Goal: Task Accomplishment & Management: Manage account settings

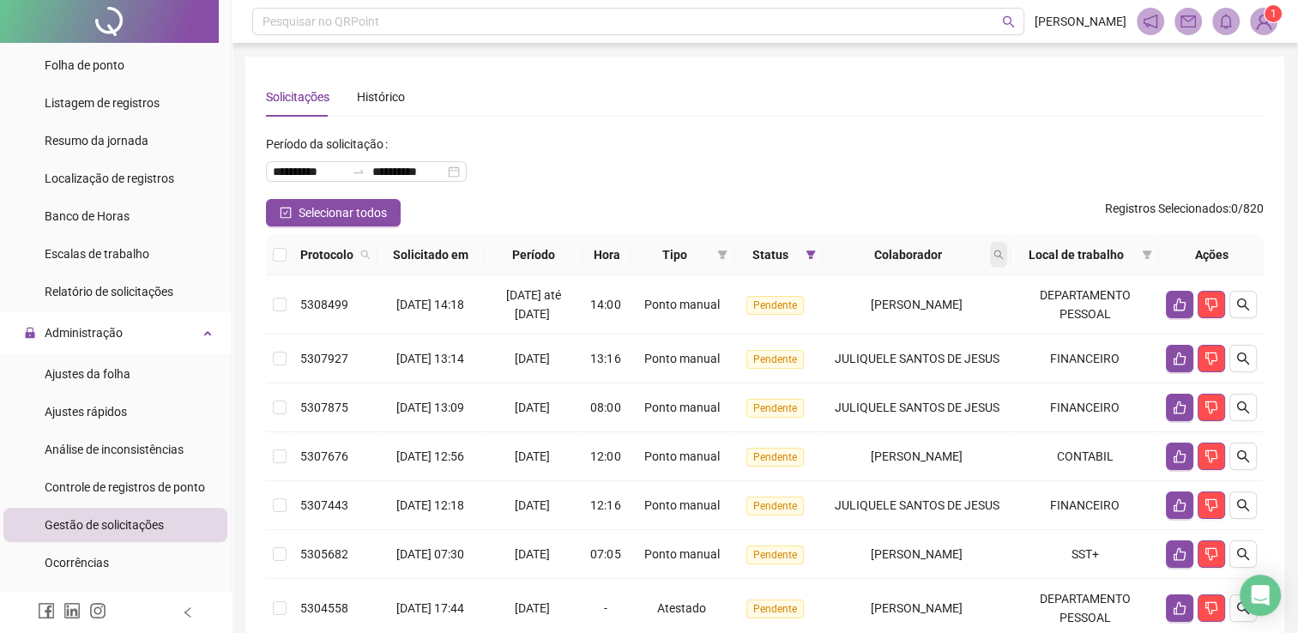
click at [1007, 245] on span at bounding box center [998, 255] width 17 height 26
type input "******"
click at [904, 312] on button "Buscar" at bounding box center [888, 322] width 77 height 21
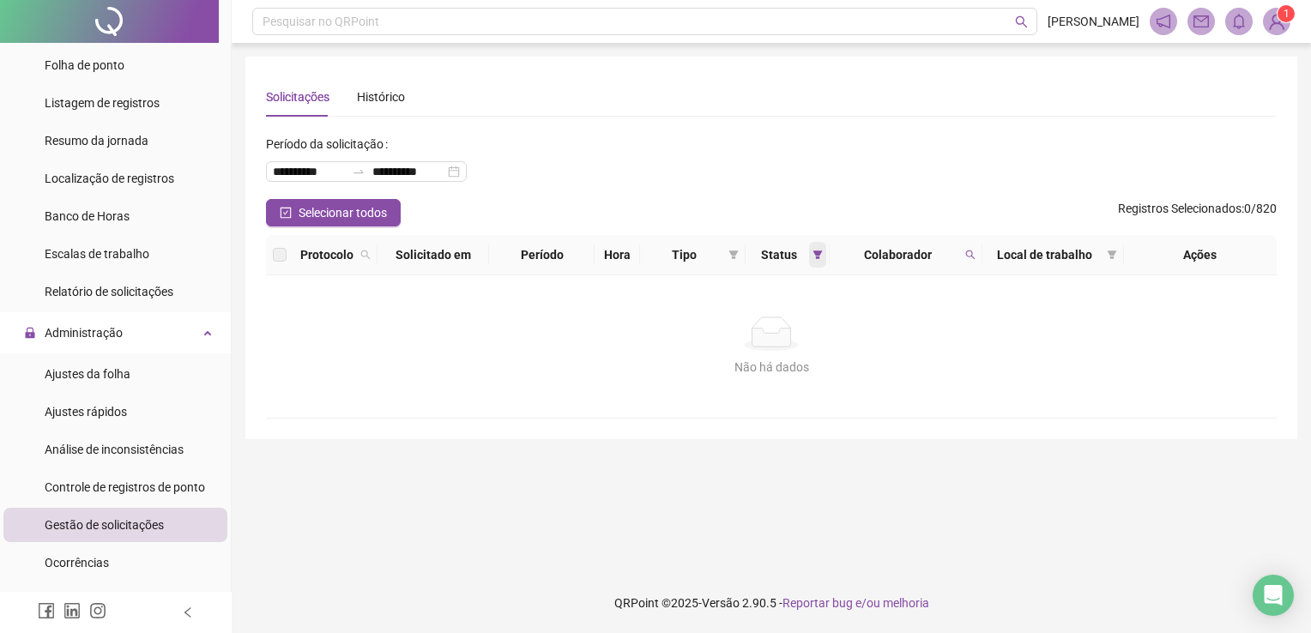
click at [823, 262] on span at bounding box center [817, 255] width 17 height 26
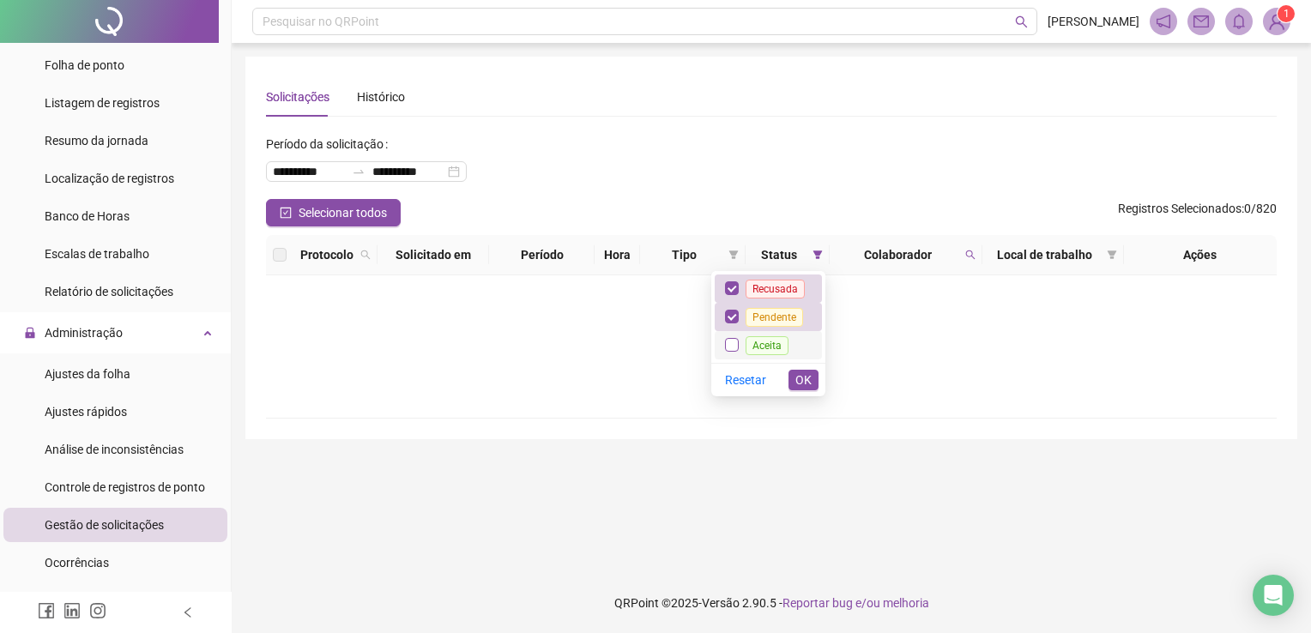
click at [739, 337] on label at bounding box center [732, 344] width 14 height 19
click at [731, 296] on label at bounding box center [732, 288] width 14 height 19
click at [741, 341] on span "Aceita" at bounding box center [767, 345] width 57 height 14
click at [813, 389] on button "OK" at bounding box center [803, 380] width 30 height 21
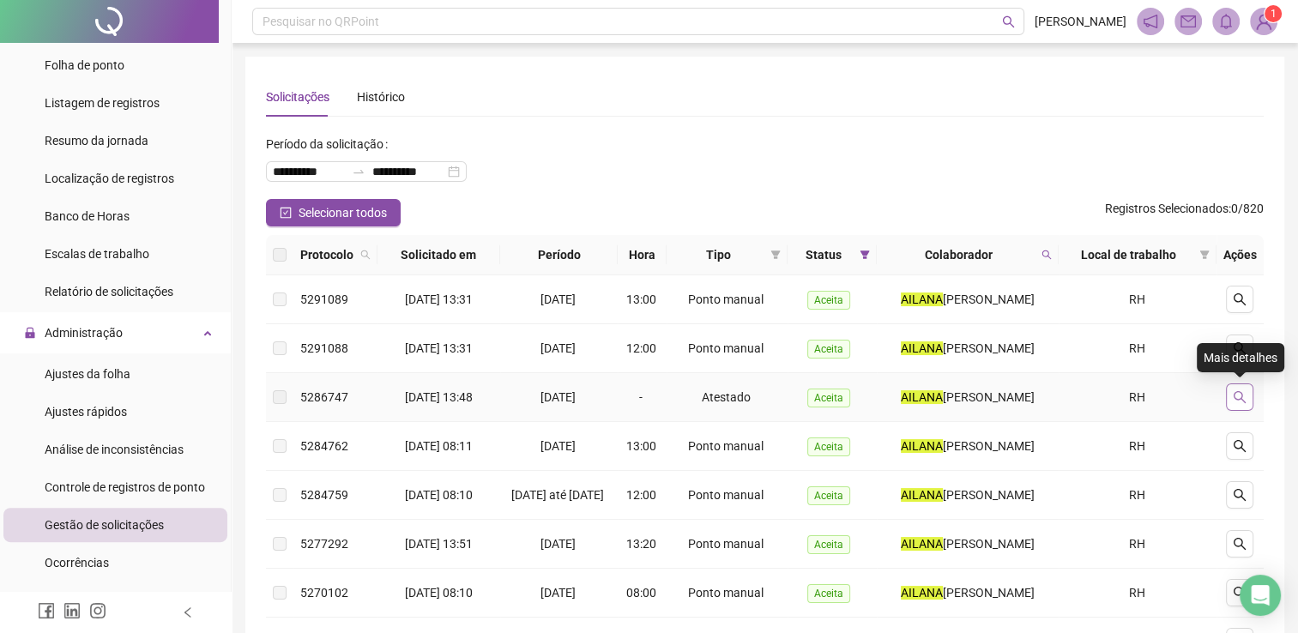
click at [1245, 395] on icon "search" at bounding box center [1240, 397] width 14 height 14
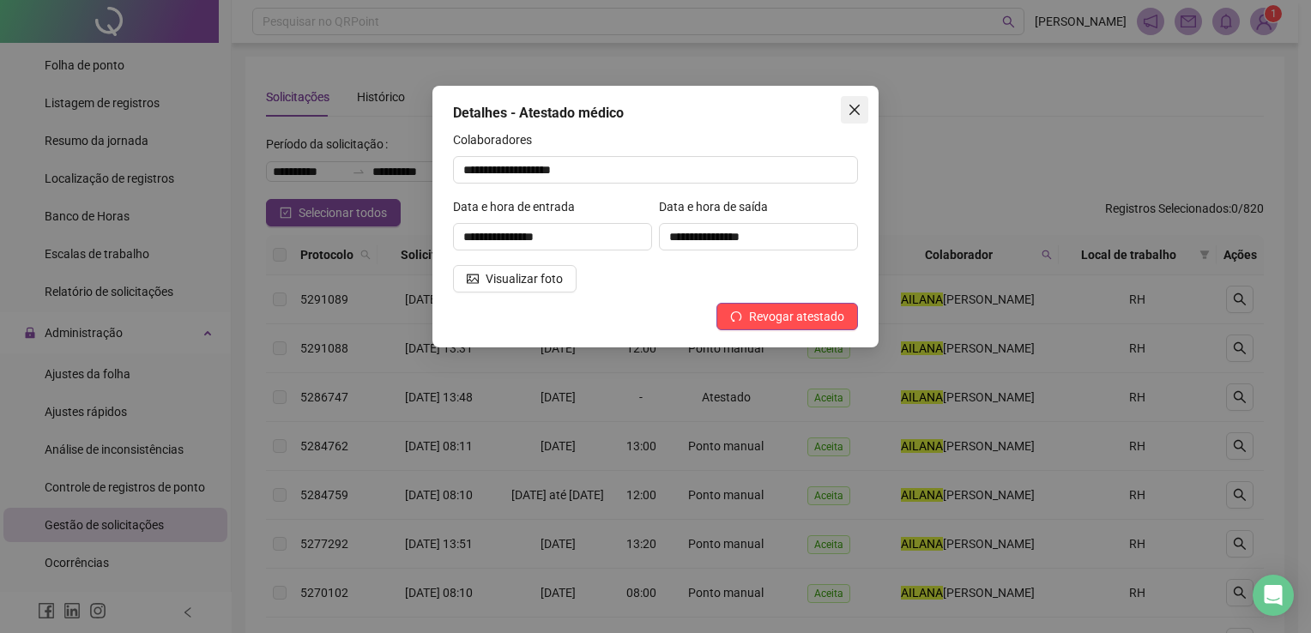
click at [865, 101] on button "Close" at bounding box center [854, 109] width 27 height 27
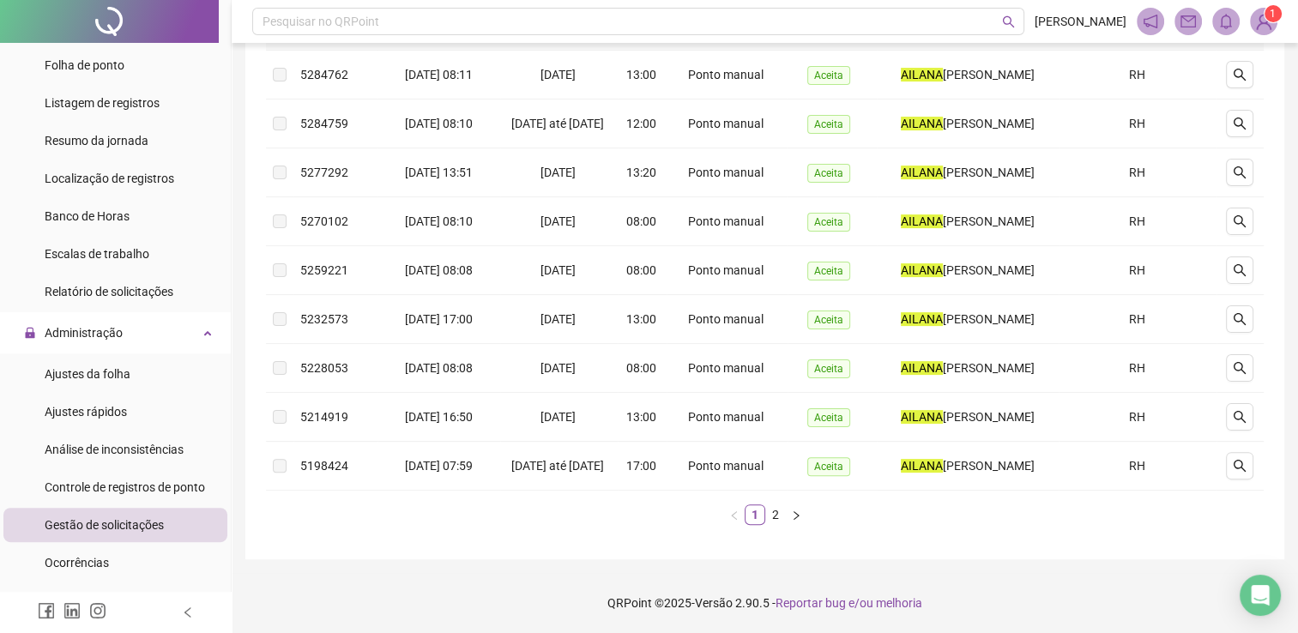
scroll to position [389, 0]
click at [767, 521] on link "2" at bounding box center [775, 514] width 19 height 19
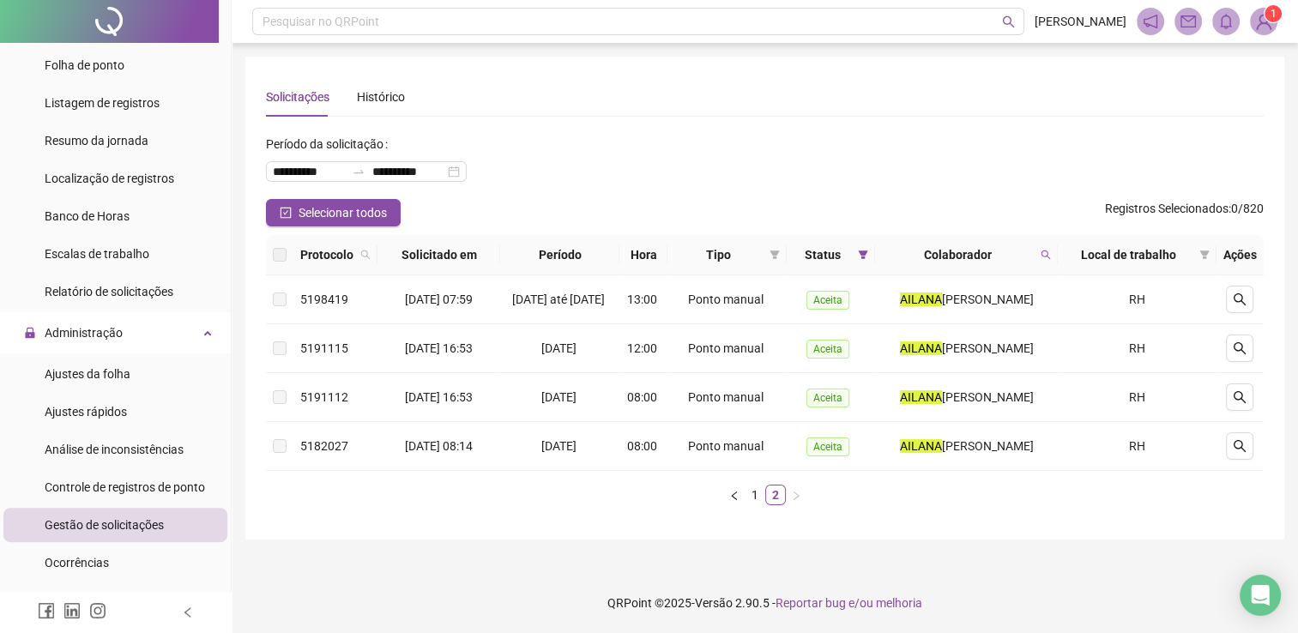
scroll to position [0, 0]
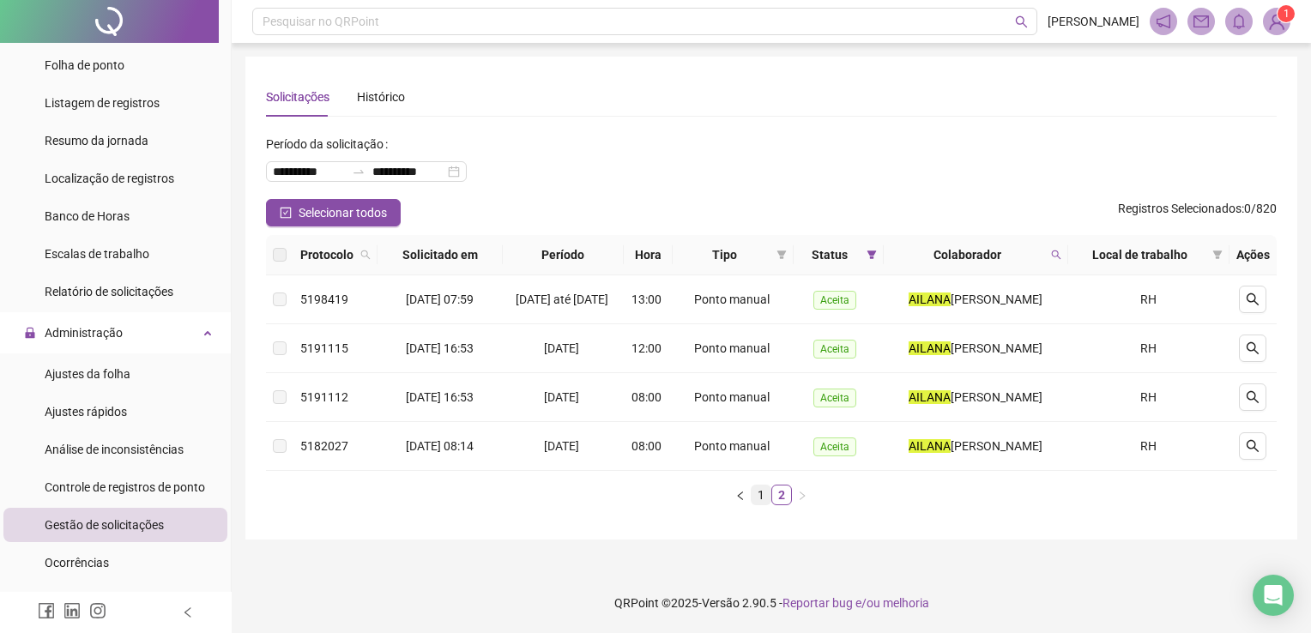
click at [759, 504] on link "1" at bounding box center [760, 494] width 19 height 19
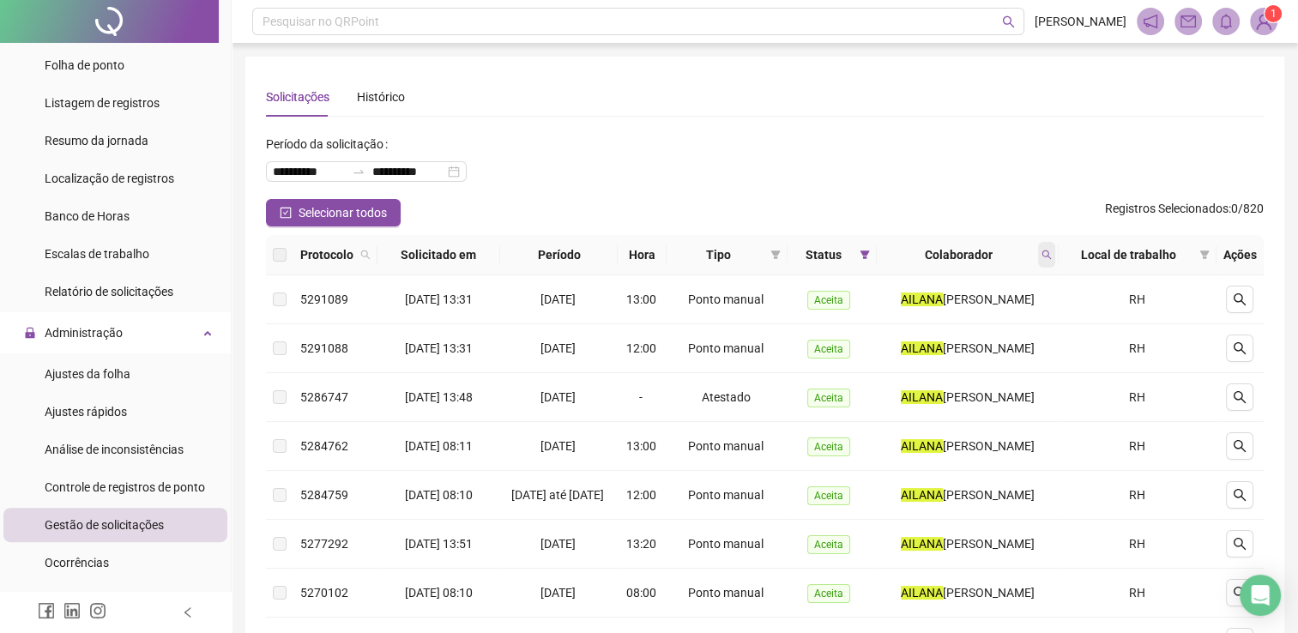
click at [1041, 261] on span at bounding box center [1046, 255] width 17 height 26
click at [782, 247] on span at bounding box center [775, 255] width 17 height 26
click at [865, 252] on icon "filter" at bounding box center [863, 254] width 9 height 9
click at [793, 241] on th "Status" at bounding box center [831, 255] width 88 height 40
click at [775, 252] on span at bounding box center [775, 255] width 17 height 26
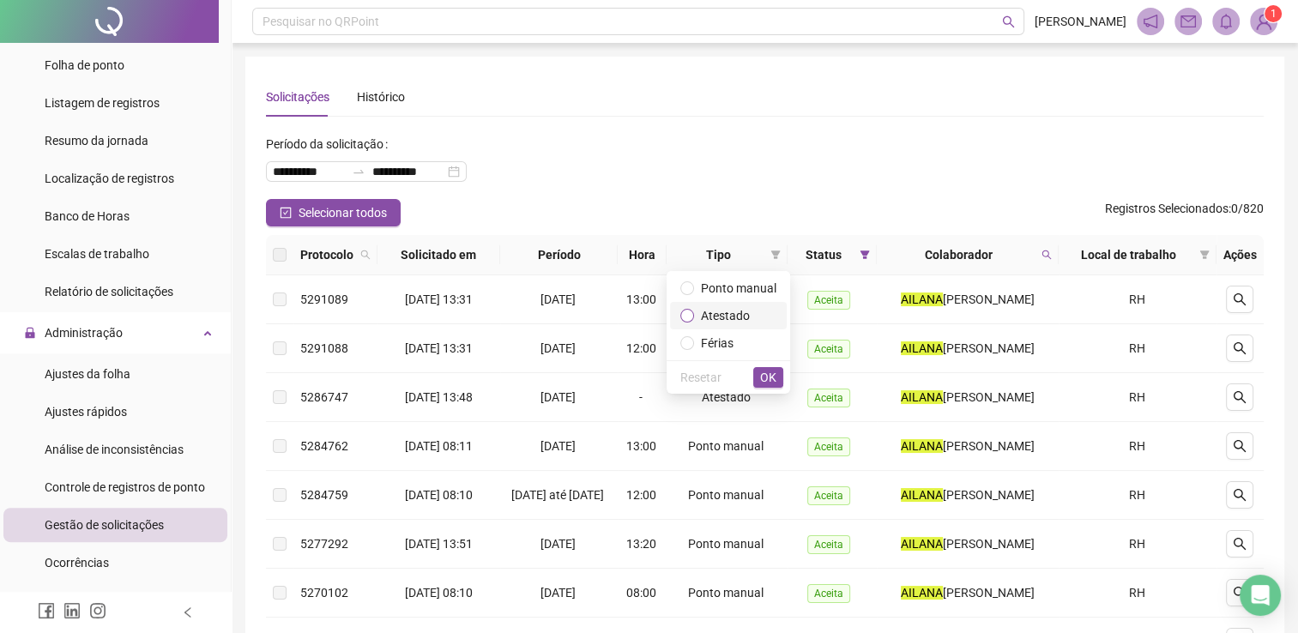
click at [687, 307] on label at bounding box center [687, 315] width 14 height 19
click at [870, 262] on span at bounding box center [864, 255] width 17 height 26
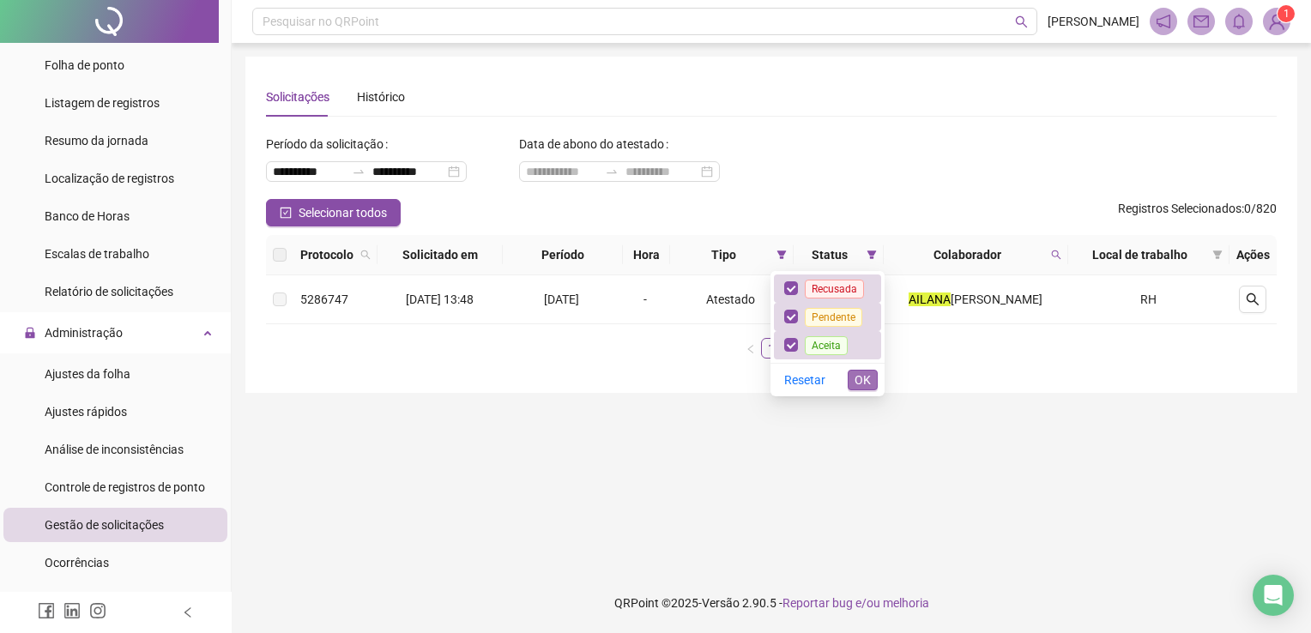
click at [859, 386] on span "OK" at bounding box center [862, 380] width 16 height 19
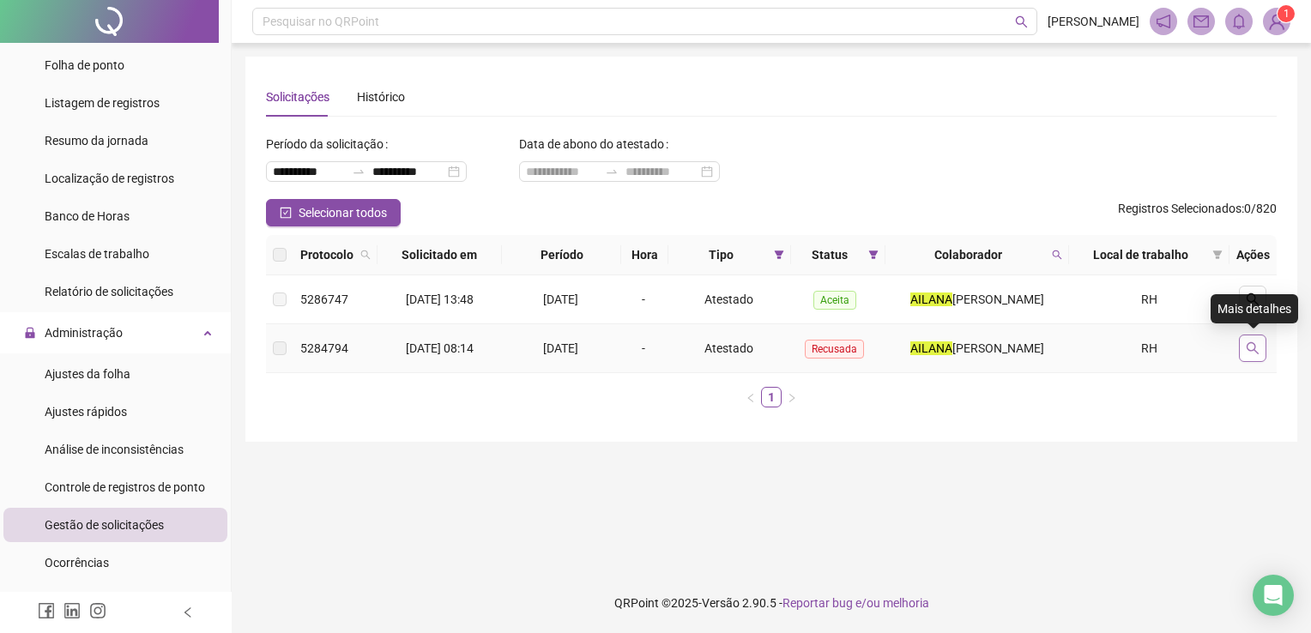
click at [1253, 345] on icon "search" at bounding box center [1252, 348] width 14 height 14
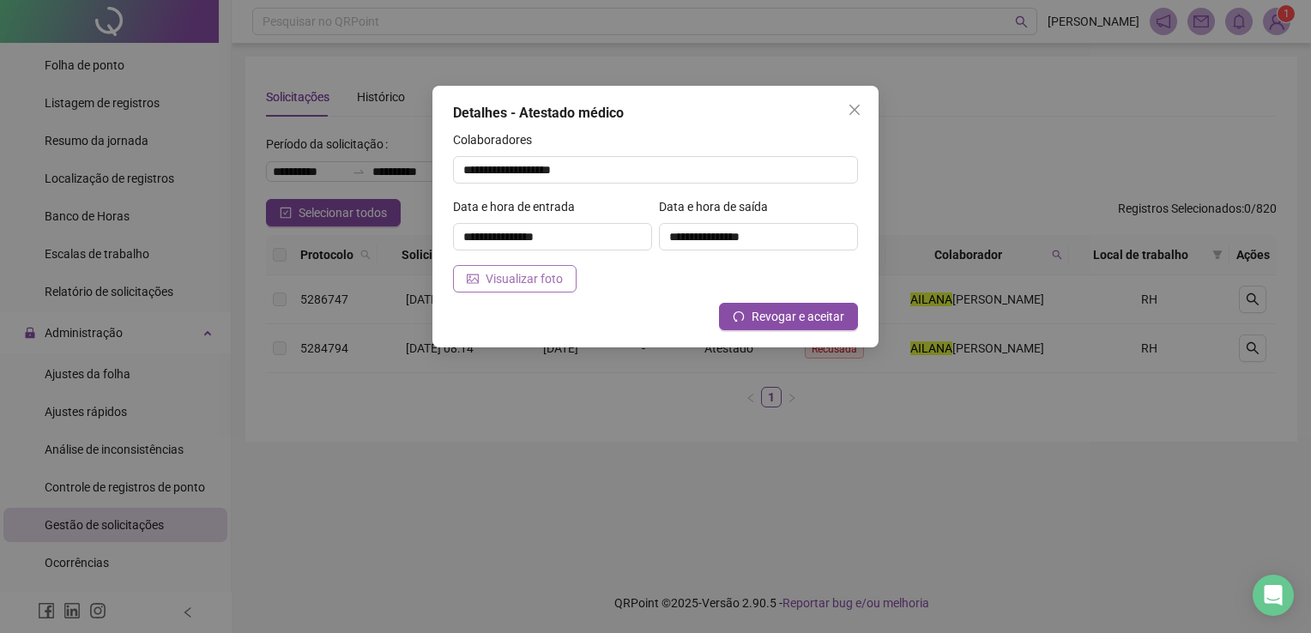
click at [516, 273] on span "Visualizar foto" at bounding box center [523, 278] width 77 height 19
click at [861, 108] on span "Close" at bounding box center [854, 110] width 27 height 14
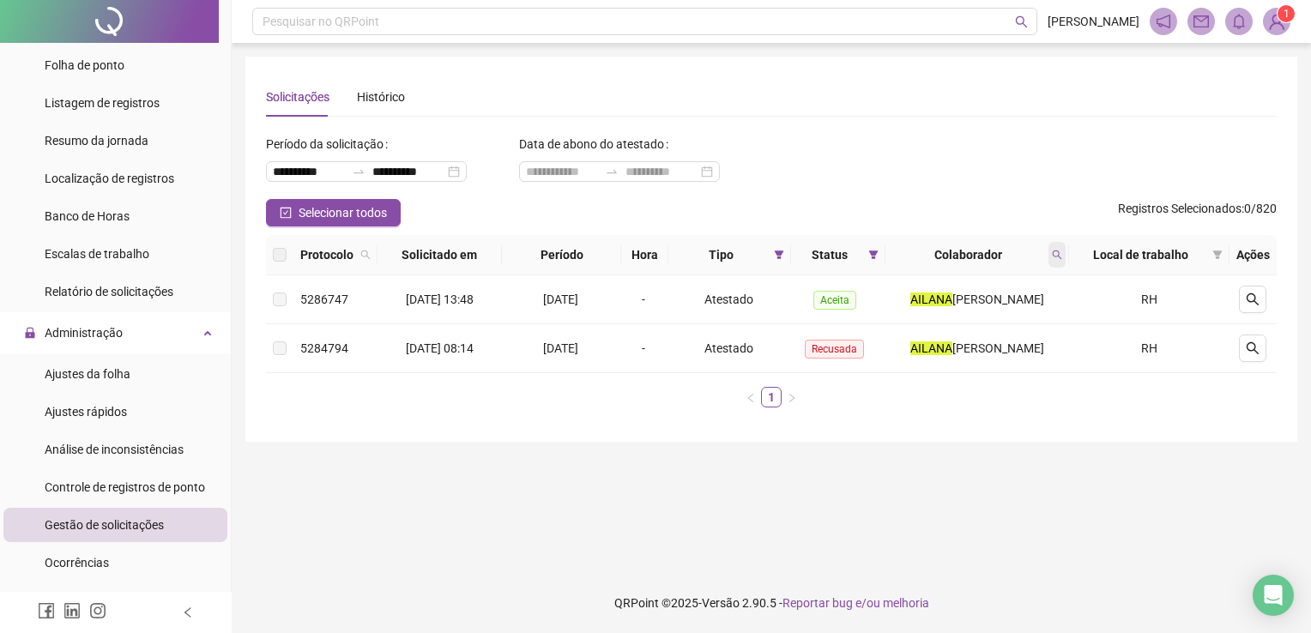
click at [1062, 259] on icon "search" at bounding box center [1057, 255] width 10 height 10
drag, startPoint x: 976, startPoint y: 434, endPoint x: 738, endPoint y: 424, distance: 238.7
click at [972, 430] on div "**********" at bounding box center [771, 249] width 1052 height 385
click at [276, 341] on label at bounding box center [280, 348] width 14 height 19
click at [288, 358] on td at bounding box center [279, 348] width 27 height 49
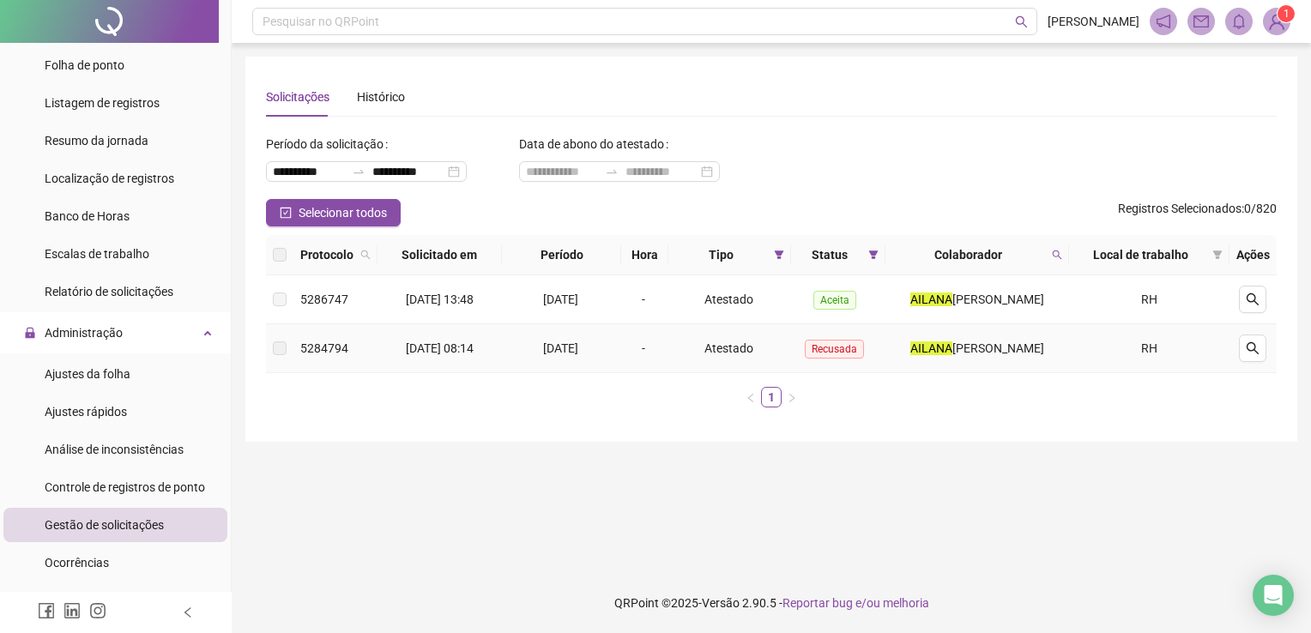
click at [278, 339] on label at bounding box center [280, 348] width 14 height 19
click at [620, 315] on td "[DATE]" at bounding box center [562, 299] width 120 height 49
drag, startPoint x: 268, startPoint y: 348, endPoint x: 282, endPoint y: 345, distance: 15.0
click at [272, 348] on td at bounding box center [279, 348] width 27 height 49
click at [283, 345] on label at bounding box center [280, 348] width 14 height 19
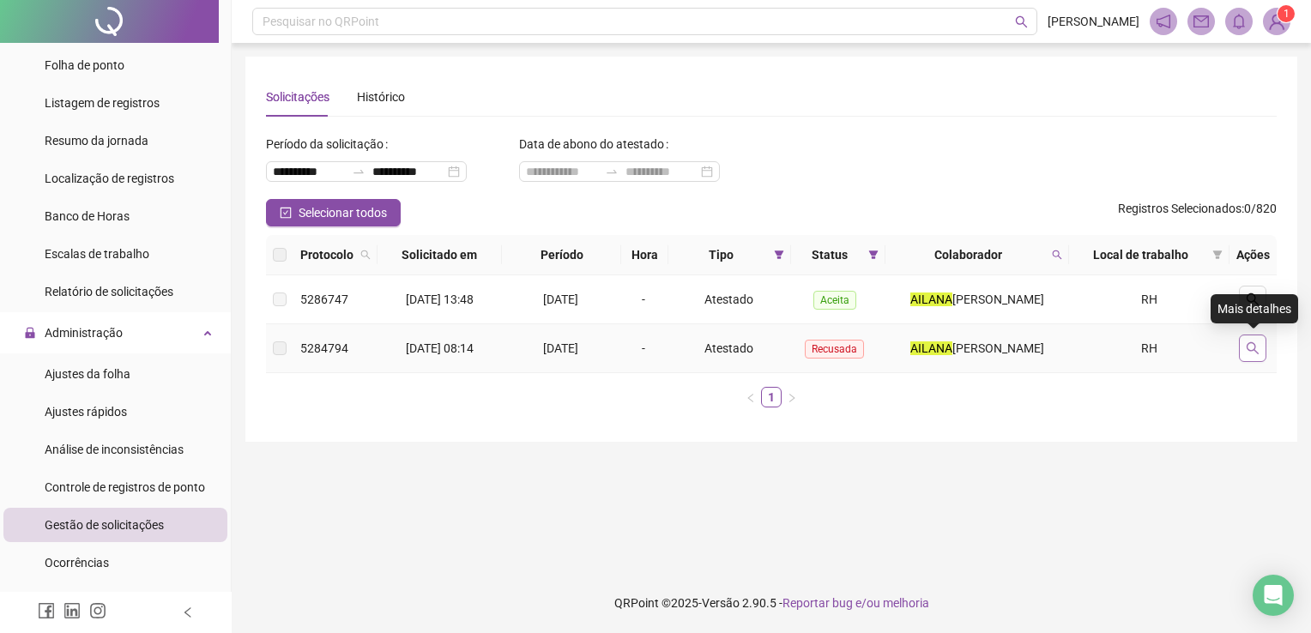
click at [1245, 349] on icon "search" at bounding box center [1252, 348] width 14 height 14
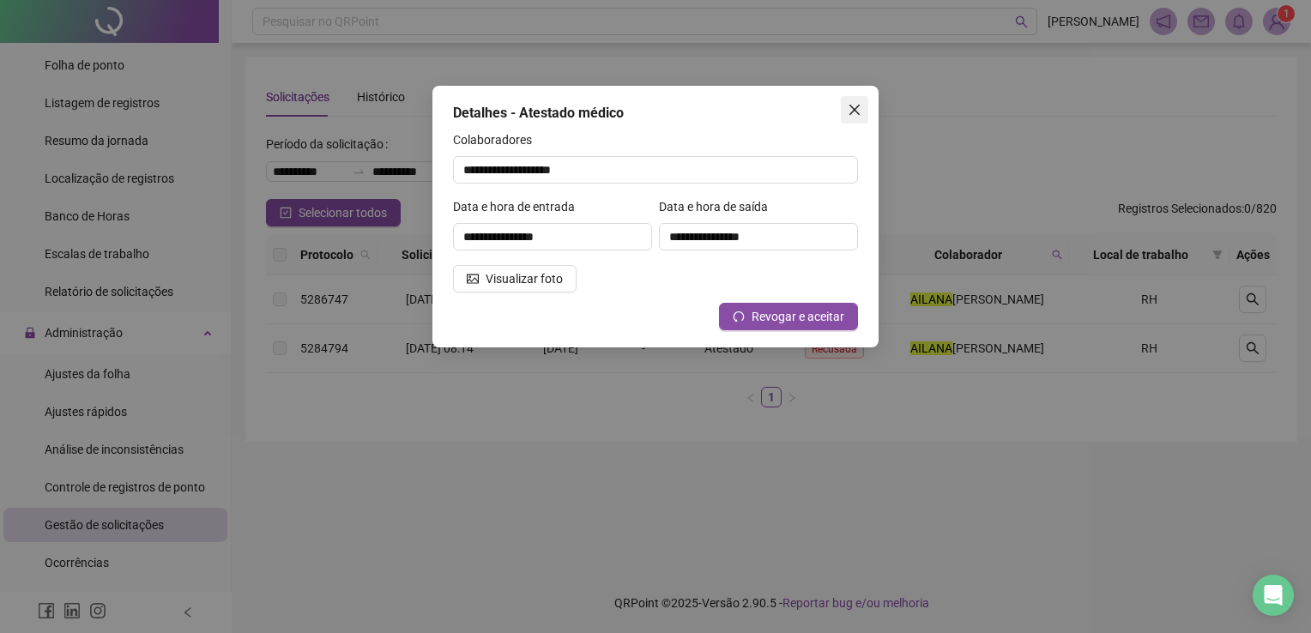
click at [860, 108] on icon "close" at bounding box center [854, 110] width 14 height 14
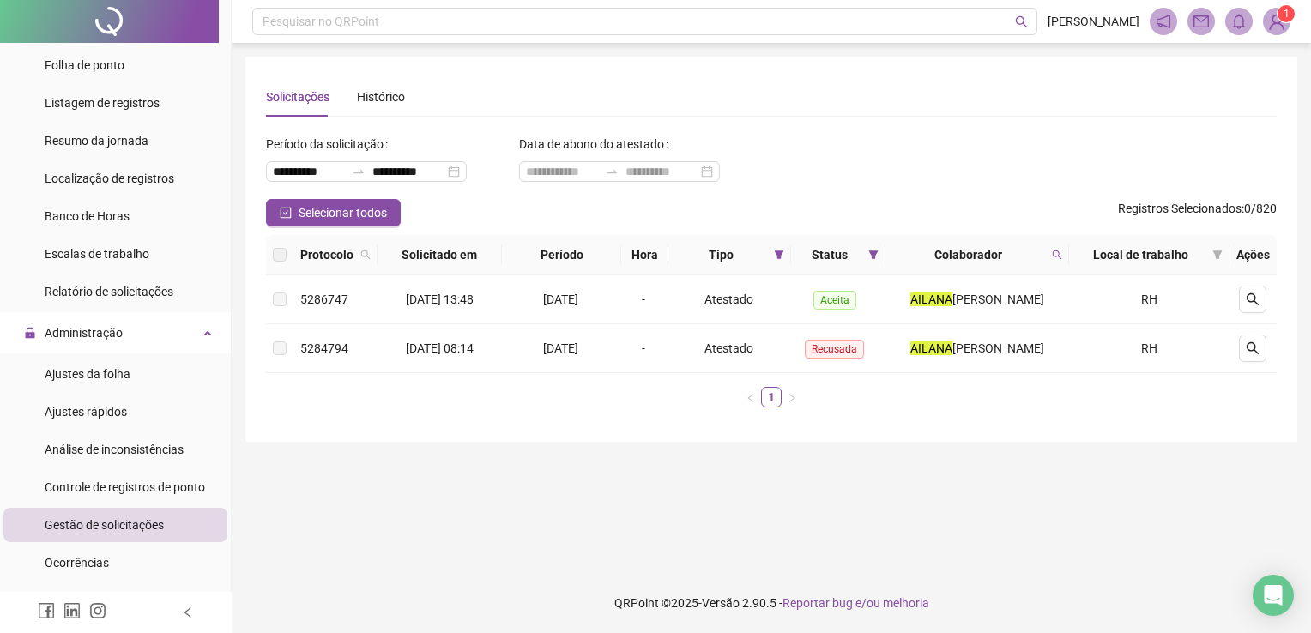
click at [889, 255] on th "Colaborador" at bounding box center [977, 255] width 184 height 40
click at [878, 253] on icon "filter" at bounding box center [873, 255] width 10 height 10
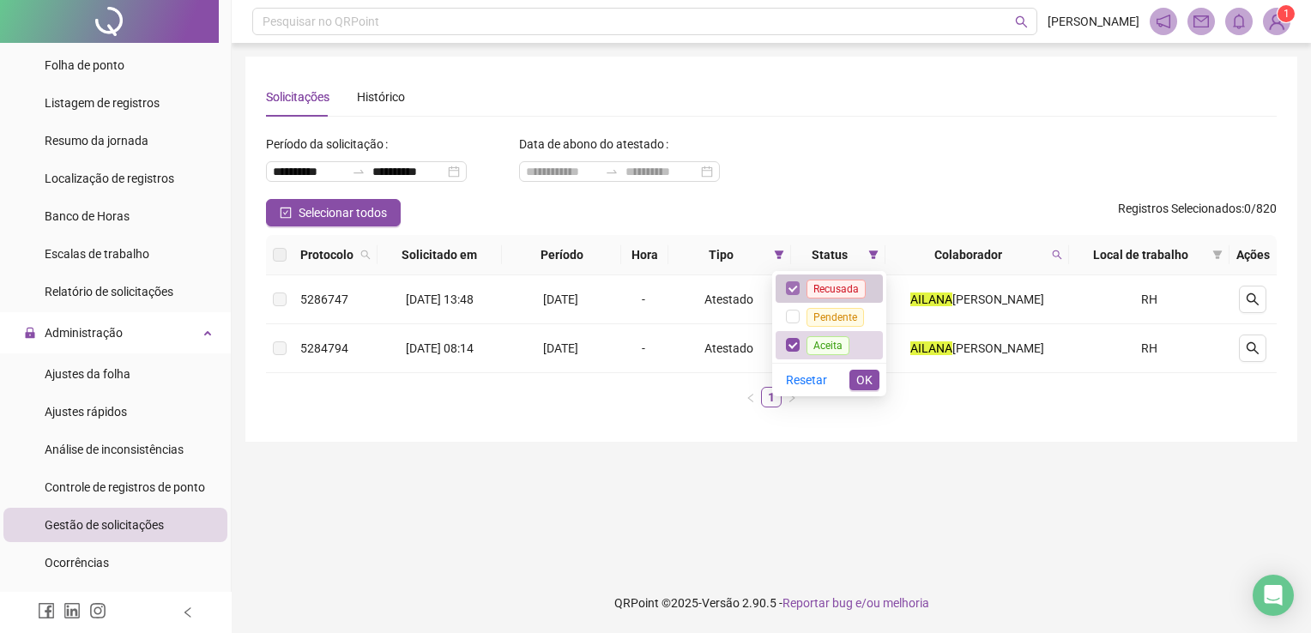
click at [795, 280] on label at bounding box center [793, 288] width 14 height 19
click at [853, 379] on button "OK" at bounding box center [864, 380] width 30 height 21
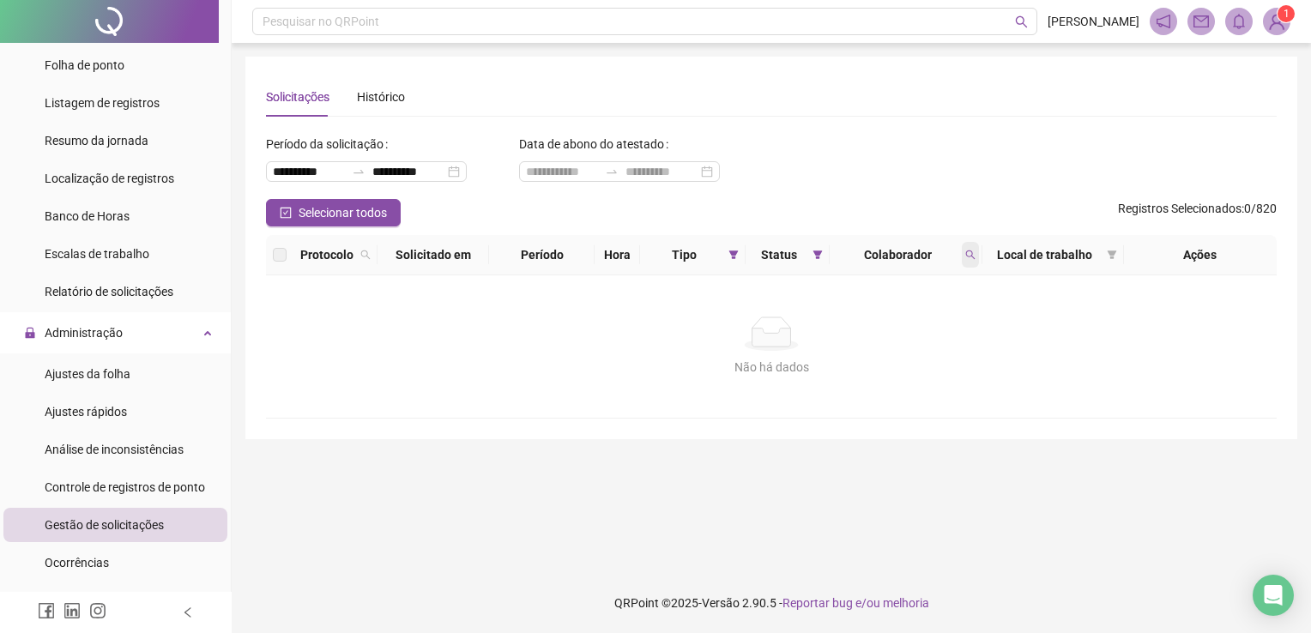
click at [971, 256] on icon "search" at bounding box center [970, 255] width 10 height 10
click at [851, 328] on span "Buscar" at bounding box center [858, 322] width 38 height 19
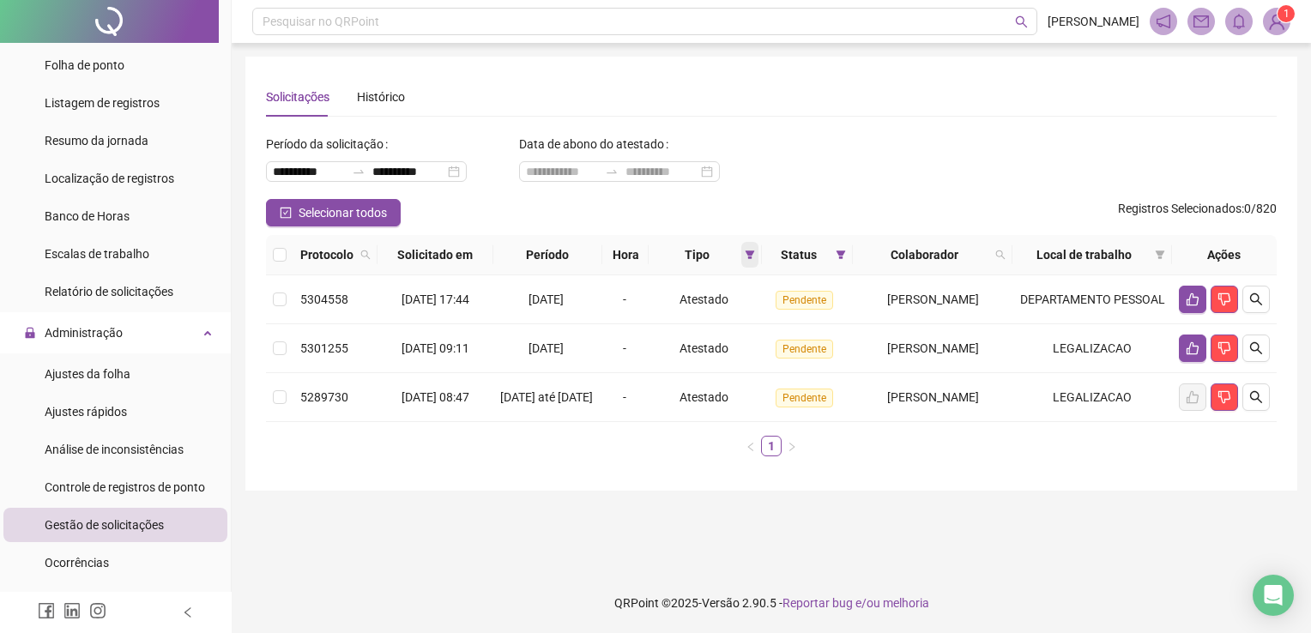
click at [745, 259] on icon "filter" at bounding box center [750, 255] width 10 height 10
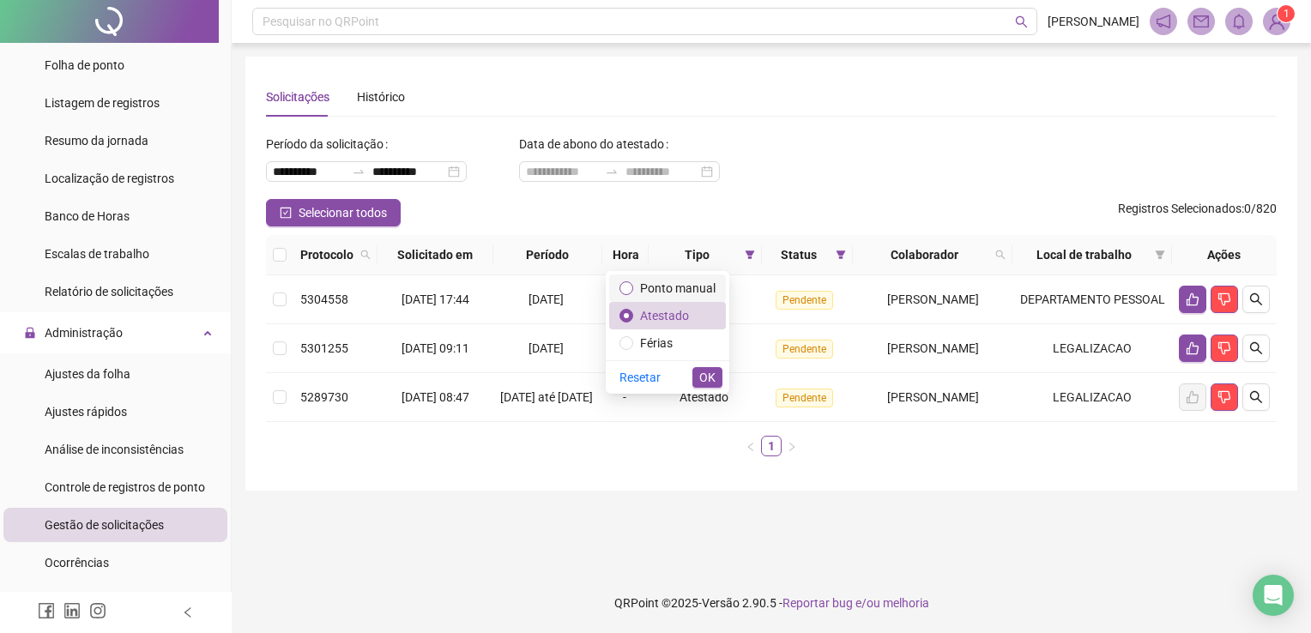
click at [633, 280] on label at bounding box center [626, 288] width 14 height 19
click at [624, 323] on label at bounding box center [626, 315] width 14 height 19
click at [716, 383] on button "OK" at bounding box center [707, 377] width 30 height 21
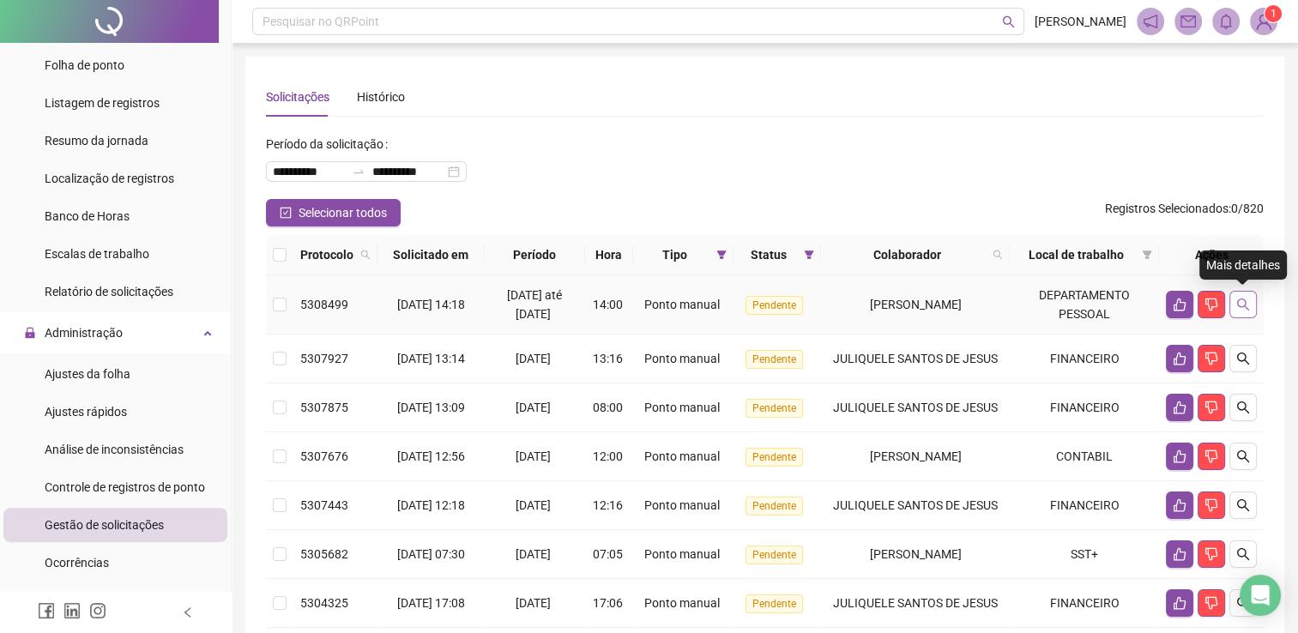
click at [1249, 300] on icon "search" at bounding box center [1243, 305] width 14 height 14
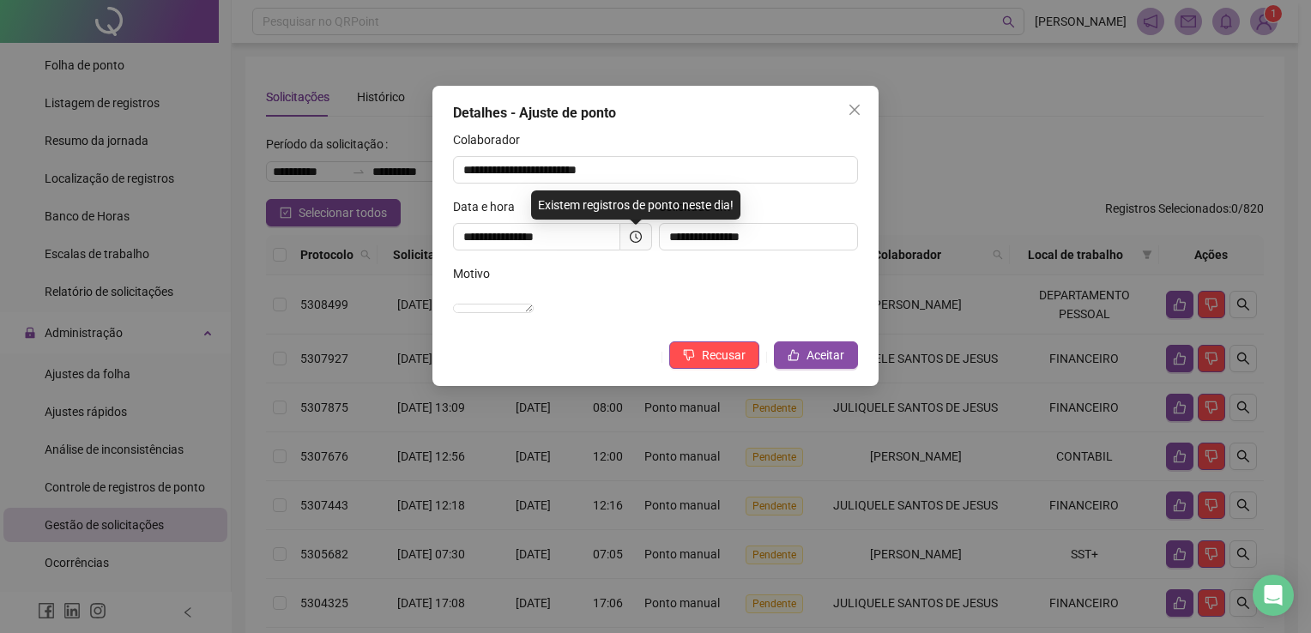
click at [784, 193] on div "**********" at bounding box center [655, 163] width 405 height 67
drag, startPoint x: 530, startPoint y: 237, endPoint x: 540, endPoint y: 249, distance: 15.8
click at [530, 238] on input "**********" at bounding box center [536, 236] width 167 height 27
click at [707, 280] on div "Motivo" at bounding box center [655, 277] width 405 height 26
click at [534, 313] on textarea "**********" at bounding box center [493, 308] width 81 height 9
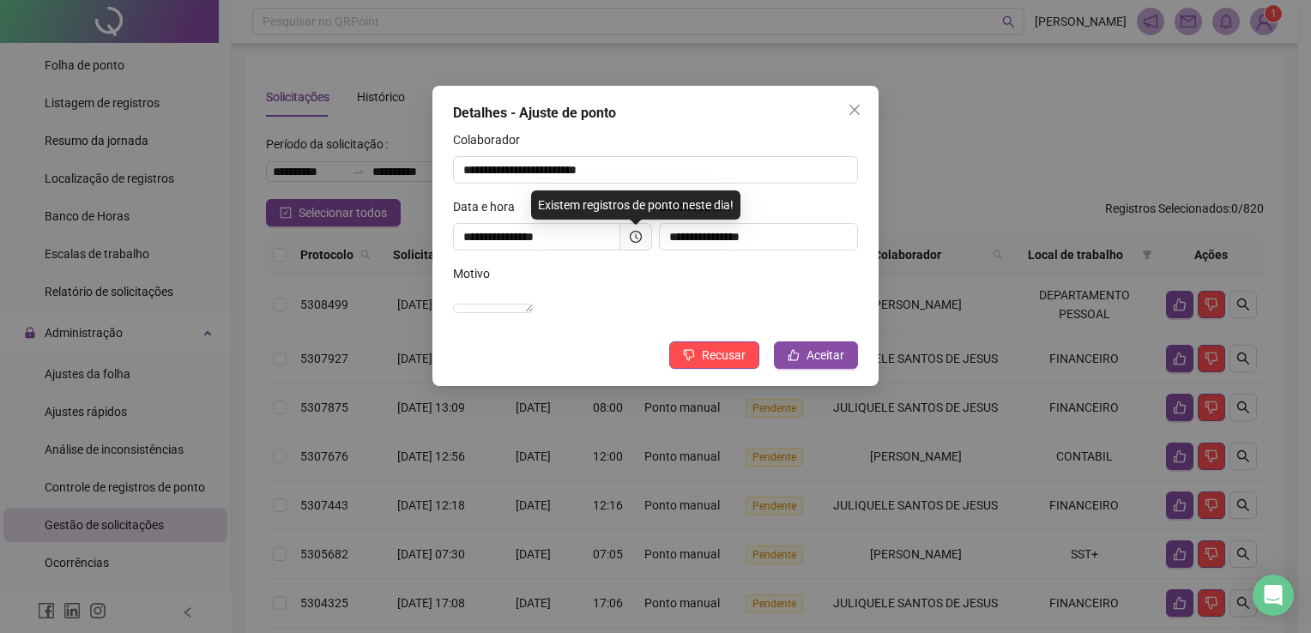
click at [672, 216] on div "Existem registros de ponto neste dia!" at bounding box center [635, 204] width 209 height 29
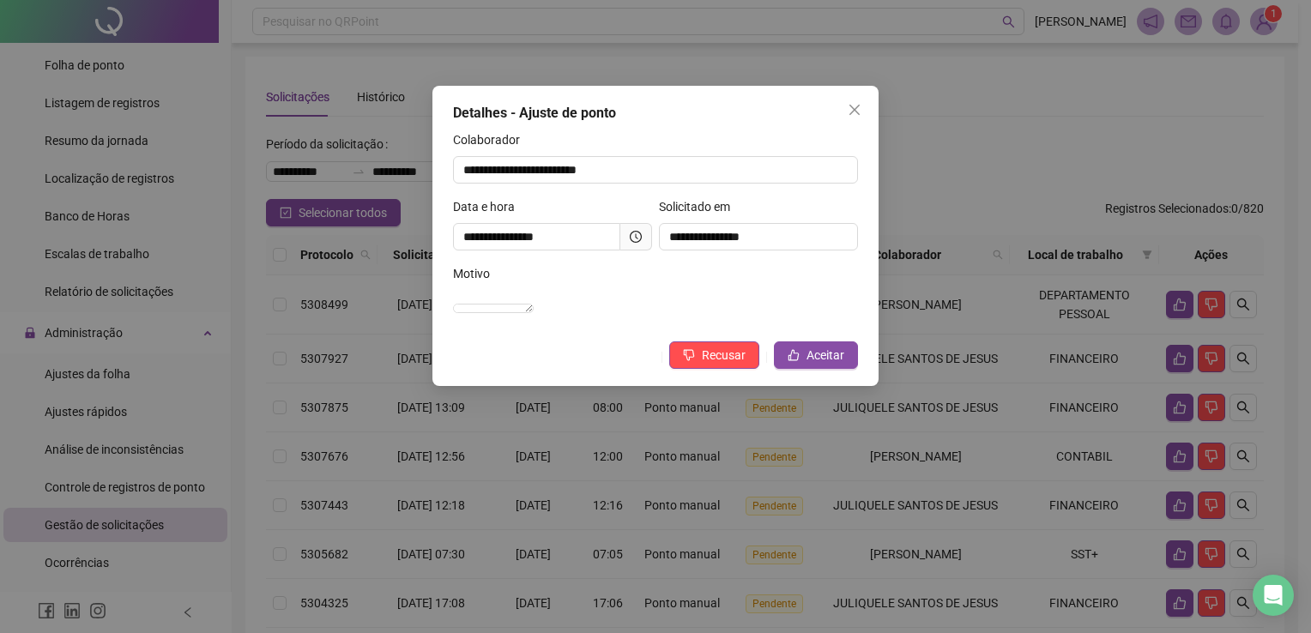
click at [857, 99] on button "Close" at bounding box center [854, 109] width 27 height 27
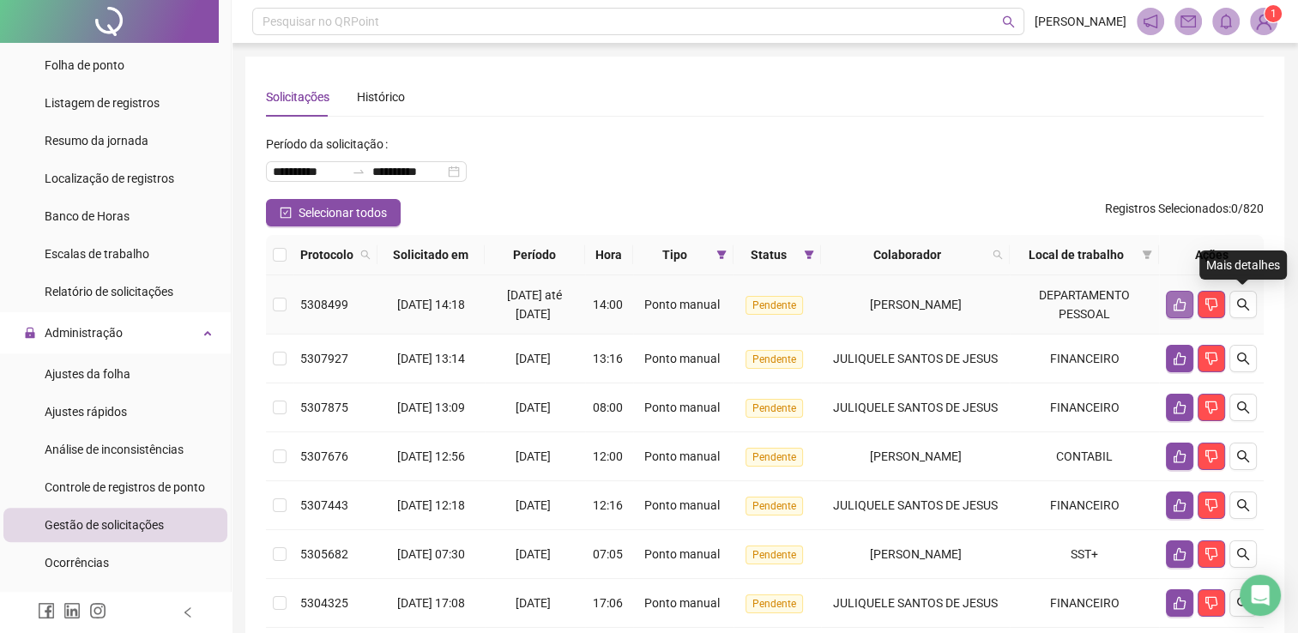
click at [1167, 301] on button "button" at bounding box center [1179, 304] width 27 height 27
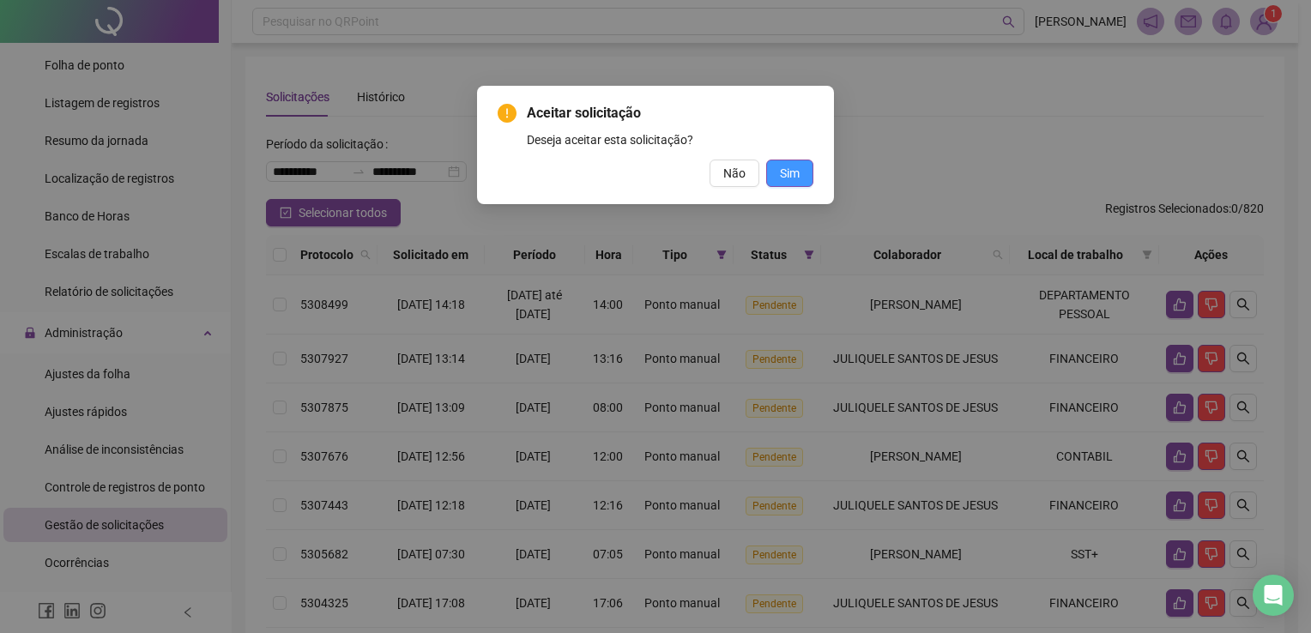
click at [793, 163] on button "Sim" at bounding box center [789, 173] width 47 height 27
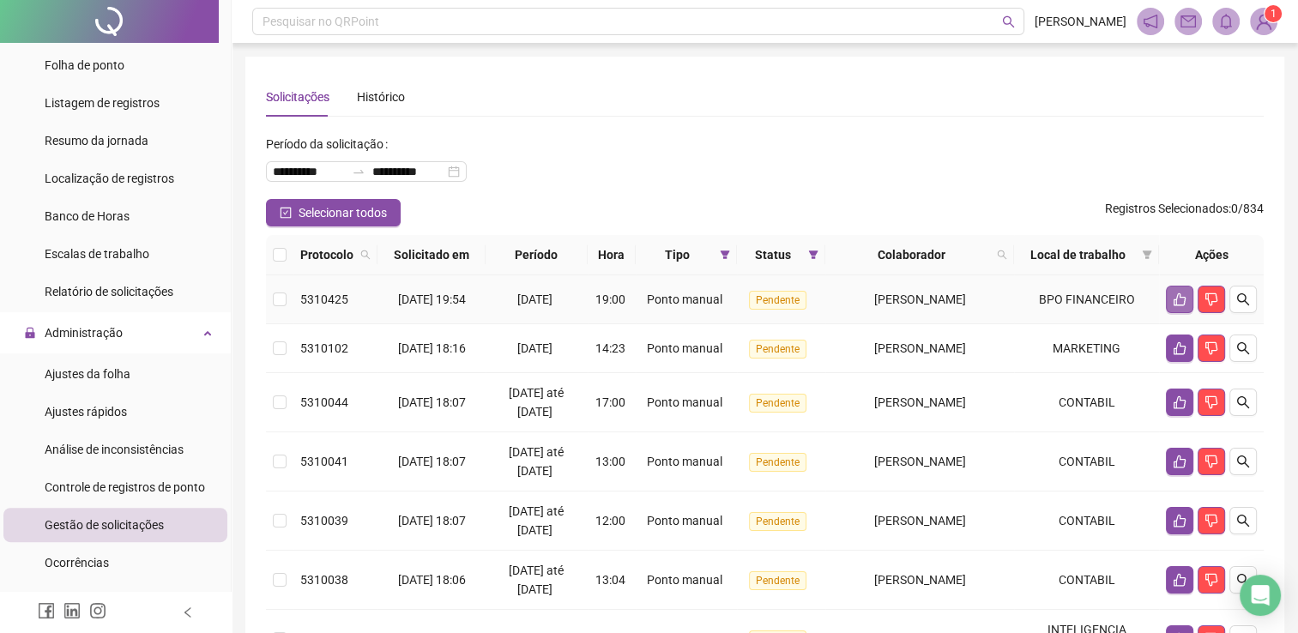
click at [1187, 307] on button "button" at bounding box center [1179, 299] width 27 height 27
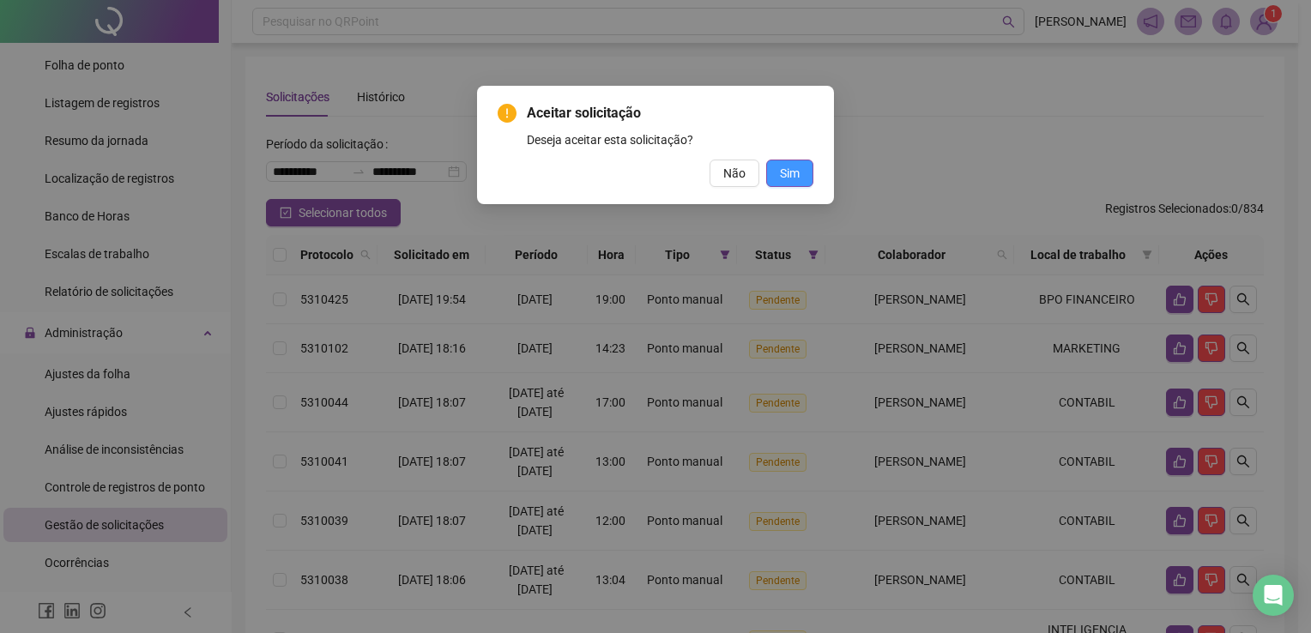
click at [794, 166] on span "Sim" at bounding box center [790, 173] width 20 height 19
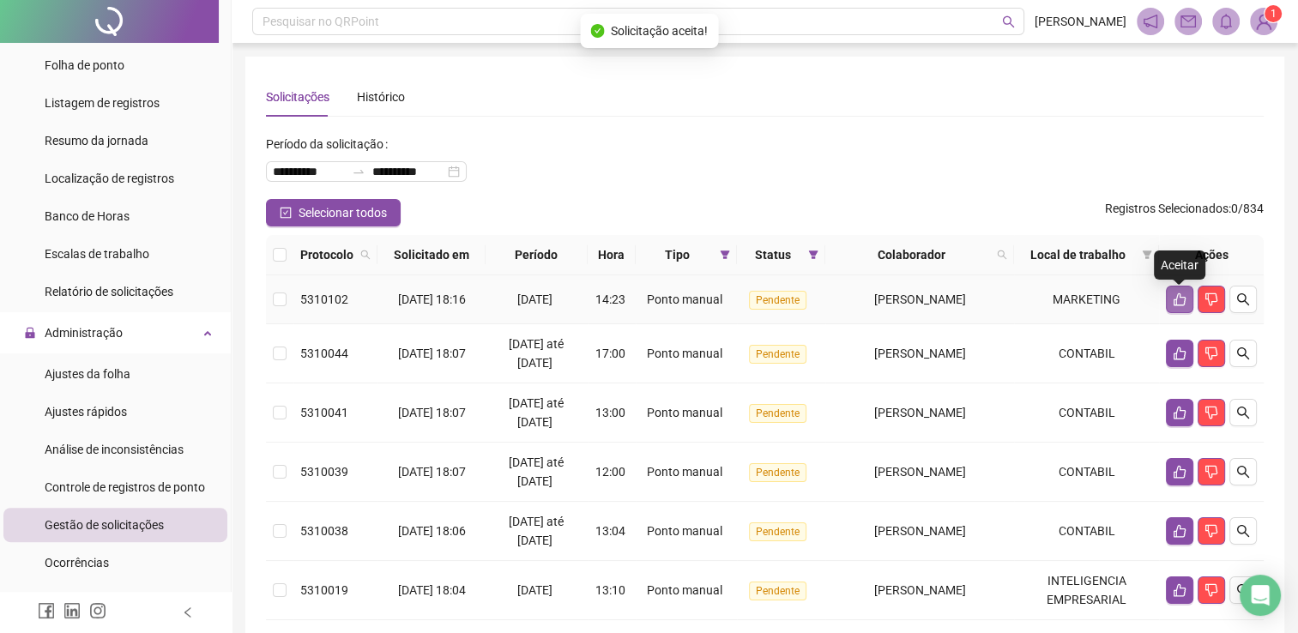
click at [1173, 304] on icon "like" at bounding box center [1179, 299] width 12 height 13
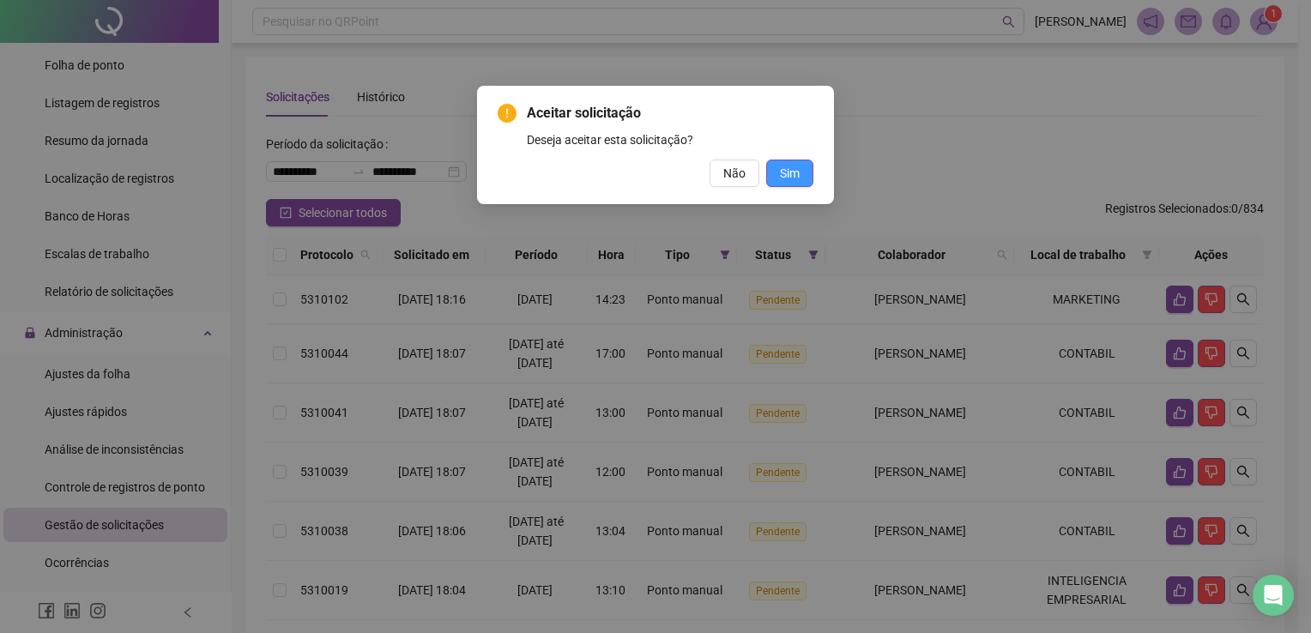
click at [793, 175] on span "Sim" at bounding box center [790, 173] width 20 height 19
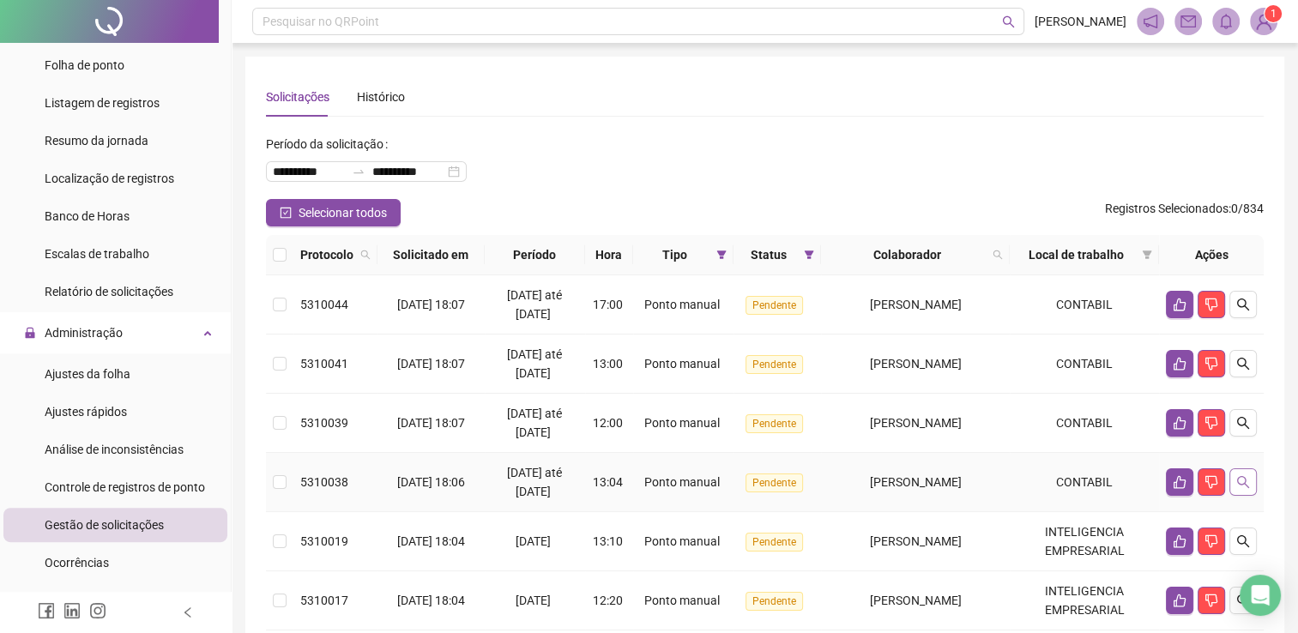
click at [1242, 485] on icon "search" at bounding box center [1243, 482] width 14 height 14
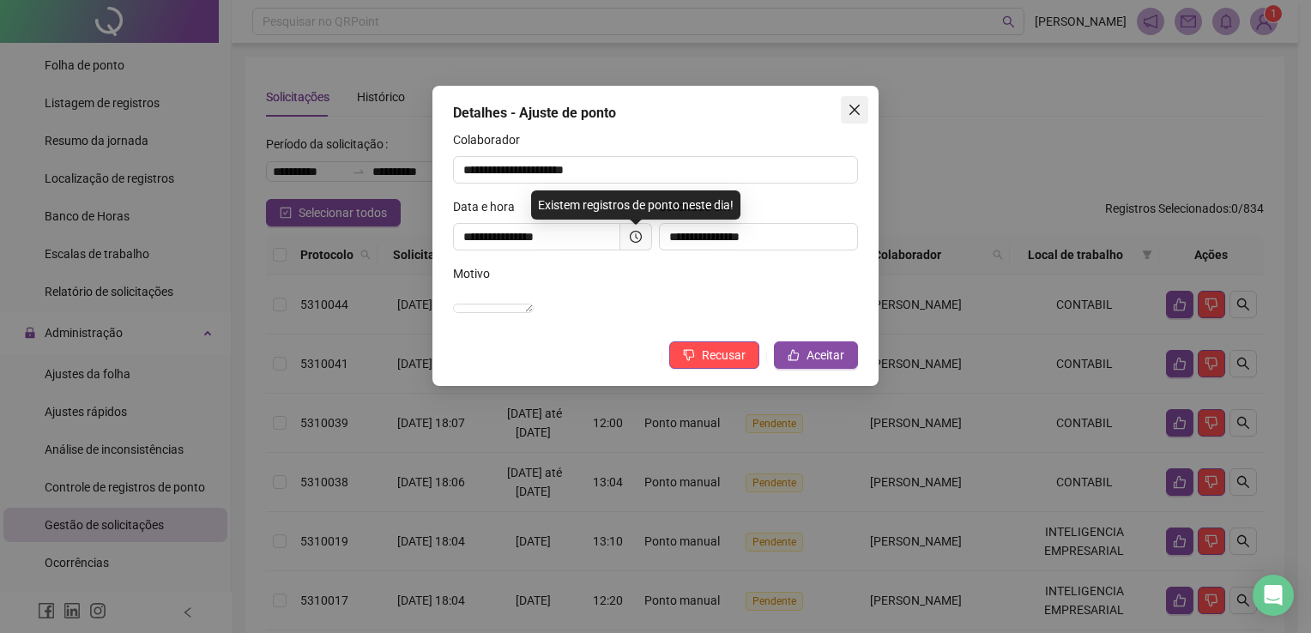
click at [858, 112] on icon "close" at bounding box center [854, 110] width 10 height 10
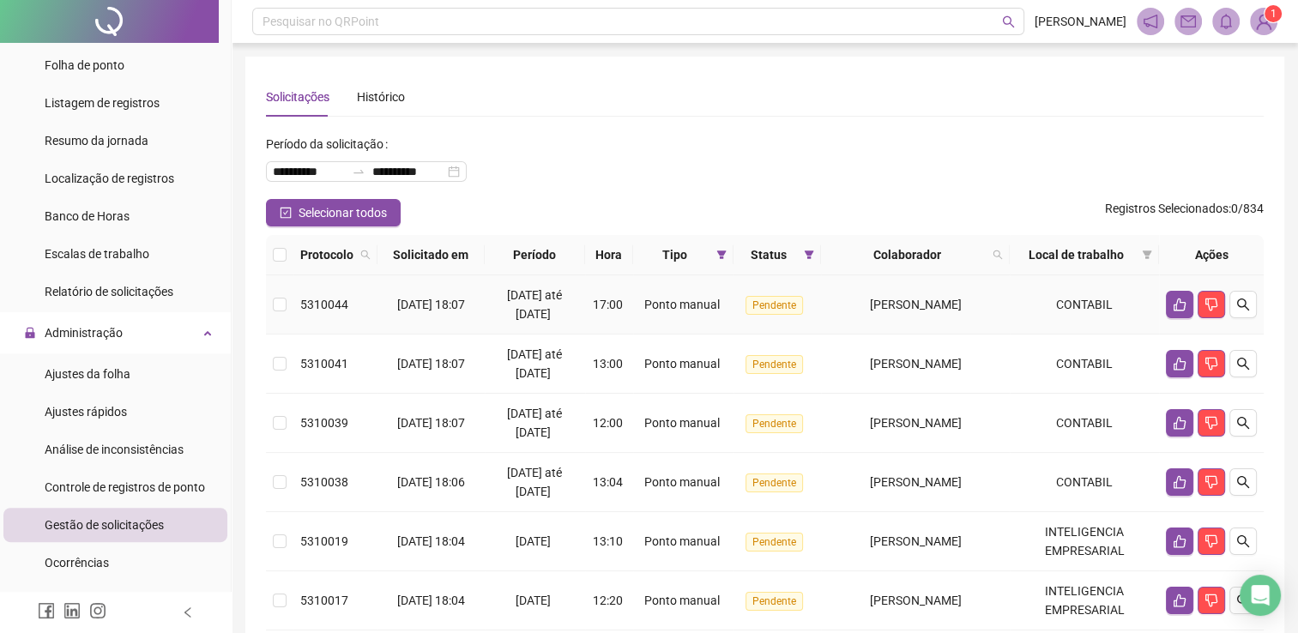
click at [288, 307] on td at bounding box center [279, 304] width 27 height 59
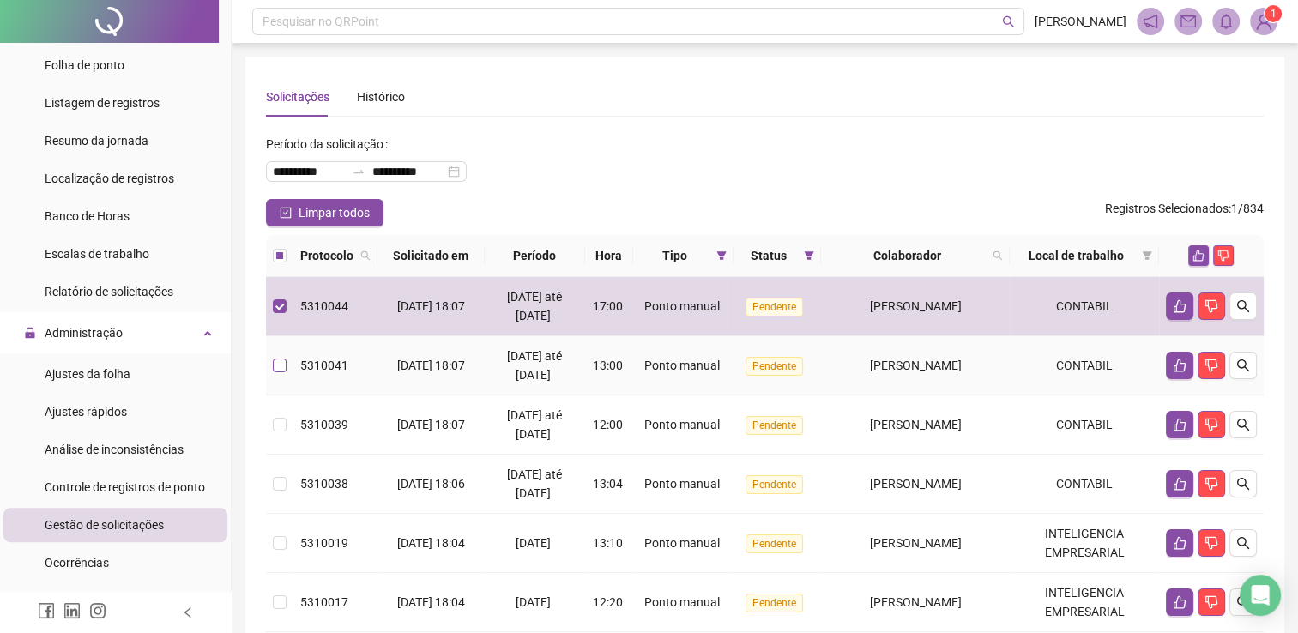
click at [285, 364] on label at bounding box center [280, 365] width 14 height 19
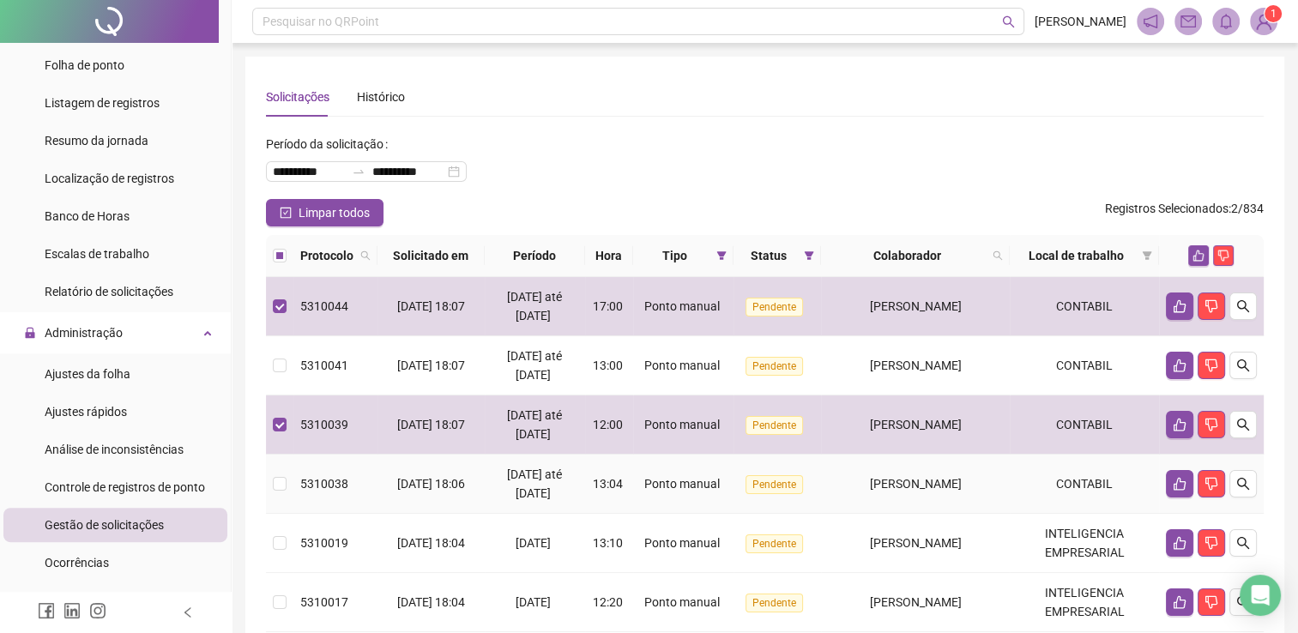
click at [288, 481] on td at bounding box center [279, 484] width 27 height 59
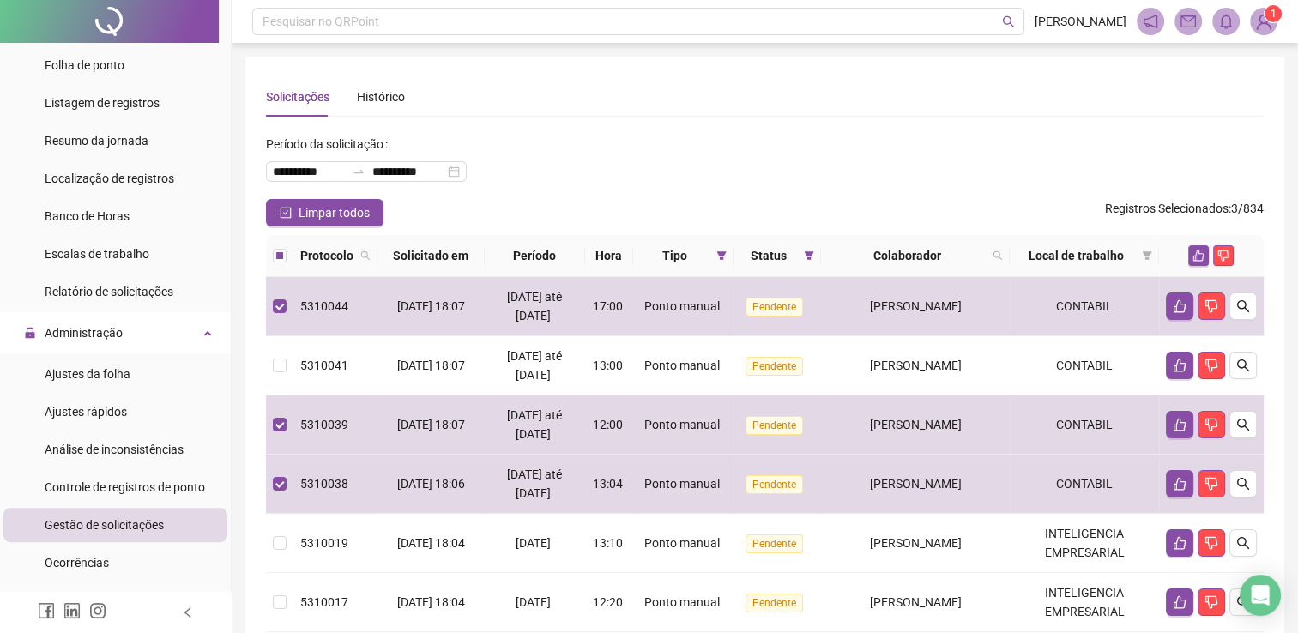
click at [271, 378] on td at bounding box center [279, 365] width 27 height 59
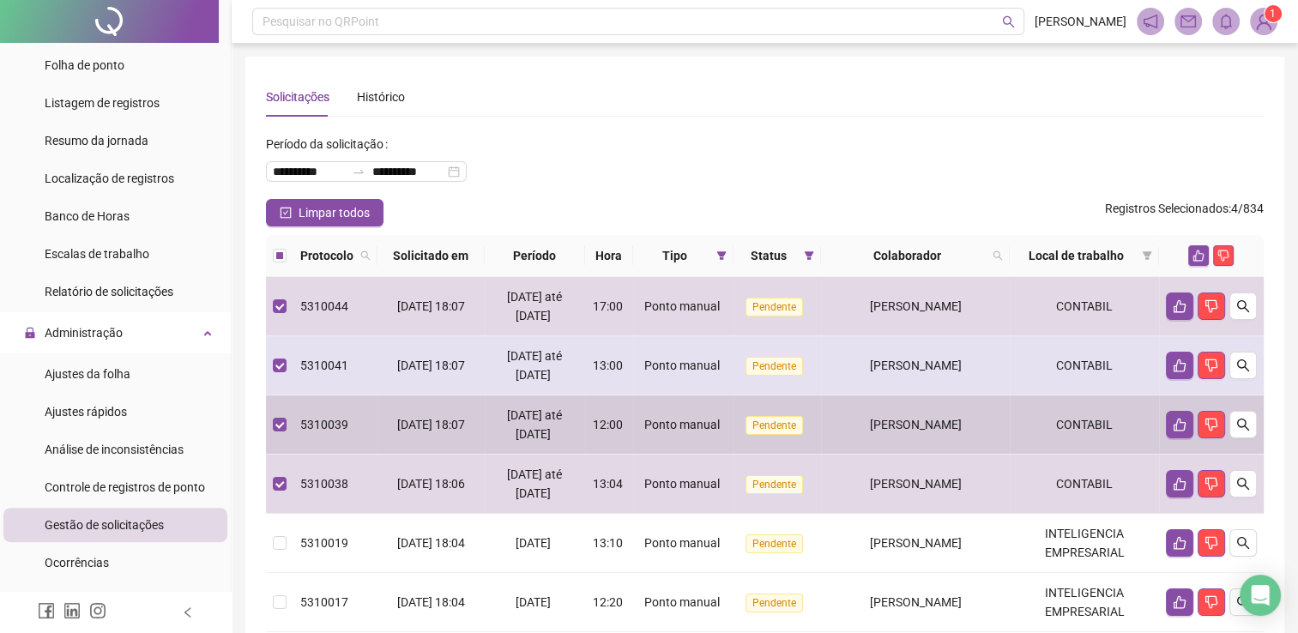
scroll to position [86, 0]
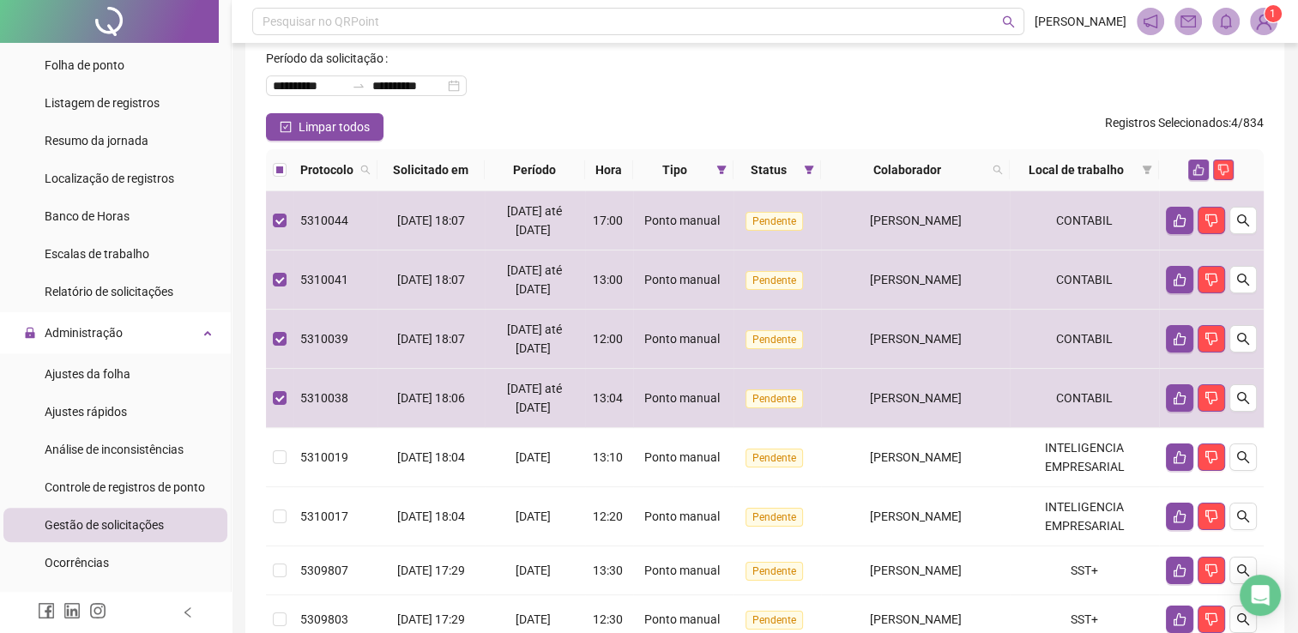
click at [1189, 156] on th at bounding box center [1211, 170] width 105 height 42
click at [1193, 170] on icon "like" at bounding box center [1198, 170] width 11 height 11
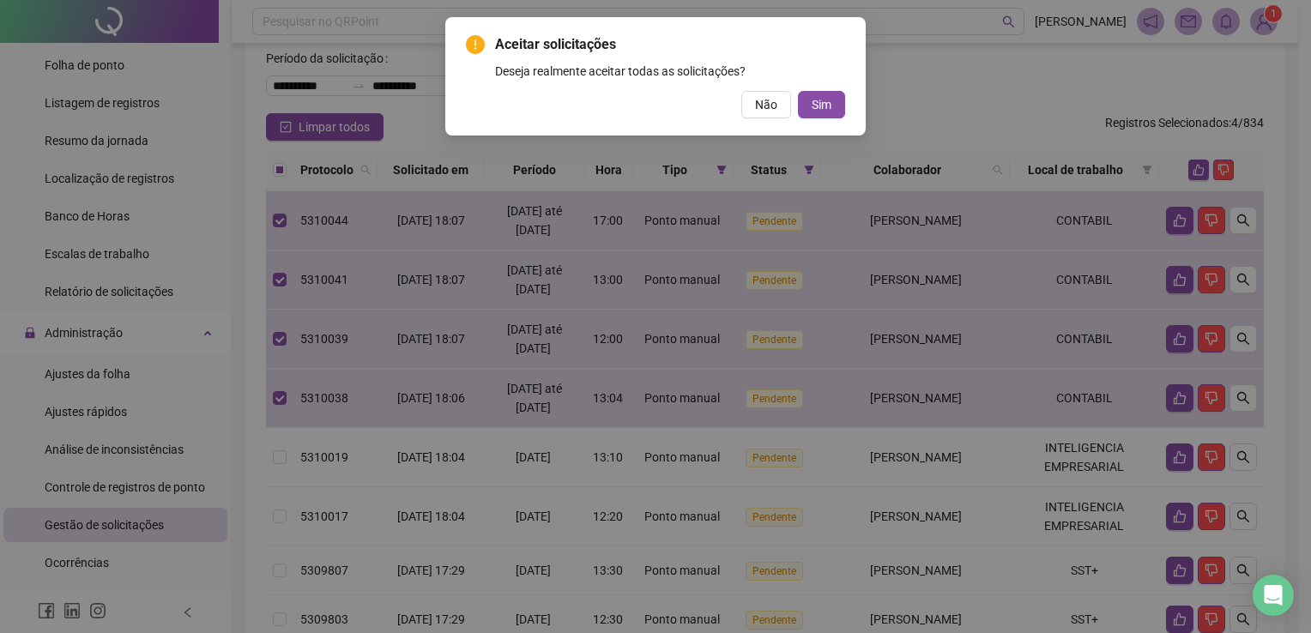
click at [819, 85] on div "Aceitar solicitações Deseja realmente aceitar todas as solicitações? Não Sim" at bounding box center [655, 76] width 379 height 84
click at [823, 98] on button "Sim" at bounding box center [821, 104] width 47 height 27
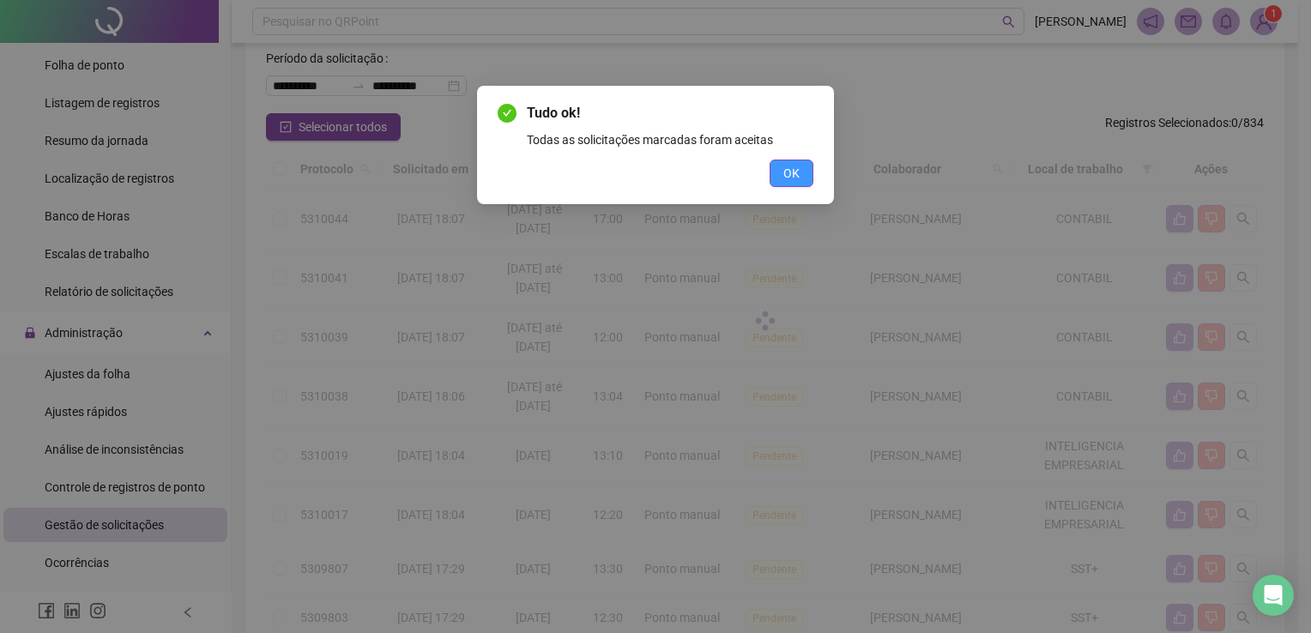
click at [805, 184] on button "OK" at bounding box center [791, 173] width 44 height 27
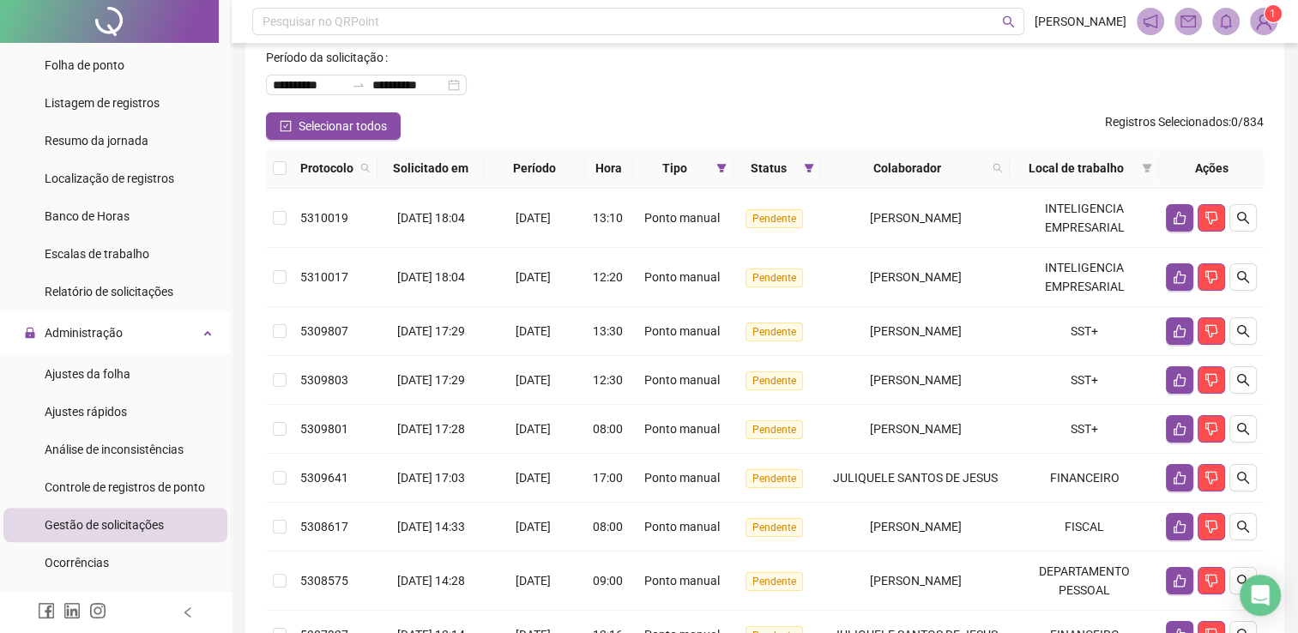
scroll to position [172, 0]
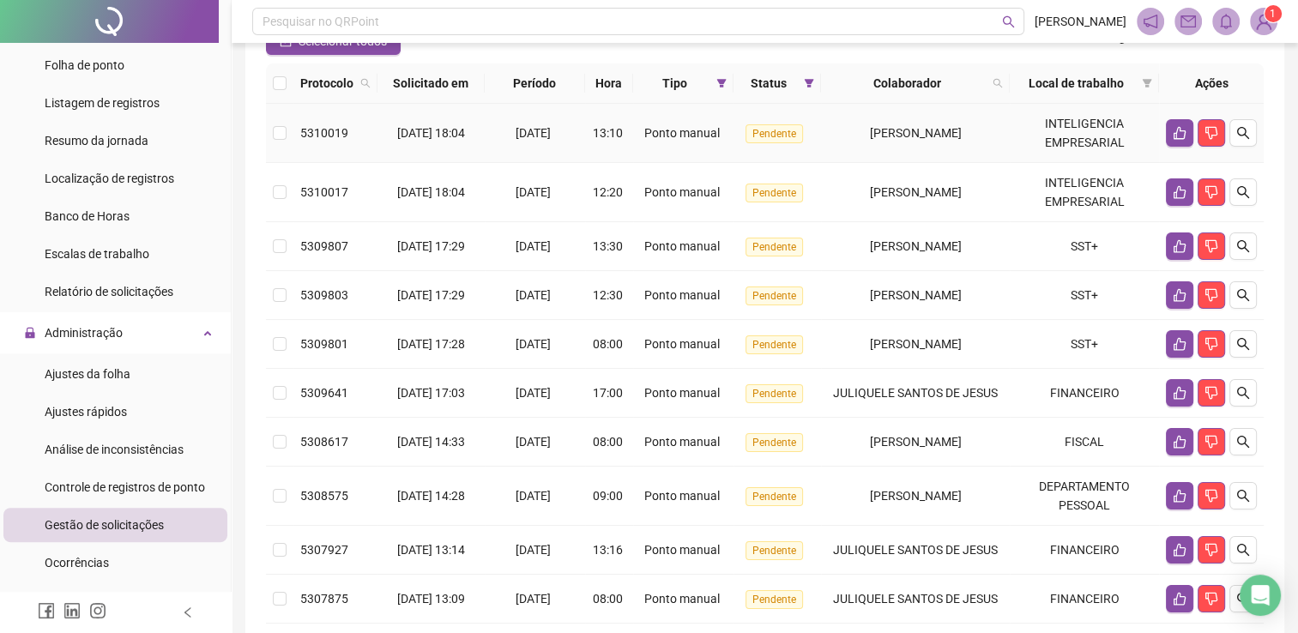
drag, startPoint x: 290, startPoint y: 123, endPoint x: 284, endPoint y: 154, distance: 31.5
click at [289, 124] on td at bounding box center [279, 133] width 27 height 59
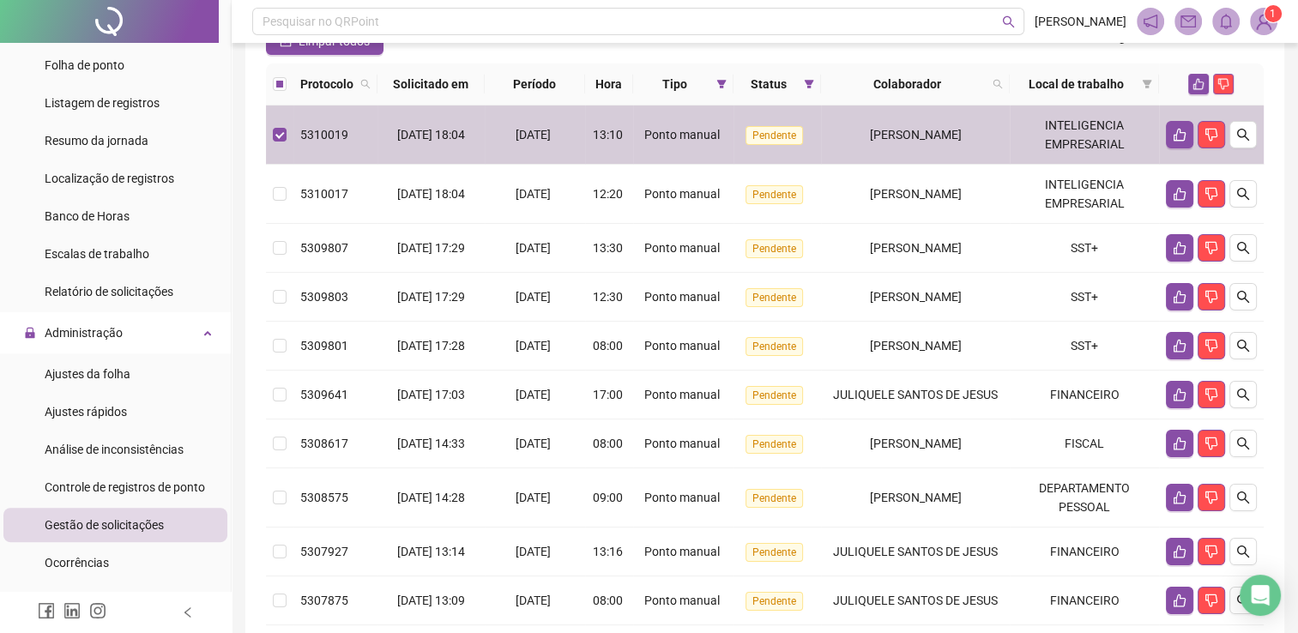
click at [286, 186] on td at bounding box center [279, 194] width 27 height 59
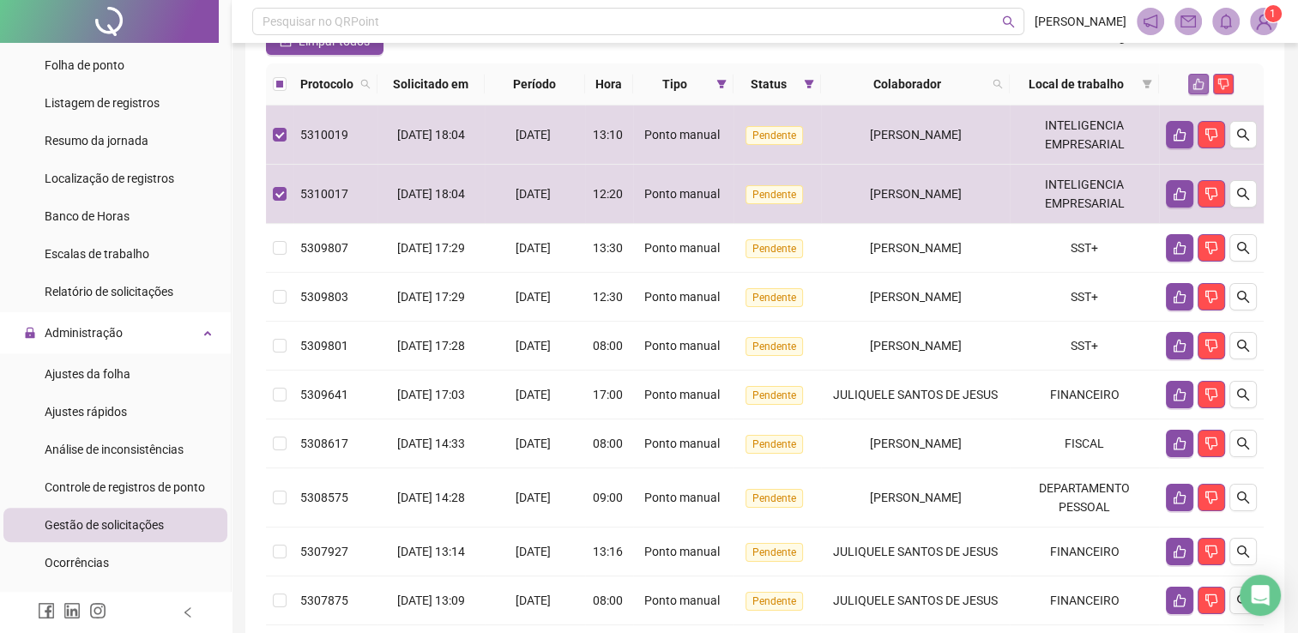
click at [1197, 90] on button "button" at bounding box center [1198, 84] width 21 height 21
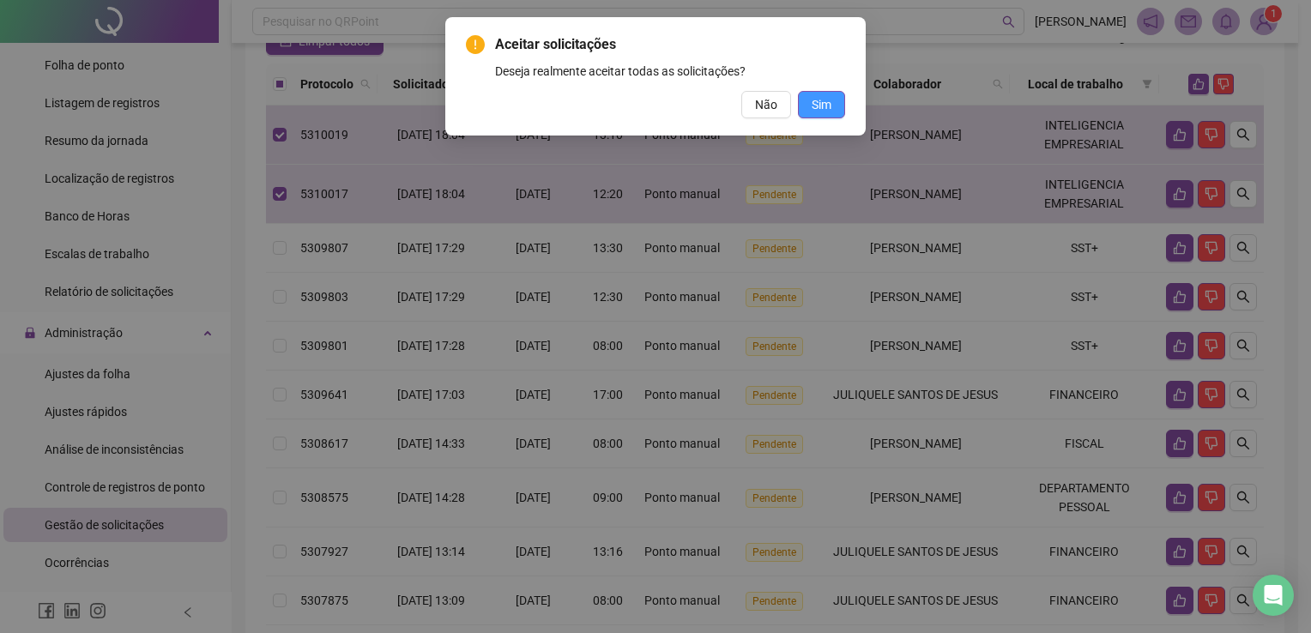
click at [828, 105] on span "Sim" at bounding box center [821, 104] width 20 height 19
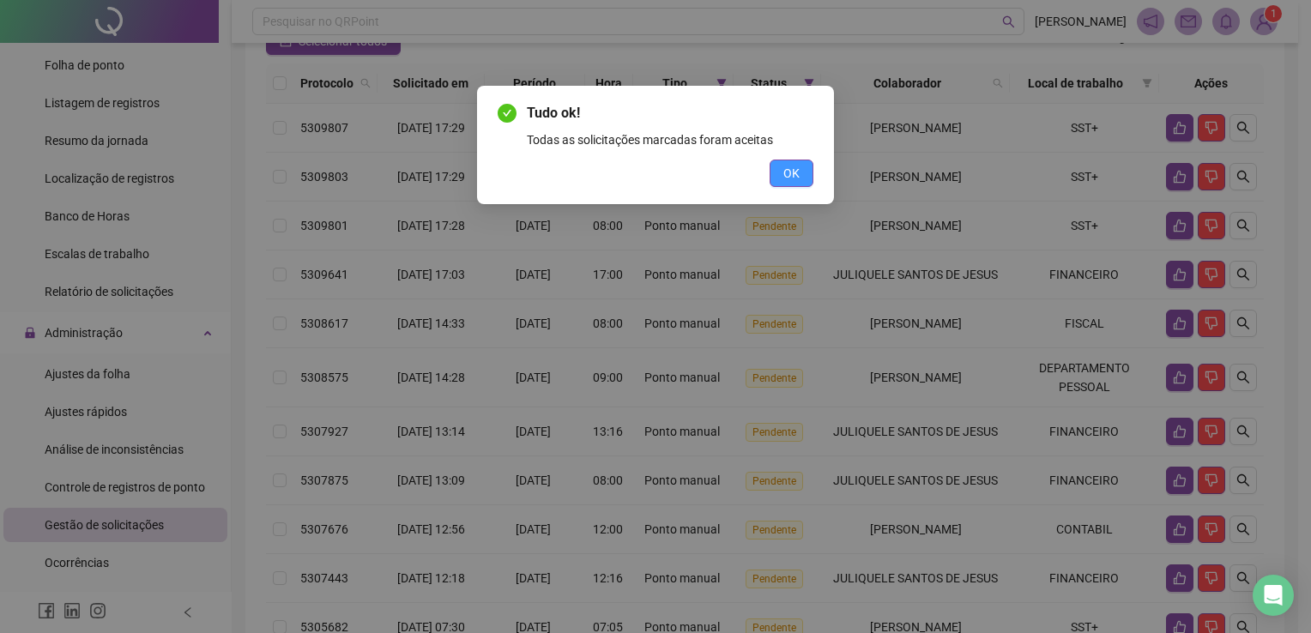
click at [787, 178] on span "OK" at bounding box center [791, 173] width 16 height 19
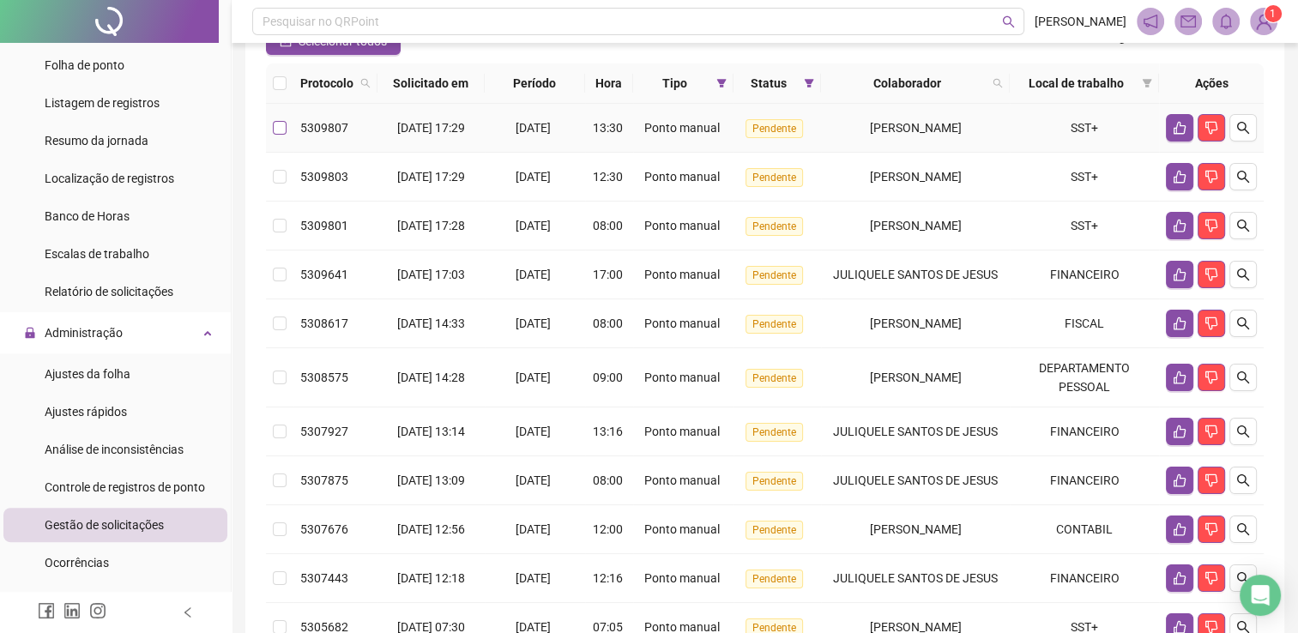
click at [279, 137] on label at bounding box center [280, 127] width 14 height 19
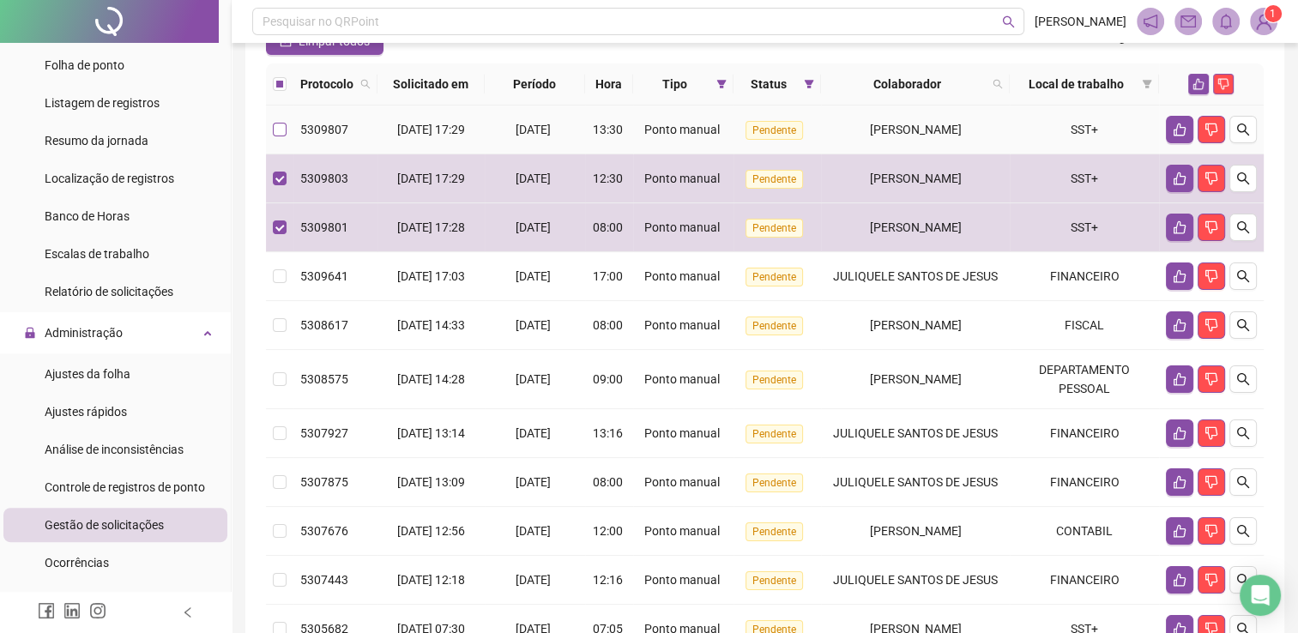
click at [286, 125] on label at bounding box center [280, 129] width 14 height 19
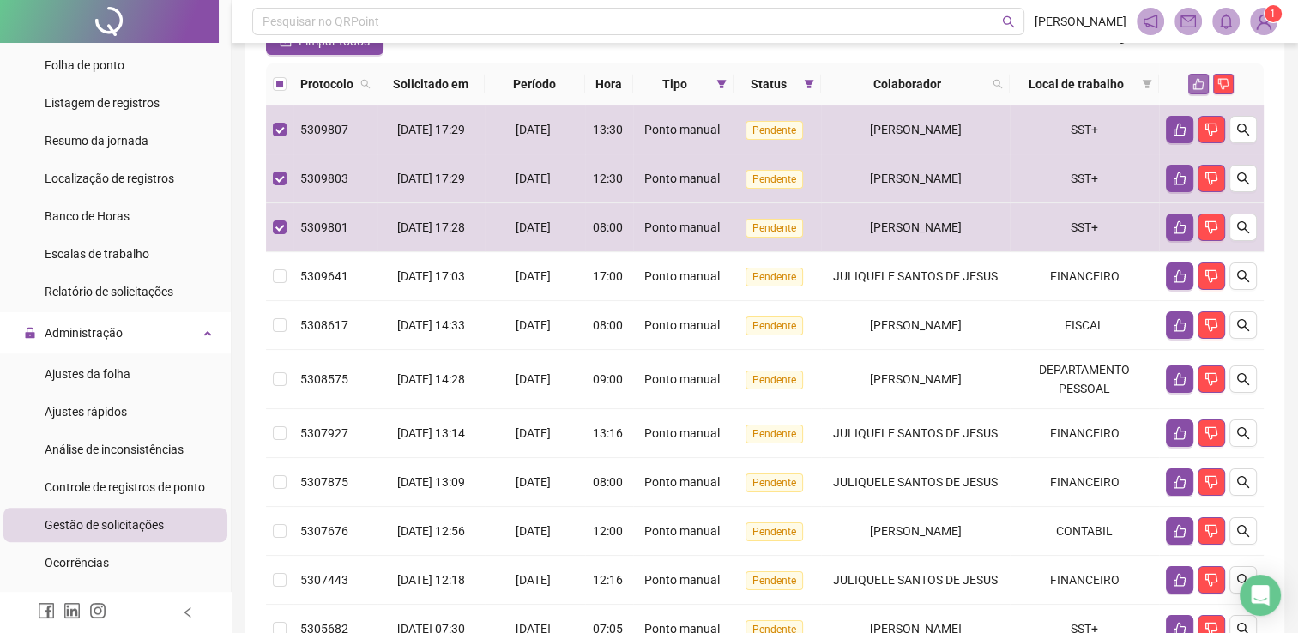
click at [1197, 79] on icon "like" at bounding box center [1198, 84] width 11 height 11
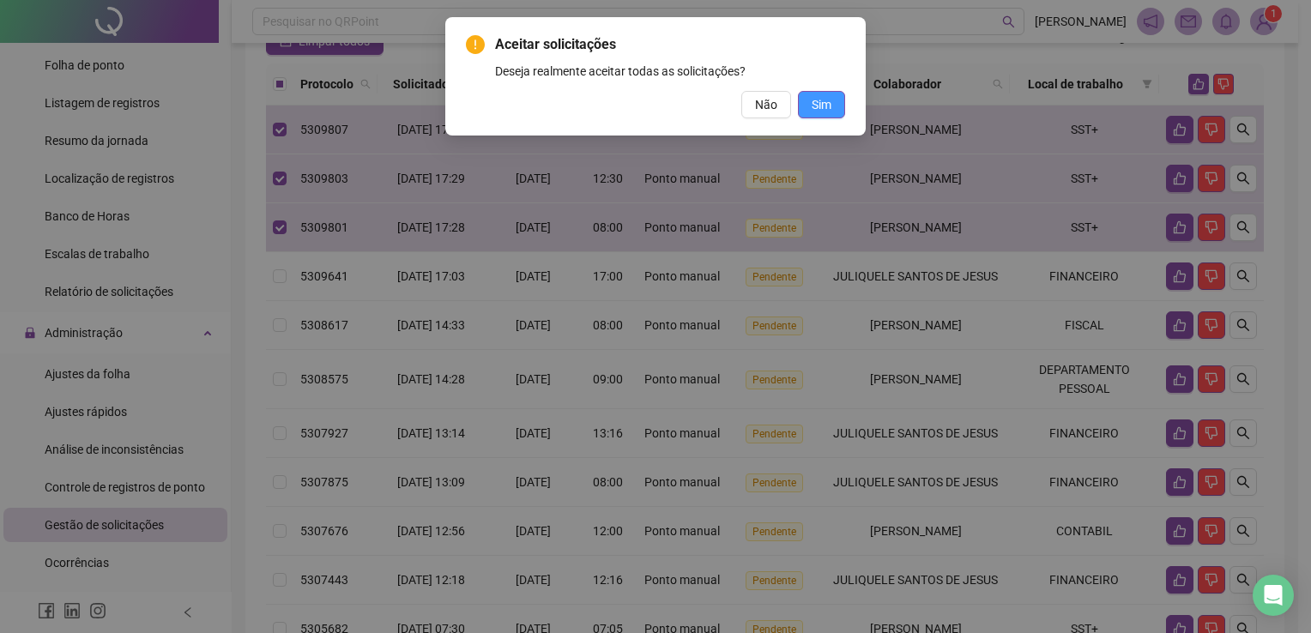
click at [802, 104] on button "Sim" at bounding box center [821, 104] width 47 height 27
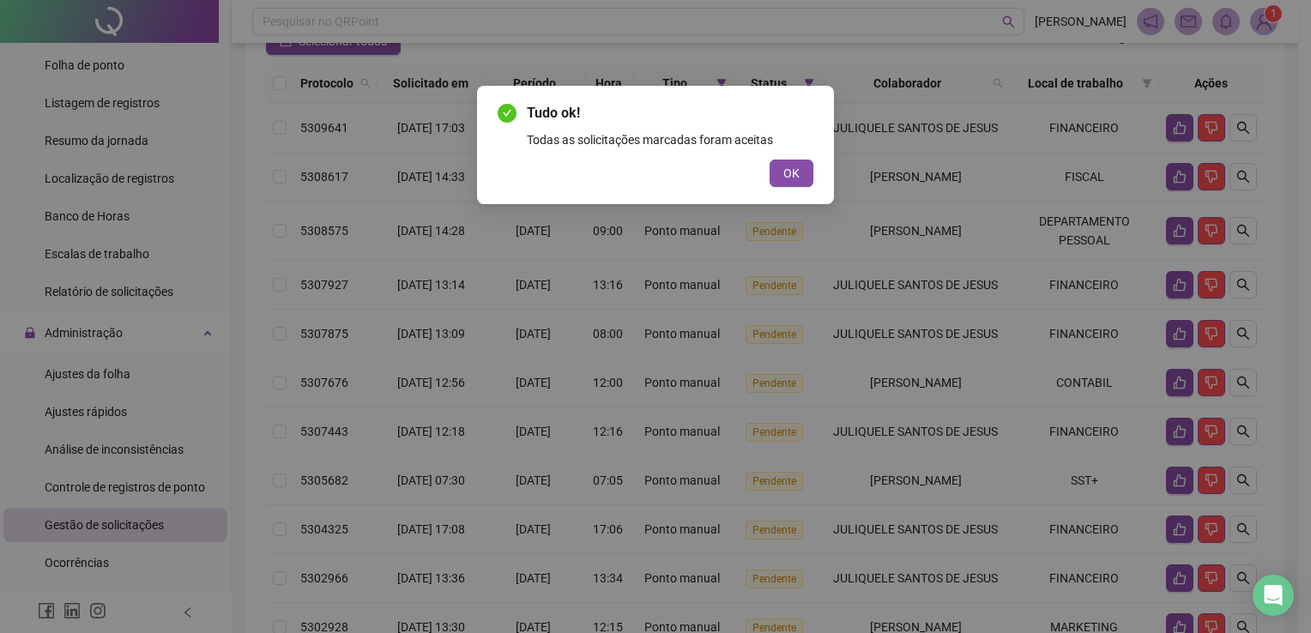
click at [802, 190] on div "Tudo ok! Todas as solicitações marcadas foram aceitas OK" at bounding box center [655, 145] width 357 height 118
click at [798, 179] on span "OK" at bounding box center [791, 173] width 16 height 19
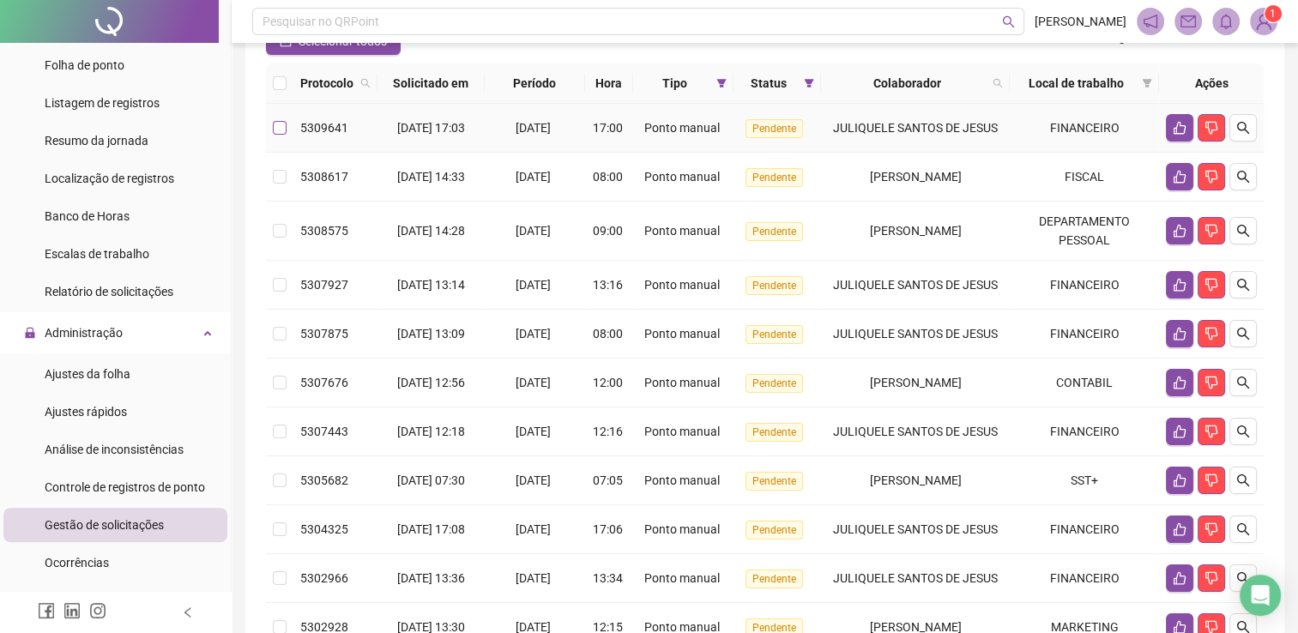
click at [281, 137] on label at bounding box center [280, 127] width 14 height 19
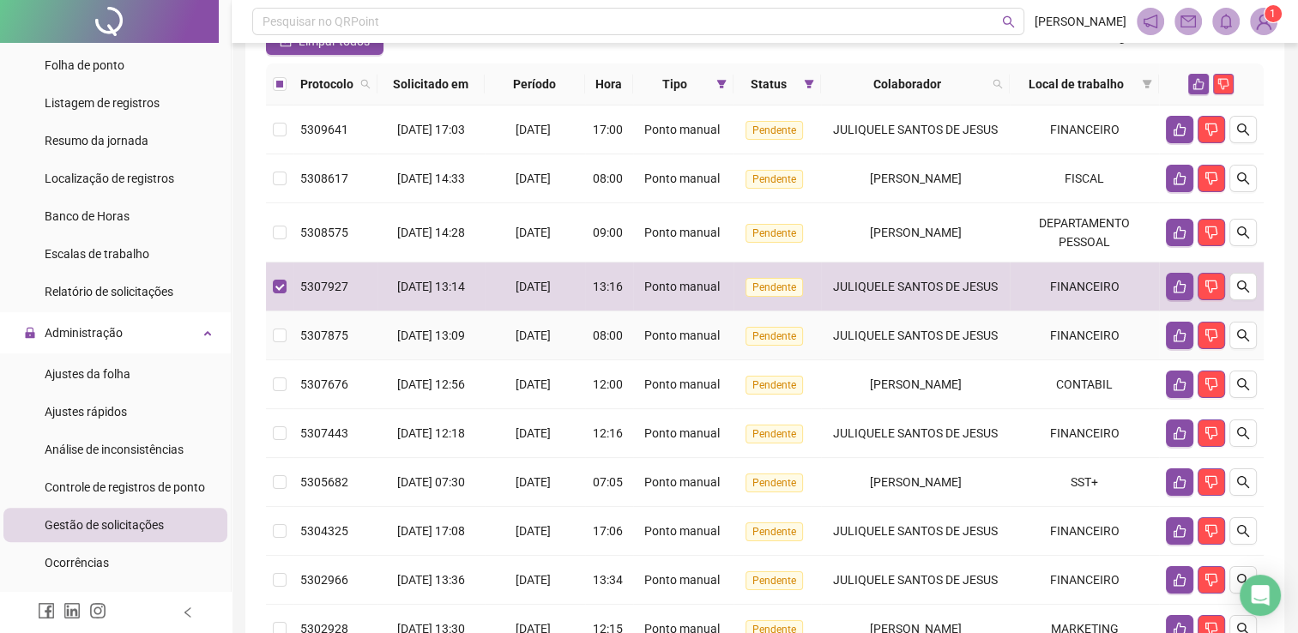
click at [281, 358] on td at bounding box center [279, 335] width 27 height 49
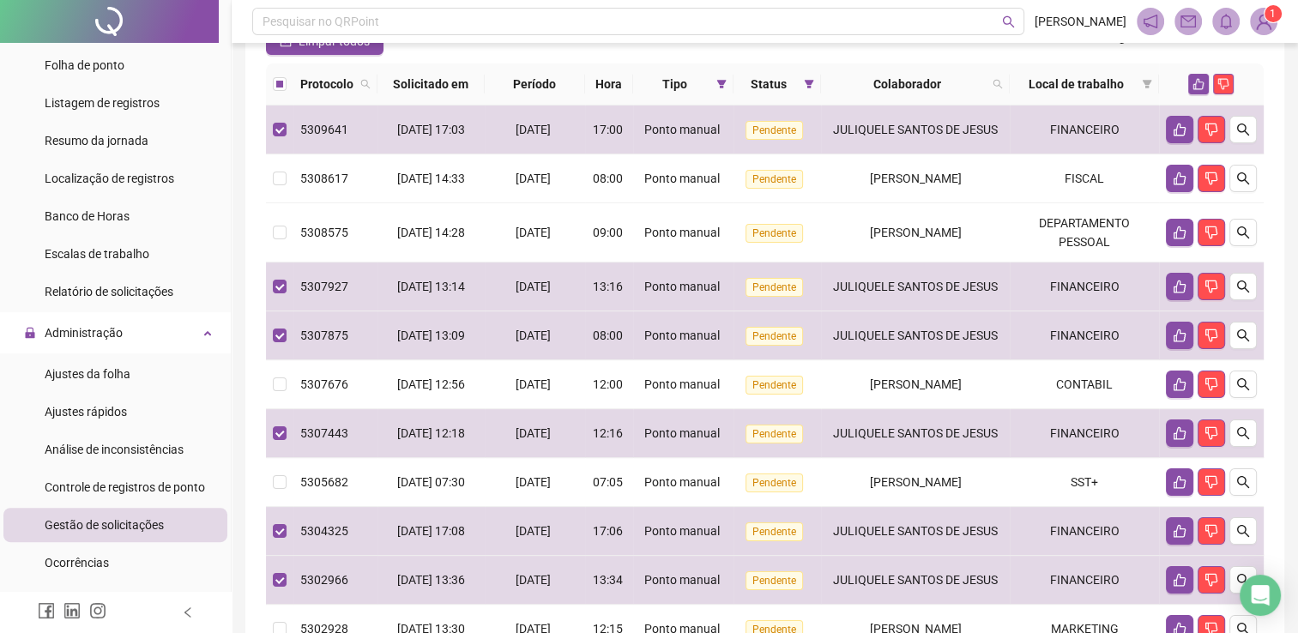
click at [1191, 94] on th at bounding box center [1211, 84] width 105 height 42
click at [1194, 92] on button "button" at bounding box center [1198, 84] width 21 height 21
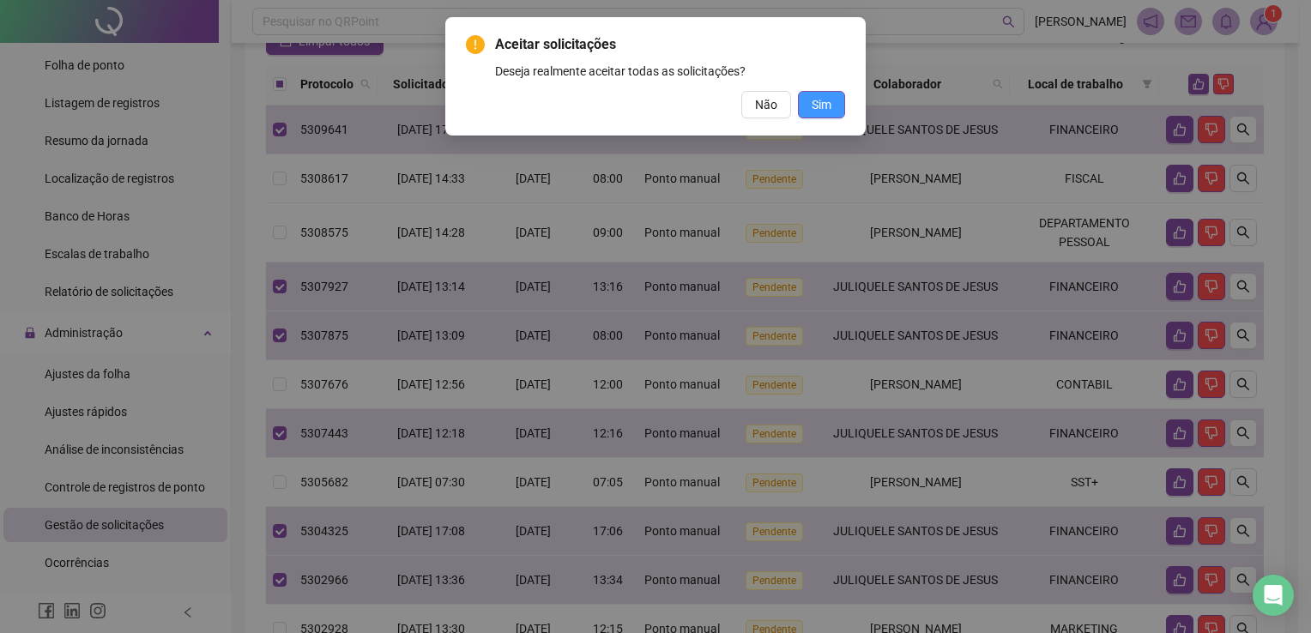
click at [807, 98] on button "Sim" at bounding box center [821, 104] width 47 height 27
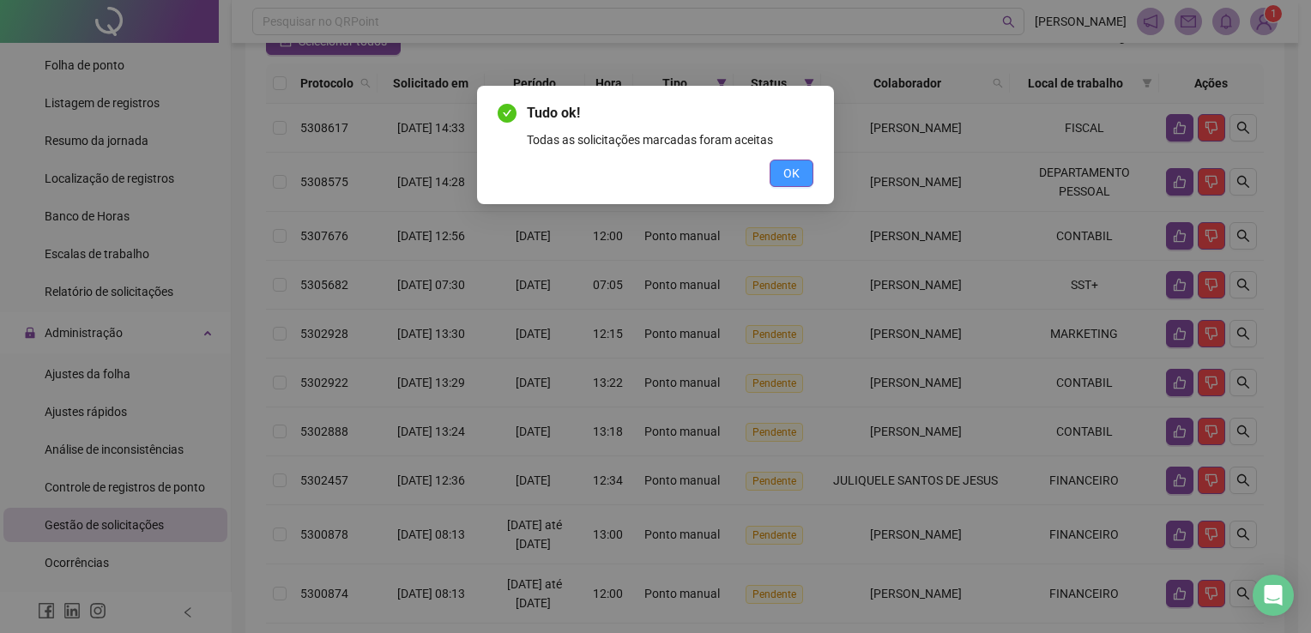
click at [772, 167] on button "OK" at bounding box center [791, 173] width 44 height 27
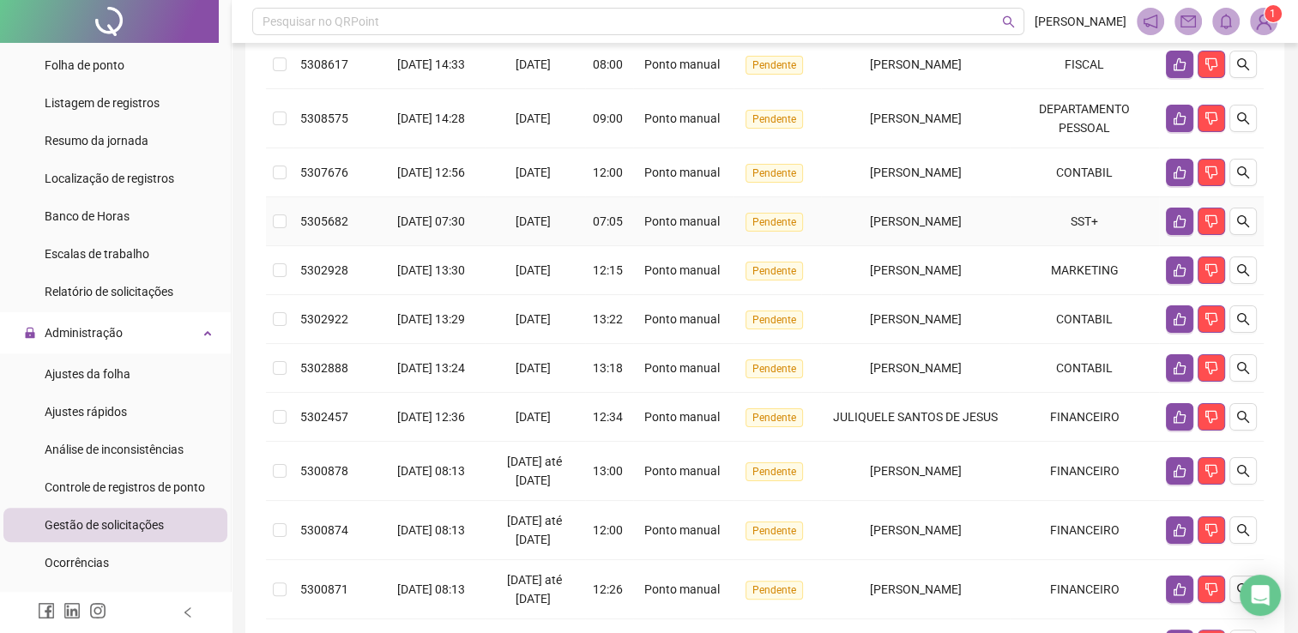
scroll to position [492, 0]
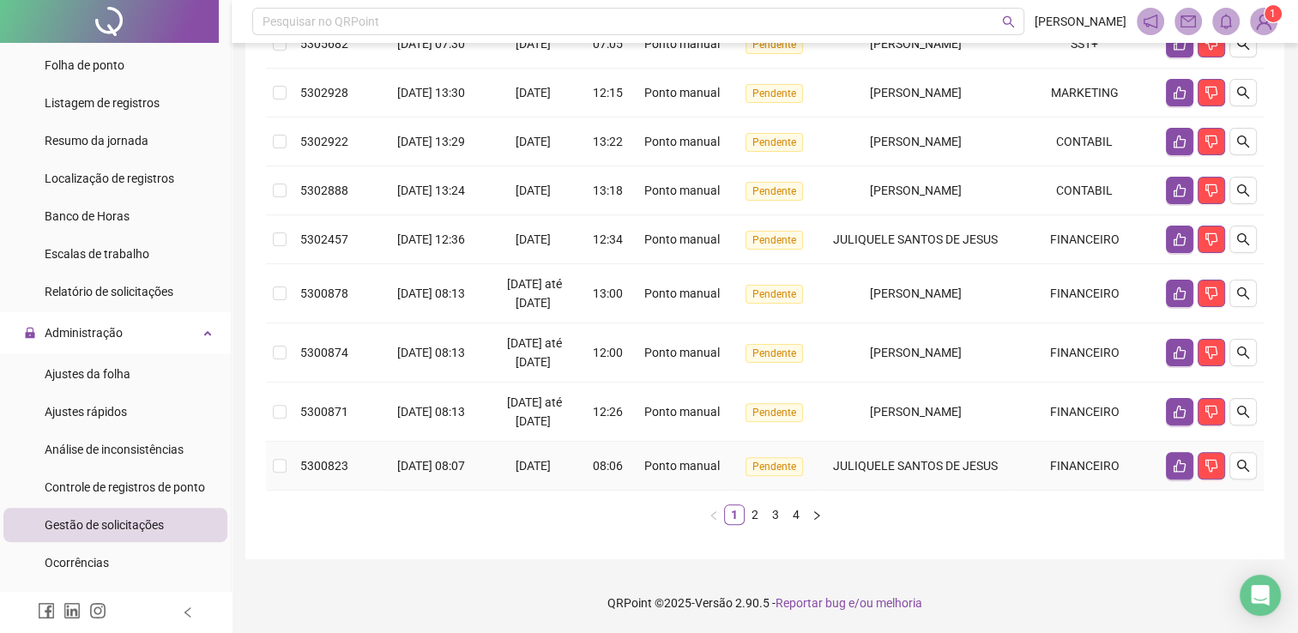
drag, startPoint x: 1174, startPoint y: 460, endPoint x: 1150, endPoint y: 441, distance: 30.5
click at [1175, 460] on icon "like" at bounding box center [1180, 466] width 14 height 14
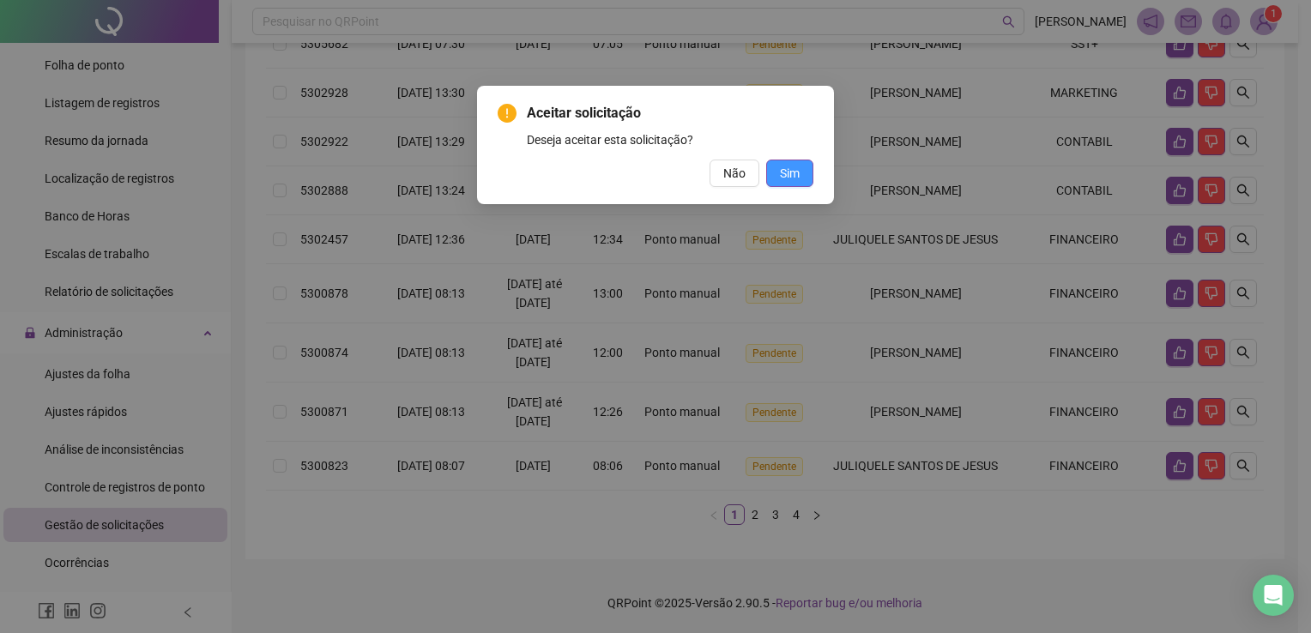
click at [795, 166] on span "Sim" at bounding box center [790, 173] width 20 height 19
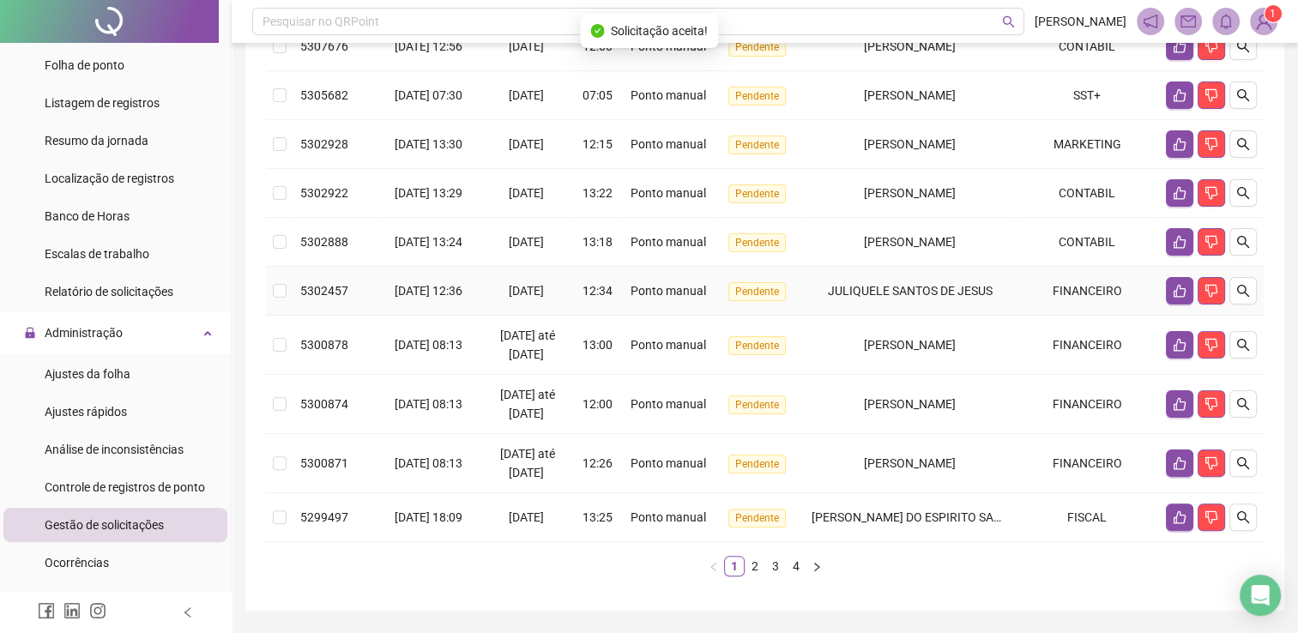
scroll to position [305, 0]
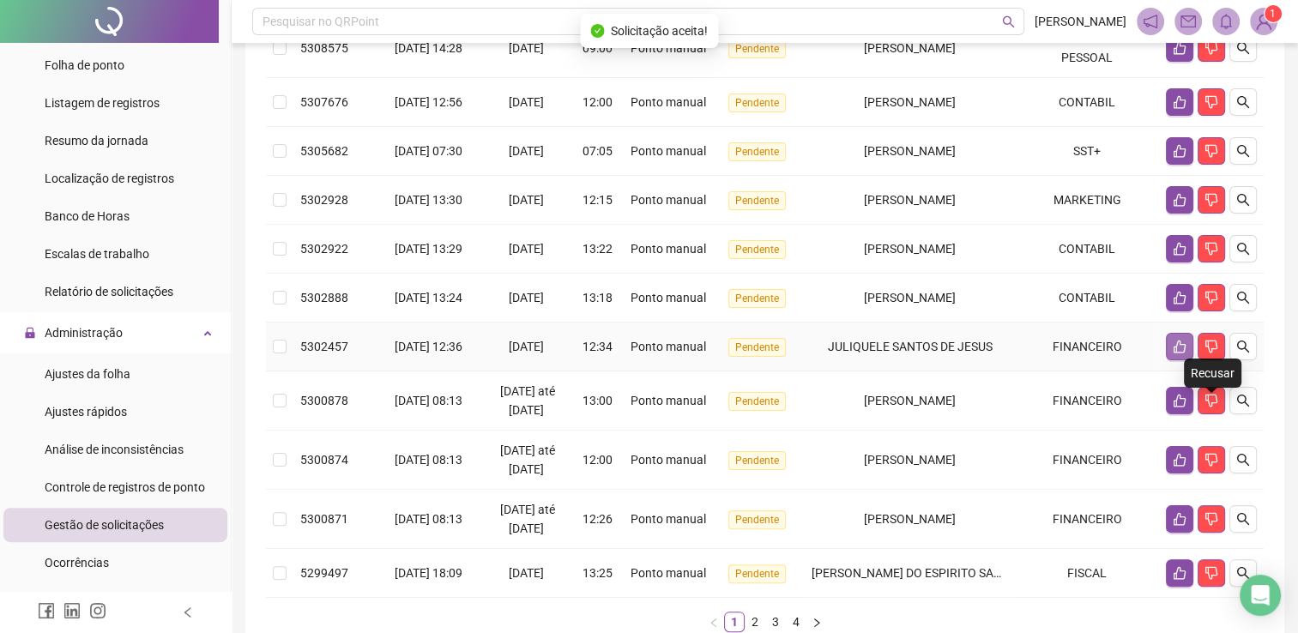
click at [1178, 353] on icon "like" at bounding box center [1180, 347] width 14 height 14
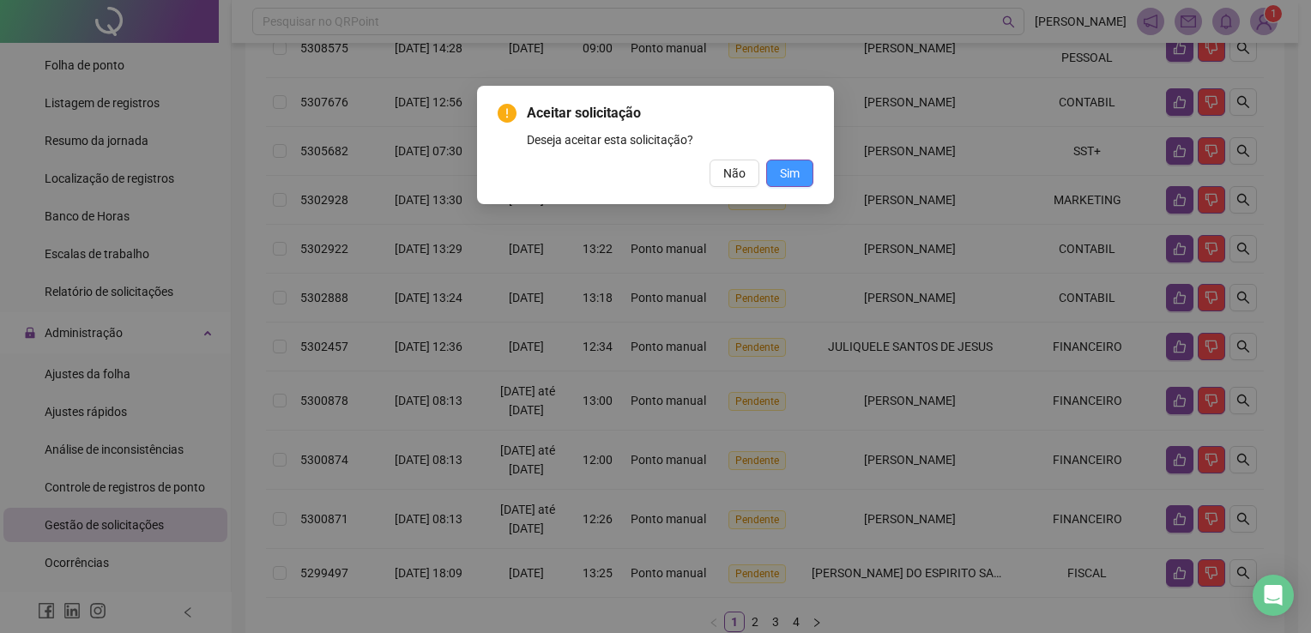
click at [807, 180] on button "Sim" at bounding box center [789, 173] width 47 height 27
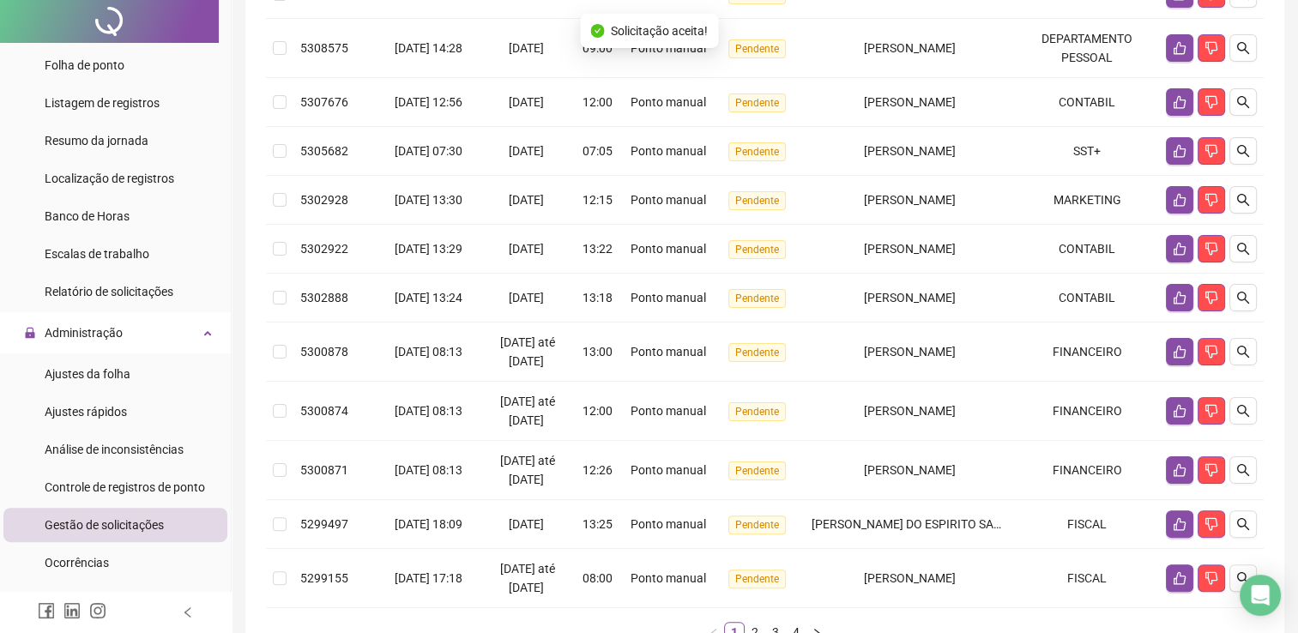
scroll to position [0, 0]
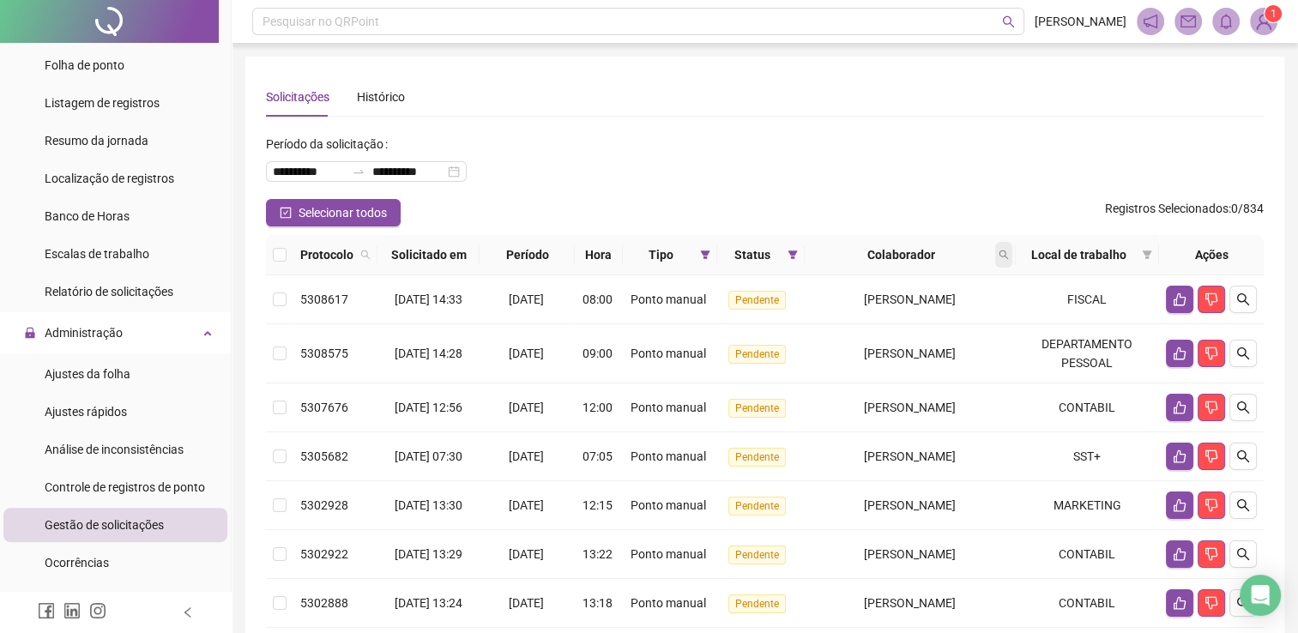
click at [1008, 256] on icon "search" at bounding box center [1003, 255] width 10 height 10
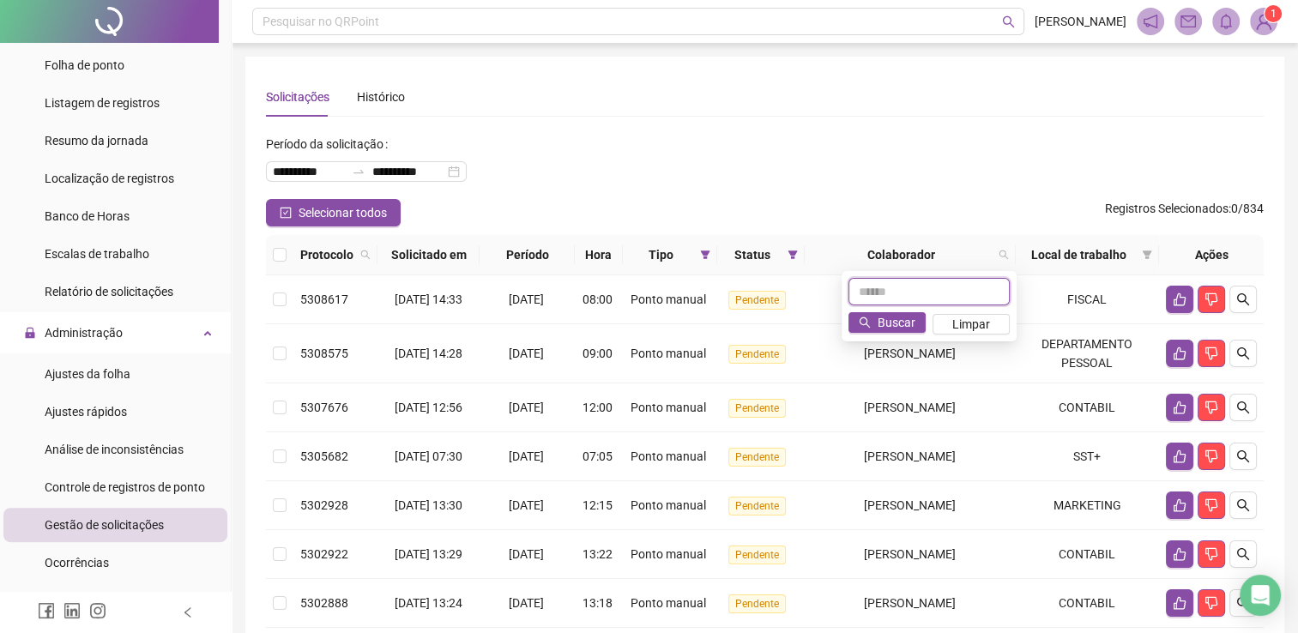
click at [931, 288] on input "text" at bounding box center [928, 291] width 161 height 27
type input "******"
click at [902, 327] on span "Buscar" at bounding box center [896, 322] width 38 height 19
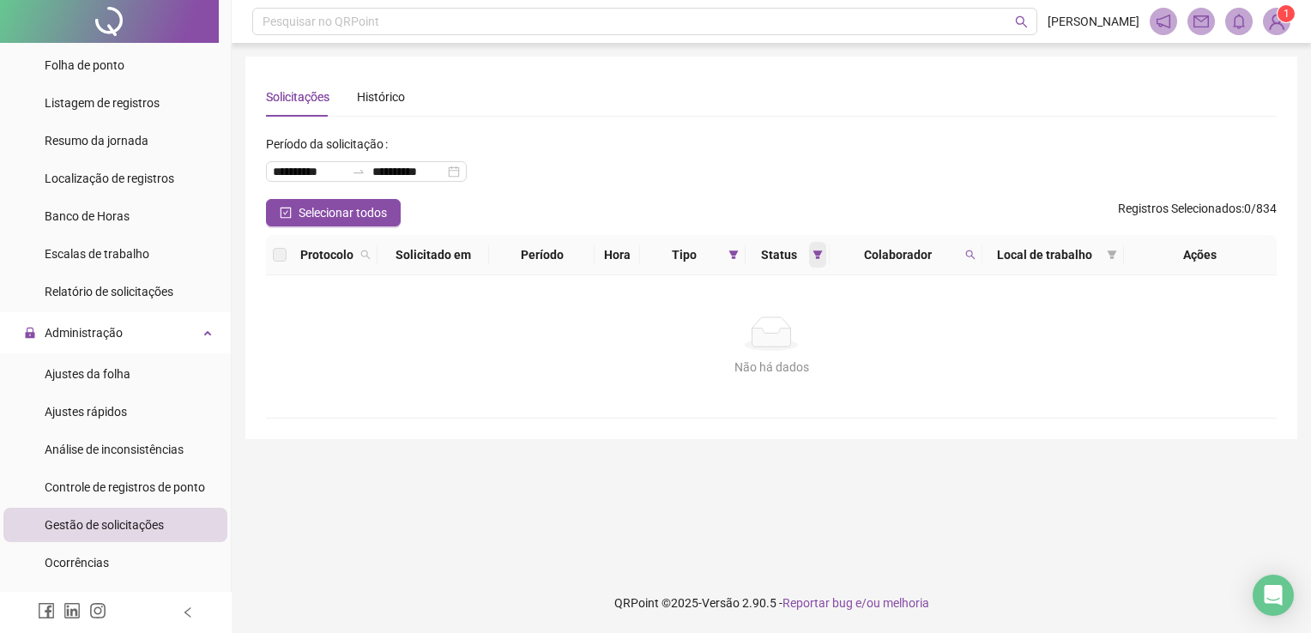
click at [818, 246] on span at bounding box center [817, 255] width 17 height 26
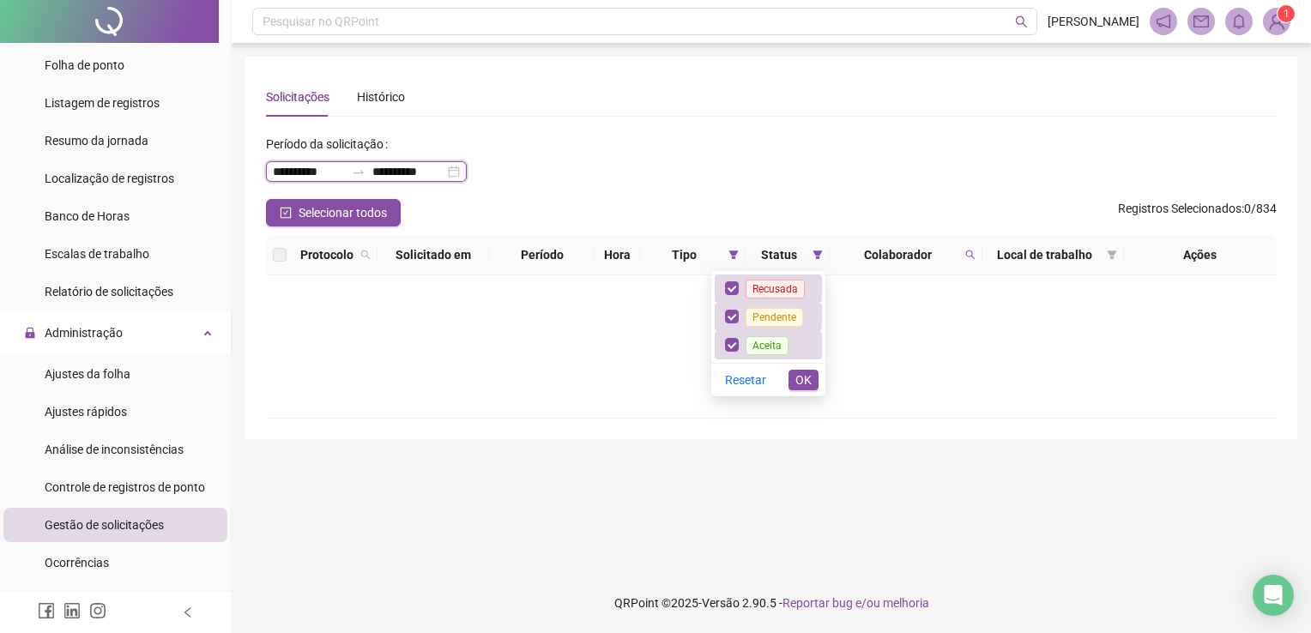
click at [345, 168] on input "**********" at bounding box center [309, 171] width 72 height 19
click at [467, 175] on div "**********" at bounding box center [366, 171] width 201 height 21
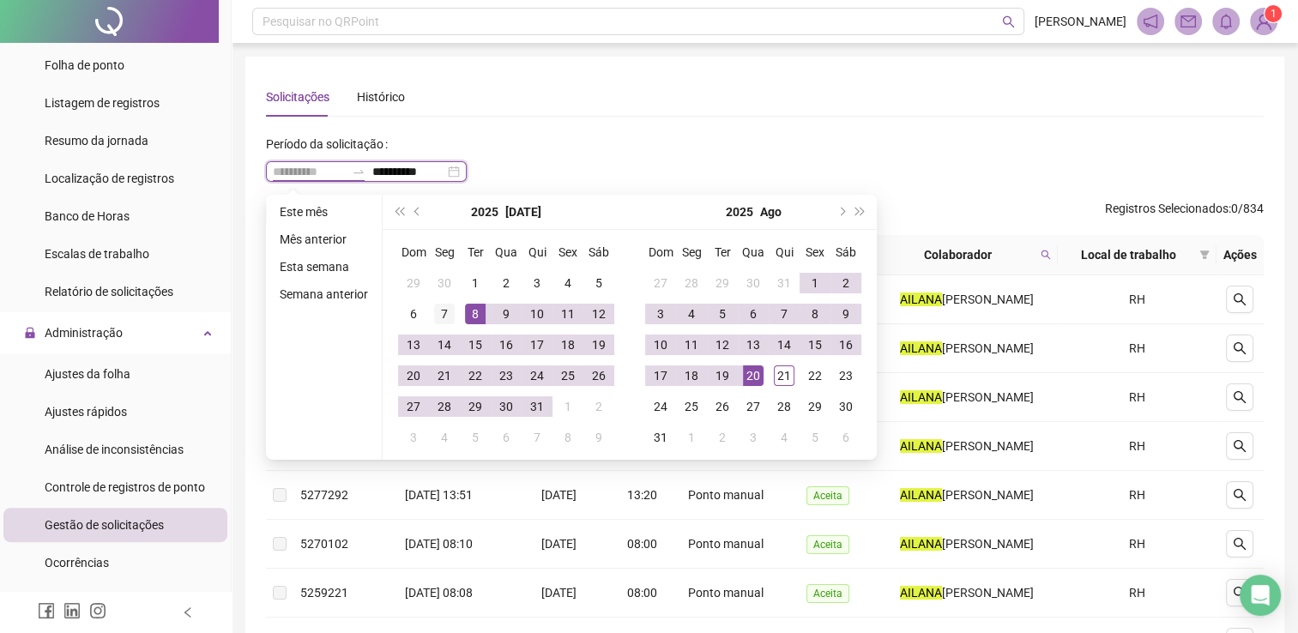
type input "**********"
drag, startPoint x: 446, startPoint y: 305, endPoint x: 596, endPoint y: 313, distance: 150.3
click at [446, 304] on div "7" at bounding box center [444, 314] width 21 height 21
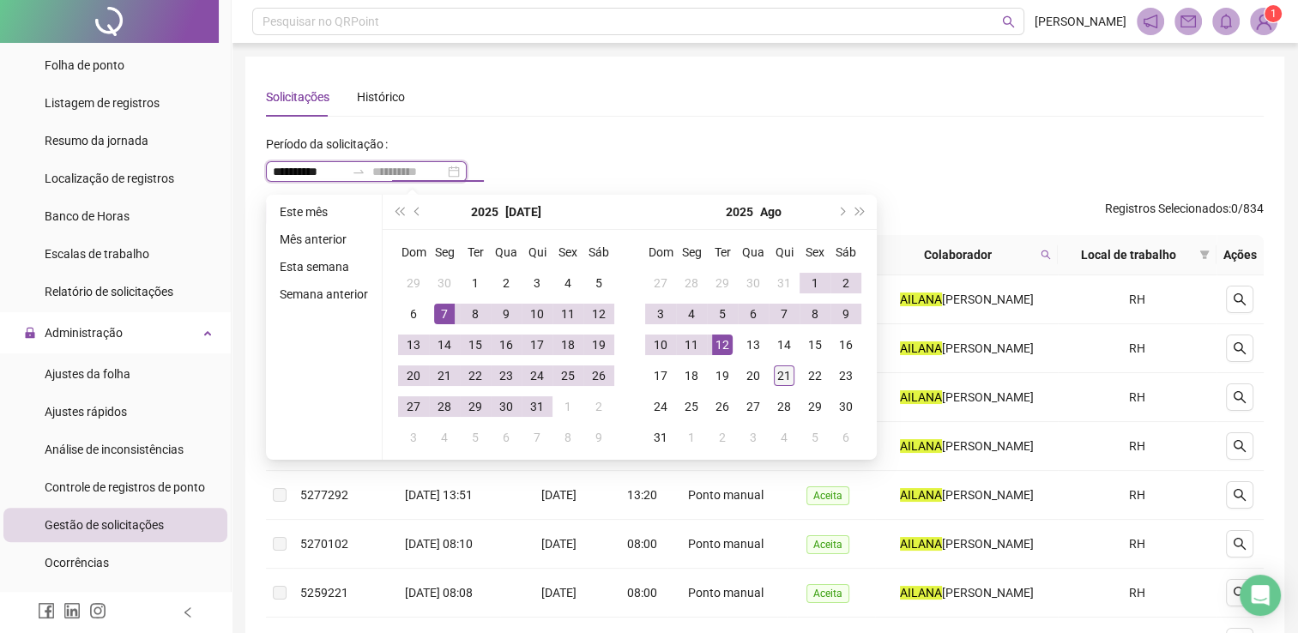
type input "**********"
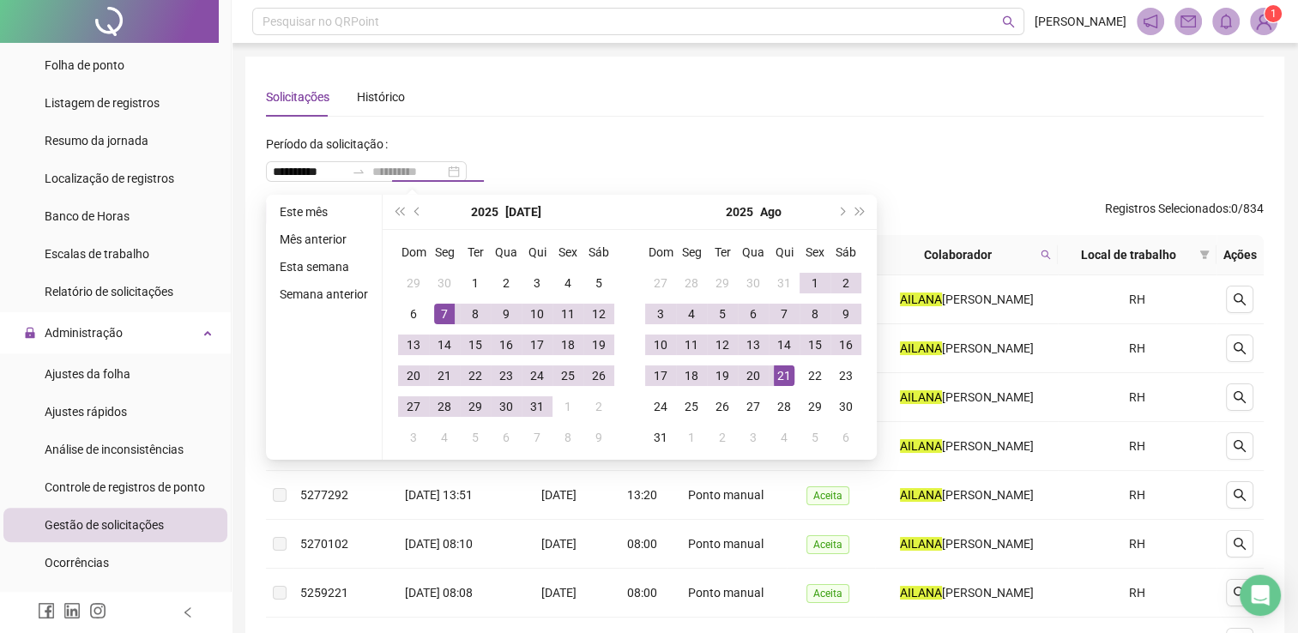
click at [789, 376] on div "21" at bounding box center [784, 375] width 21 height 21
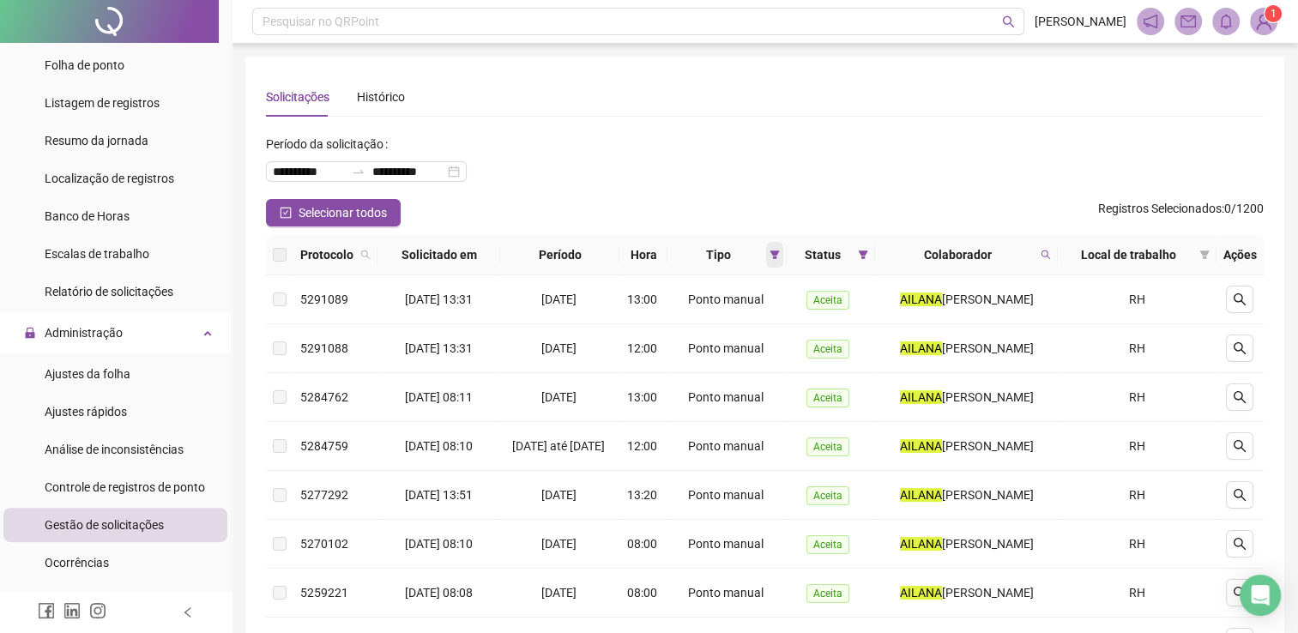
click at [783, 259] on span at bounding box center [774, 255] width 17 height 26
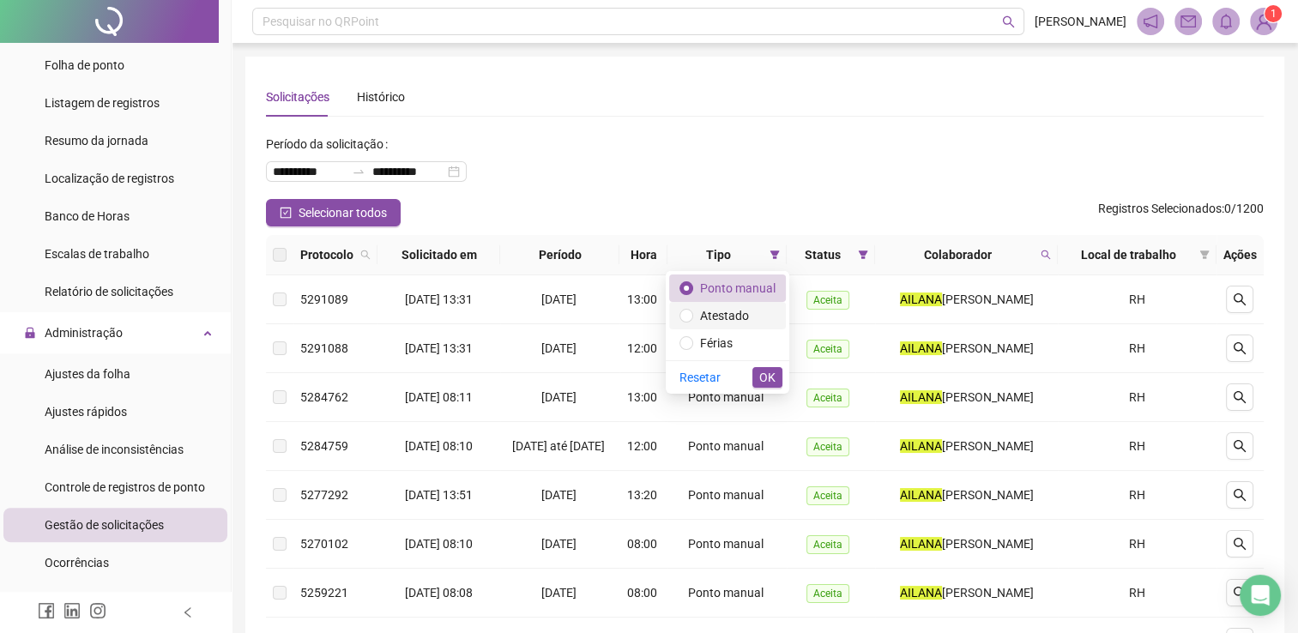
click at [732, 310] on span "Atestado" at bounding box center [724, 316] width 49 height 14
click at [774, 379] on button "OK" at bounding box center [767, 377] width 30 height 21
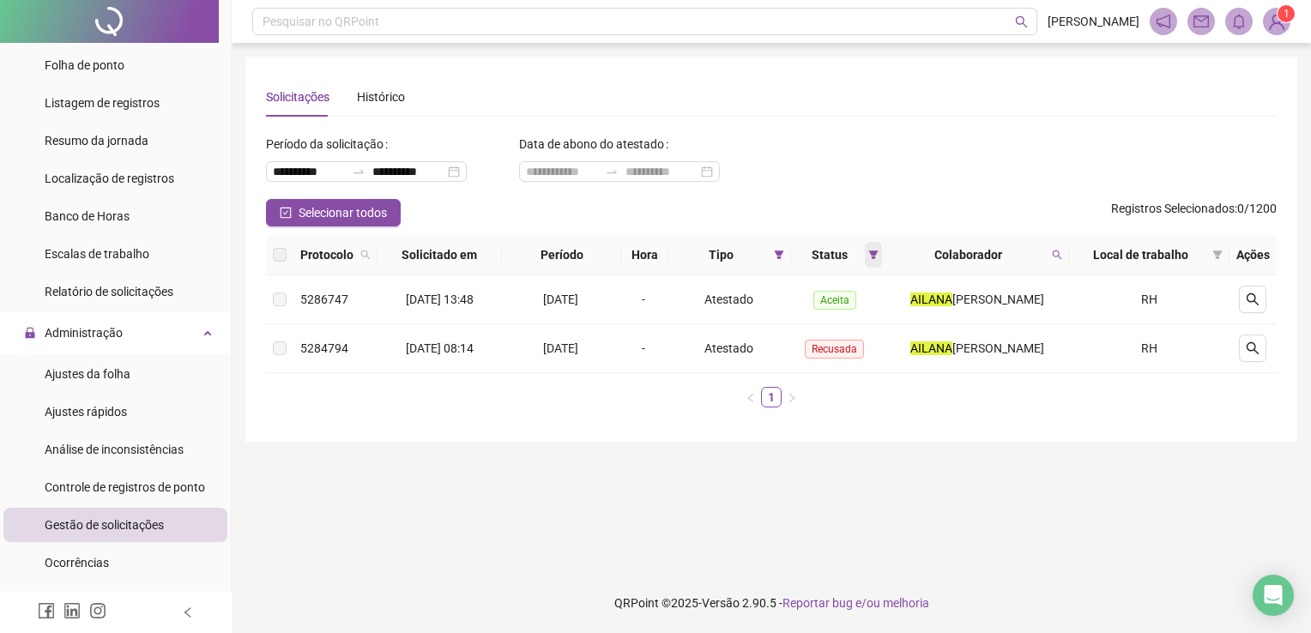
click at [877, 256] on icon "filter" at bounding box center [872, 254] width 9 height 9
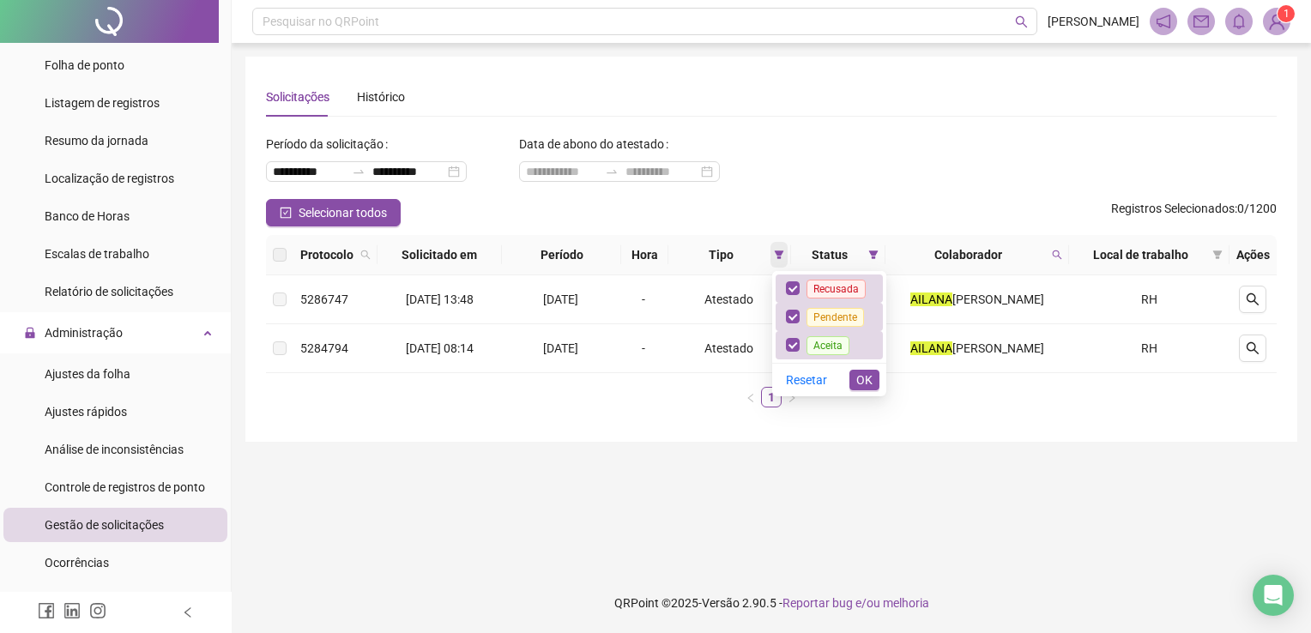
click at [787, 259] on span at bounding box center [778, 255] width 17 height 26
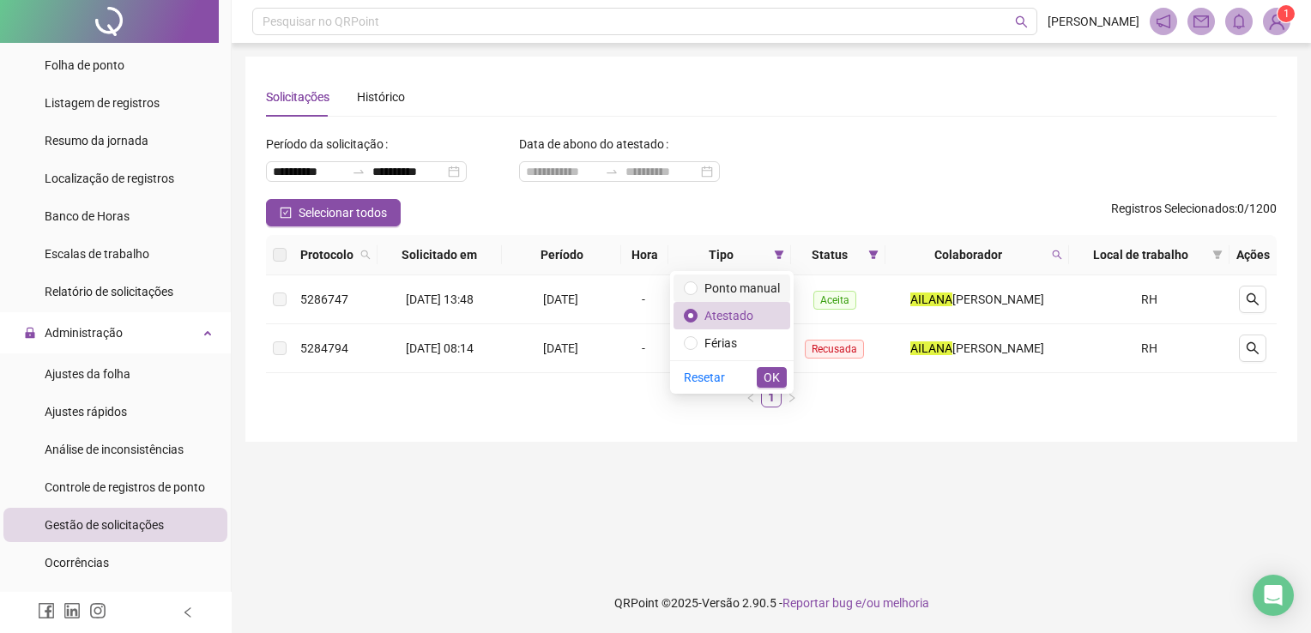
drag, startPoint x: 764, startPoint y: 288, endPoint x: 786, endPoint y: 293, distance: 22.1
click at [772, 292] on span "Ponto manual" at bounding box center [741, 288] width 75 height 14
click at [1084, 154] on div "**********" at bounding box center [771, 164] width 1010 height 69
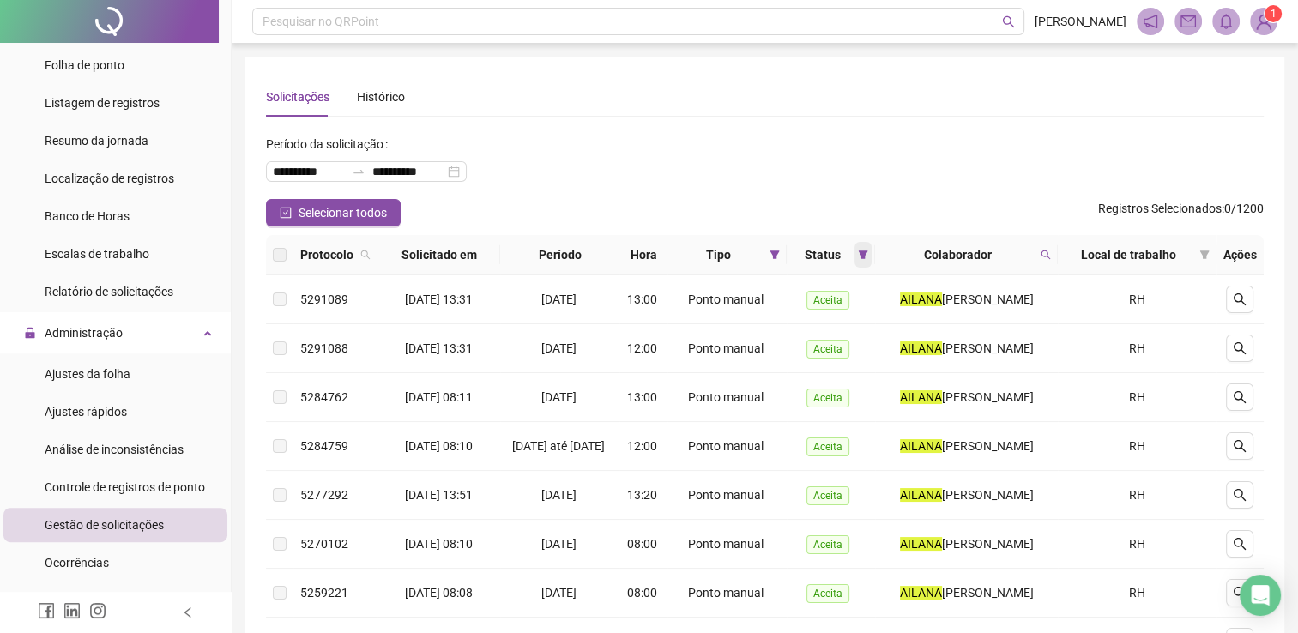
click at [867, 259] on span at bounding box center [862, 255] width 17 height 26
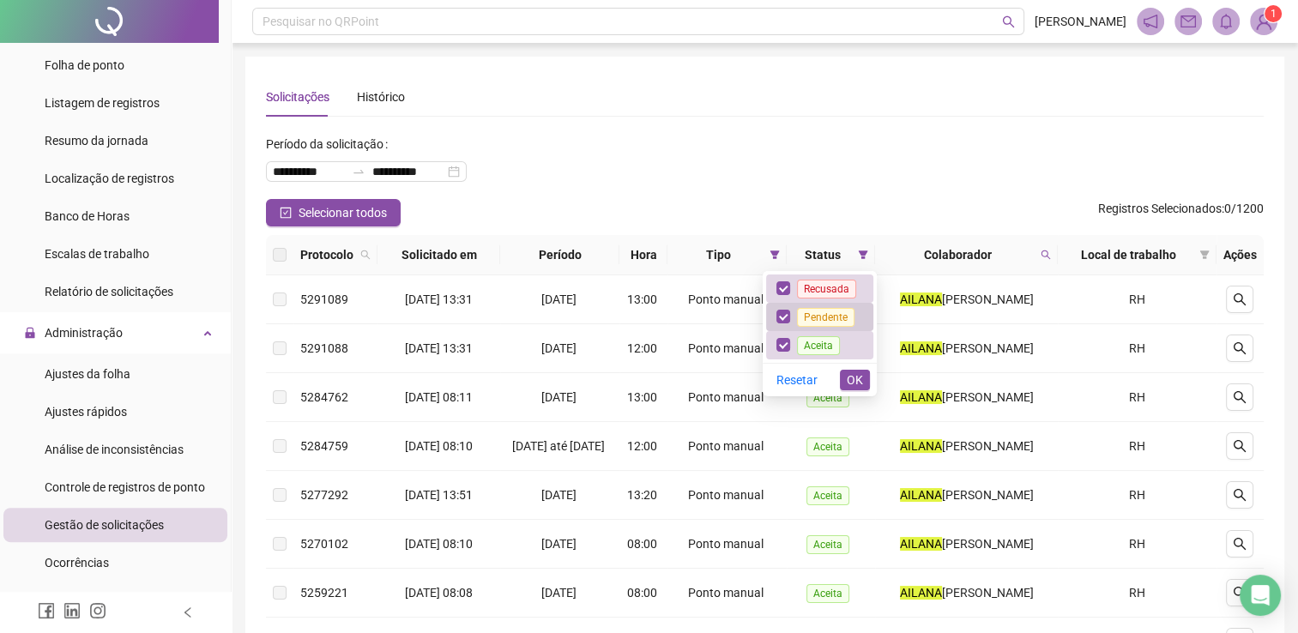
drag, startPoint x: 790, startPoint y: 336, endPoint x: 784, endPoint y: 328, distance: 10.5
click at [787, 336] on label at bounding box center [783, 344] width 14 height 19
click at [849, 378] on span "OK" at bounding box center [855, 380] width 16 height 19
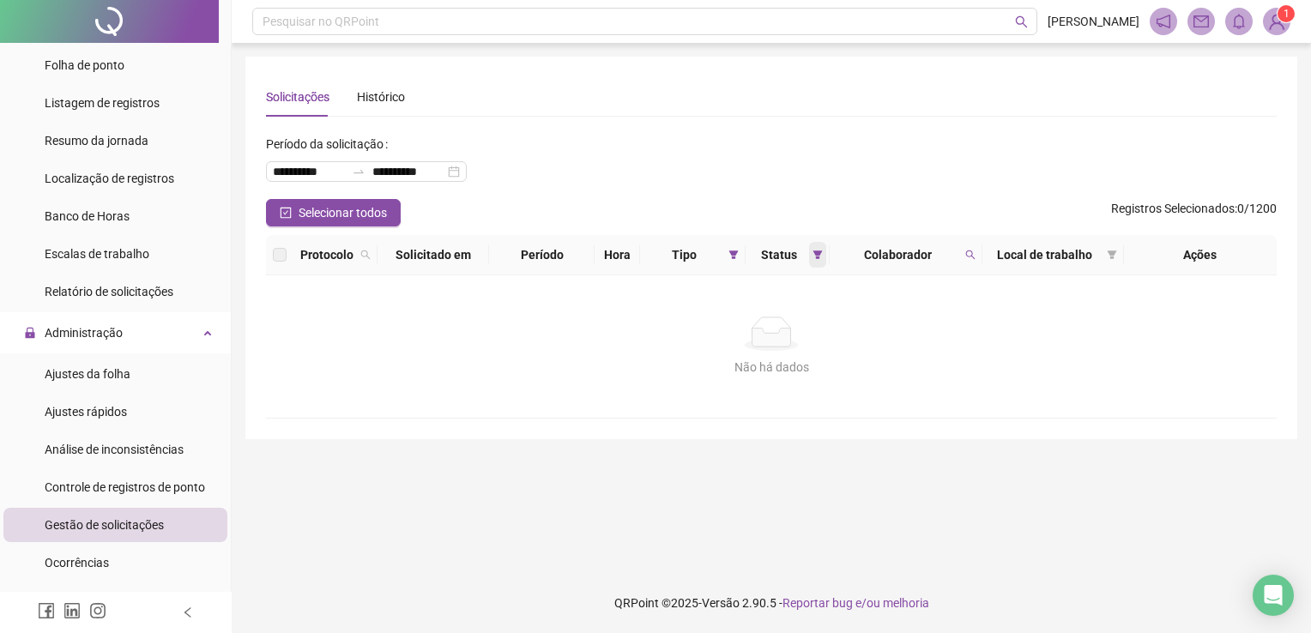
click at [816, 259] on icon "filter" at bounding box center [817, 255] width 10 height 10
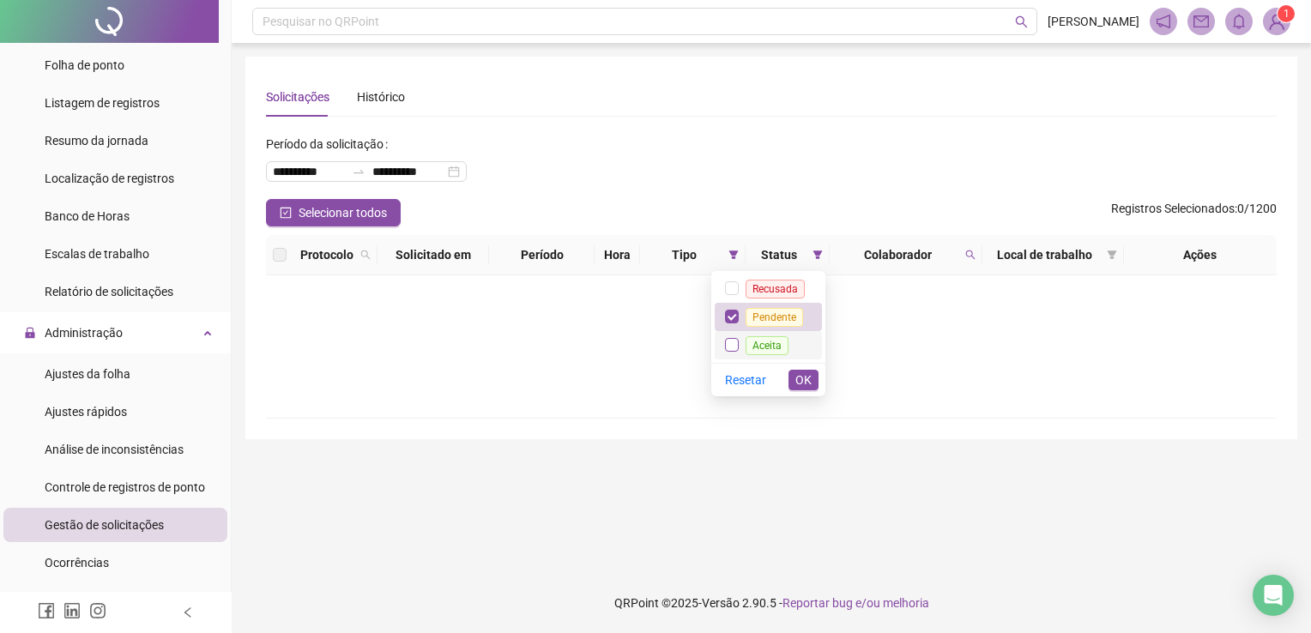
click at [736, 335] on li "Aceita" at bounding box center [767, 345] width 107 height 28
click at [814, 383] on button "OK" at bounding box center [803, 380] width 30 height 21
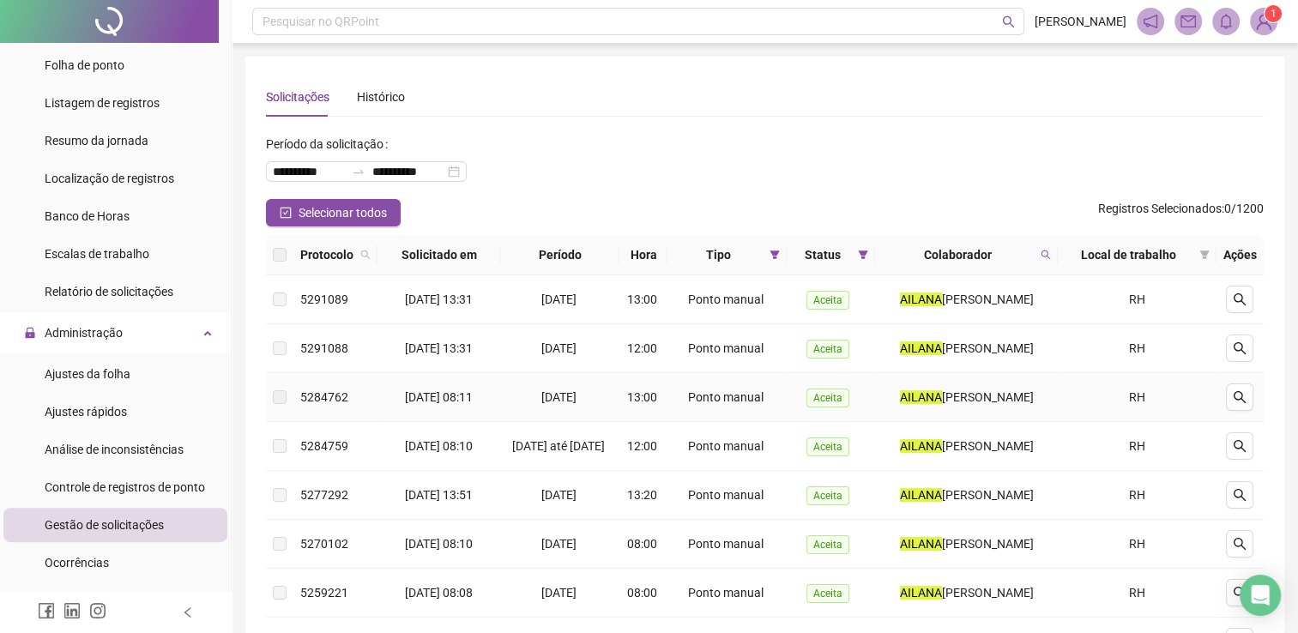
click at [811, 380] on td "Aceita" at bounding box center [831, 397] width 89 height 49
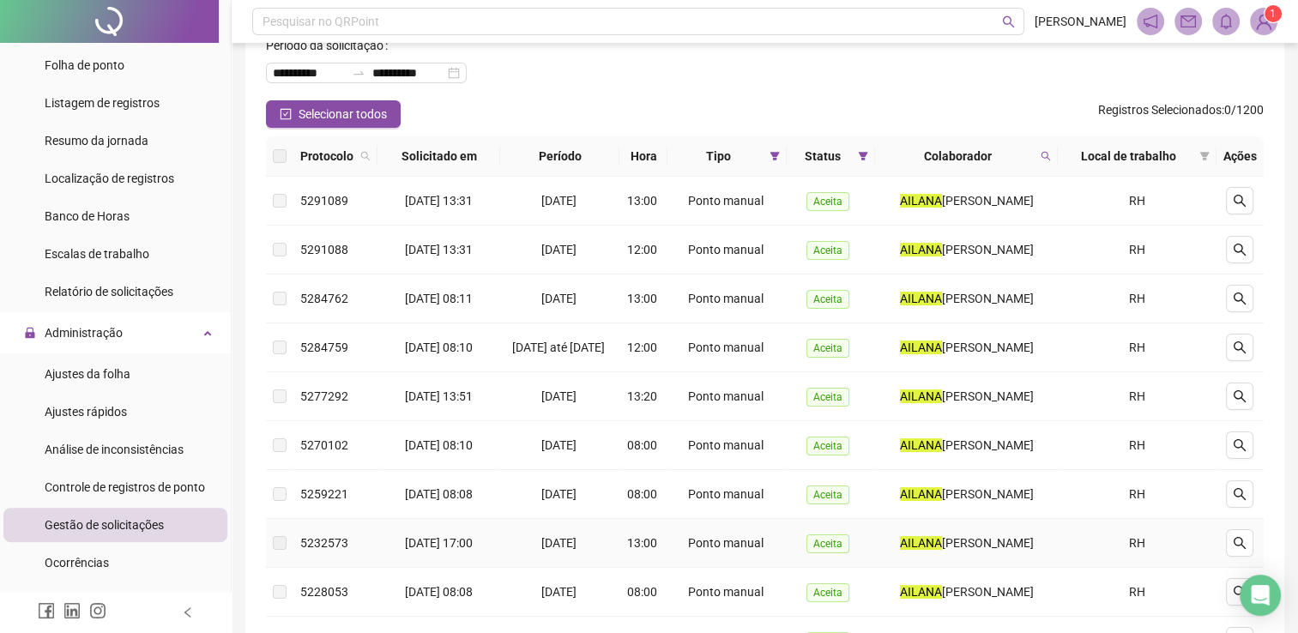
scroll to position [57, 0]
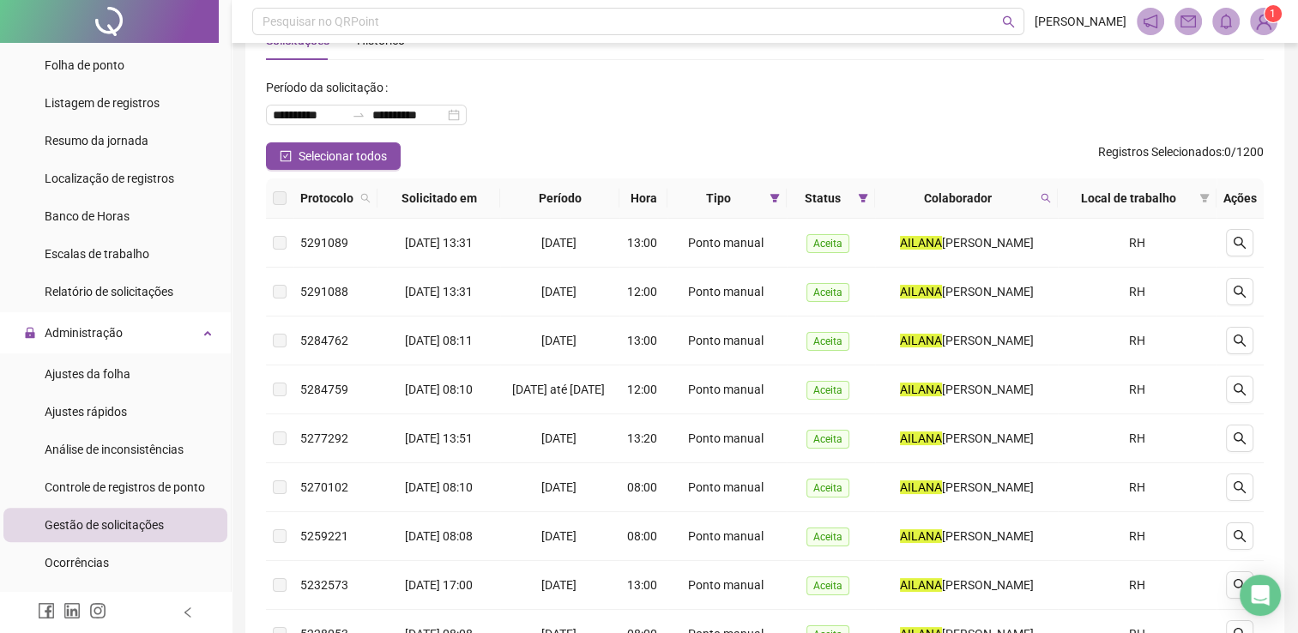
click at [650, 88] on div "**********" at bounding box center [765, 108] width 998 height 69
click at [775, 200] on icon "filter" at bounding box center [774, 198] width 10 height 10
click at [734, 257] on span "Atestado" at bounding box center [724, 259] width 49 height 14
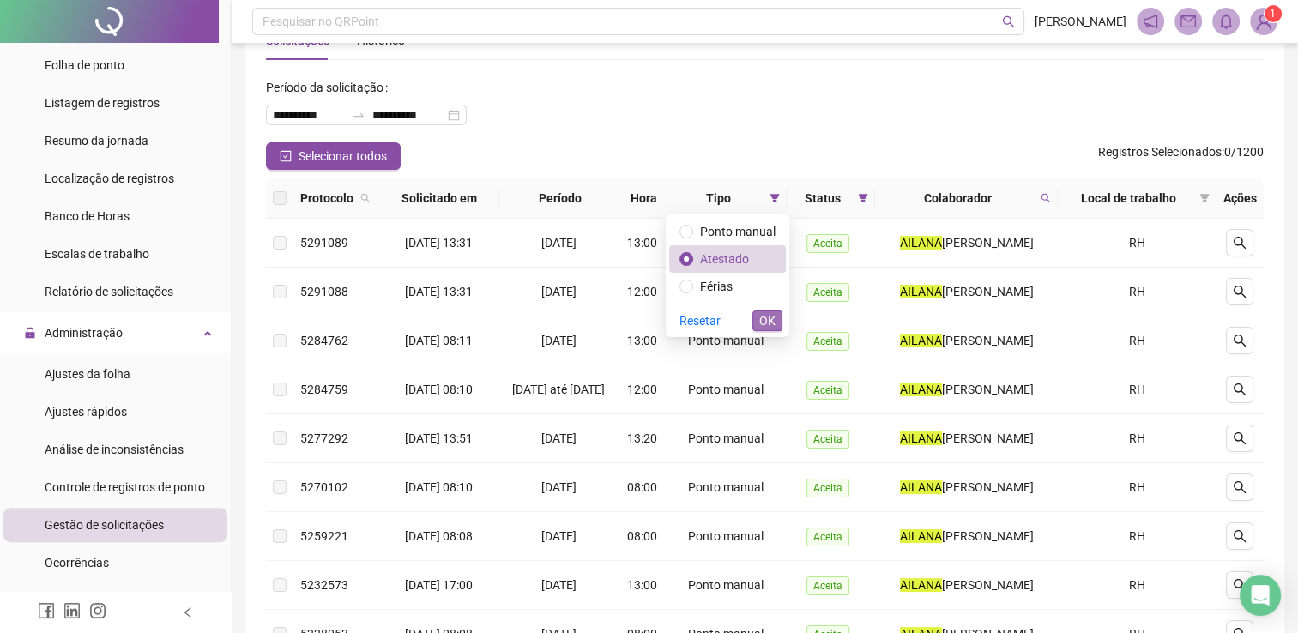
click at [772, 324] on span "OK" at bounding box center [767, 320] width 16 height 19
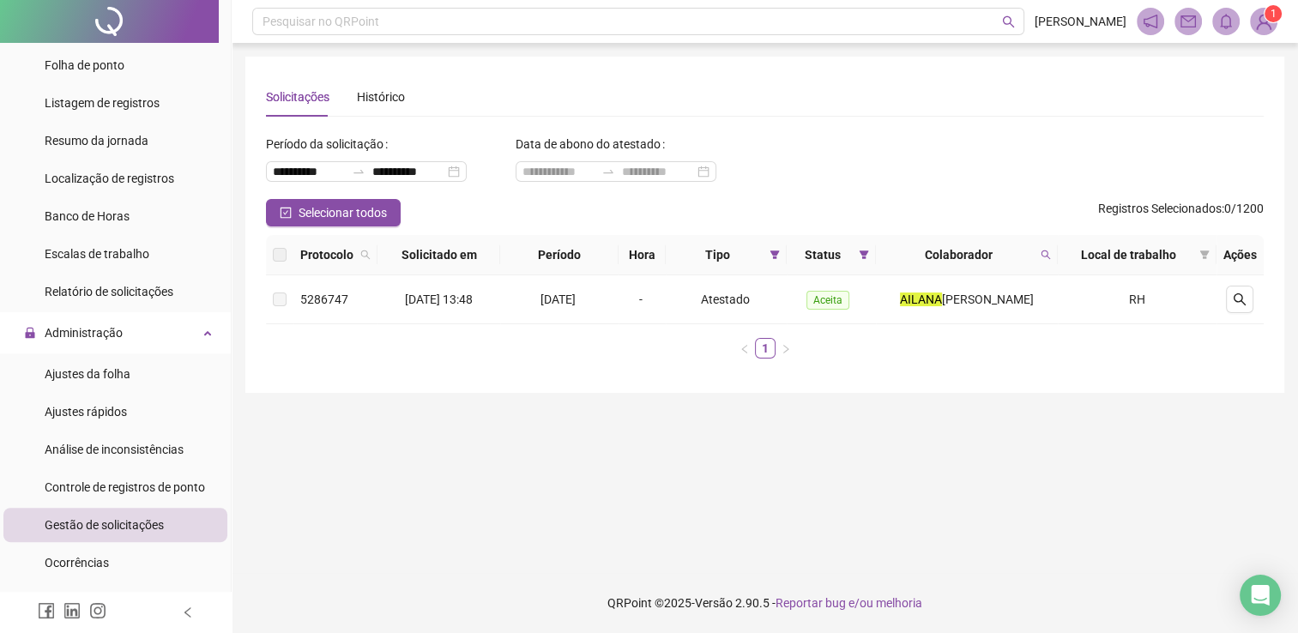
scroll to position [0, 0]
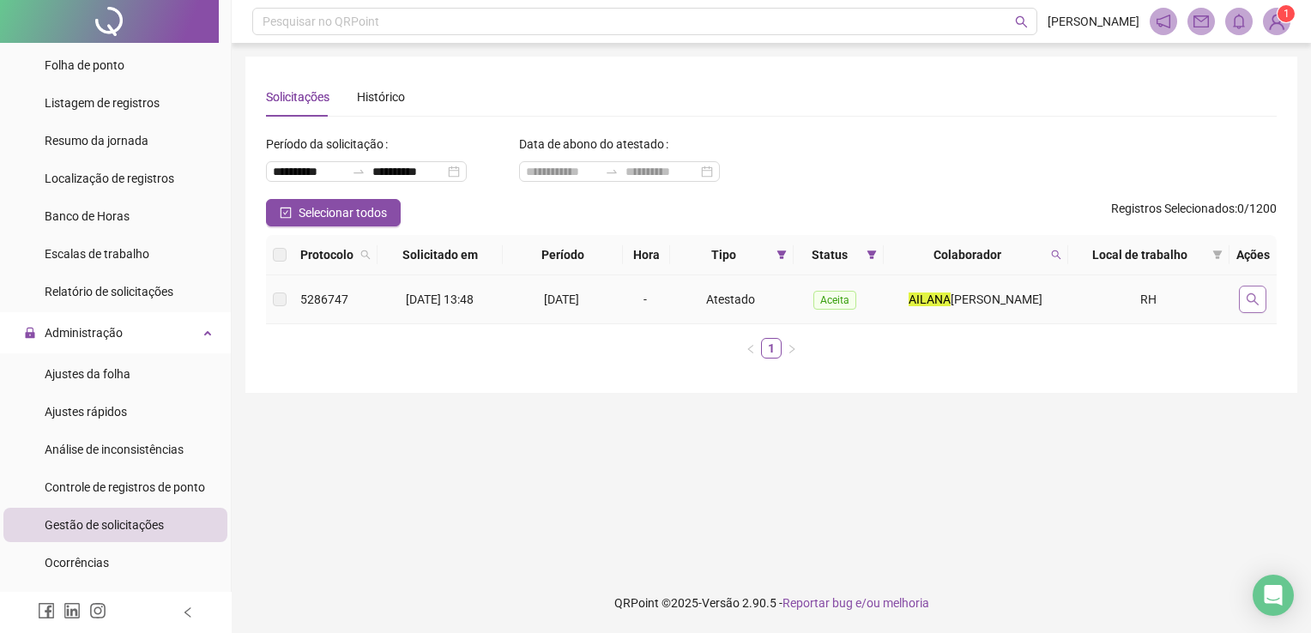
click at [1252, 297] on icon "search" at bounding box center [1252, 299] width 14 height 14
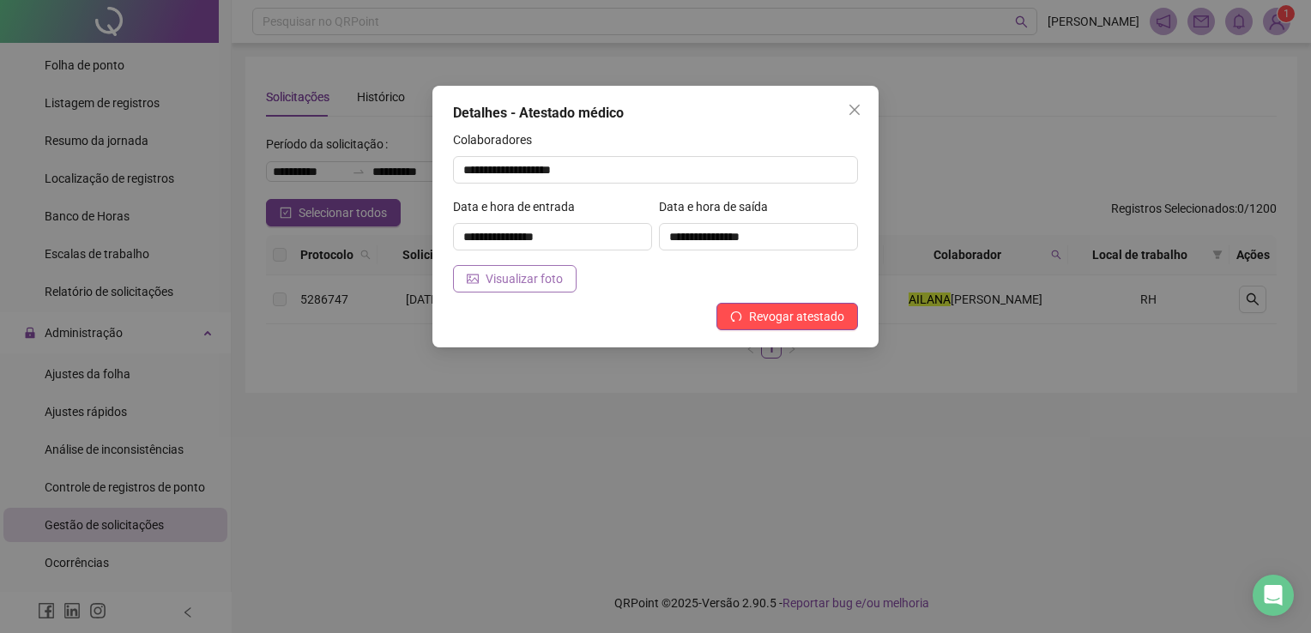
click at [532, 290] on button "Visualizar foto" at bounding box center [515, 278] width 124 height 27
click at [856, 108] on icon "close" at bounding box center [854, 110] width 10 height 10
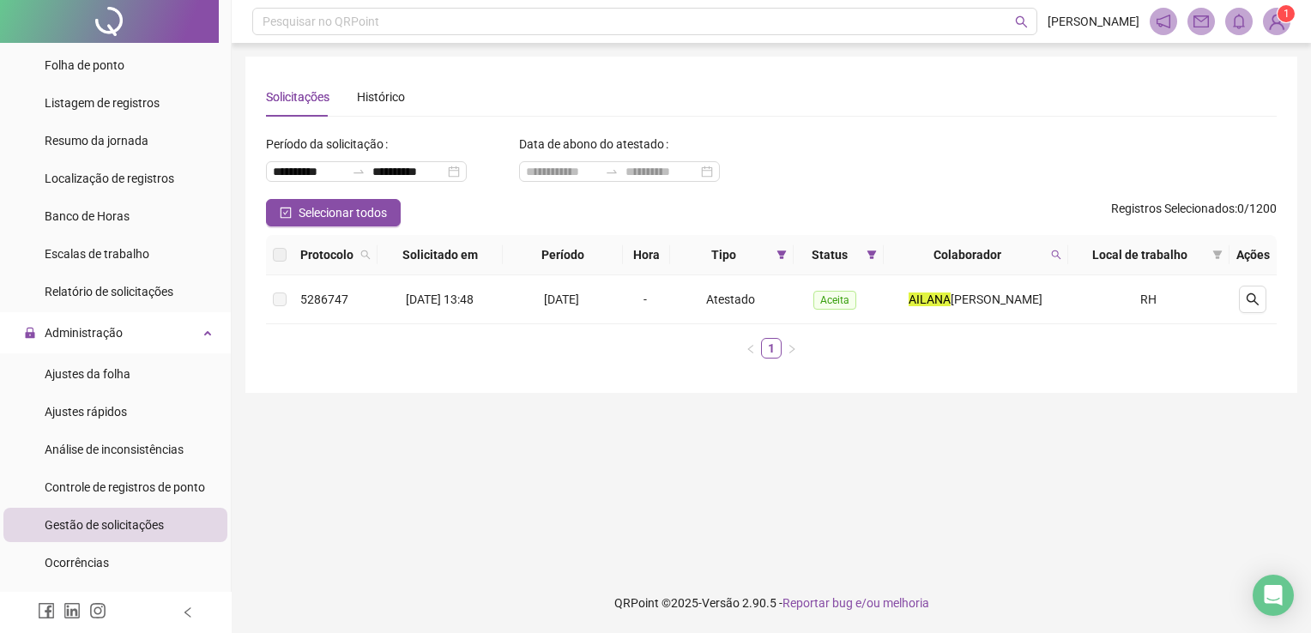
click at [887, 250] on th "Colaborador" at bounding box center [975, 255] width 184 height 40
click at [877, 250] on icon "filter" at bounding box center [871, 255] width 10 height 10
click at [859, 378] on span "OK" at bounding box center [862, 380] width 16 height 19
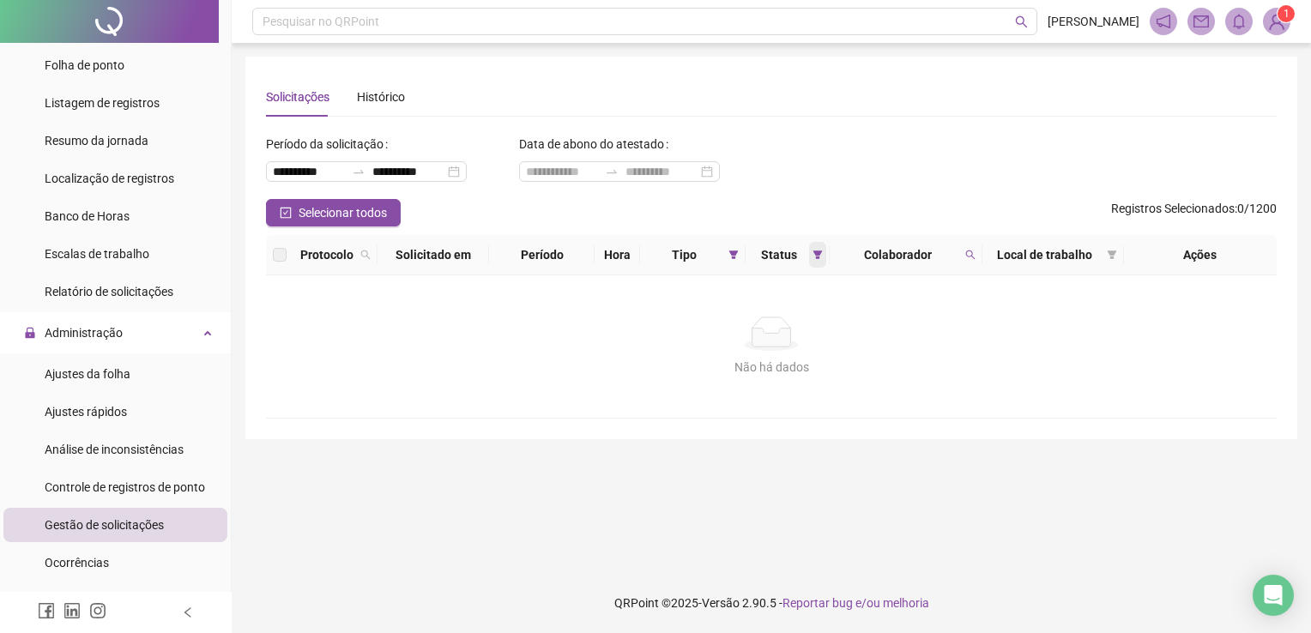
click at [817, 254] on icon "filter" at bounding box center [817, 254] width 9 height 9
click at [737, 256] on icon "filter" at bounding box center [733, 255] width 10 height 10
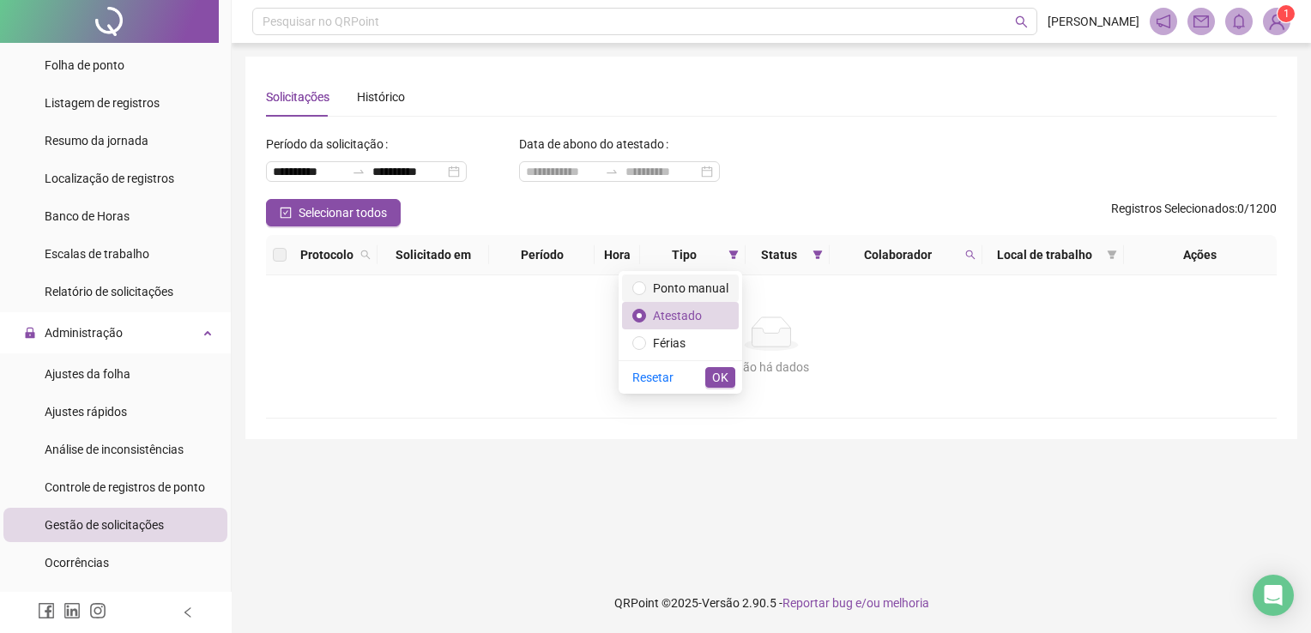
click at [655, 292] on span "Ponto manual" at bounding box center [690, 288] width 75 height 14
click at [968, 266] on span at bounding box center [970, 255] width 17 height 26
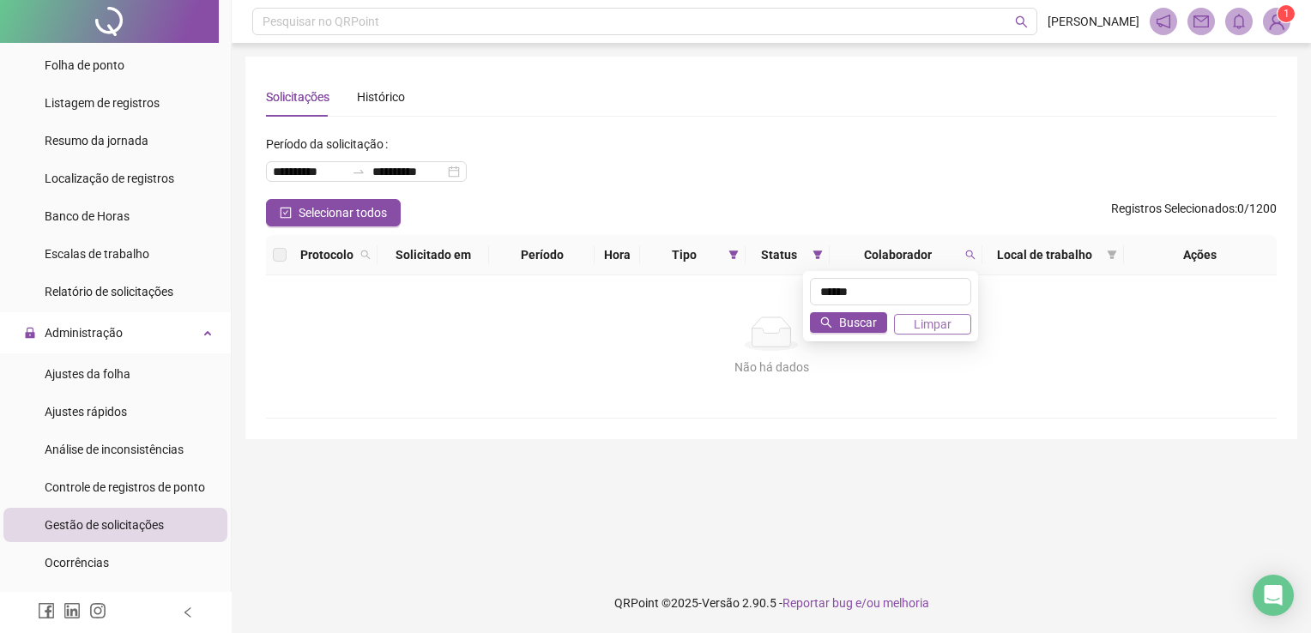
click at [912, 332] on div "****** Buscar Limpar" at bounding box center [890, 306] width 175 height 70
click at [911, 323] on button "Limpar" at bounding box center [932, 324] width 77 height 21
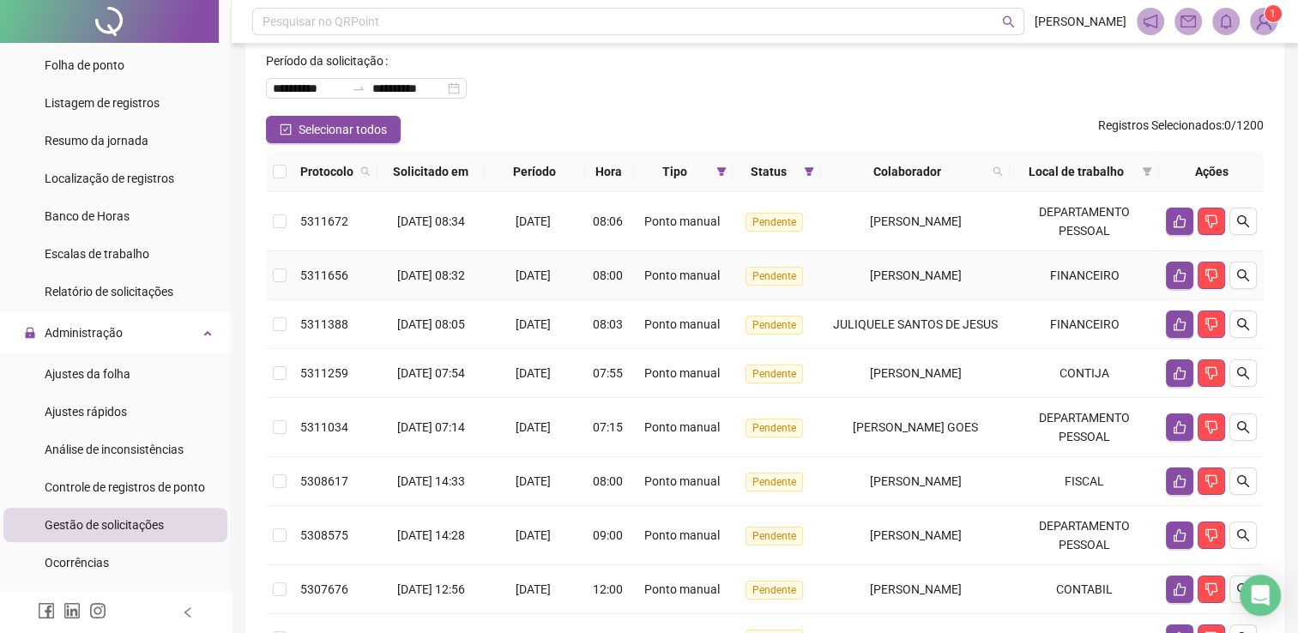
scroll to position [86, 0]
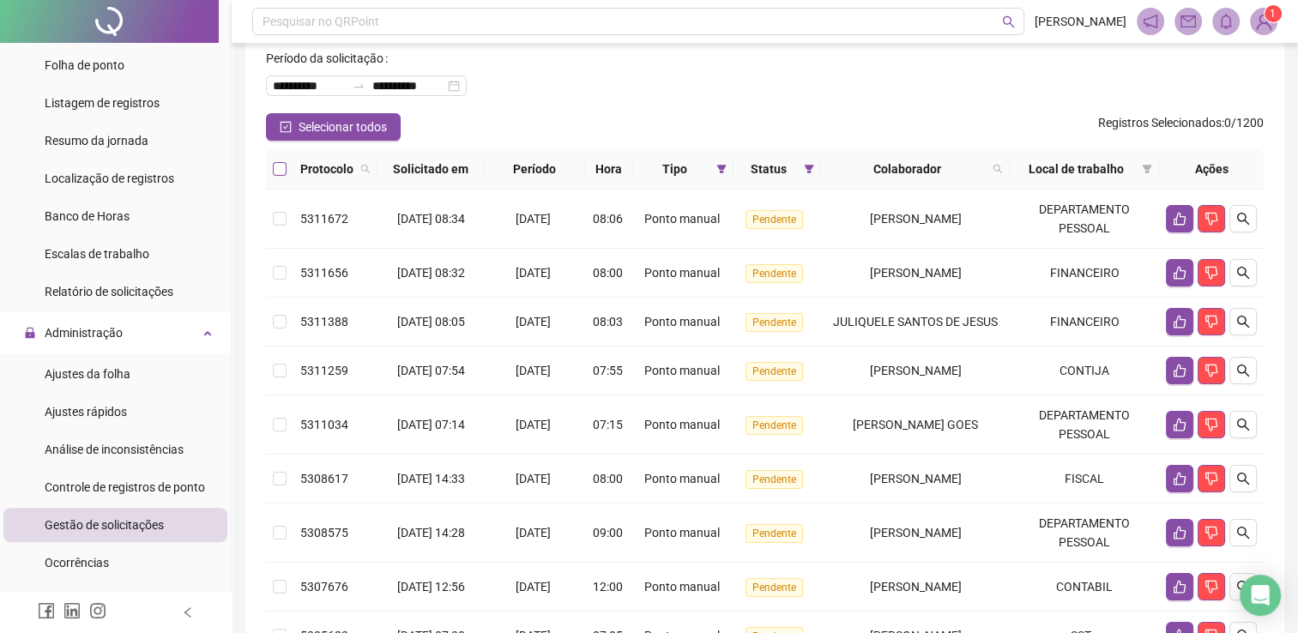
click at [276, 160] on label at bounding box center [280, 169] width 14 height 19
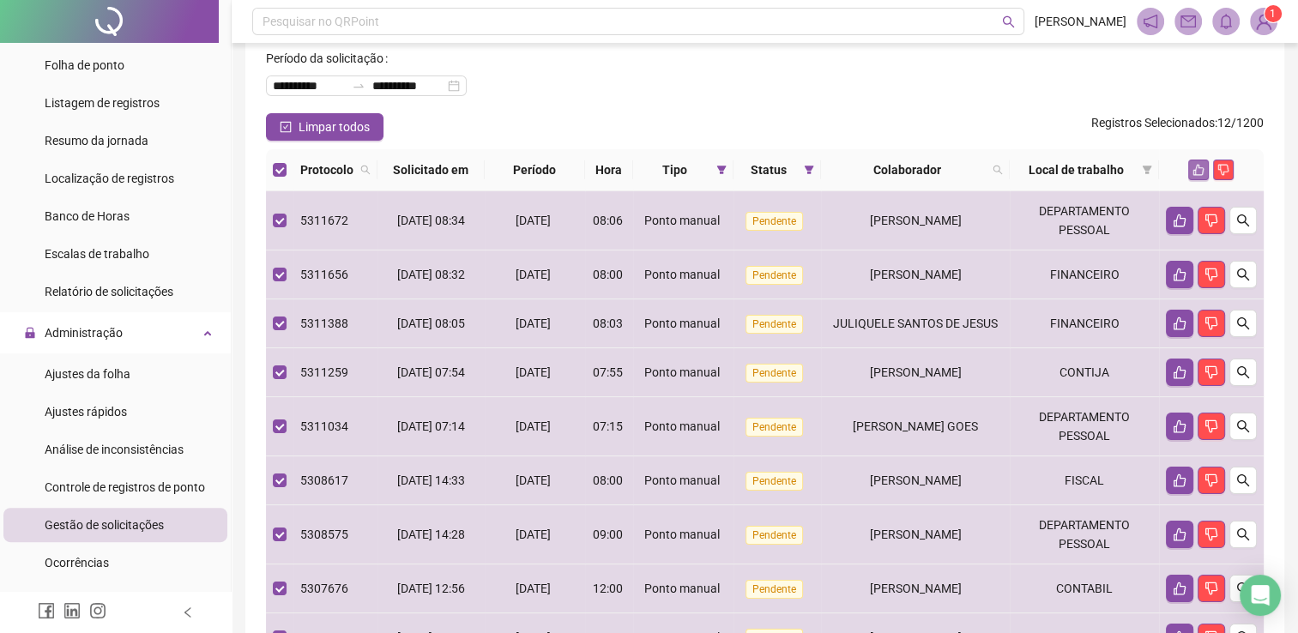
click at [1196, 178] on th at bounding box center [1211, 170] width 105 height 42
click at [1196, 177] on button "button" at bounding box center [1198, 170] width 21 height 21
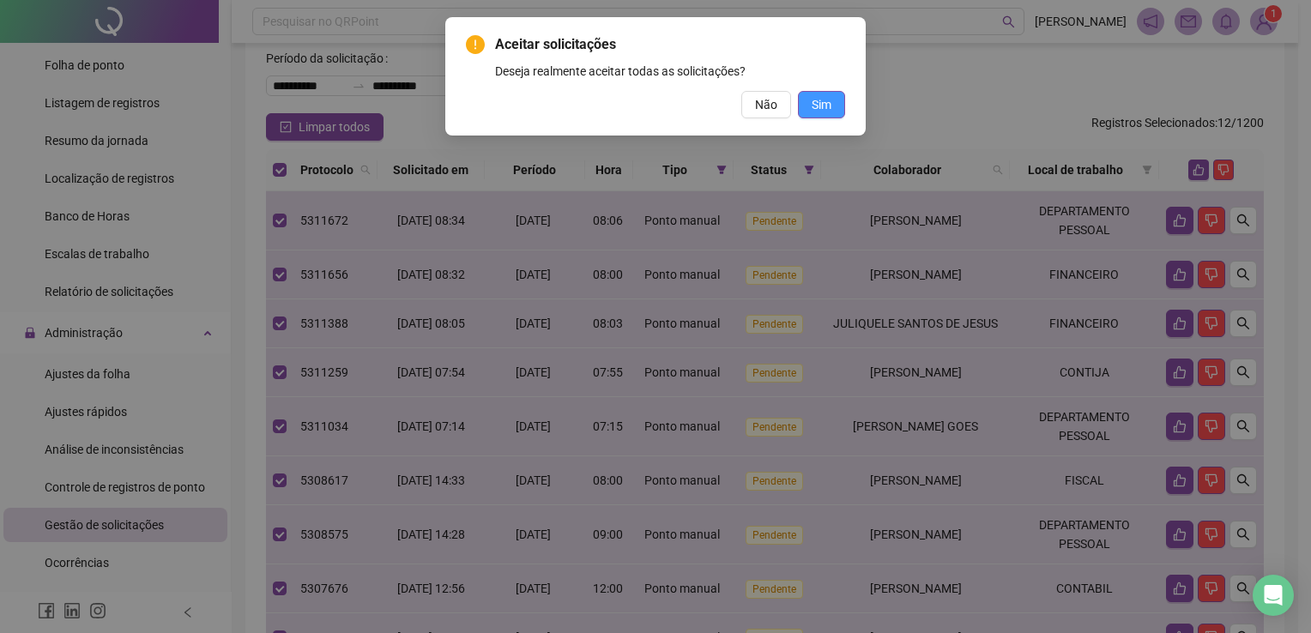
click at [836, 105] on button "Sim" at bounding box center [821, 104] width 47 height 27
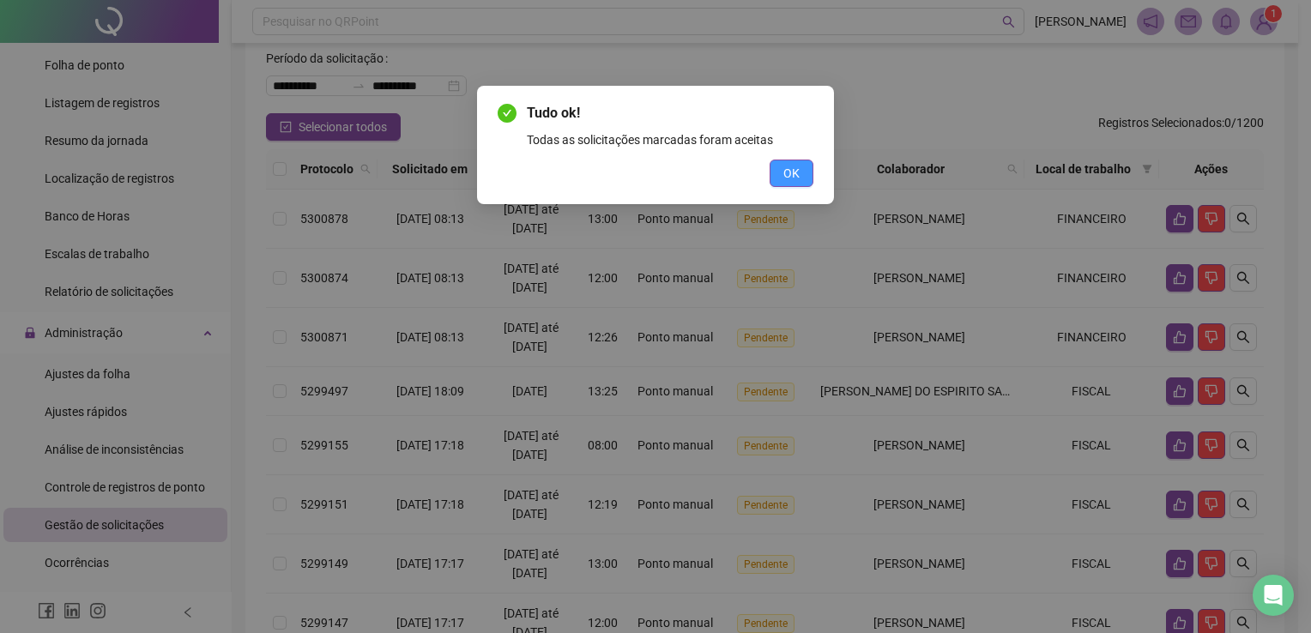
click at [781, 173] on button "OK" at bounding box center [791, 173] width 44 height 27
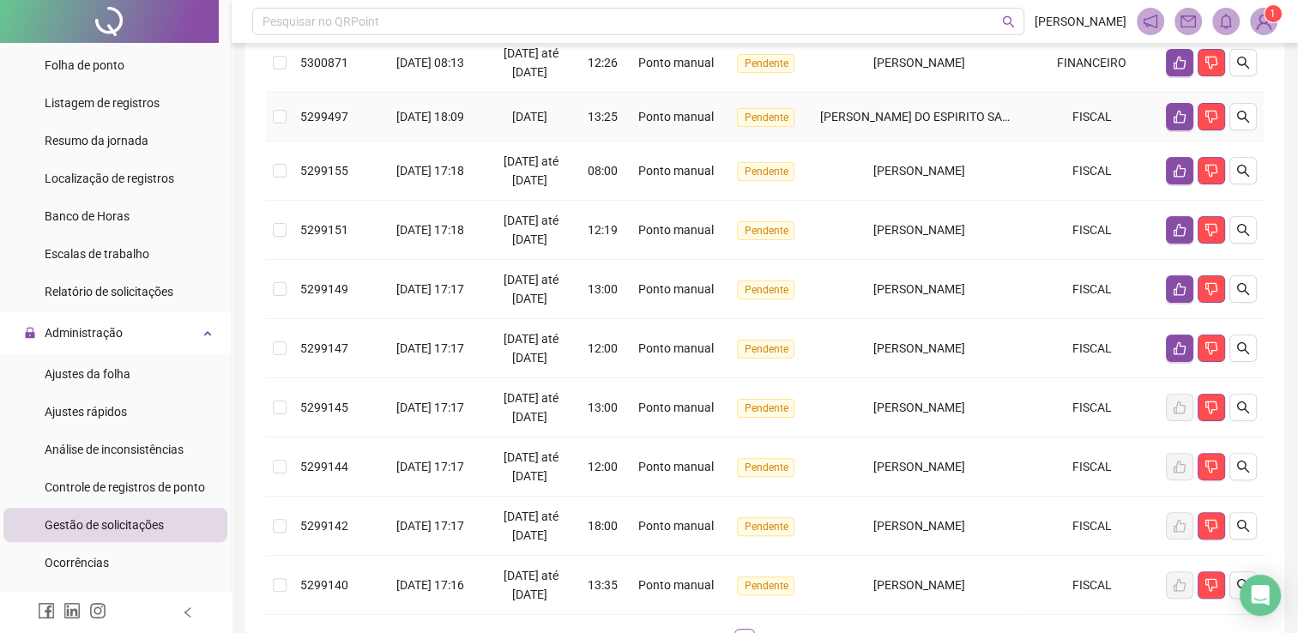
scroll to position [429, 0]
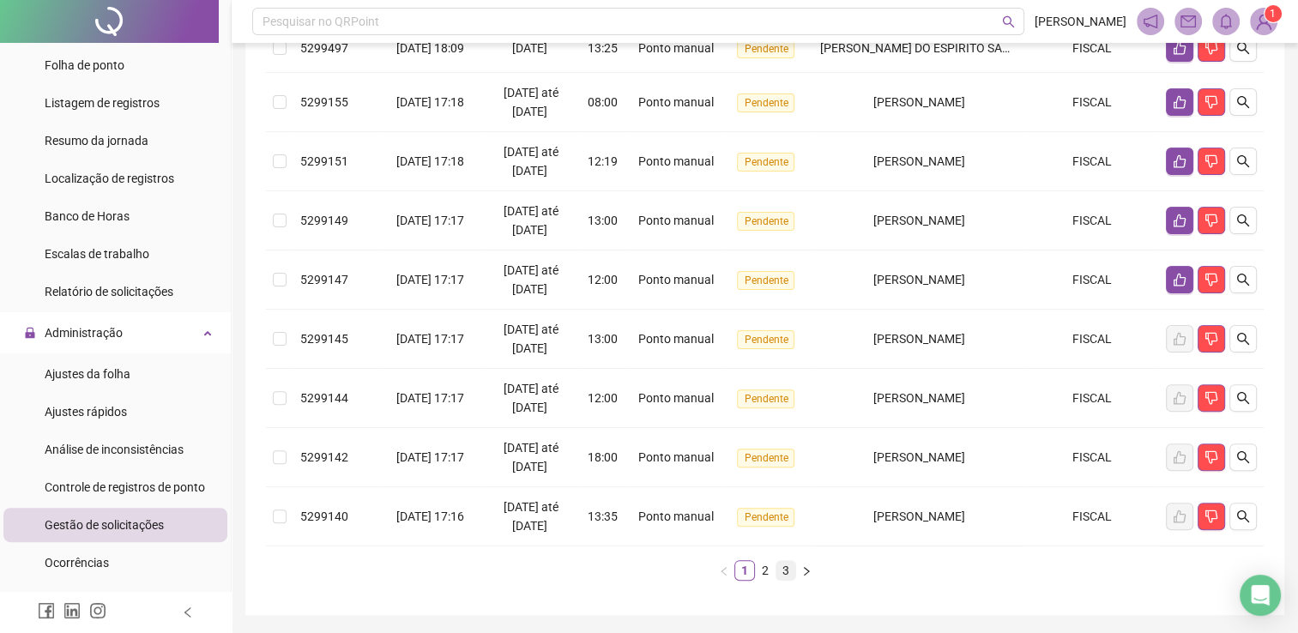
click at [782, 576] on link "3" at bounding box center [785, 570] width 19 height 19
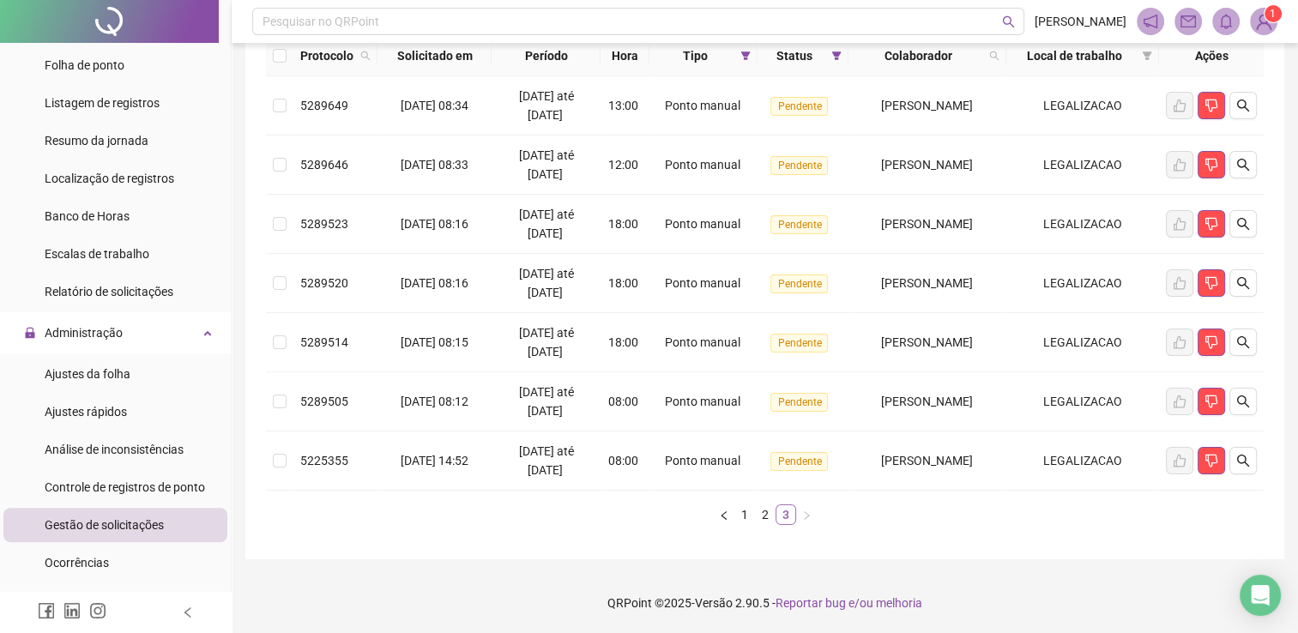
scroll to position [197, 0]
drag, startPoint x: 774, startPoint y: 525, endPoint x: 765, endPoint y: 522, distance: 9.0
click at [766, 523] on div "Protocolo Solicitado em Período Hora Tipo Status Colaborador Local de trabalho …" at bounding box center [765, 289] width 998 height 503
click at [763, 520] on link "2" at bounding box center [765, 516] width 19 height 19
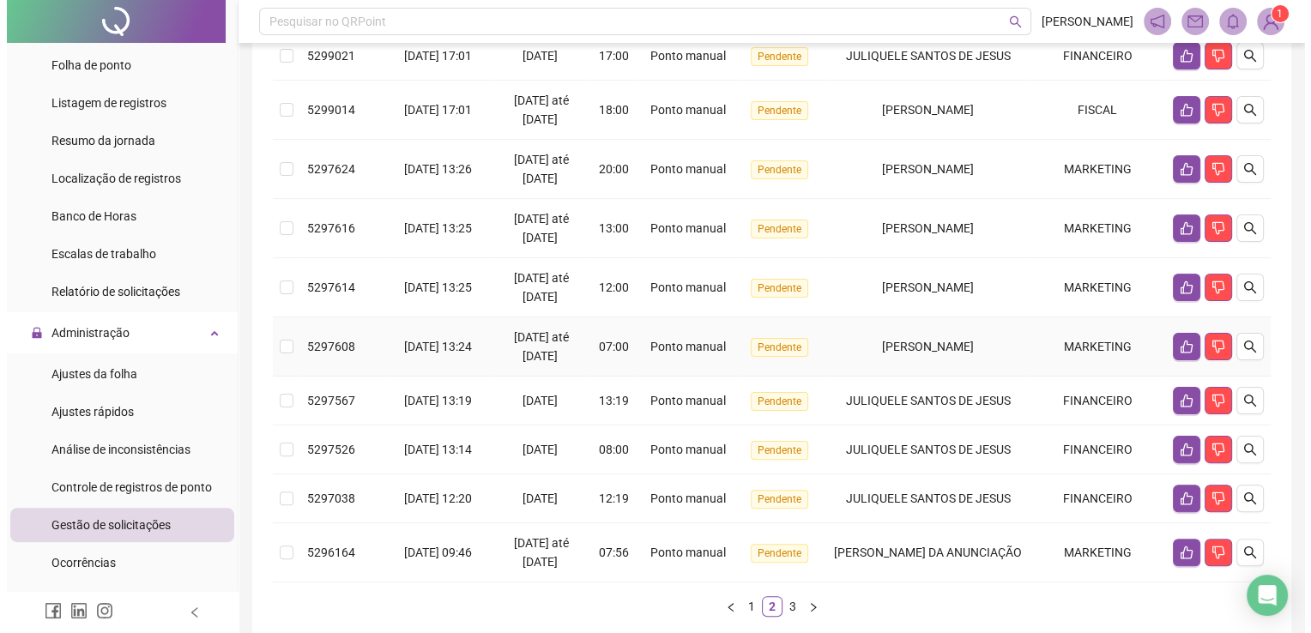
scroll to position [492, 0]
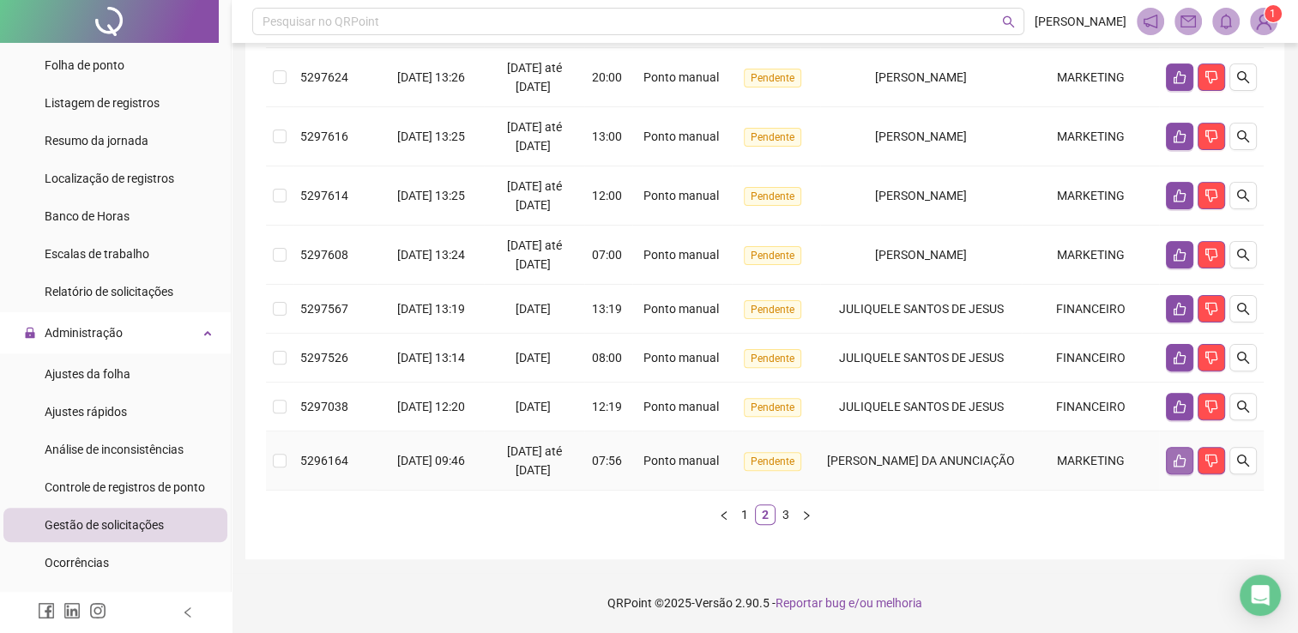
click at [1173, 457] on icon "like" at bounding box center [1180, 461] width 14 height 14
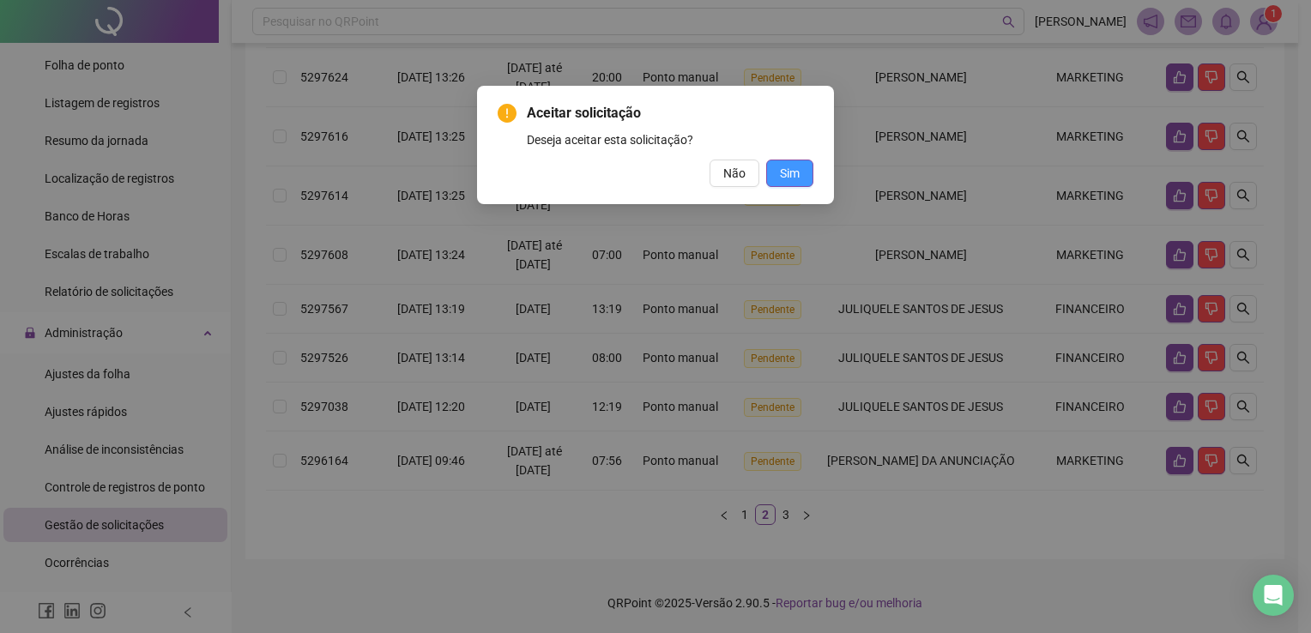
click at [809, 176] on button "Sim" at bounding box center [789, 173] width 47 height 27
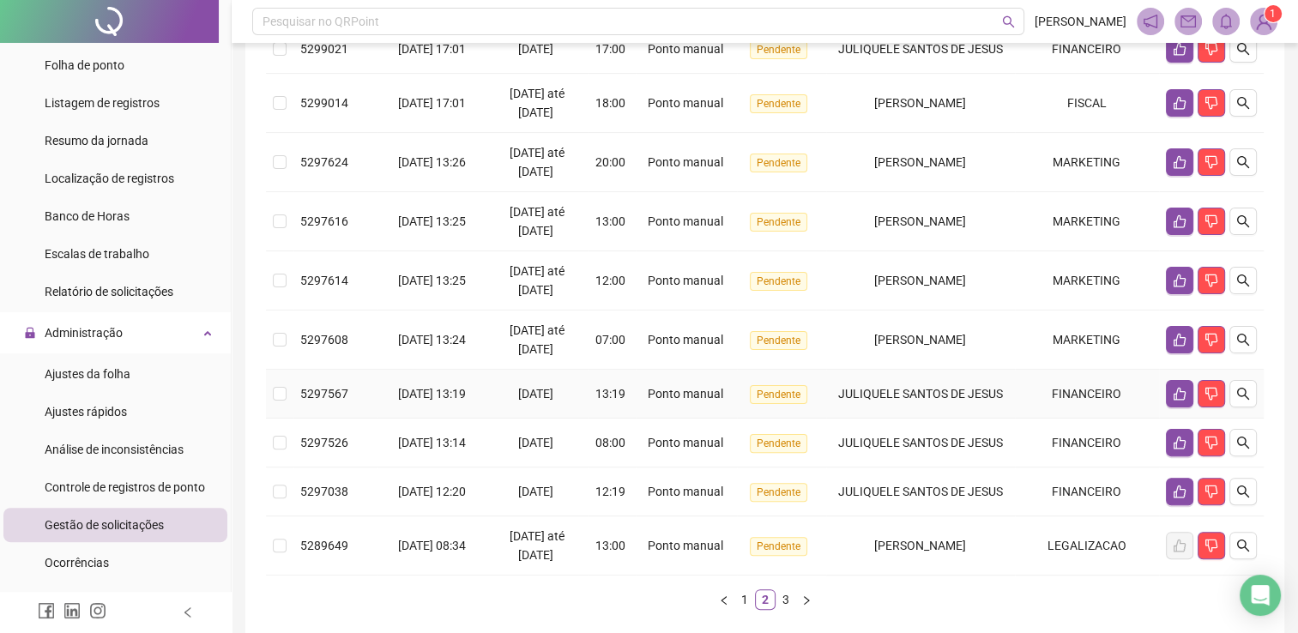
scroll to position [365, 0]
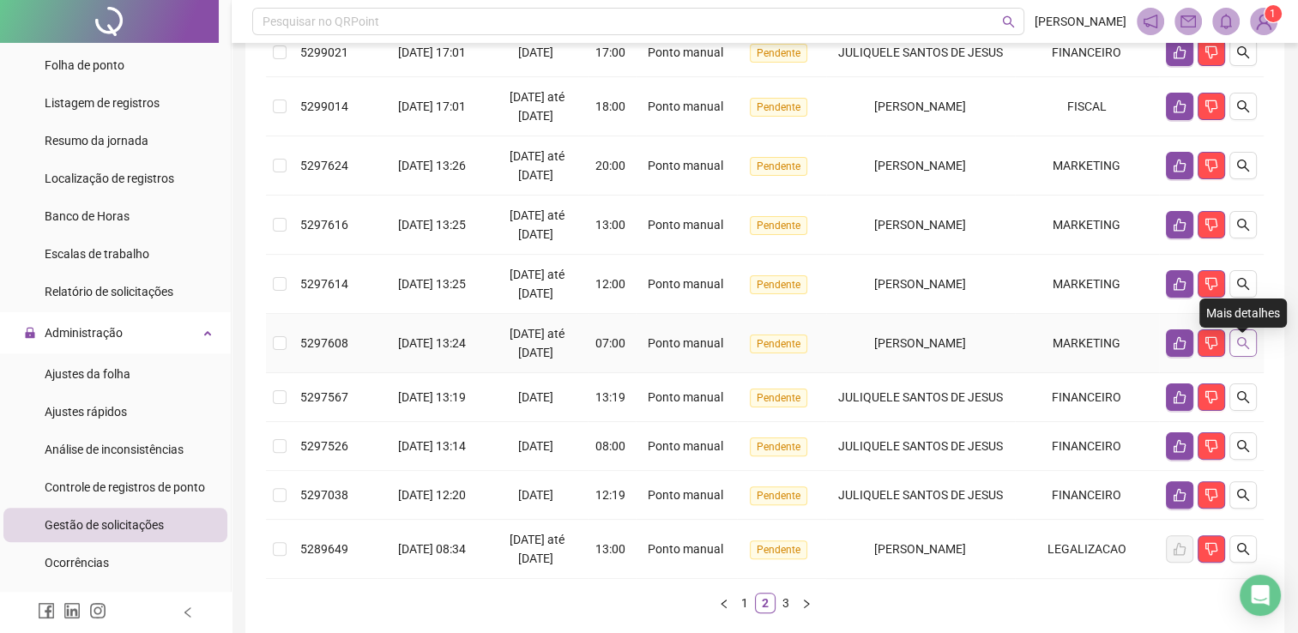
click at [1248, 349] on button "button" at bounding box center [1242, 342] width 27 height 27
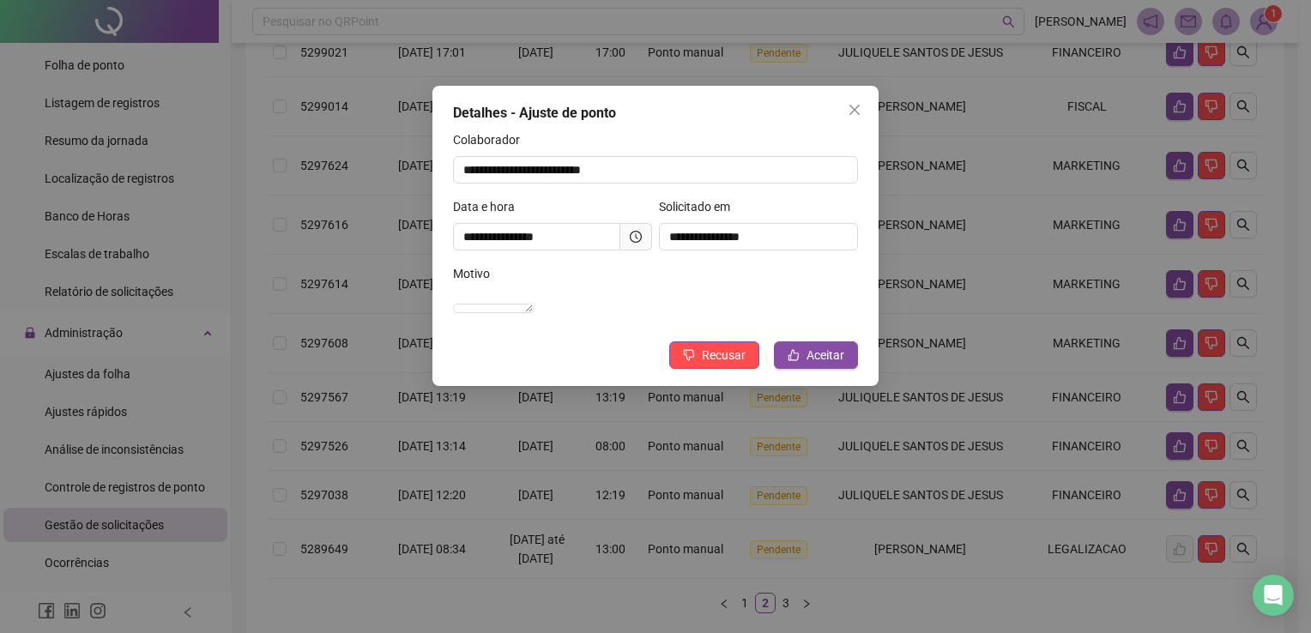
click at [856, 115] on span "Close" at bounding box center [854, 110] width 27 height 14
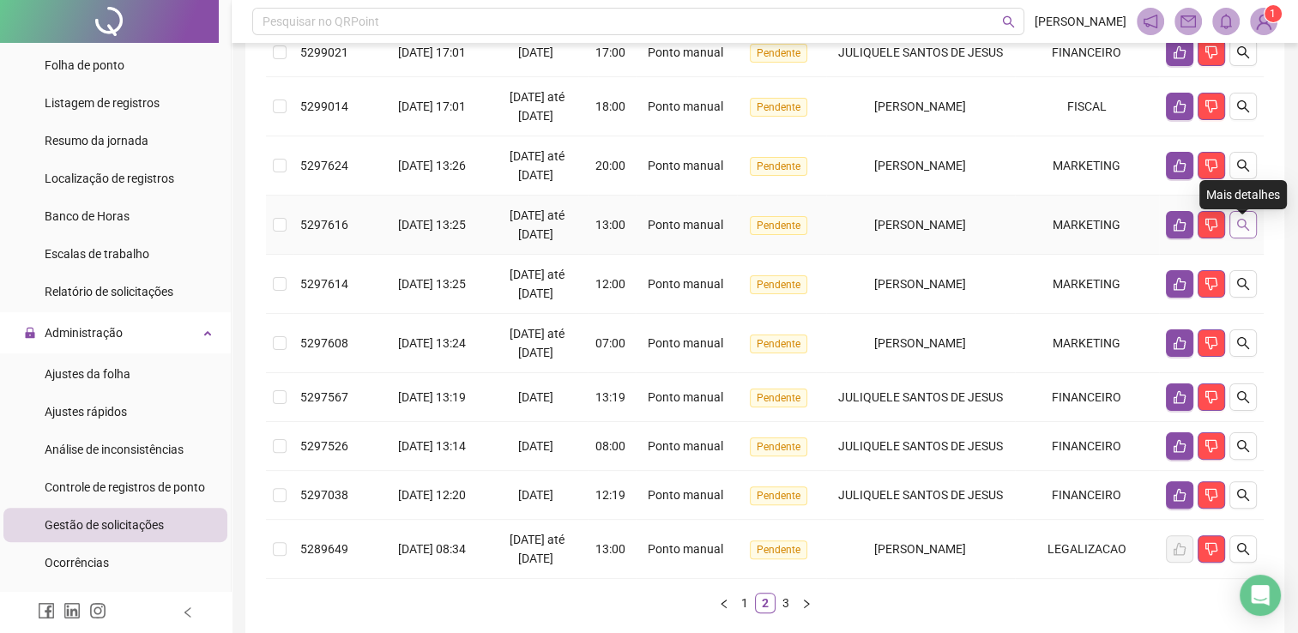
click at [1242, 225] on button "button" at bounding box center [1242, 224] width 27 height 27
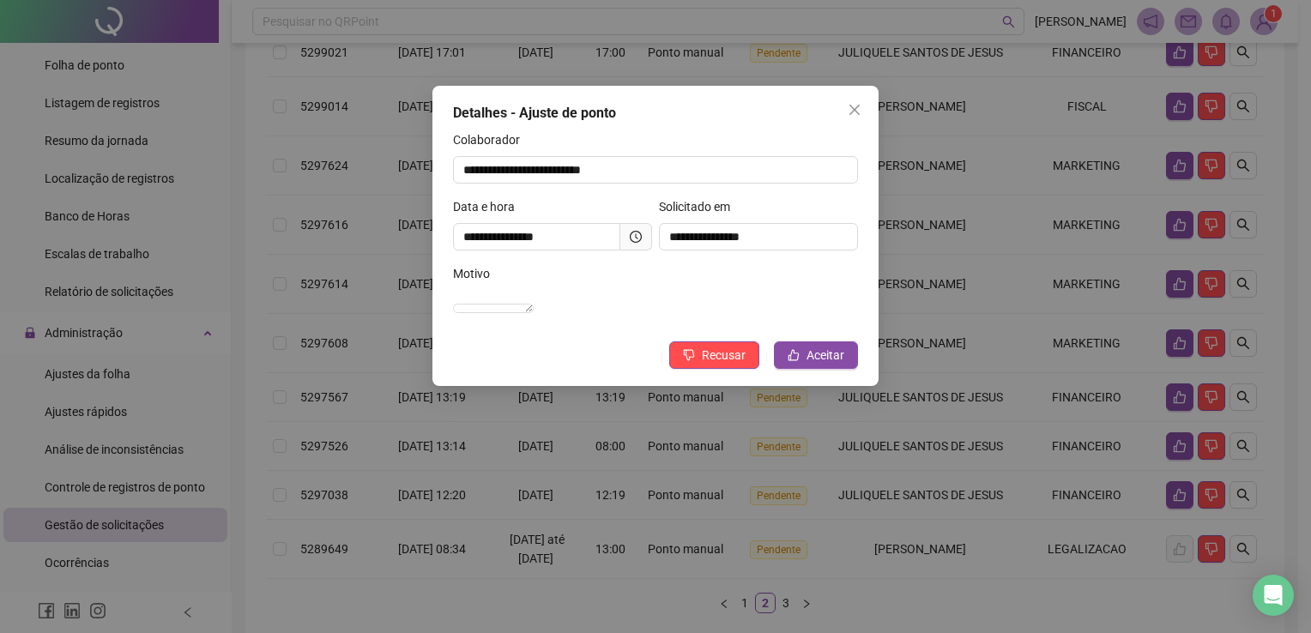
click at [851, 114] on icon "close" at bounding box center [854, 110] width 14 height 14
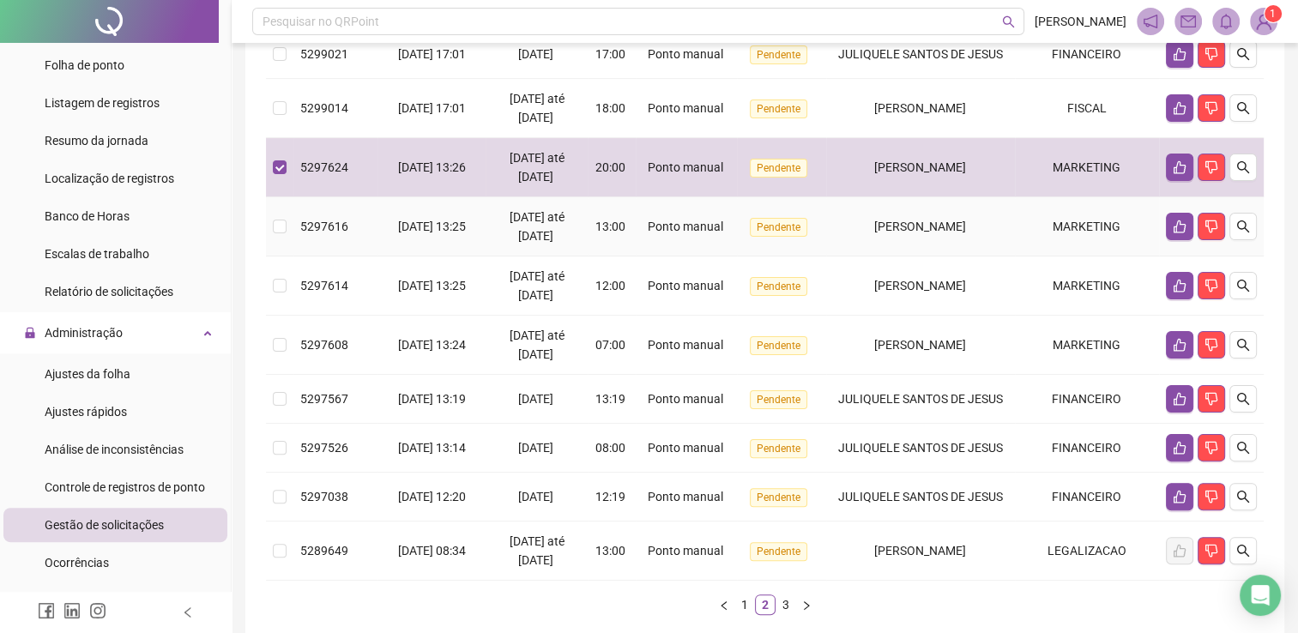
click at [294, 239] on td "5297616" at bounding box center [335, 226] width 84 height 59
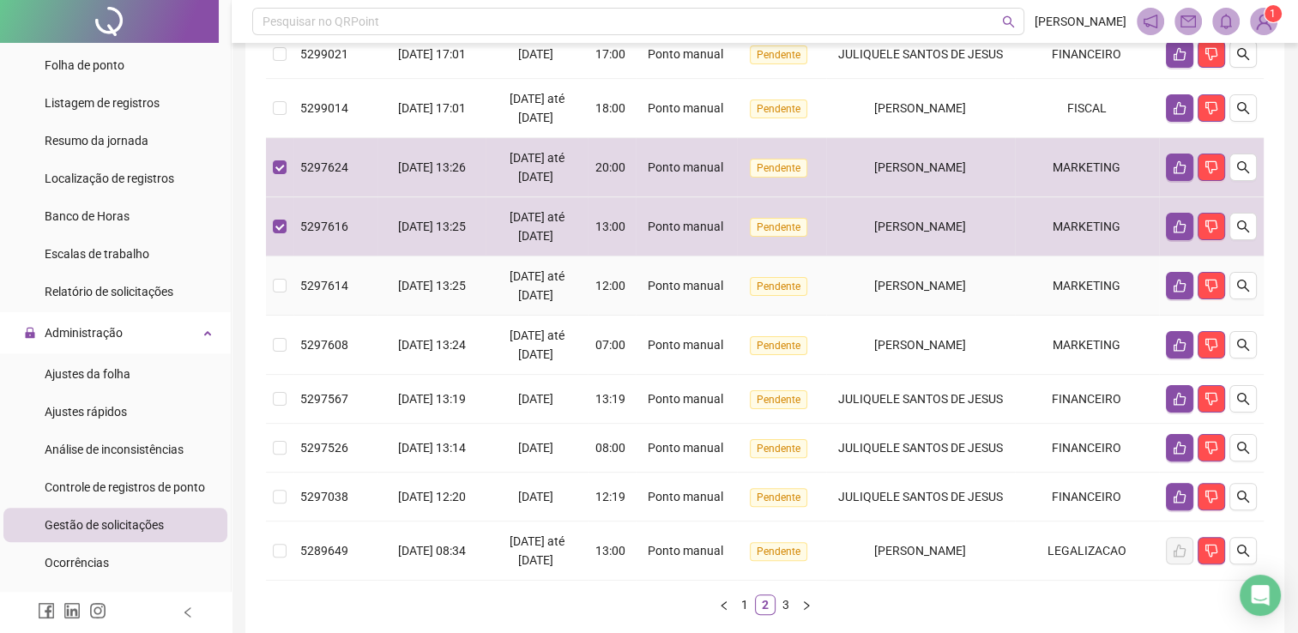
drag, startPoint x: 292, startPoint y: 283, endPoint x: 281, endPoint y: 307, distance: 26.5
click at [289, 283] on tr "5297614 [DATE] 13:25 16/08/2025 até [DATE] 12:00 Ponto manual Pendente [PERSON_…" at bounding box center [765, 285] width 998 height 59
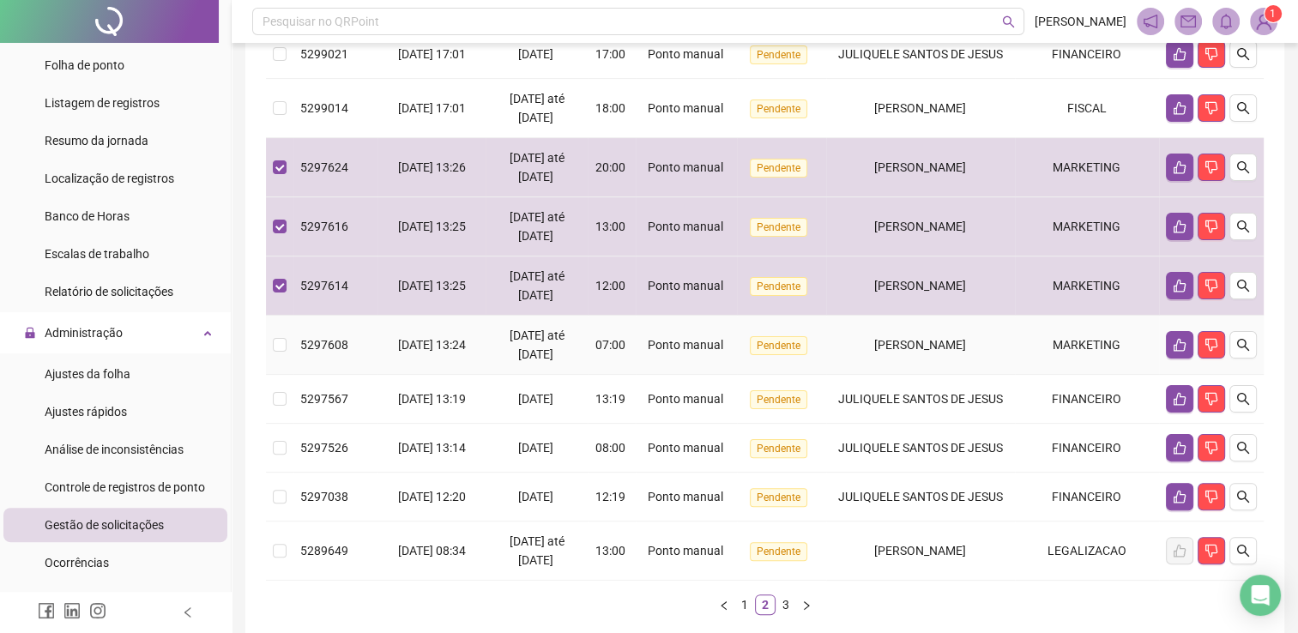
click at [283, 349] on td at bounding box center [279, 345] width 27 height 59
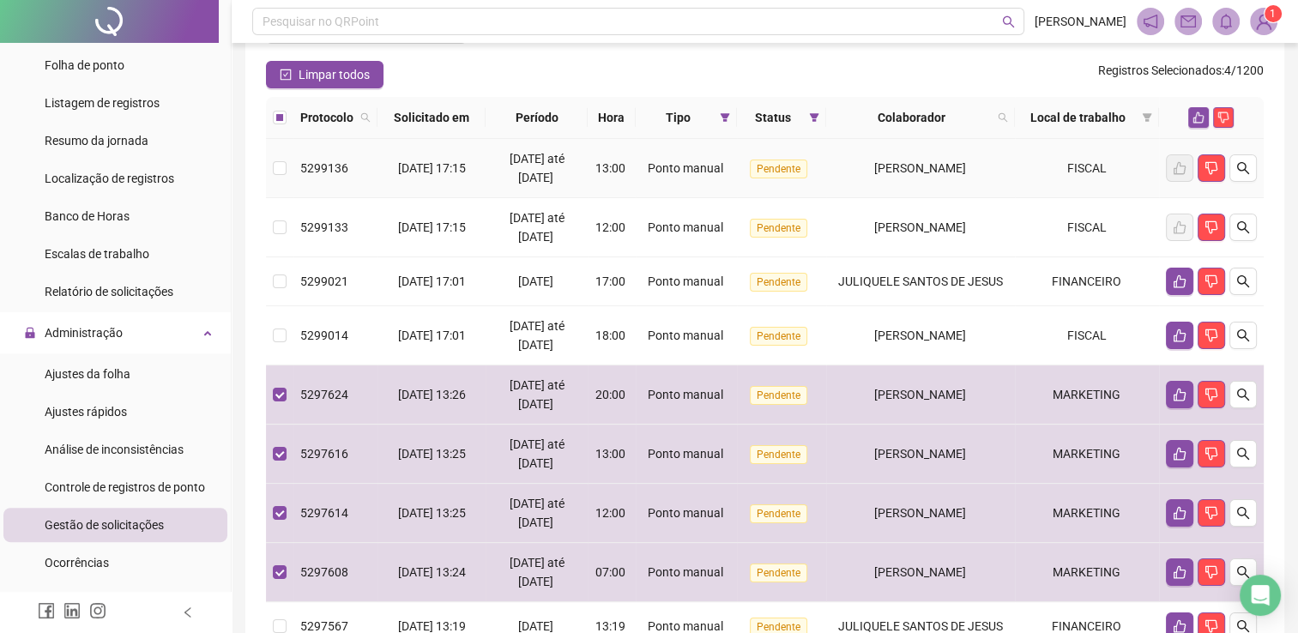
scroll to position [108, 0]
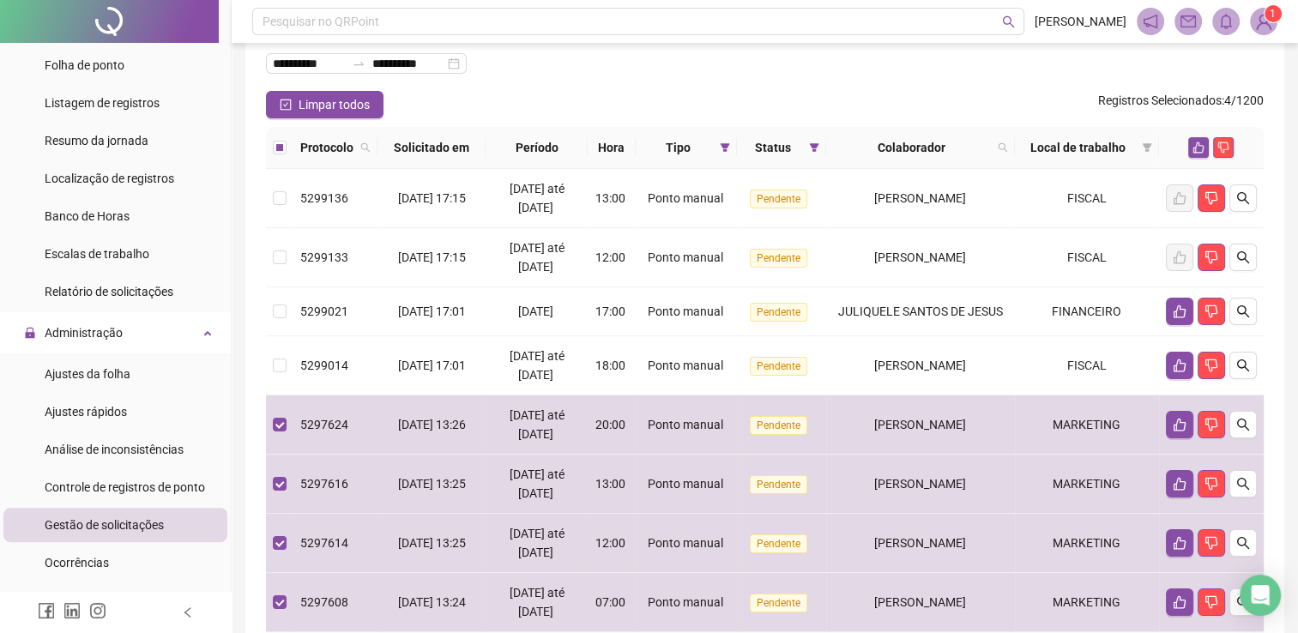
click at [1211, 160] on th at bounding box center [1211, 148] width 105 height 42
click at [1197, 148] on icon "like" at bounding box center [1198, 148] width 12 height 12
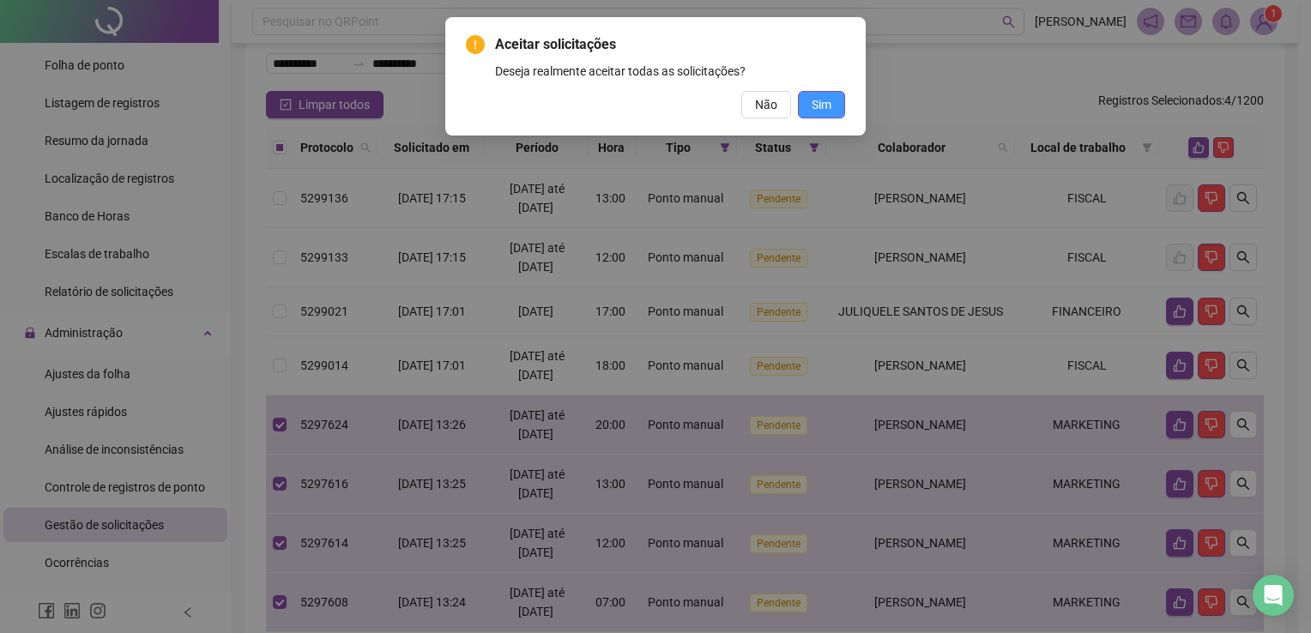
click at [823, 99] on span "Sim" at bounding box center [821, 104] width 20 height 19
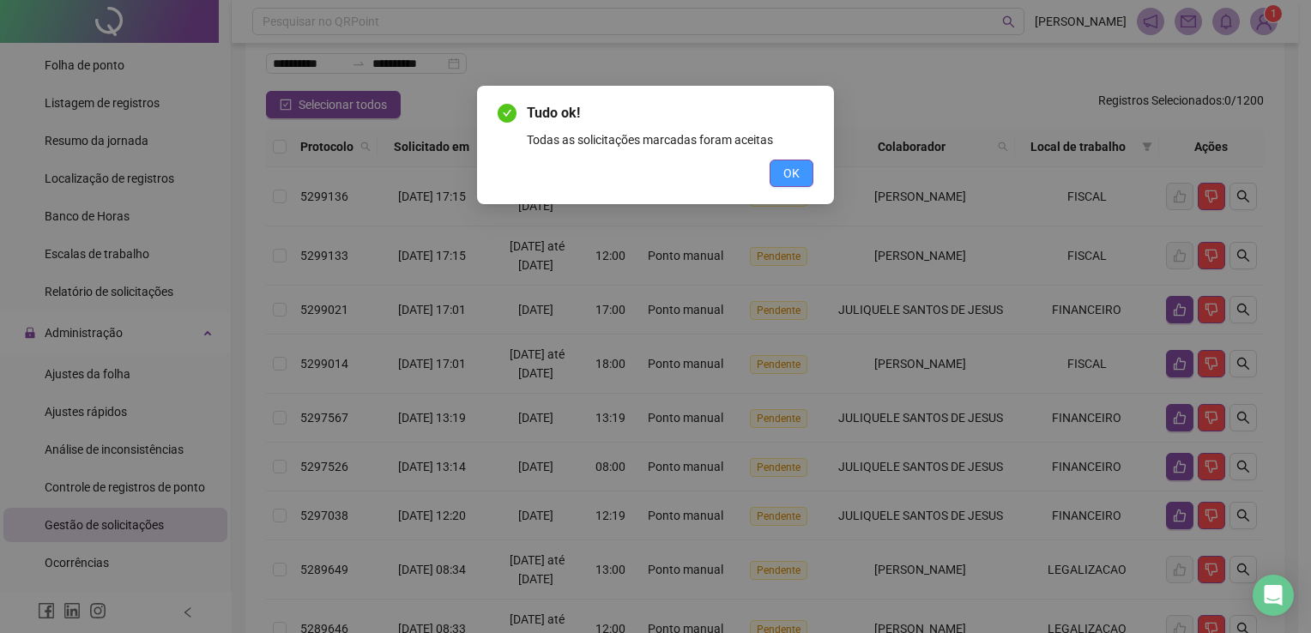
click at [805, 176] on button "OK" at bounding box center [791, 173] width 44 height 27
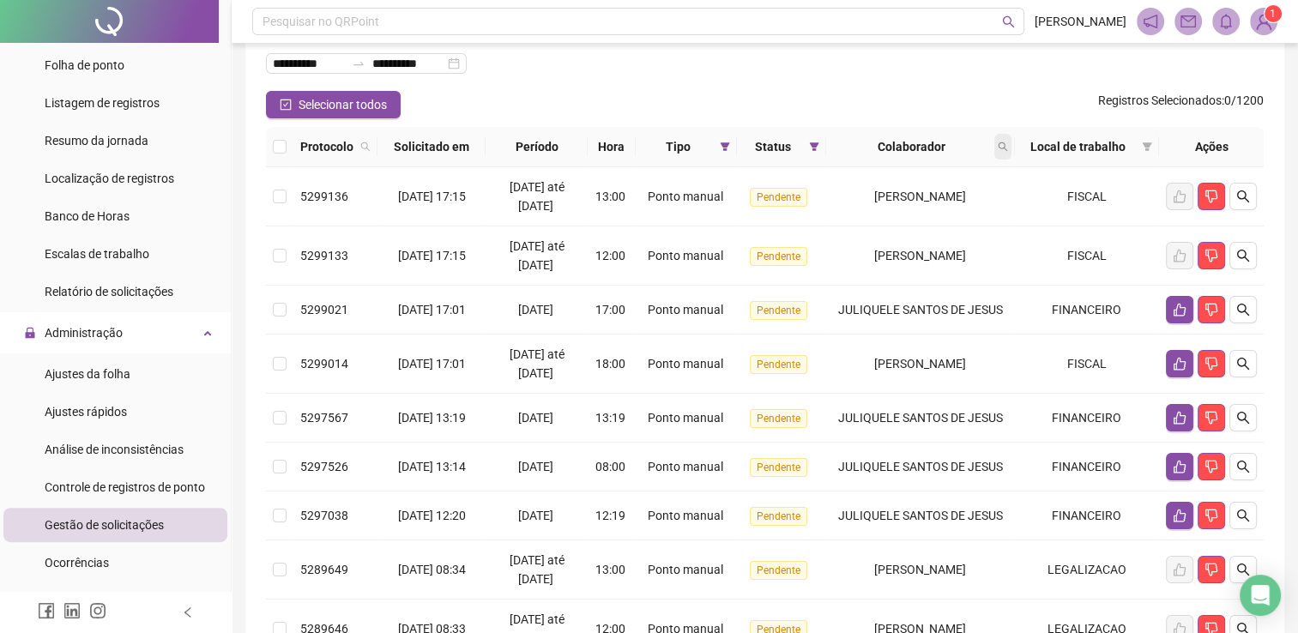
click at [1011, 154] on span at bounding box center [1002, 147] width 17 height 26
type input "****"
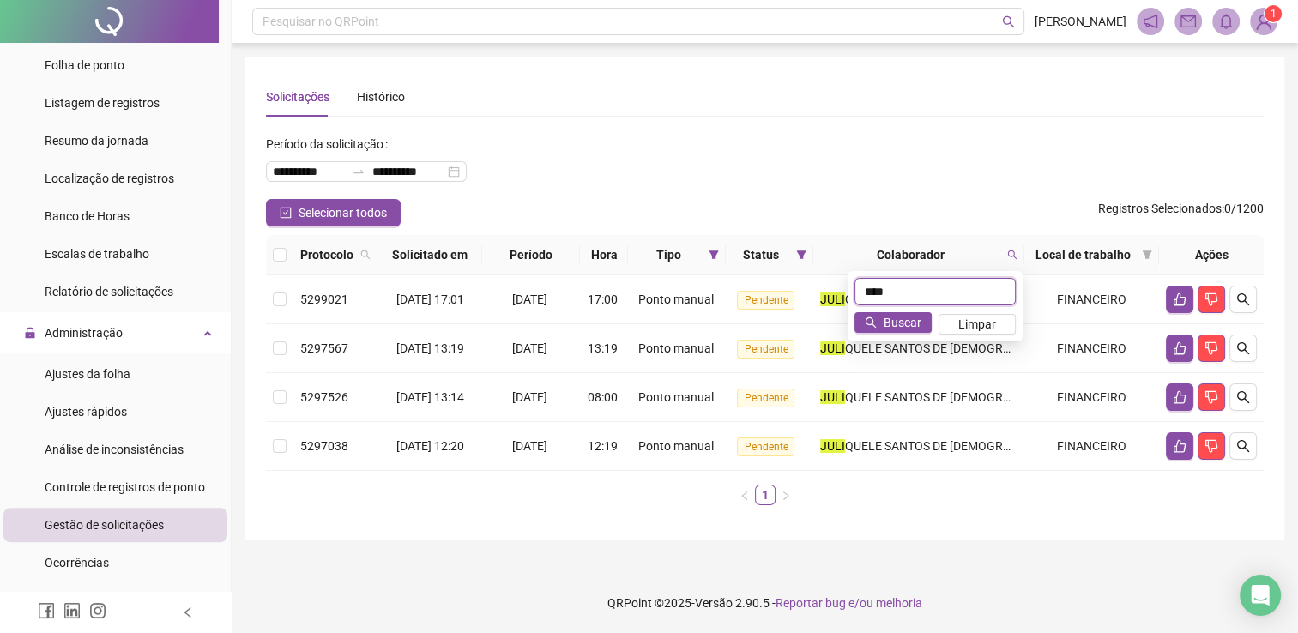
scroll to position [0, 0]
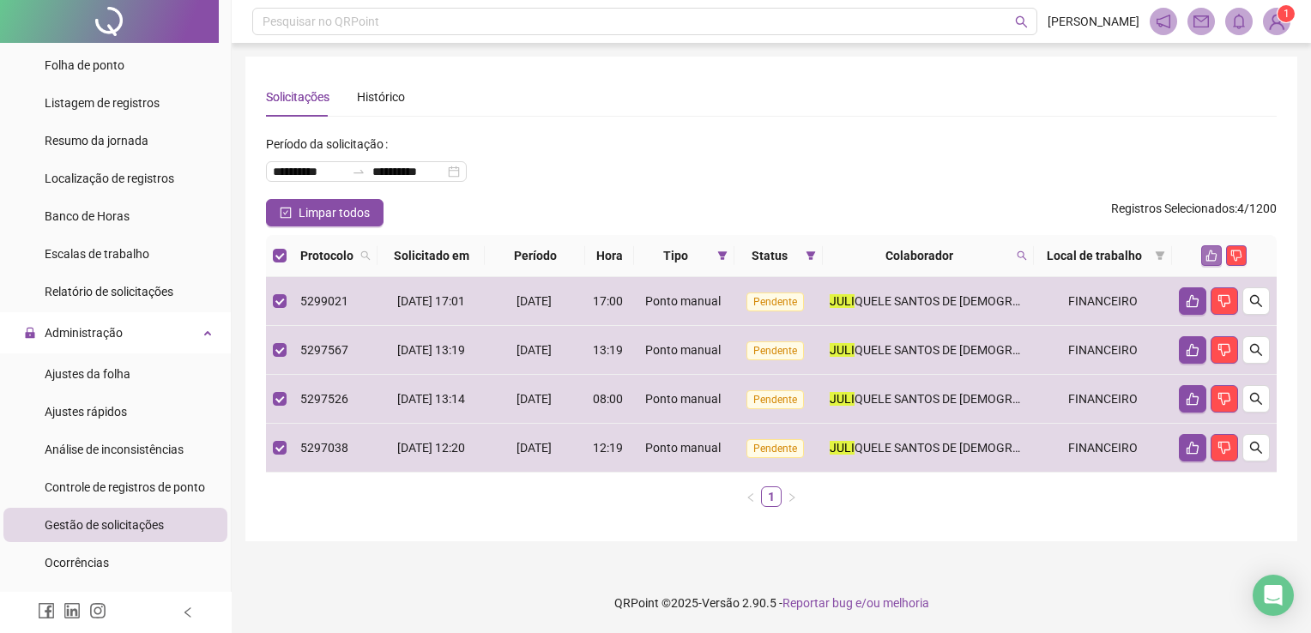
click at [1208, 262] on button "button" at bounding box center [1211, 255] width 21 height 21
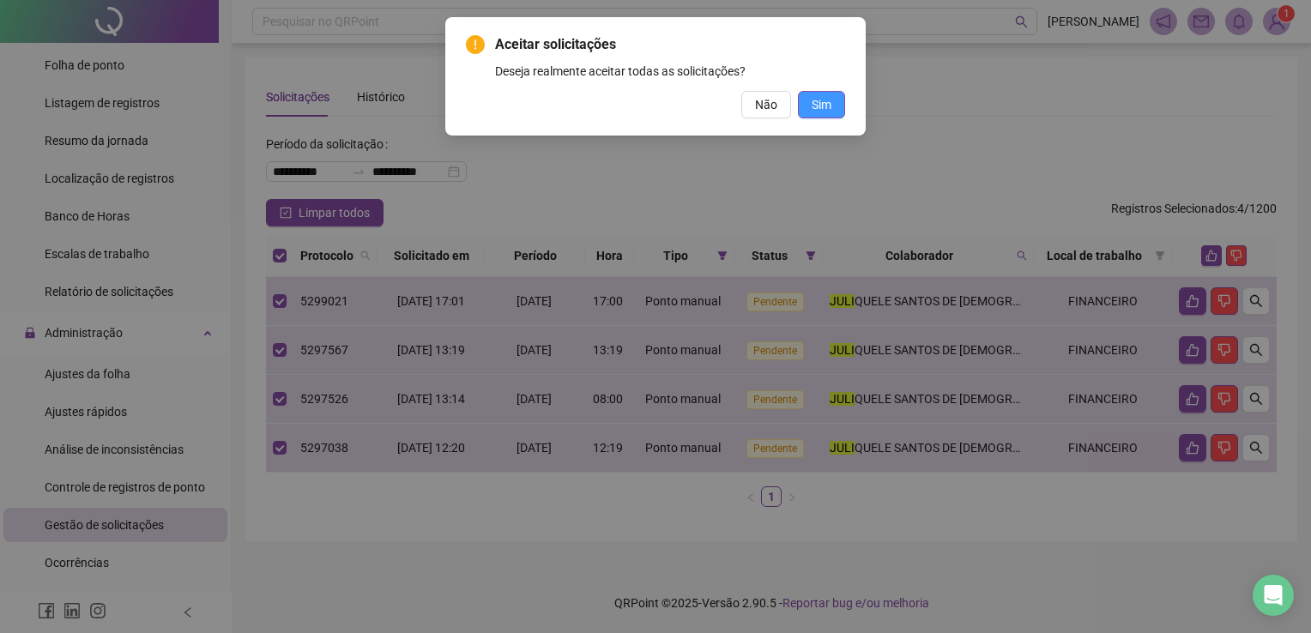
click at [805, 105] on button "Sim" at bounding box center [821, 104] width 47 height 27
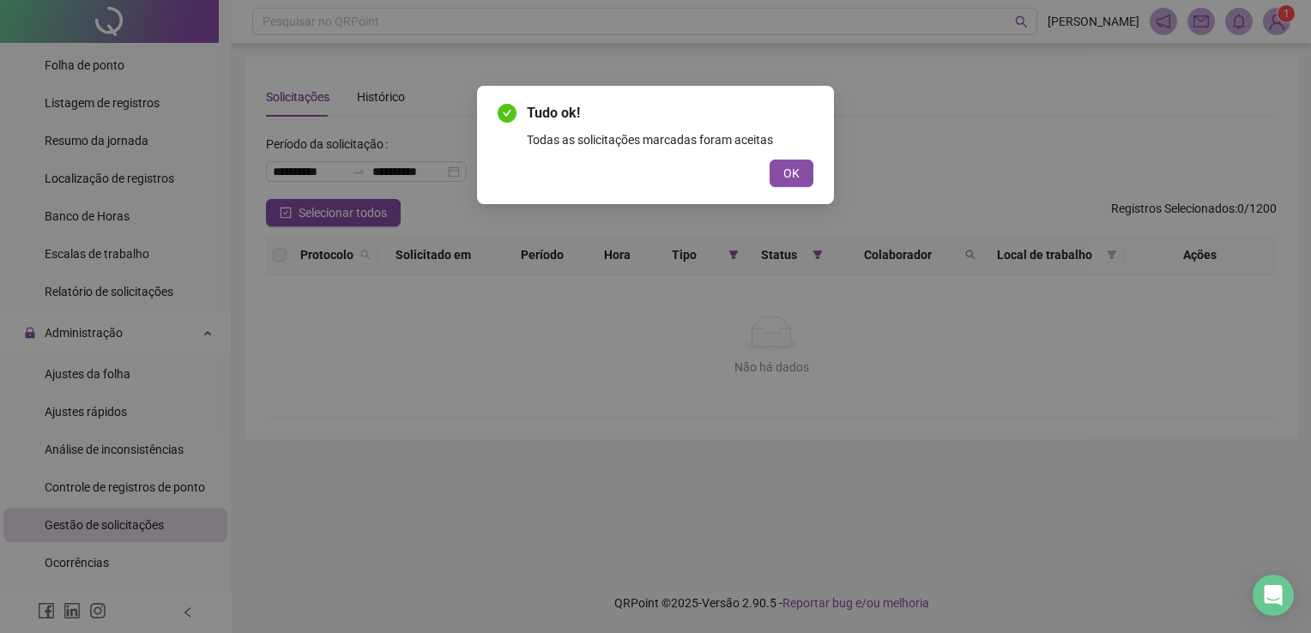
click at [788, 187] on div "Tudo ok! Todas as solicitações marcadas foram aceitas OK" at bounding box center [655, 145] width 357 height 118
click at [787, 178] on span "OK" at bounding box center [791, 173] width 16 height 19
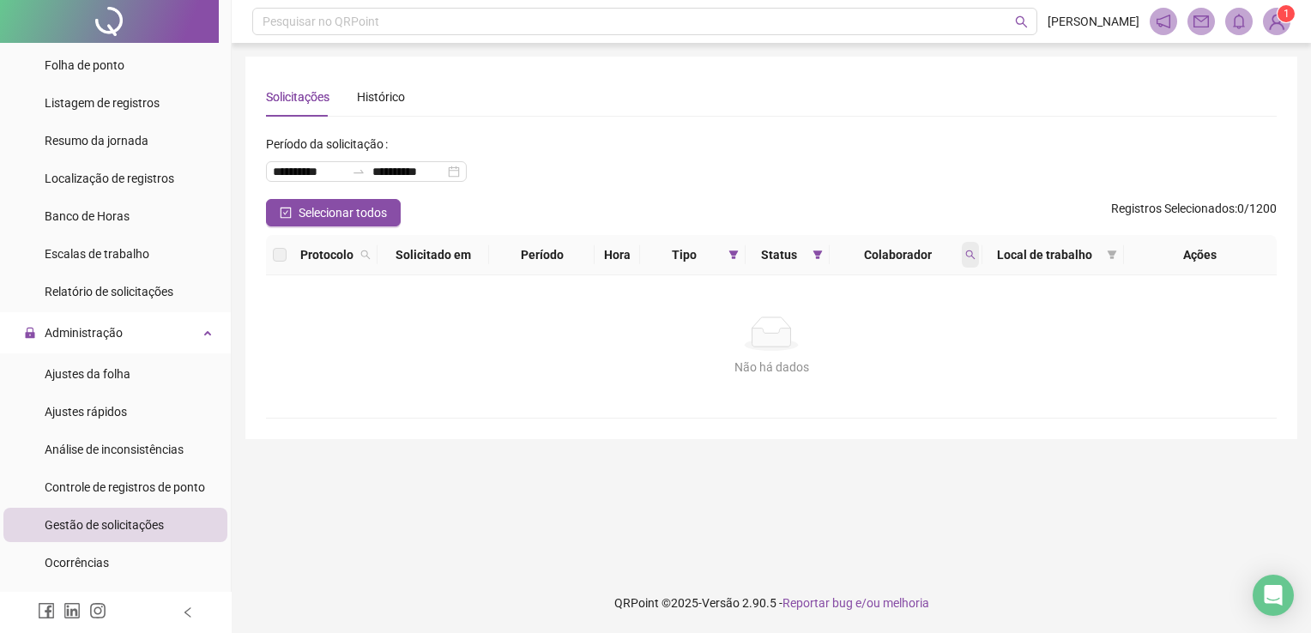
drag, startPoint x: 956, startPoint y: 255, endPoint x: 964, endPoint y: 259, distance: 9.6
click at [958, 256] on div "Colaborador" at bounding box center [905, 254] width 138 height 19
click at [965, 259] on icon "search" at bounding box center [970, 255] width 10 height 10
click at [944, 322] on span "Limpar" at bounding box center [932, 324] width 38 height 19
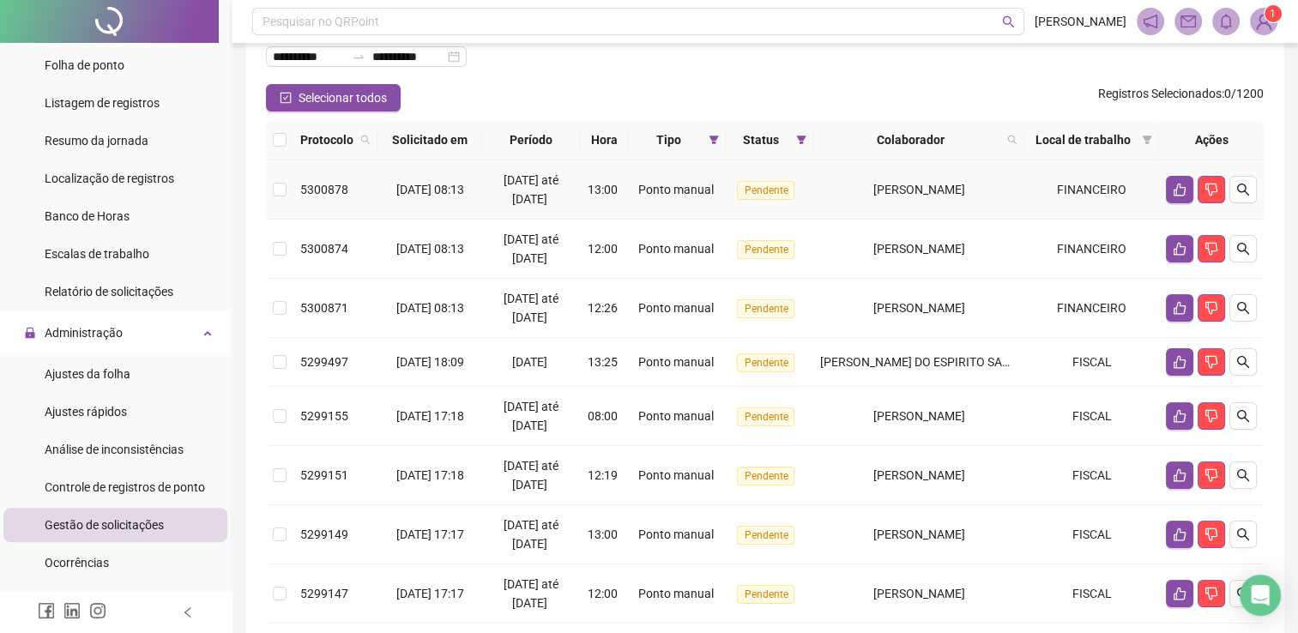
scroll to position [86, 0]
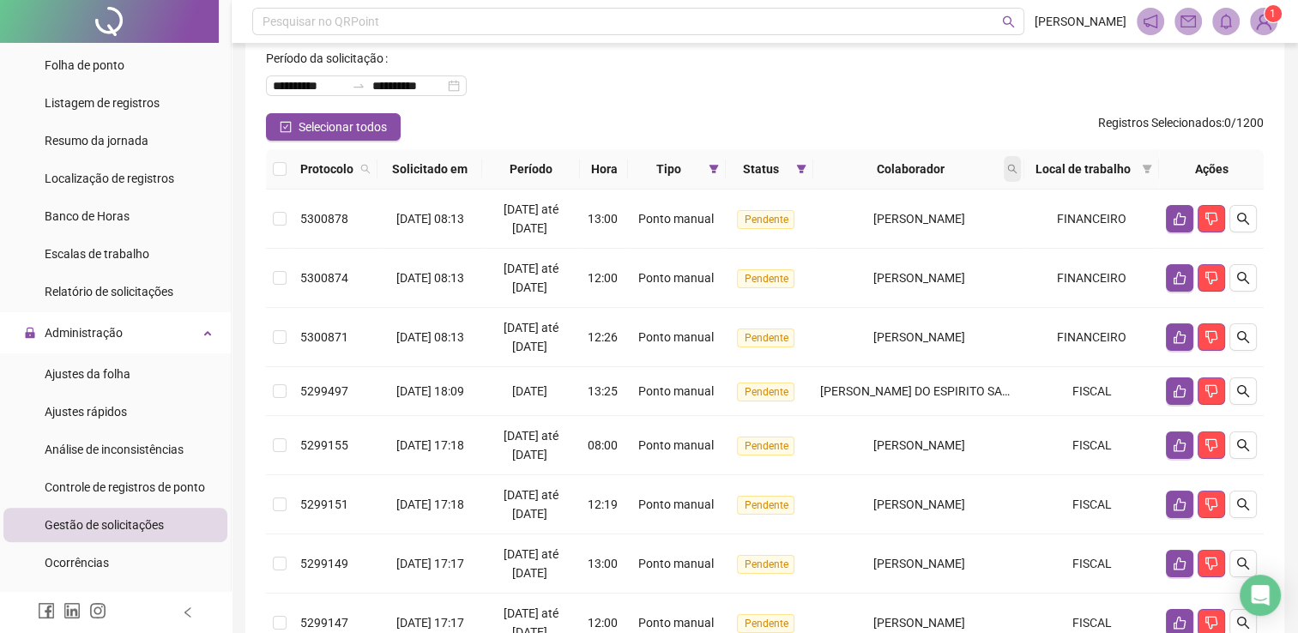
click at [1018, 163] on span at bounding box center [1012, 169] width 17 height 26
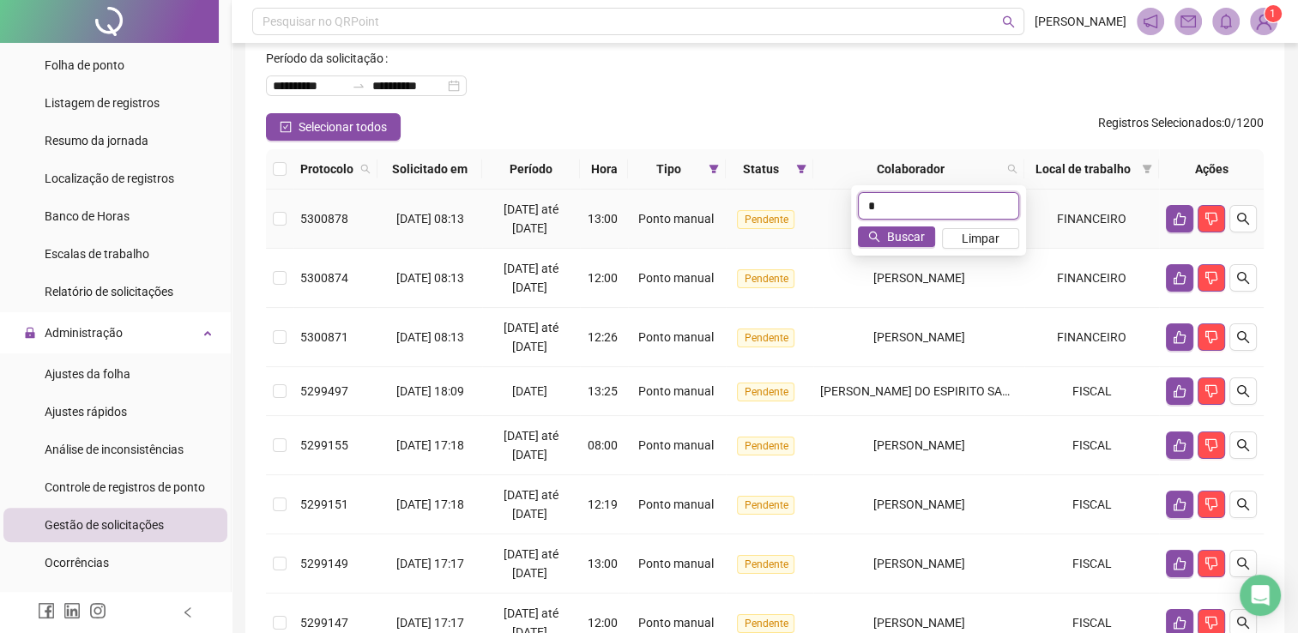
drag, startPoint x: 930, startPoint y: 212, endPoint x: 795, endPoint y: 196, distance: 135.6
click at [798, 190] on body "**********" at bounding box center [649, 230] width 1298 height 633
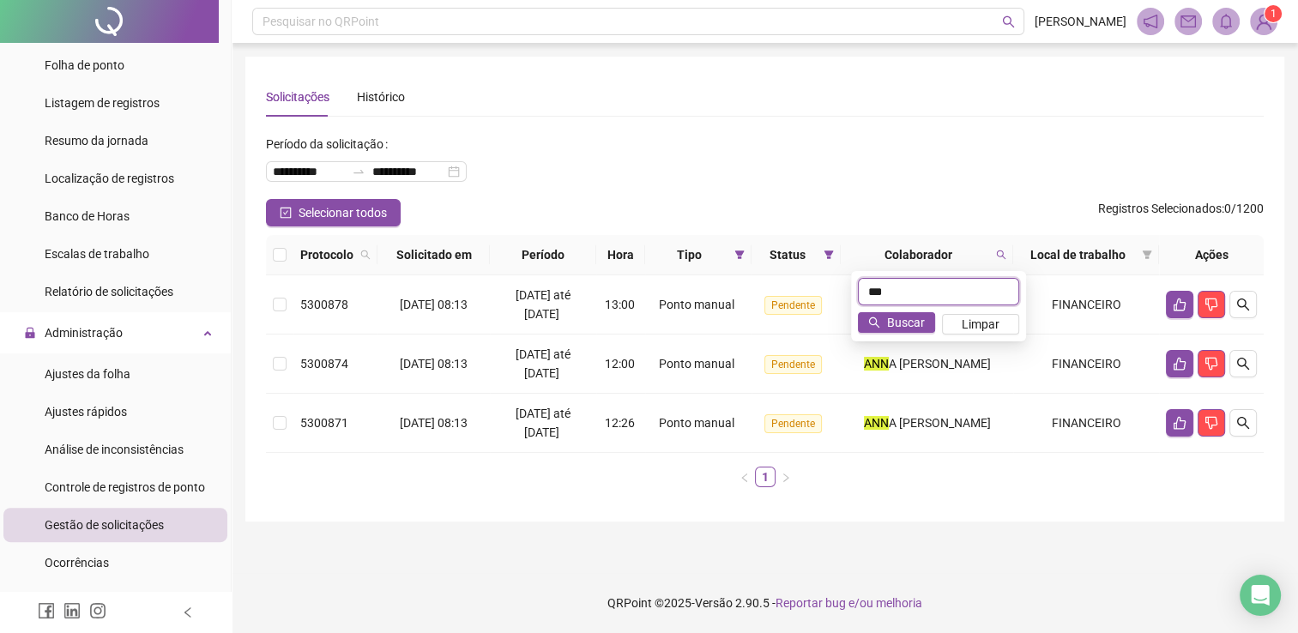
scroll to position [0, 0]
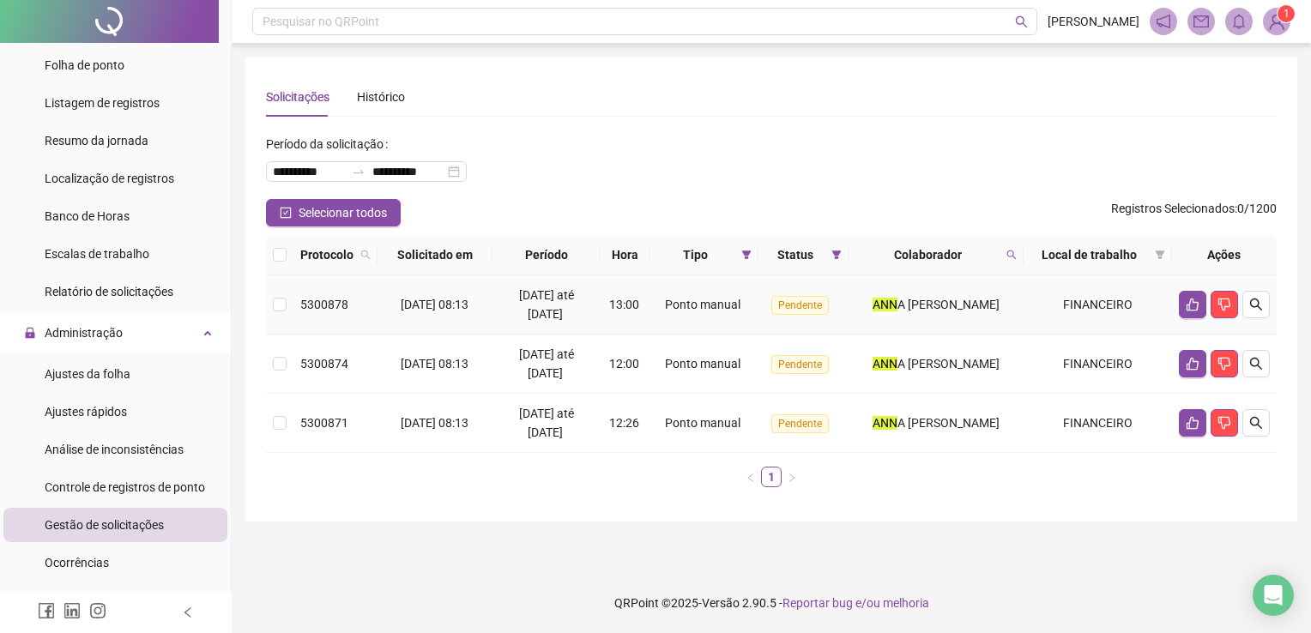
click at [284, 316] on td at bounding box center [279, 304] width 27 height 59
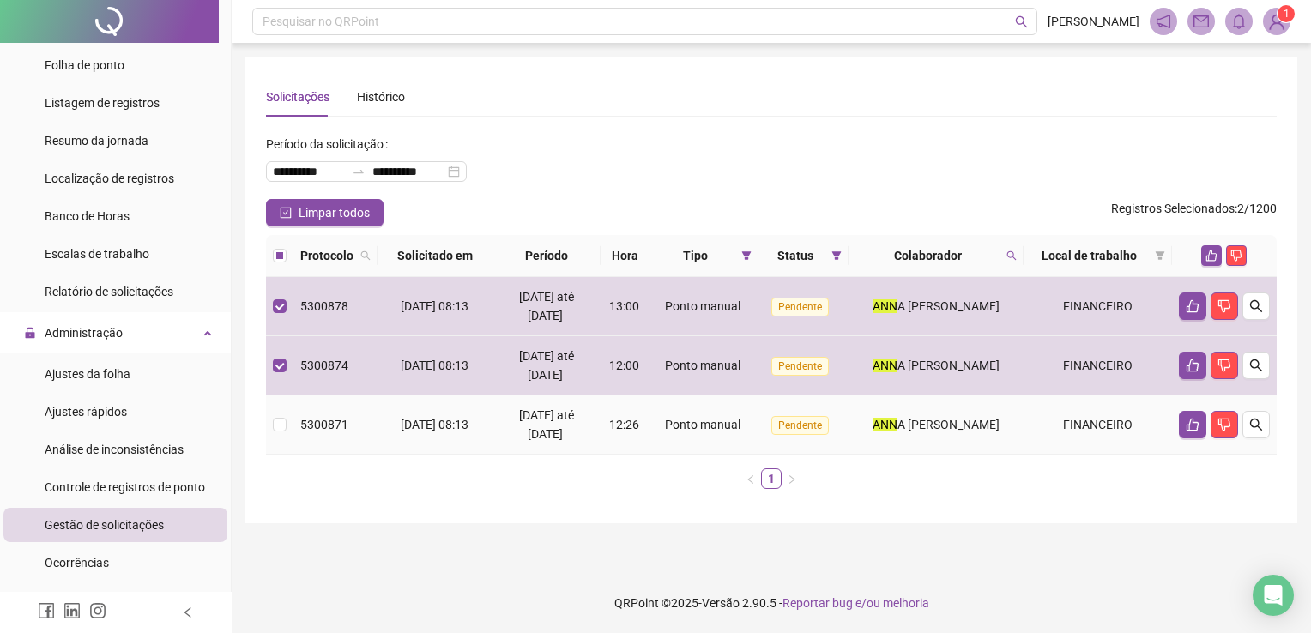
click at [268, 402] on td at bounding box center [279, 424] width 27 height 59
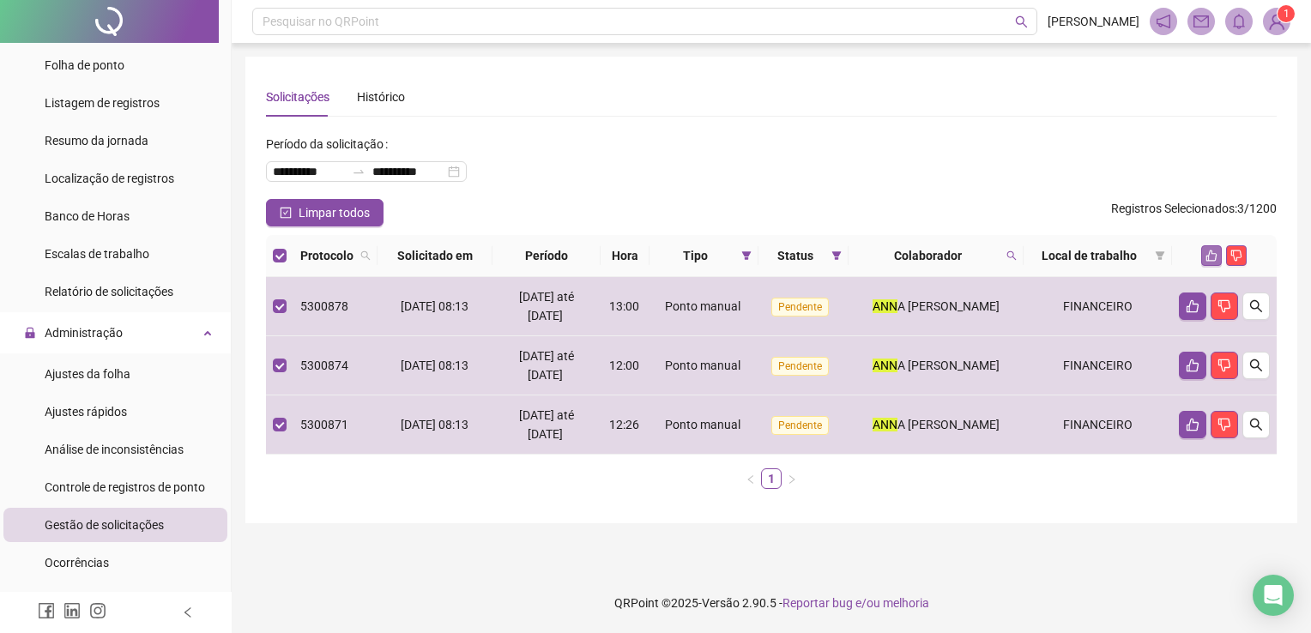
click at [1208, 250] on icon "like" at bounding box center [1211, 256] width 12 height 12
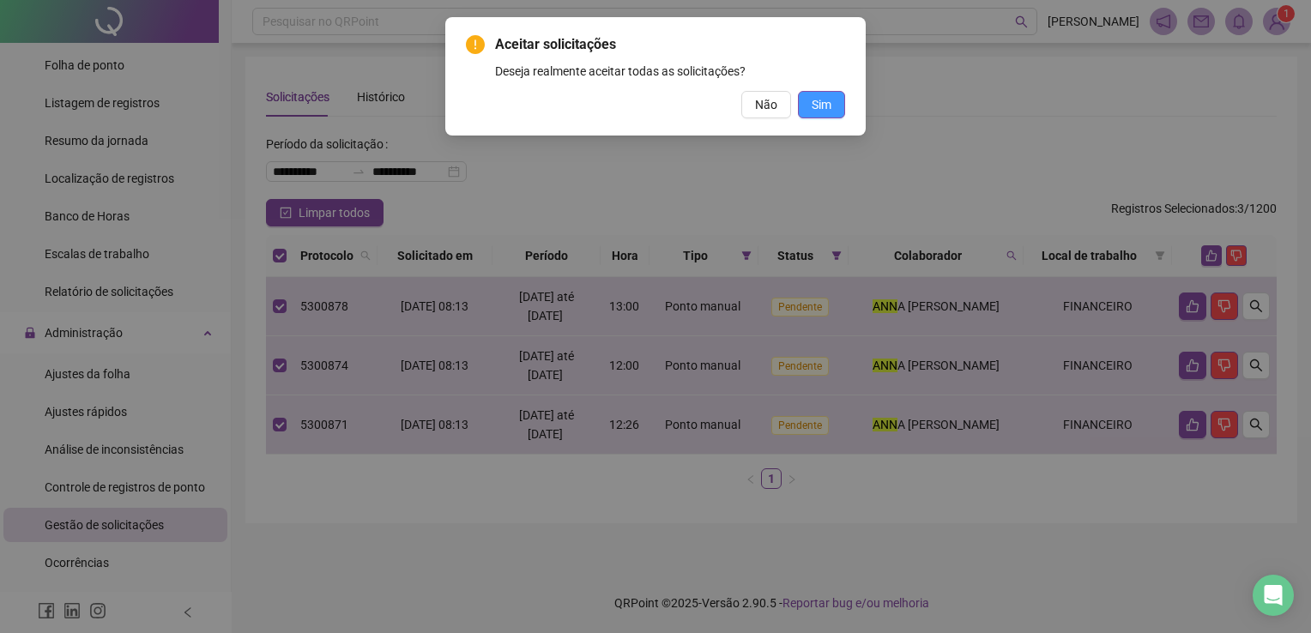
click at [827, 114] on button "Sim" at bounding box center [821, 104] width 47 height 27
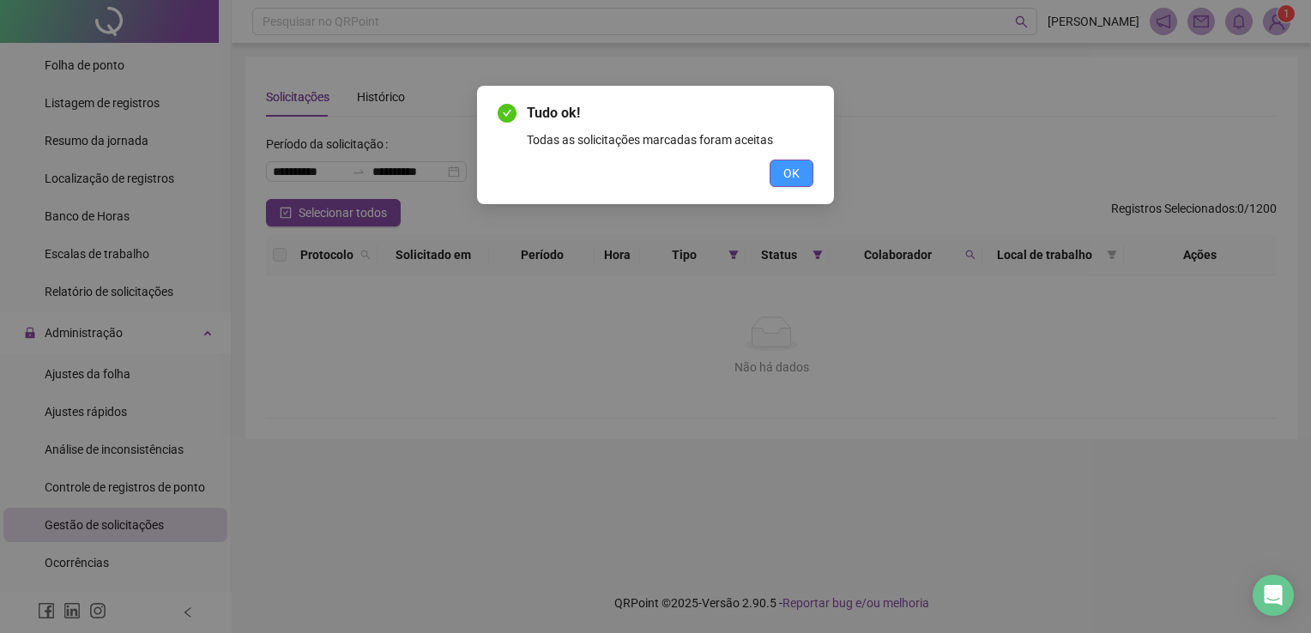
click at [793, 178] on span "OK" at bounding box center [791, 173] width 16 height 19
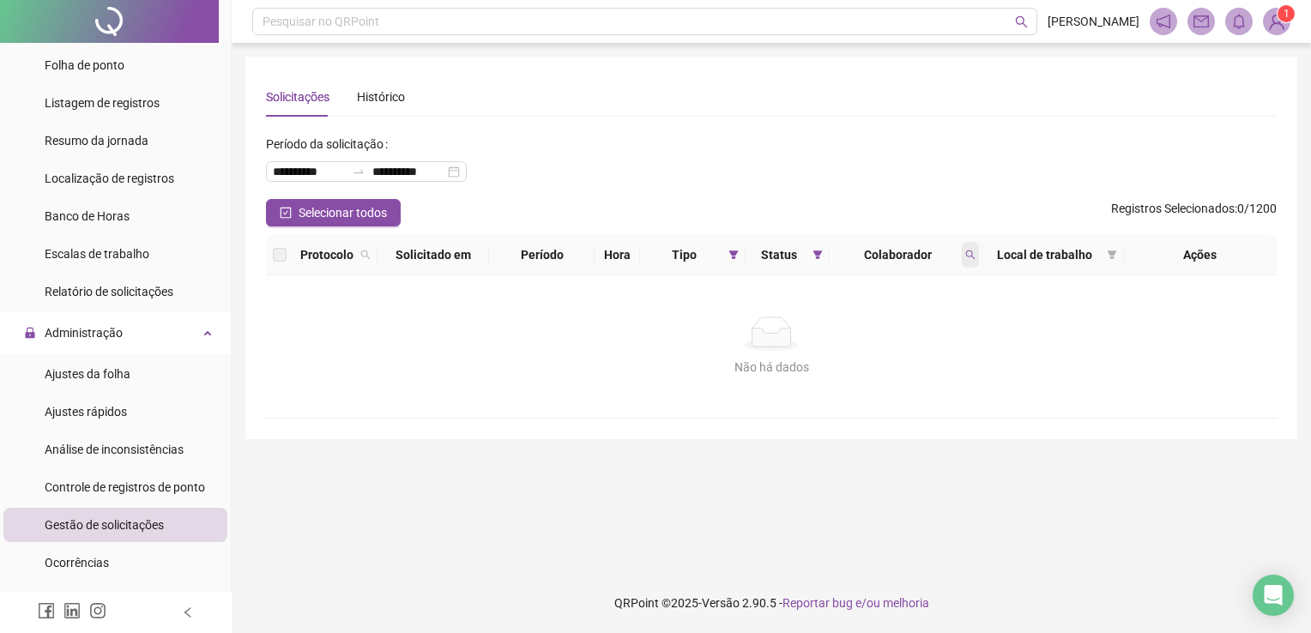
click at [963, 256] on span at bounding box center [970, 255] width 17 height 26
click at [936, 348] on div "Não há dados Não há dados" at bounding box center [770, 347] width 969 height 60
drag, startPoint x: 935, startPoint y: 345, endPoint x: 934, endPoint y: 333, distance: 12.0
click at [934, 333] on div "Não há dados" at bounding box center [770, 334] width 969 height 34
click at [968, 250] on icon "search" at bounding box center [970, 255] width 10 height 10
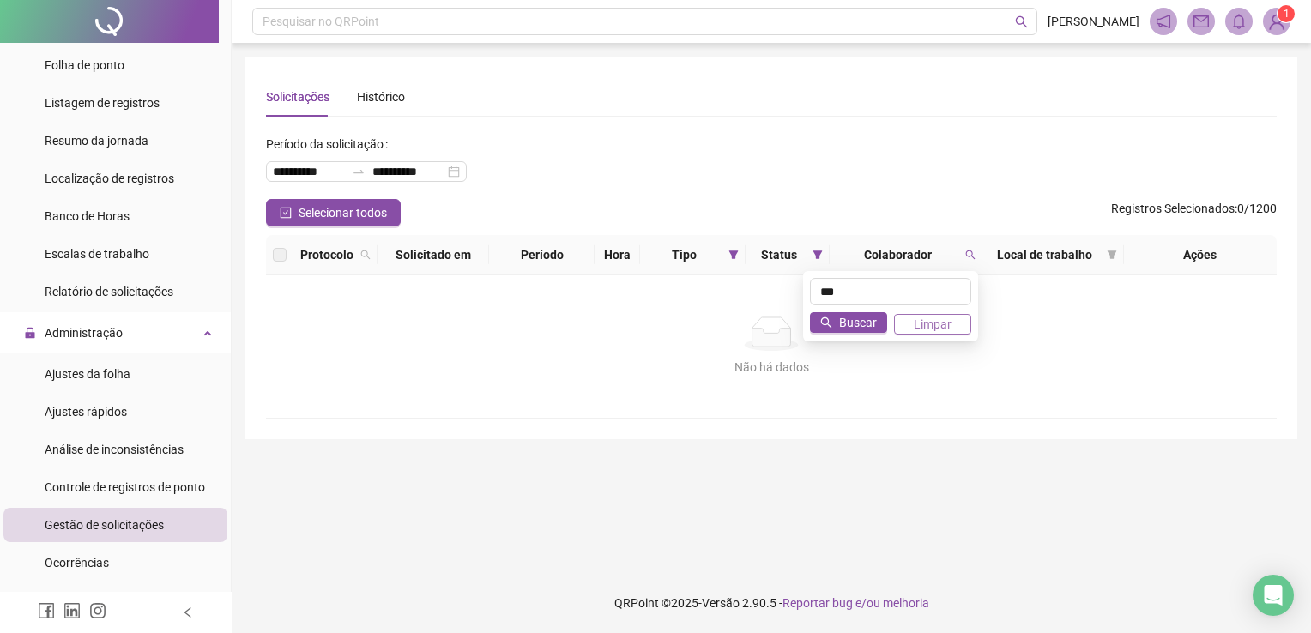
click at [942, 329] on span "Limpar" at bounding box center [932, 324] width 38 height 19
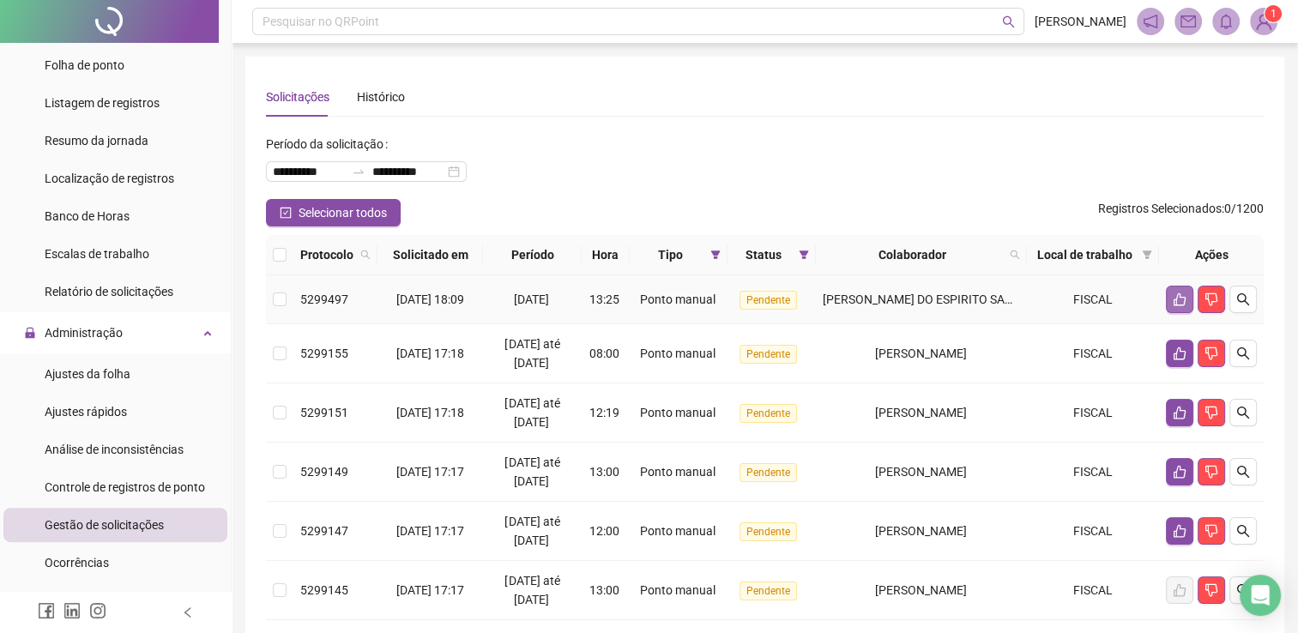
click at [1182, 303] on icon "like" at bounding box center [1180, 299] width 14 height 14
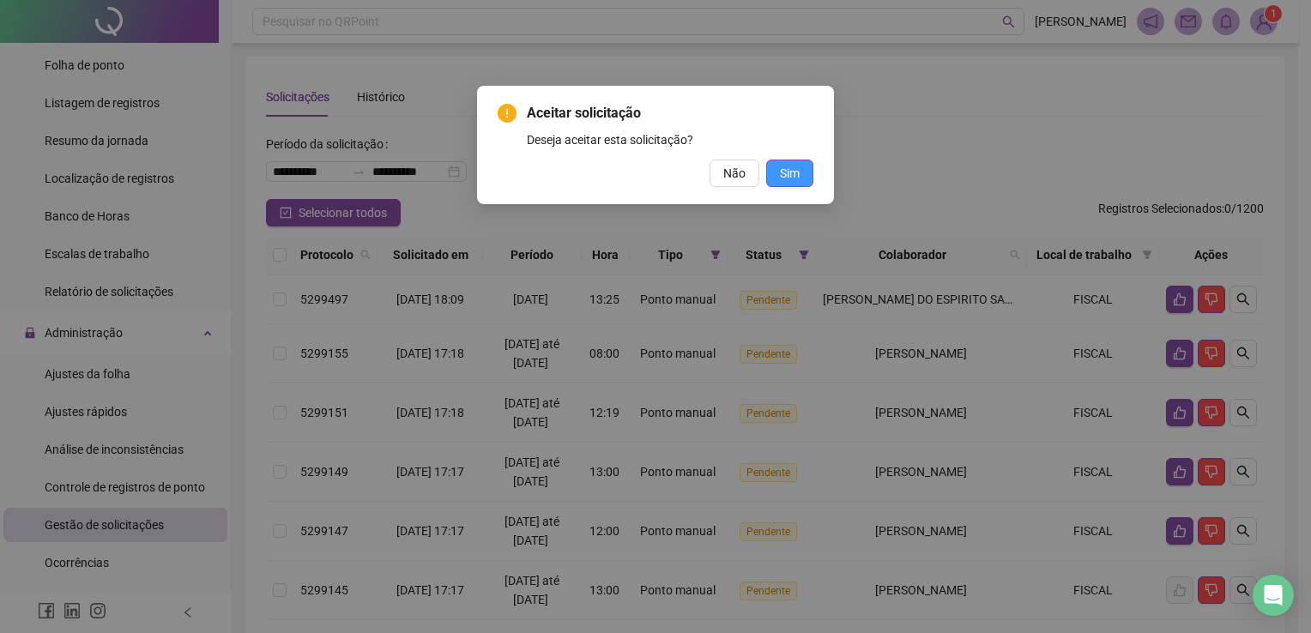
click at [803, 184] on button "Sim" at bounding box center [789, 173] width 47 height 27
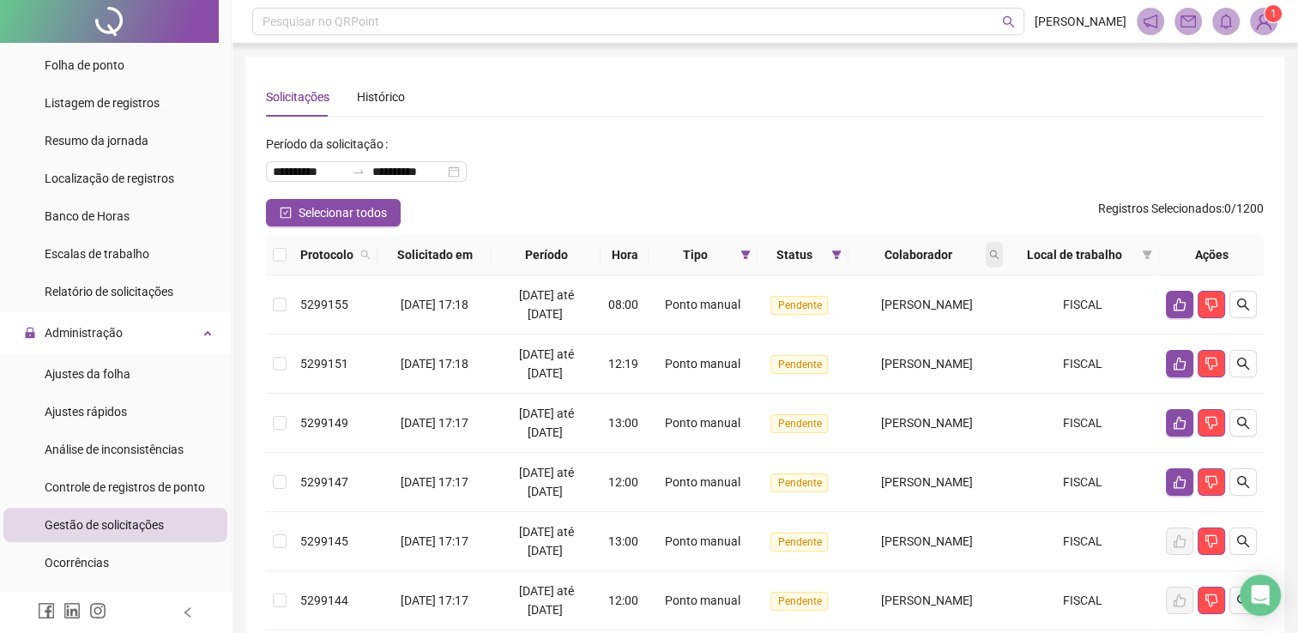
click at [1003, 252] on span at bounding box center [994, 255] width 17 height 26
type input "***"
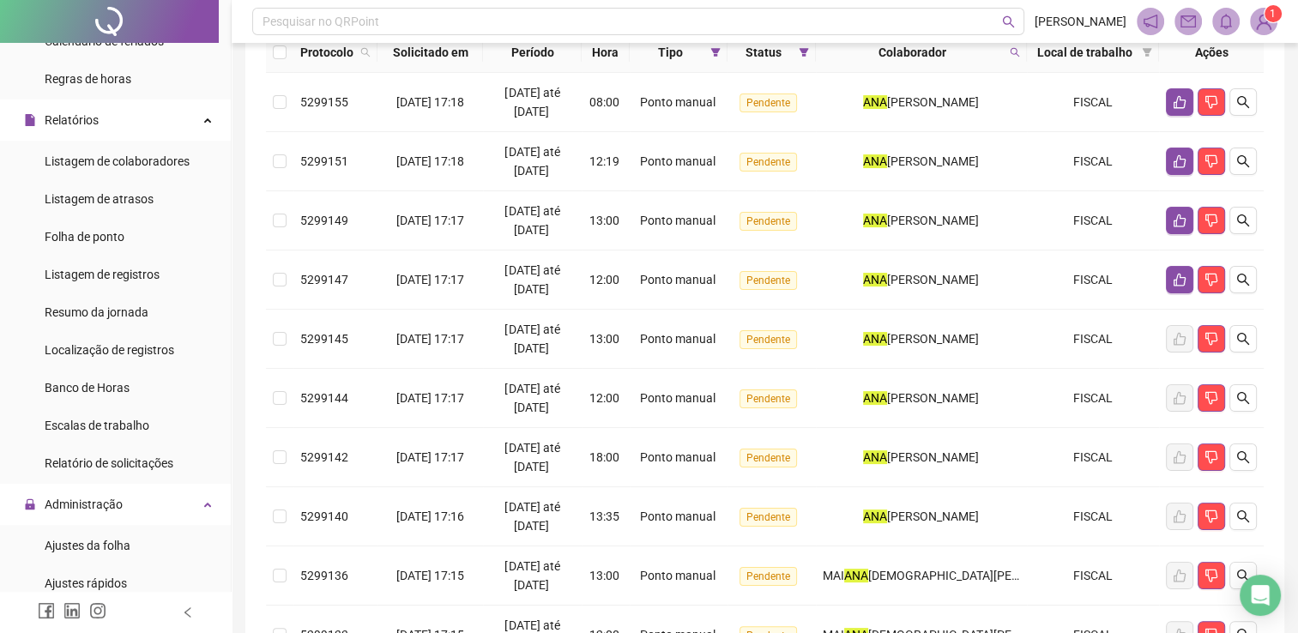
scroll to position [117, 0]
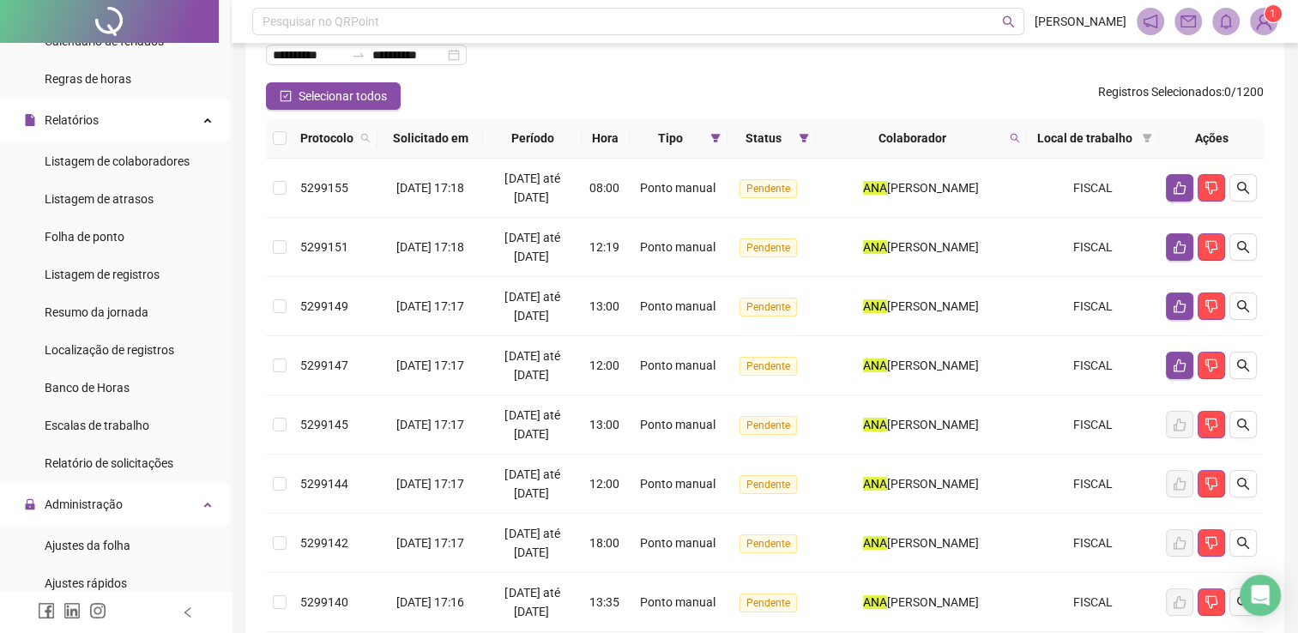
click at [281, 126] on th at bounding box center [279, 138] width 27 height 40
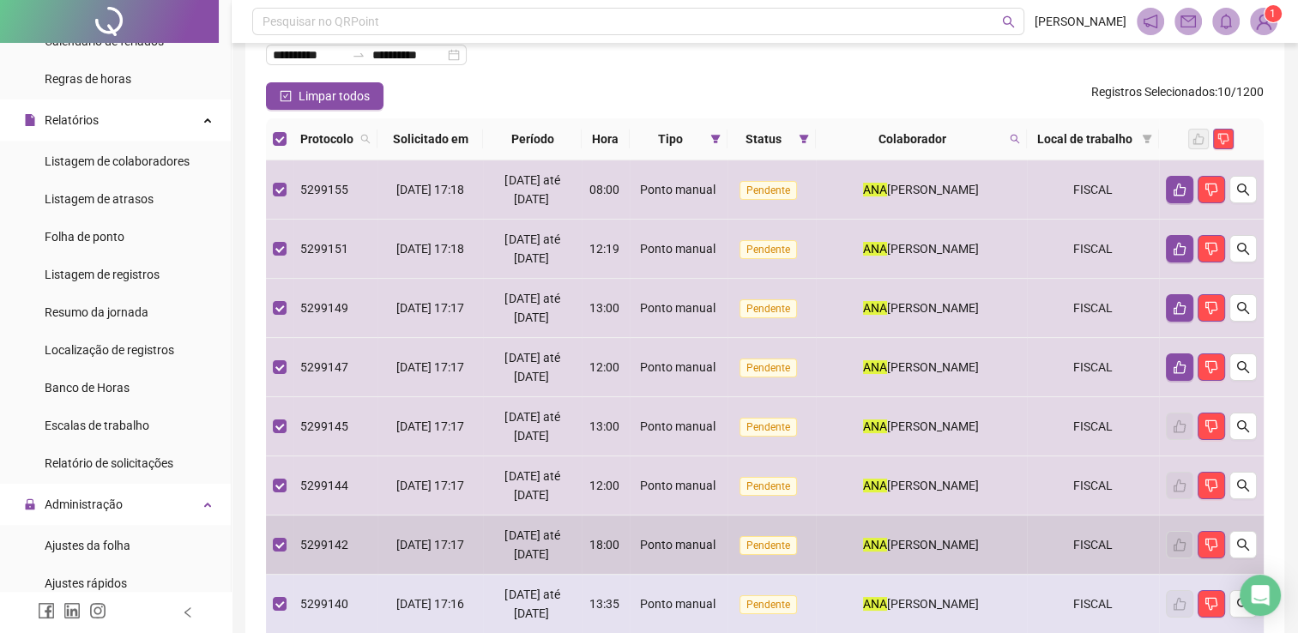
scroll to position [374, 0]
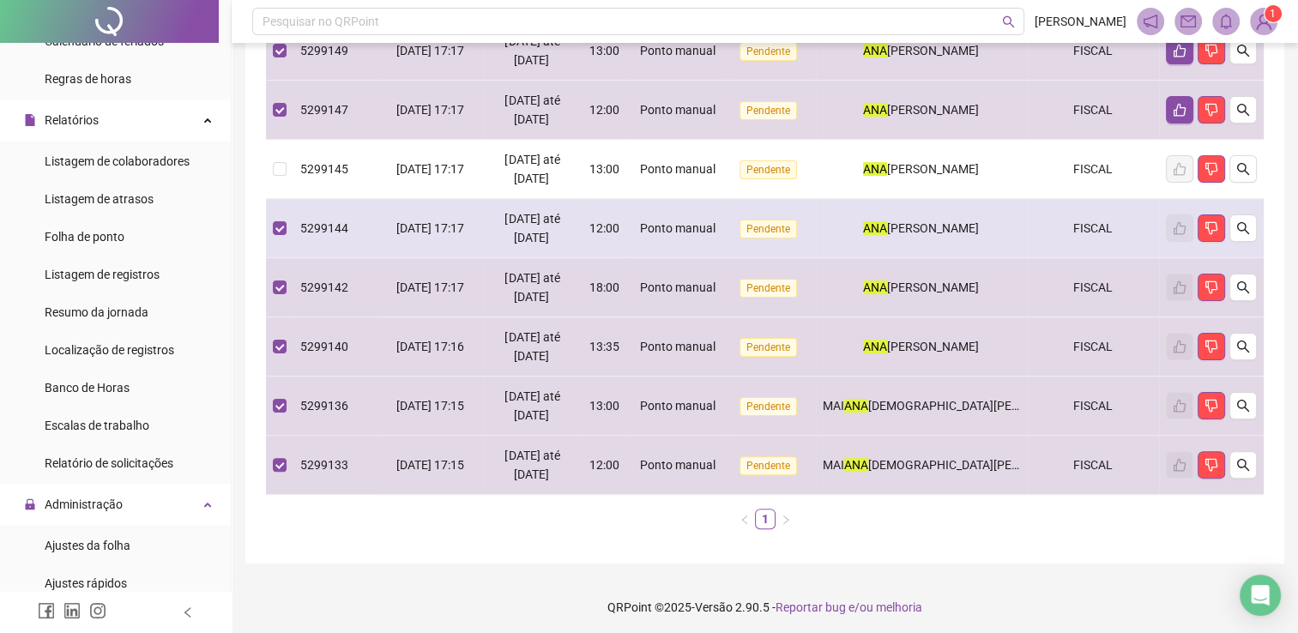
drag, startPoint x: 275, startPoint y: 235, endPoint x: 278, endPoint y: 244, distance: 9.0
click at [276, 237] on td at bounding box center [279, 228] width 27 height 59
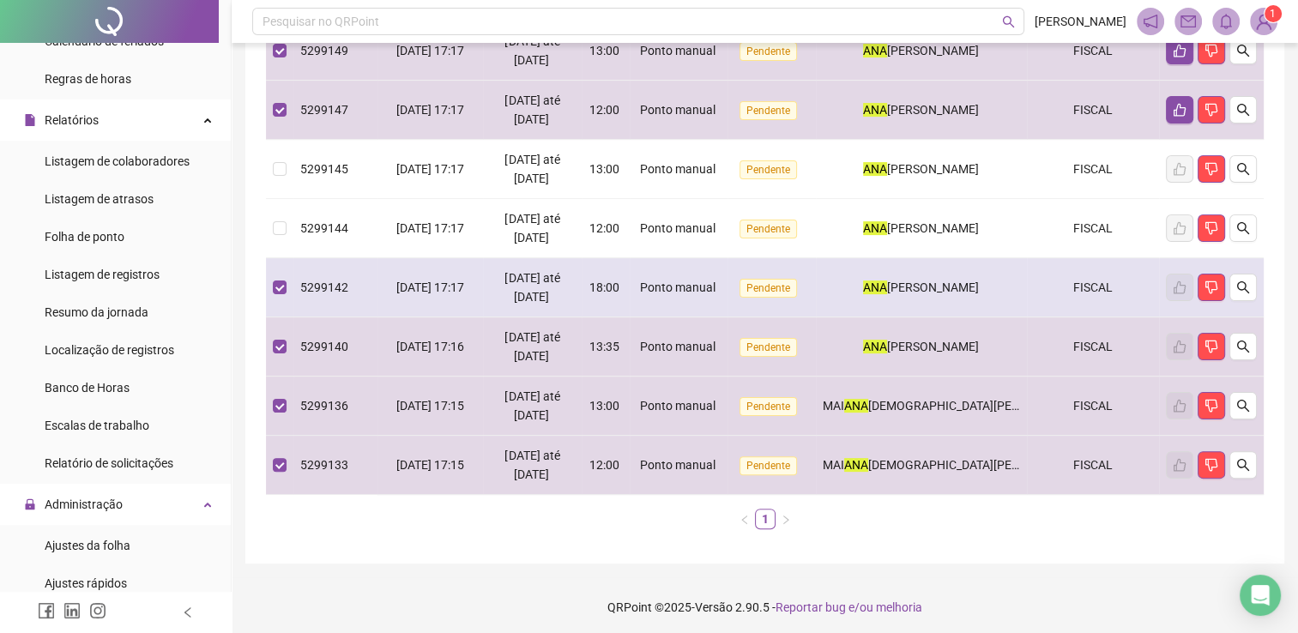
click at [286, 289] on td at bounding box center [279, 287] width 27 height 59
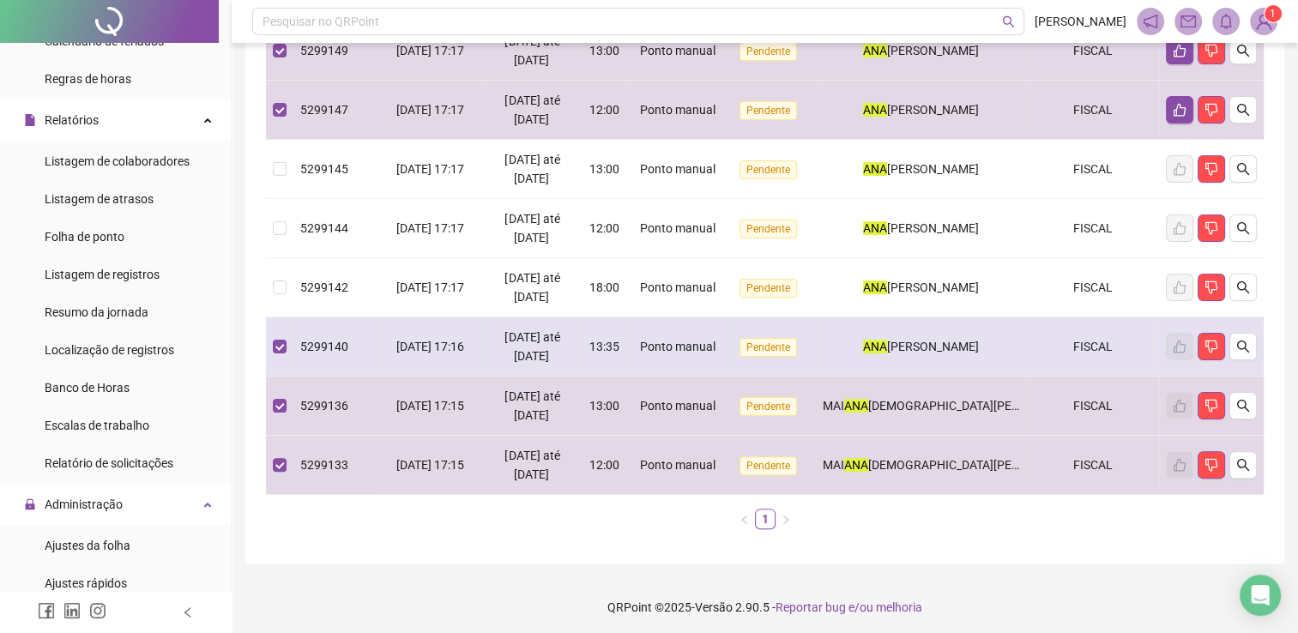
click at [286, 354] on td at bounding box center [279, 346] width 27 height 59
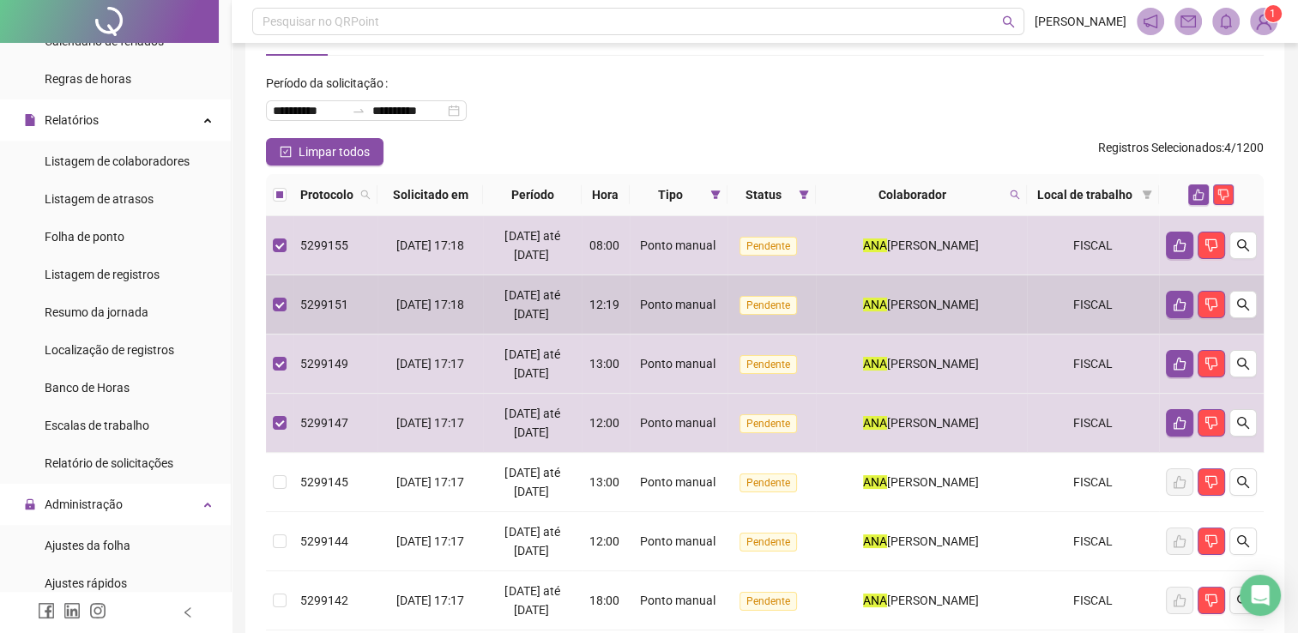
scroll to position [31, 0]
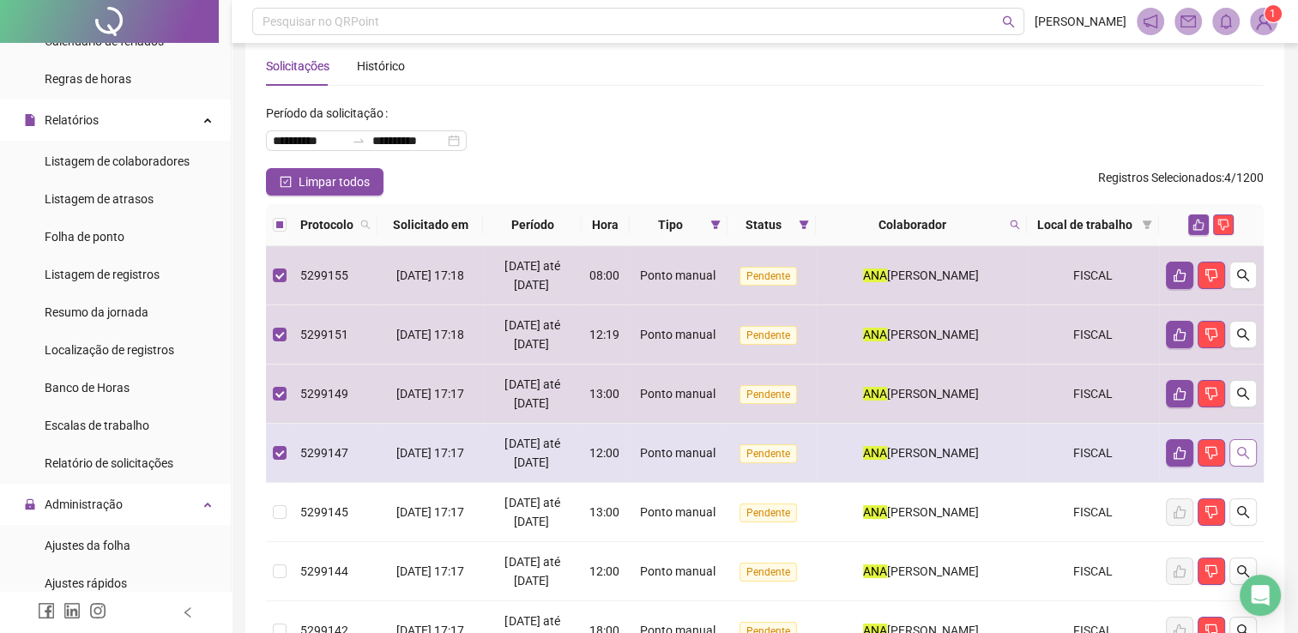
click at [1245, 441] on button "button" at bounding box center [1242, 452] width 27 height 27
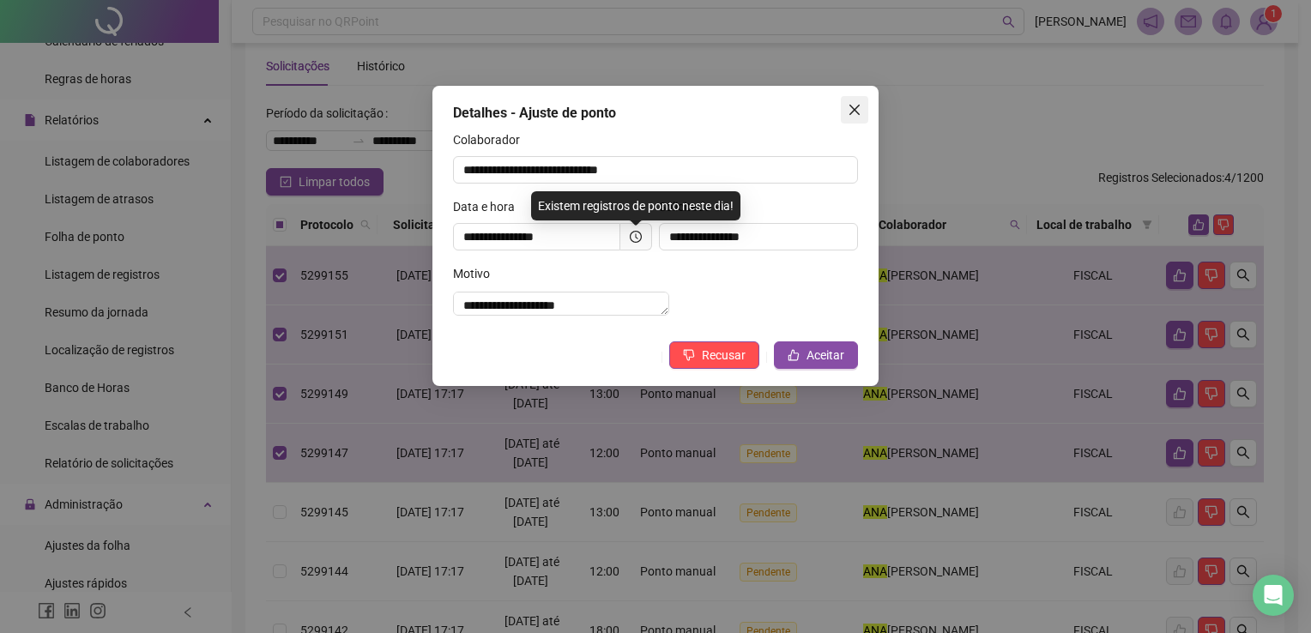
click at [847, 113] on icon "close" at bounding box center [854, 110] width 14 height 14
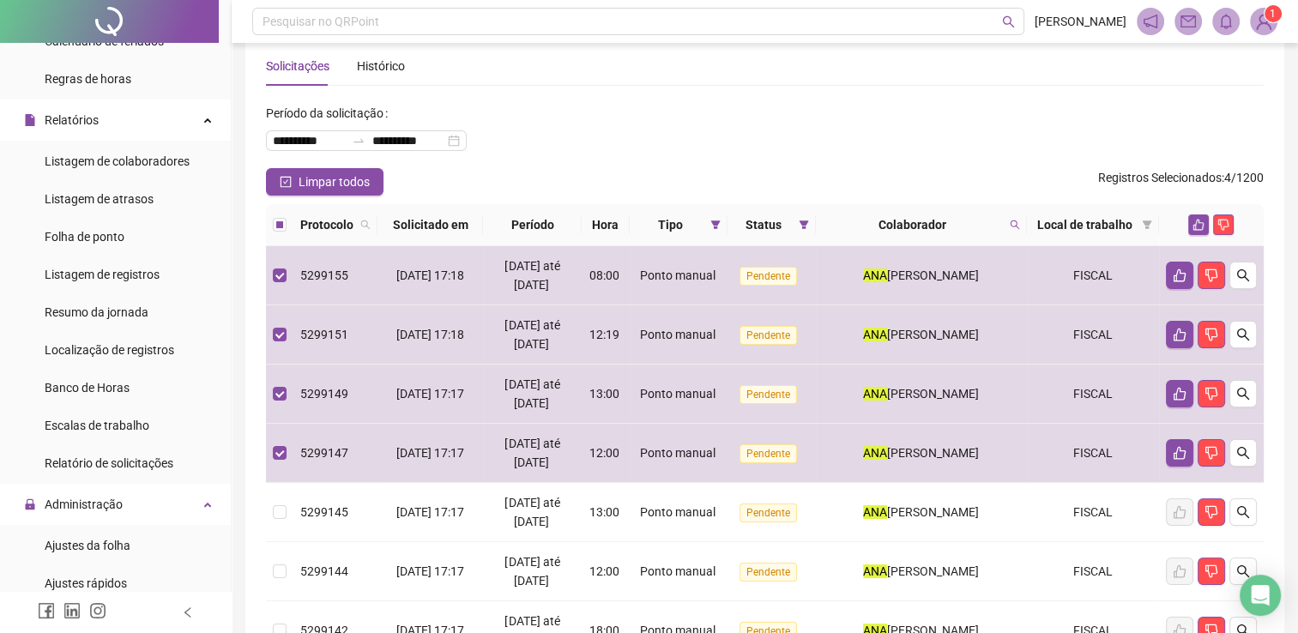
click at [811, 151] on div "**********" at bounding box center [765, 133] width 998 height 69
click at [1194, 221] on icon "like" at bounding box center [1198, 225] width 12 height 12
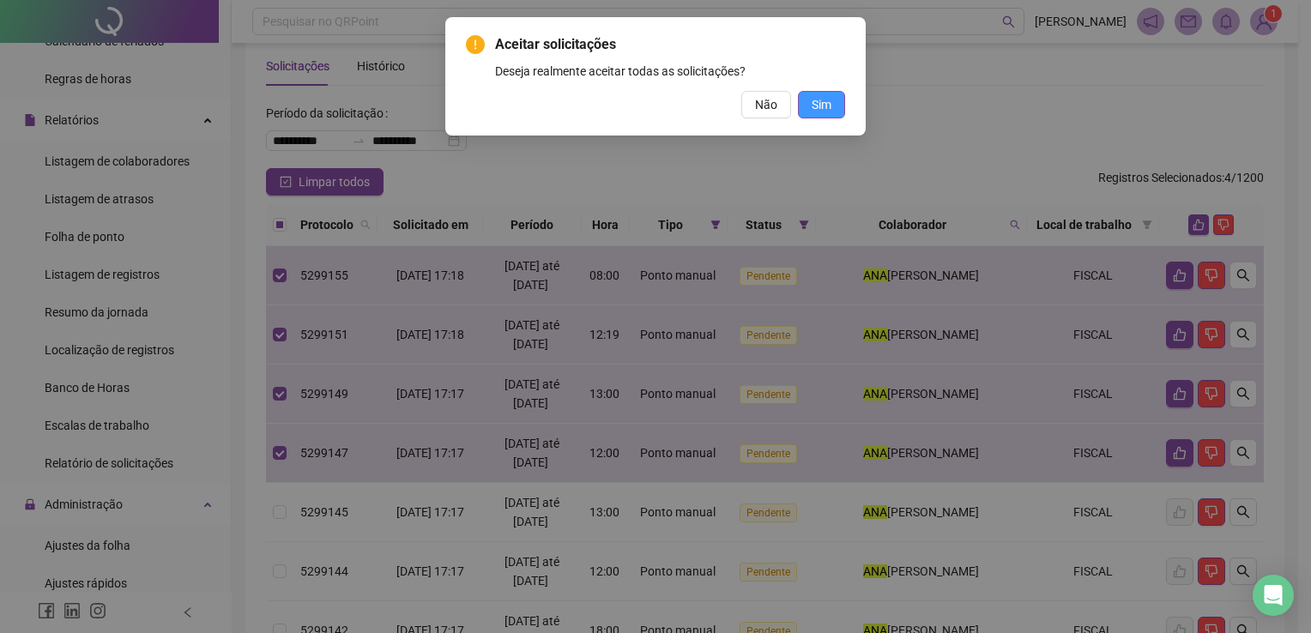
click at [830, 113] on span "Sim" at bounding box center [821, 104] width 20 height 19
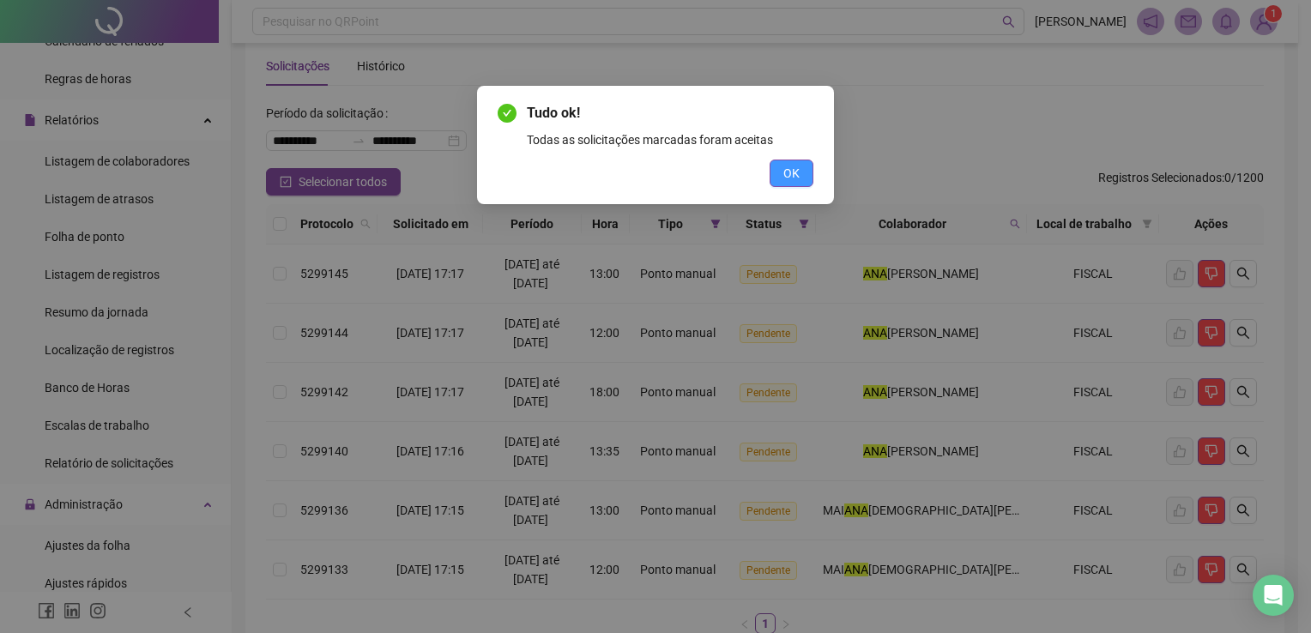
click at [776, 173] on button "OK" at bounding box center [791, 173] width 44 height 27
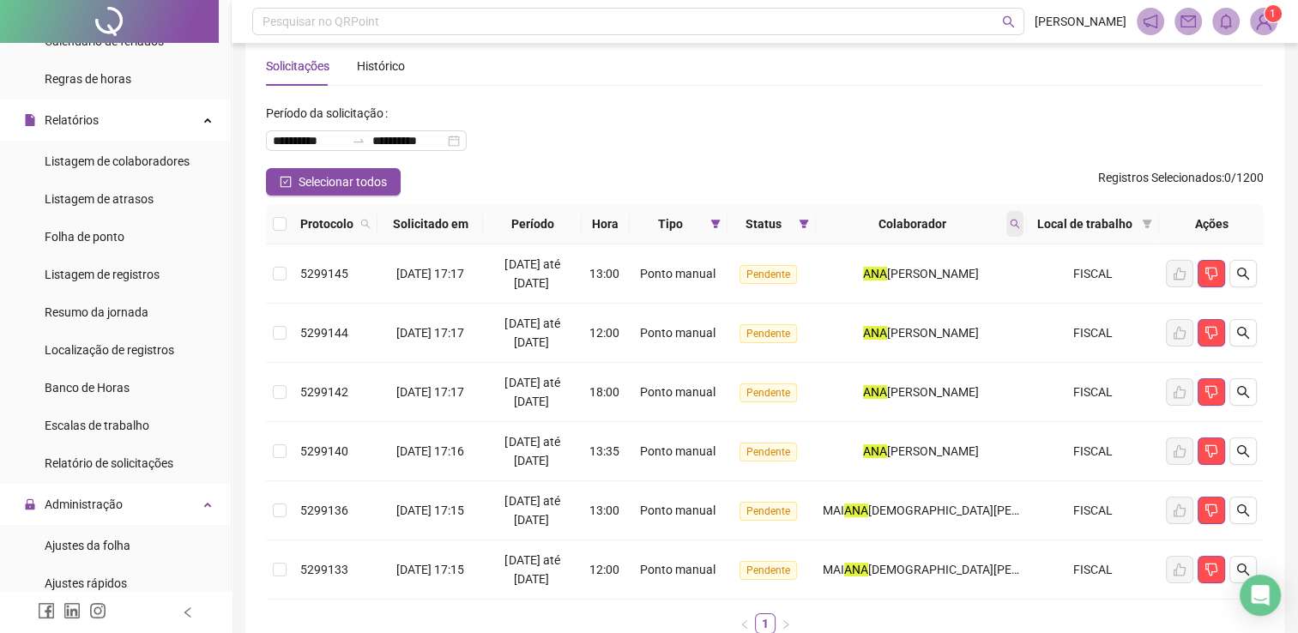
drag, startPoint x: 1002, startPoint y: 222, endPoint x: 1021, endPoint y: 228, distance: 19.8
click at [1017, 228] on div "Colaborador" at bounding box center [921, 223] width 197 height 19
click at [1022, 228] on span at bounding box center [1014, 224] width 17 height 26
click at [992, 298] on span "Limpar" at bounding box center [982, 293] width 38 height 19
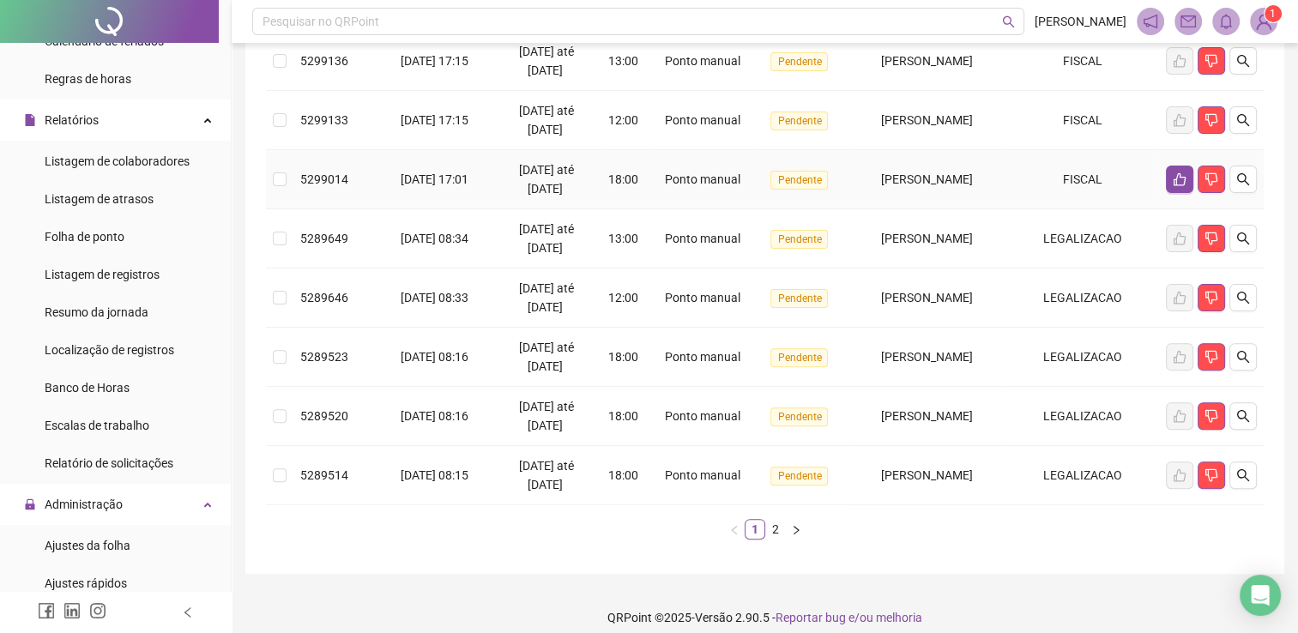
scroll to position [492, 0]
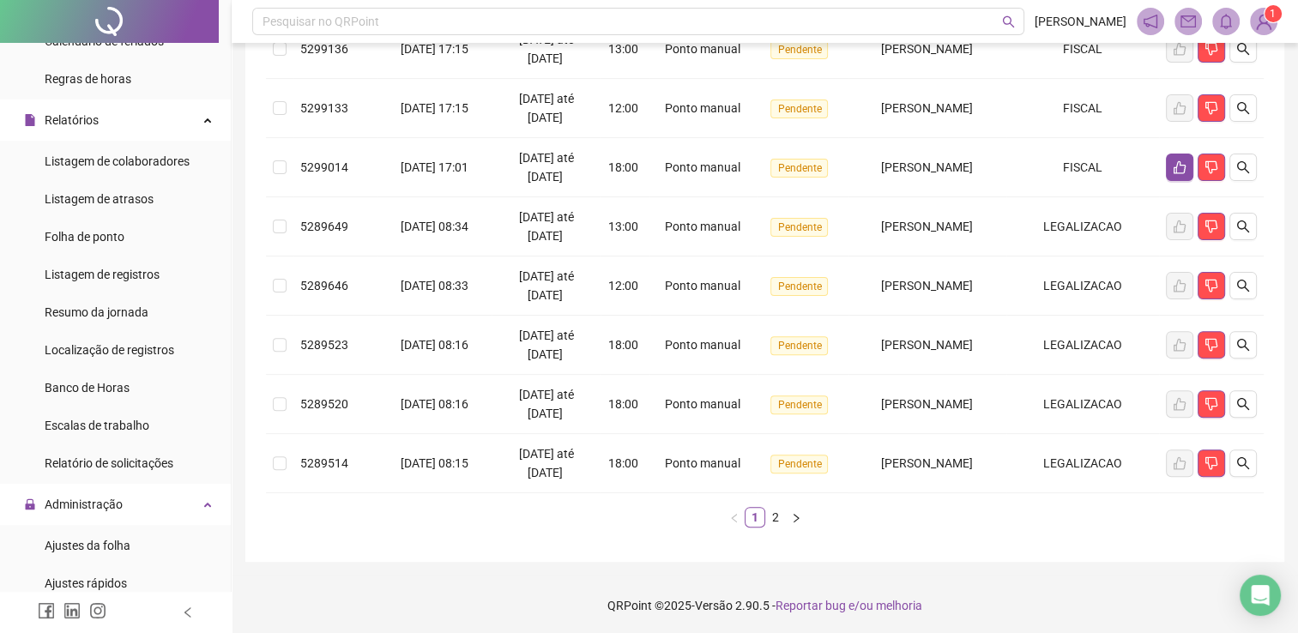
drag, startPoint x: 1305, startPoint y: 455, endPoint x: 930, endPoint y: 503, distance: 377.9
click at [913, 537] on div "Protocolo Solicitado em Período Hora Tipo Status Colaborador Local de trabalho …" at bounding box center [765, 142] width 998 height 799
click at [1168, 166] on button "button" at bounding box center [1179, 167] width 27 height 27
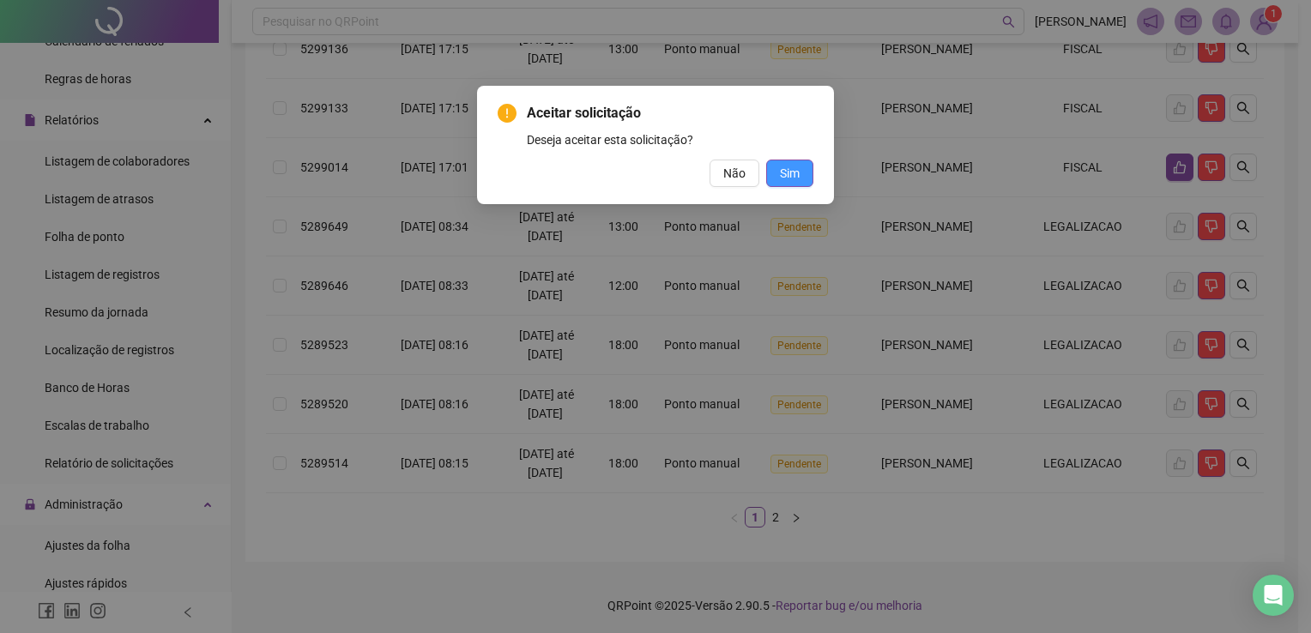
click at [797, 171] on span "Sim" at bounding box center [790, 173] width 20 height 19
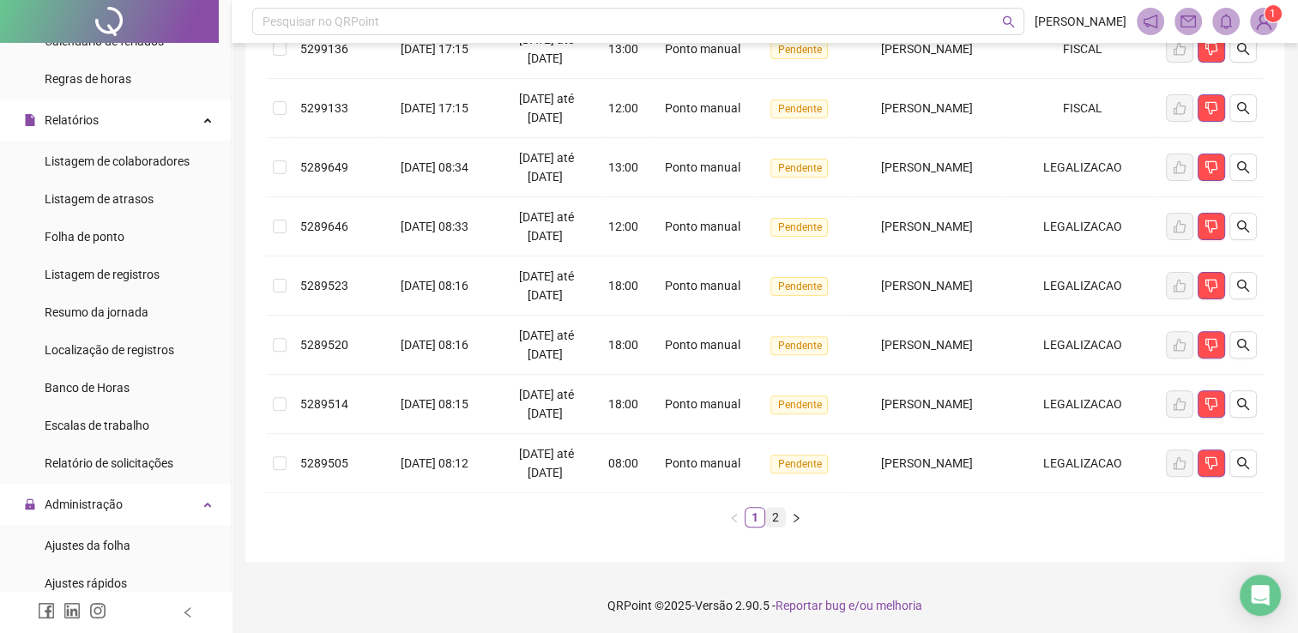
click at [777, 515] on link "2" at bounding box center [775, 517] width 19 height 19
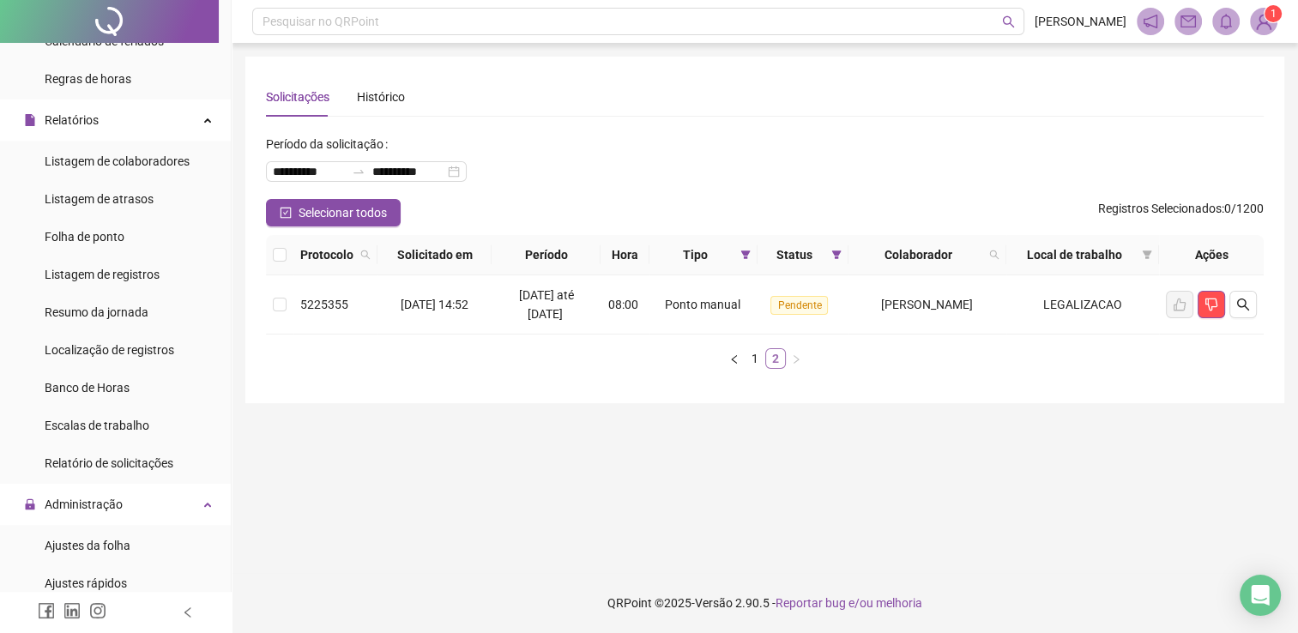
scroll to position [0, 0]
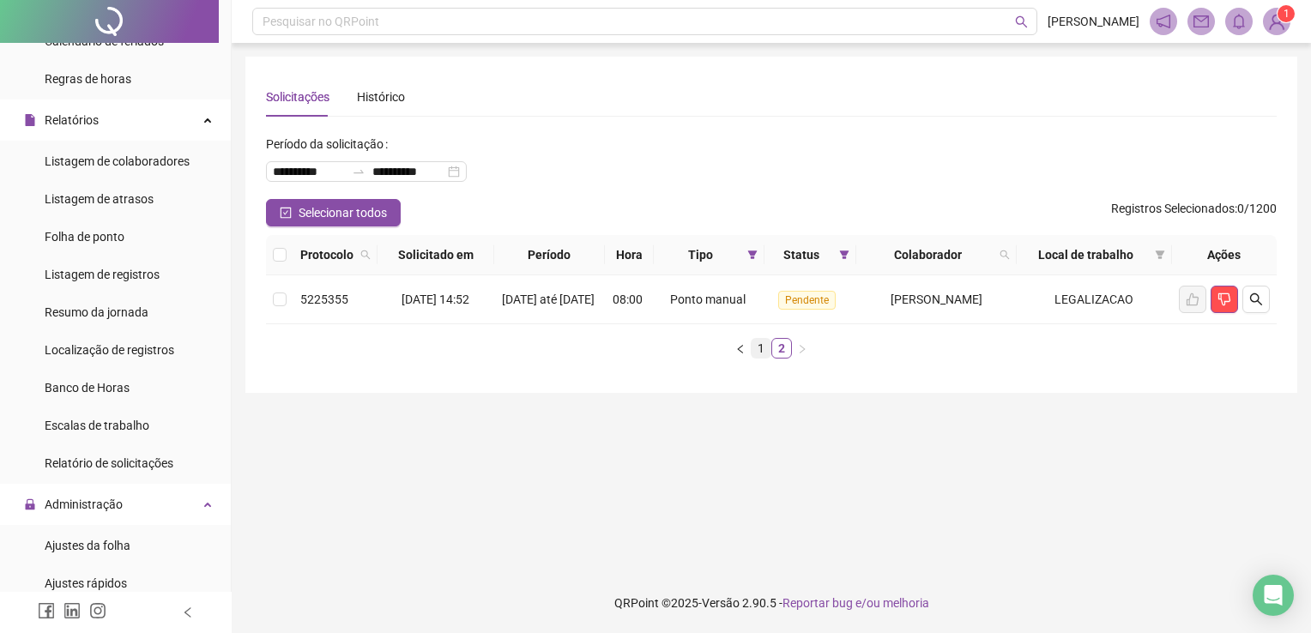
click at [761, 358] on link "1" at bounding box center [760, 348] width 19 height 19
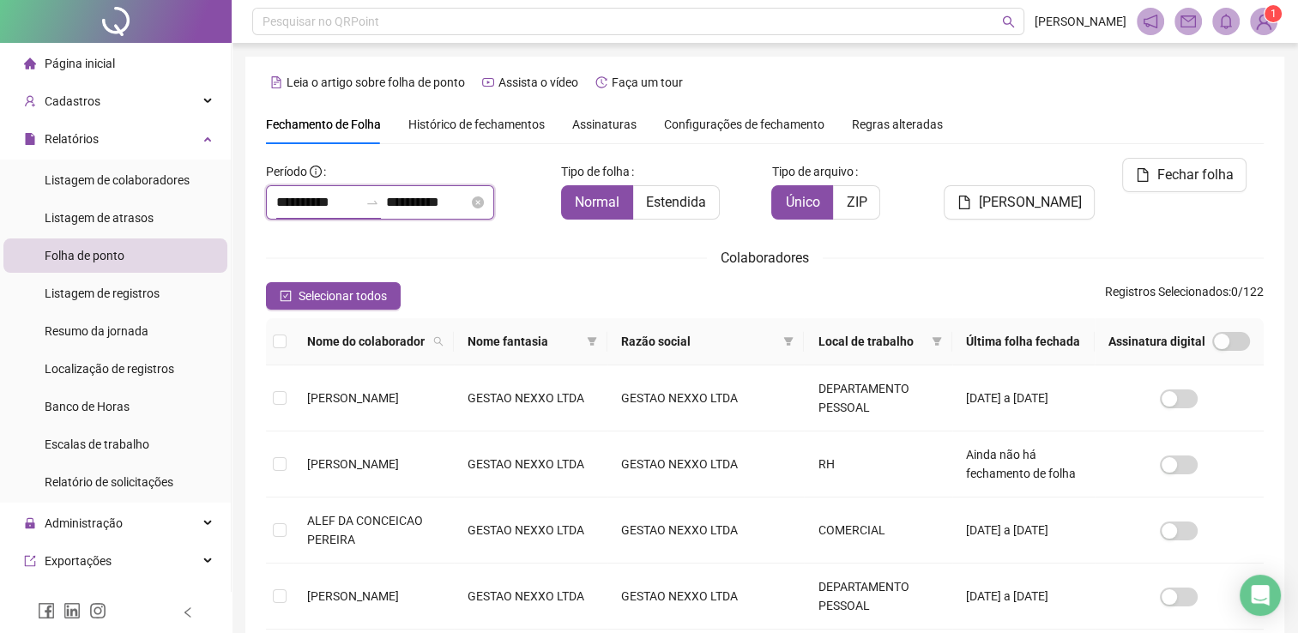
click at [297, 196] on input "**********" at bounding box center [317, 202] width 82 height 21
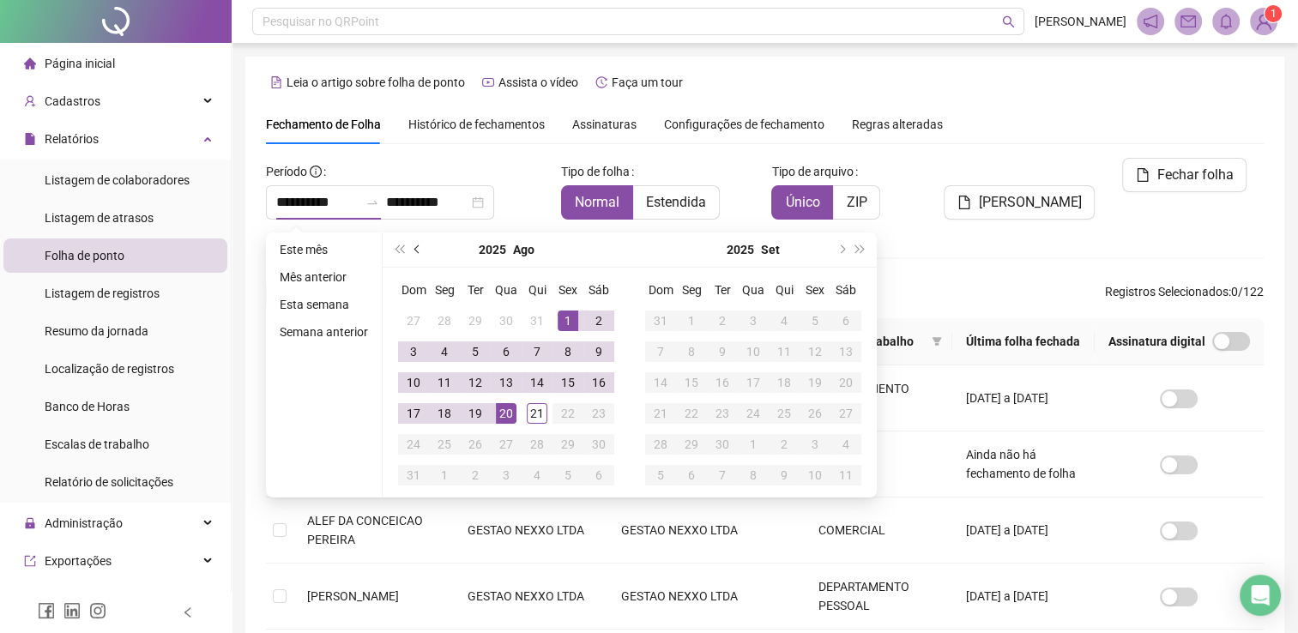
click at [422, 245] on button "prev-year" at bounding box center [417, 249] width 19 height 34
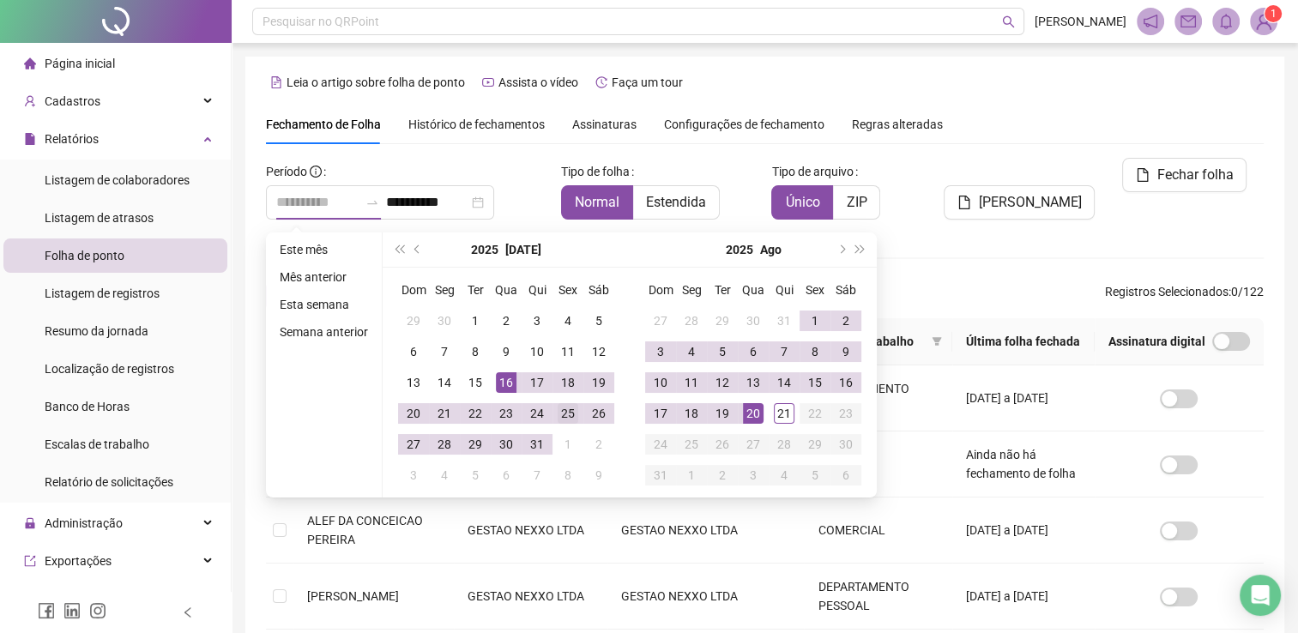
type input "**********"
click at [566, 410] on div "25" at bounding box center [568, 413] width 21 height 21
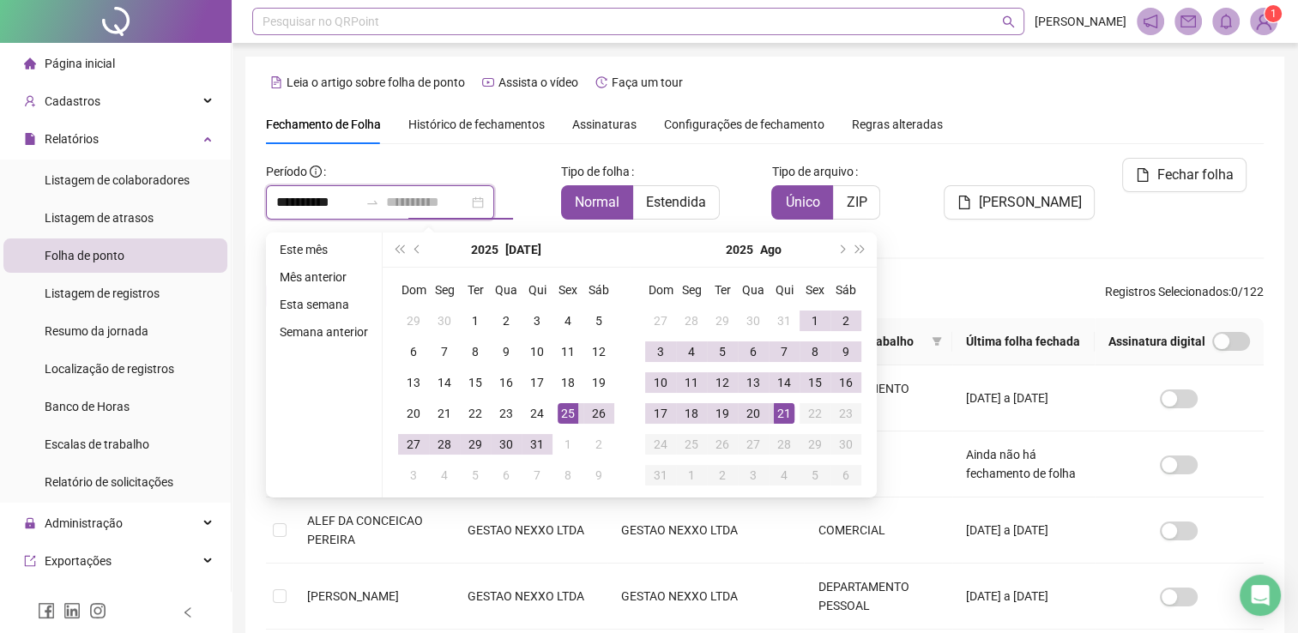
type input "**********"
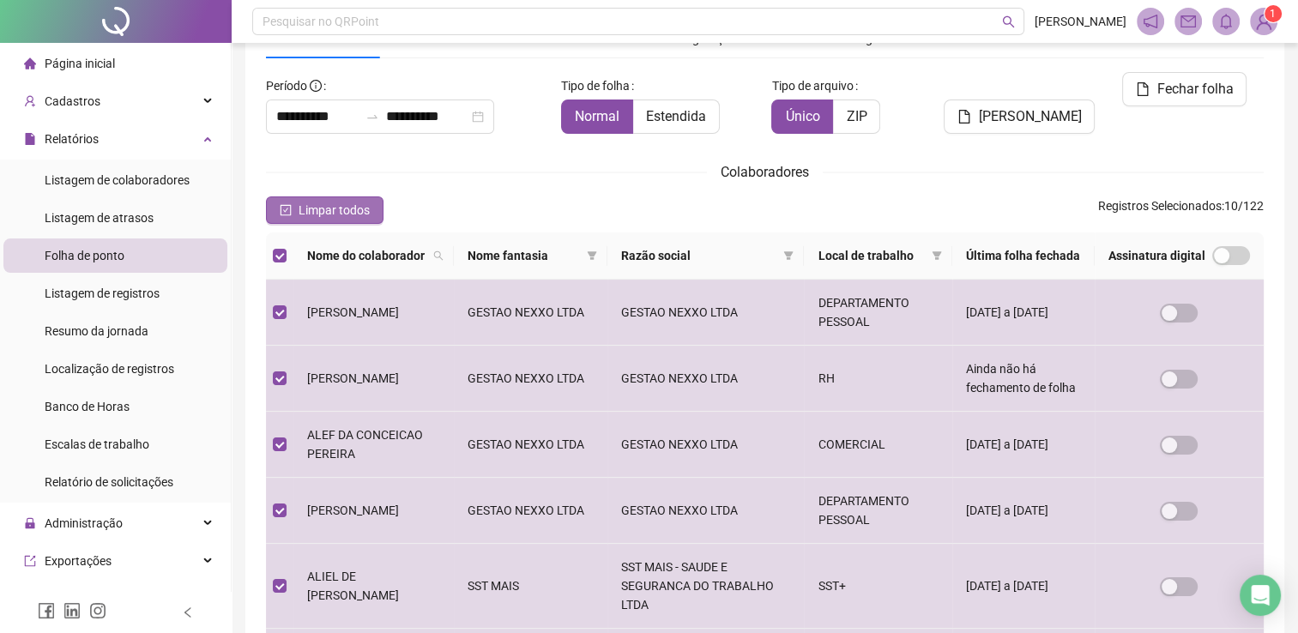
scroll to position [34, 0]
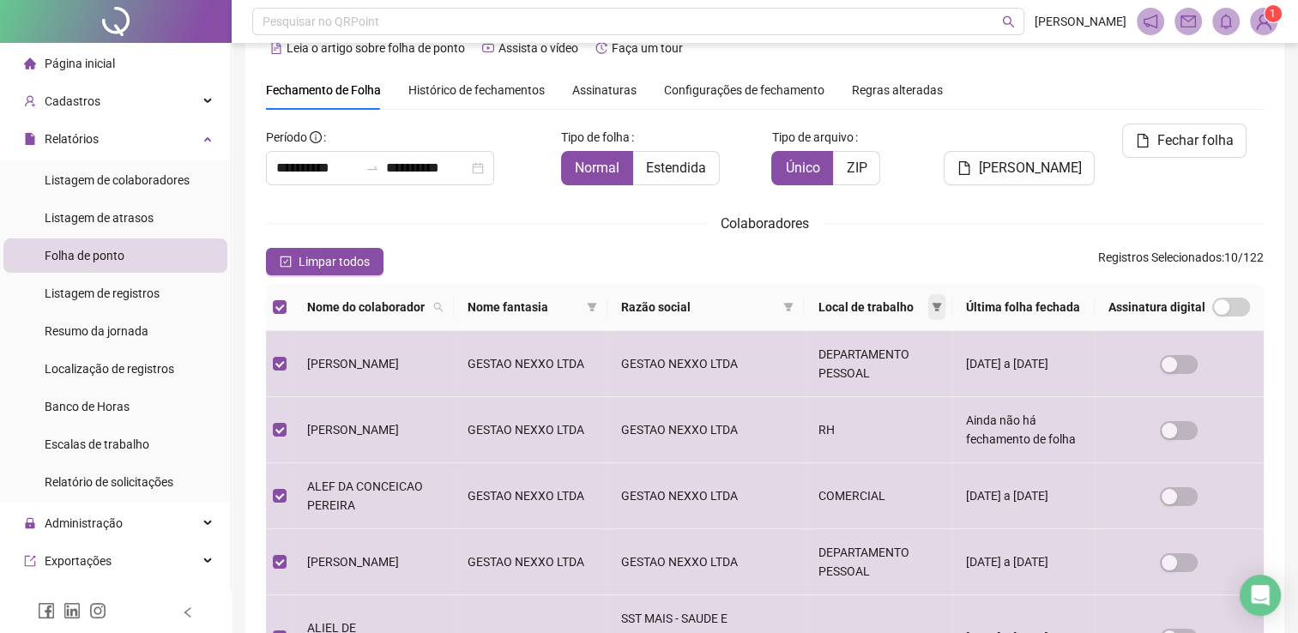
click at [945, 317] on span at bounding box center [936, 307] width 17 height 26
click at [447, 310] on span at bounding box center [438, 307] width 17 height 26
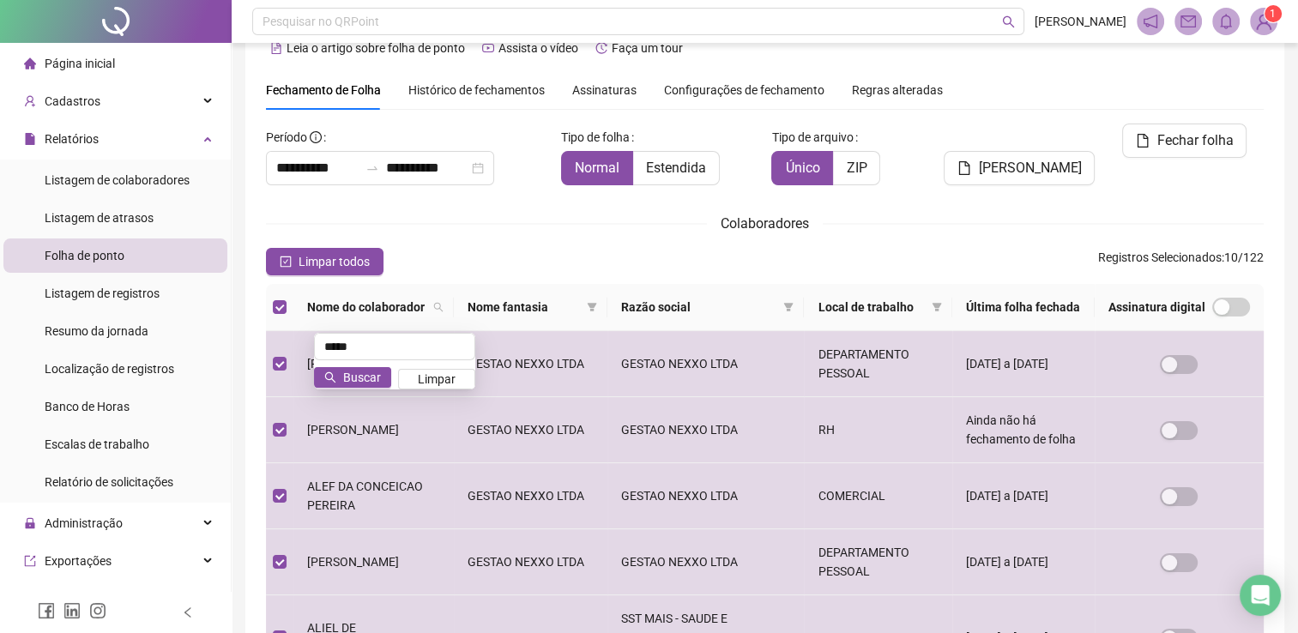
type input "*****"
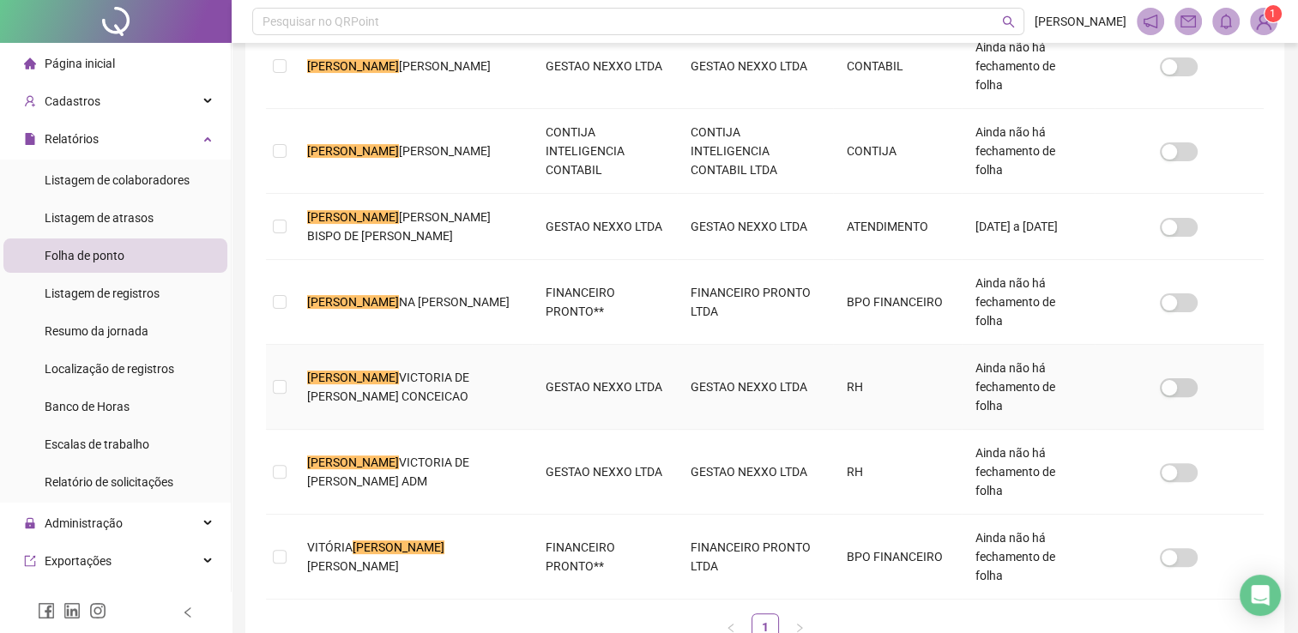
scroll to position [0, 0]
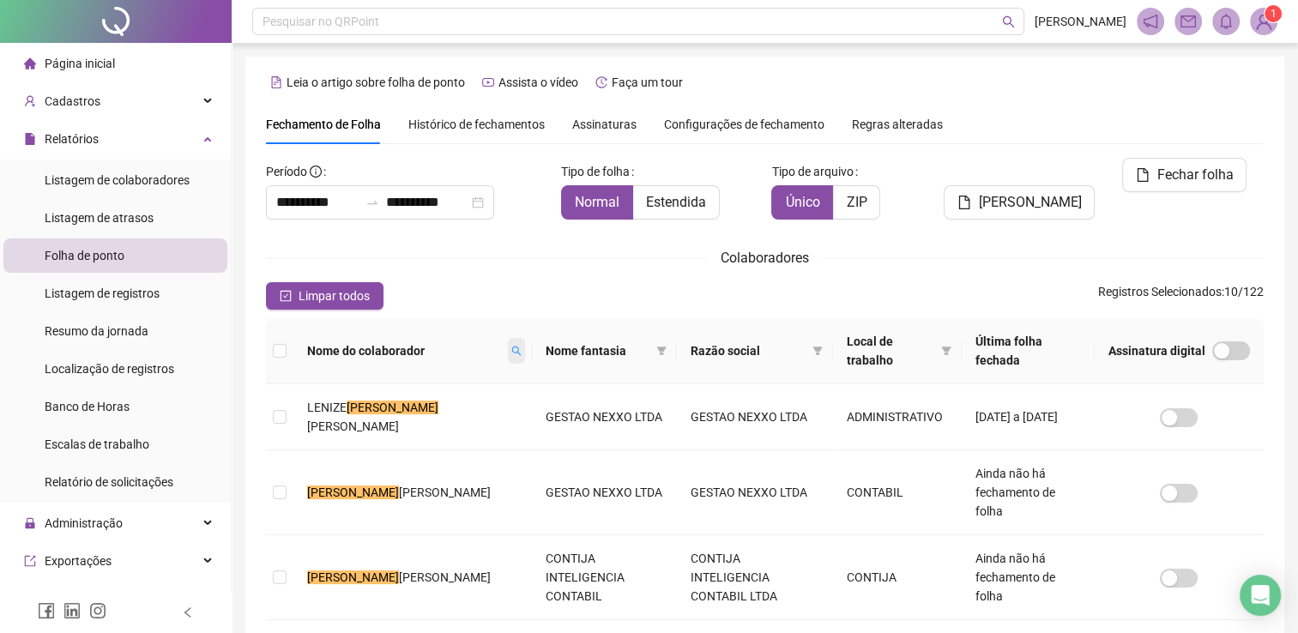
click at [511, 349] on icon "search" at bounding box center [516, 351] width 10 height 10
click at [448, 418] on span "Limpar" at bounding box center [450, 413] width 38 height 19
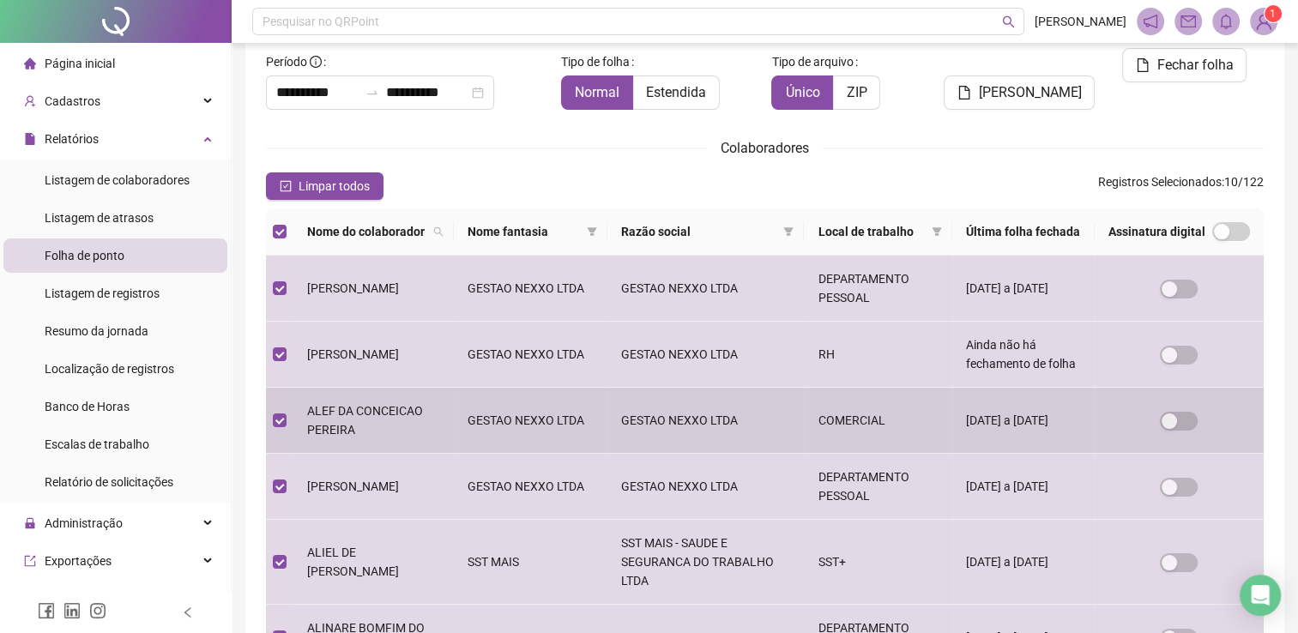
scroll to position [81, 0]
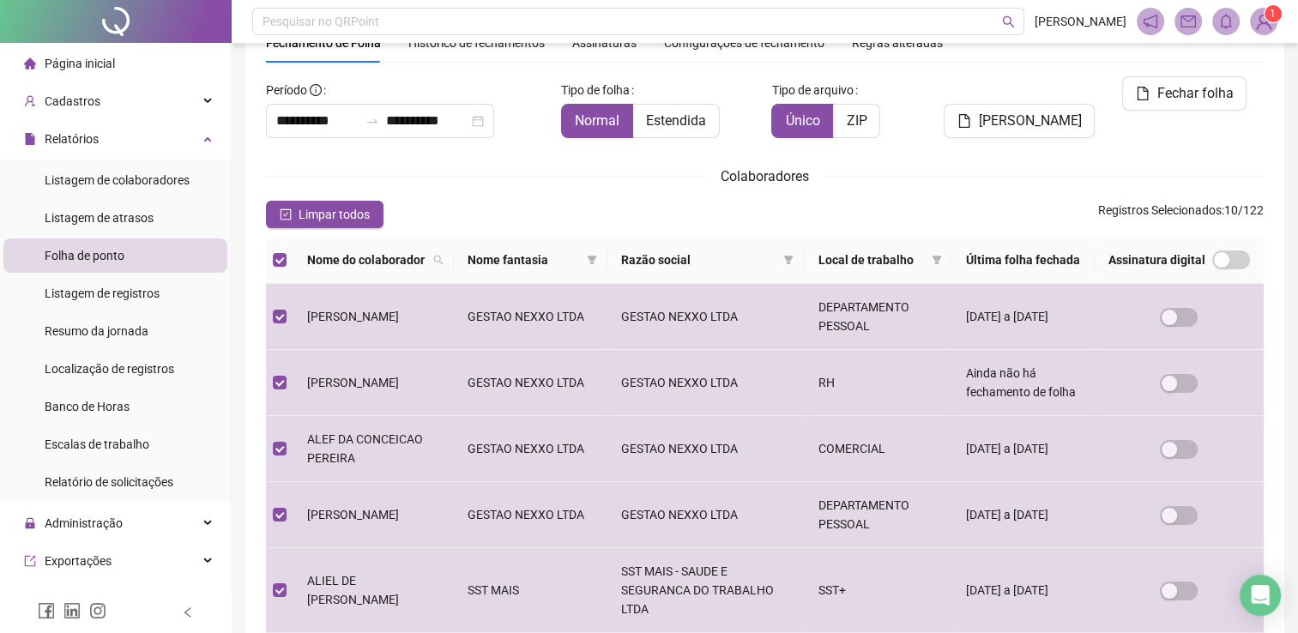
click at [278, 268] on th at bounding box center [279, 260] width 27 height 47
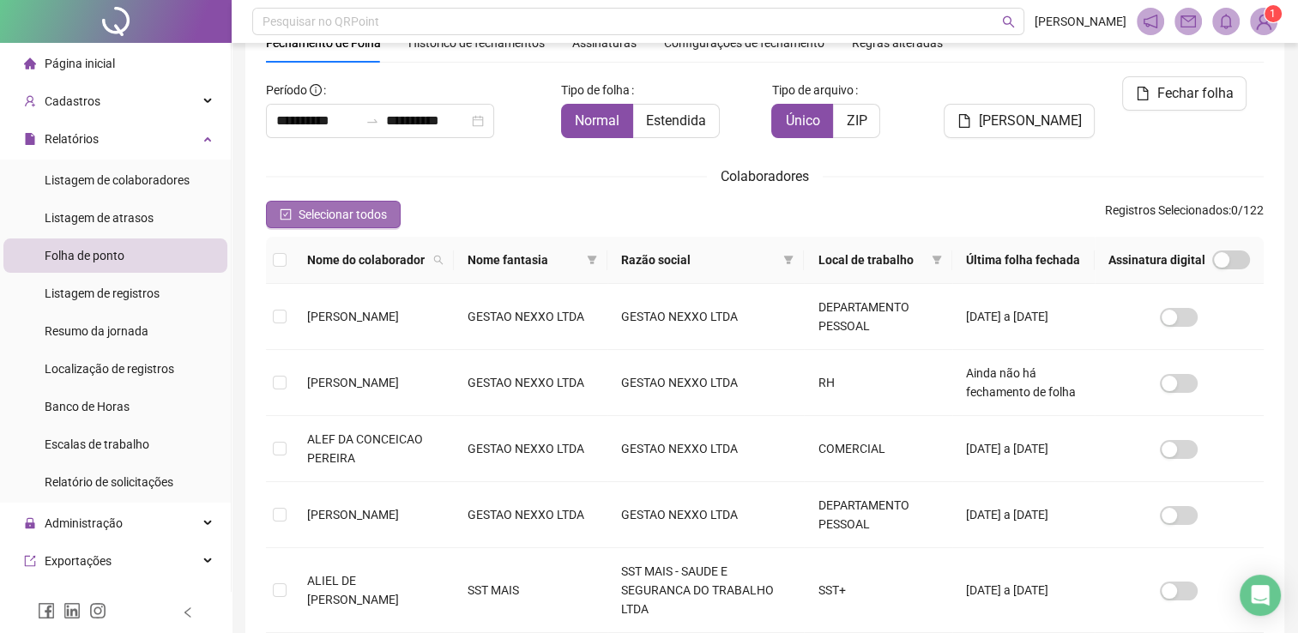
scroll to position [34, 0]
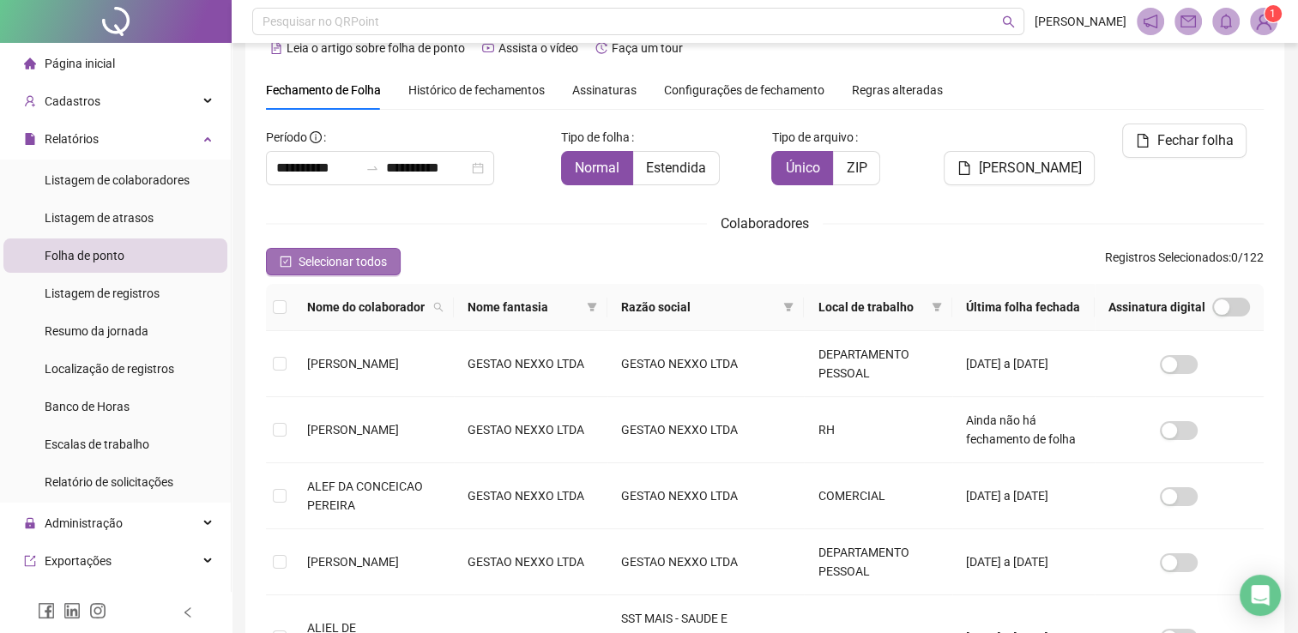
click at [346, 264] on span "Selecionar todos" at bounding box center [342, 261] width 88 height 19
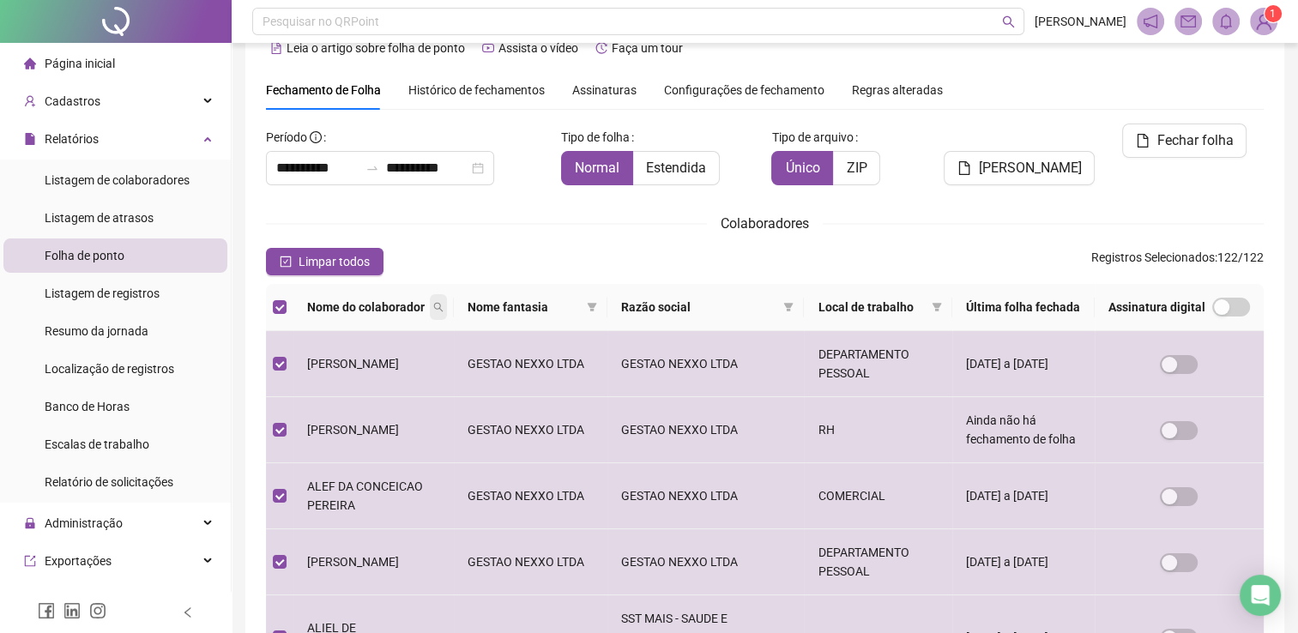
click at [447, 320] on span at bounding box center [438, 307] width 17 height 26
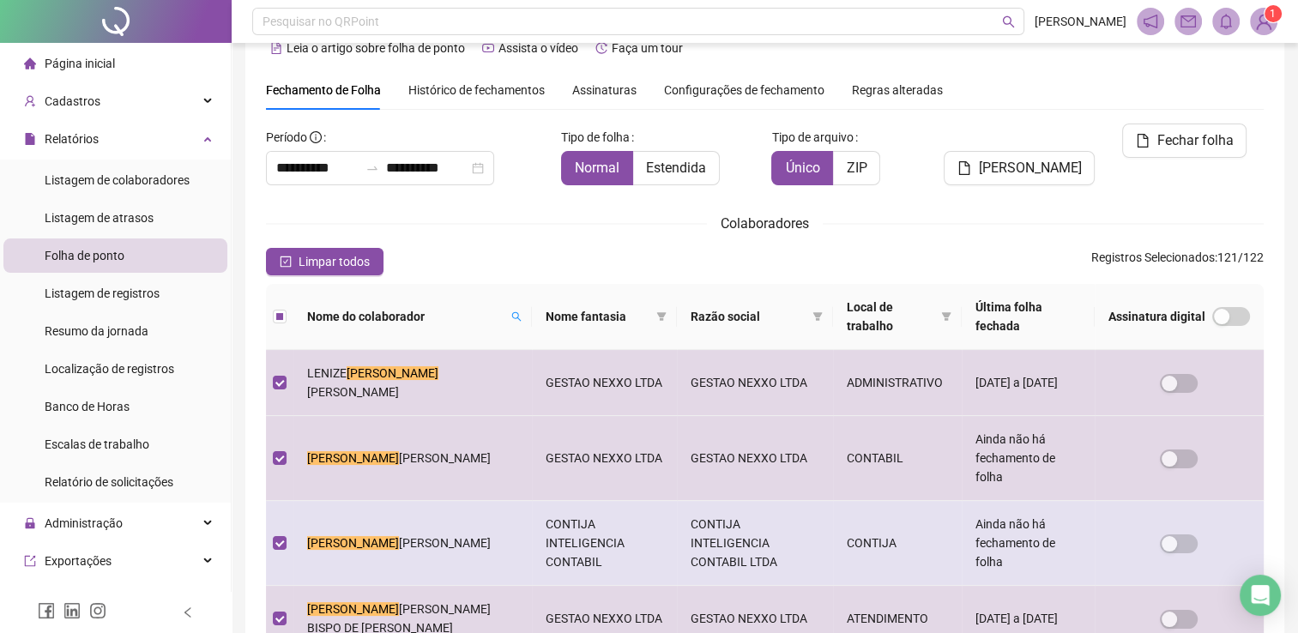
scroll to position [377, 0]
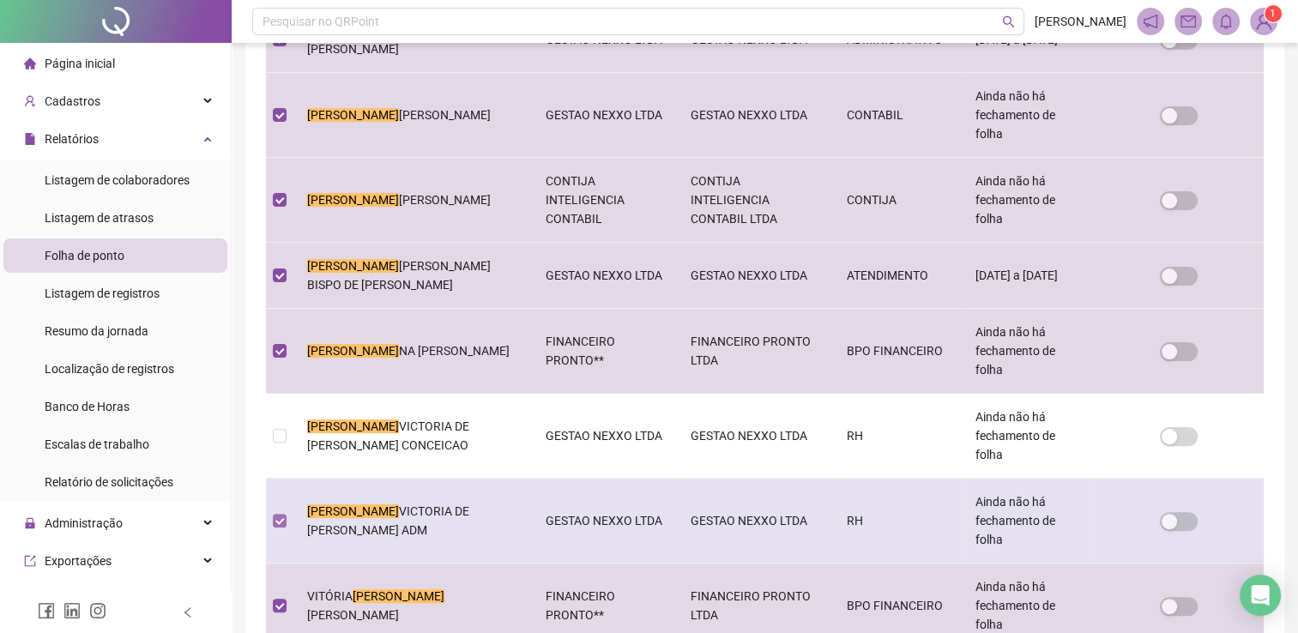
click at [282, 511] on label at bounding box center [280, 520] width 14 height 19
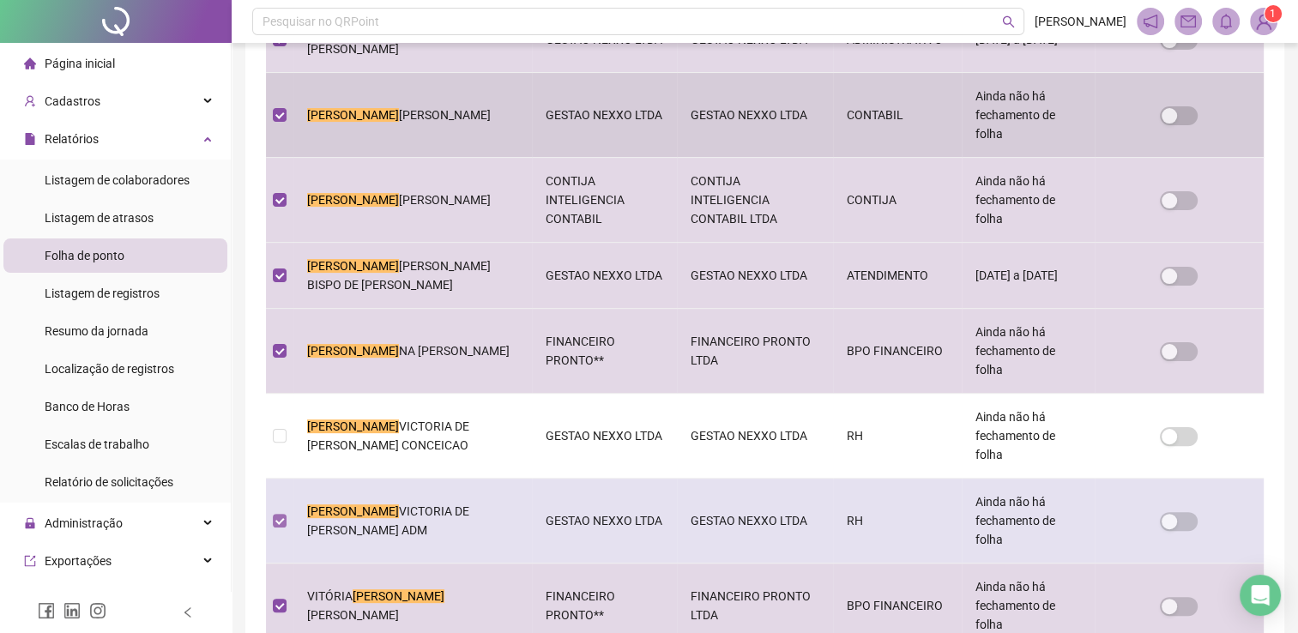
scroll to position [34, 0]
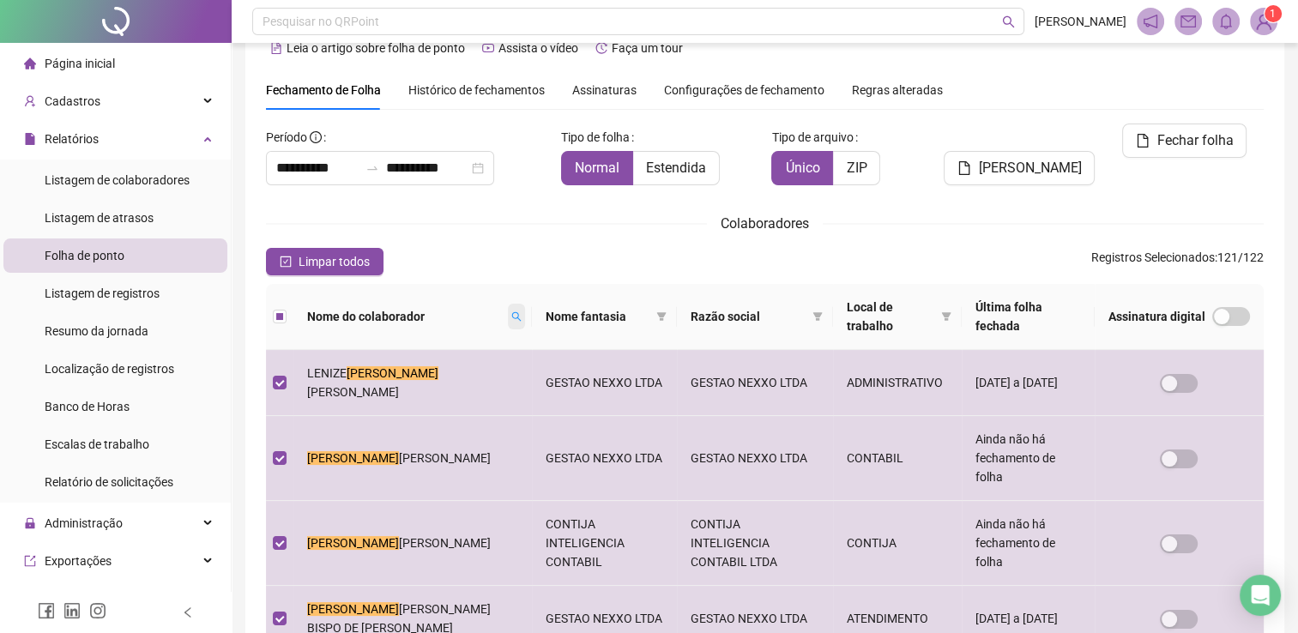
click at [508, 328] on span at bounding box center [516, 317] width 17 height 26
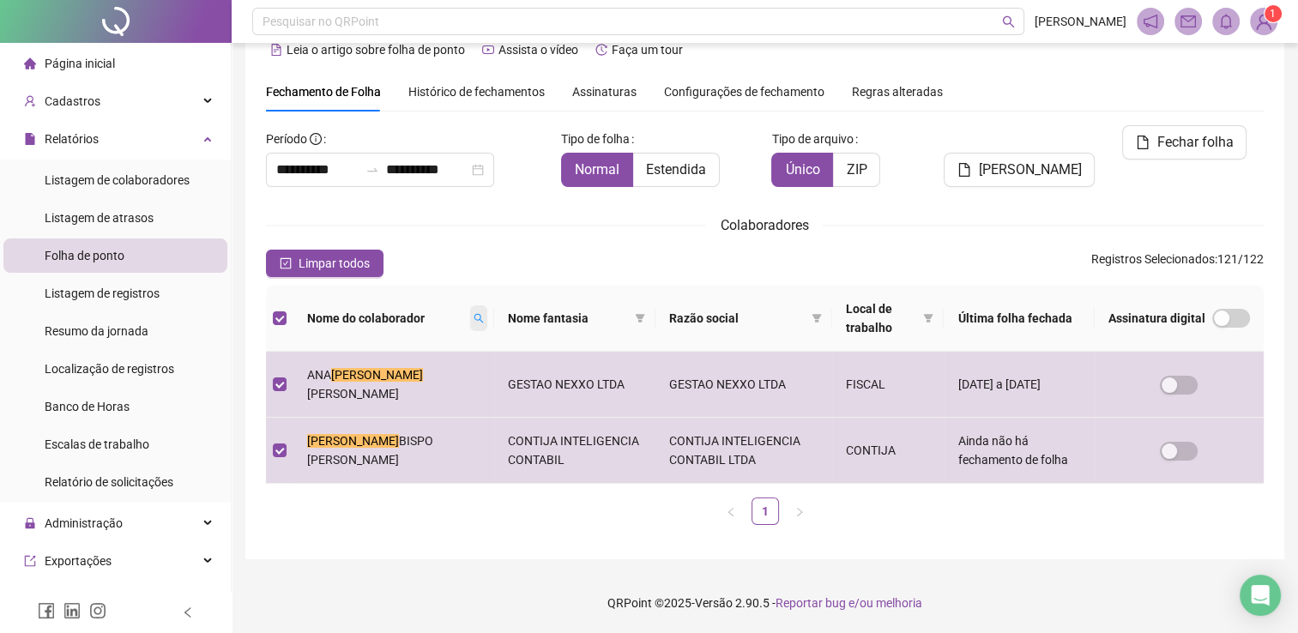
scroll to position [31, 0]
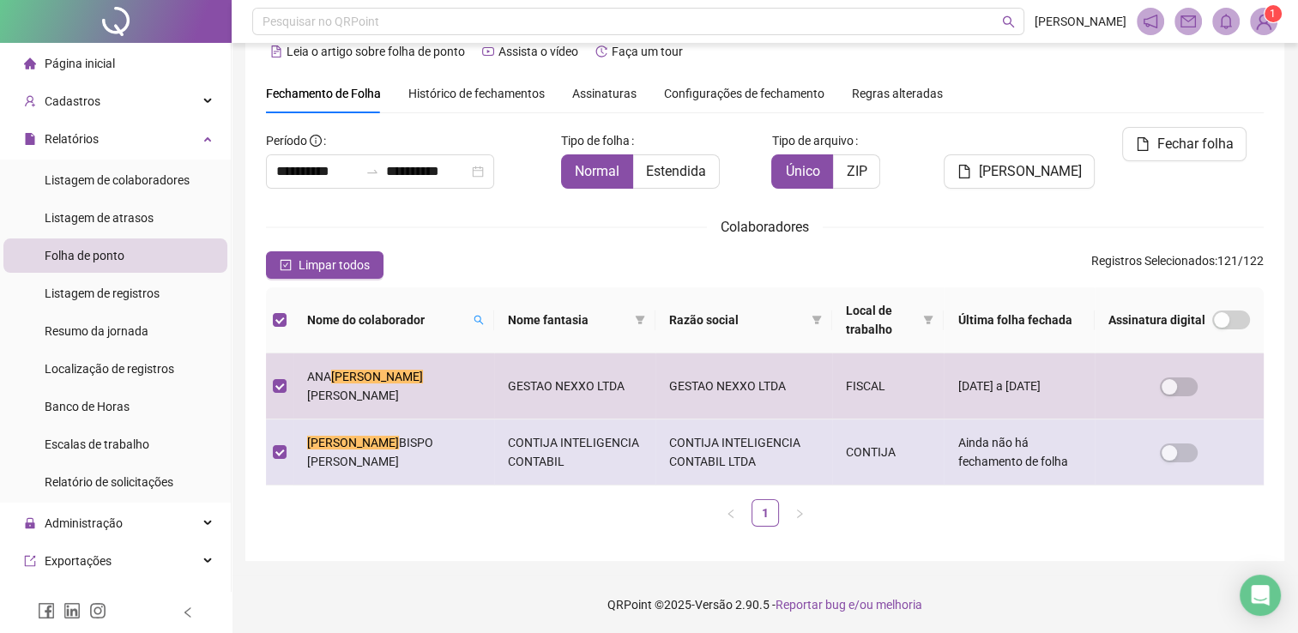
click at [288, 453] on td at bounding box center [279, 452] width 27 height 66
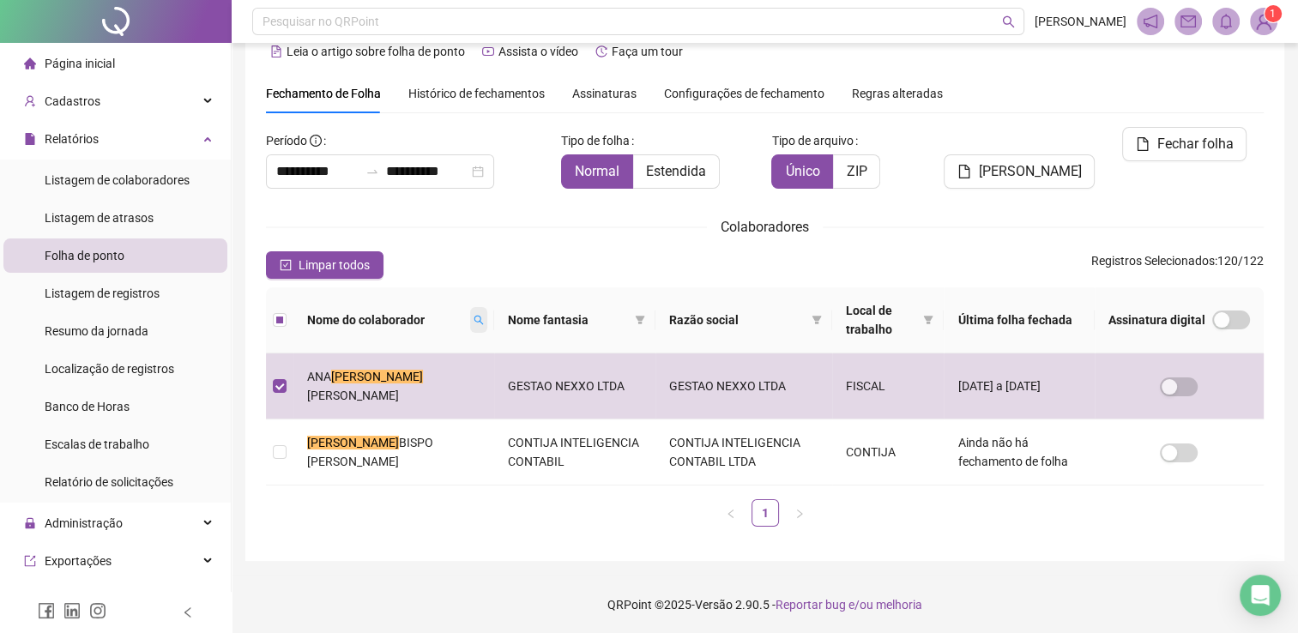
click at [470, 323] on span at bounding box center [478, 320] width 17 height 26
type input "*****"
click at [347, 383] on span "Buscar" at bounding box center [359, 380] width 38 height 19
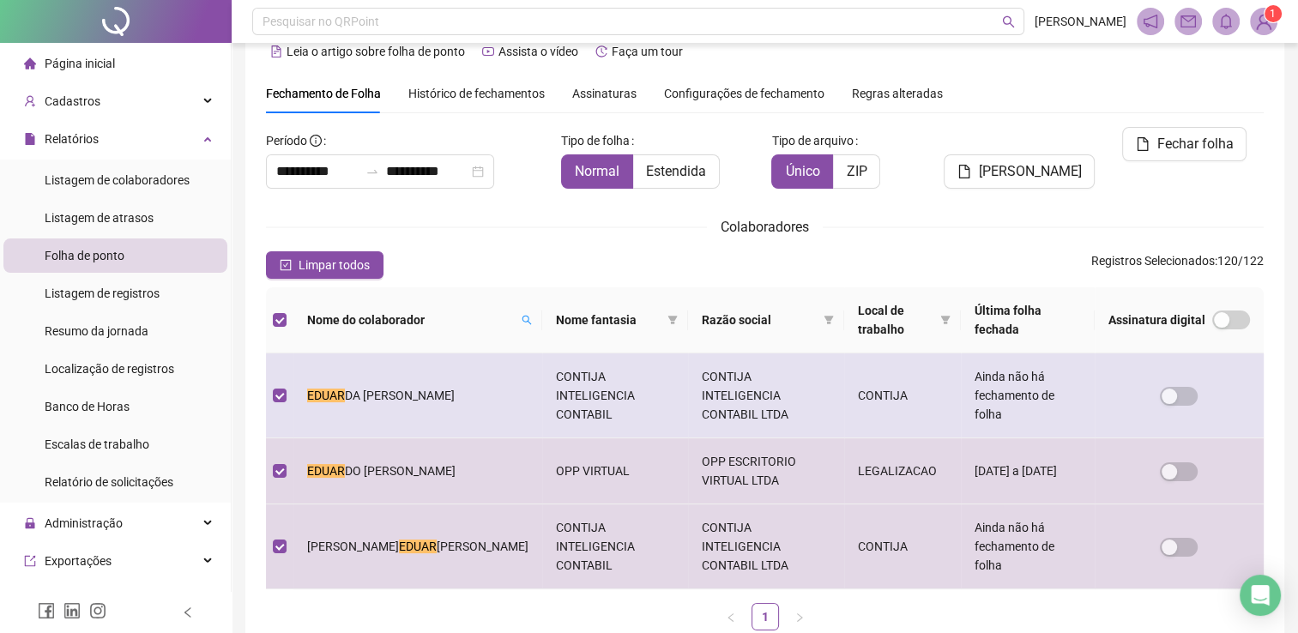
scroll to position [34, 0]
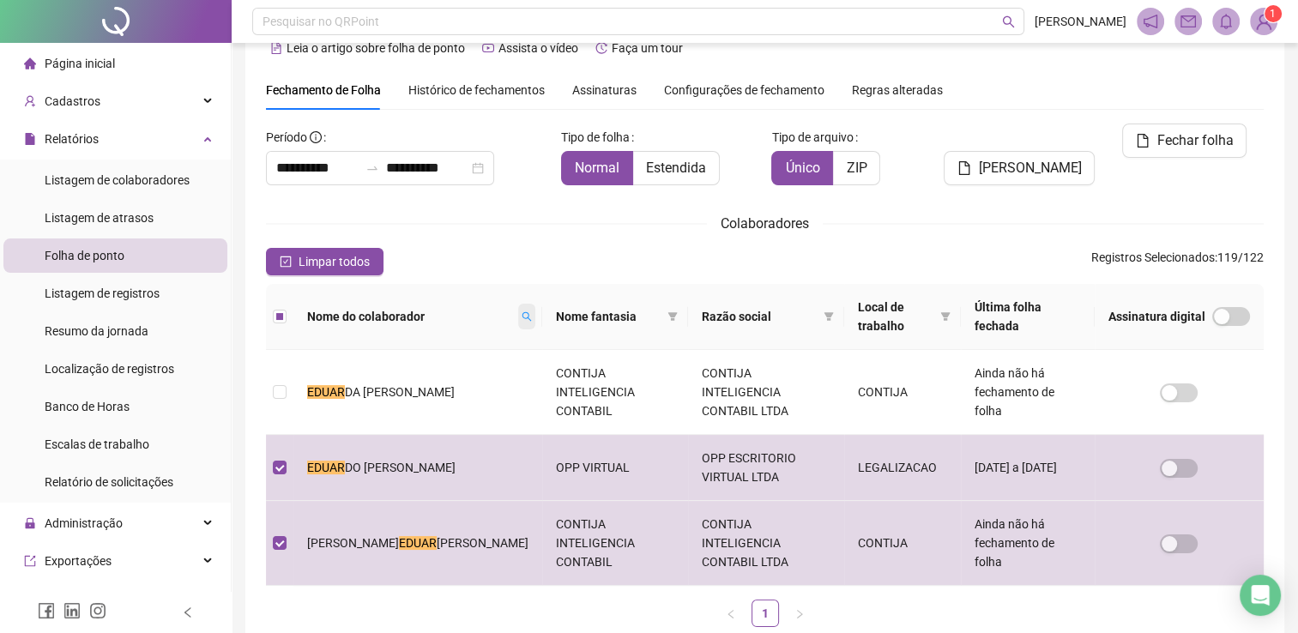
click at [522, 317] on icon "search" at bounding box center [527, 316] width 10 height 10
type input "****"
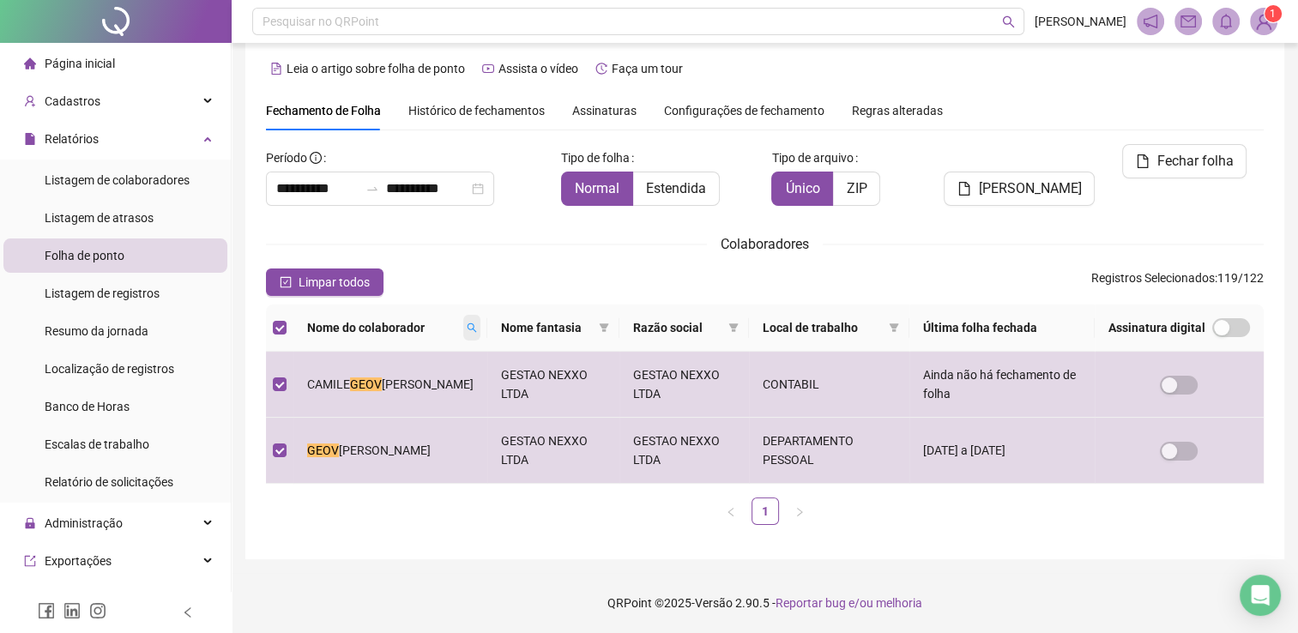
scroll to position [13, 0]
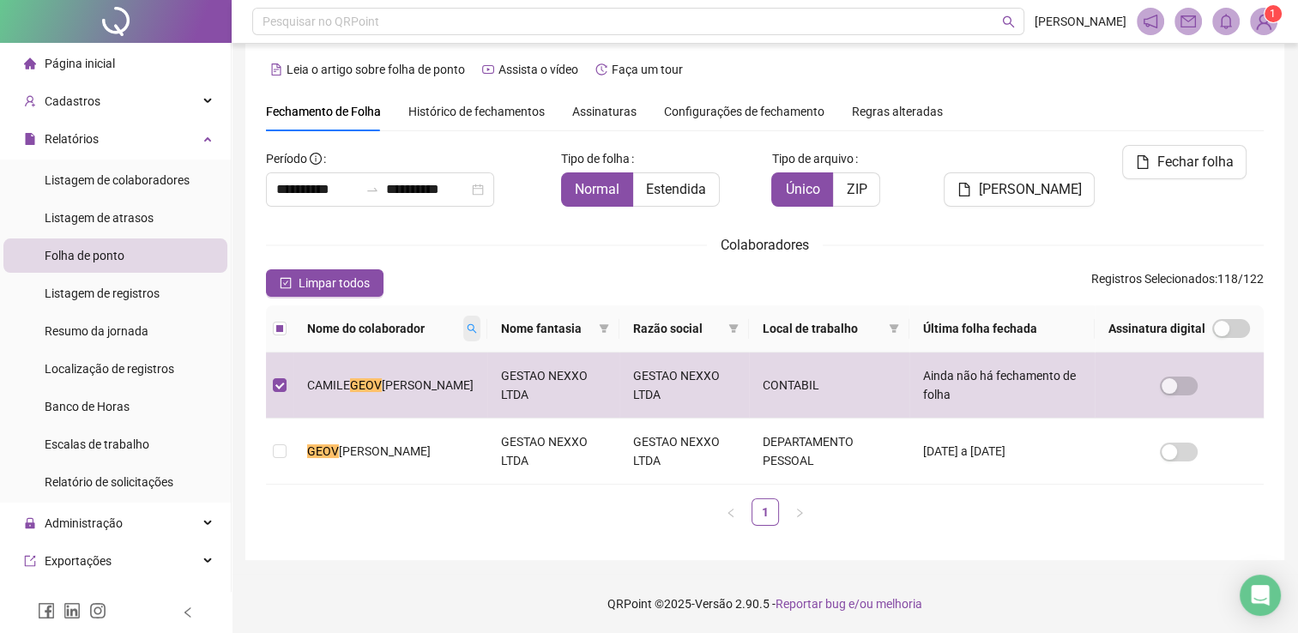
click at [477, 328] on icon "search" at bounding box center [472, 328] width 10 height 10
type input "*****"
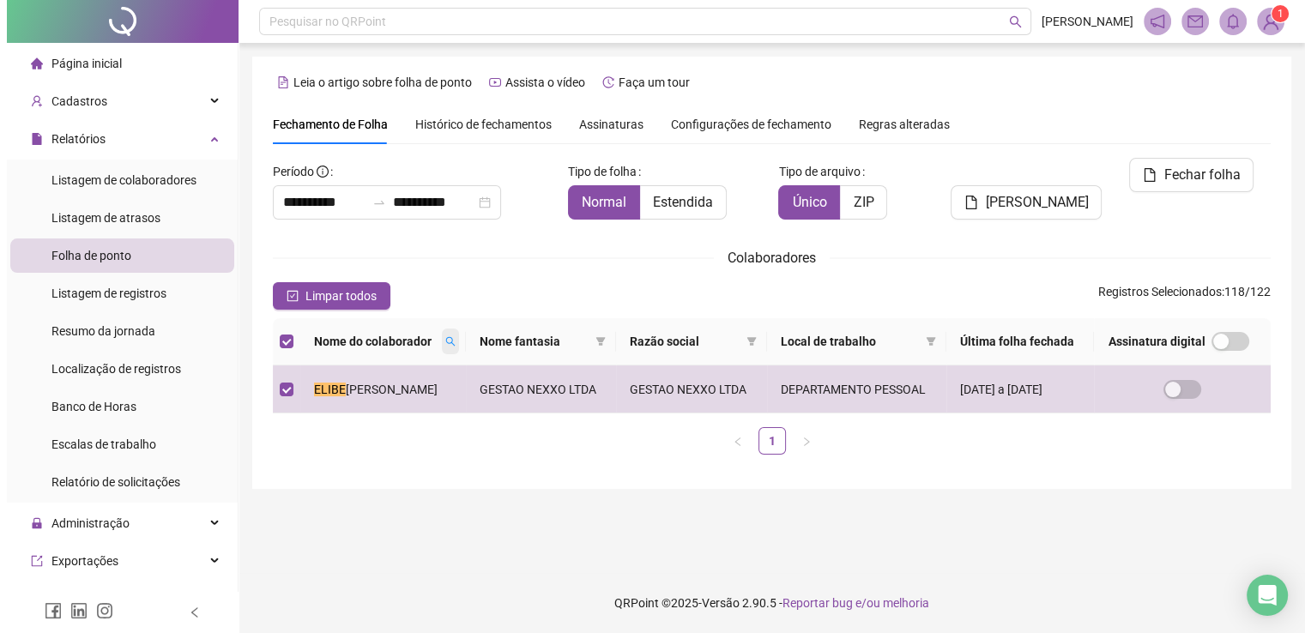
scroll to position [0, 0]
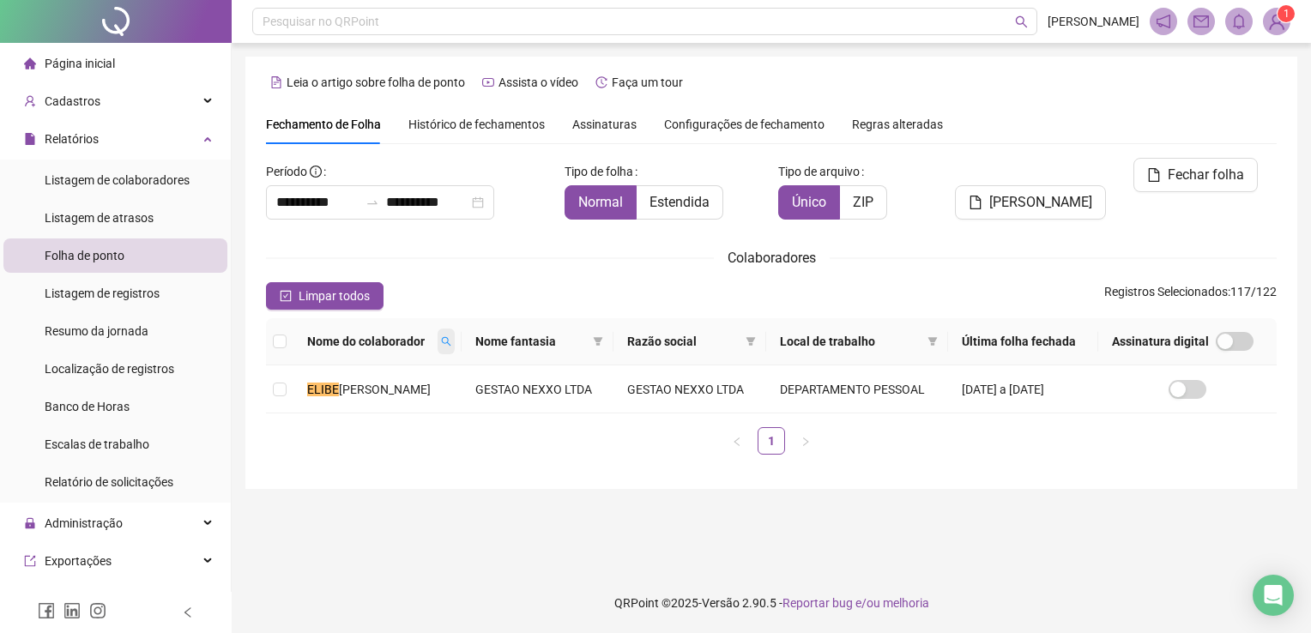
click at [451, 341] on icon "search" at bounding box center [446, 341] width 10 height 10
type input "******"
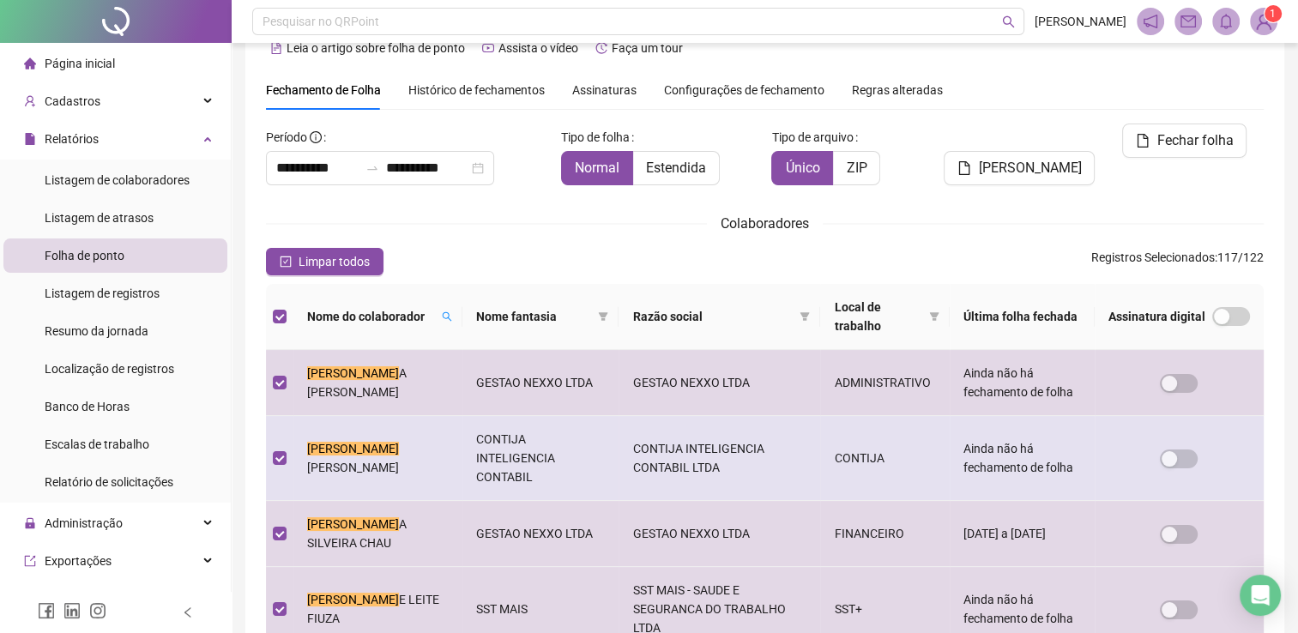
scroll to position [120, 0]
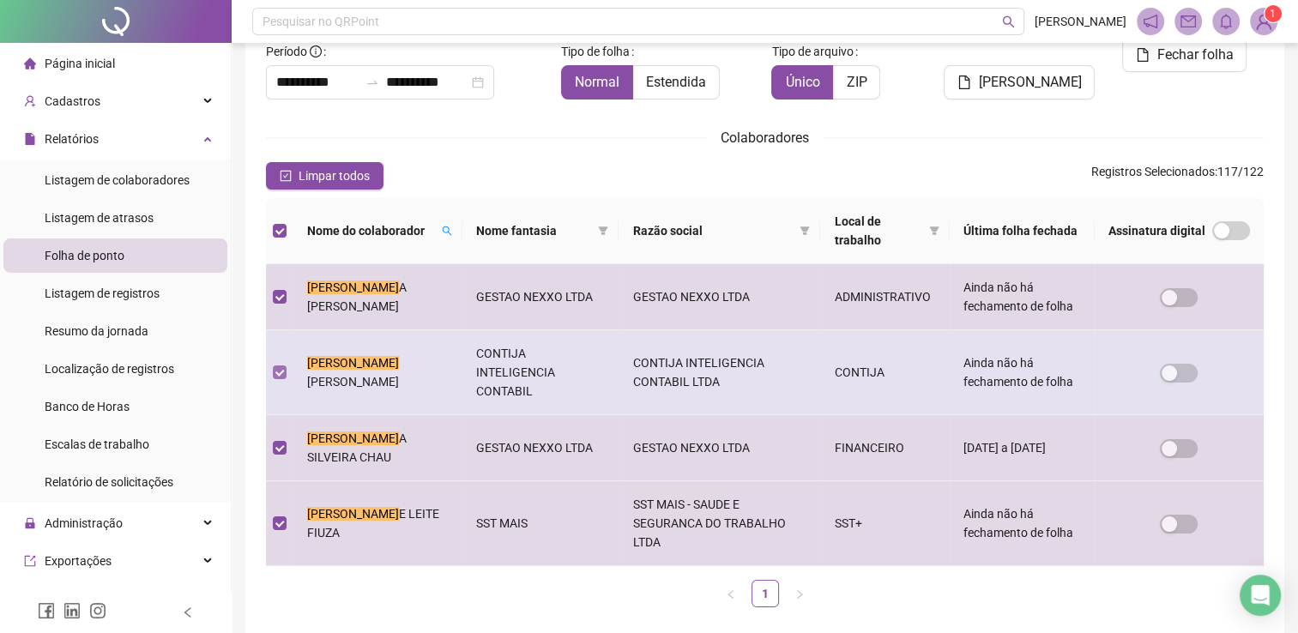
click at [281, 363] on label at bounding box center [280, 372] width 14 height 19
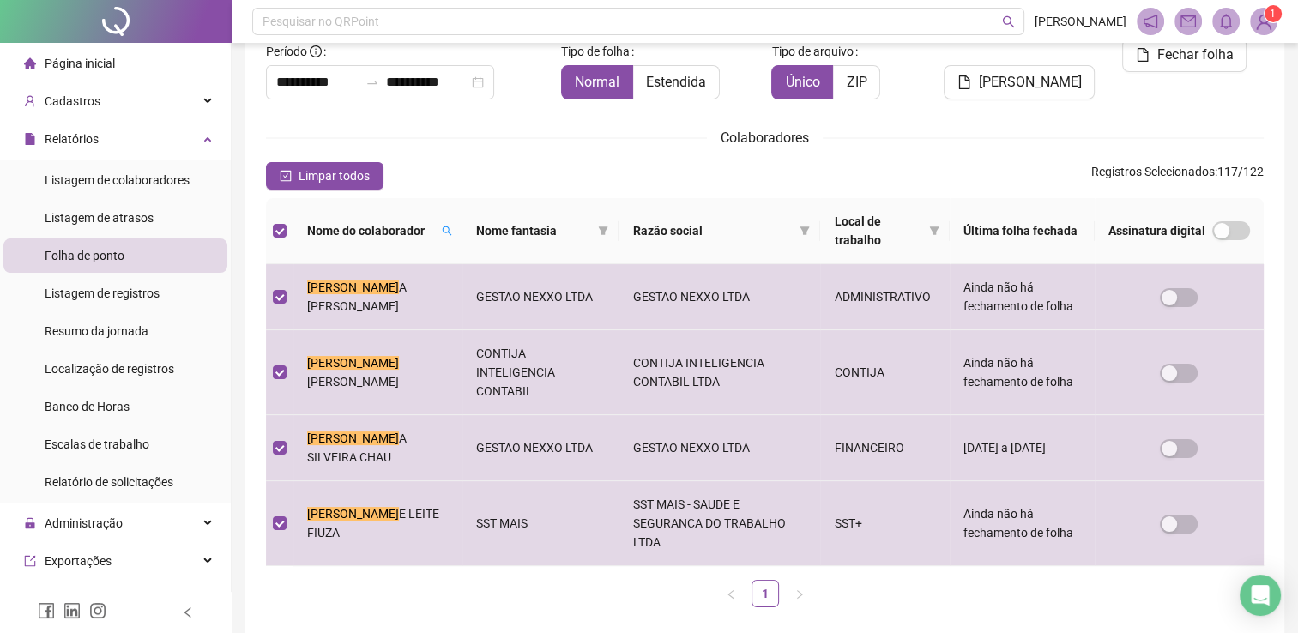
scroll to position [34, 0]
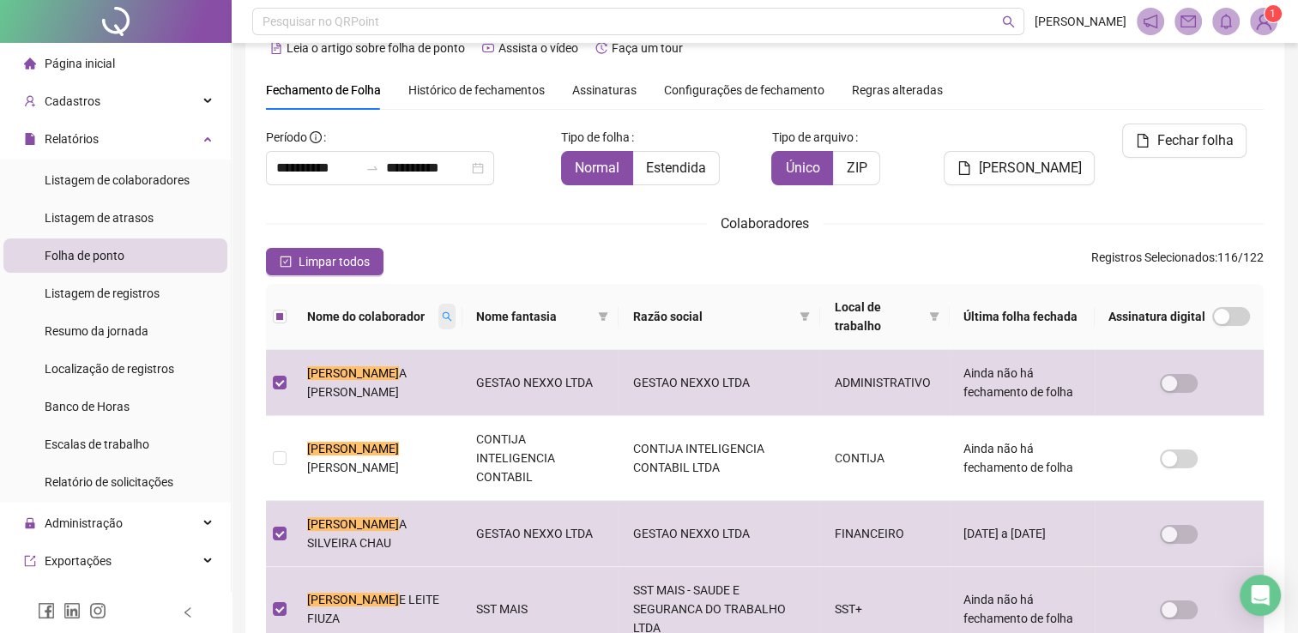
click at [438, 323] on span at bounding box center [446, 317] width 17 height 26
click at [317, 379] on span "Buscar" at bounding box center [311, 386] width 38 height 19
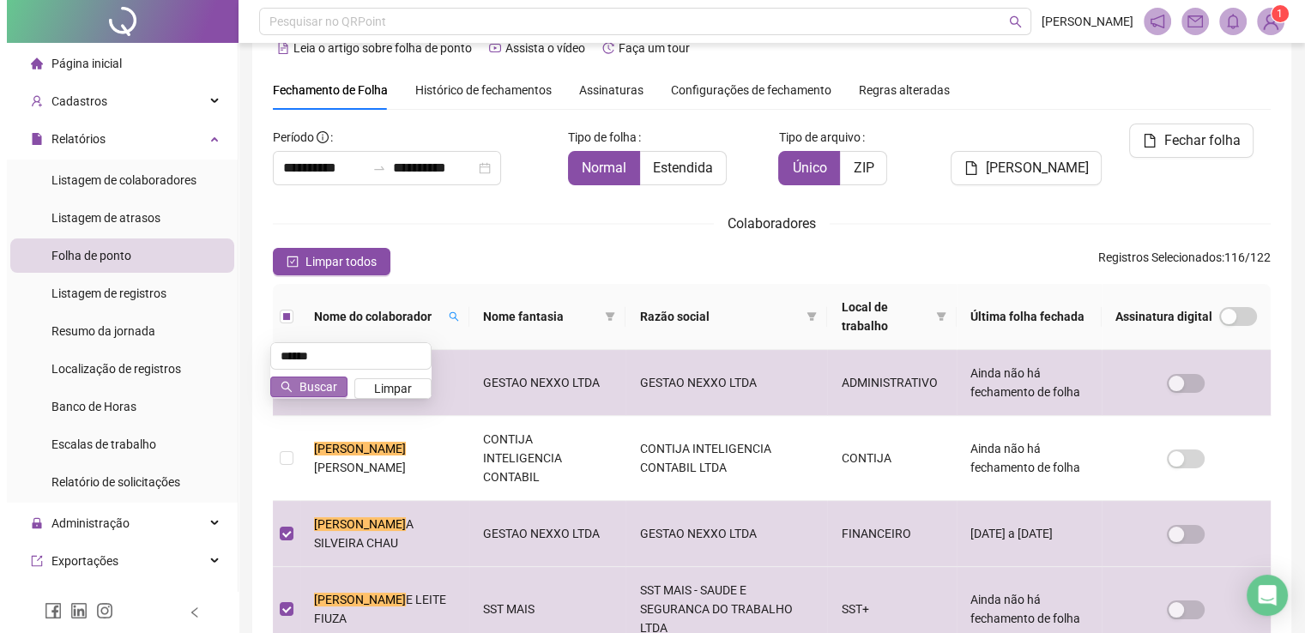
scroll to position [0, 0]
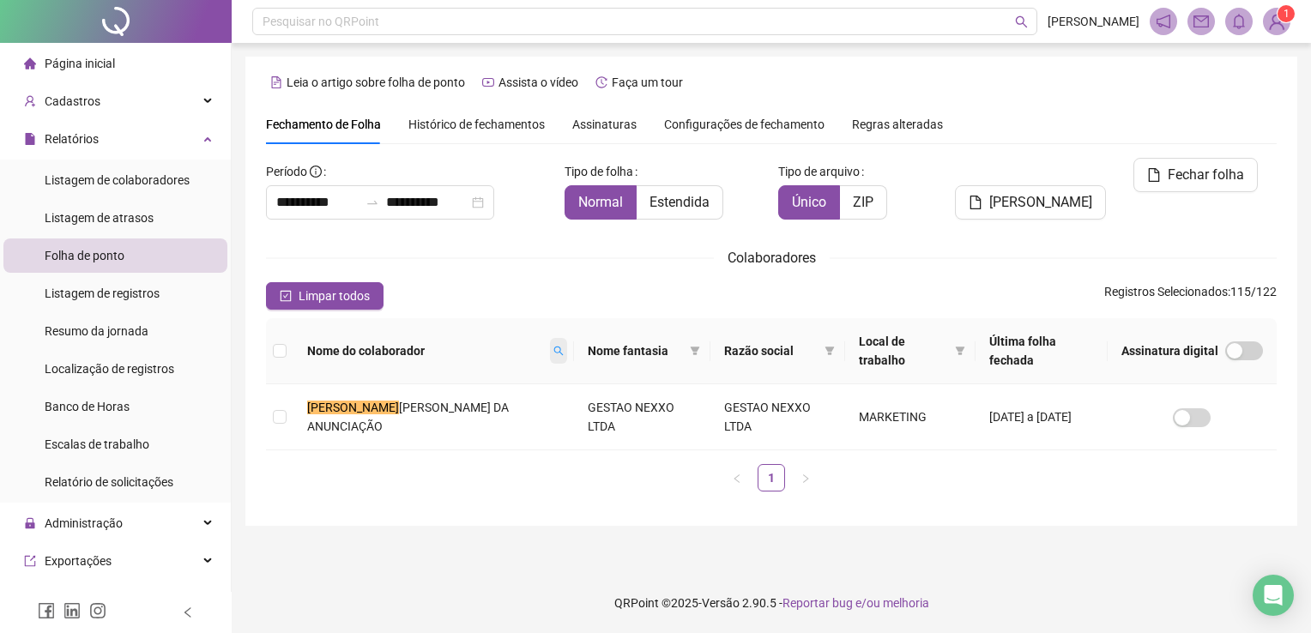
click at [553, 352] on icon "search" at bounding box center [558, 351] width 10 height 10
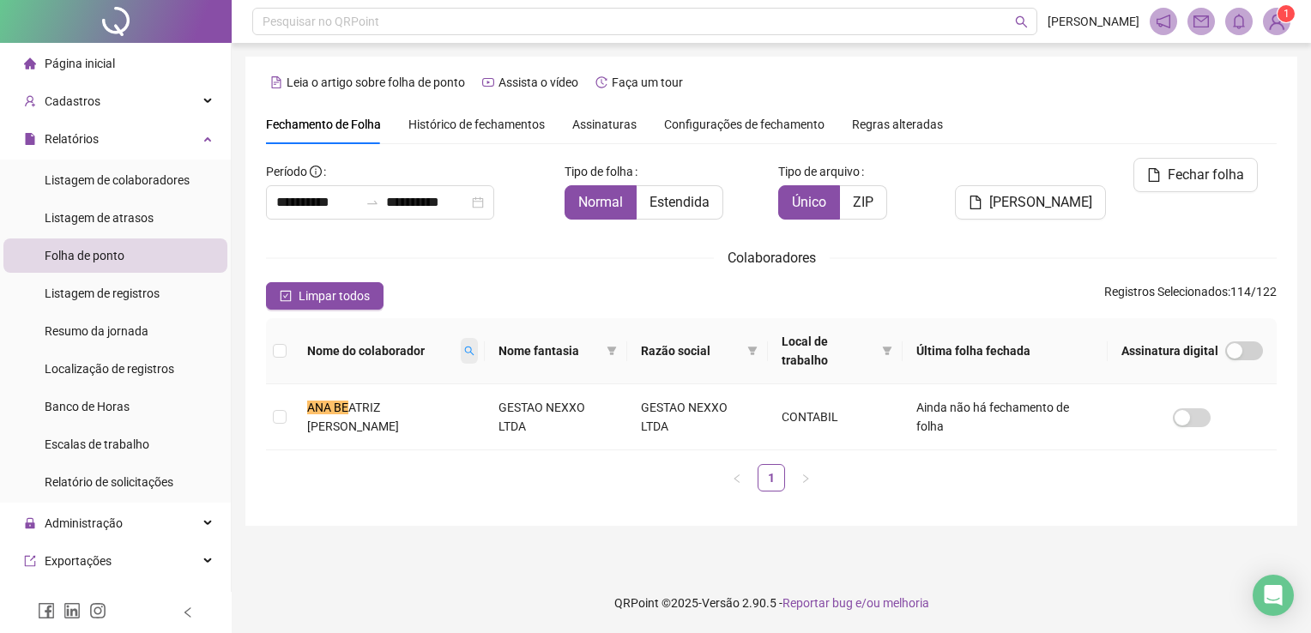
click at [474, 352] on icon "search" at bounding box center [469, 351] width 9 height 9
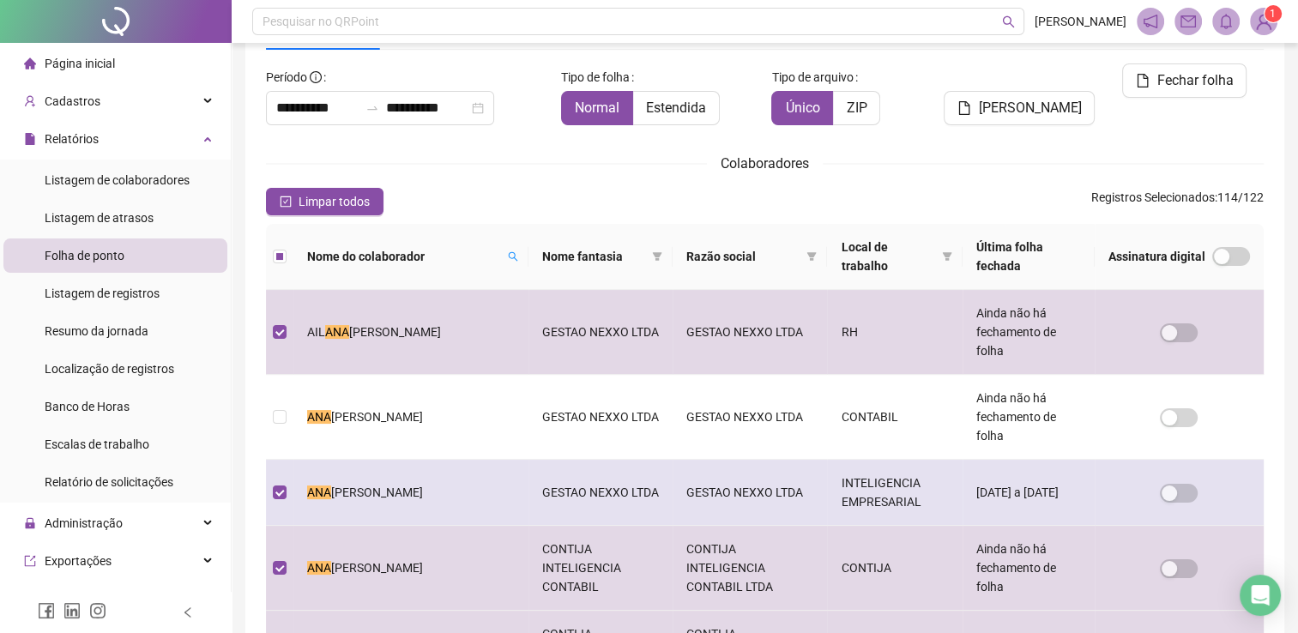
scroll to position [111, 0]
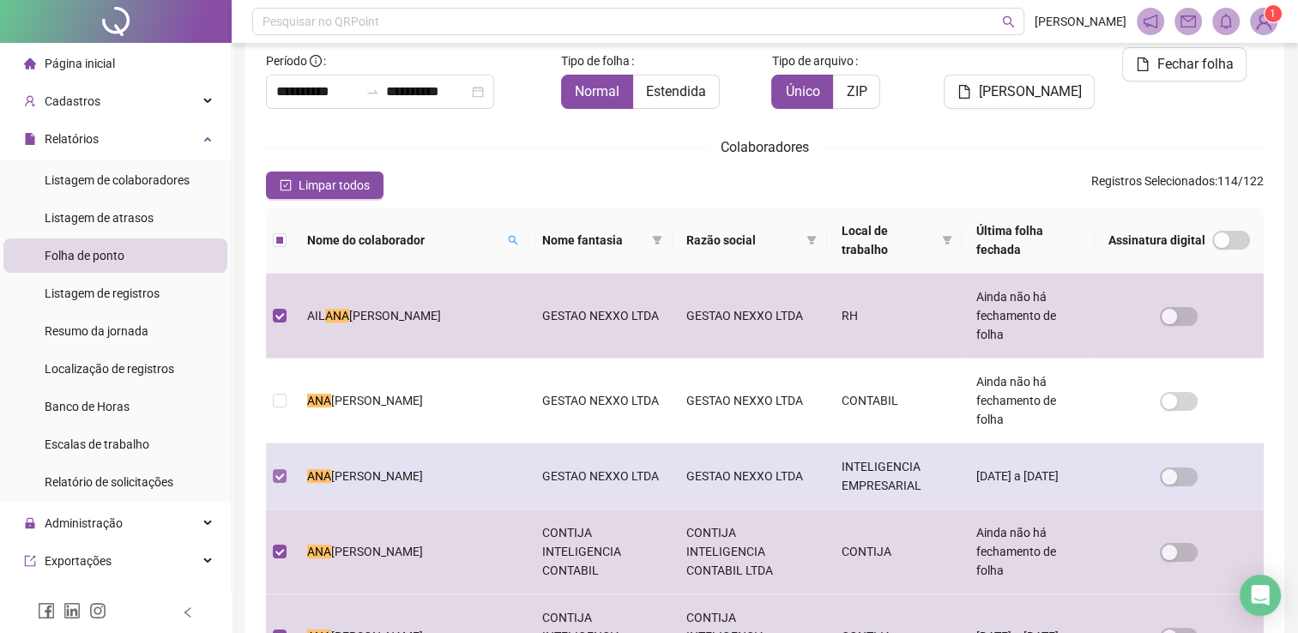
click at [281, 467] on label at bounding box center [280, 476] width 14 height 19
click at [282, 443] on td at bounding box center [279, 476] width 27 height 66
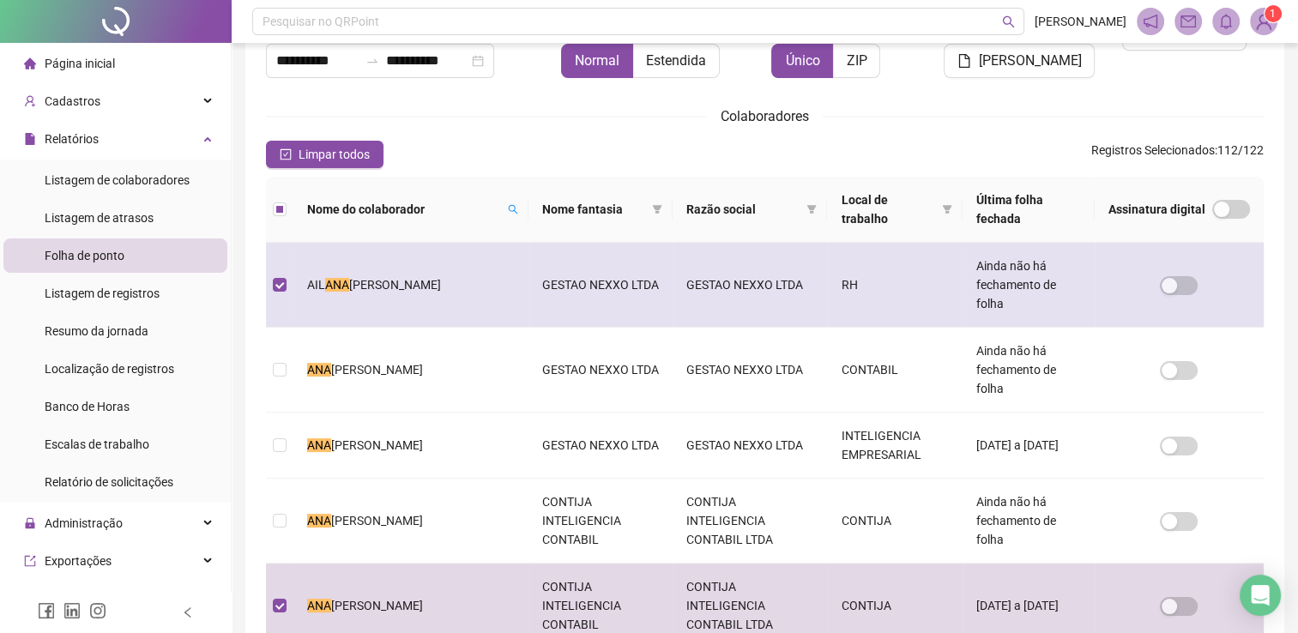
scroll to position [196, 0]
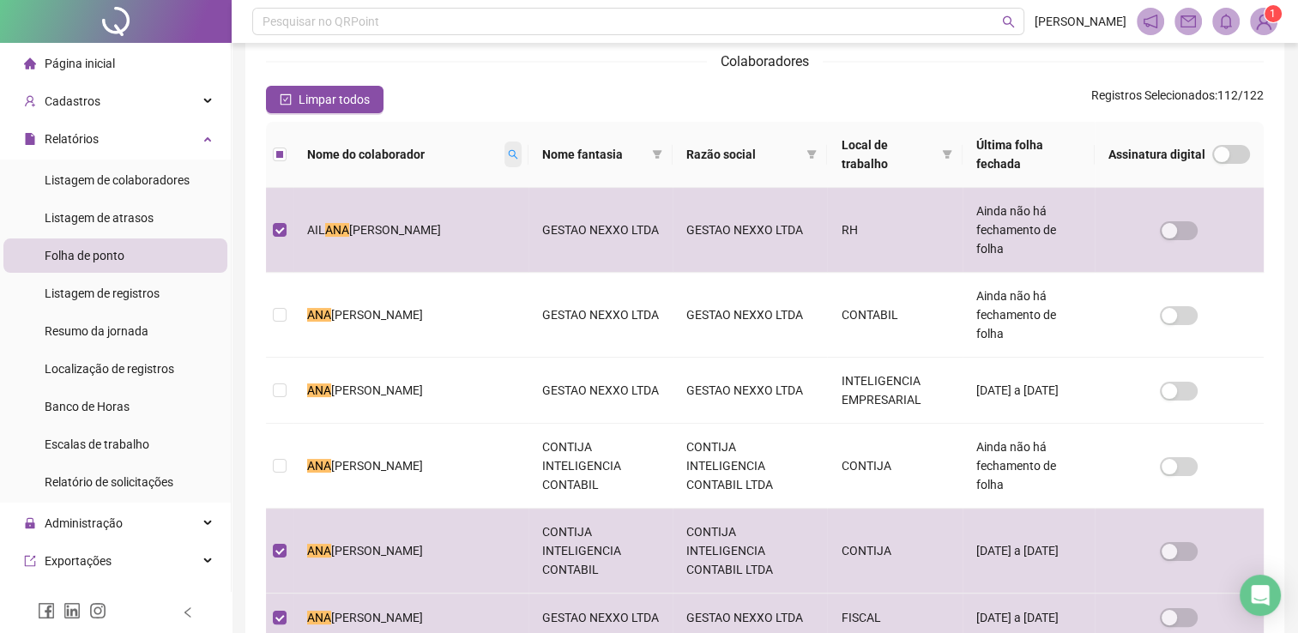
click at [508, 150] on icon "search" at bounding box center [512, 154] width 9 height 9
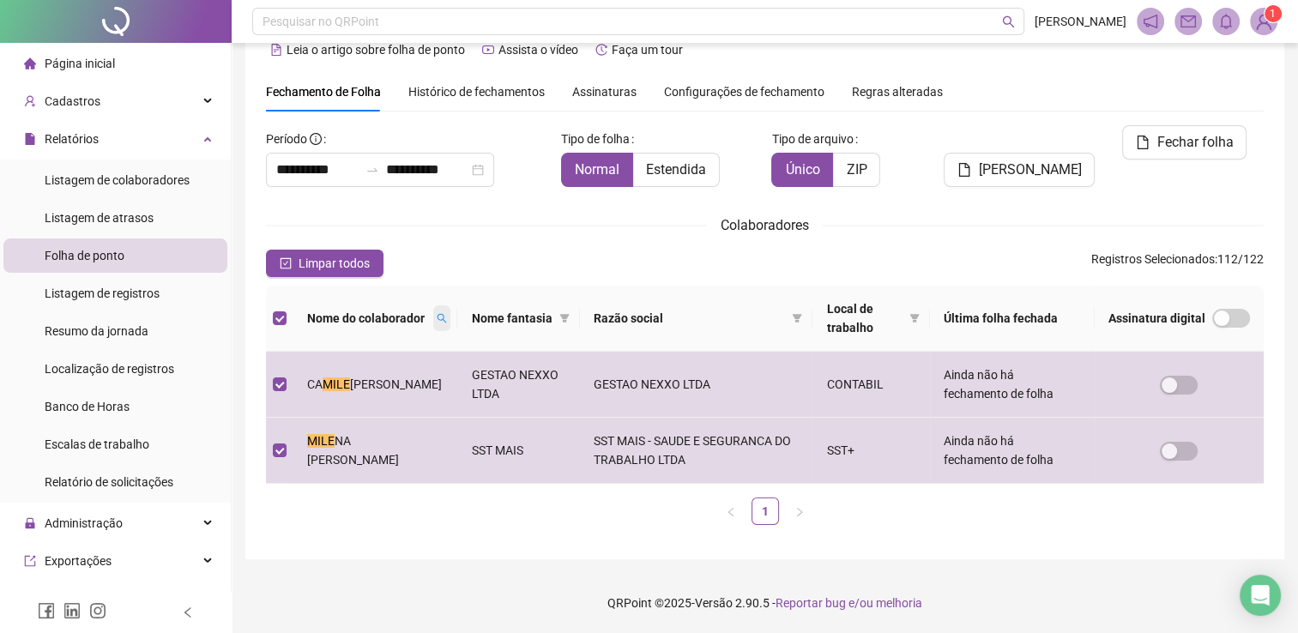
scroll to position [31, 0]
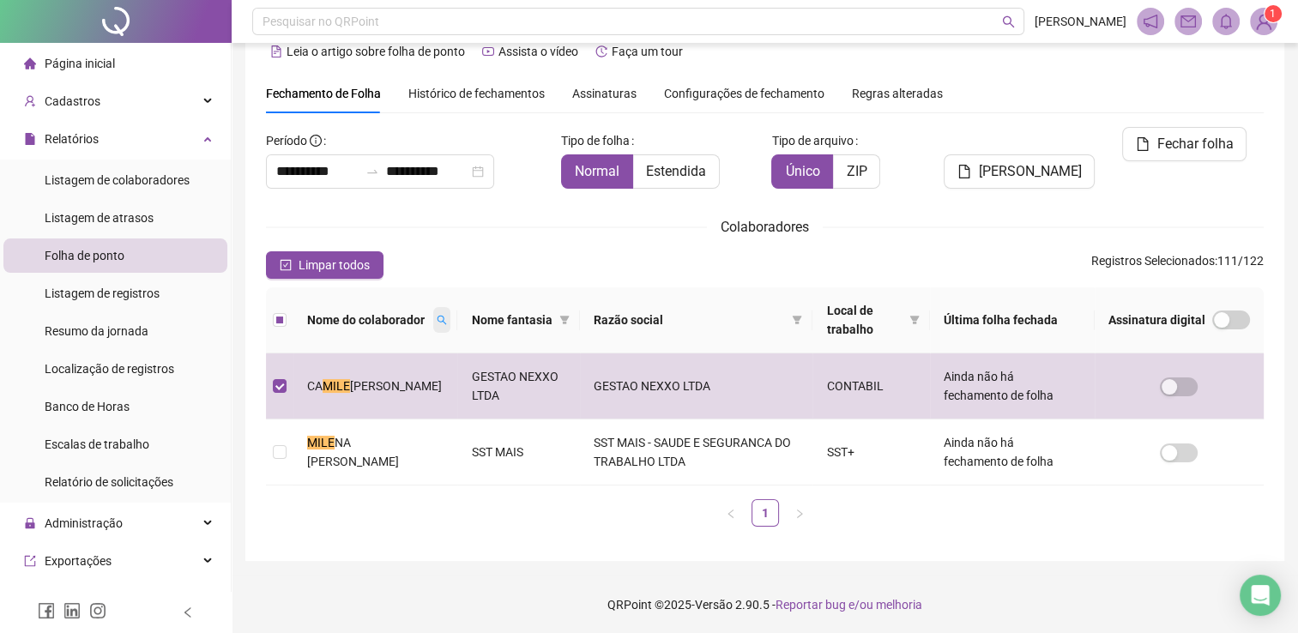
click at [450, 318] on span at bounding box center [441, 320] width 17 height 26
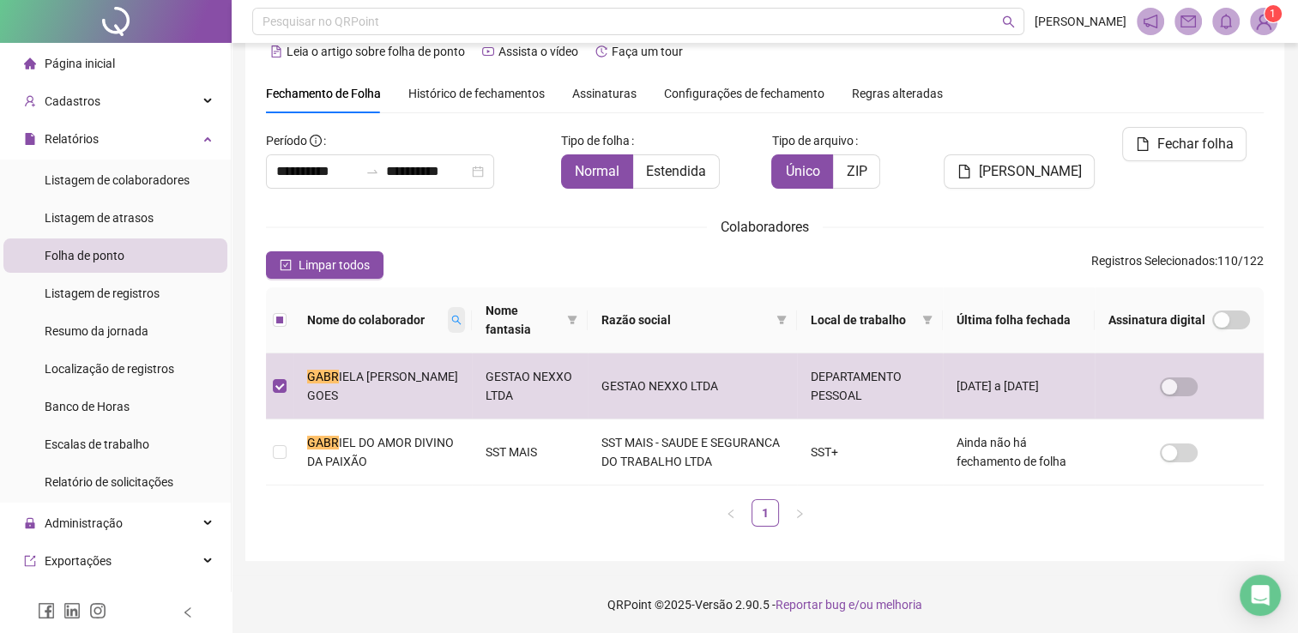
click at [459, 310] on span at bounding box center [456, 320] width 17 height 26
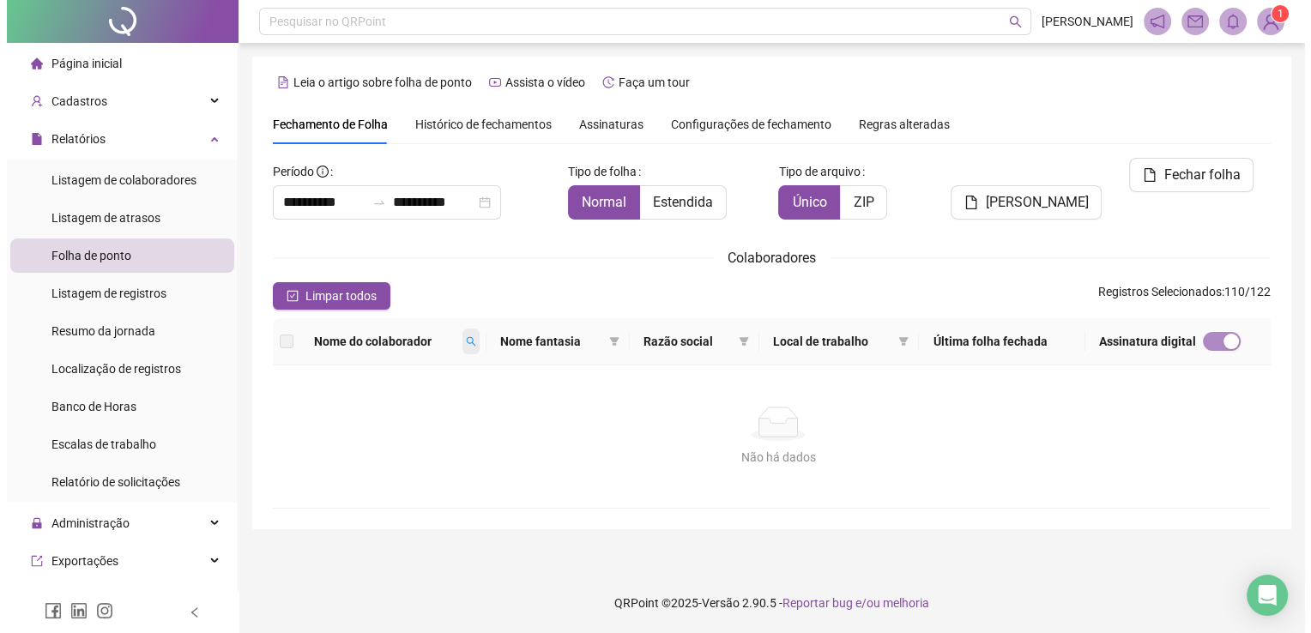
scroll to position [0, 0]
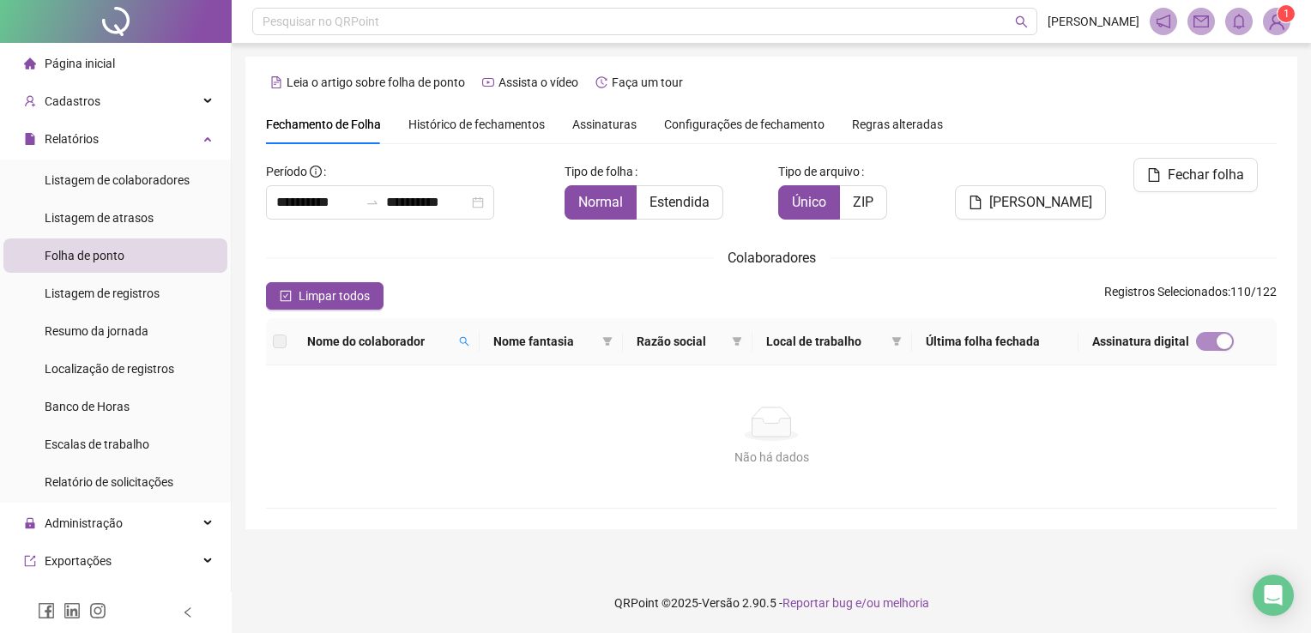
click at [479, 347] on th "Nome do colaborador" at bounding box center [386, 341] width 186 height 47
click at [467, 338] on icon "search" at bounding box center [464, 341] width 10 height 10
click at [418, 374] on input "*****" at bounding box center [397, 371] width 161 height 27
type input "***"
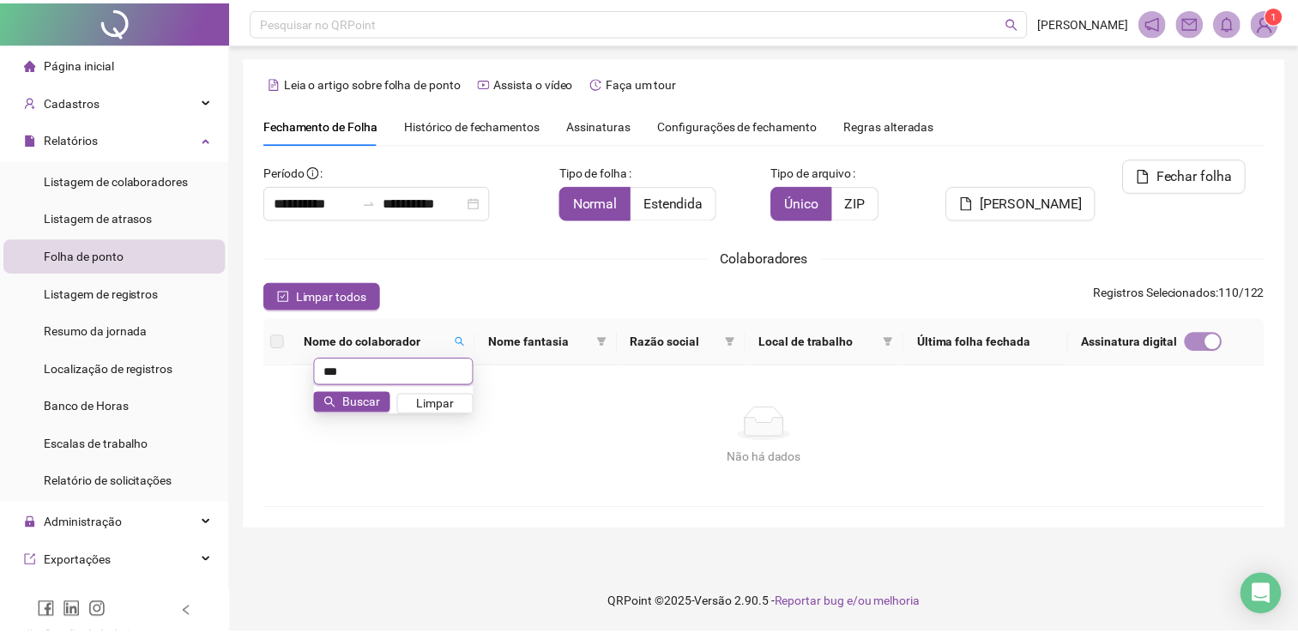
scroll to position [13, 0]
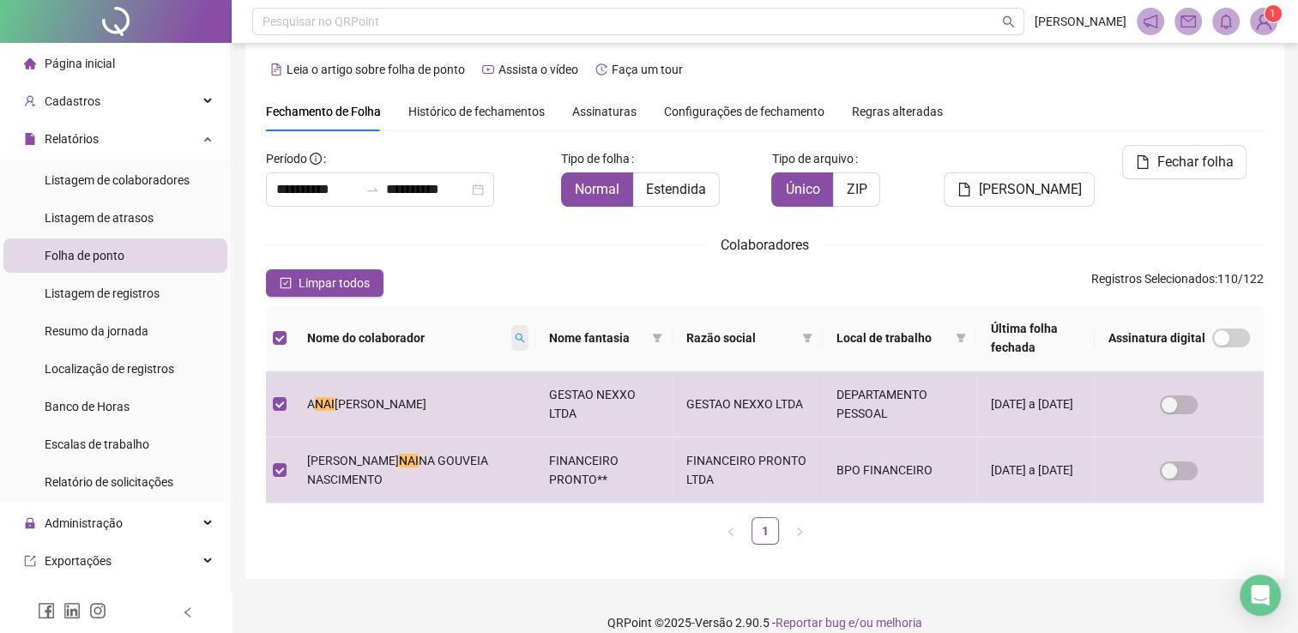
click at [515, 333] on icon "search" at bounding box center [520, 338] width 10 height 10
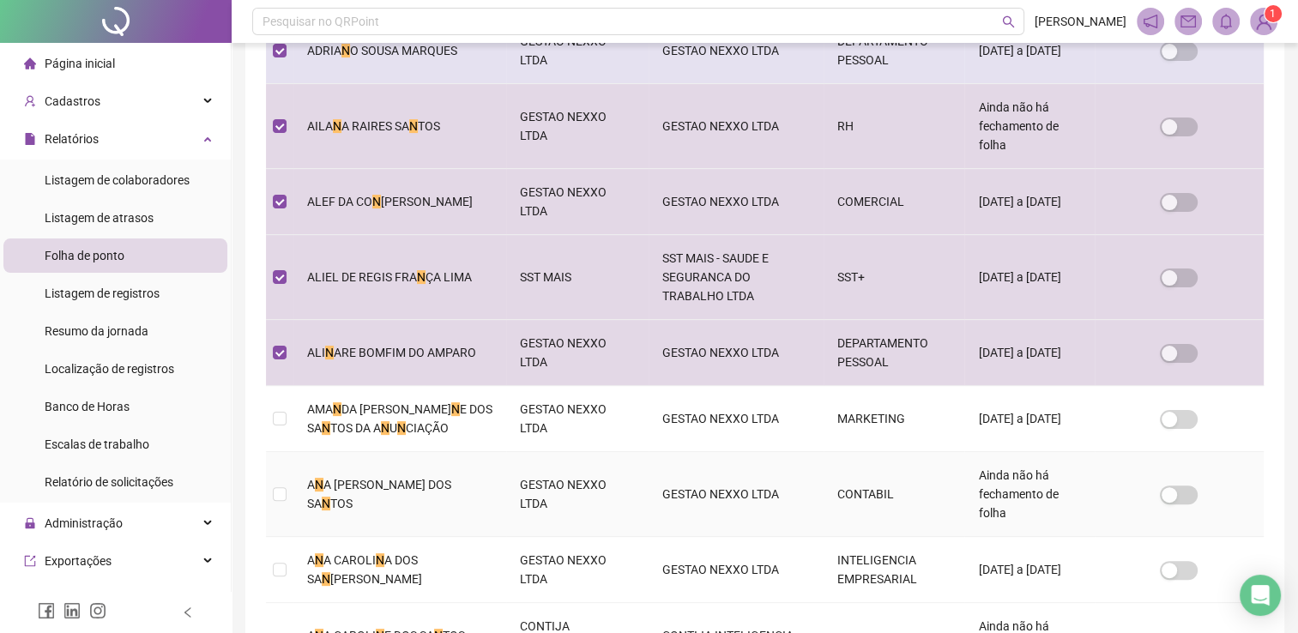
scroll to position [100, 0]
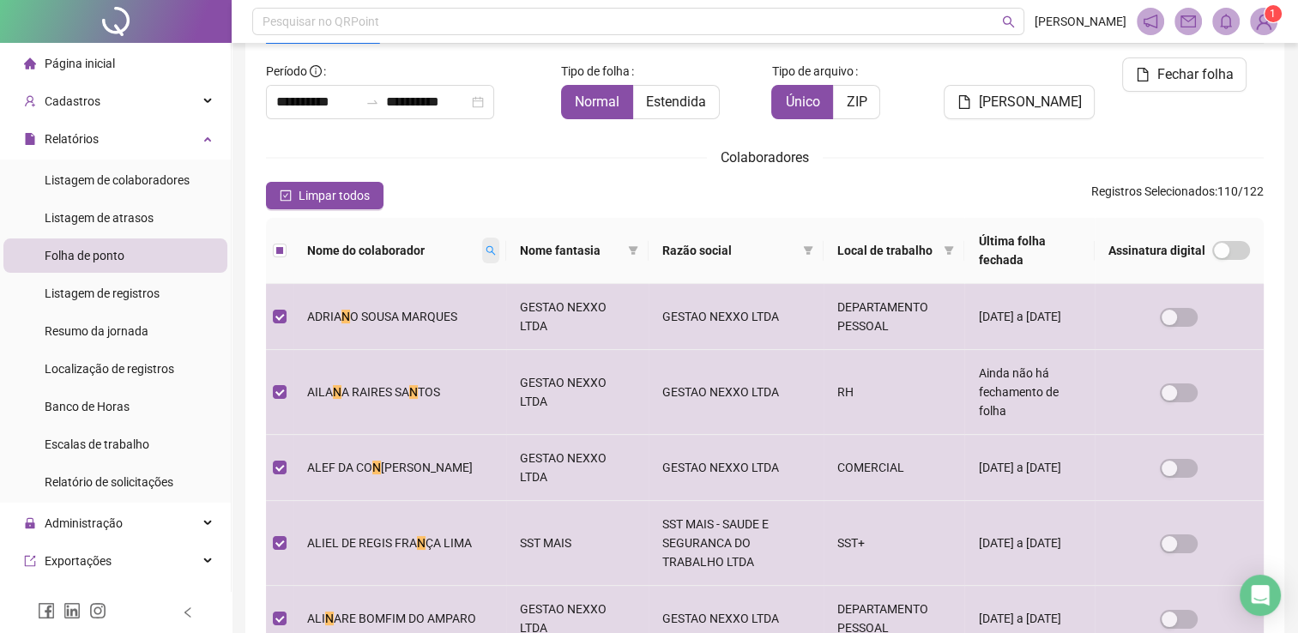
click at [486, 246] on icon "search" at bounding box center [490, 250] width 9 height 9
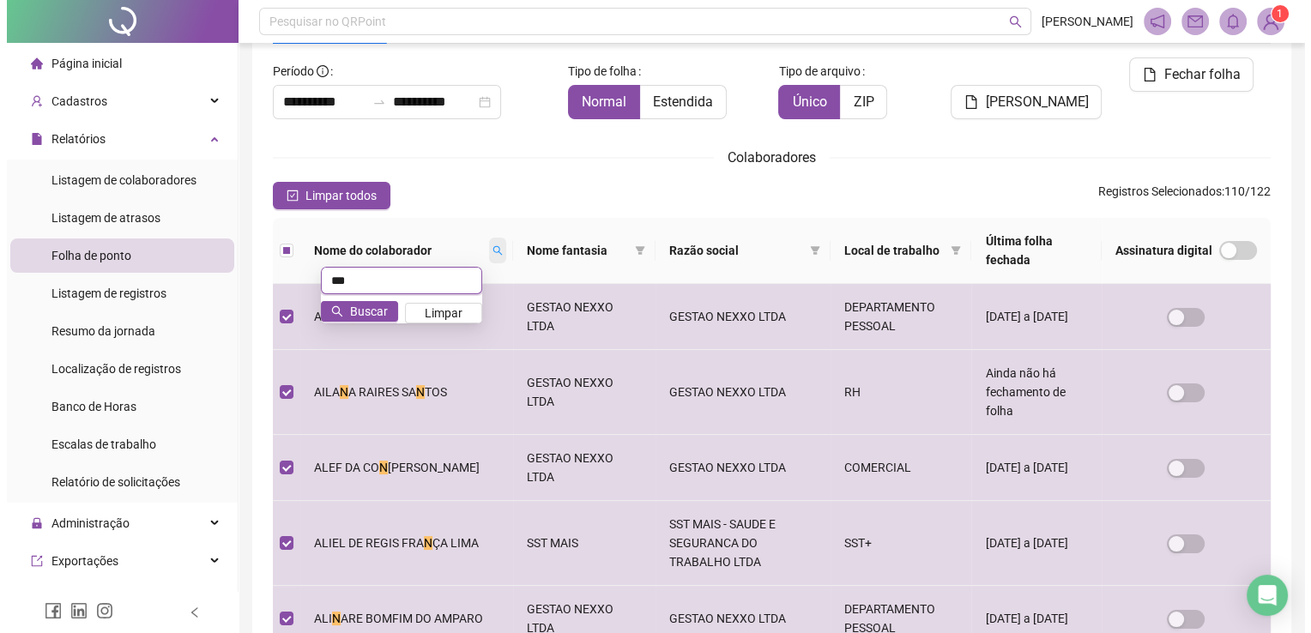
scroll to position [0, 0]
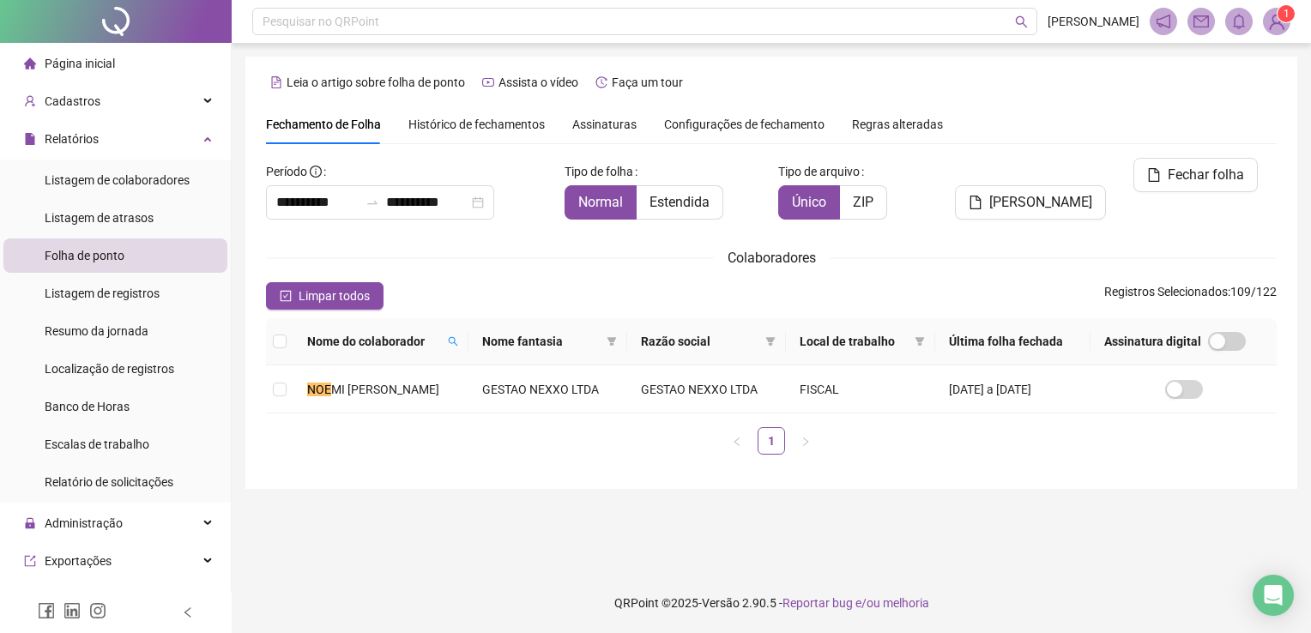
click at [441, 336] on span "Nome do colaborador" at bounding box center [374, 341] width 134 height 19
click at [458, 341] on icon "search" at bounding box center [453, 341] width 10 height 10
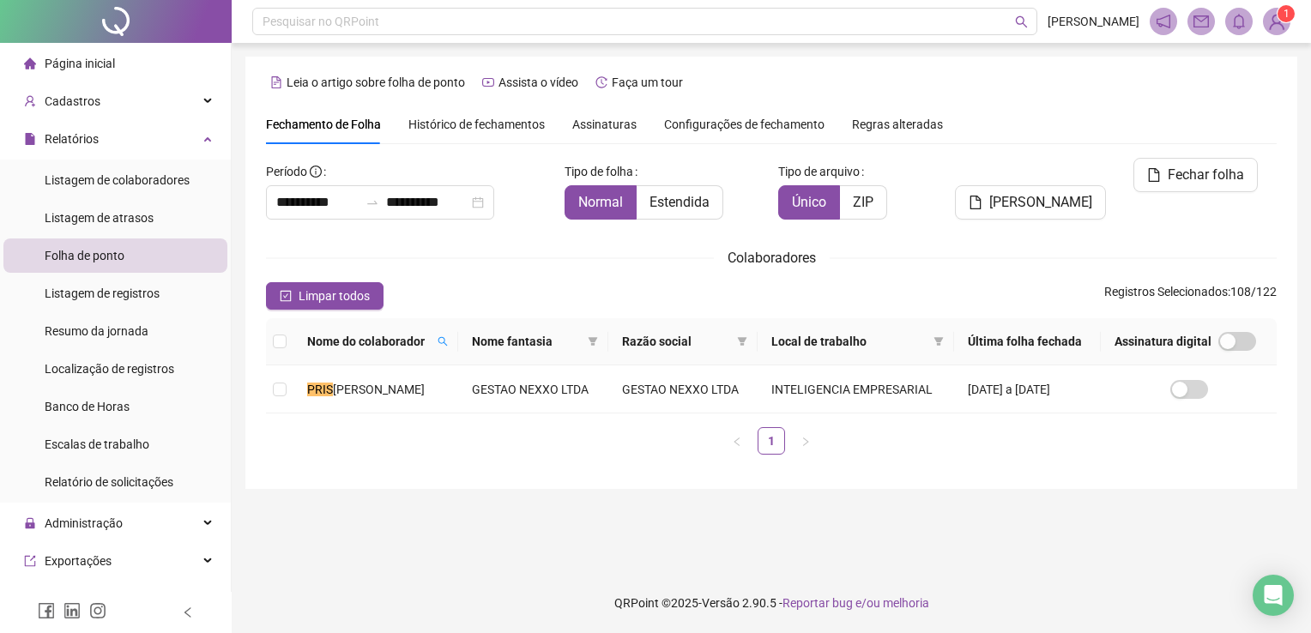
click at [461, 341] on tr "Nome do colaborador Nome fantasia Razão social Local de trabalho Última folha f…" at bounding box center [771, 341] width 1010 height 47
click at [458, 341] on th "Nome do colaborador" at bounding box center [375, 341] width 165 height 47
click at [448, 340] on icon "search" at bounding box center [442, 341] width 10 height 10
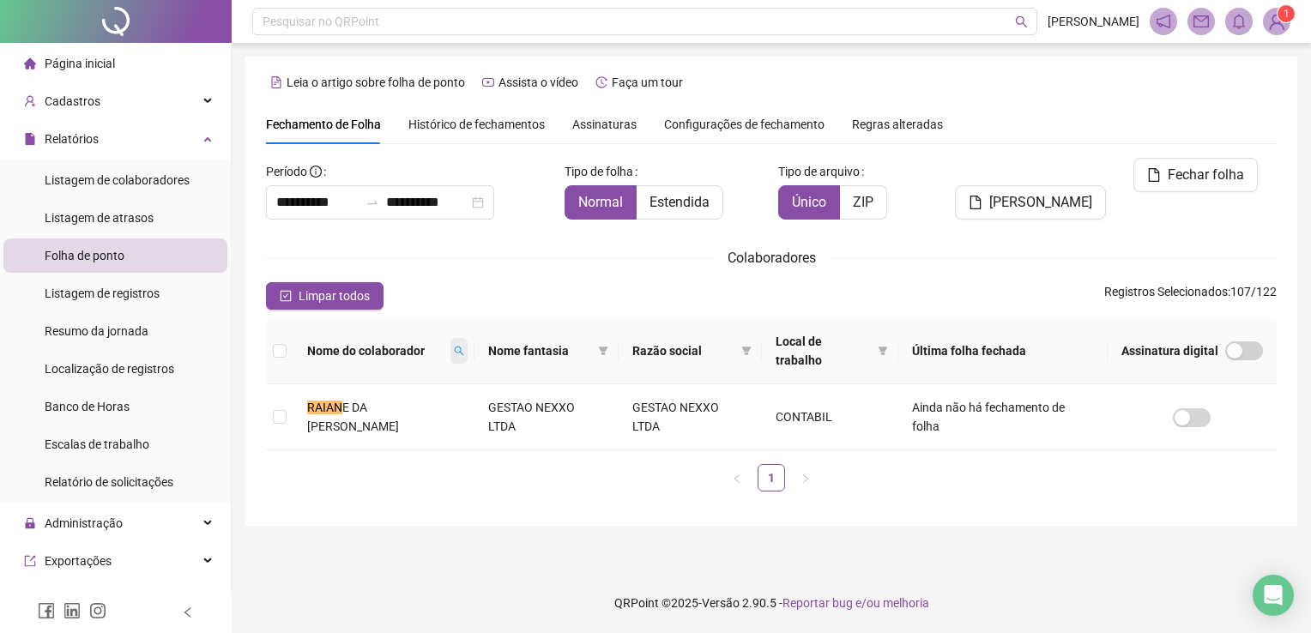
click at [450, 346] on span at bounding box center [458, 351] width 17 height 26
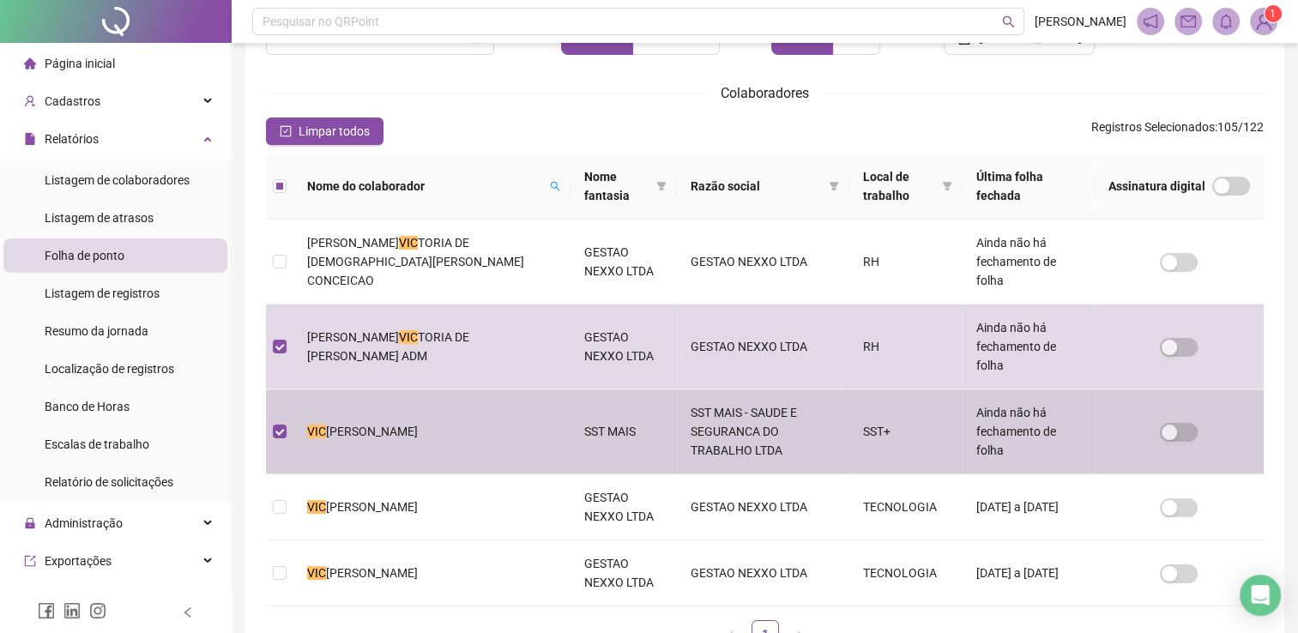
scroll to position [206, 0]
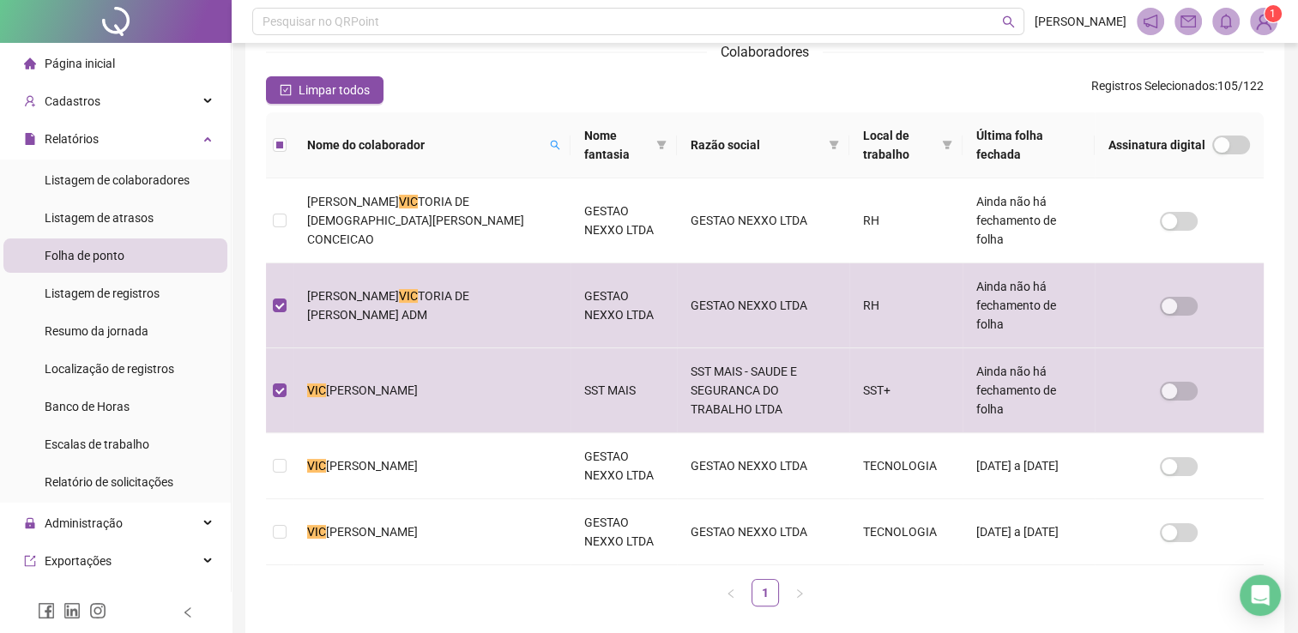
click at [473, 146] on div "Nome do colaborador" at bounding box center [432, 145] width 250 height 19
click at [550, 149] on icon "search" at bounding box center [555, 145] width 10 height 10
click at [377, 199] on span "Buscar" at bounding box center [381, 205] width 38 height 19
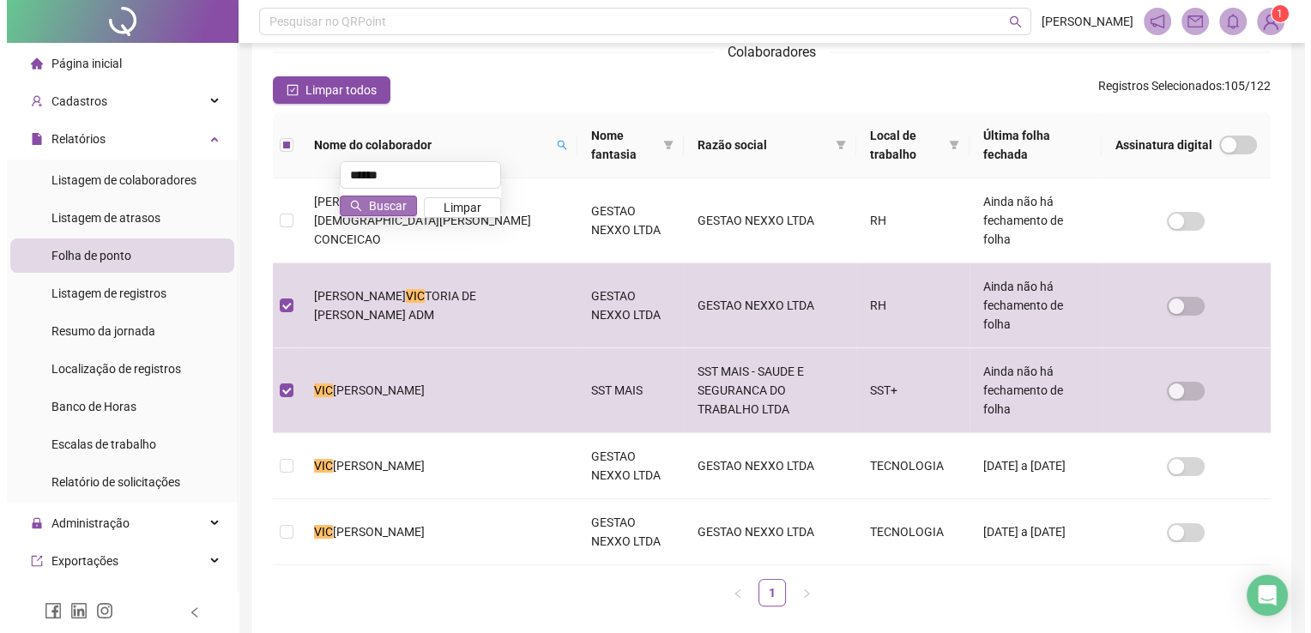
scroll to position [0, 0]
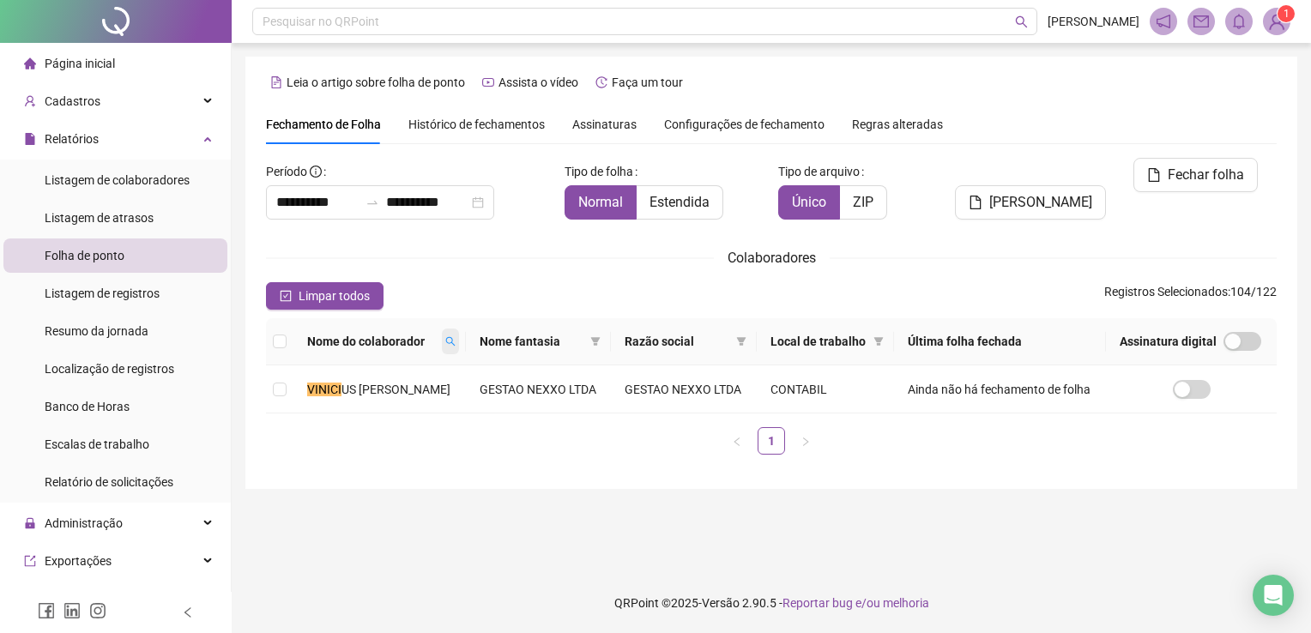
click at [455, 347] on span at bounding box center [450, 342] width 17 height 26
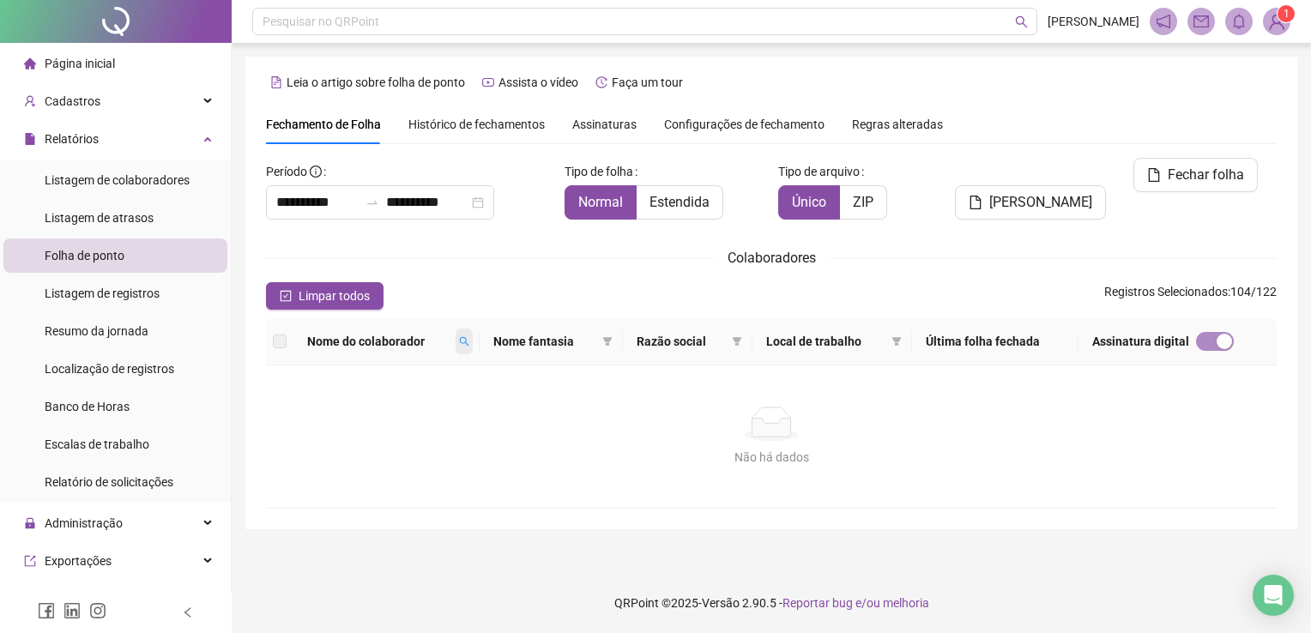
click at [469, 343] on icon "search" at bounding box center [464, 341] width 10 height 10
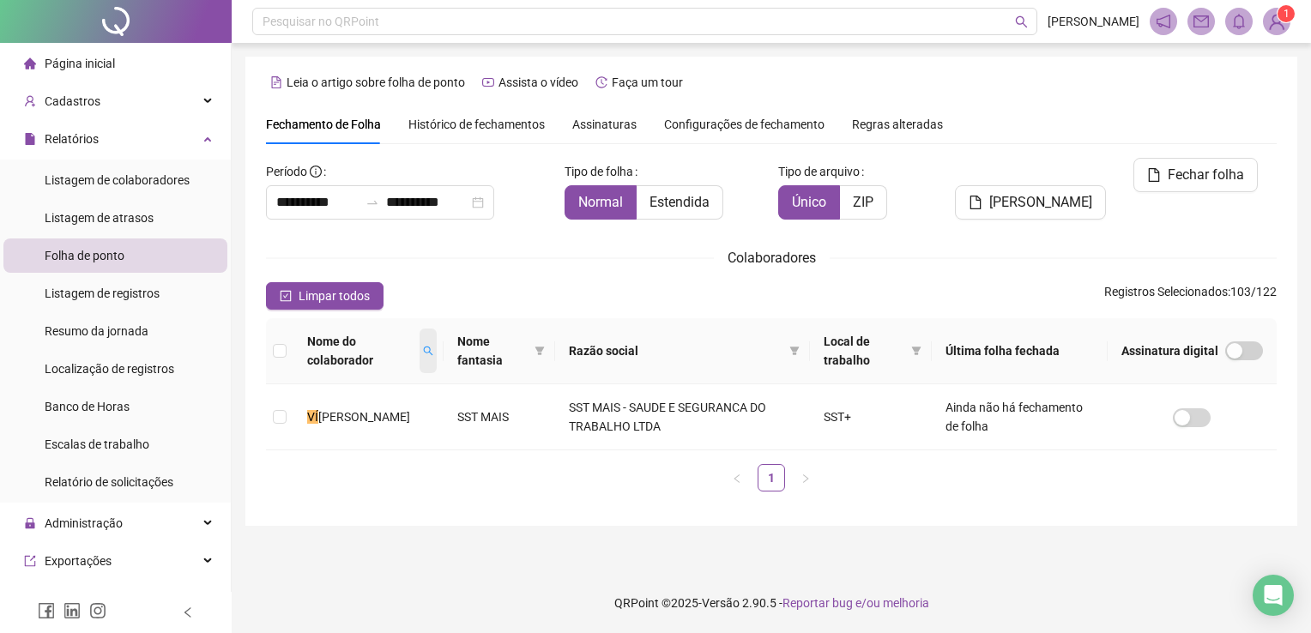
click at [437, 340] on span at bounding box center [427, 351] width 17 height 45
type input "**"
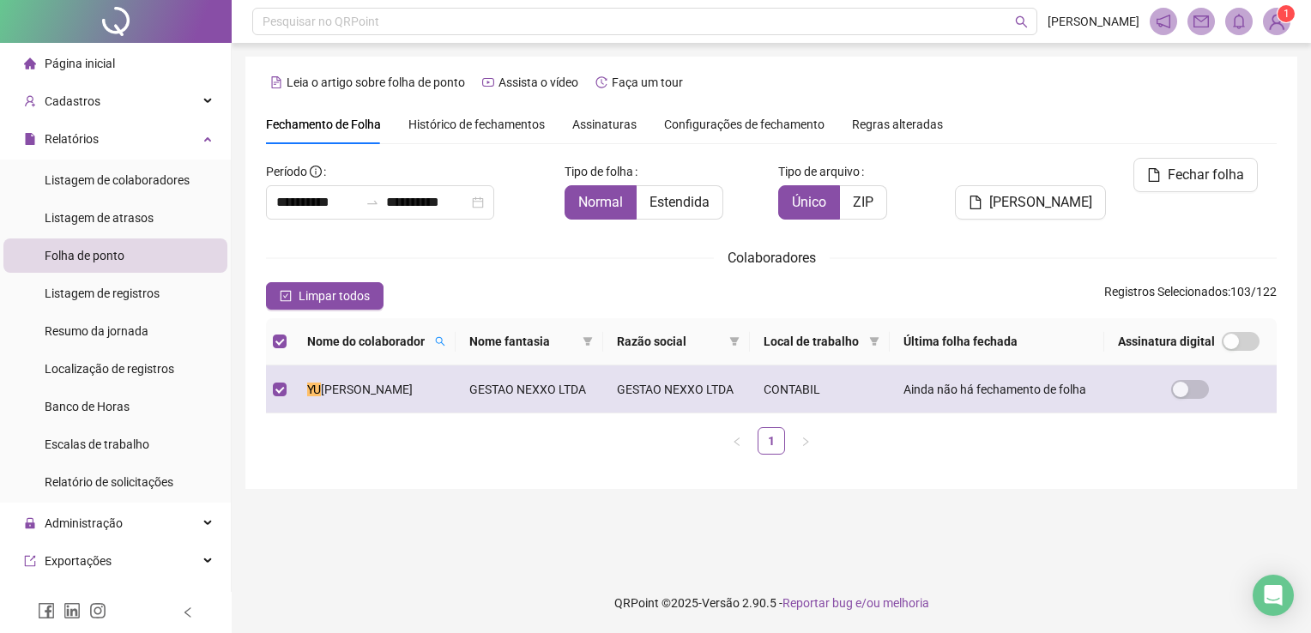
click at [277, 379] on td at bounding box center [279, 389] width 27 height 48
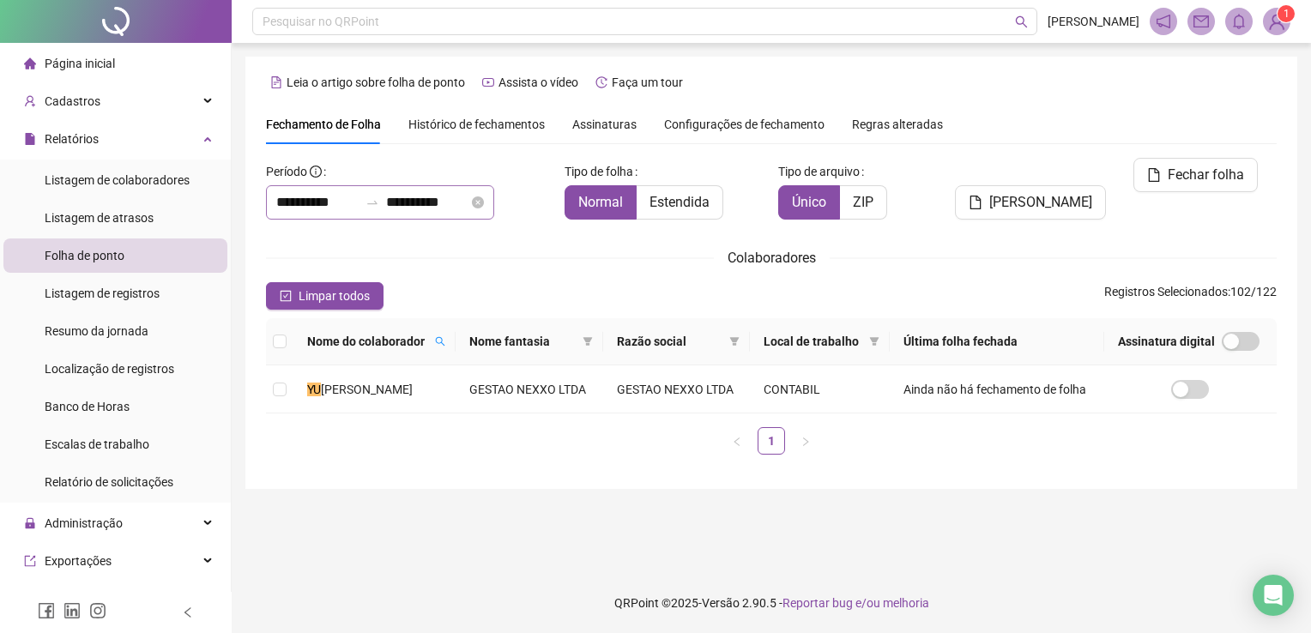
click at [494, 189] on div "**********" at bounding box center [380, 202] width 228 height 34
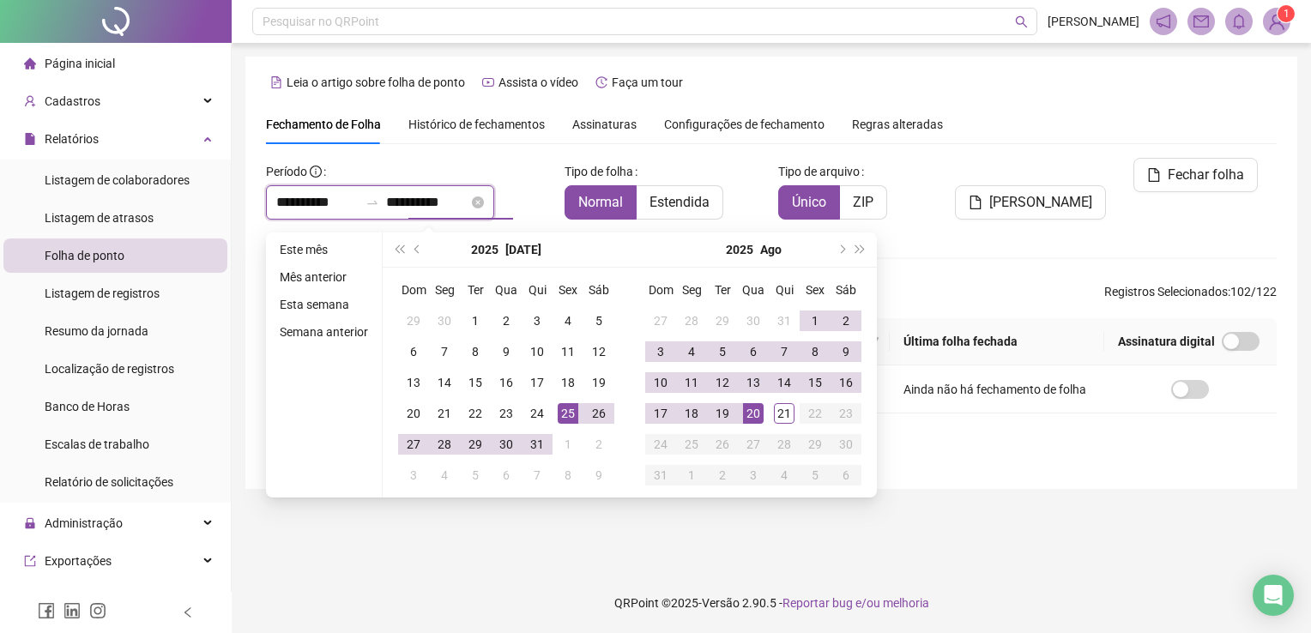
click at [468, 198] on input "**********" at bounding box center [427, 202] width 82 height 21
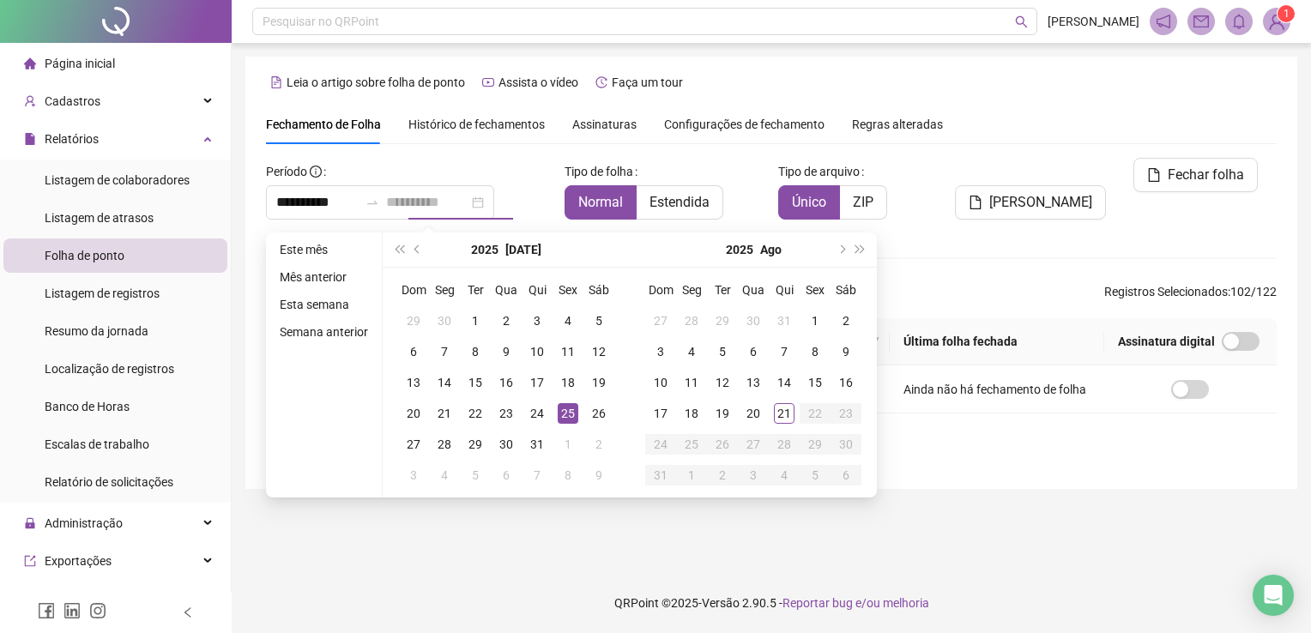
click at [564, 405] on div "25" at bounding box center [568, 413] width 21 height 21
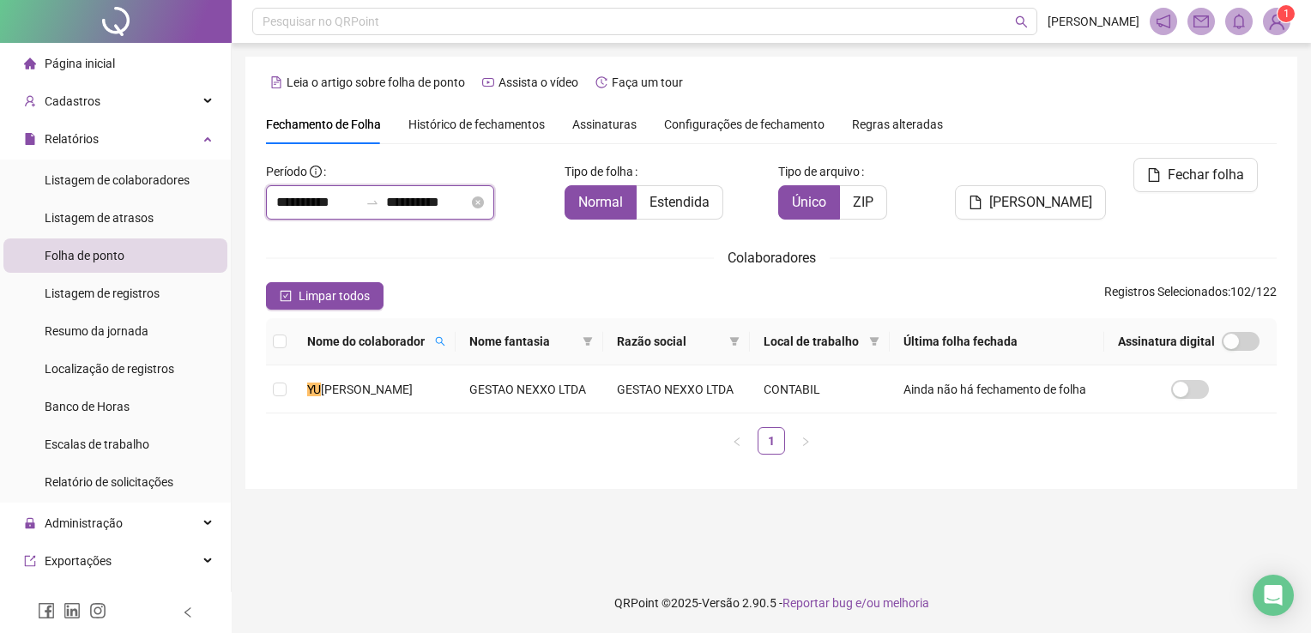
click at [468, 210] on input "**********" at bounding box center [427, 202] width 82 height 21
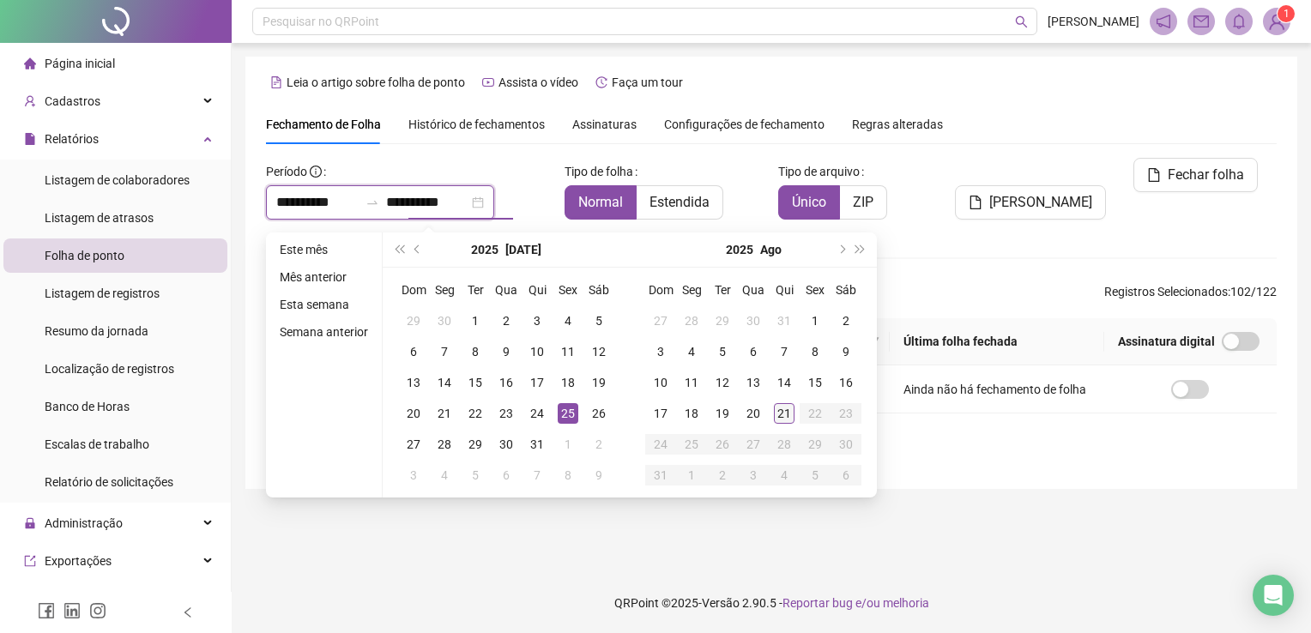
type input "**********"
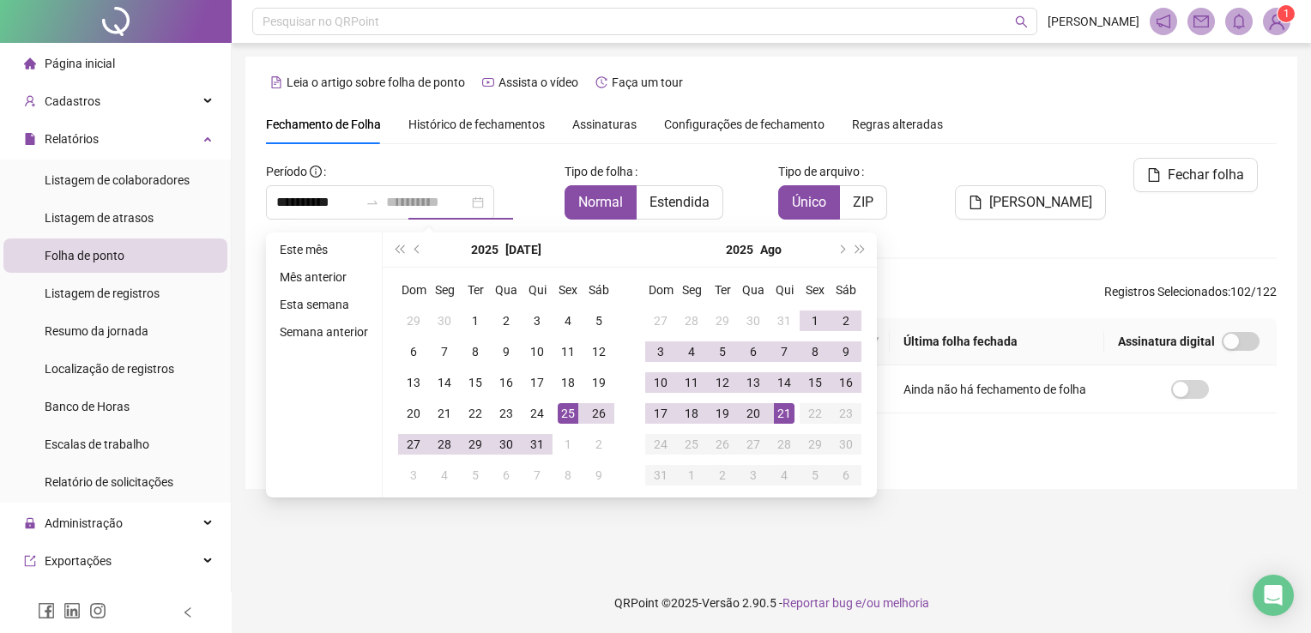
click at [779, 418] on div "21" at bounding box center [784, 413] width 21 height 21
type input "*"
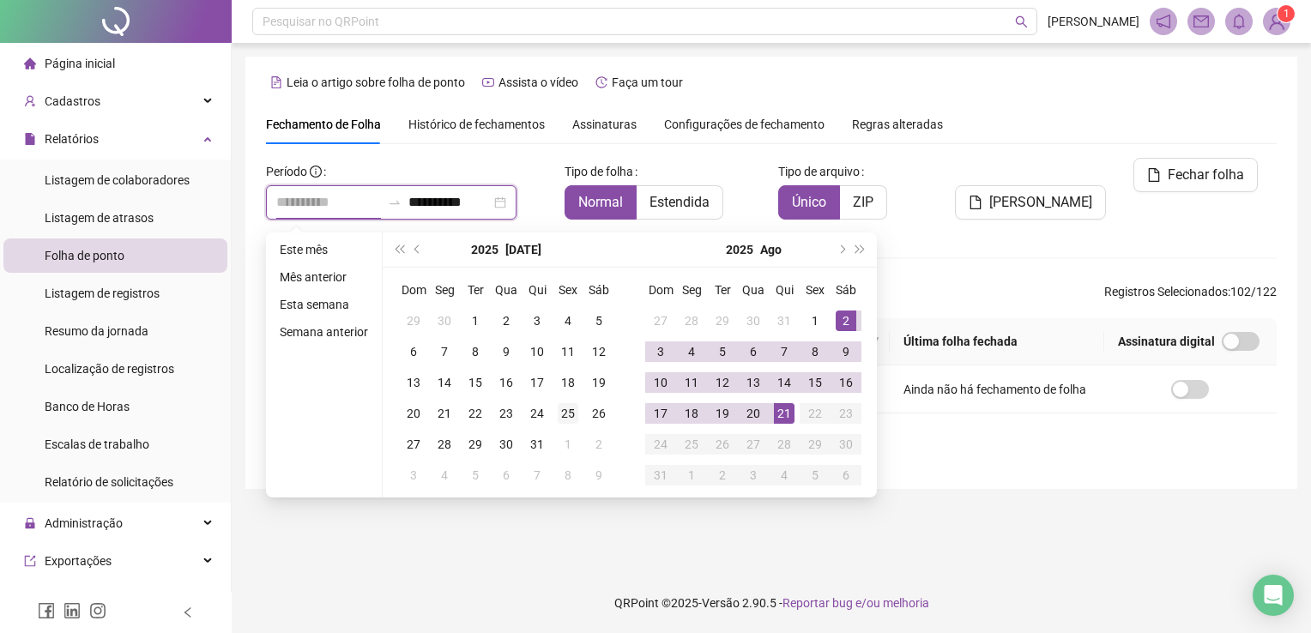
type input "**********"
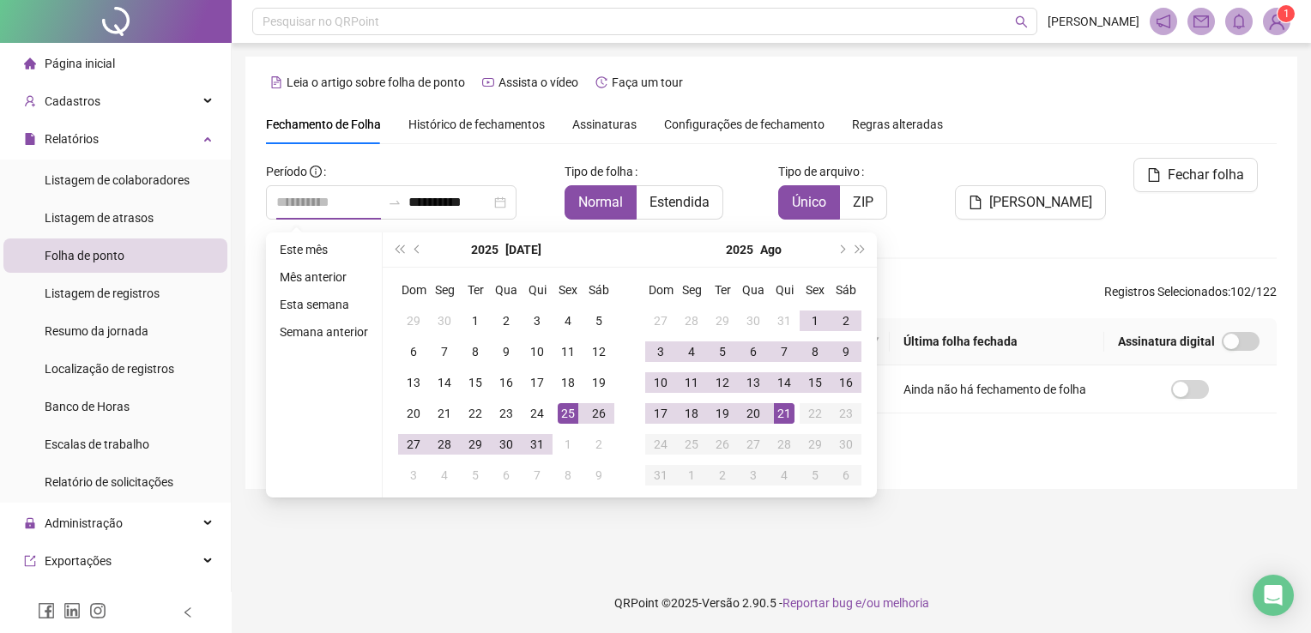
click at [570, 407] on div "25" at bounding box center [568, 413] width 21 height 21
click at [781, 411] on div "21" at bounding box center [784, 413] width 21 height 21
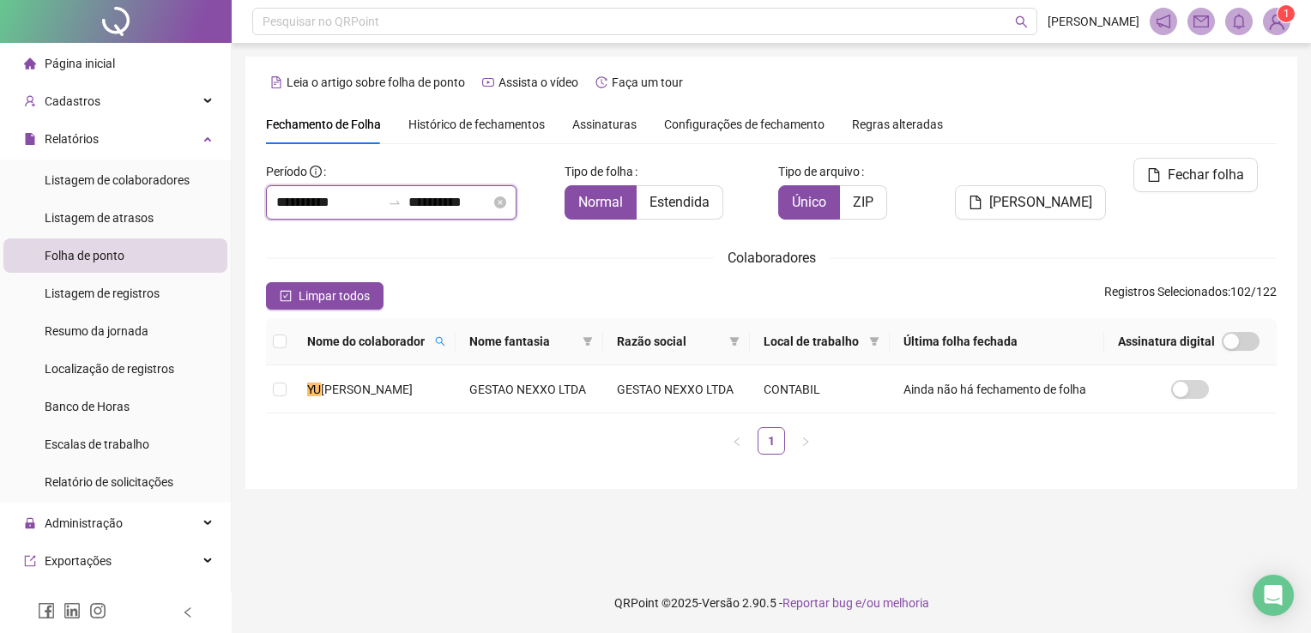
click at [491, 206] on input "**********" at bounding box center [449, 202] width 82 height 21
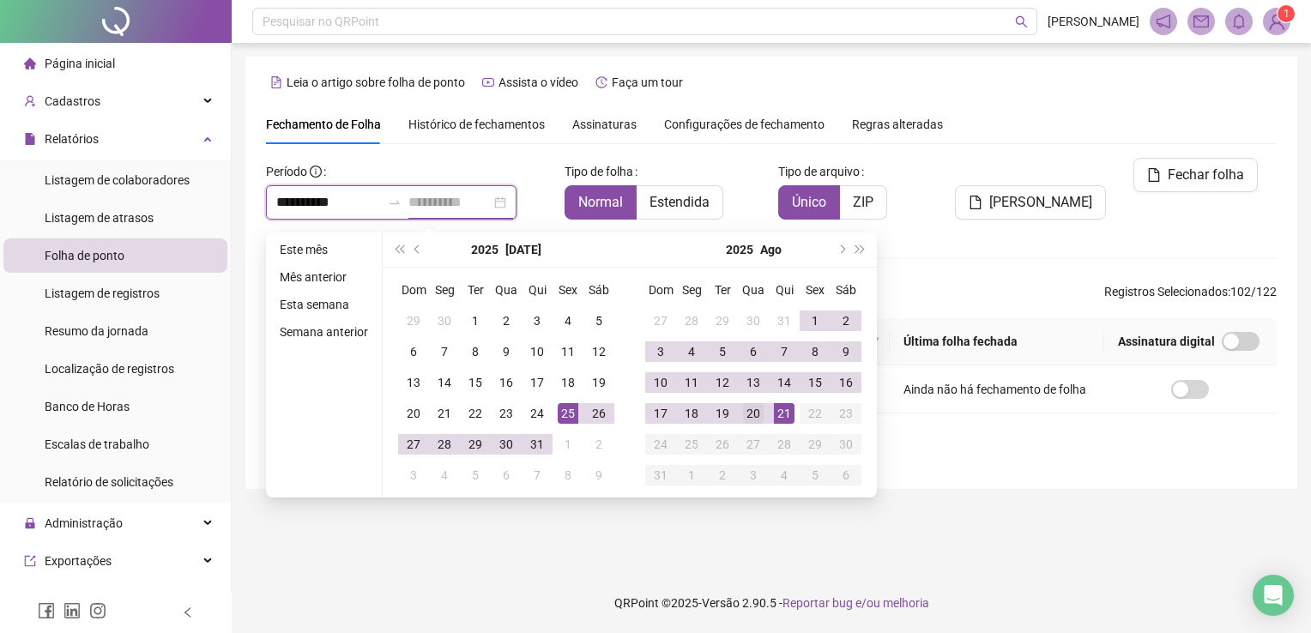
type input "**********"
click at [763, 401] on td "20" at bounding box center [753, 413] width 31 height 31
click at [1037, 506] on main "**********" at bounding box center [771, 308] width 1052 height 503
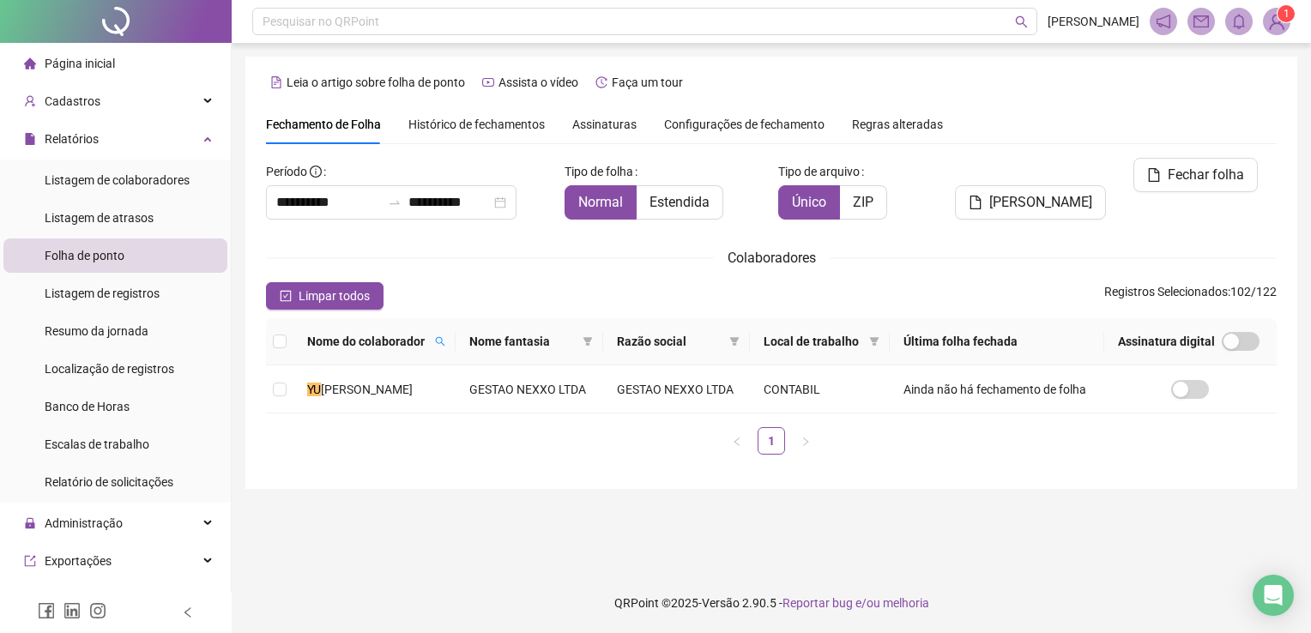
click at [1026, 550] on main "**********" at bounding box center [771, 308] width 1052 height 503
click at [445, 346] on icon "search" at bounding box center [440, 341] width 10 height 10
click at [409, 402] on span "Limpar" at bounding box center [414, 404] width 38 height 19
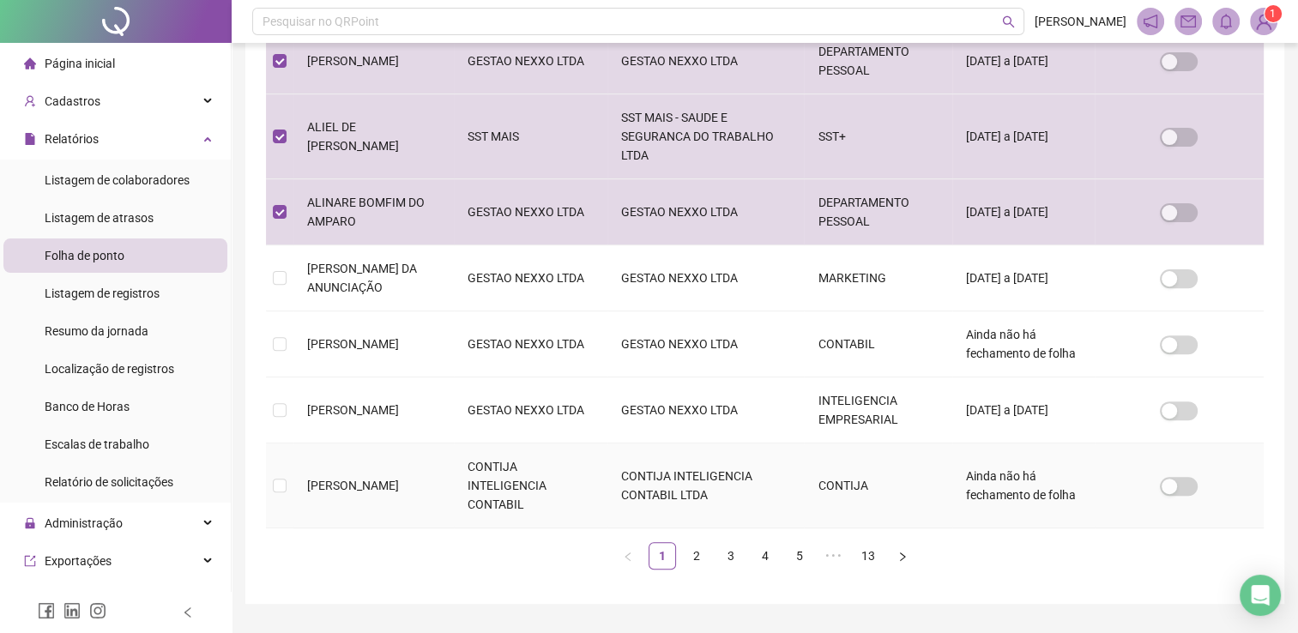
scroll to position [596, 0]
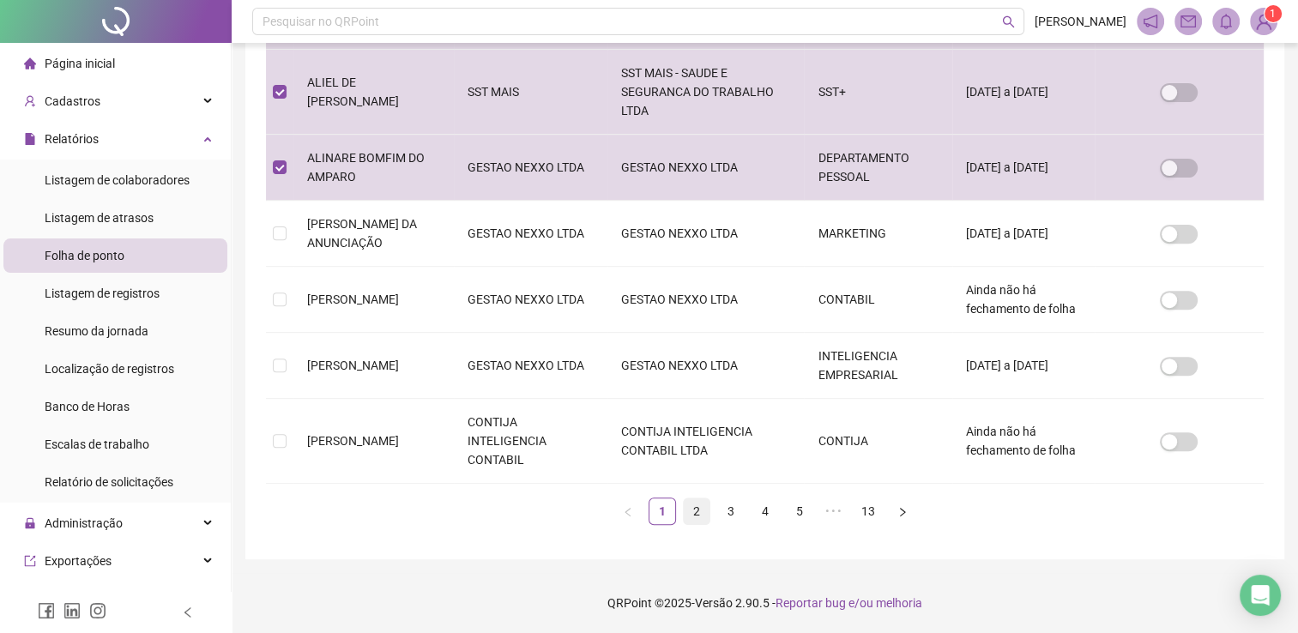
click at [688, 513] on link "2" at bounding box center [697, 511] width 26 height 26
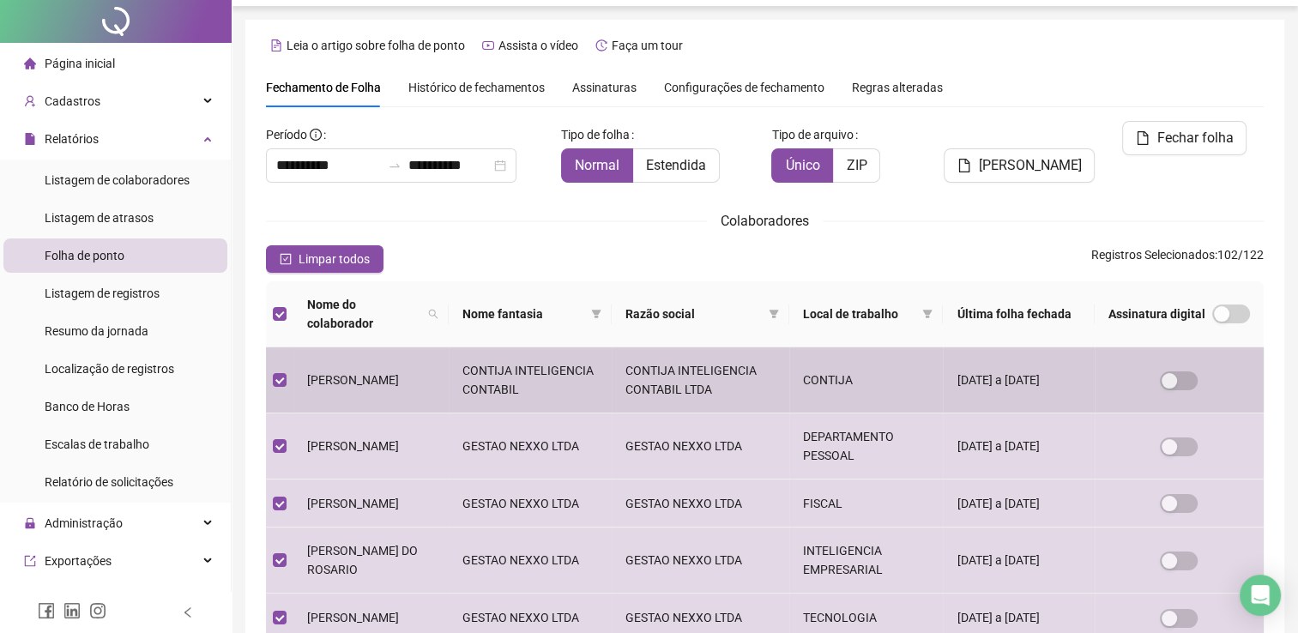
scroll to position [0, 0]
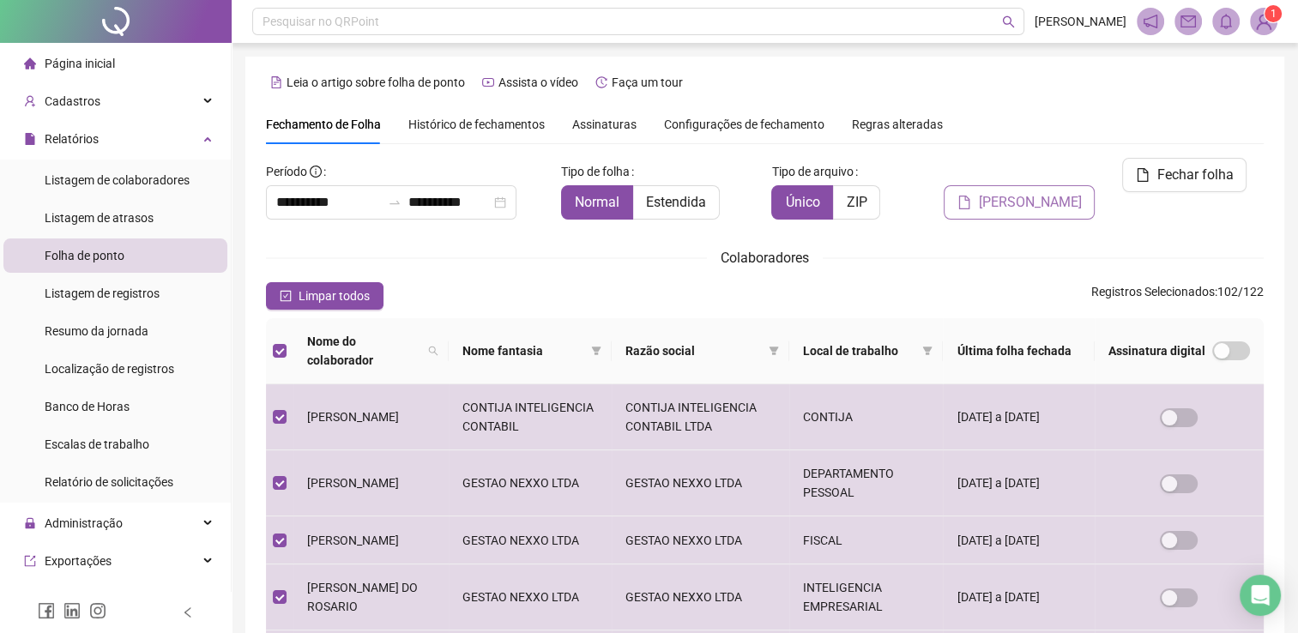
click at [1056, 192] on span "Gerar espelho" at bounding box center [1029, 202] width 103 height 21
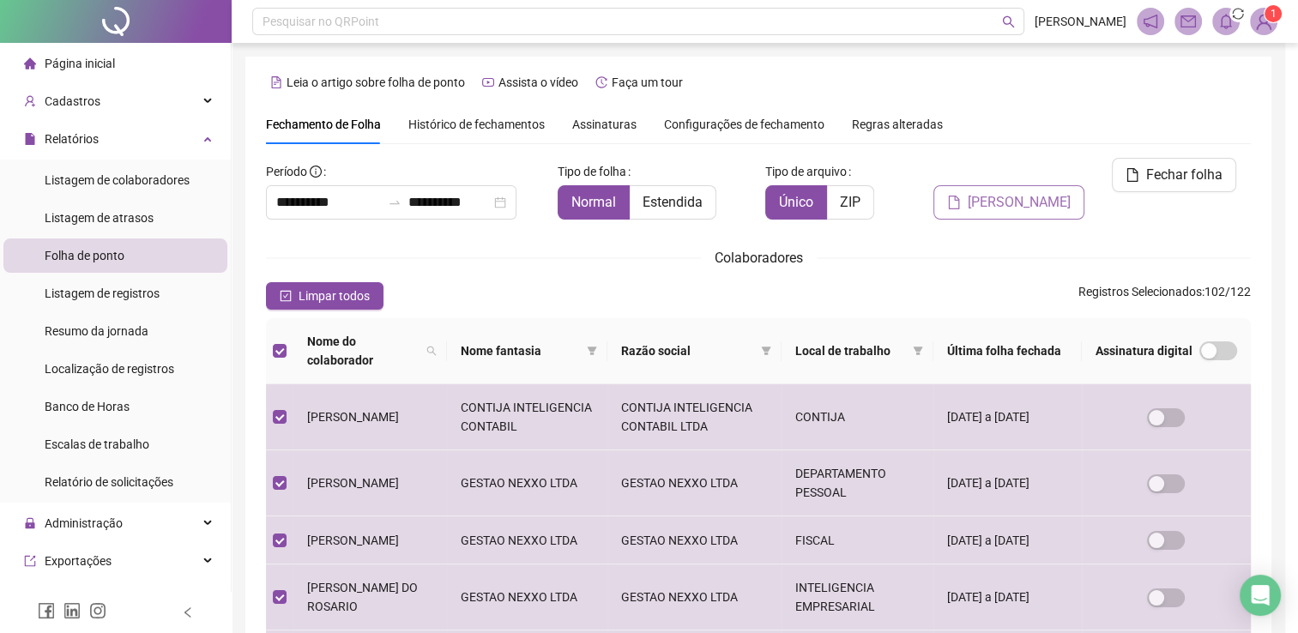
scroll to position [25, 0]
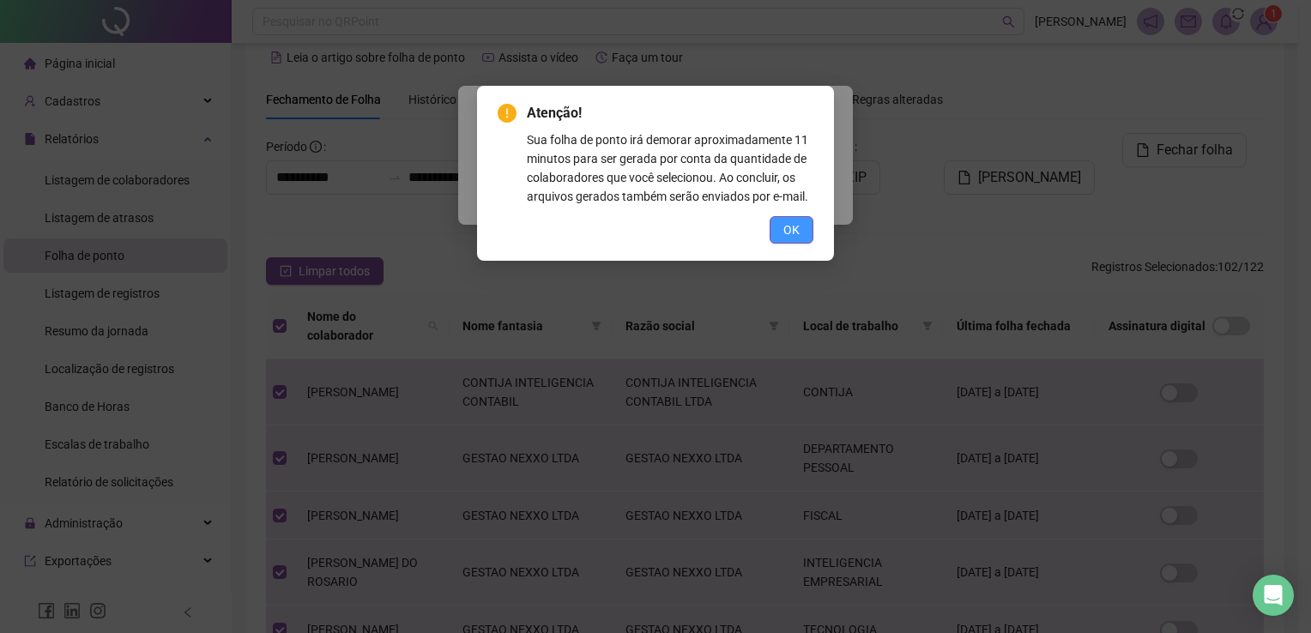
click at [794, 228] on span "OK" at bounding box center [791, 229] width 16 height 19
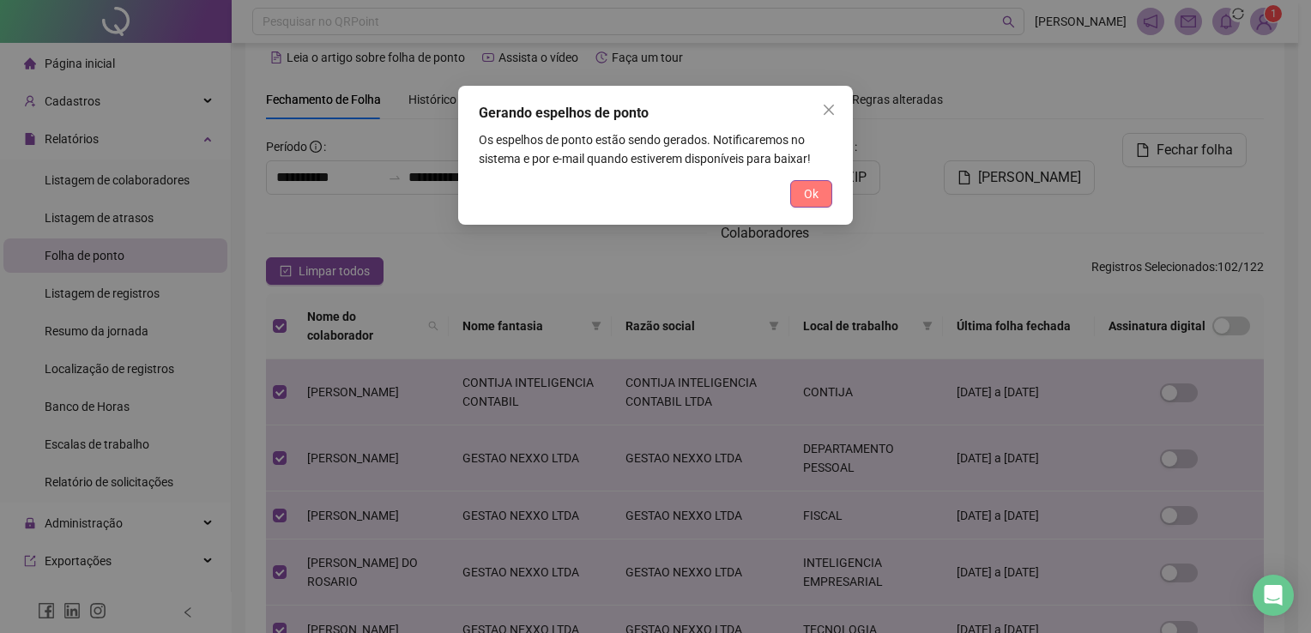
click at [808, 195] on span "Ok" at bounding box center [811, 193] width 15 height 19
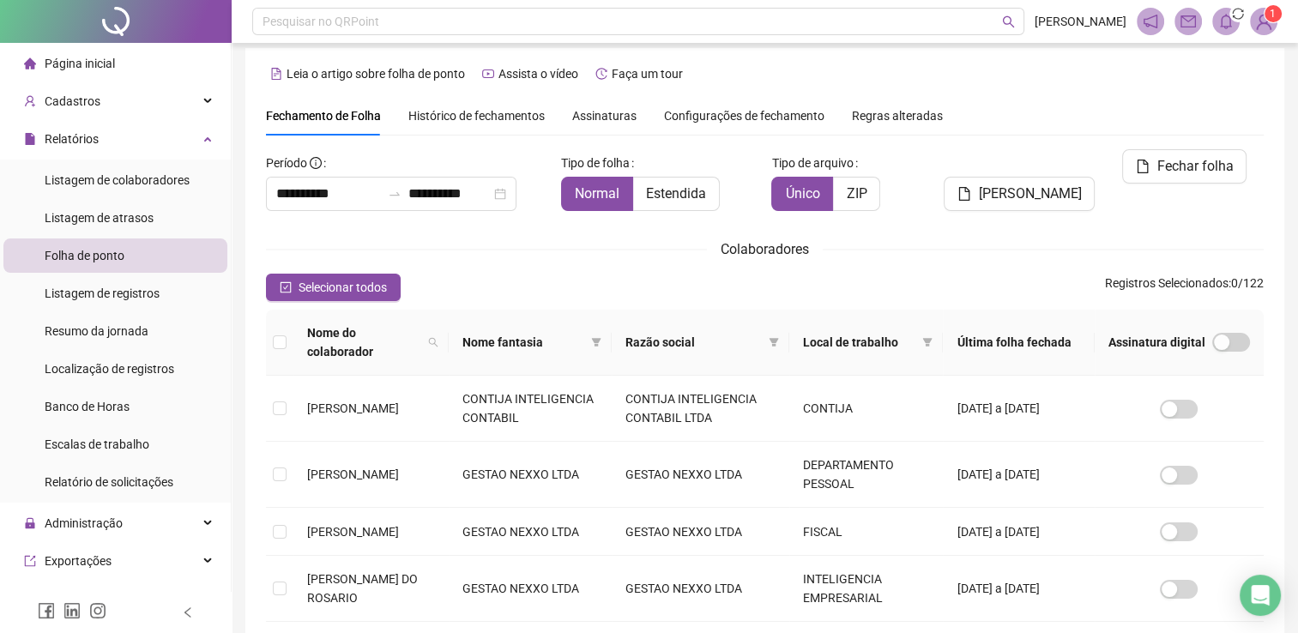
scroll to position [0, 0]
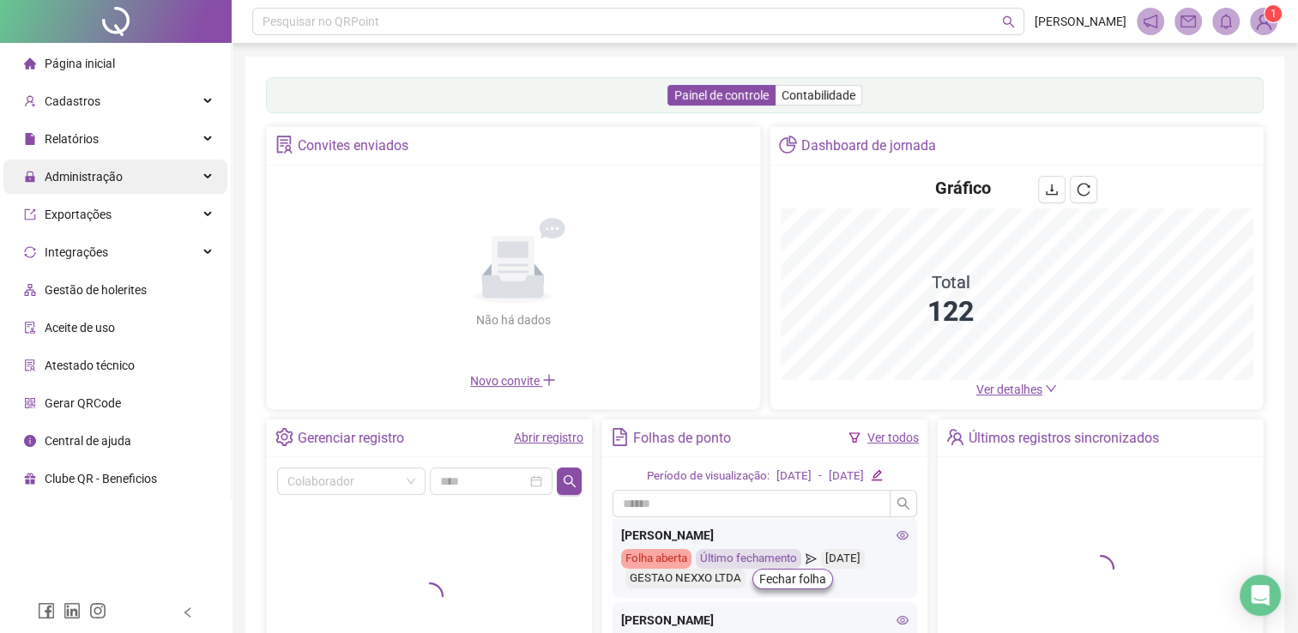
click at [76, 178] on span "Administração" at bounding box center [84, 177] width 78 height 14
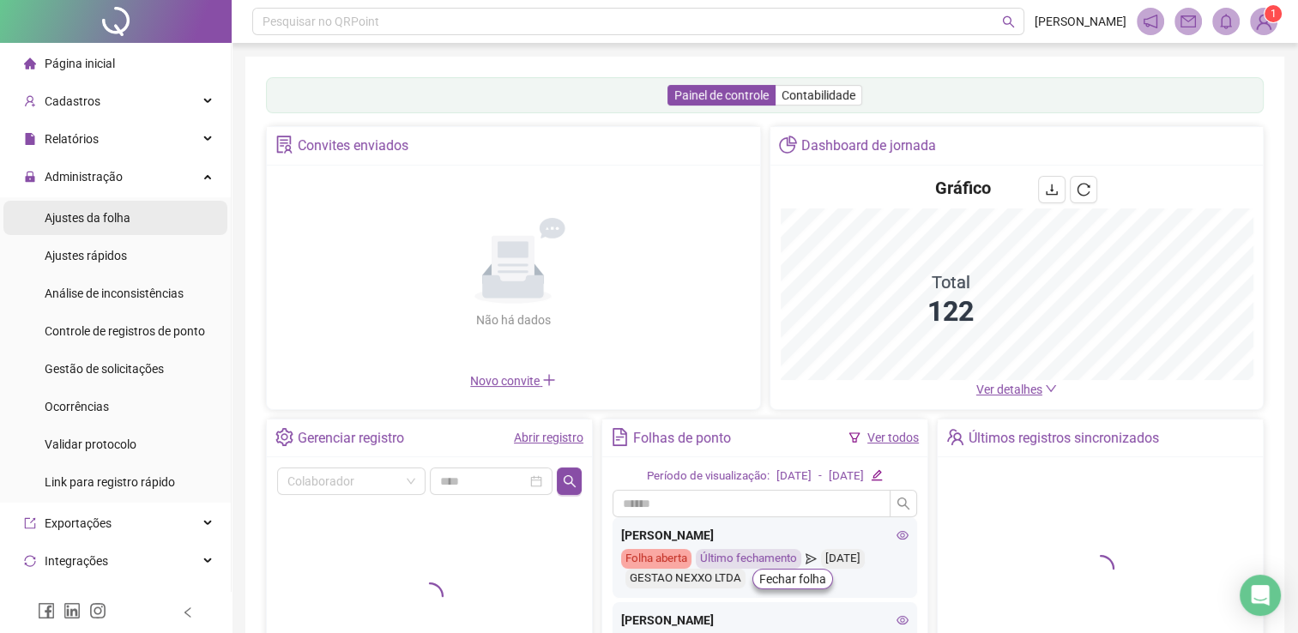
click at [91, 218] on span "Ajustes da folha" at bounding box center [88, 218] width 86 height 14
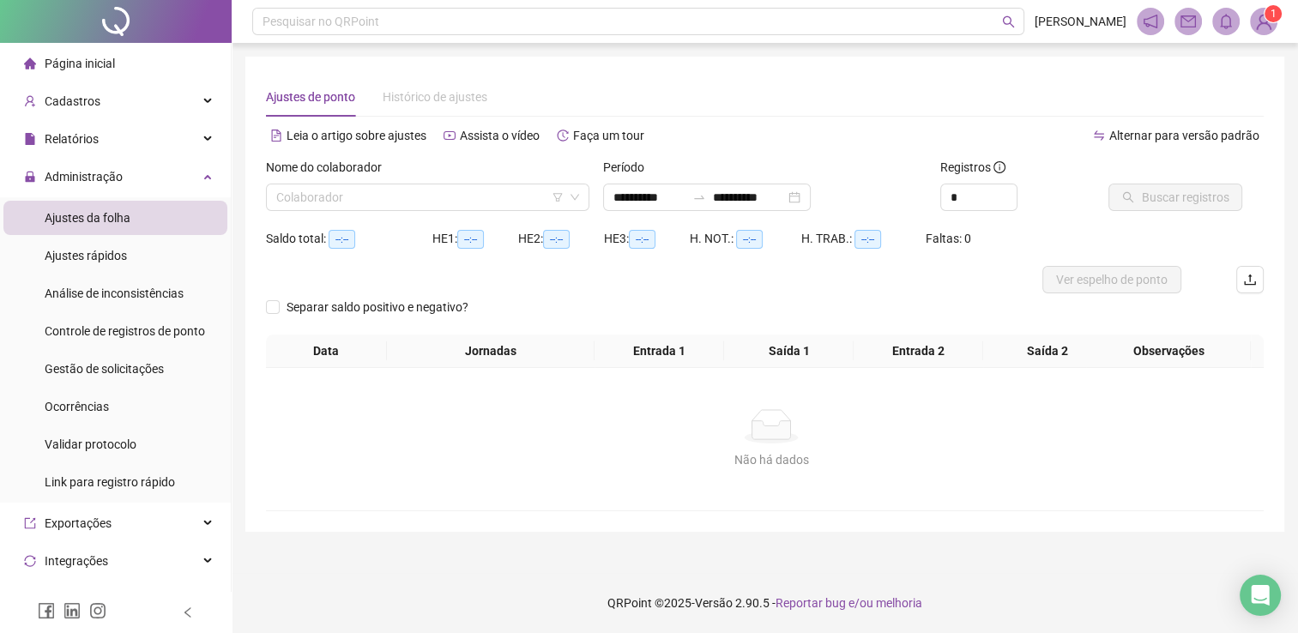
click at [467, 212] on div "Nome do colaborador Colaborador" at bounding box center [427, 191] width 337 height 67
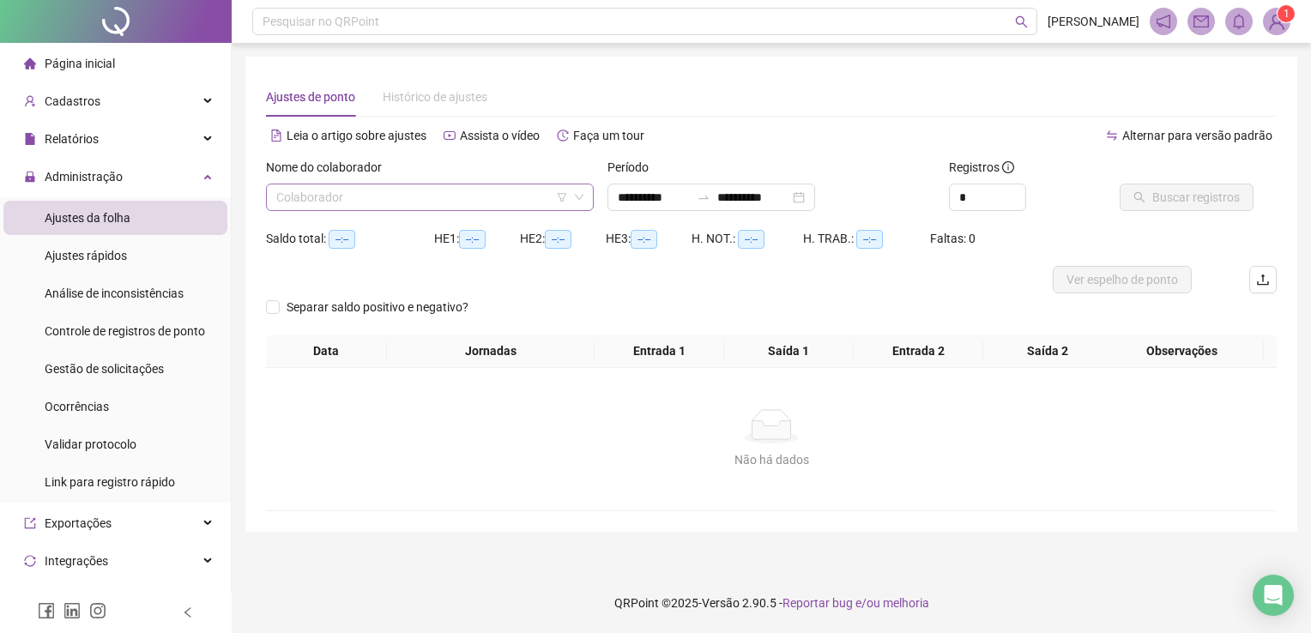
click at [473, 194] on input "search" at bounding box center [422, 197] width 292 height 26
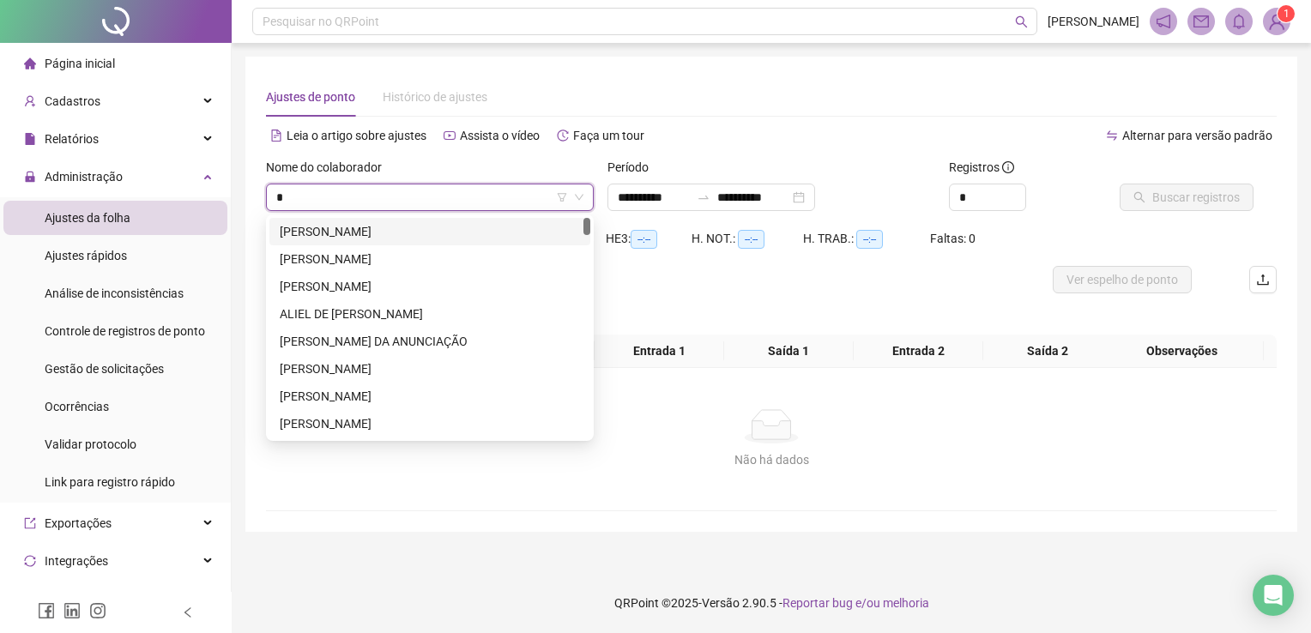
type input "*"
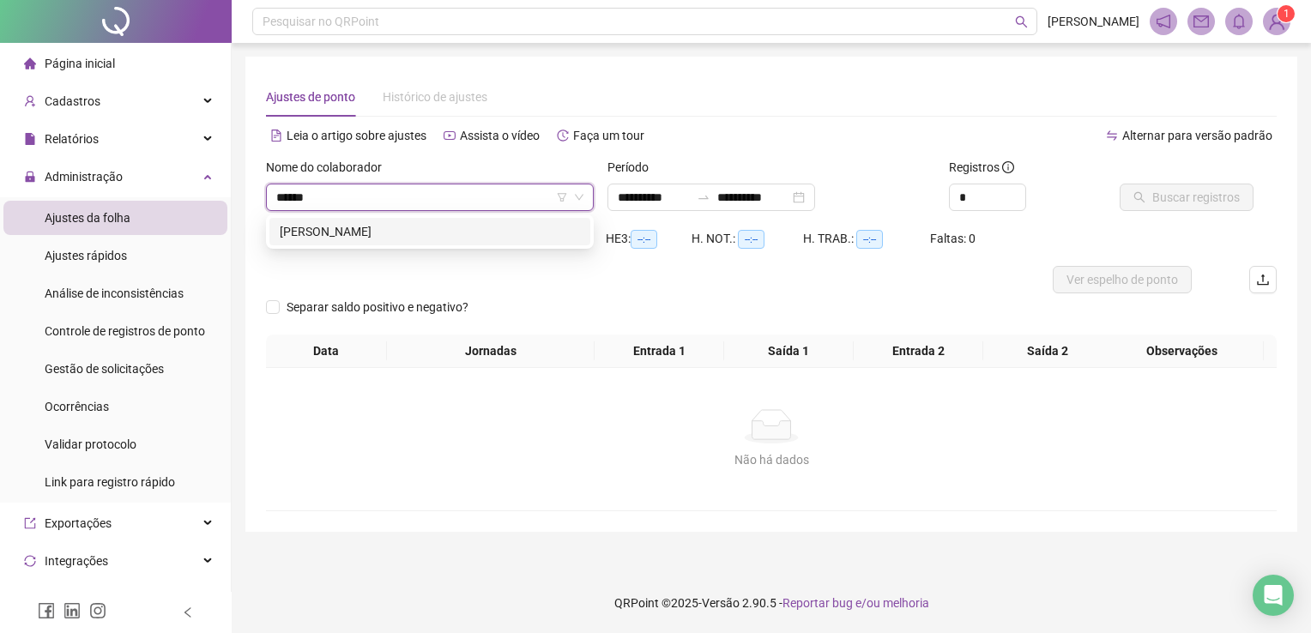
type input "******"
drag, startPoint x: 472, startPoint y: 256, endPoint x: 474, endPoint y: 244, distance: 12.3
click at [472, 252] on div "HE 1: --:--" at bounding box center [477, 245] width 86 height 41
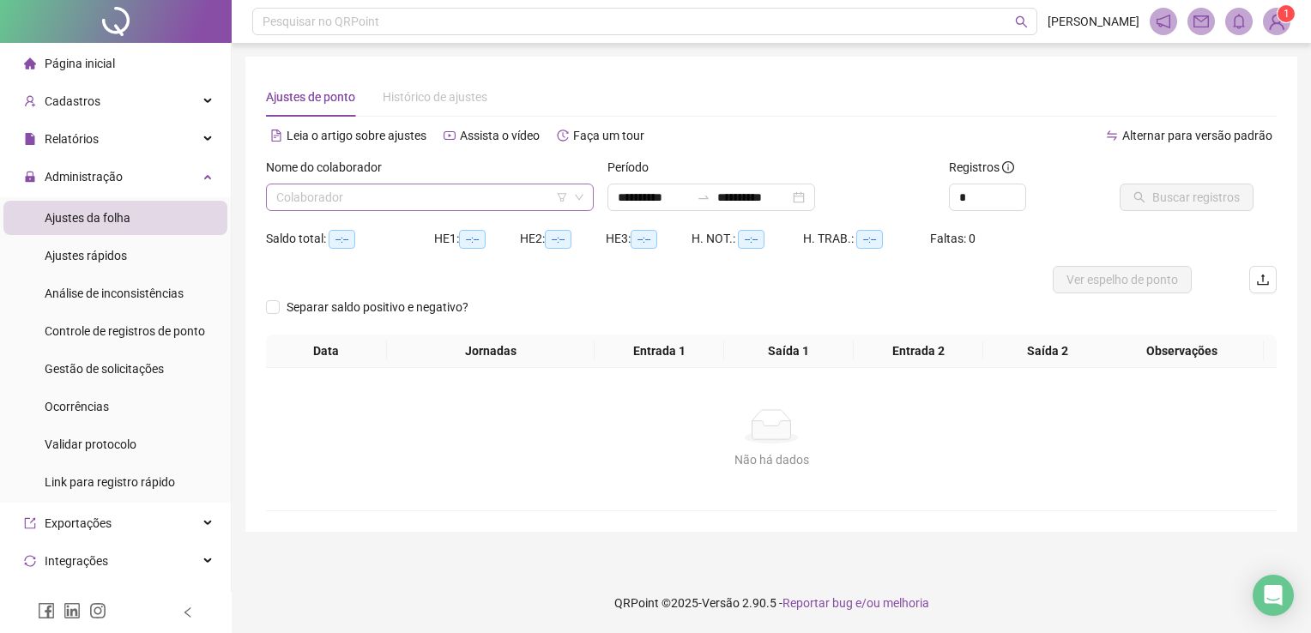
click at [462, 206] on input "search" at bounding box center [422, 197] width 292 height 26
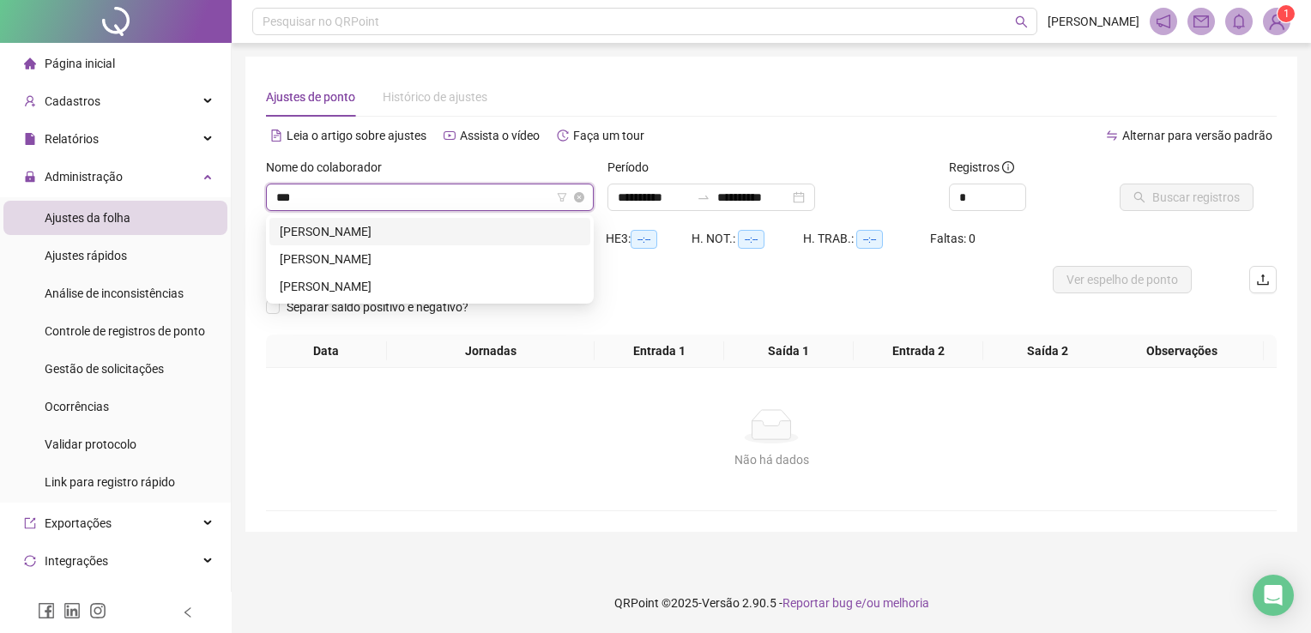
type input "****"
click at [458, 227] on div "AILANA RAIRES SANTOS" at bounding box center [430, 231] width 300 height 19
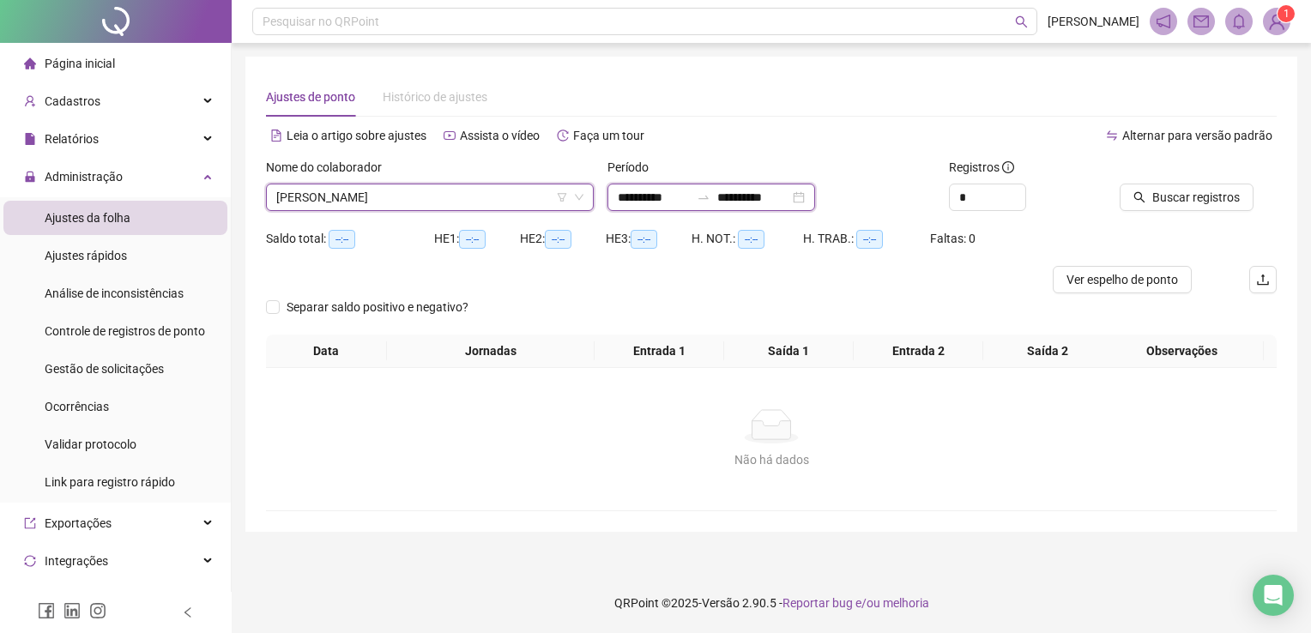
click at [678, 199] on input "**********" at bounding box center [654, 197] width 72 height 19
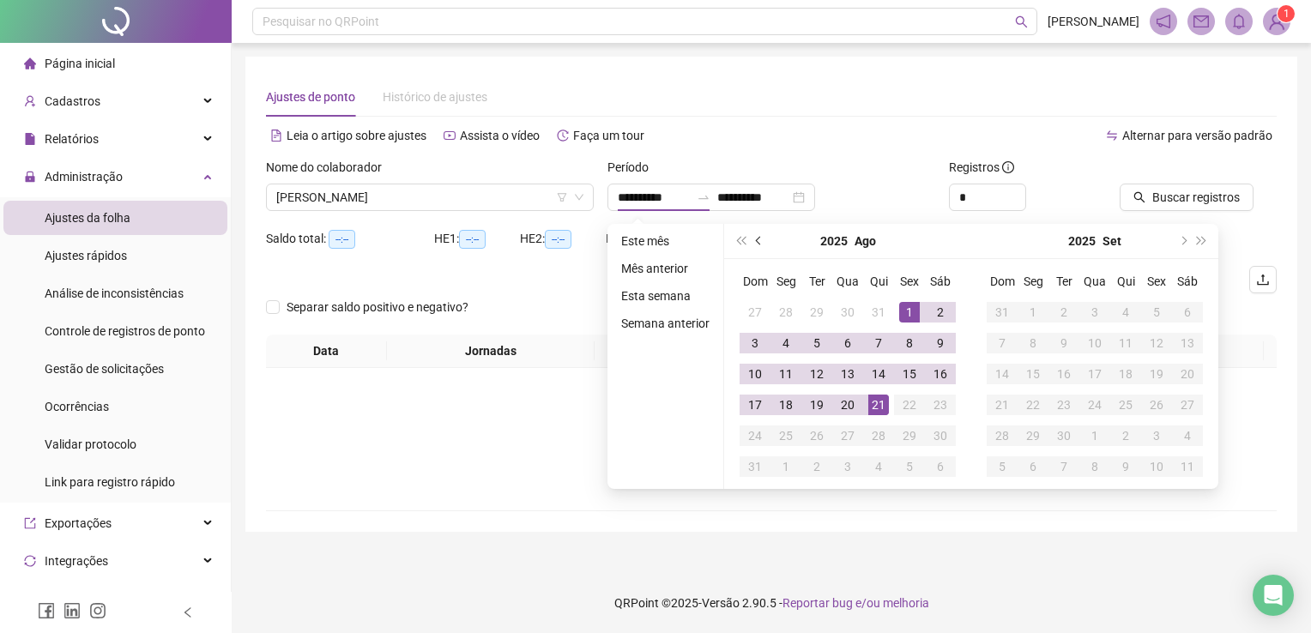
click at [758, 242] on span "prev-year" at bounding box center [760, 241] width 9 height 9
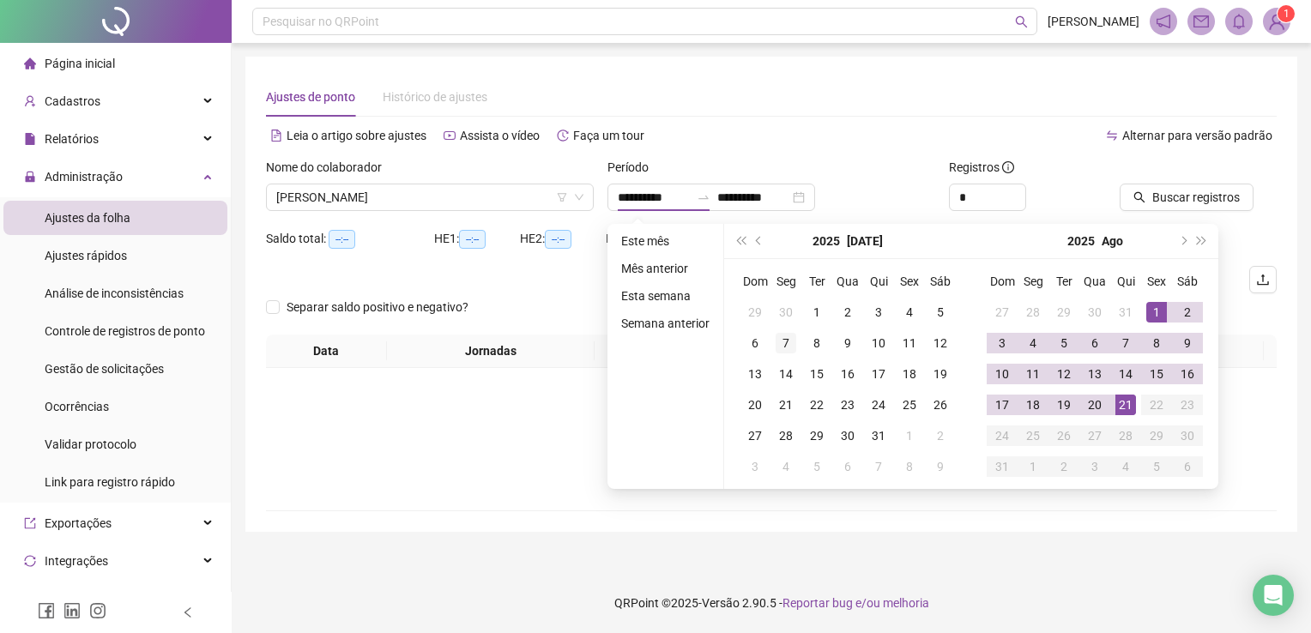
type input "**********"
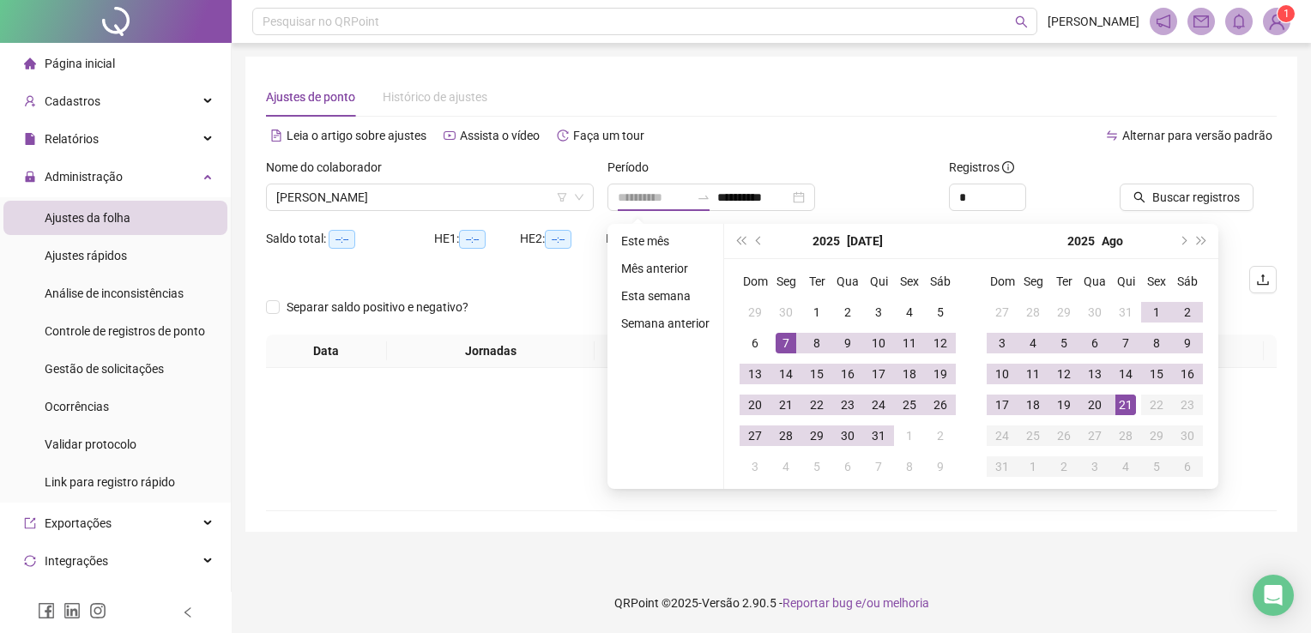
click at [783, 344] on div "7" at bounding box center [785, 343] width 21 height 21
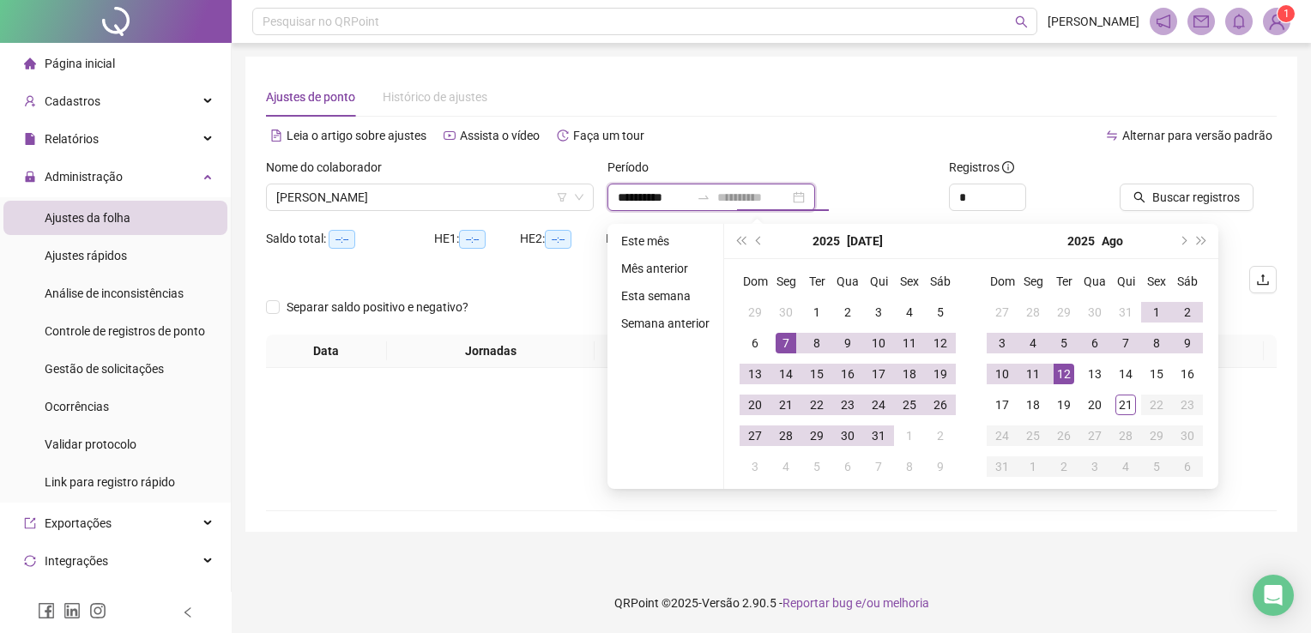
type input "**********"
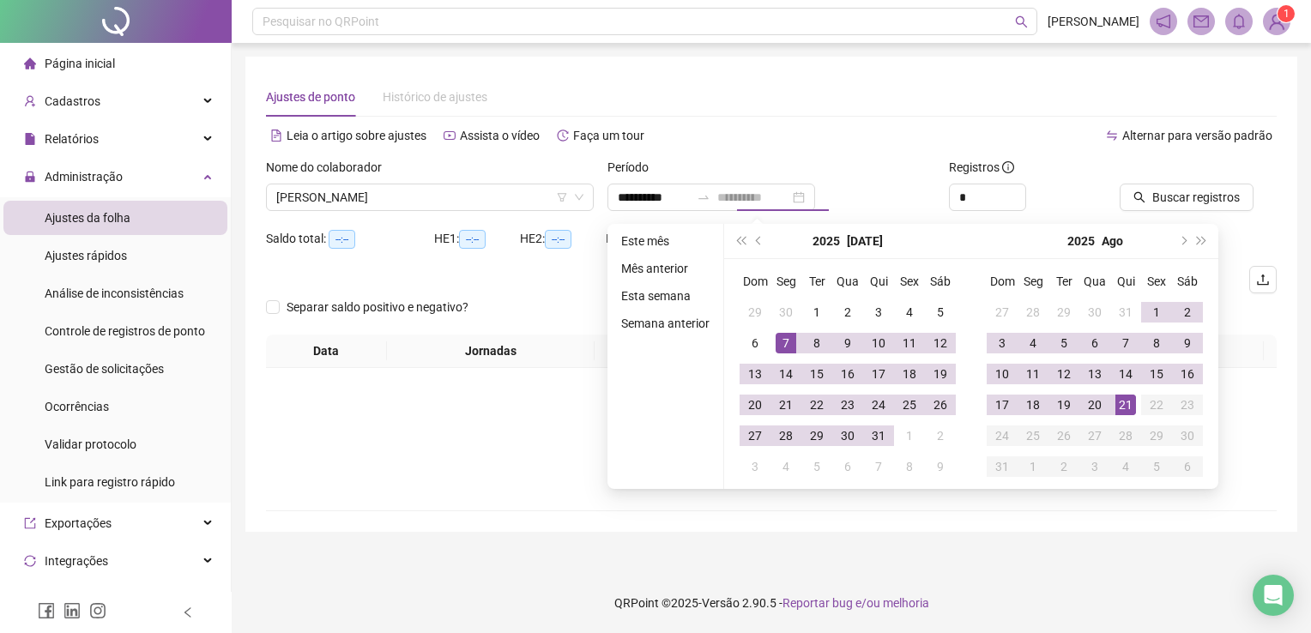
click at [1129, 395] on div "21" at bounding box center [1125, 405] width 21 height 21
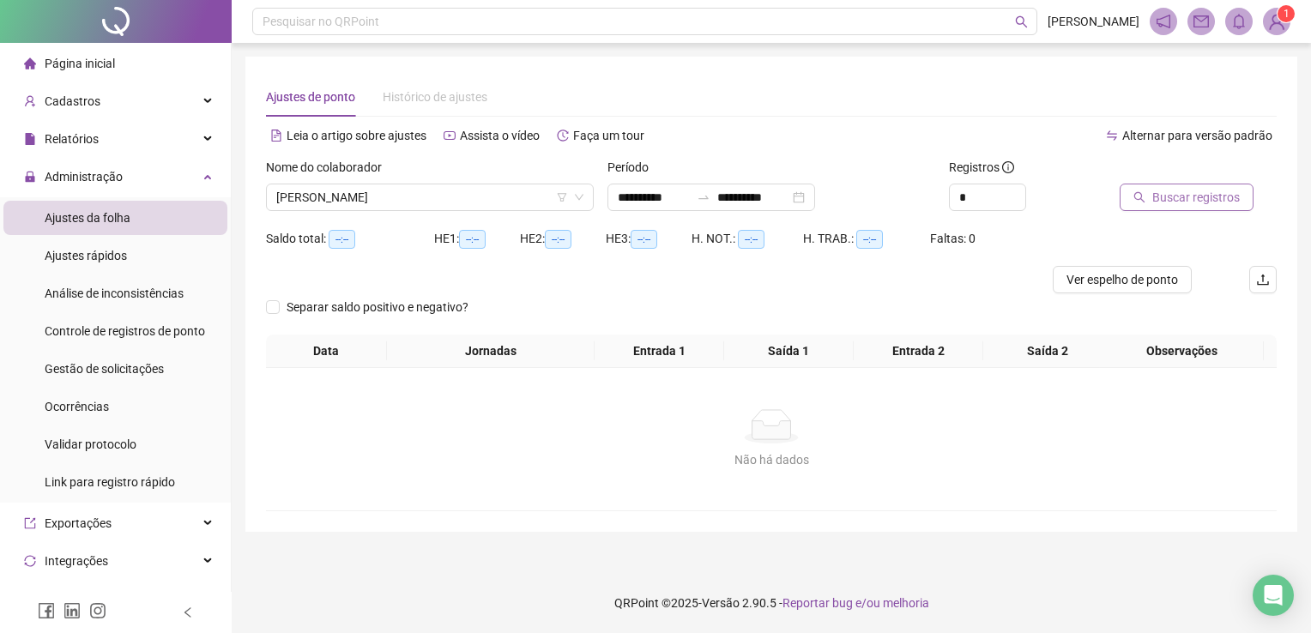
click at [1201, 209] on button "Buscar registros" at bounding box center [1186, 197] width 134 height 27
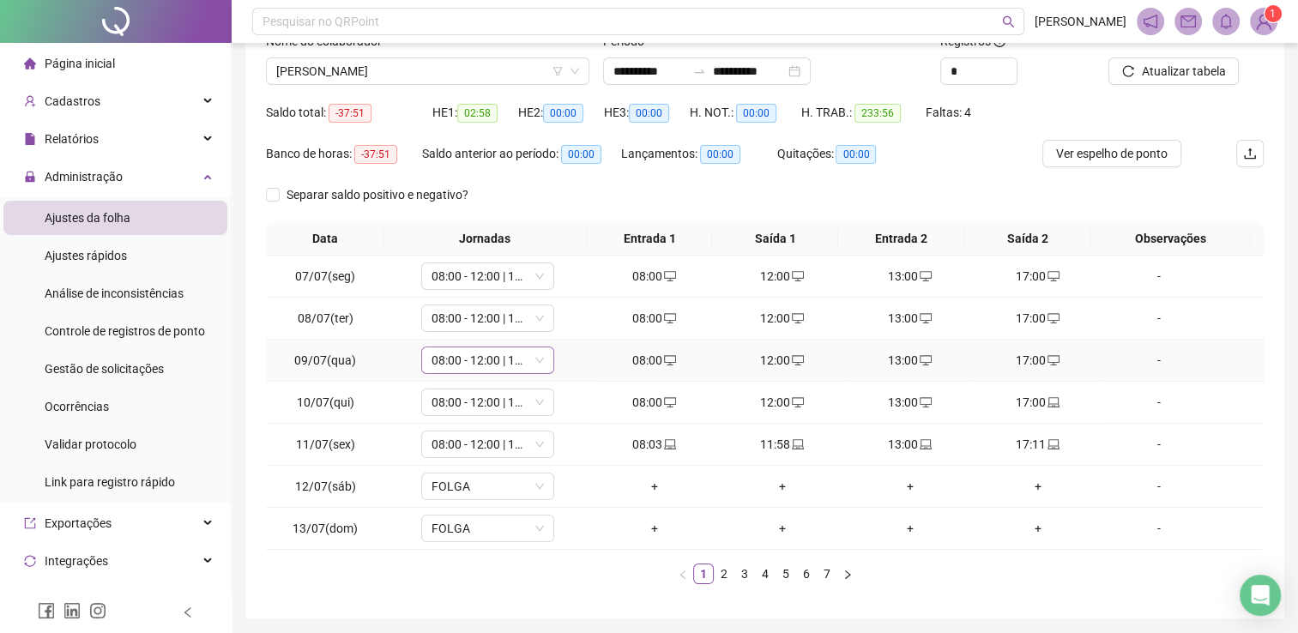
scroll to position [172, 0]
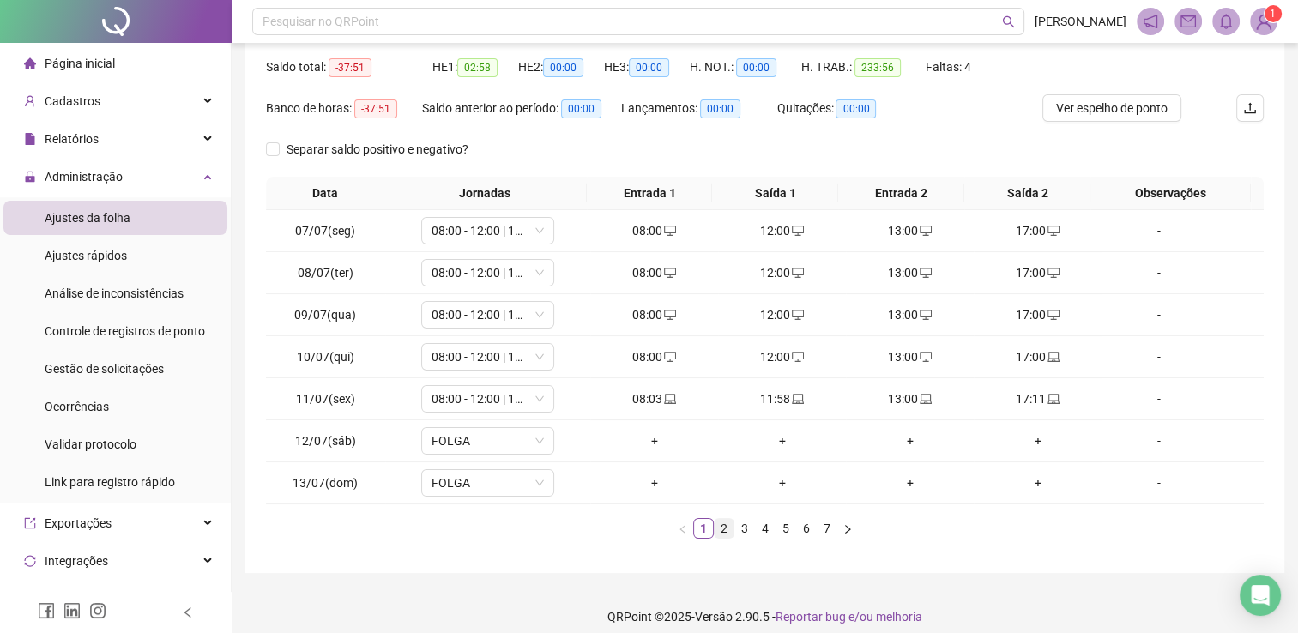
click at [719, 523] on link "2" at bounding box center [723, 528] width 19 height 19
click at [744, 527] on link "3" at bounding box center [744, 528] width 19 height 19
click at [769, 523] on link "4" at bounding box center [765, 528] width 19 height 19
click at [827, 527] on link "7" at bounding box center [826, 528] width 19 height 19
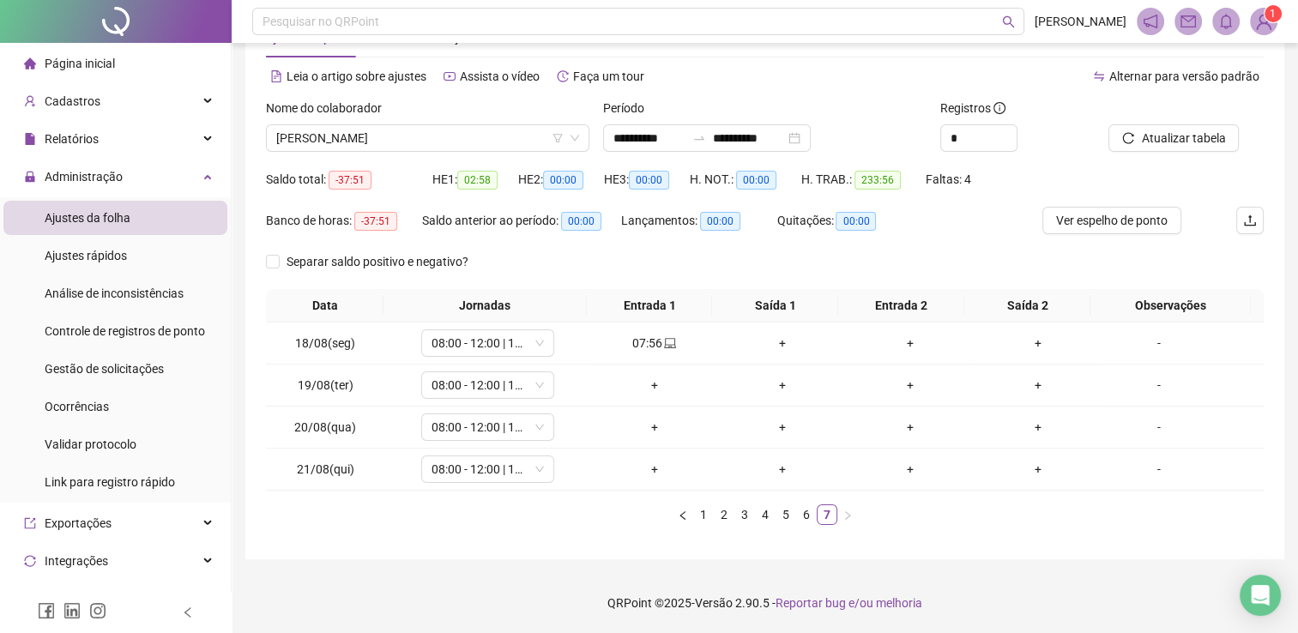
scroll to position [58, 0]
click at [799, 517] on link "6" at bounding box center [806, 515] width 19 height 19
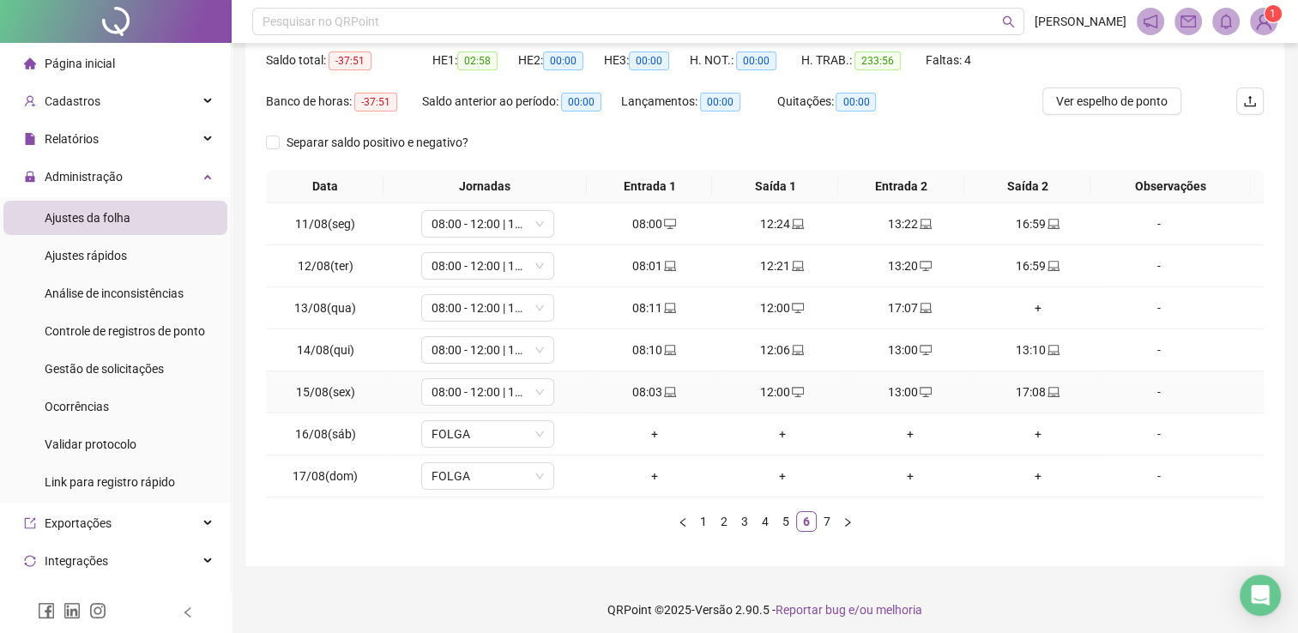
scroll to position [184, 0]
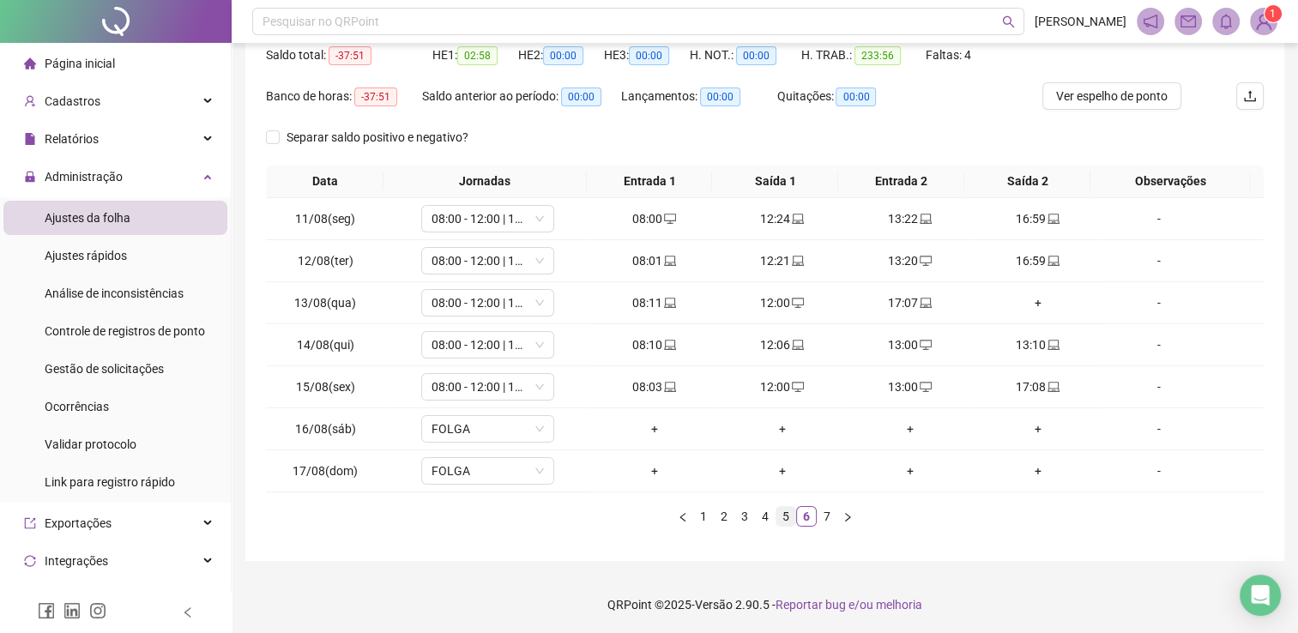
click at [789, 513] on link "5" at bounding box center [785, 516] width 19 height 19
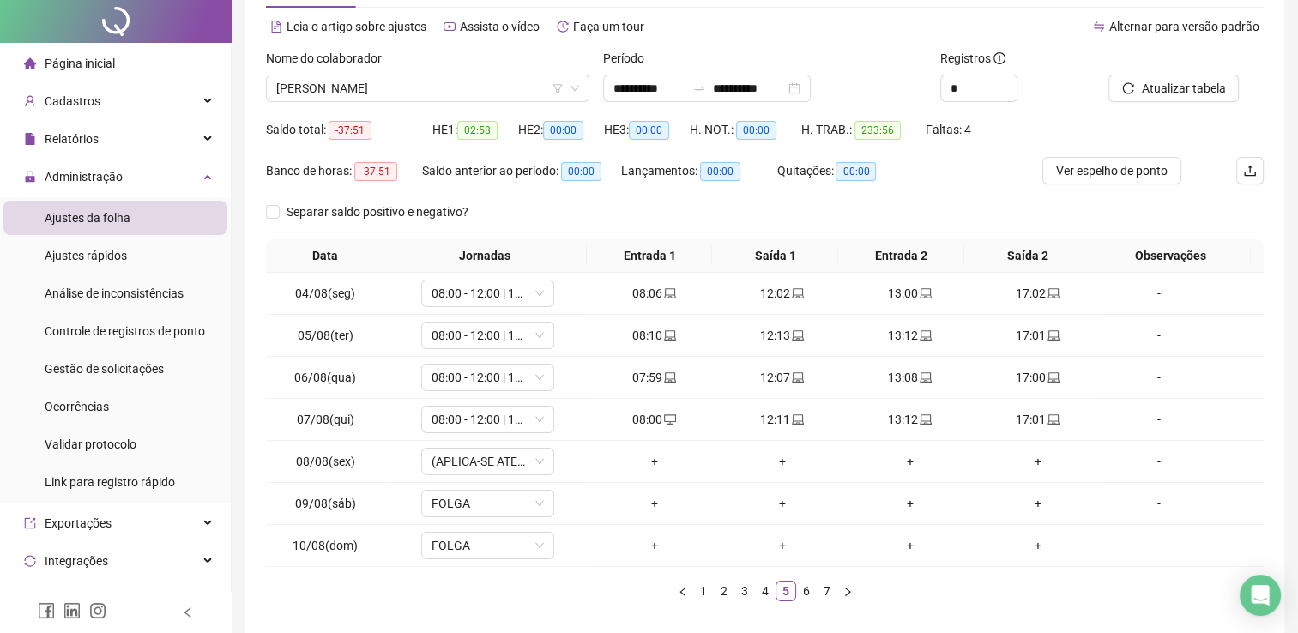
scroll to position [0, 0]
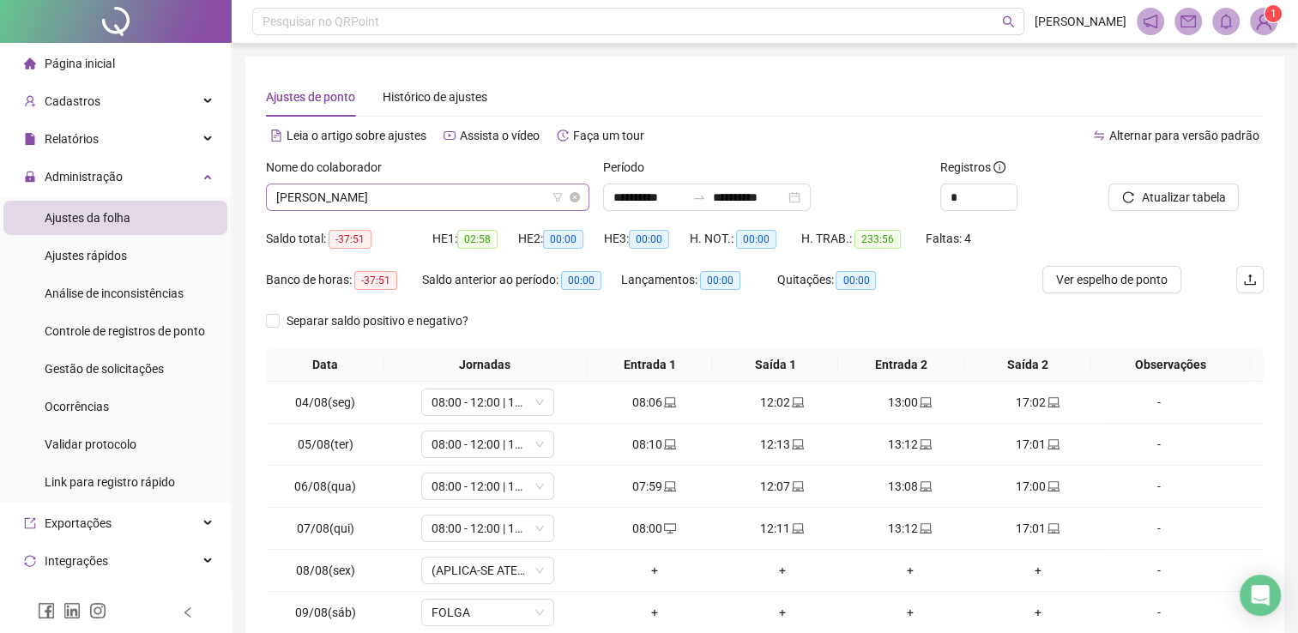
click at [439, 196] on span "AILANA RAIRES SANTOS" at bounding box center [427, 197] width 303 height 26
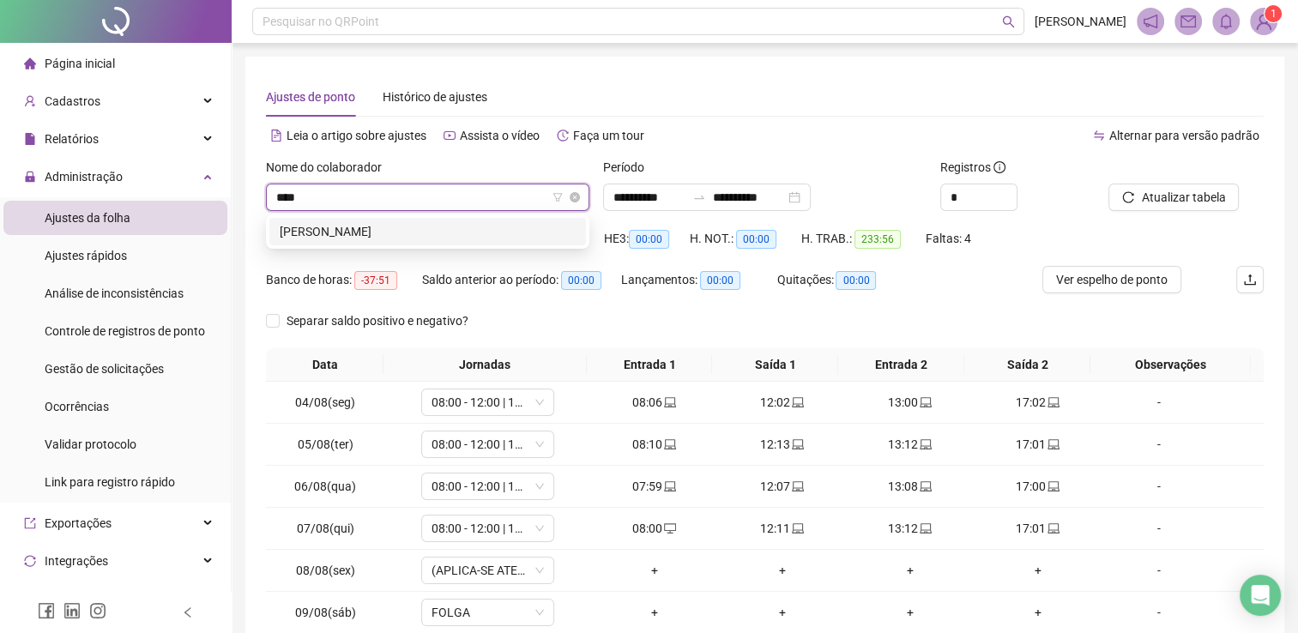
type input "*****"
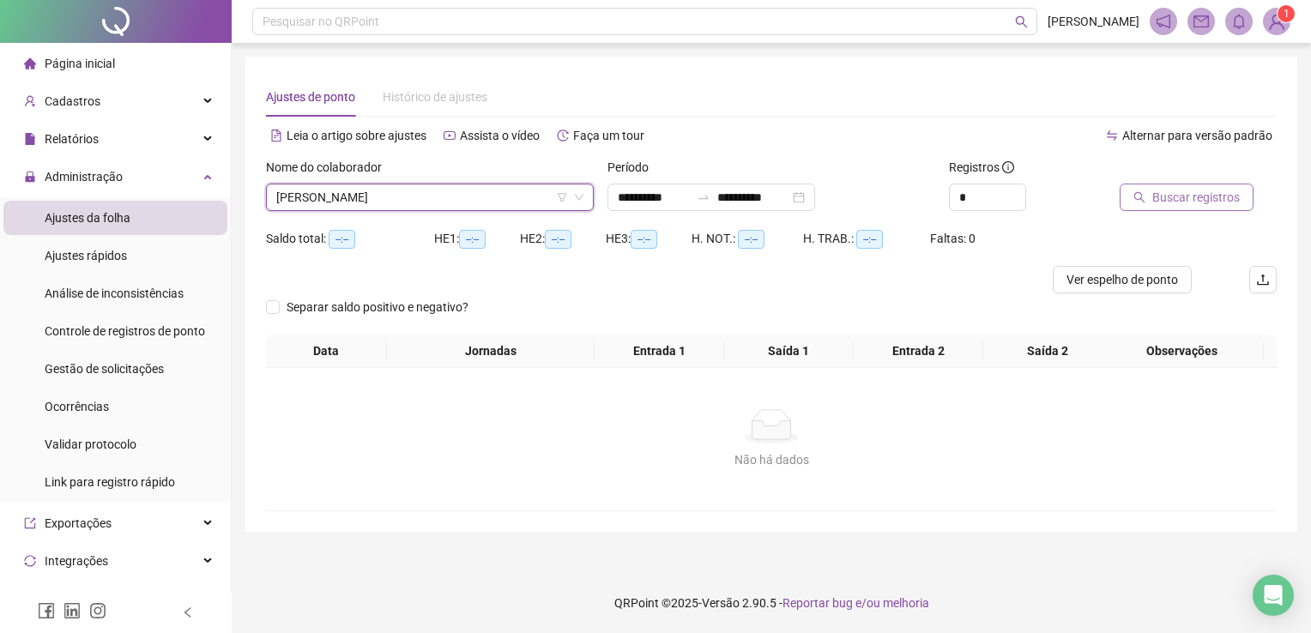
click at [1186, 203] on span "Buscar registros" at bounding box center [1195, 197] width 87 height 19
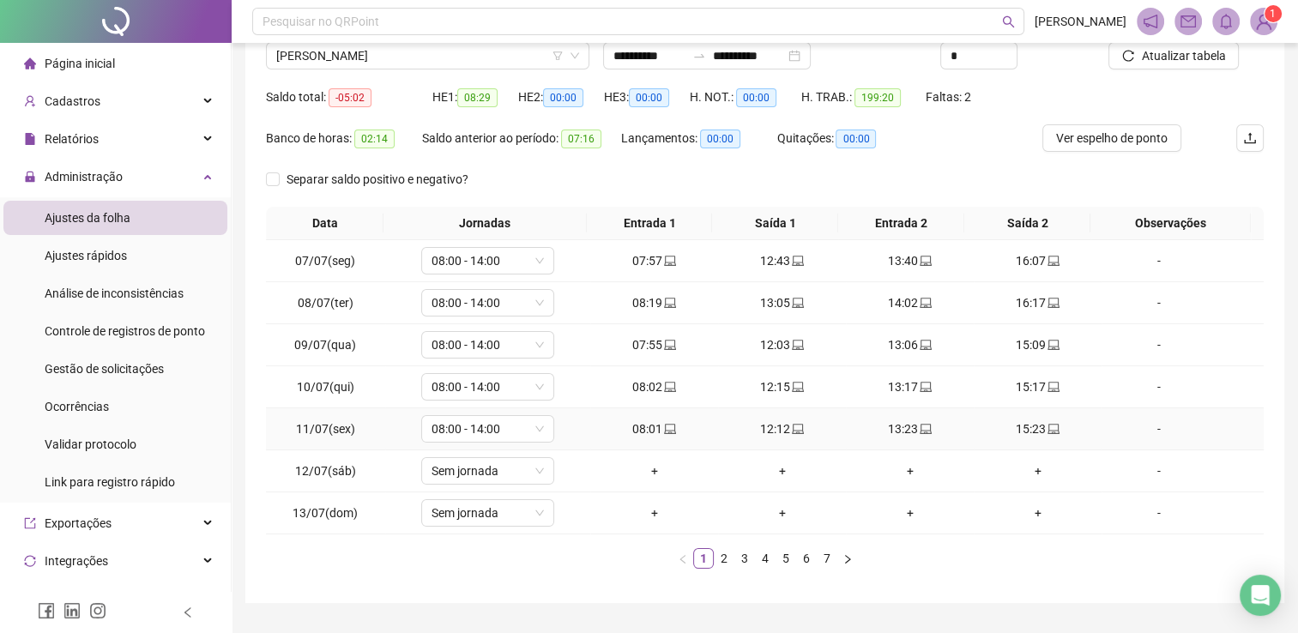
scroll to position [172, 0]
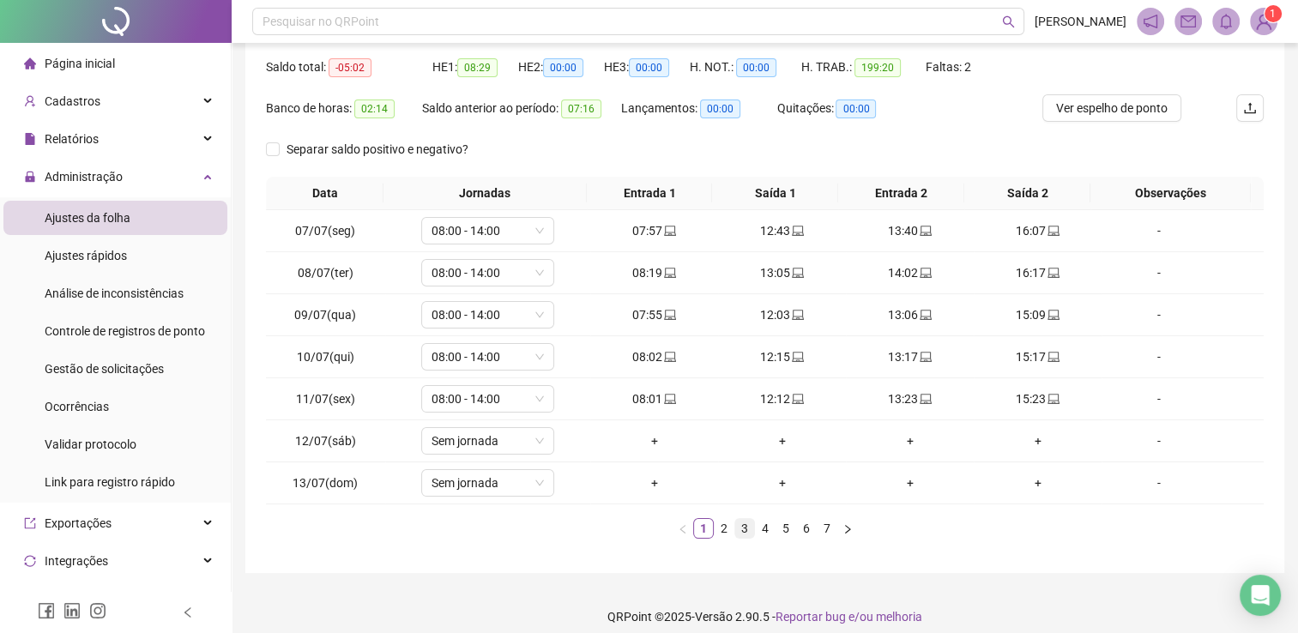
click at [734, 531] on li "3" at bounding box center [744, 528] width 21 height 21
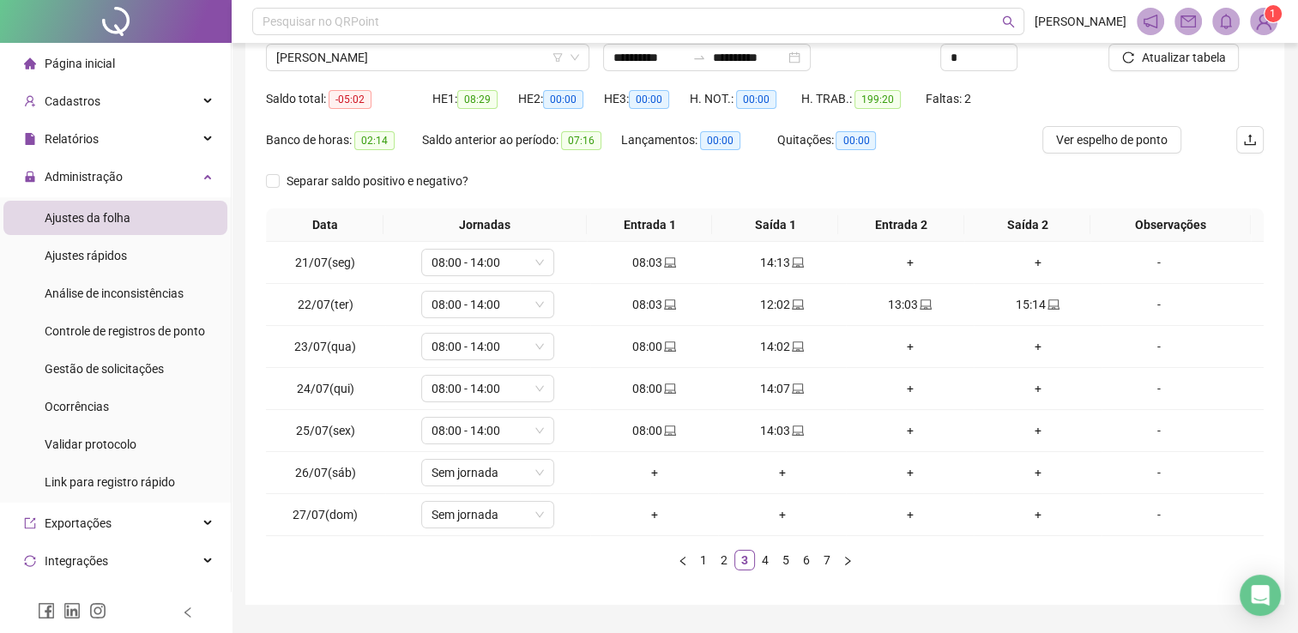
scroll to position [86, 0]
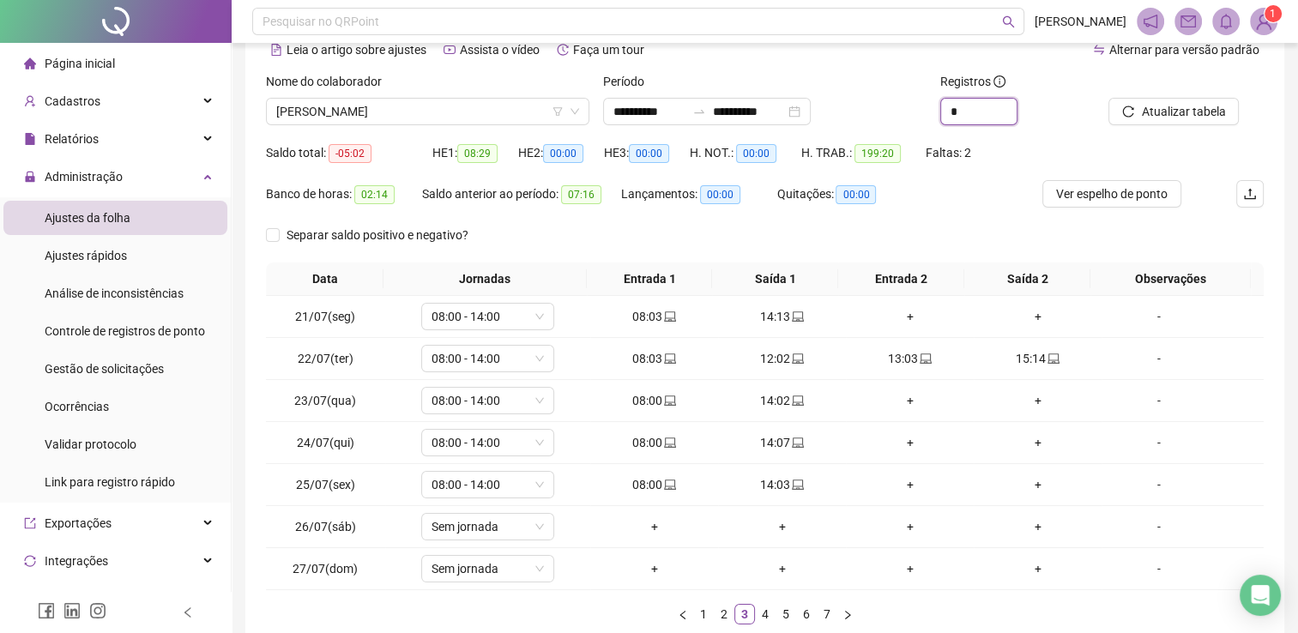
click at [908, 100] on div "**********" at bounding box center [764, 105] width 1011 height 67
type input "*"
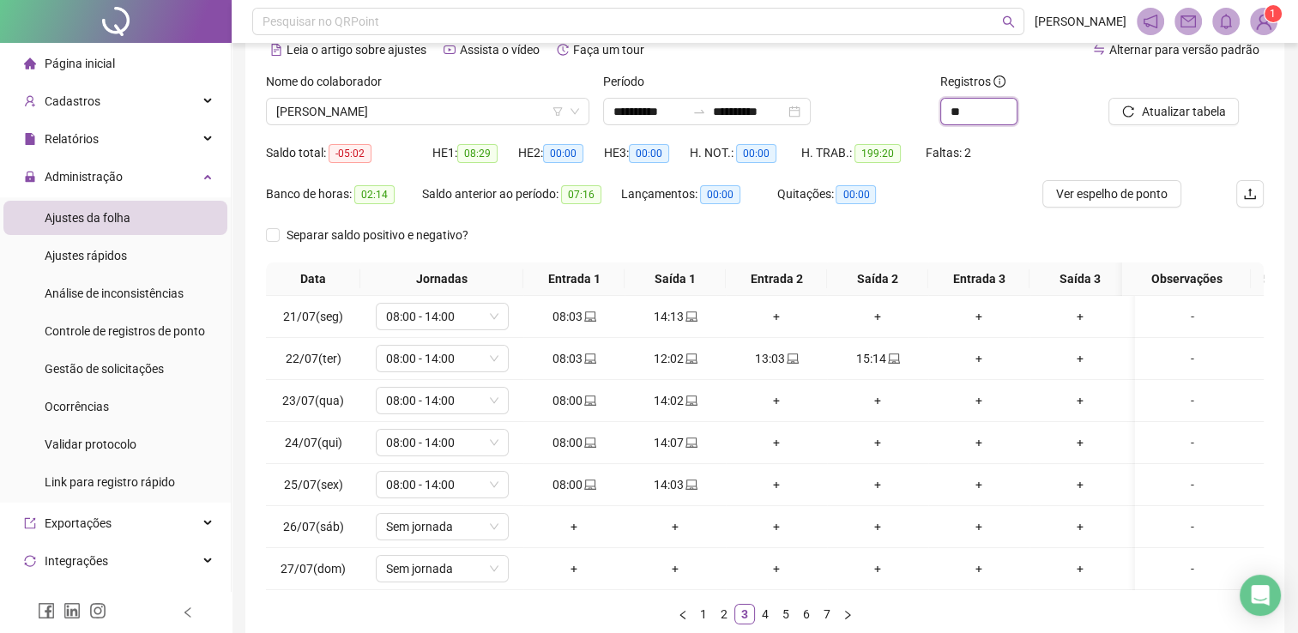
type input "**"
drag, startPoint x: 1287, startPoint y: 81, endPoint x: 1255, endPoint y: 81, distance: 31.7
click at [1255, 81] on div "**********" at bounding box center [765, 323] width 1066 height 818
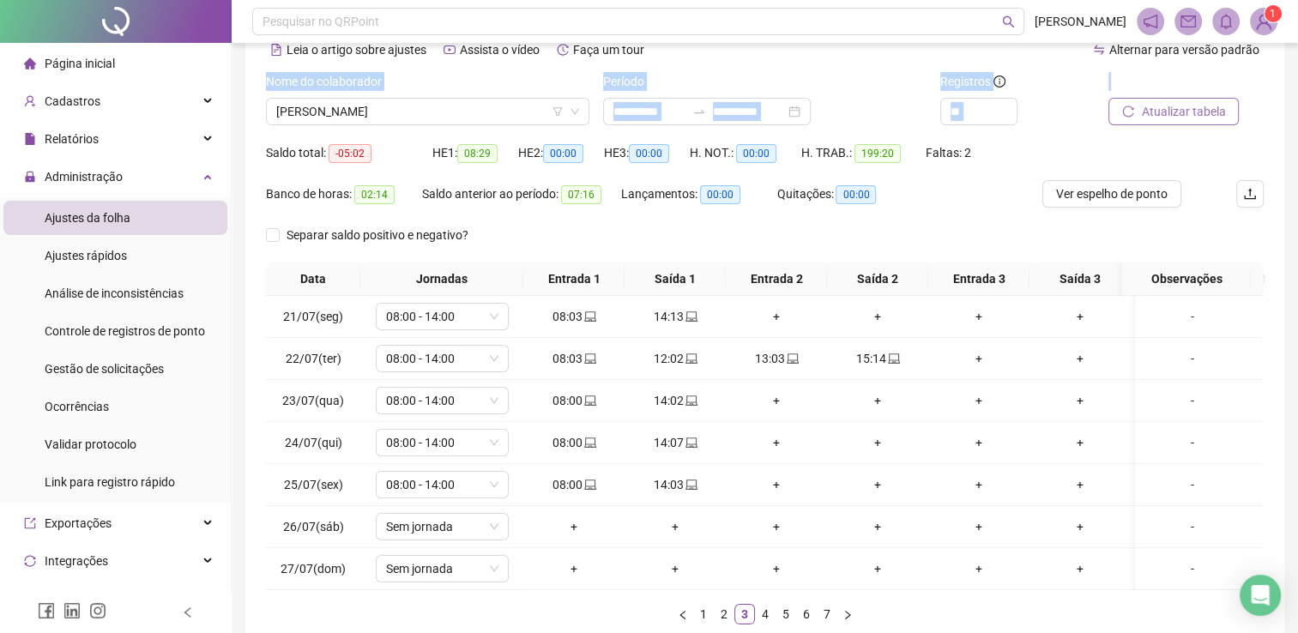
drag, startPoint x: 1255, startPoint y: 81, endPoint x: 1199, endPoint y: 120, distance: 68.3
click at [1199, 120] on span "Atualizar tabela" at bounding box center [1183, 111] width 84 height 19
click at [794, 620] on link "5" at bounding box center [785, 614] width 19 height 19
click at [812, 619] on link "6" at bounding box center [806, 614] width 19 height 19
click at [830, 621] on link "7" at bounding box center [826, 614] width 19 height 19
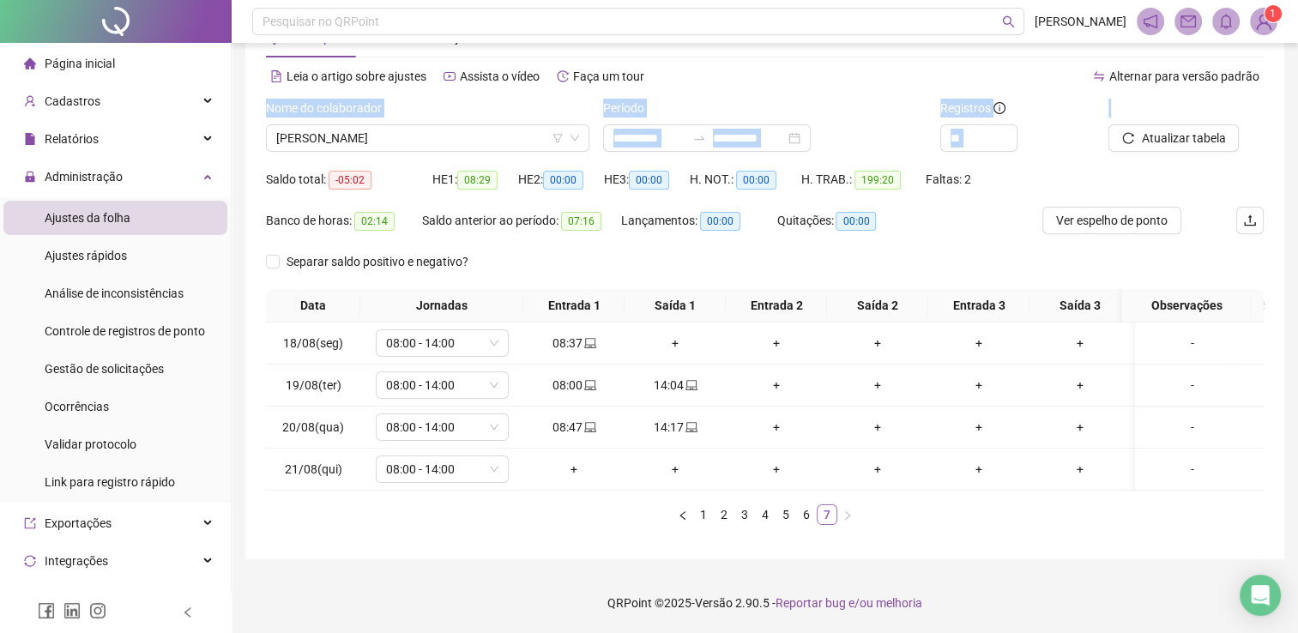
scroll to position [71, 0]
click at [454, 125] on span "[PERSON_NAME]" at bounding box center [427, 138] width 303 height 26
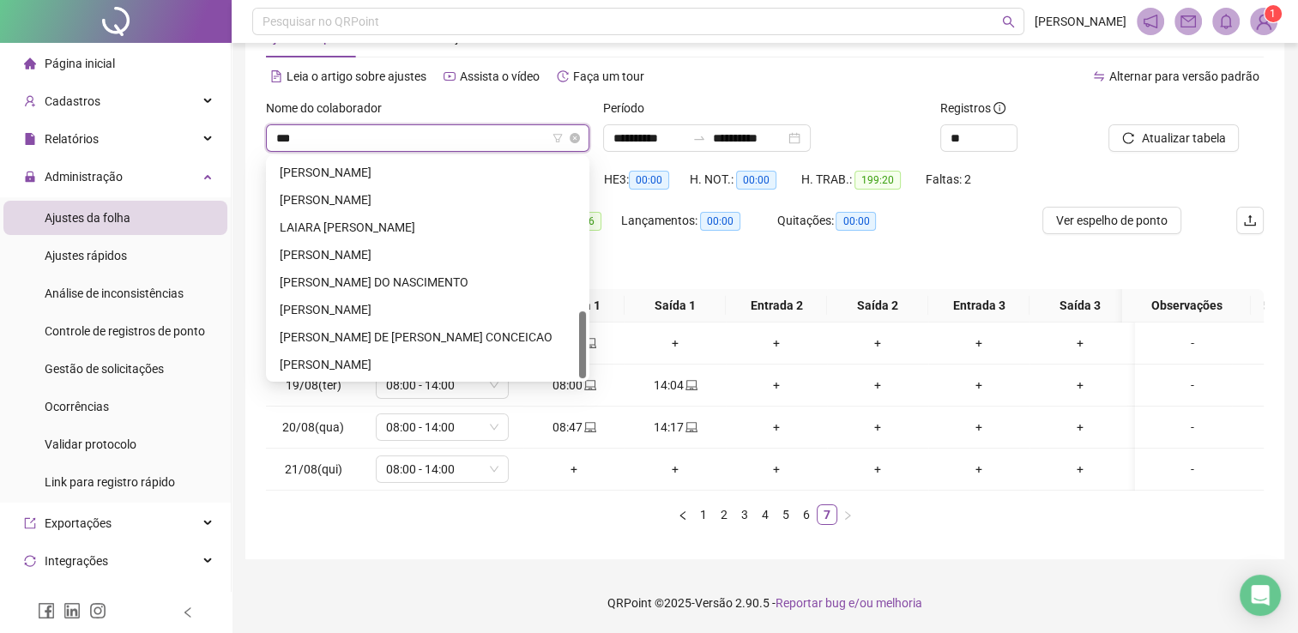
scroll to position [0, 0]
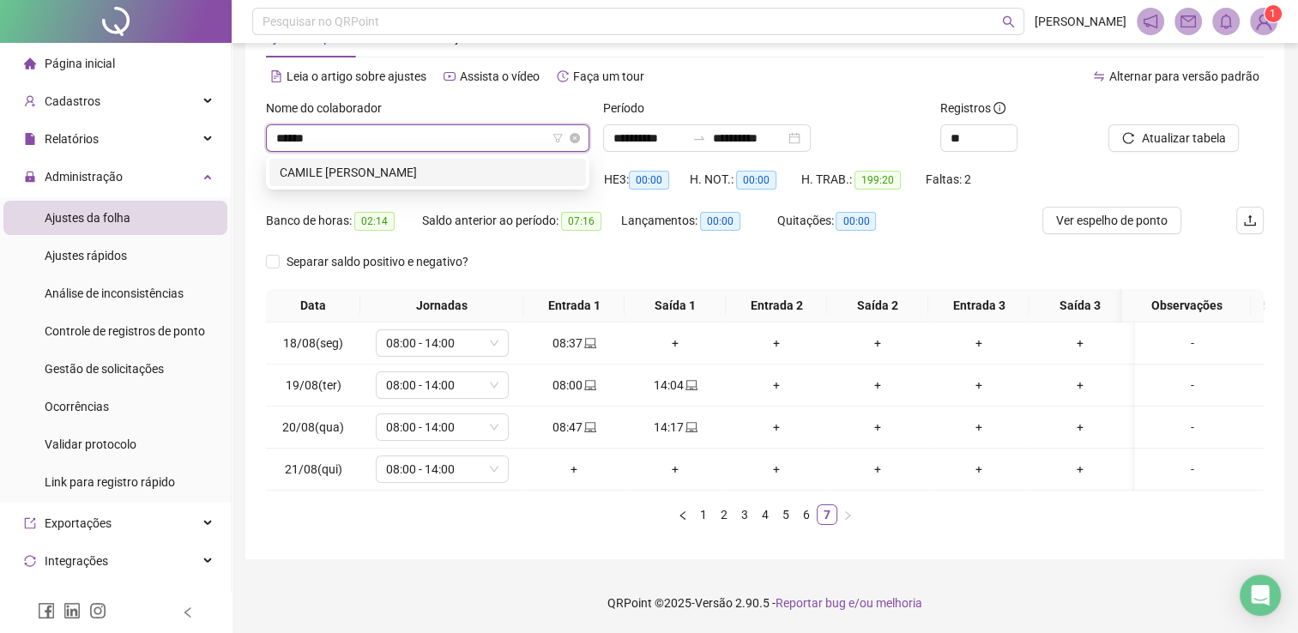
type input "*****"
click at [515, 163] on div "[PERSON_NAME]" at bounding box center [428, 172] width 296 height 19
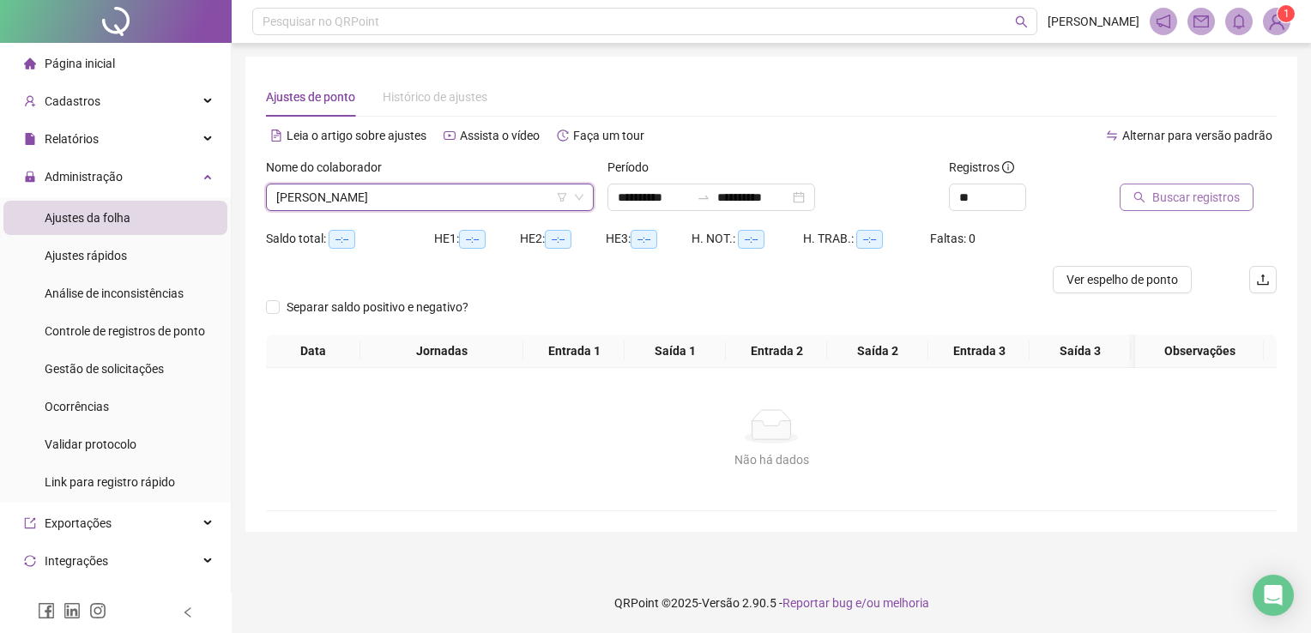
click at [1179, 190] on span "Buscar registros" at bounding box center [1195, 197] width 87 height 19
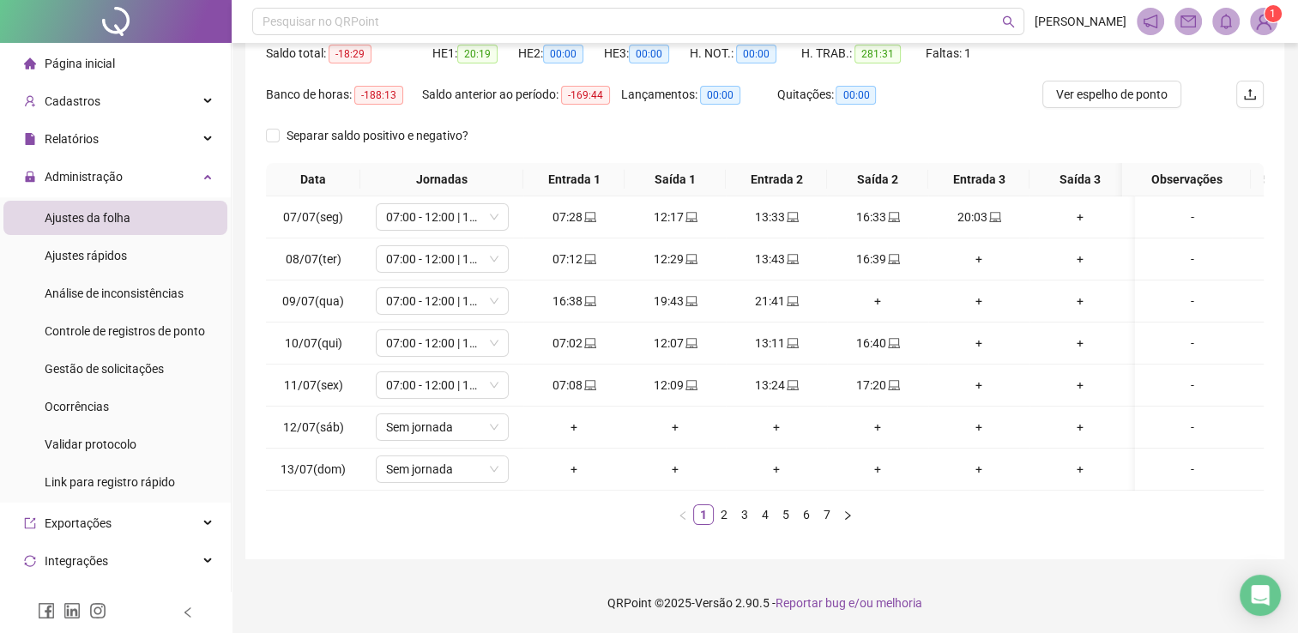
scroll to position [196, 0]
click at [788, 515] on link "5" at bounding box center [785, 514] width 19 height 19
click at [806, 516] on link "6" at bounding box center [806, 514] width 19 height 19
click at [837, 504] on ul "1 2 3 4 5 6 7" at bounding box center [765, 514] width 998 height 21
click at [822, 503] on div "Data Jornadas Entrada 1 Saída 1 Entrada 2 Saída 2 Entrada 3 Saída 3 Entrada 4 S…" at bounding box center [765, 344] width 998 height 362
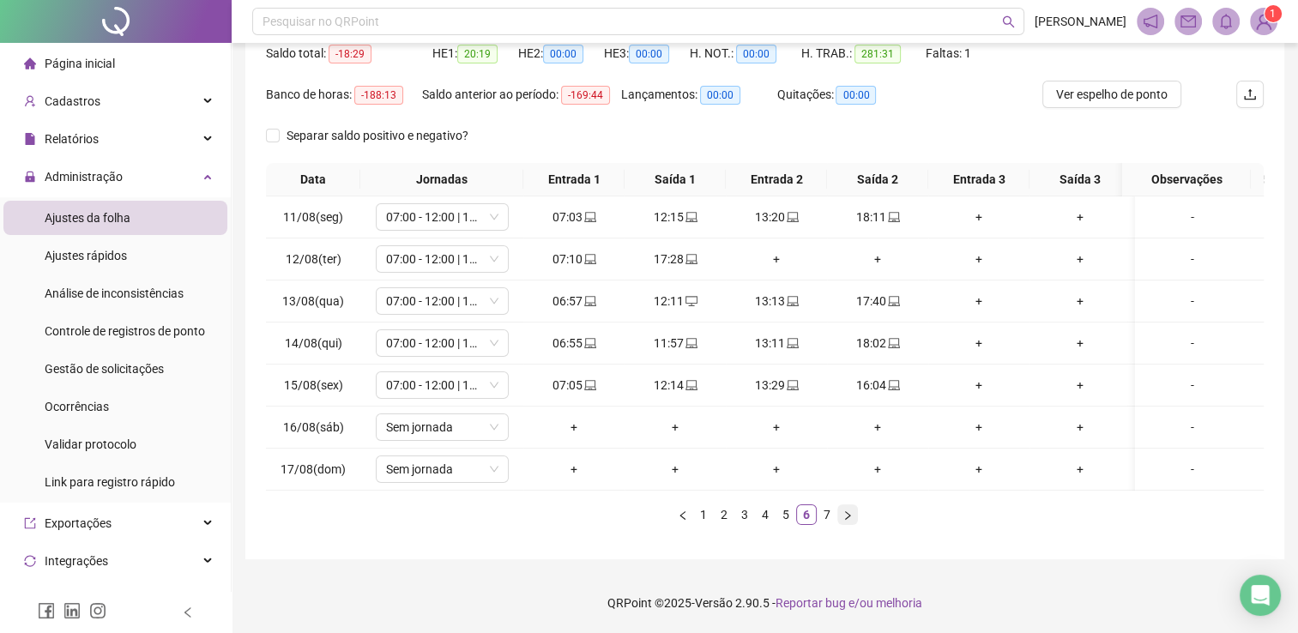
click at [841, 523] on button "button" at bounding box center [847, 514] width 21 height 21
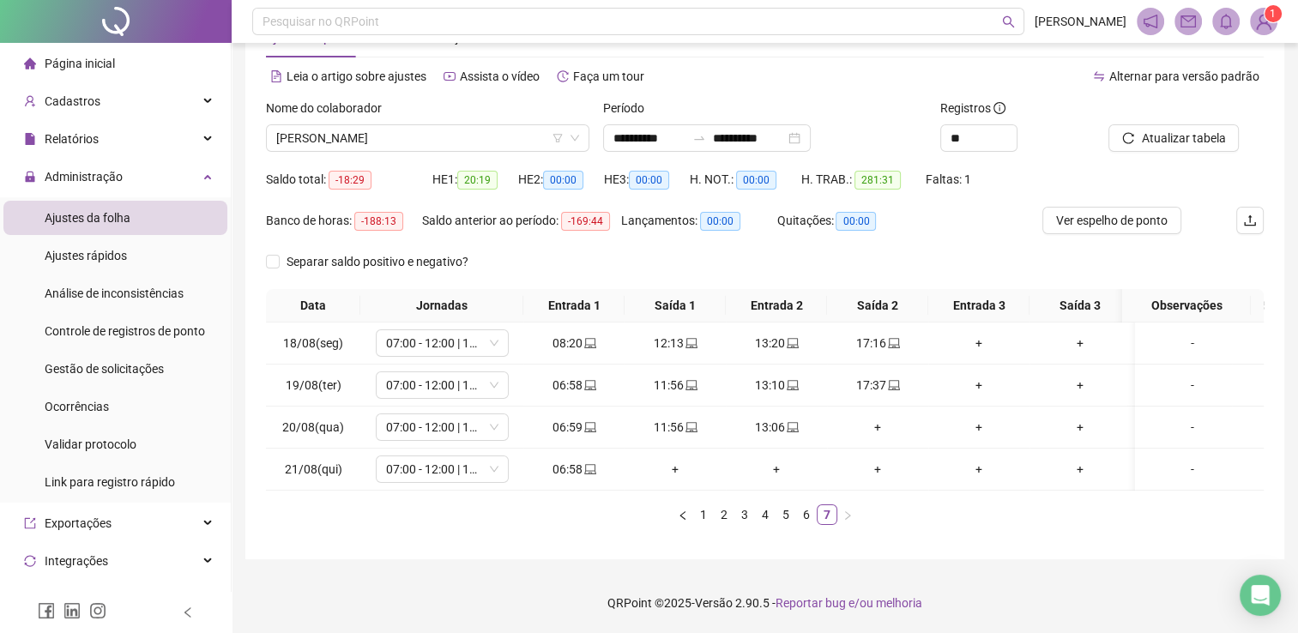
scroll to position [71, 0]
click at [461, 125] on span "[PERSON_NAME]" at bounding box center [427, 138] width 303 height 26
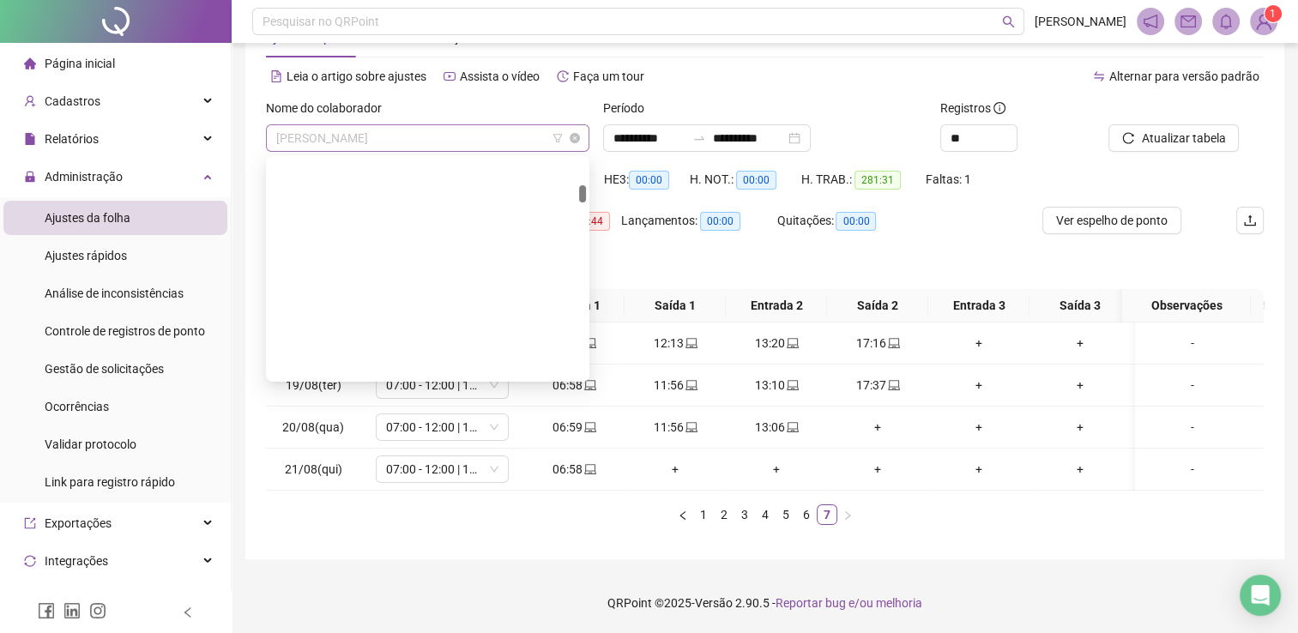
scroll to position [412, 0]
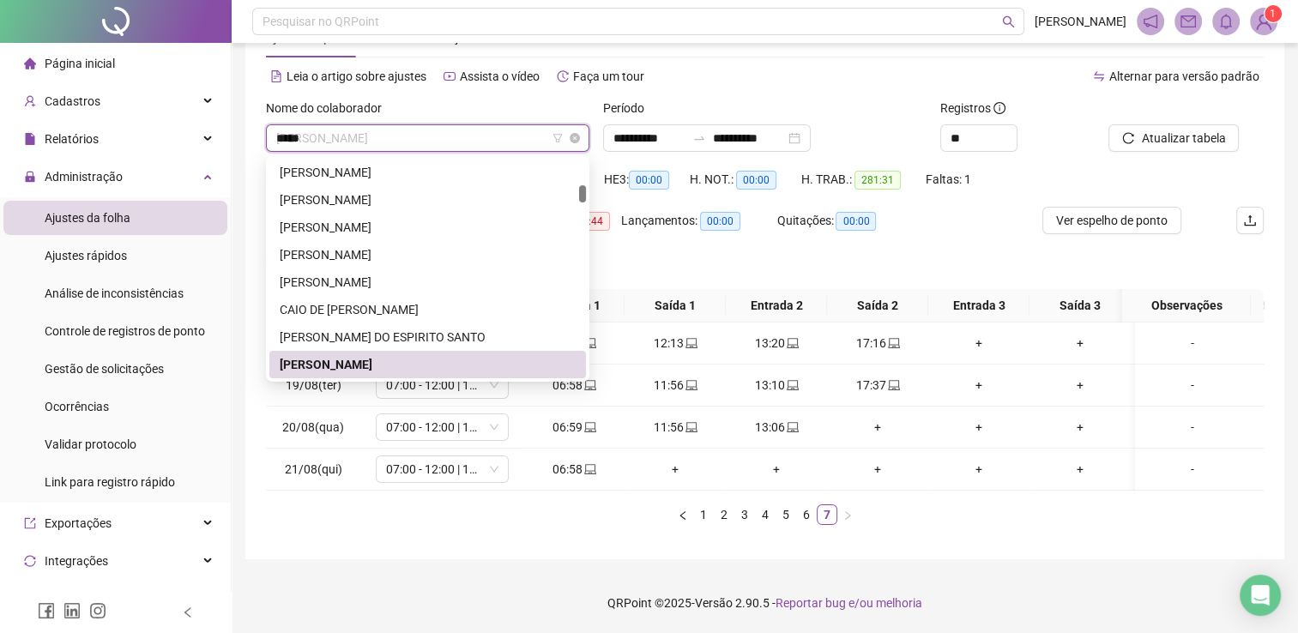
type input "******"
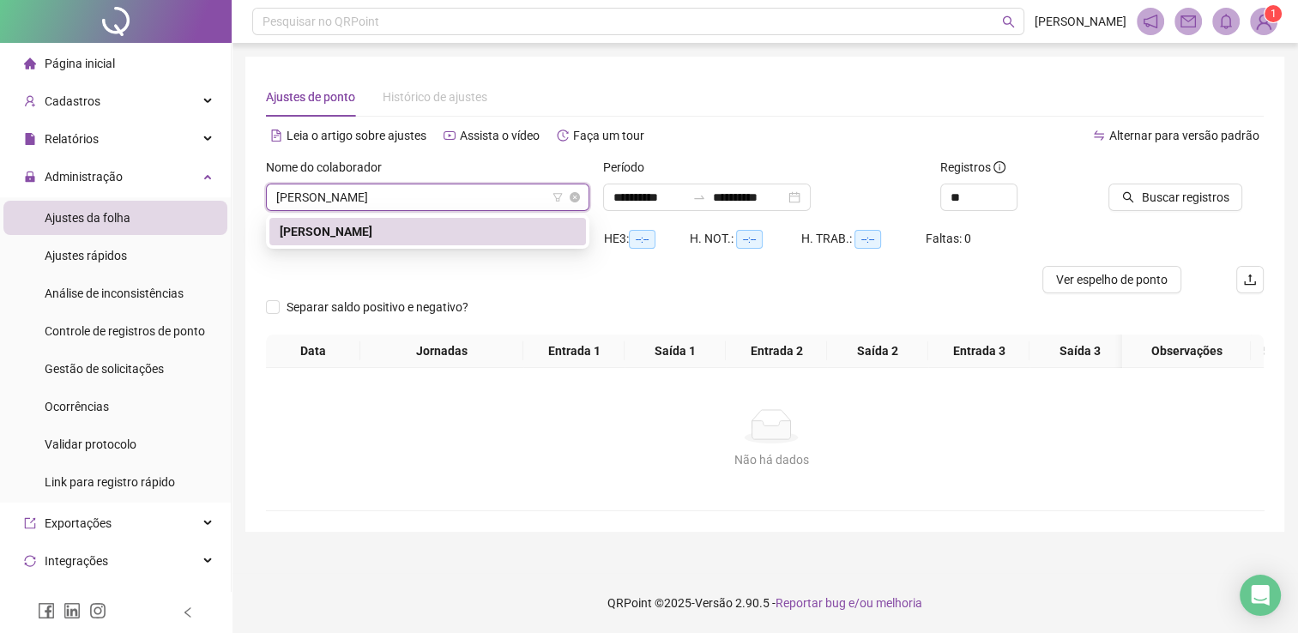
scroll to position [0, 0]
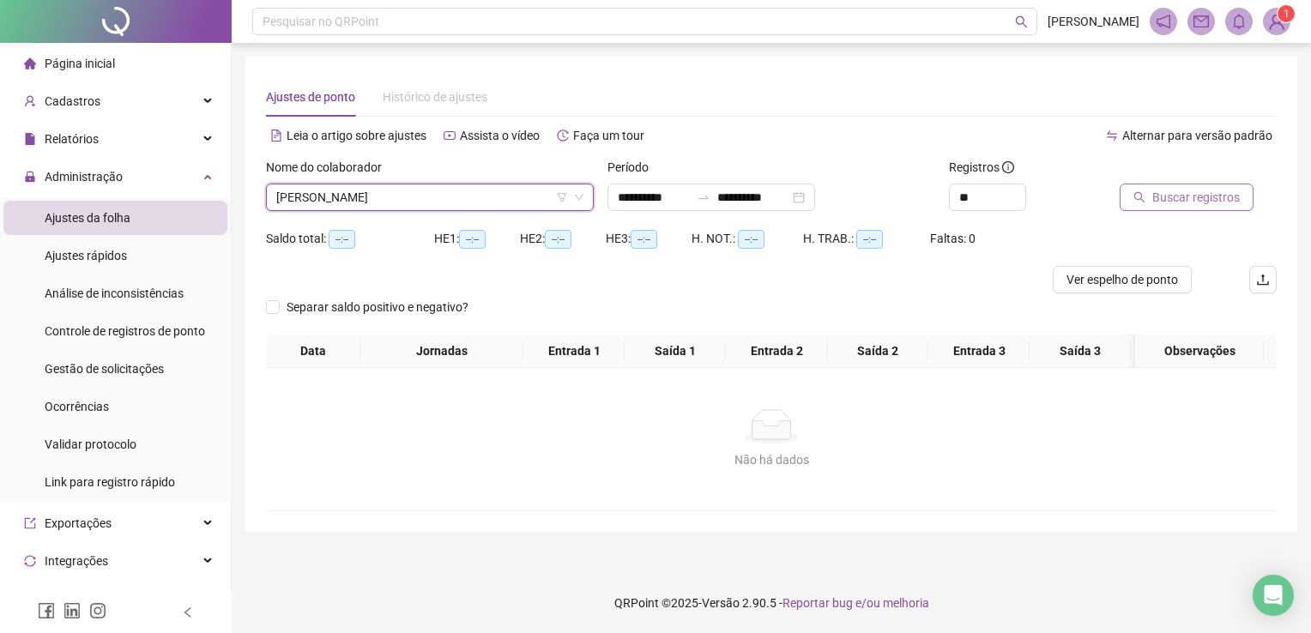
click at [1208, 197] on span "Buscar registros" at bounding box center [1195, 197] width 87 height 19
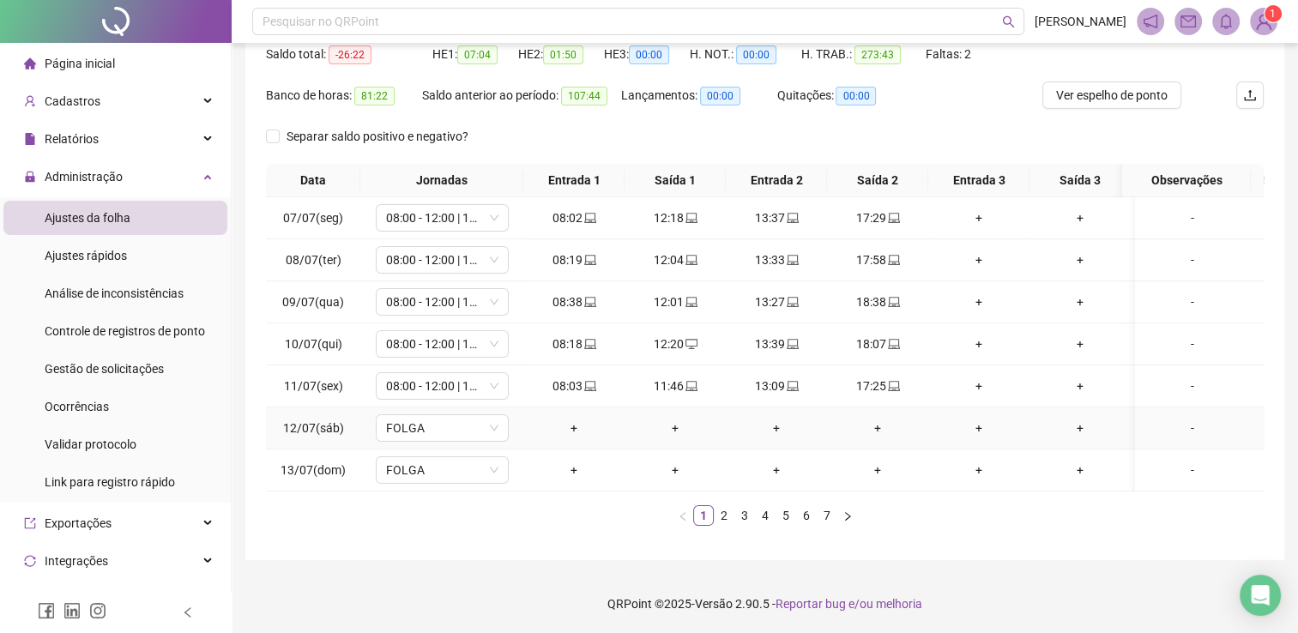
scroll to position [196, 0]
click at [786, 513] on link "5" at bounding box center [785, 514] width 19 height 19
click at [835, 531] on div "Data Jornadas Entrada 1 Saída 1 Entrada 2 Saída 2 Entrada 3 Saída 3 Entrada 4 S…" at bounding box center [765, 351] width 998 height 376
click at [793, 505] on link "5" at bounding box center [785, 514] width 19 height 19
click at [812, 518] on link "6" at bounding box center [806, 514] width 19 height 19
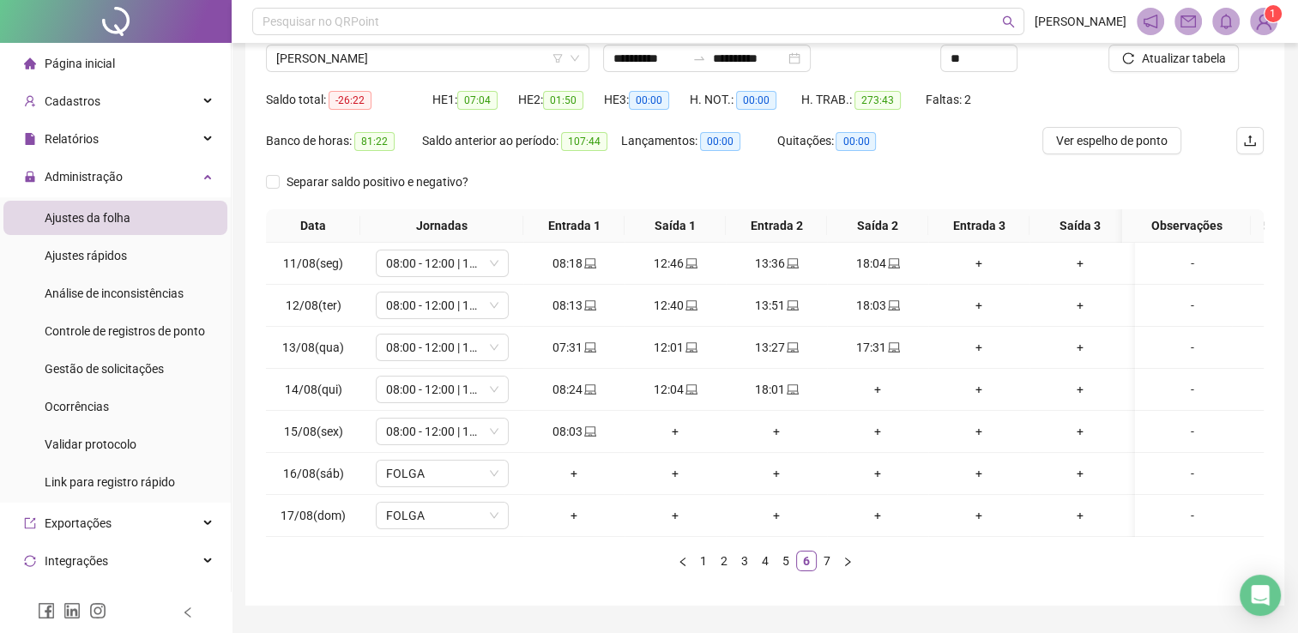
scroll to position [25, 0]
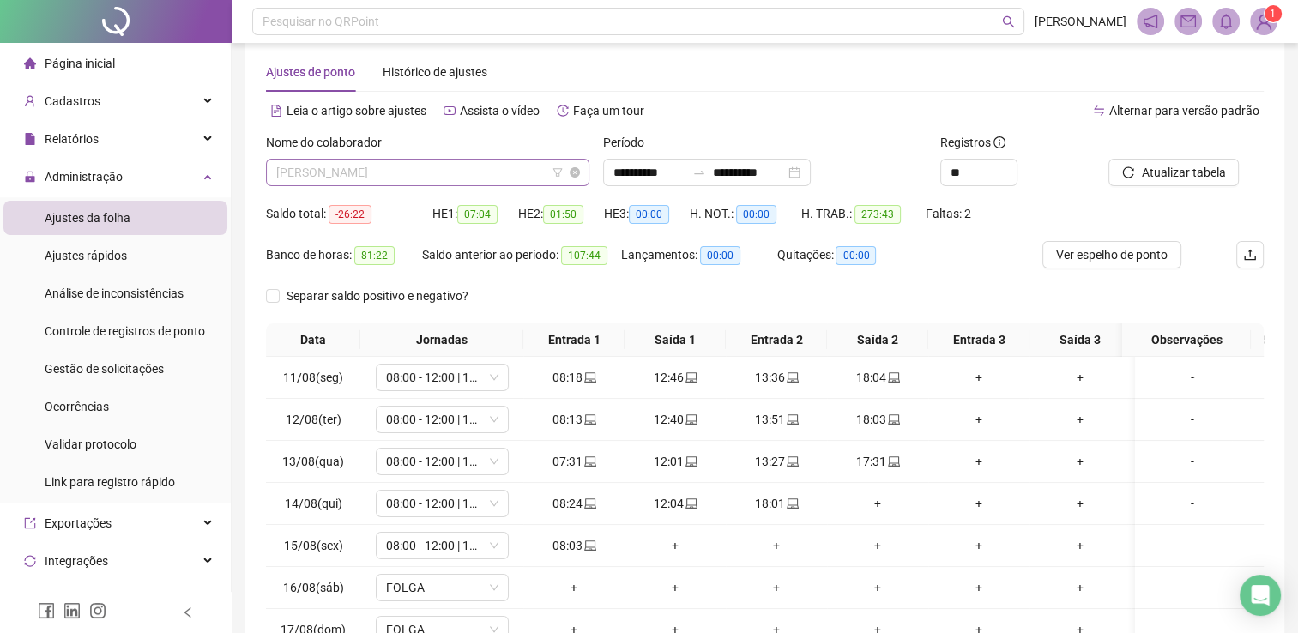
click at [336, 166] on span "[PERSON_NAME]" at bounding box center [427, 173] width 303 height 26
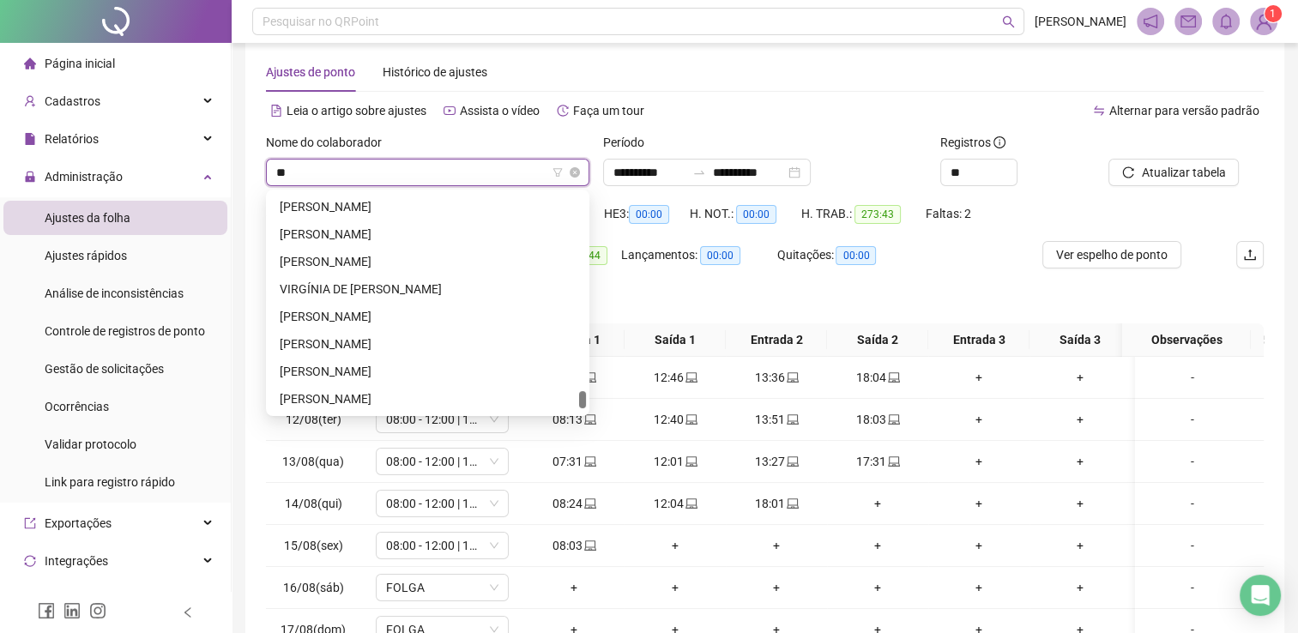
scroll to position [494, 0]
type input "***"
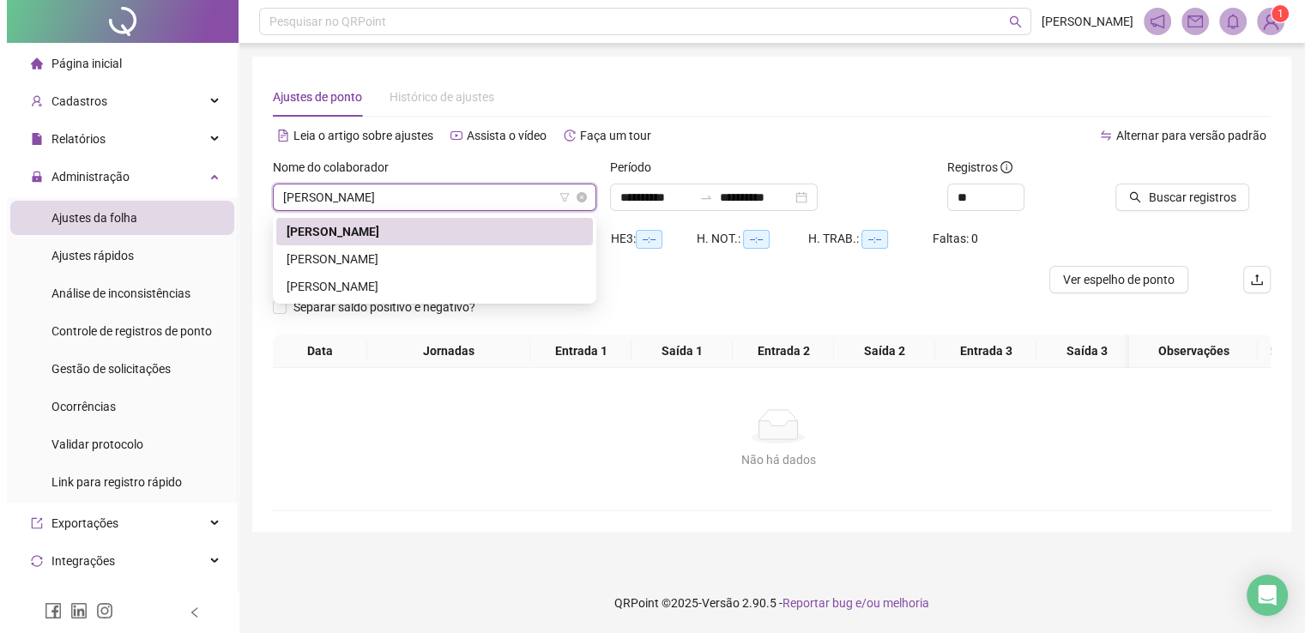
scroll to position [0, 0]
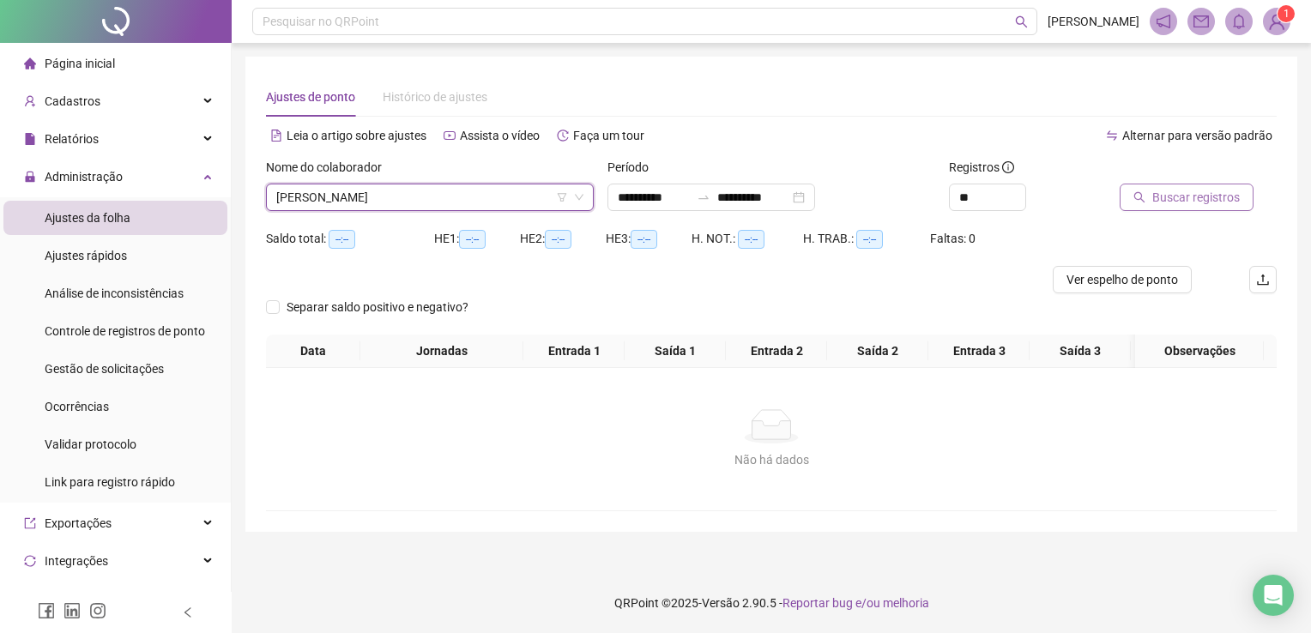
click at [1123, 205] on button "Buscar registros" at bounding box center [1186, 197] width 134 height 27
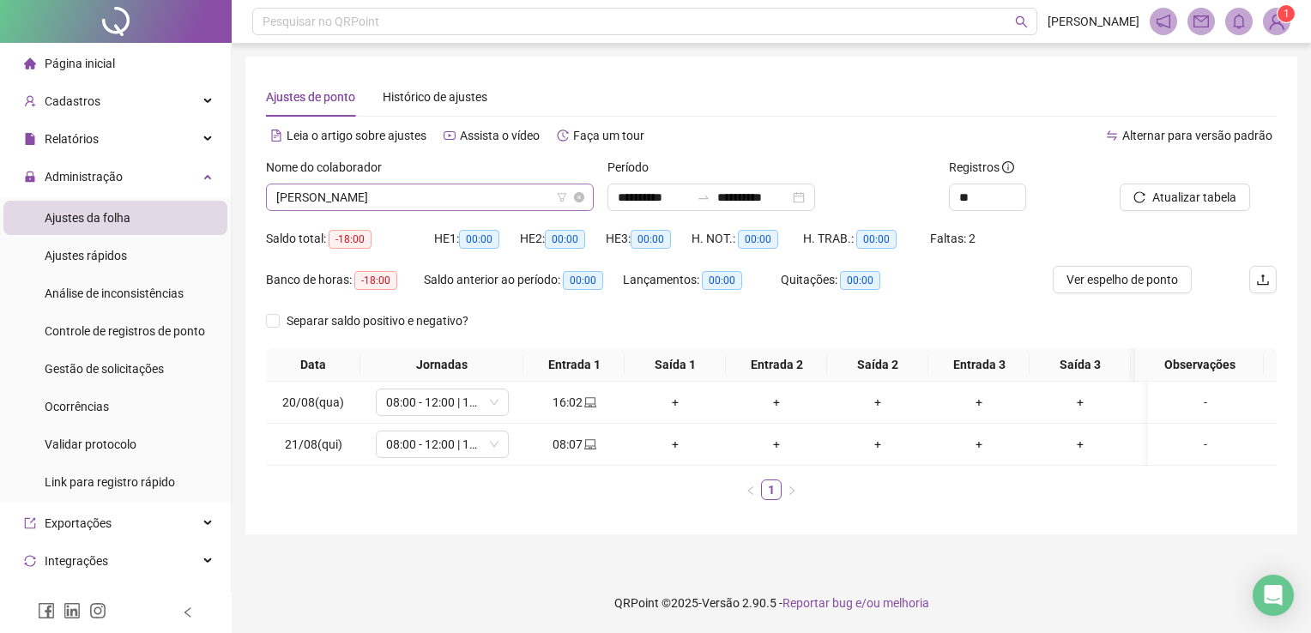
click at [473, 197] on span "[PERSON_NAME]" at bounding box center [429, 197] width 307 height 26
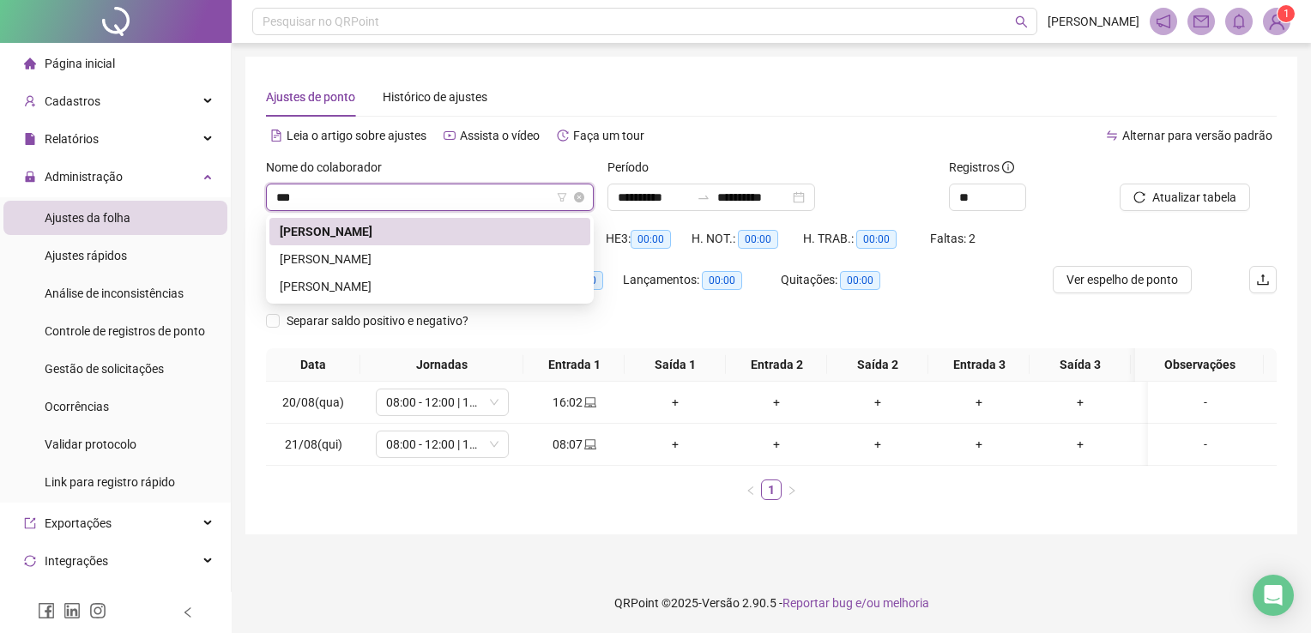
type input "****"
click at [433, 286] on div "[PERSON_NAME]" at bounding box center [430, 286] width 300 height 19
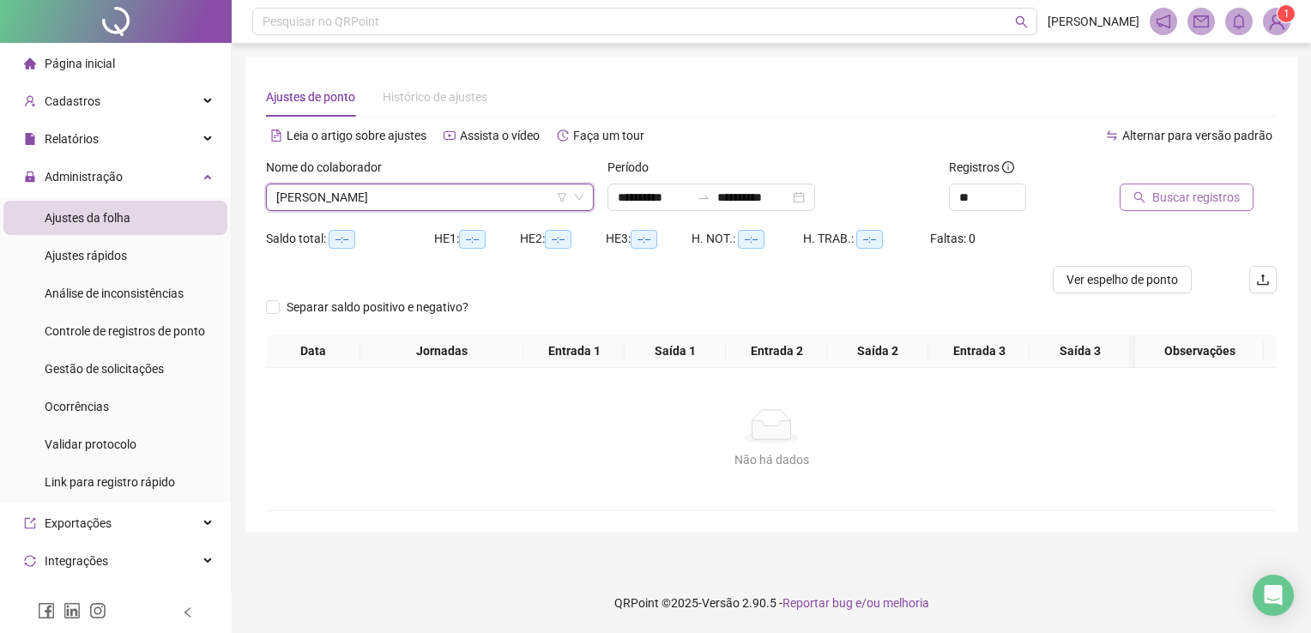
click at [1196, 203] on span "Buscar registros" at bounding box center [1195, 197] width 87 height 19
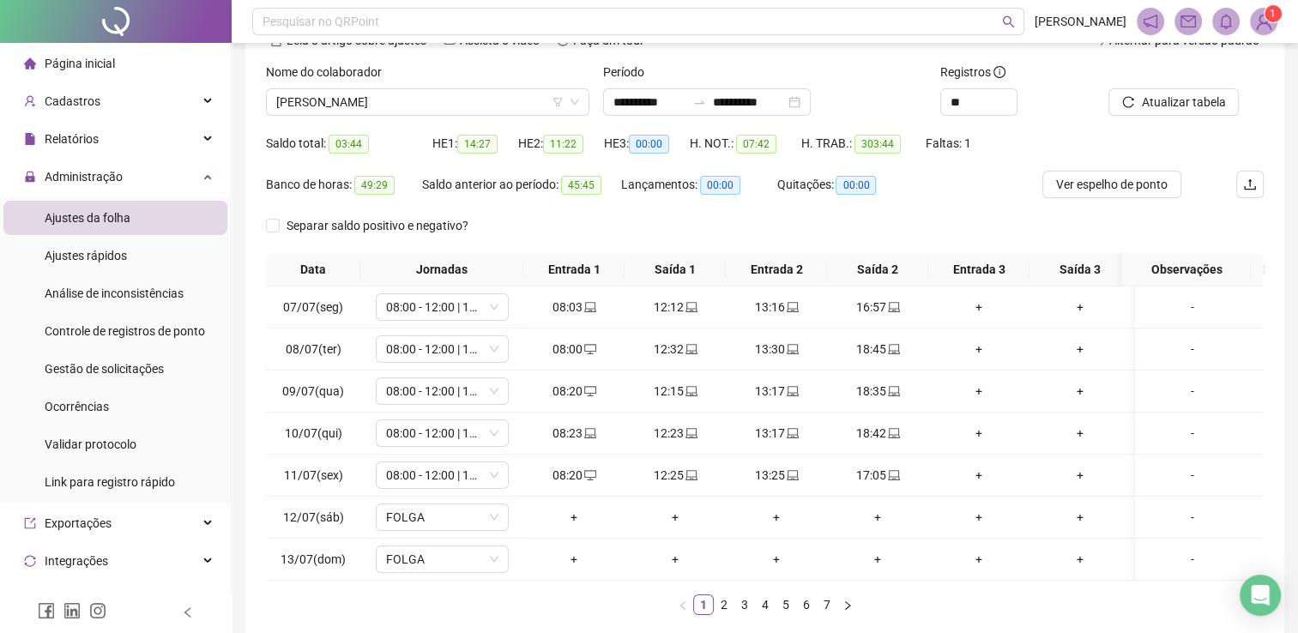
scroll to position [196, 0]
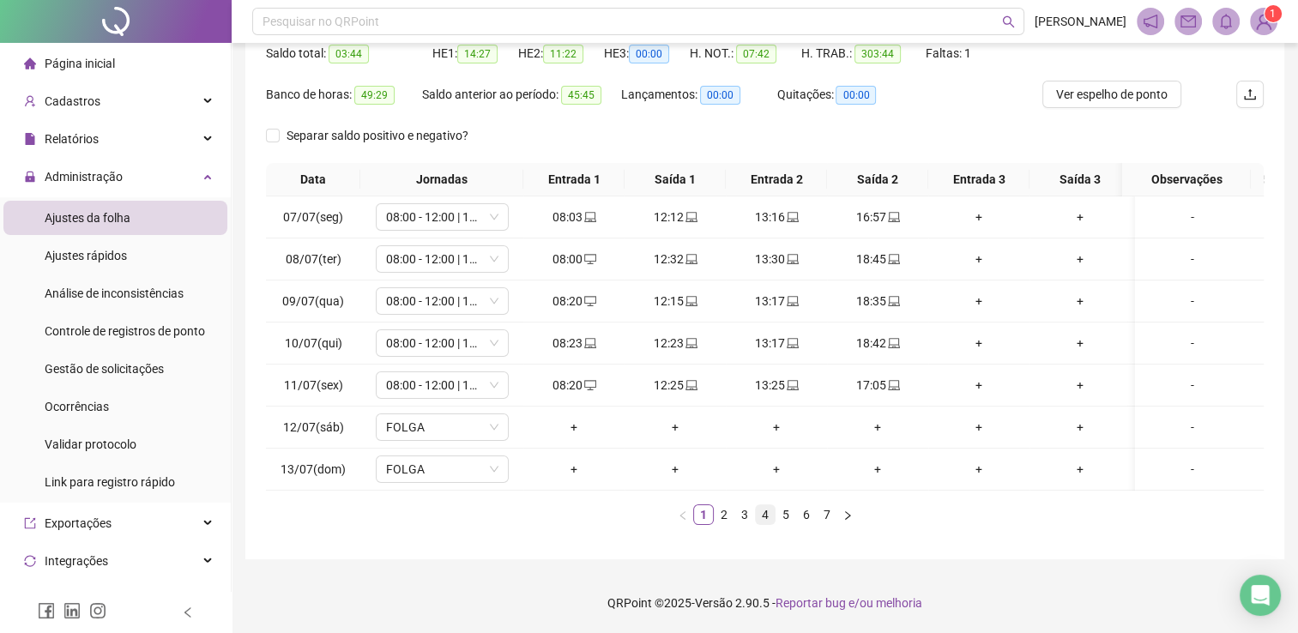
click at [772, 506] on link "4" at bounding box center [765, 514] width 19 height 19
click at [793, 520] on link "5" at bounding box center [785, 514] width 19 height 19
click at [808, 512] on link "6" at bounding box center [806, 514] width 19 height 19
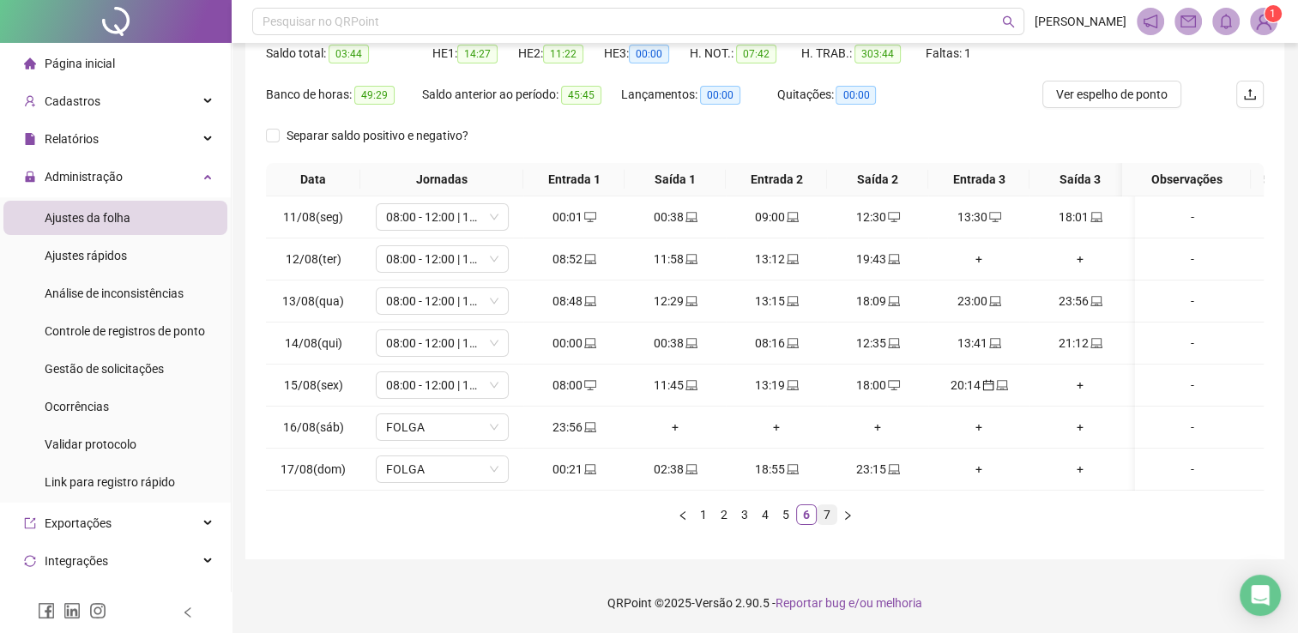
click at [832, 515] on link "7" at bounding box center [826, 514] width 19 height 19
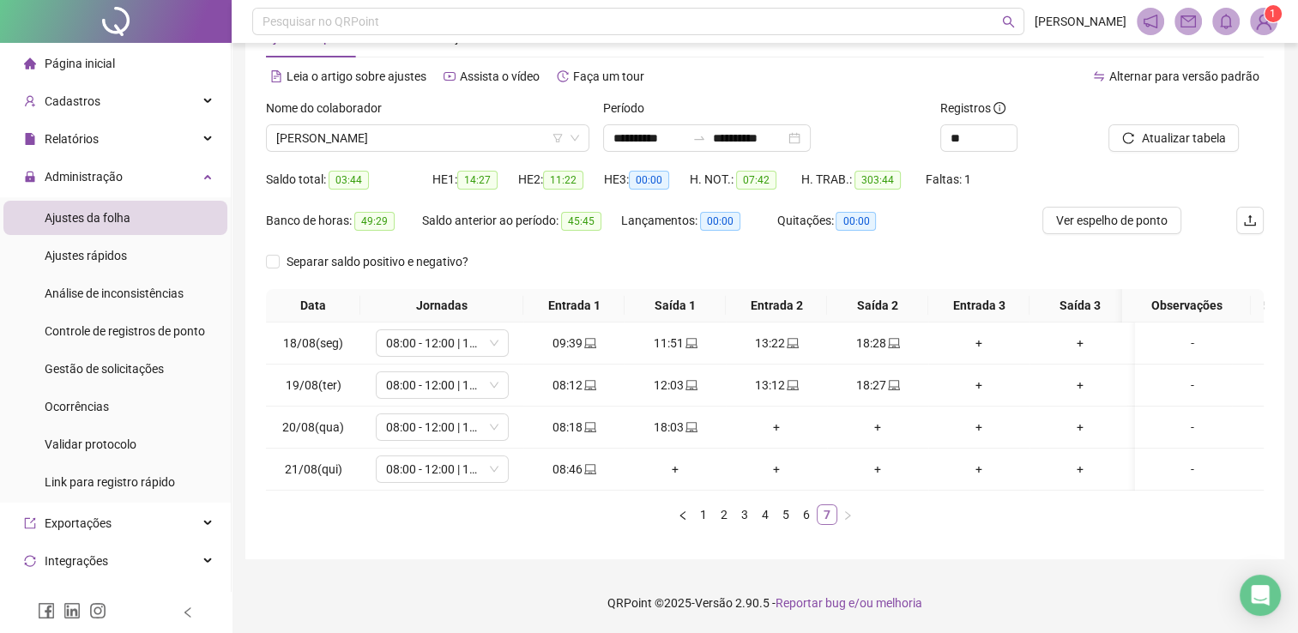
scroll to position [71, 0]
click at [420, 129] on span "[PERSON_NAME]" at bounding box center [427, 138] width 303 height 26
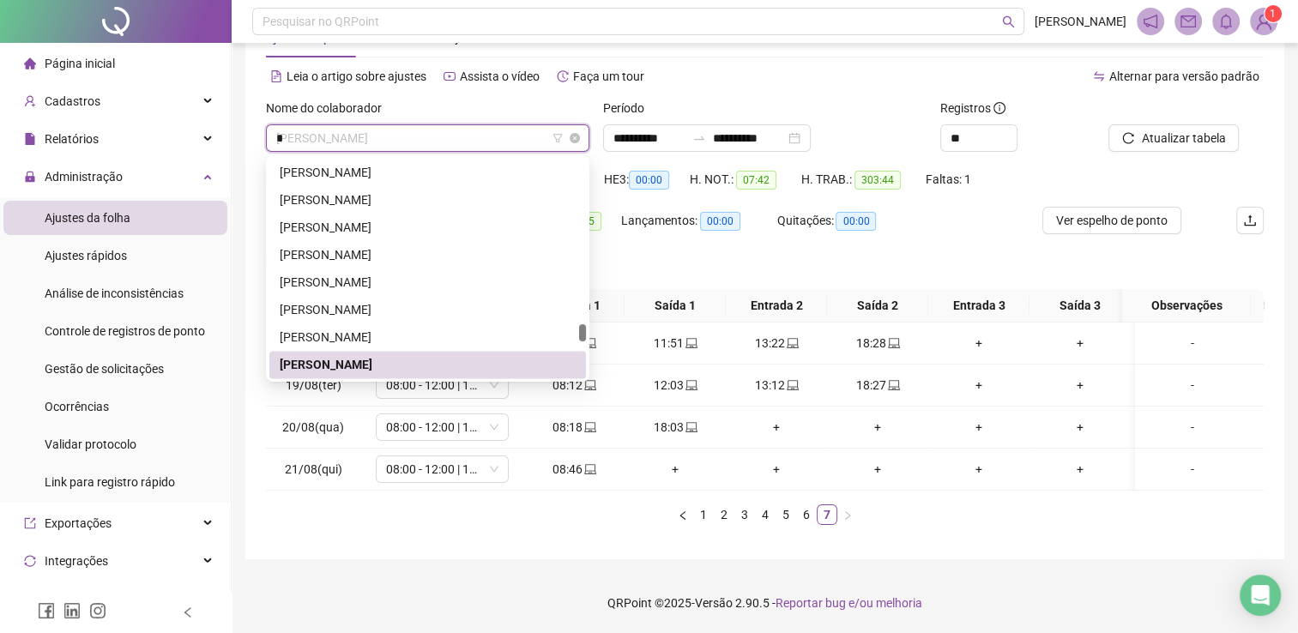
scroll to position [0, 0]
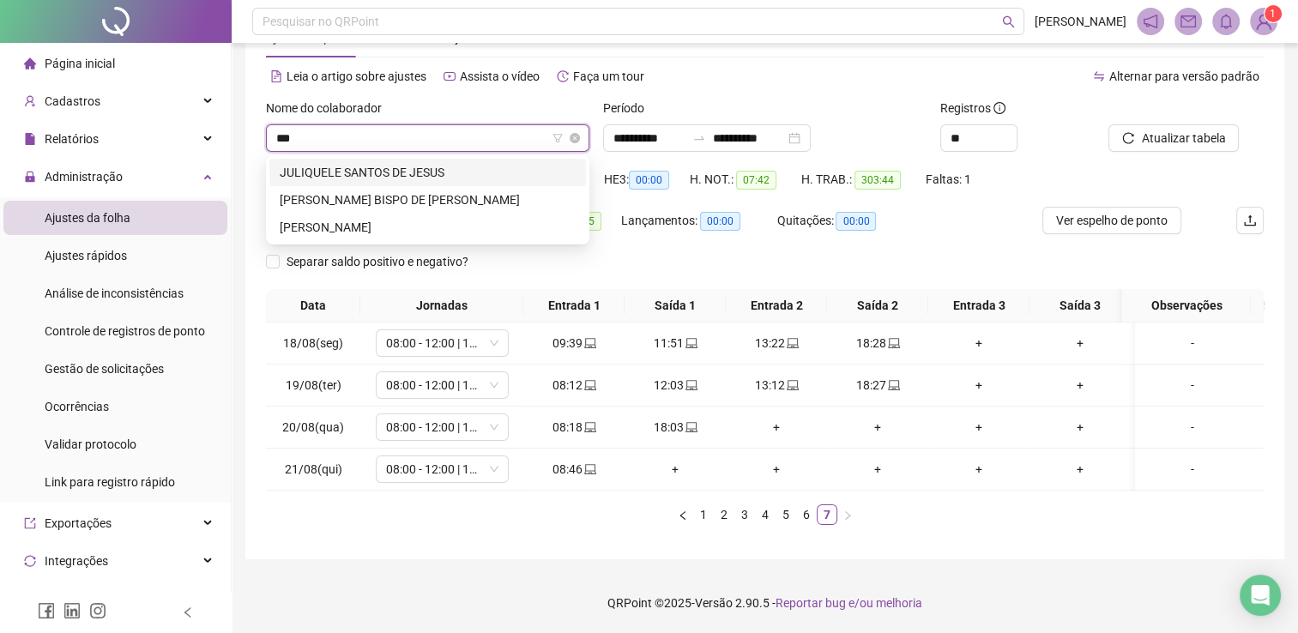
type input "****"
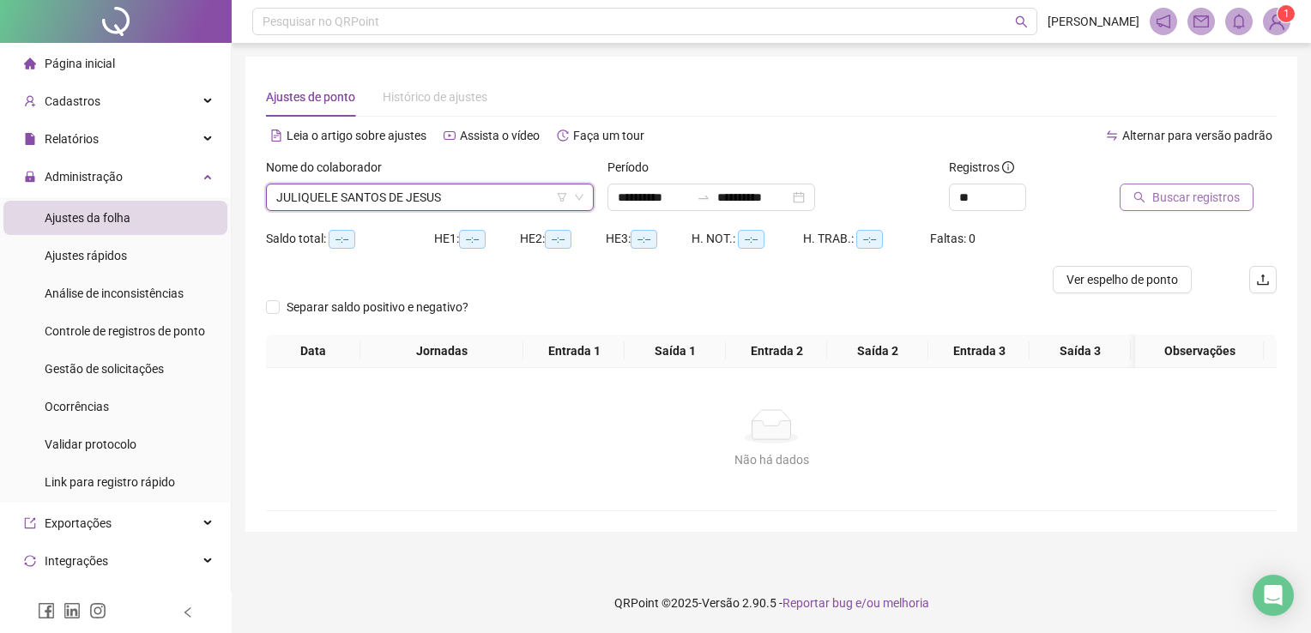
click at [1188, 193] on span "Buscar registros" at bounding box center [1195, 197] width 87 height 19
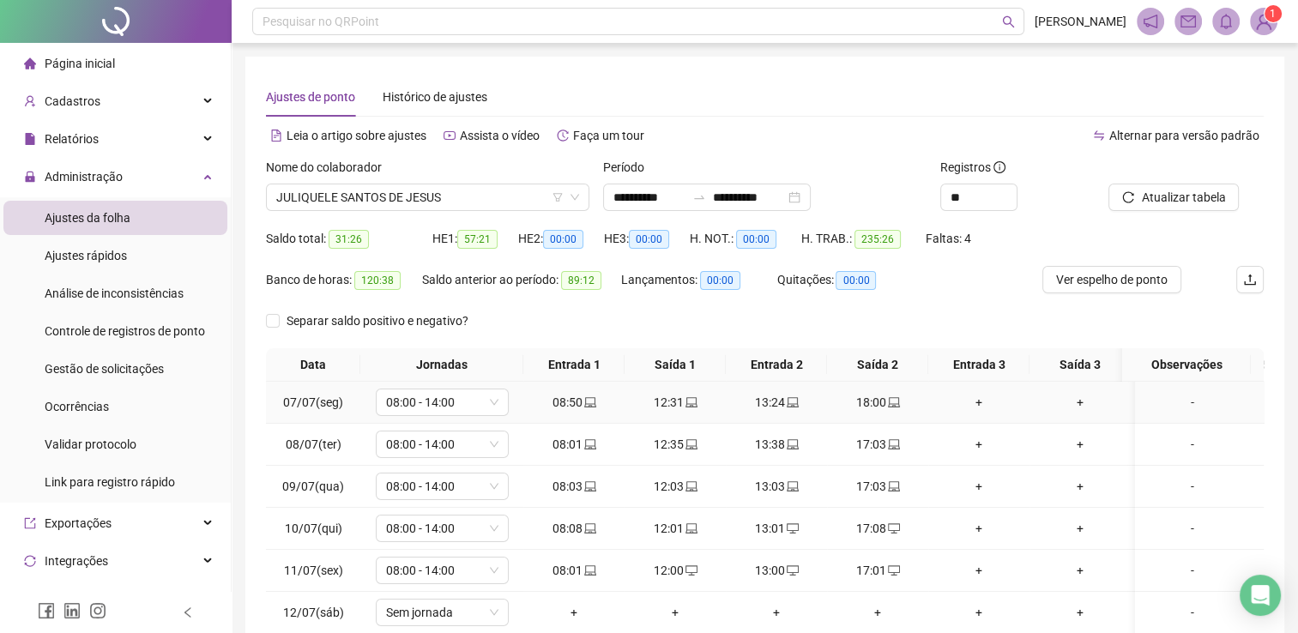
scroll to position [196, 0]
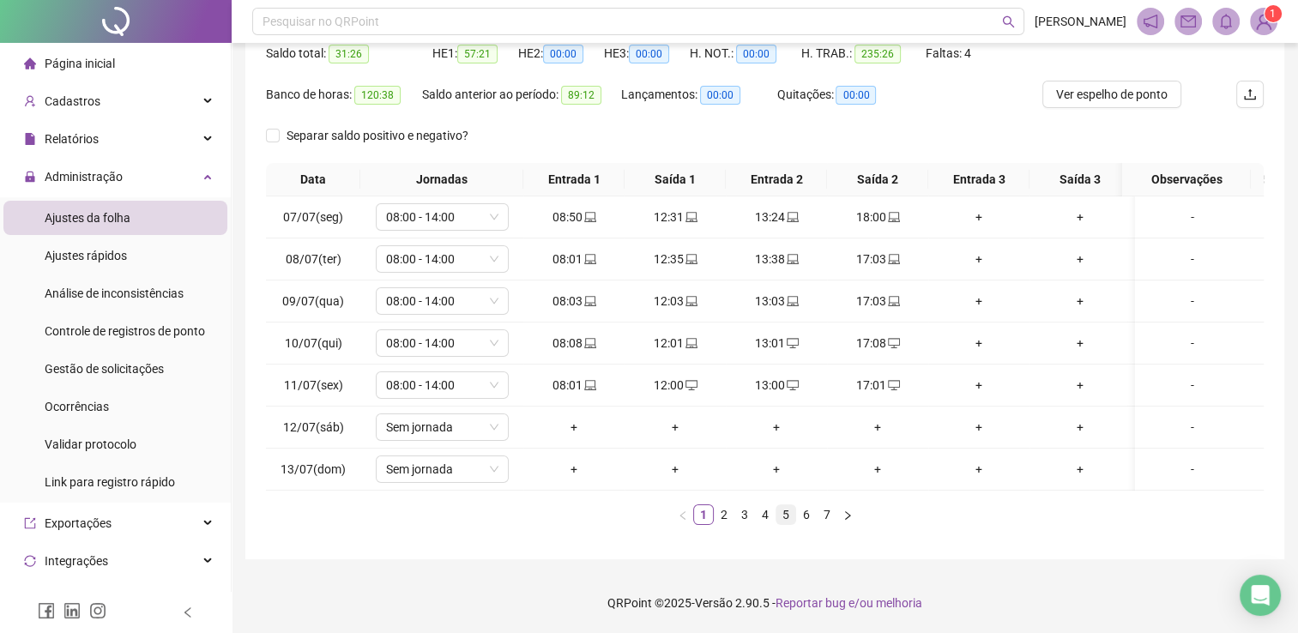
click at [783, 519] on link "5" at bounding box center [785, 514] width 19 height 19
click at [829, 509] on link "7" at bounding box center [826, 514] width 19 height 19
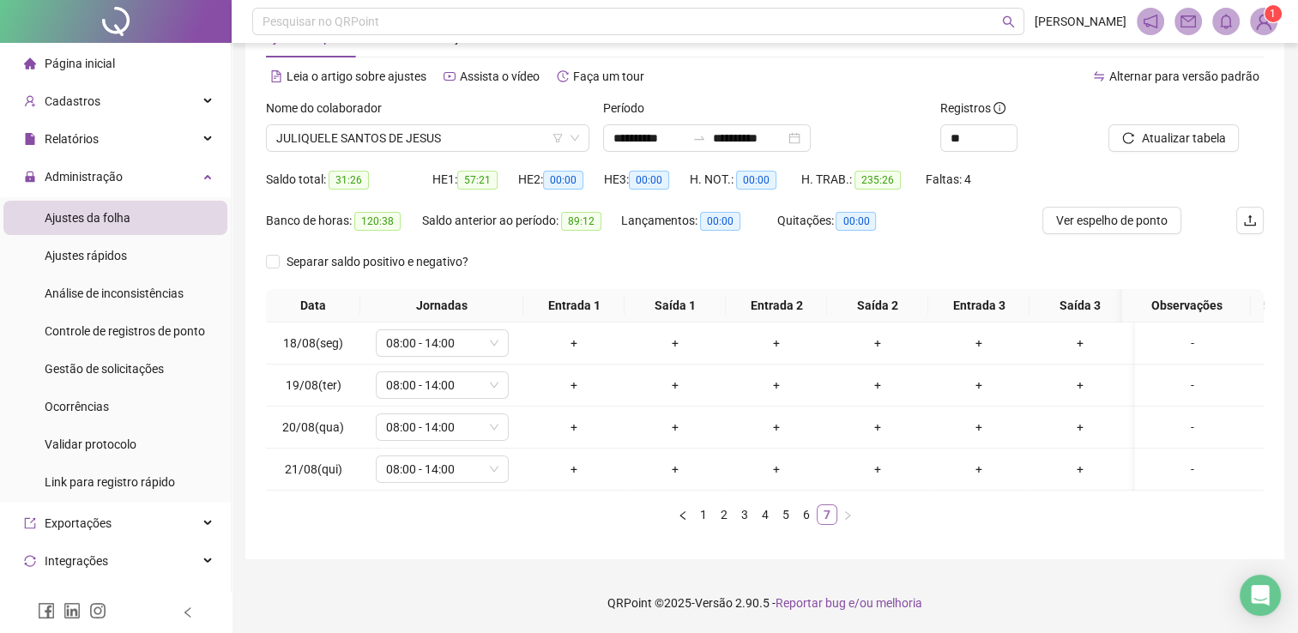
scroll to position [71, 0]
click at [383, 125] on span "JULIQUELE SANTOS DE JESUS" at bounding box center [427, 138] width 303 height 26
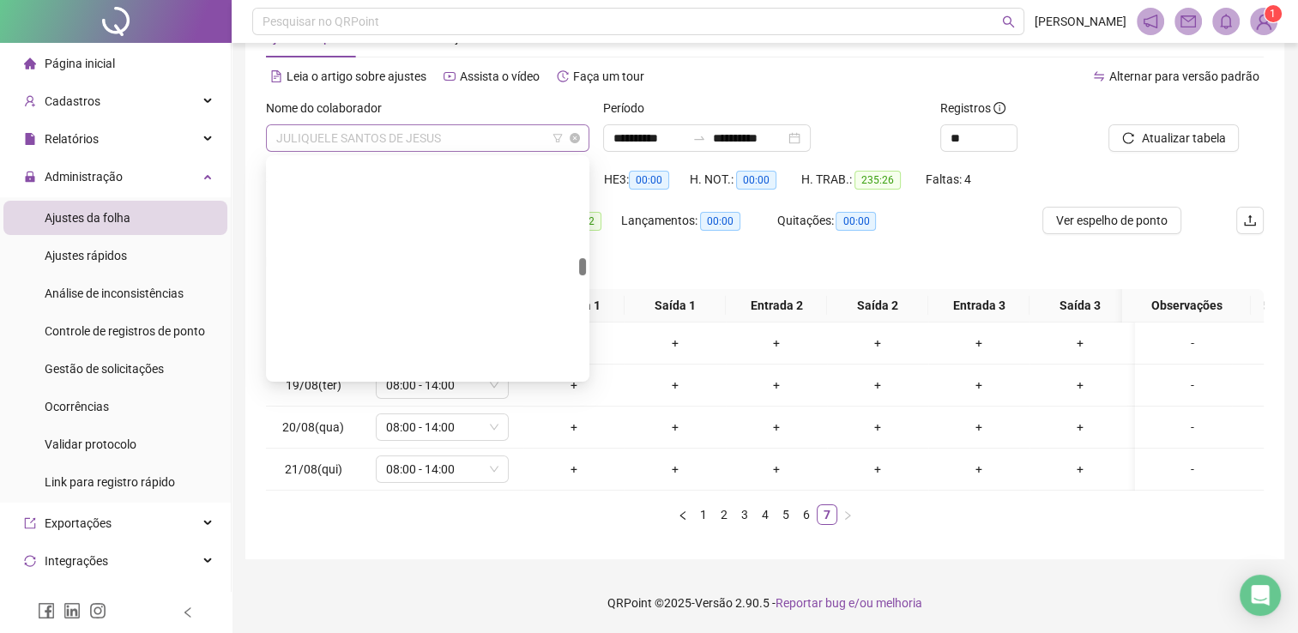
click at [383, 125] on span "JULIQUELE SANTOS DE JESUS" at bounding box center [427, 138] width 303 height 26
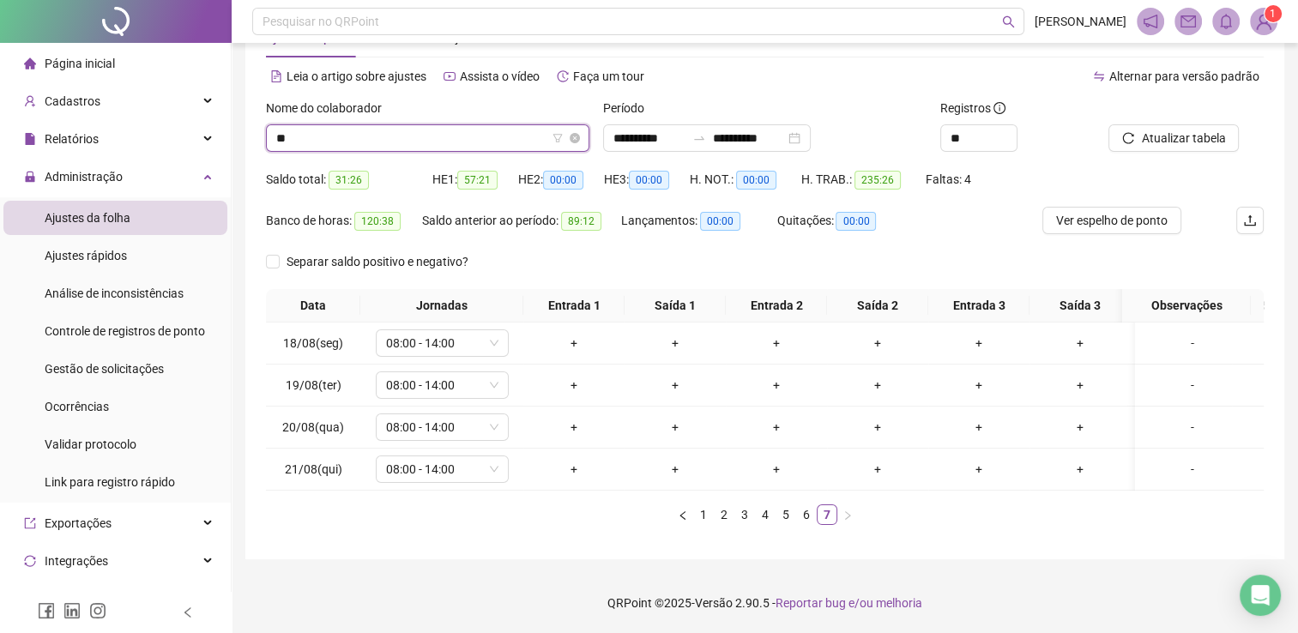
type input "***"
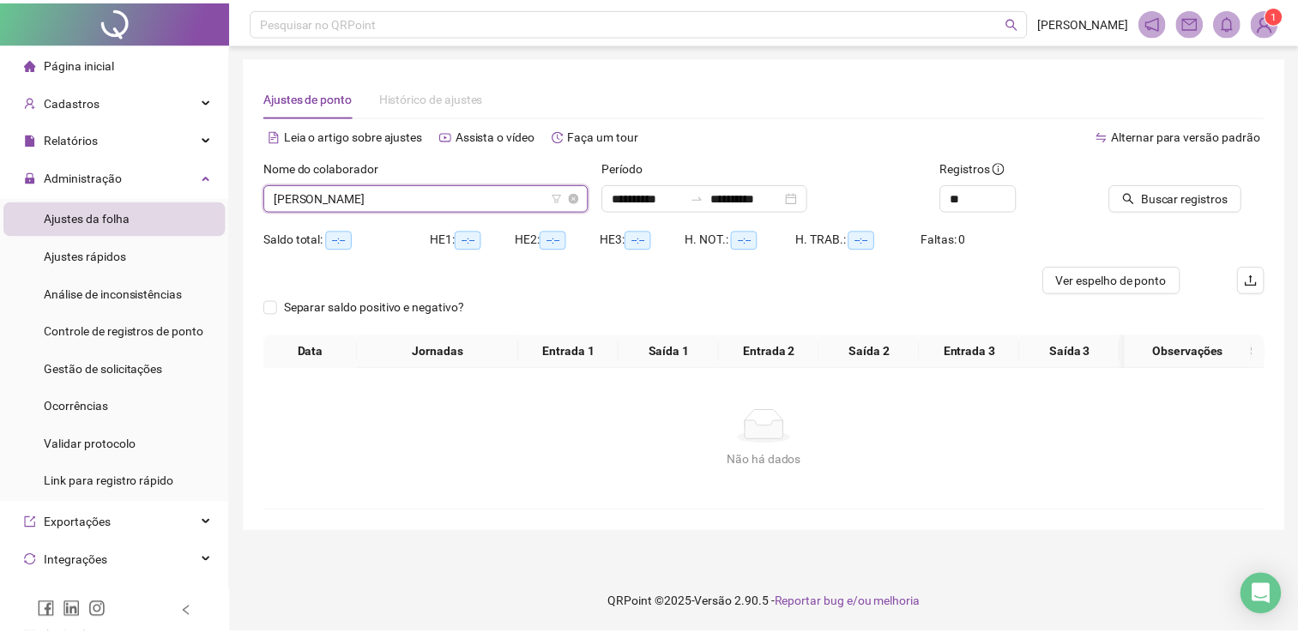
scroll to position [27, 0]
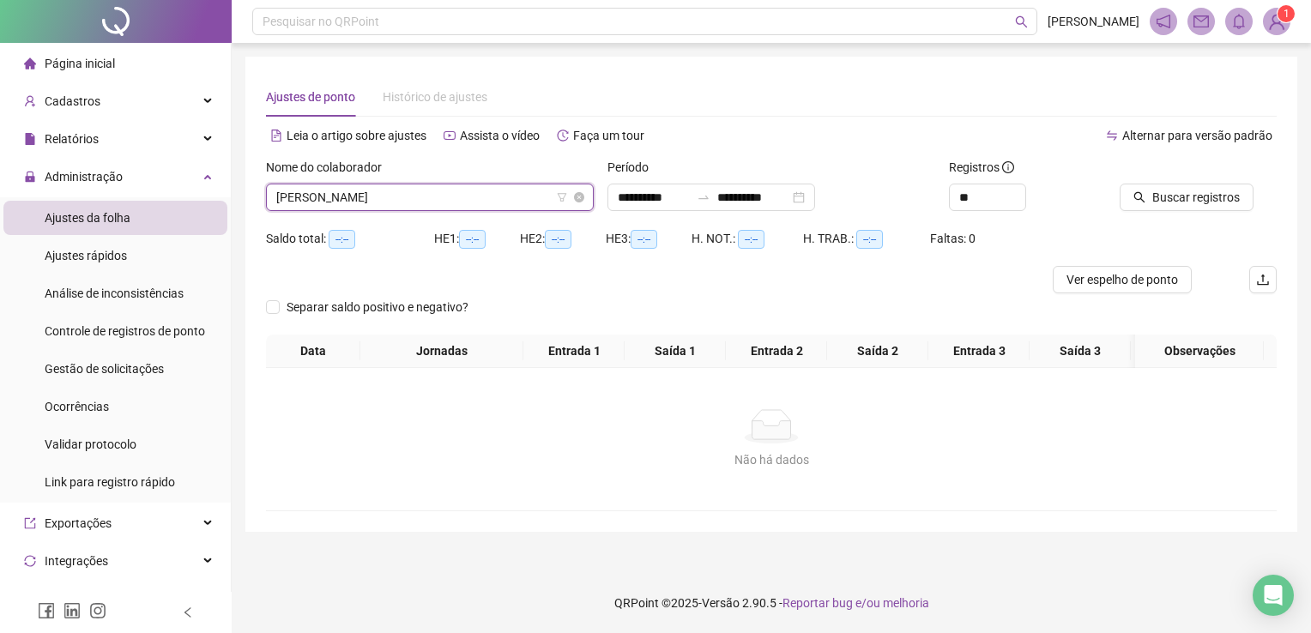
click at [405, 190] on span "AILANA RAIRES SANTOS" at bounding box center [429, 197] width 307 height 26
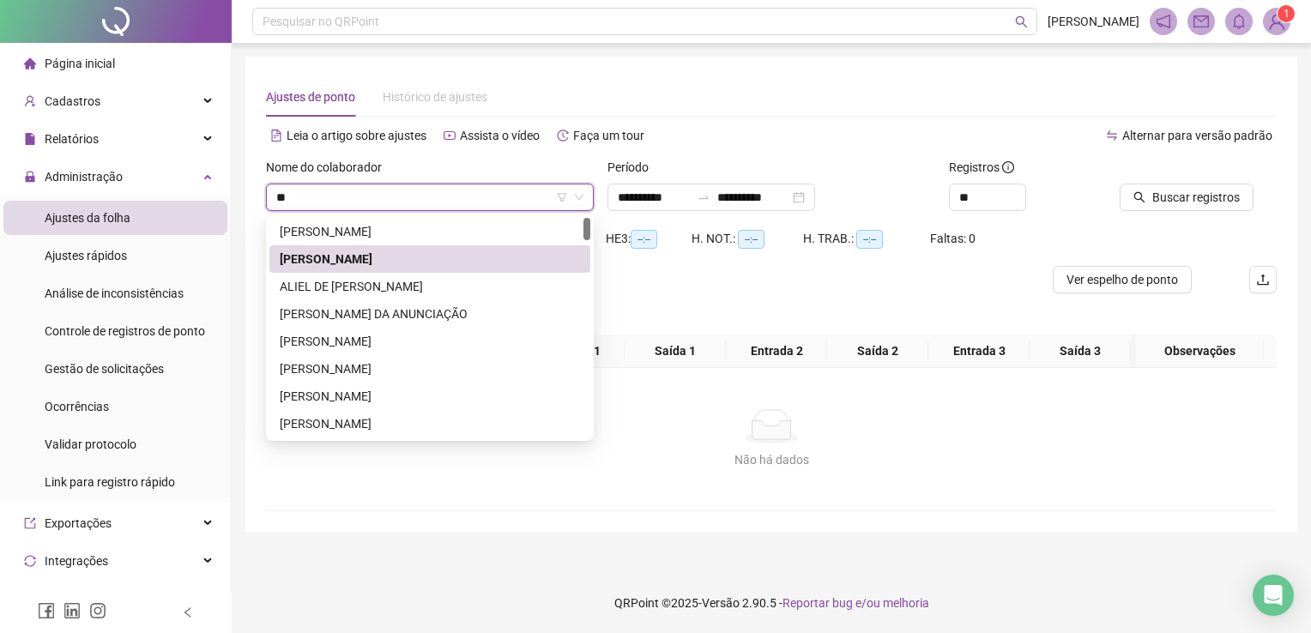
type input "***"
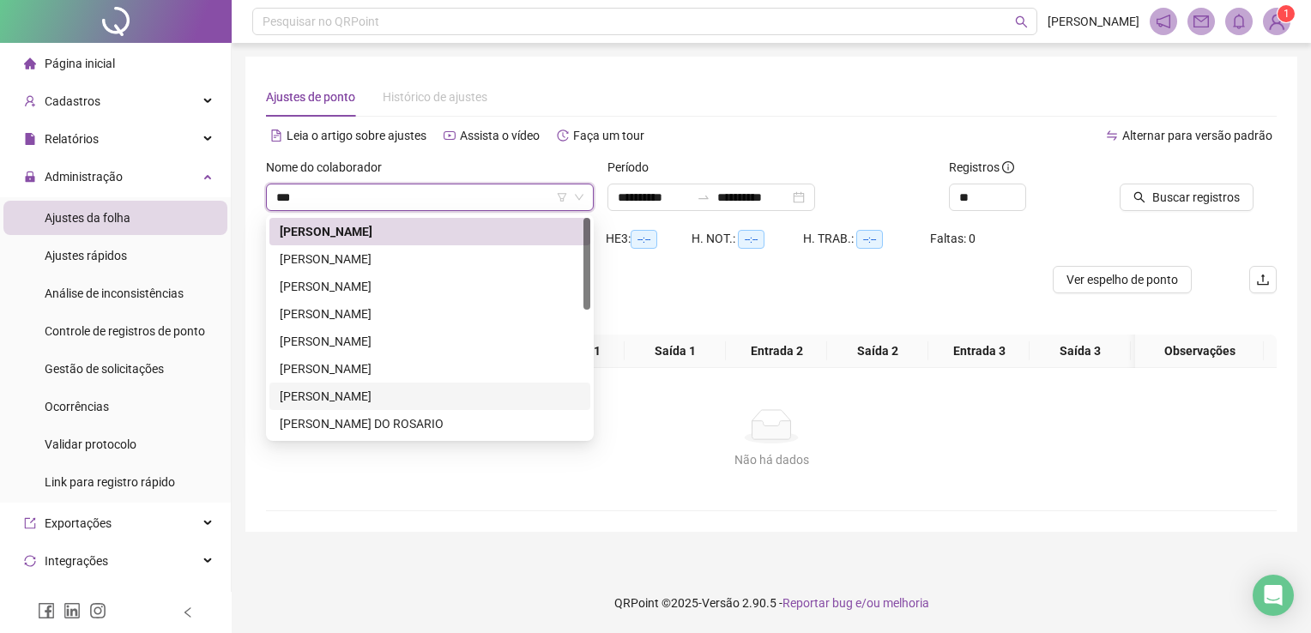
click at [418, 389] on div "[PERSON_NAME]" at bounding box center [430, 396] width 300 height 19
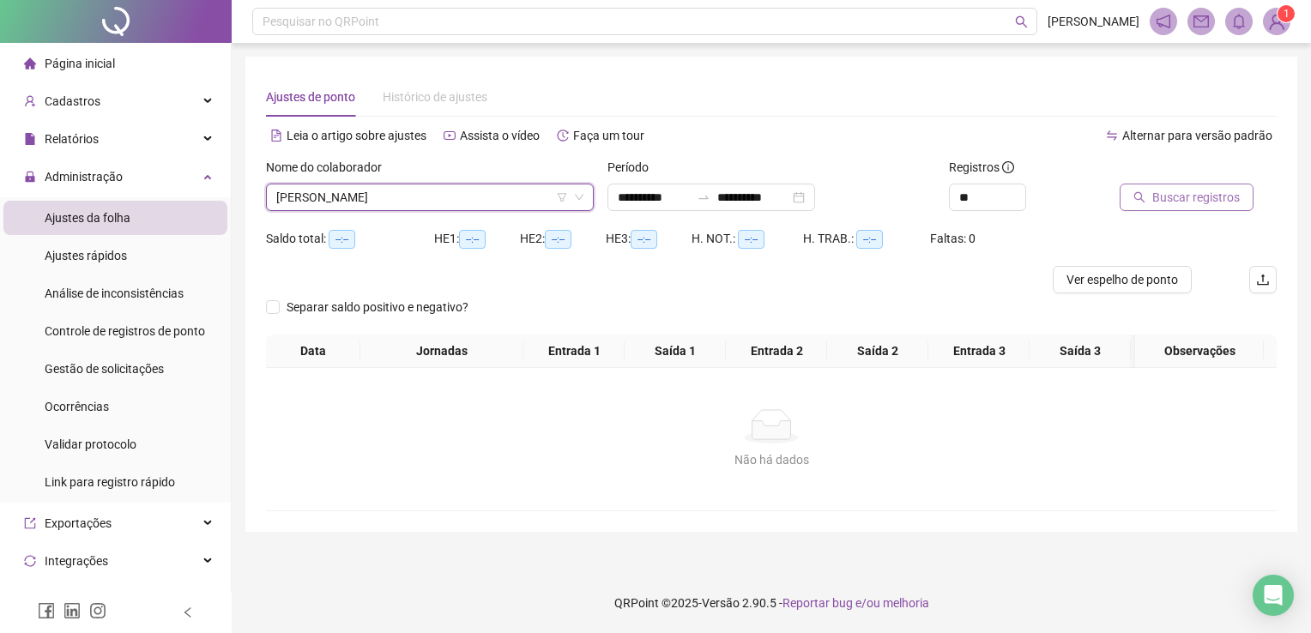
click at [1163, 197] on span "Buscar registros" at bounding box center [1195, 197] width 87 height 19
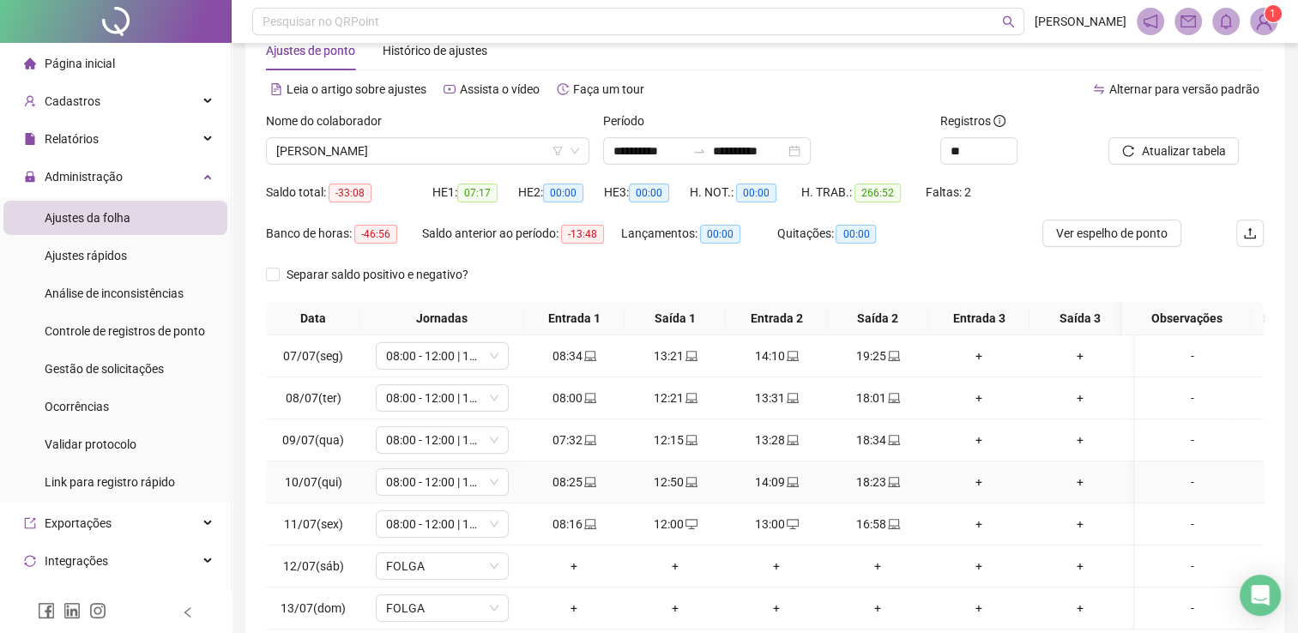
scroll to position [0, 0]
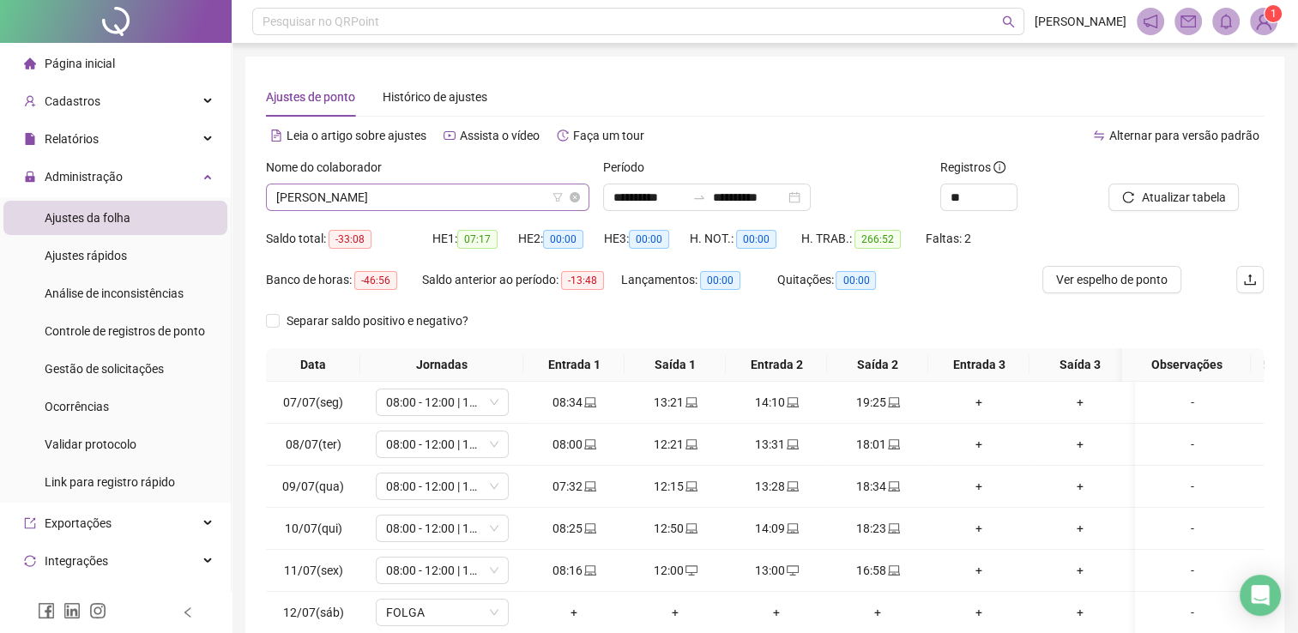
click at [344, 194] on span "[PERSON_NAME]" at bounding box center [427, 197] width 303 height 26
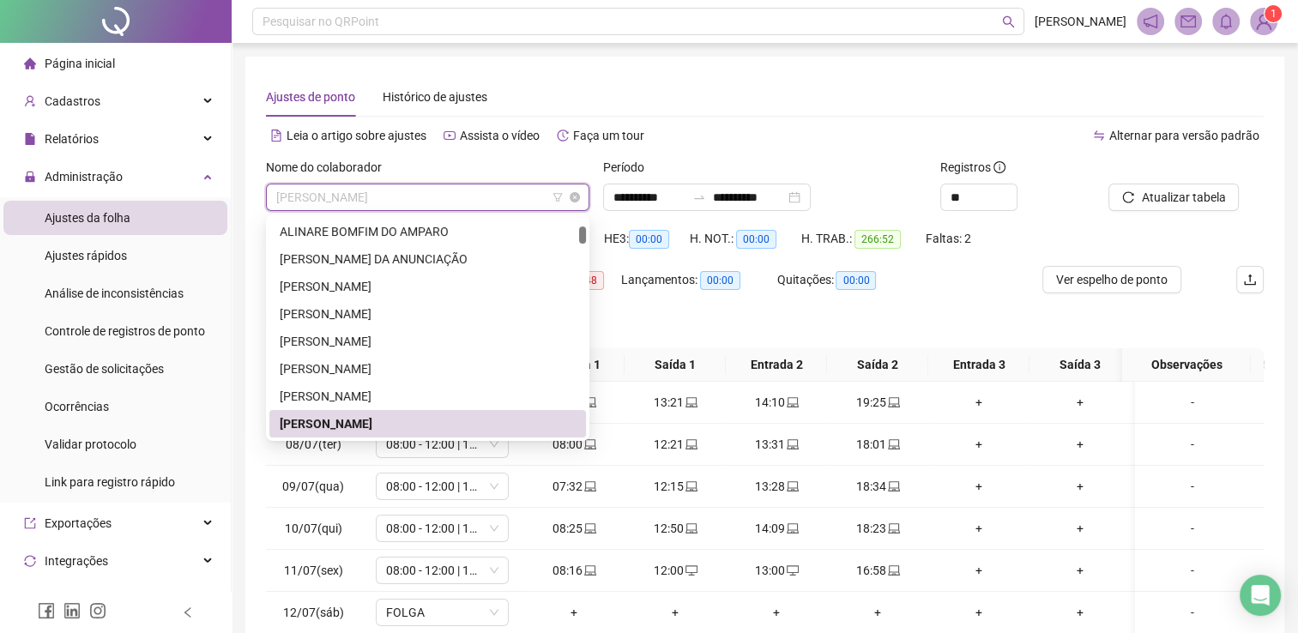
click at [344, 194] on span "[PERSON_NAME]" at bounding box center [427, 197] width 303 height 26
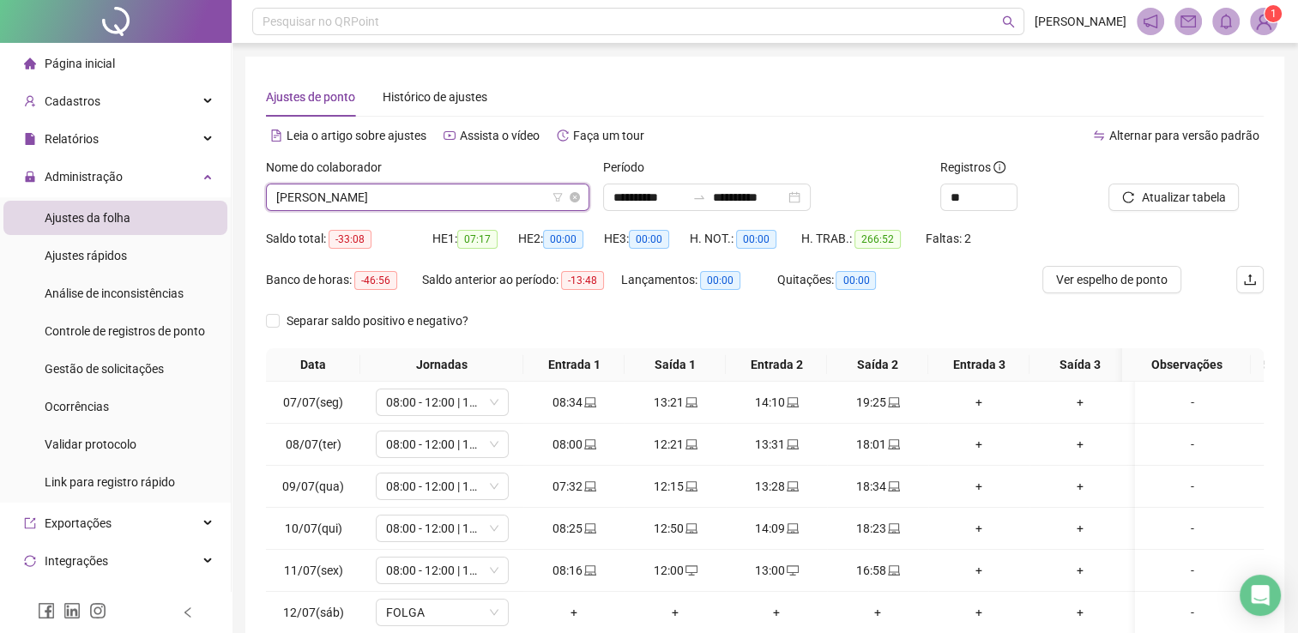
click at [344, 194] on span "[PERSON_NAME]" at bounding box center [427, 197] width 303 height 26
click at [345, 194] on span "[PERSON_NAME]" at bounding box center [427, 197] width 303 height 26
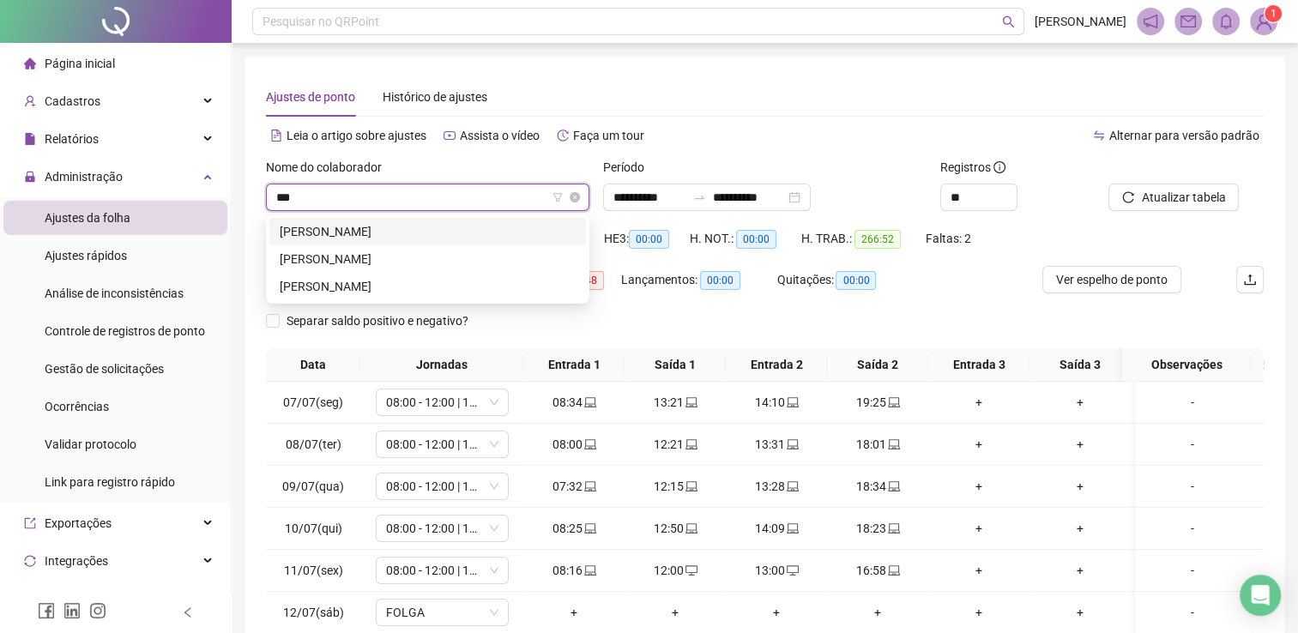
scroll to position [0, 0]
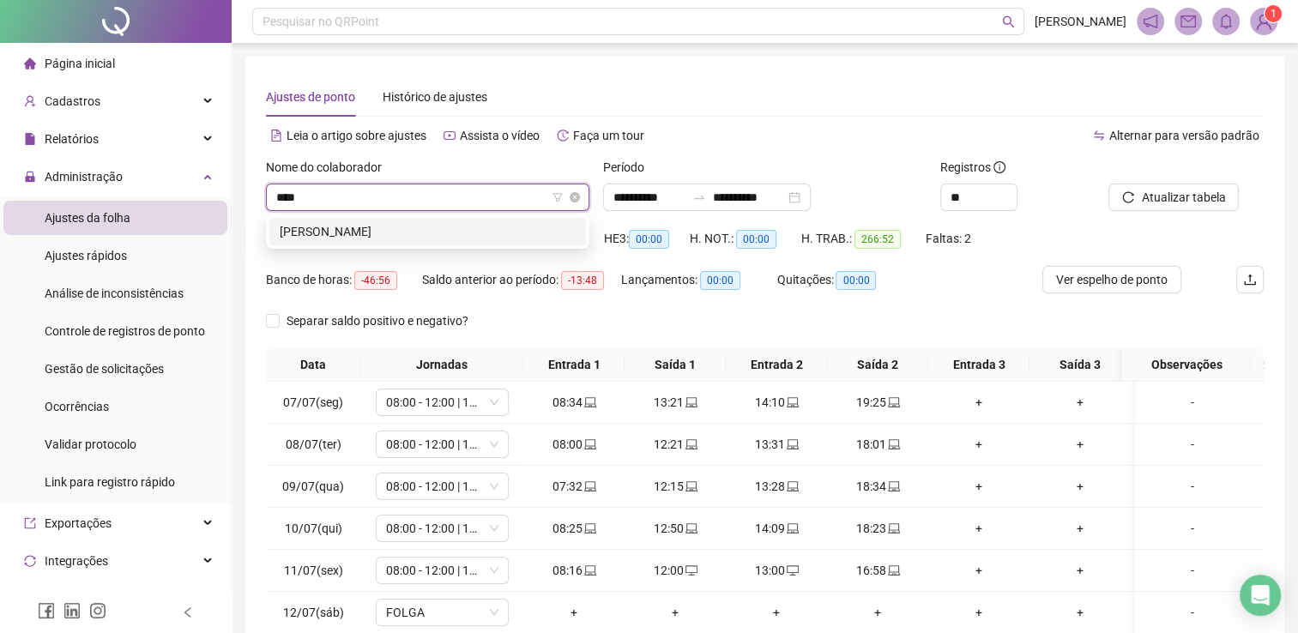
type input "*****"
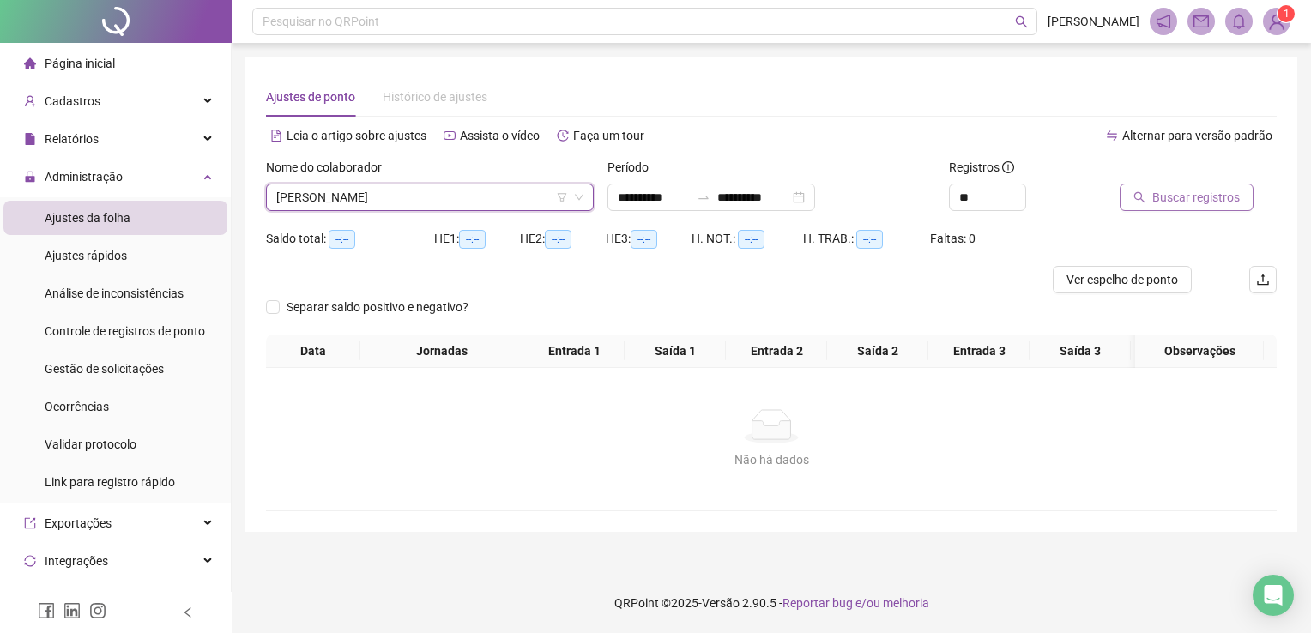
click at [1169, 202] on span "Buscar registros" at bounding box center [1195, 197] width 87 height 19
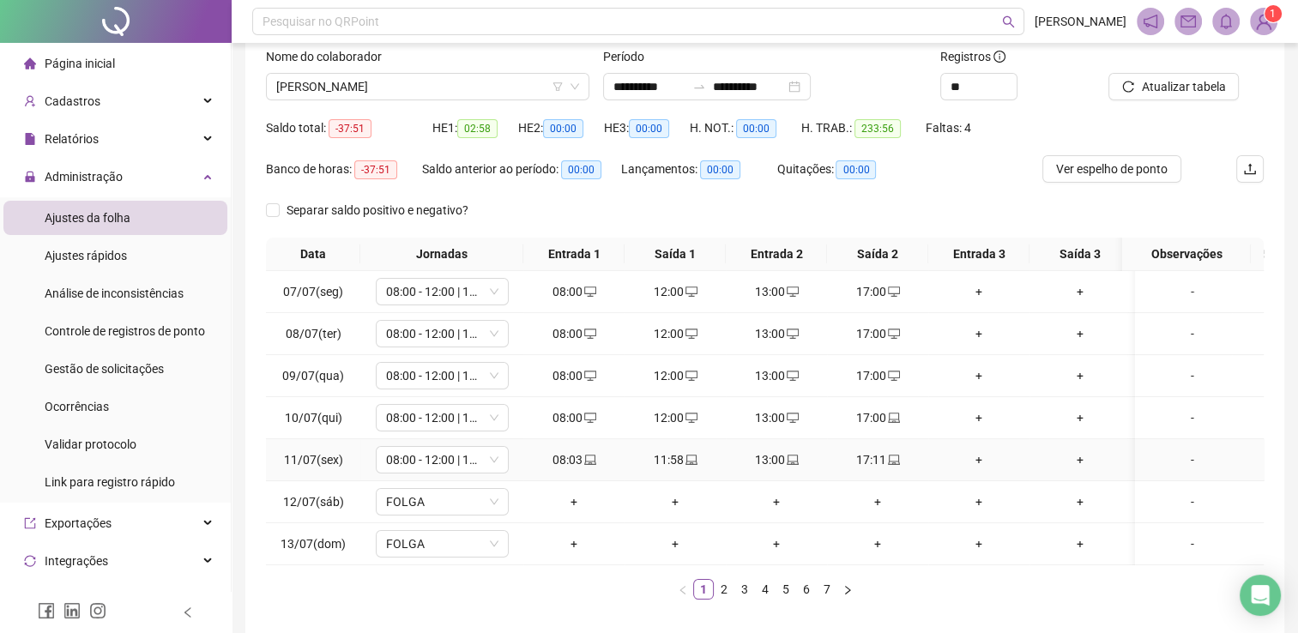
scroll to position [196, 0]
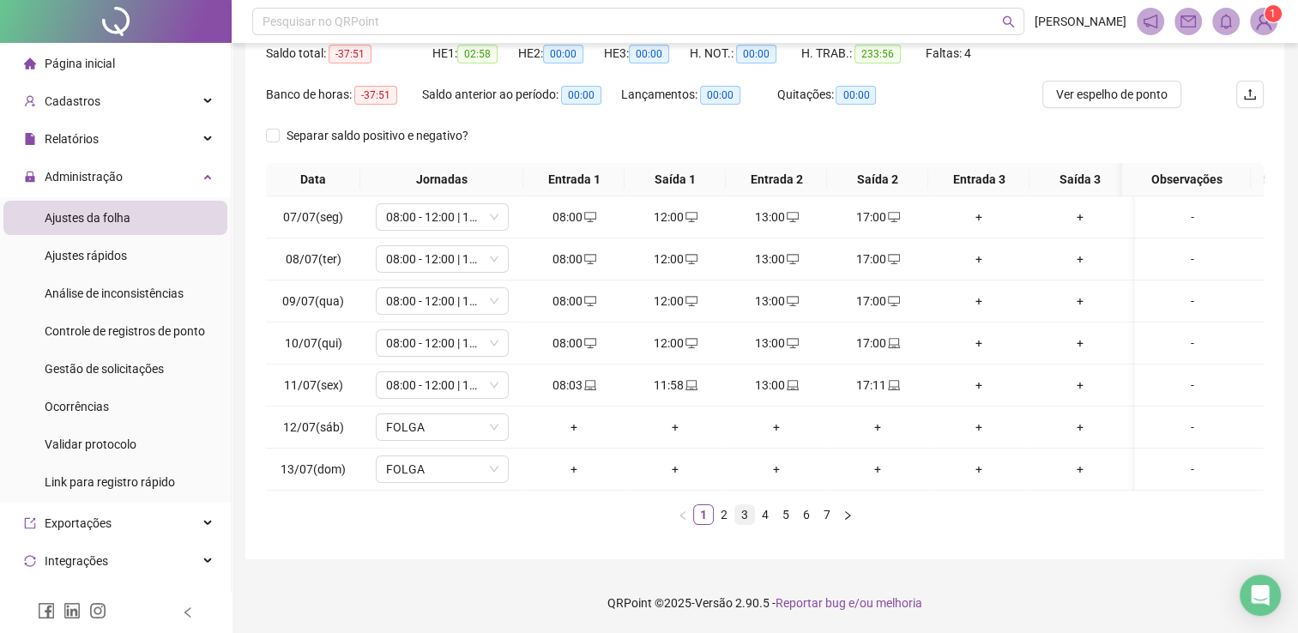
click at [745, 517] on link "3" at bounding box center [744, 514] width 19 height 19
click at [587, 298] on td "07:59" at bounding box center [573, 301] width 101 height 42
click at [588, 295] on icon "laptop" at bounding box center [590, 301] width 12 height 12
type input "**********"
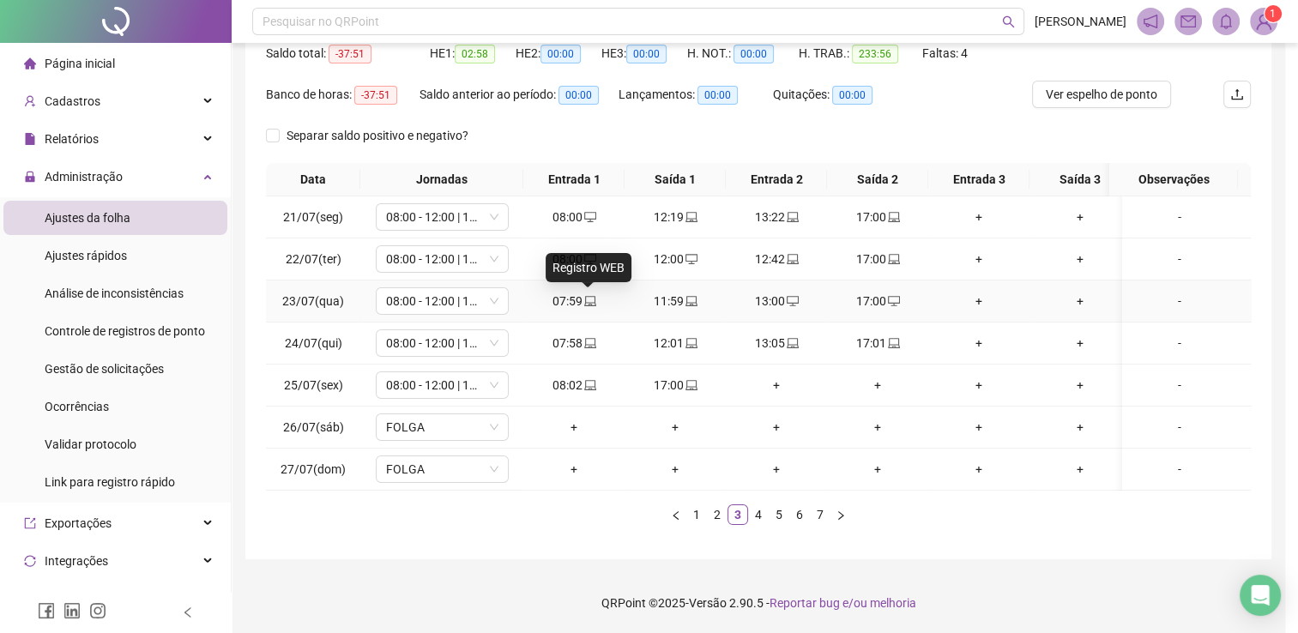
type input "**********"
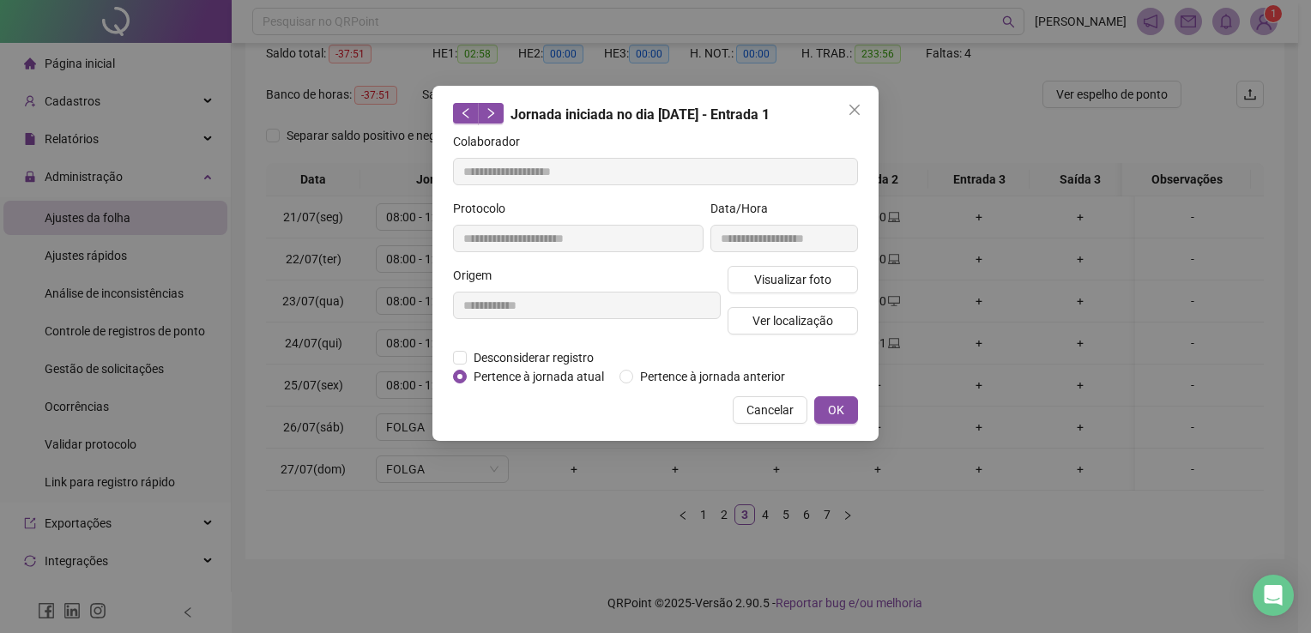
click at [855, 106] on icon "close" at bounding box center [854, 110] width 14 height 14
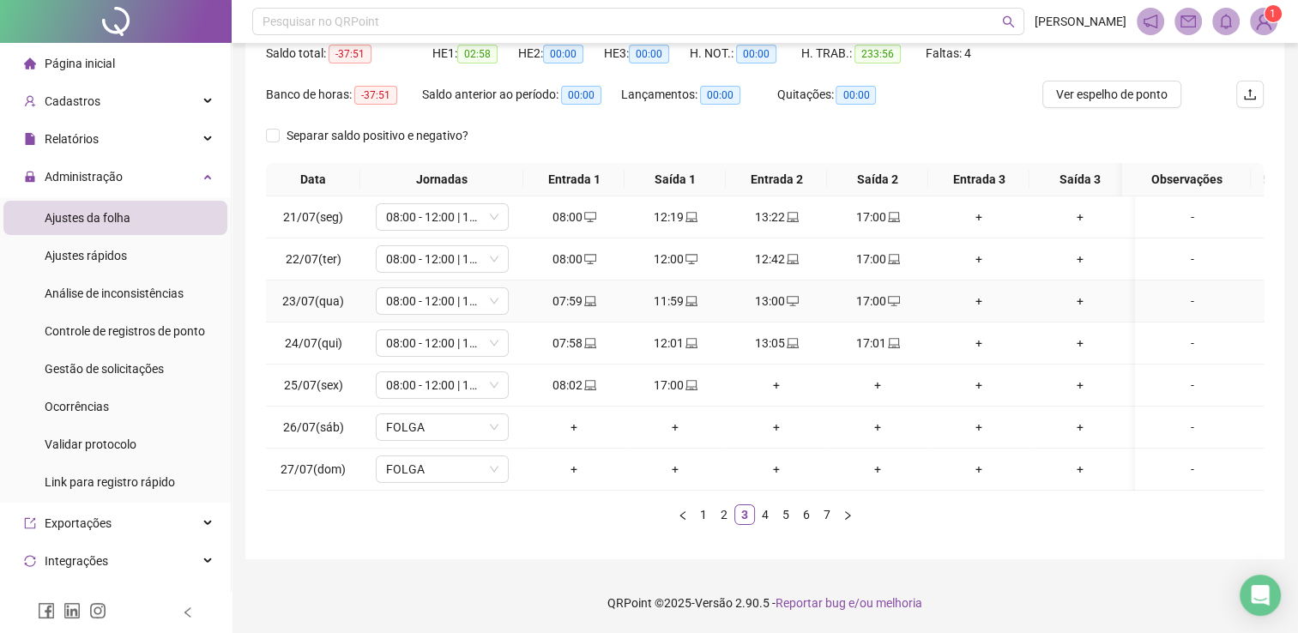
click at [689, 280] on td "11:59" at bounding box center [674, 301] width 101 height 42
click at [689, 295] on icon "laptop" at bounding box center [691, 301] width 12 height 12
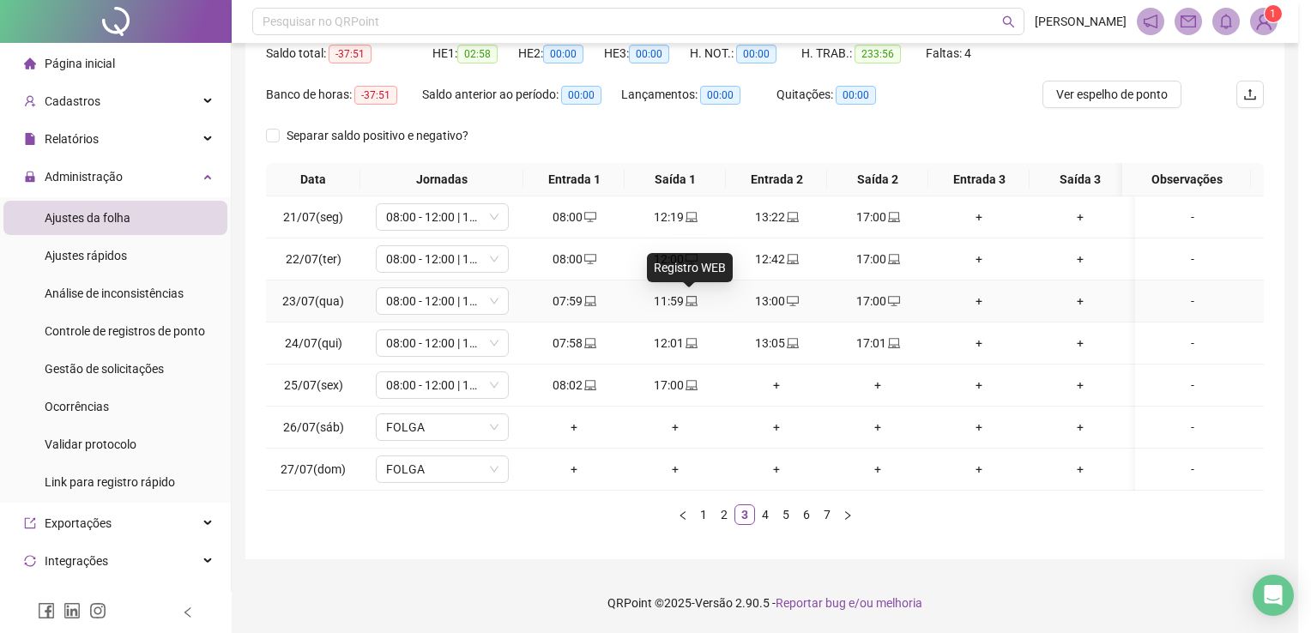
type input "**********"
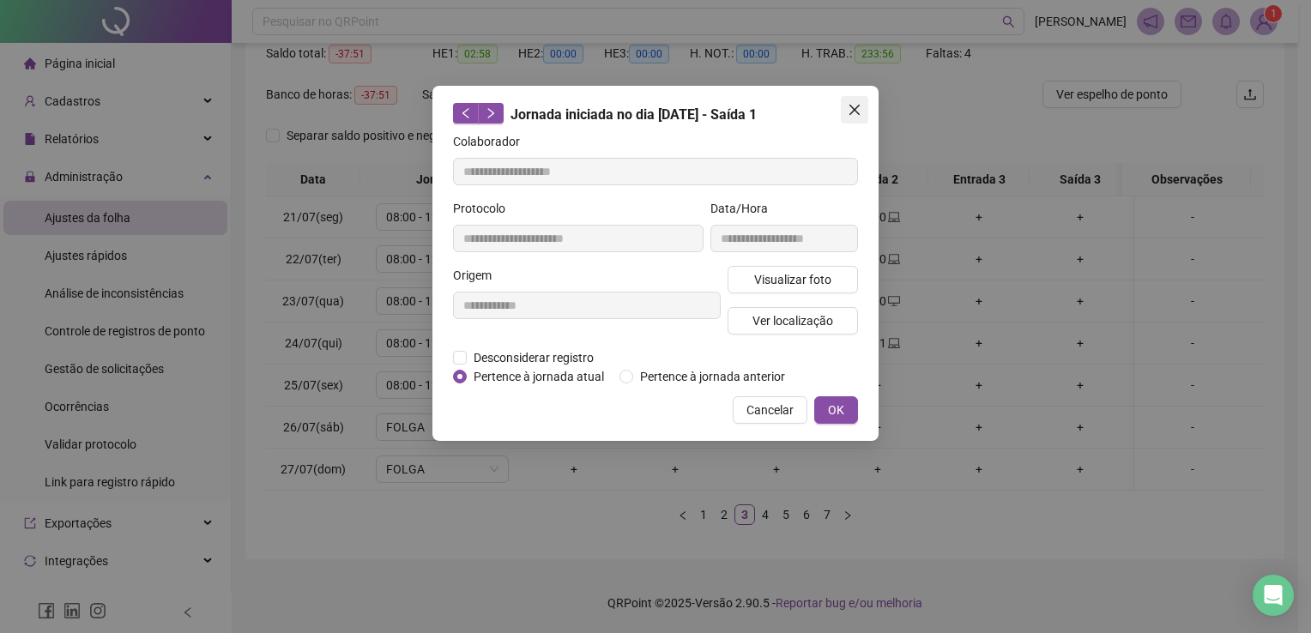
click at [847, 106] on icon "close" at bounding box center [854, 110] width 14 height 14
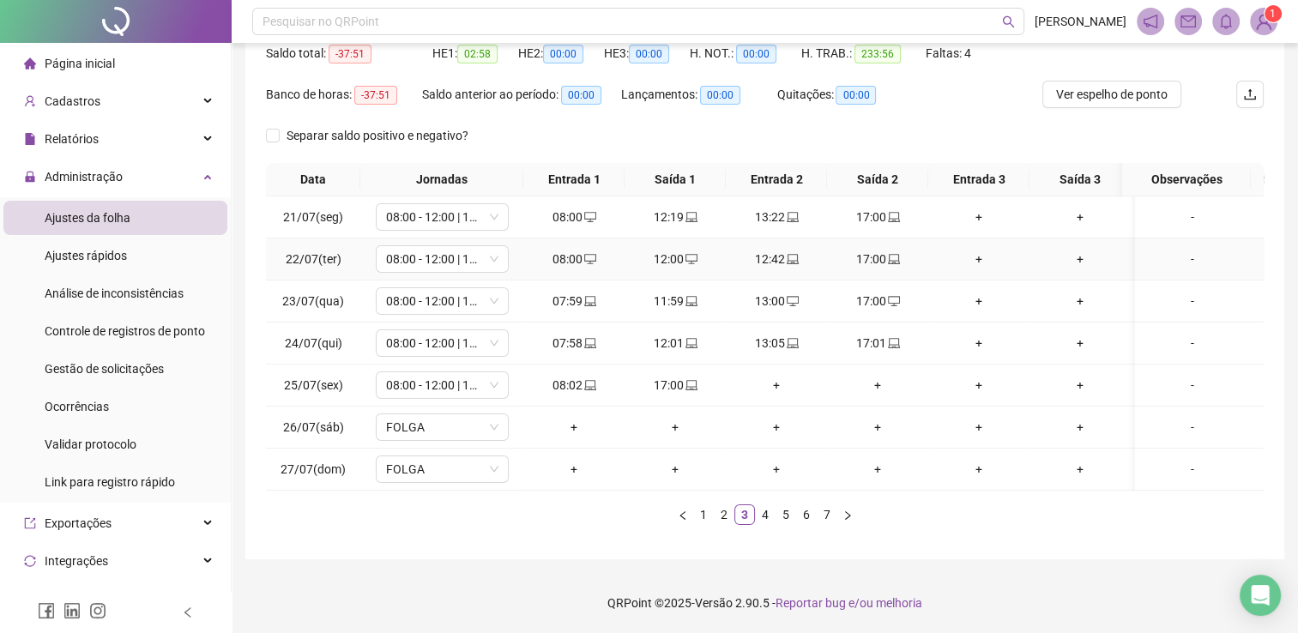
click at [772, 250] on div "12:42" at bounding box center [776, 259] width 87 height 19
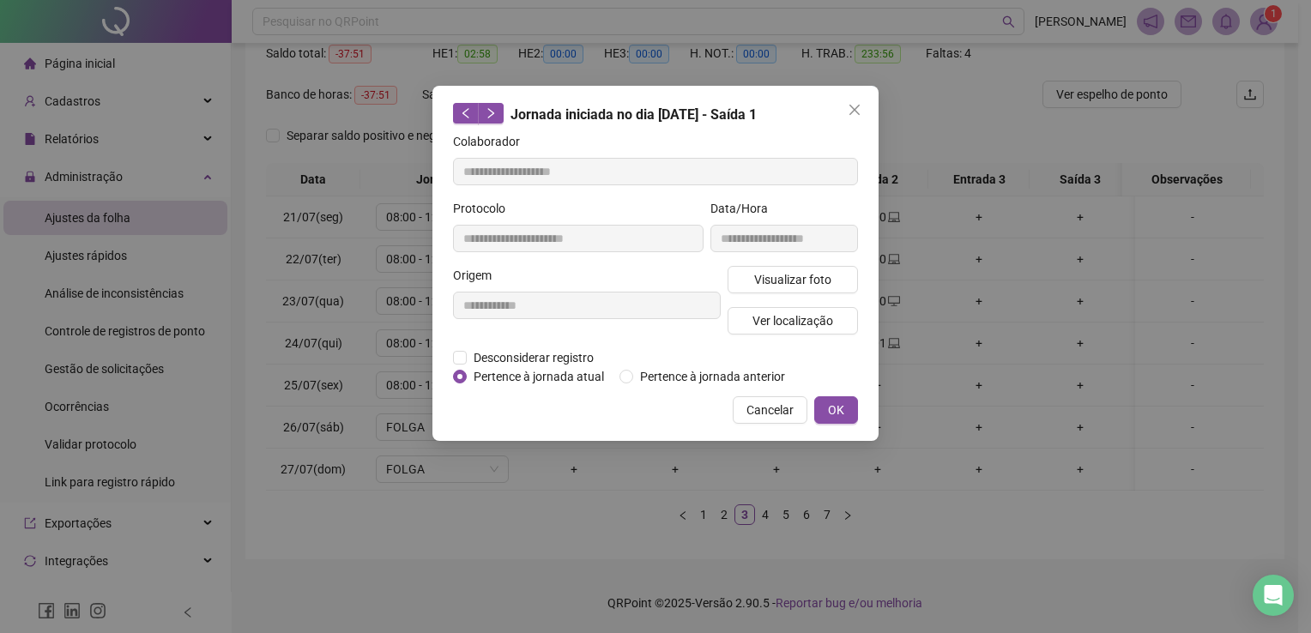
type input "**********"
click at [851, 111] on icon "close" at bounding box center [854, 110] width 14 height 14
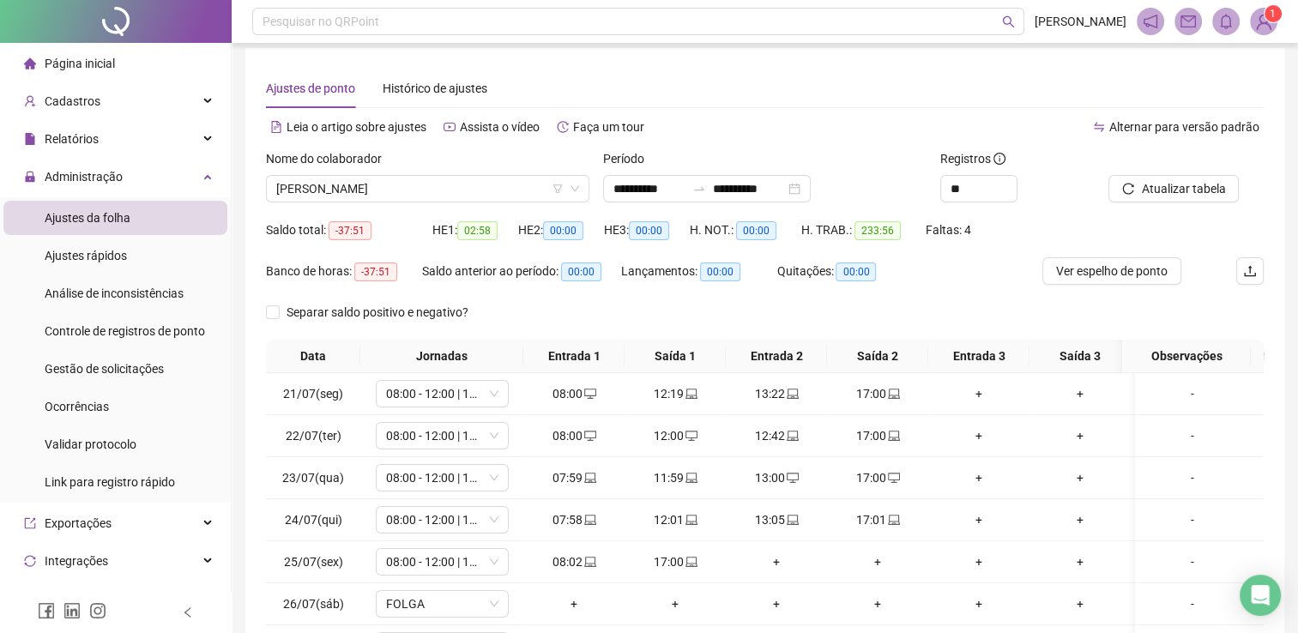
scroll to position [0, 0]
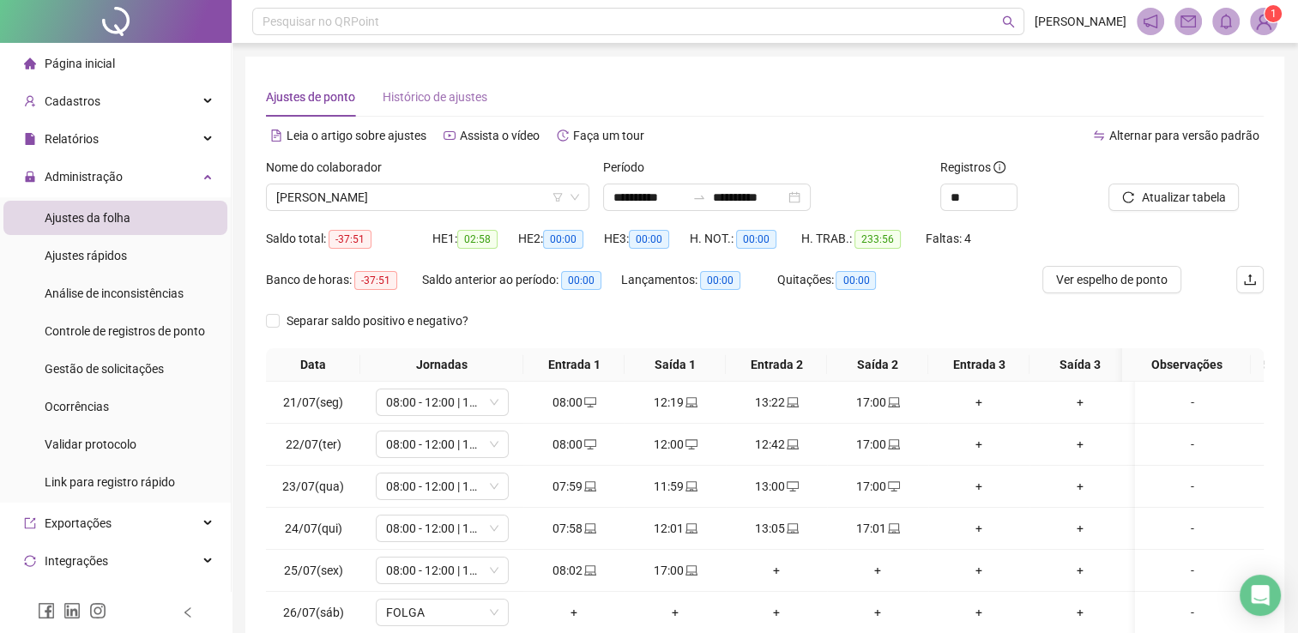
click at [420, 85] on div "Histórico de ajustes" at bounding box center [435, 96] width 105 height 39
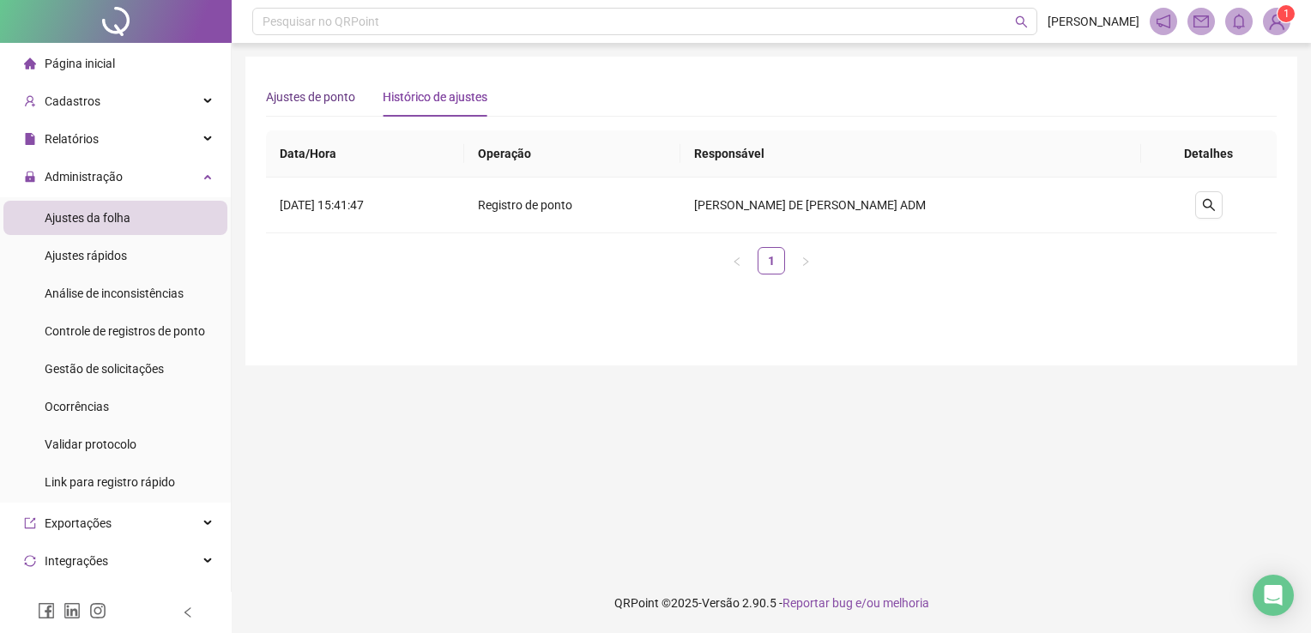
click at [319, 98] on div "Ajustes de ponto" at bounding box center [310, 96] width 89 height 19
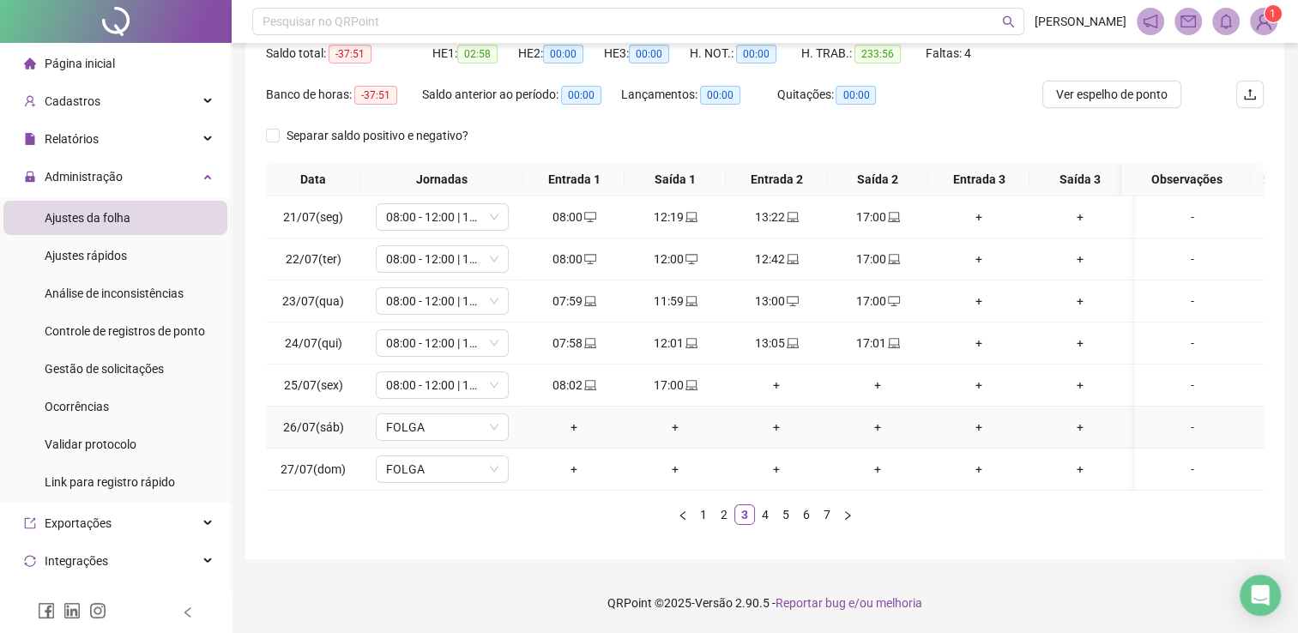
scroll to position [196, 0]
click at [702, 515] on link "1" at bounding box center [703, 514] width 19 height 19
click at [729, 512] on link "2" at bounding box center [723, 514] width 19 height 19
click at [833, 509] on link "7" at bounding box center [826, 514] width 19 height 19
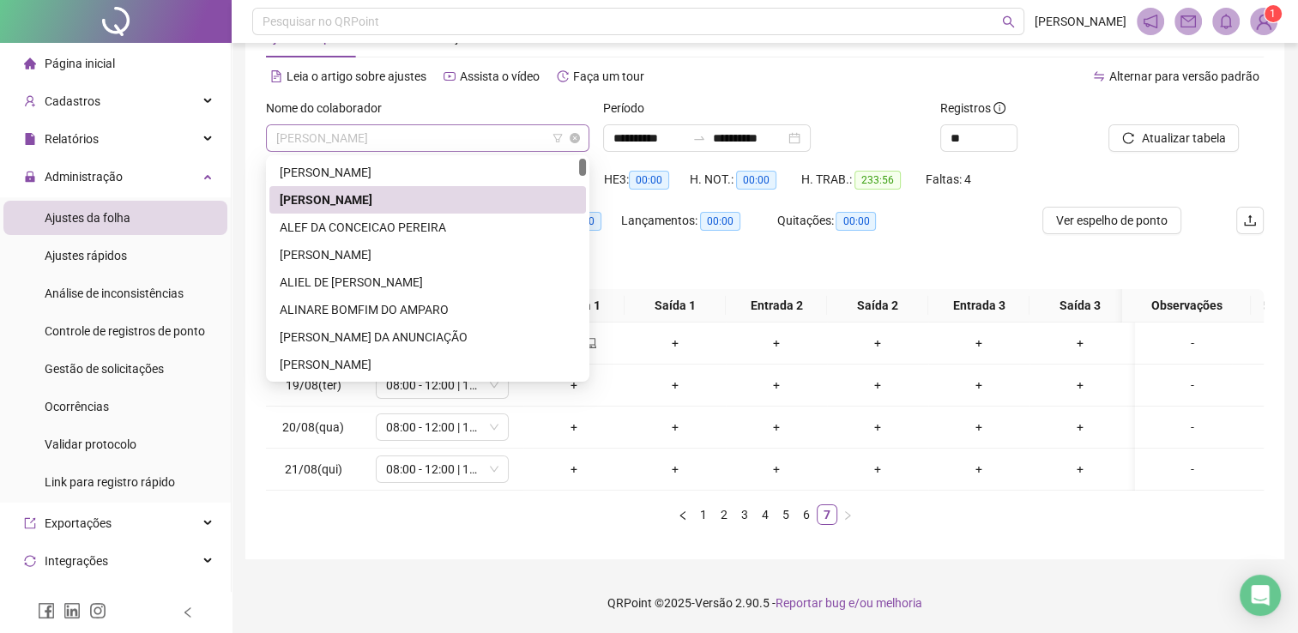
click at [437, 125] on span "AILANA RAIRES SANTOS" at bounding box center [427, 138] width 303 height 26
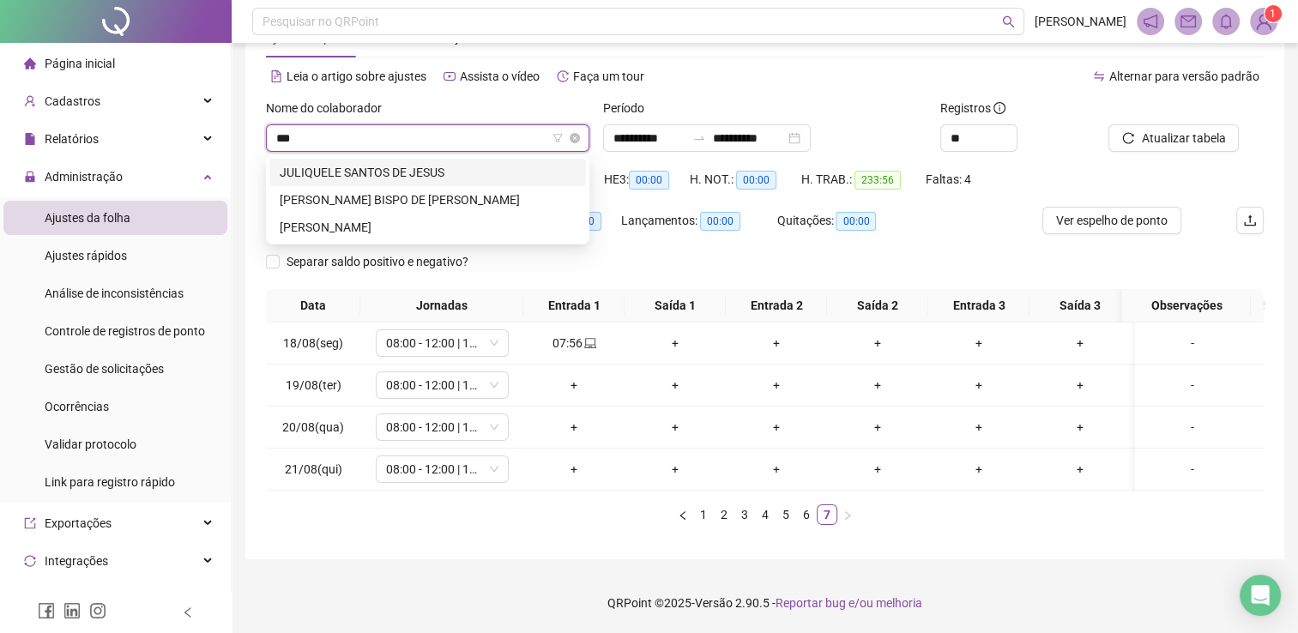
type input "****"
click at [454, 163] on div "JULIQUELE SANTOS DE JESUS" at bounding box center [428, 172] width 296 height 19
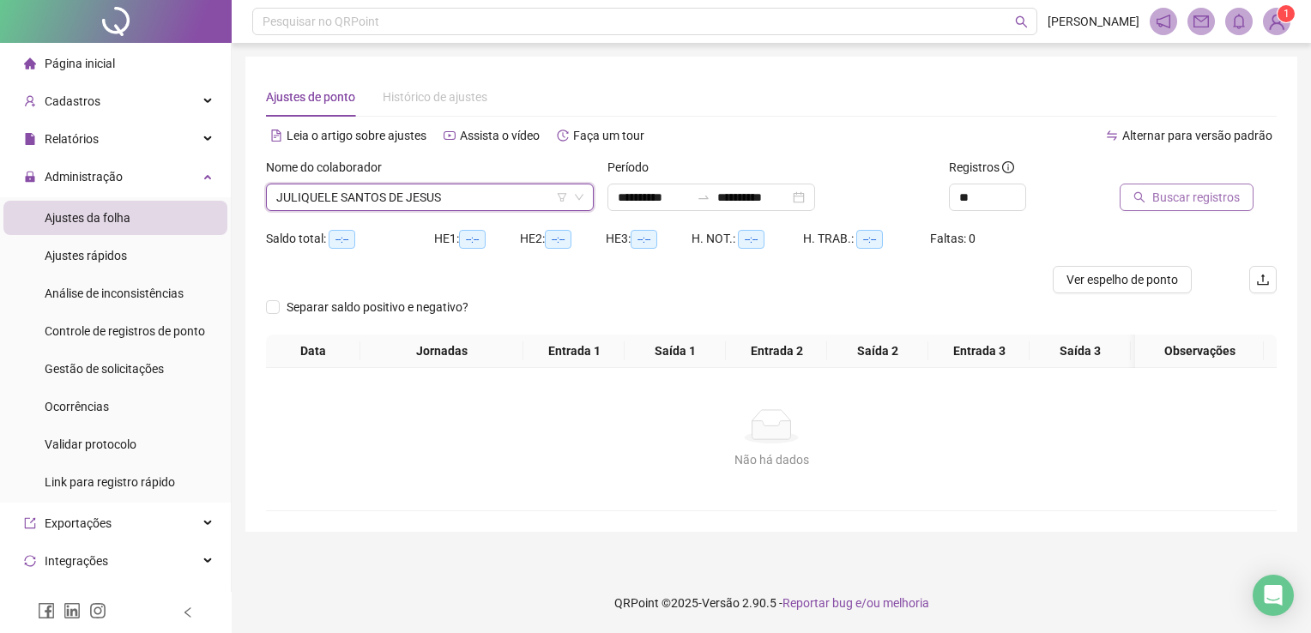
click at [1163, 190] on span "Buscar registros" at bounding box center [1195, 197] width 87 height 19
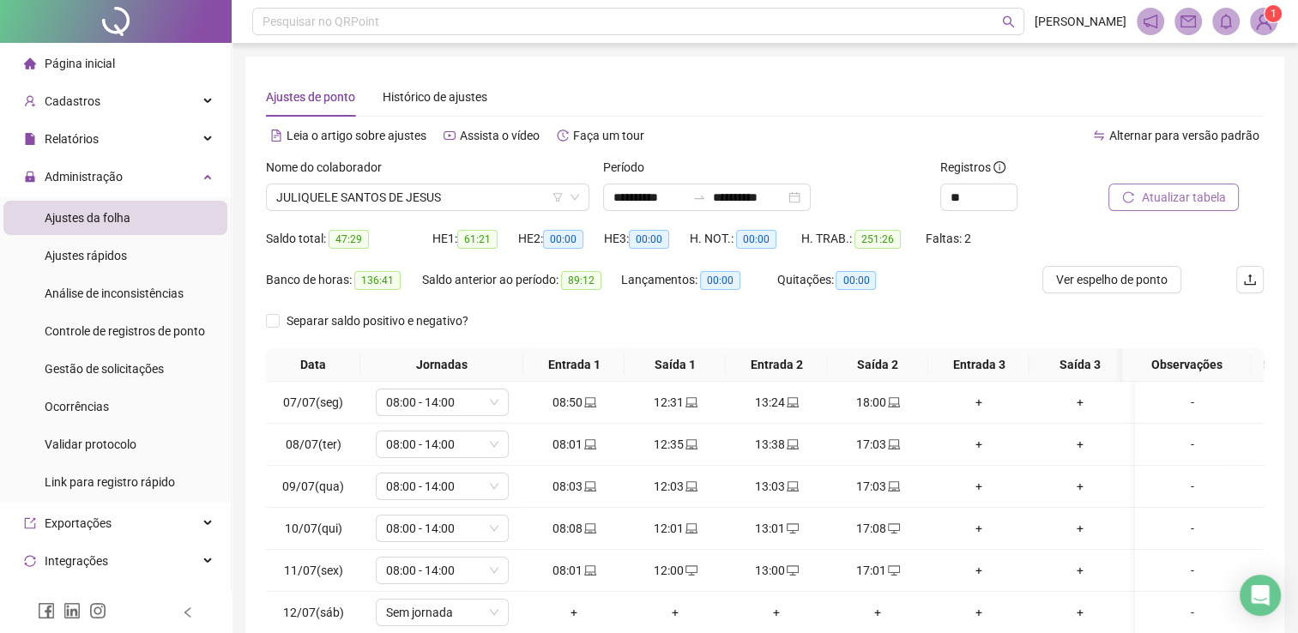
click at [1153, 208] on button "Atualizar tabela" at bounding box center [1173, 197] width 130 height 27
click at [449, 191] on span "JULIQUELE SANTOS DE JESUS" at bounding box center [427, 197] width 303 height 26
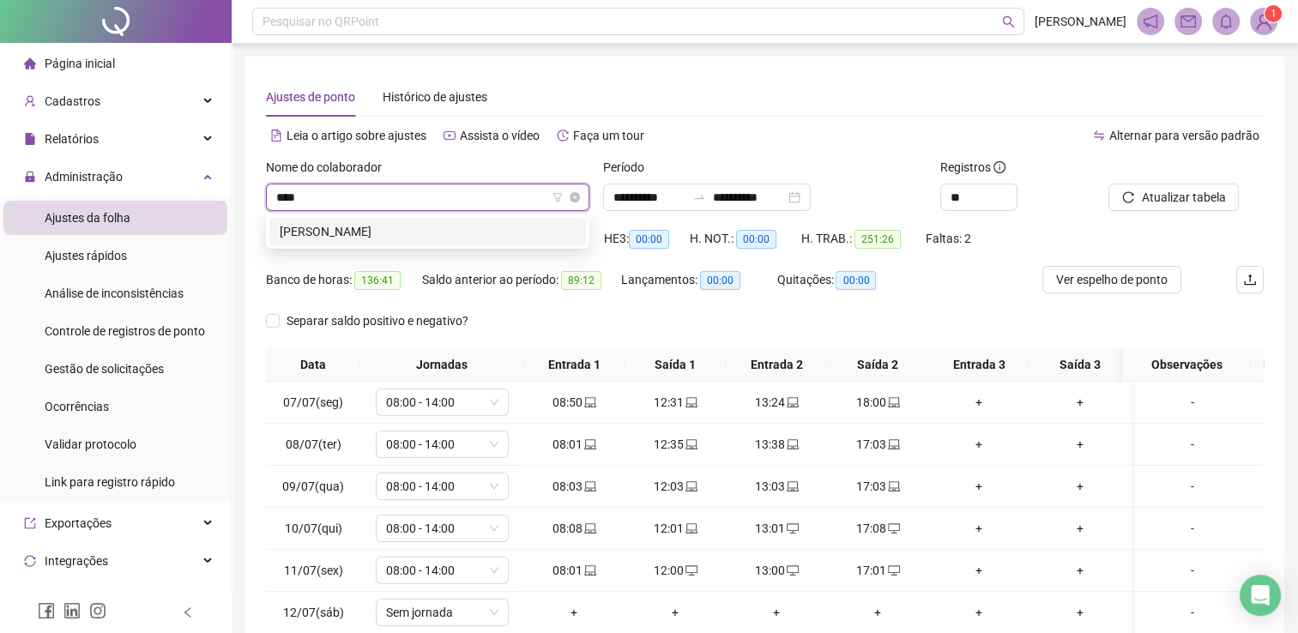
type input "*****"
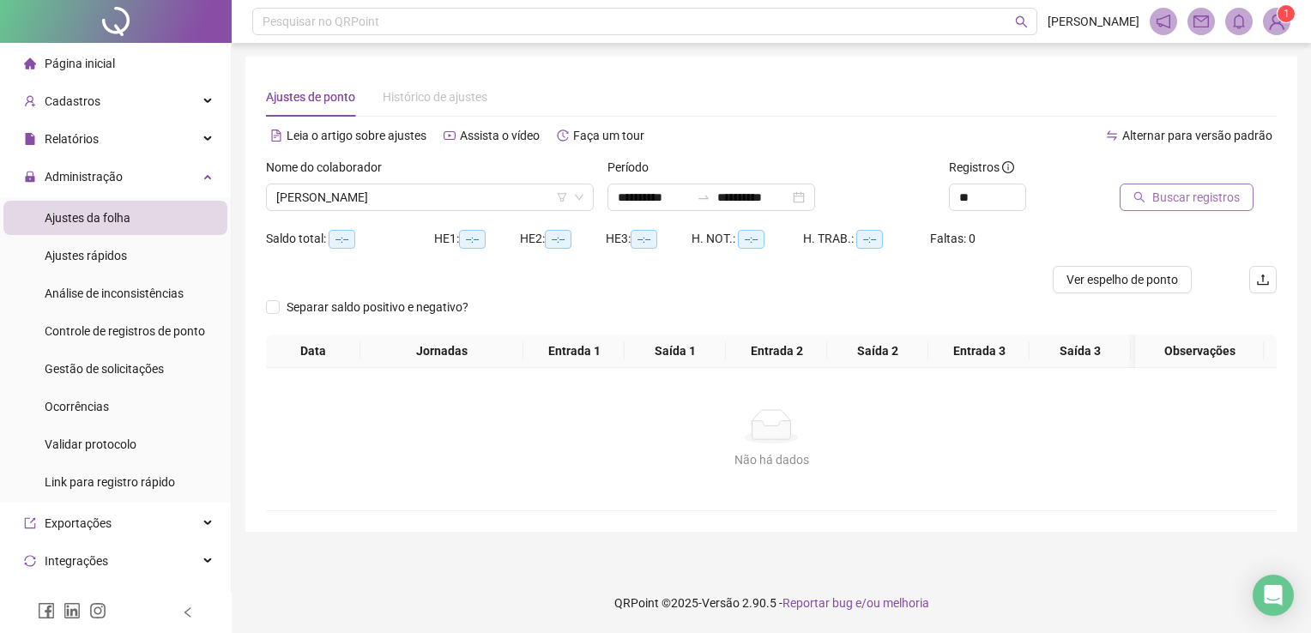
click at [1143, 200] on icon "search" at bounding box center [1139, 197] width 12 height 12
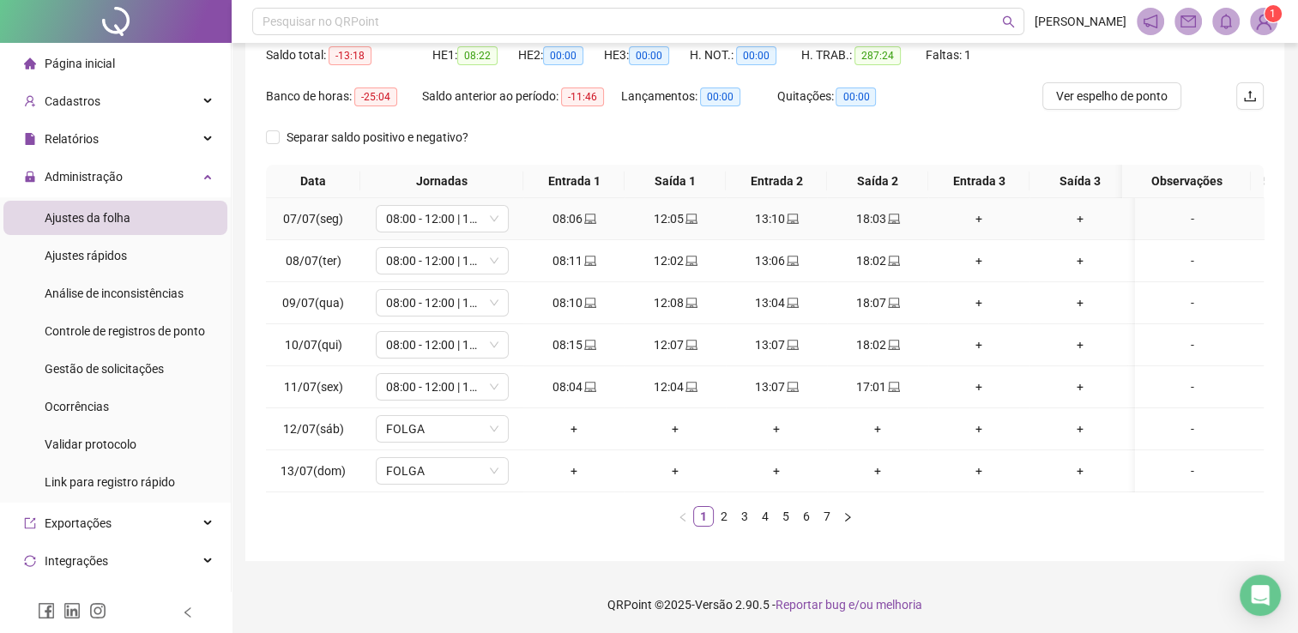
scroll to position [196, 0]
click at [734, 512] on li "3" at bounding box center [744, 514] width 21 height 21
click at [758, 513] on link "4" at bounding box center [765, 514] width 19 height 19
click at [813, 506] on link "6" at bounding box center [806, 514] width 19 height 19
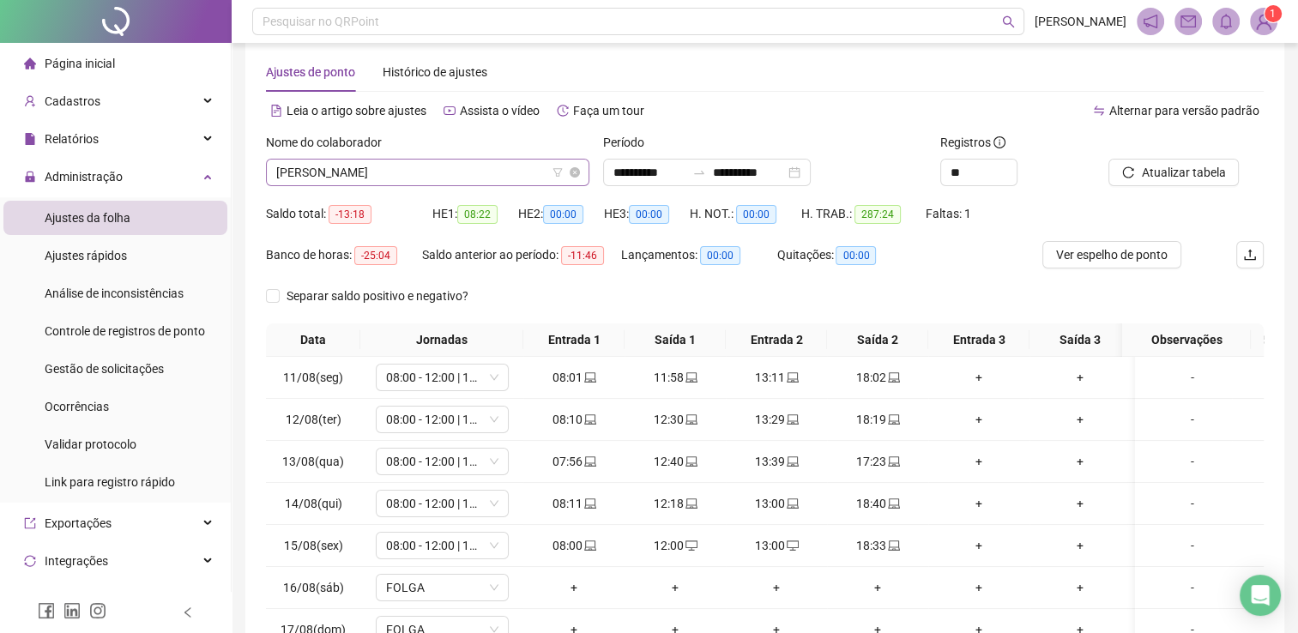
click at [389, 160] on span "[PERSON_NAME]" at bounding box center [427, 173] width 303 height 26
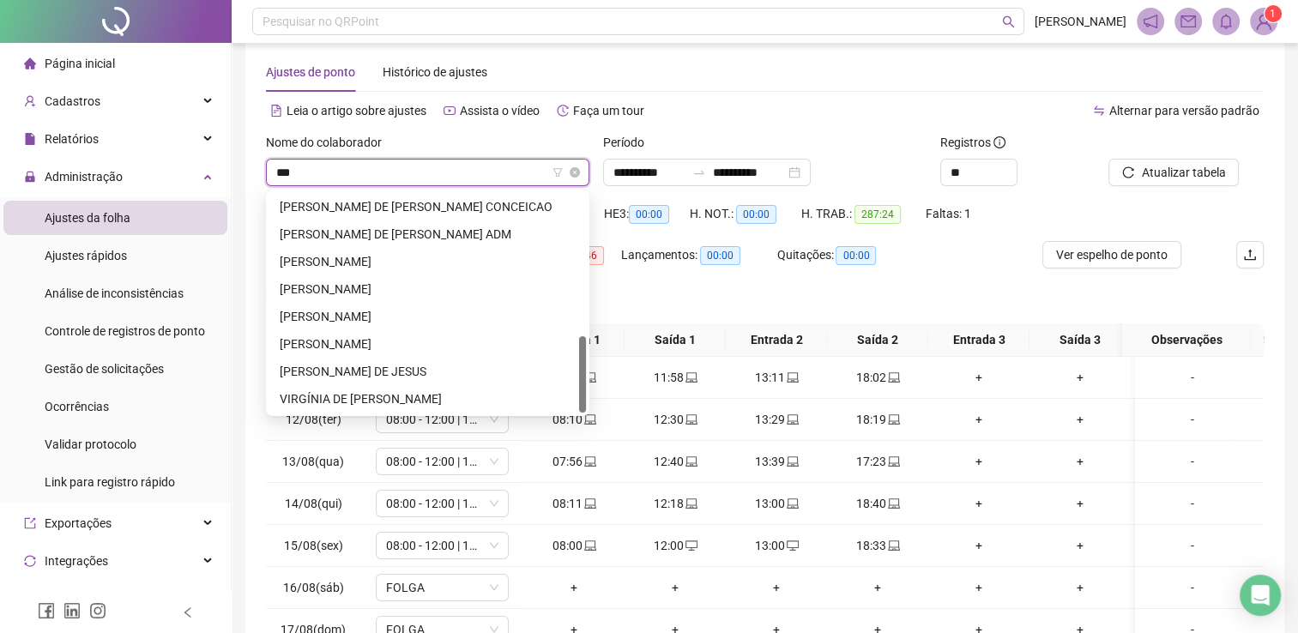
scroll to position [0, 0]
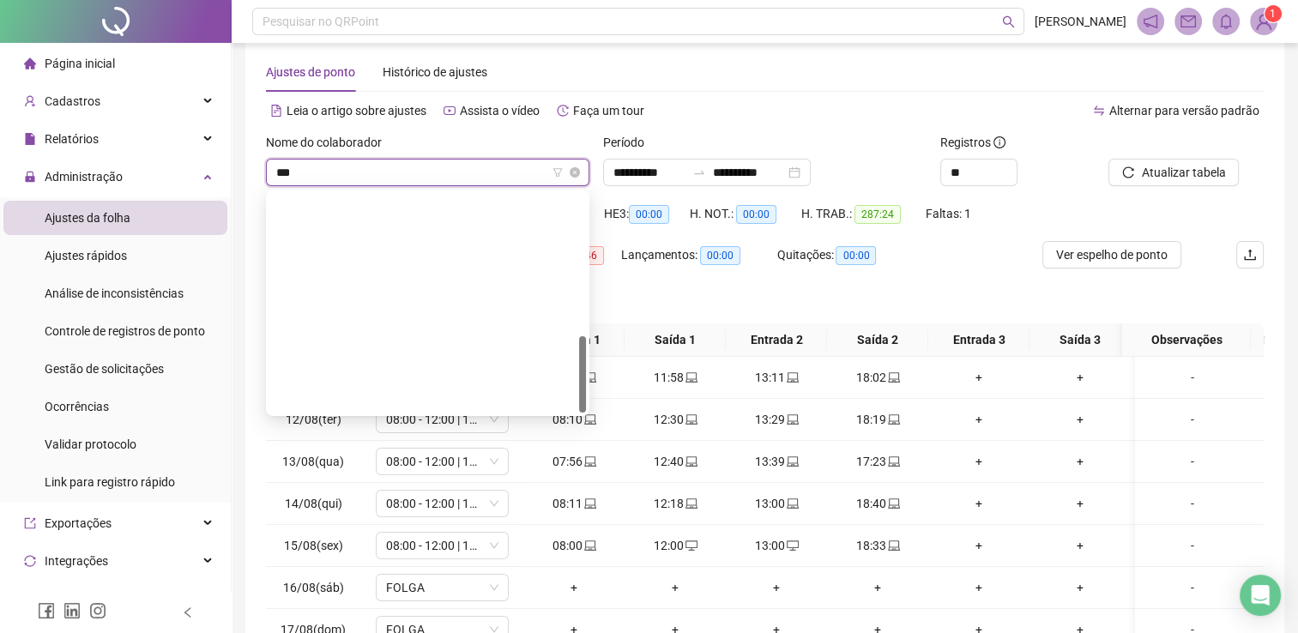
type input "****"
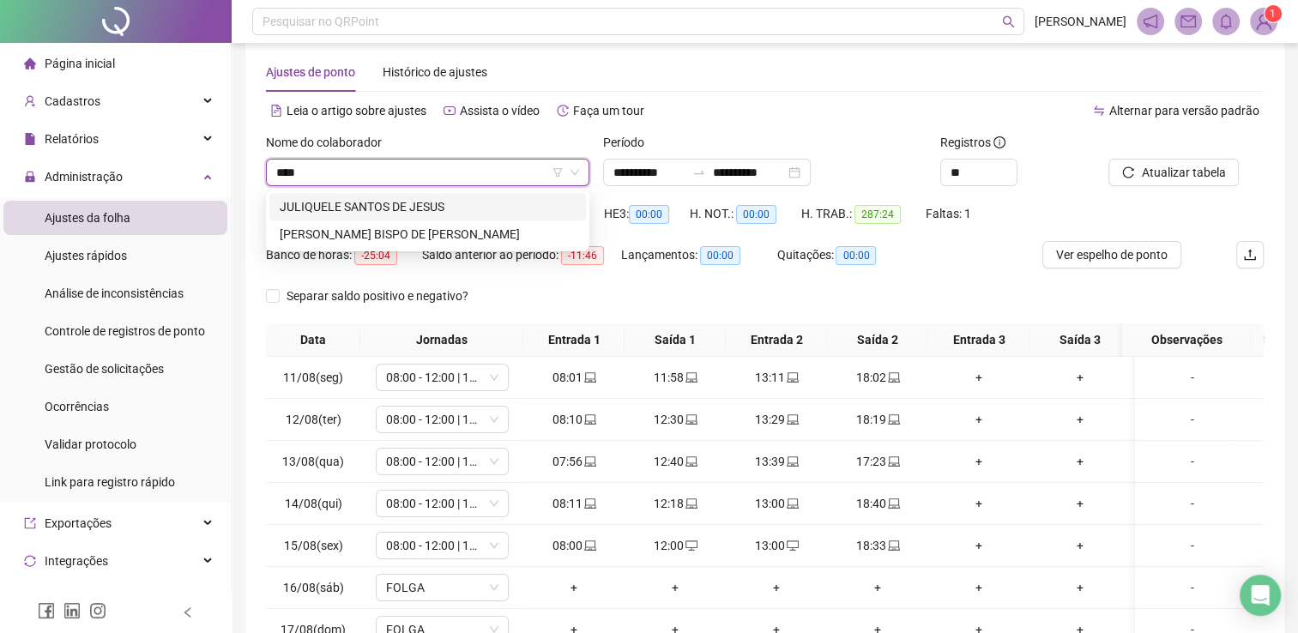
click at [386, 205] on div "JULIQUELE SANTOS DE JESUS" at bounding box center [428, 206] width 296 height 19
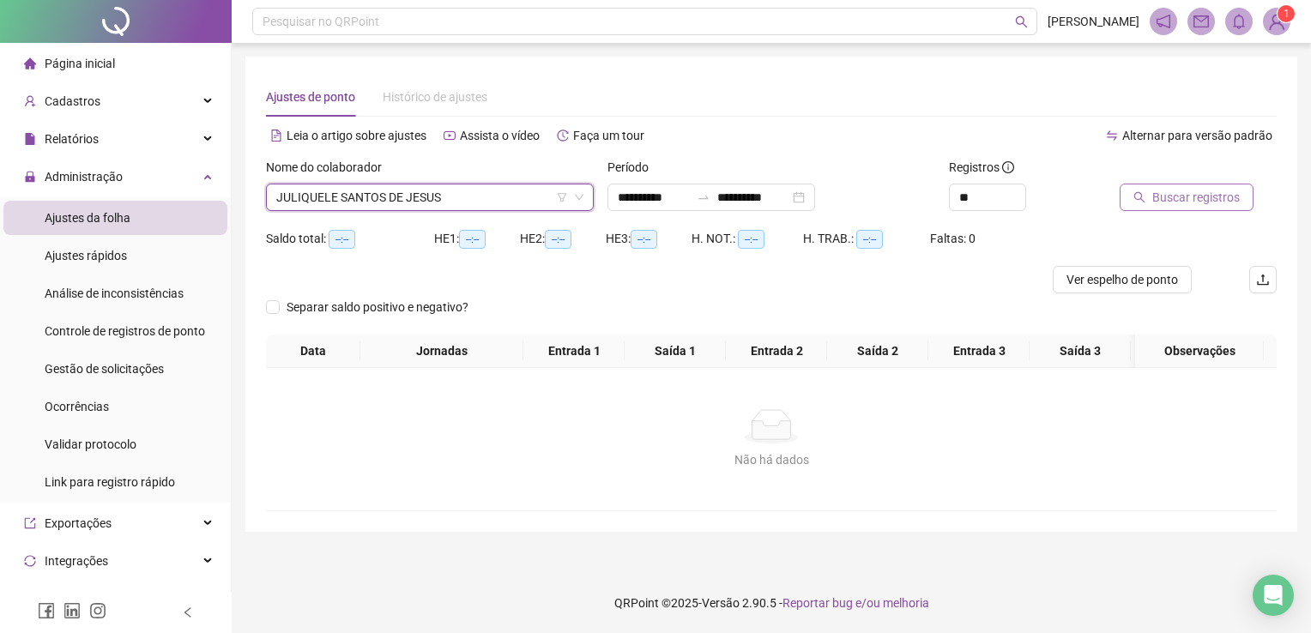
click at [1182, 201] on span "Buscar registros" at bounding box center [1195, 197] width 87 height 19
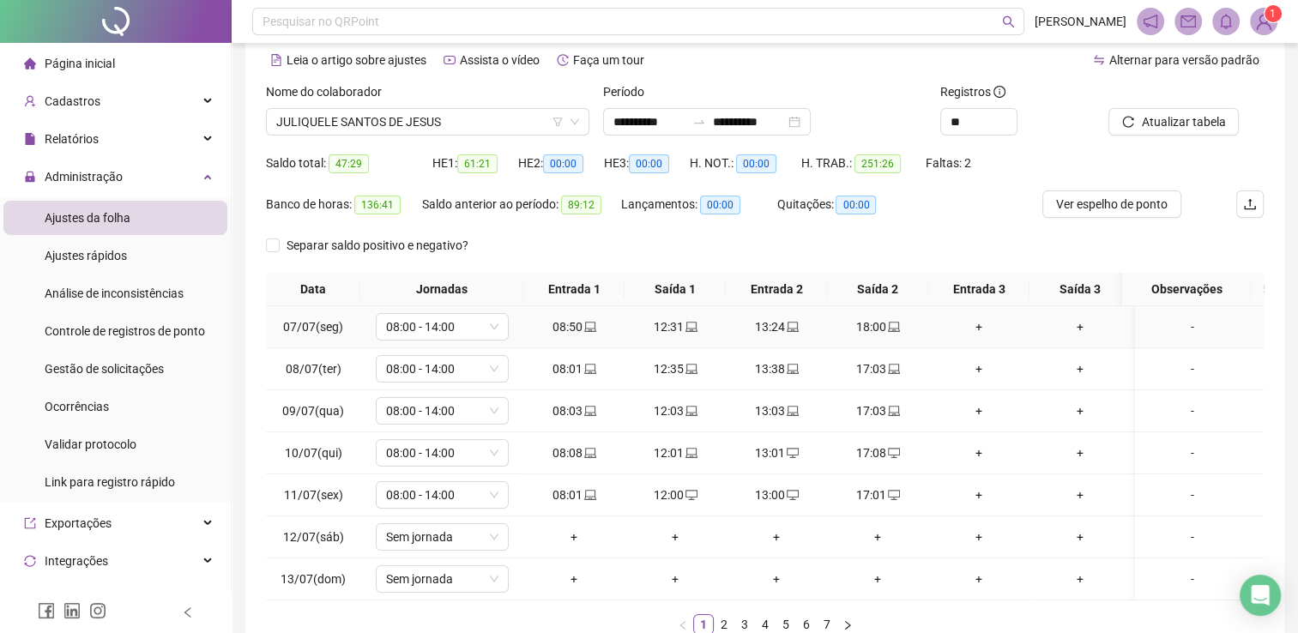
scroll to position [172, 0]
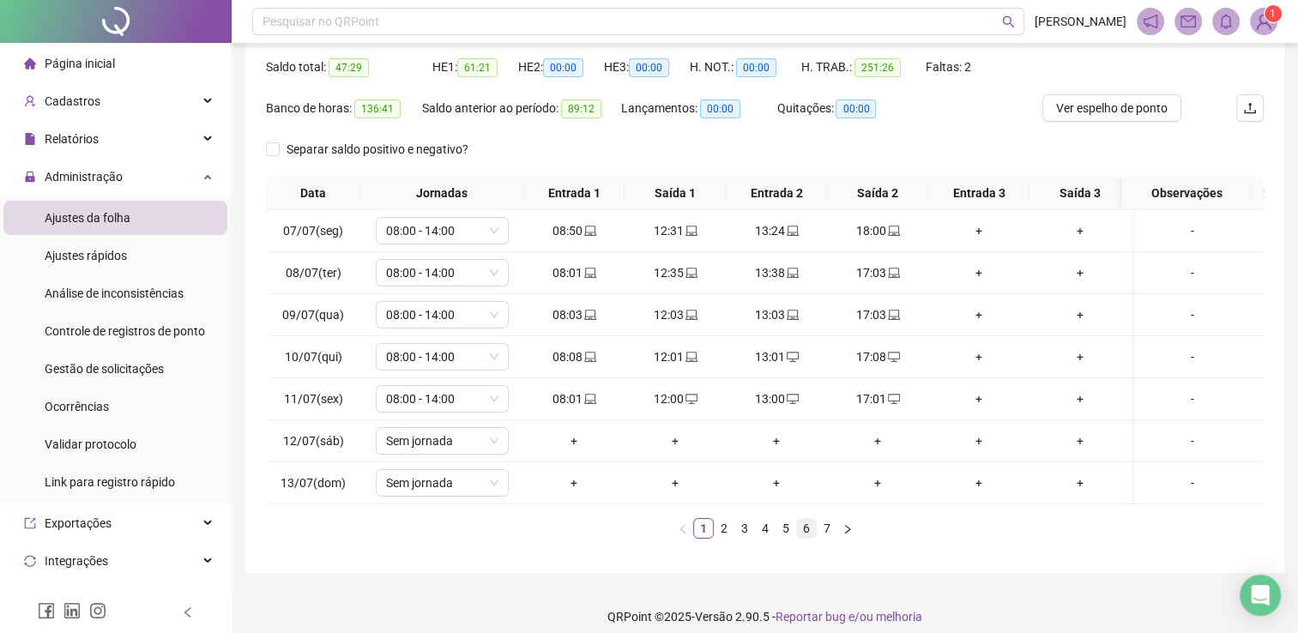
click at [806, 535] on link "6" at bounding box center [806, 528] width 19 height 19
click at [824, 538] on link "7" at bounding box center [826, 528] width 19 height 19
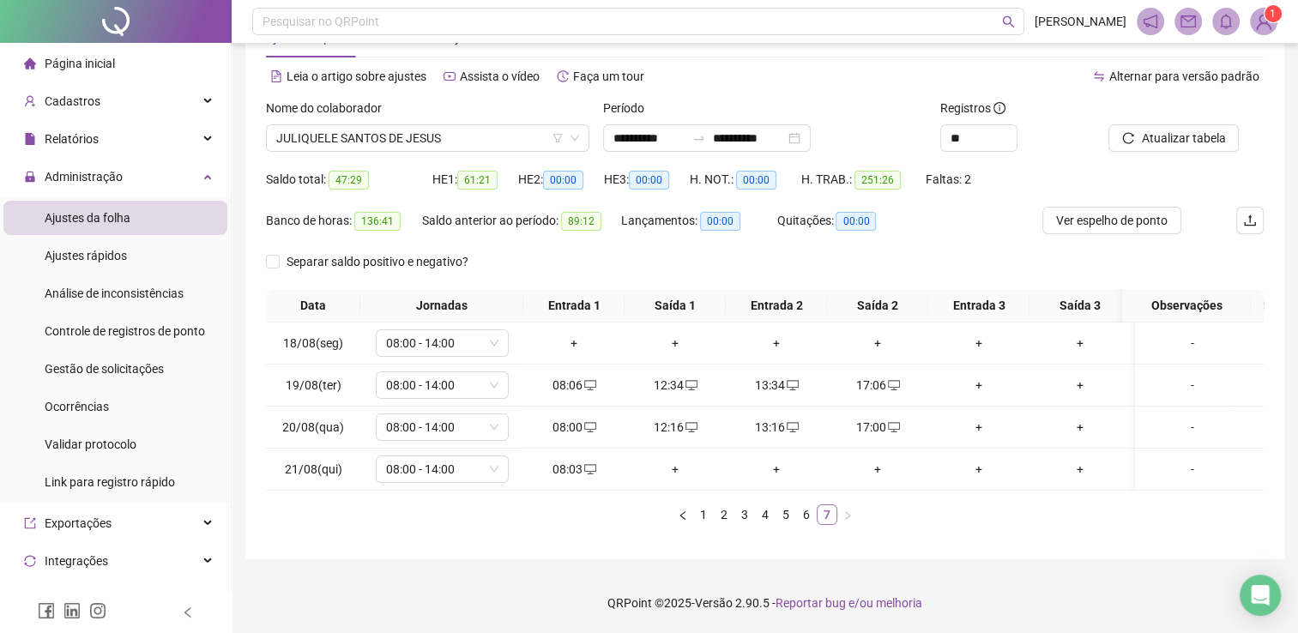
scroll to position [71, 0]
click at [464, 125] on span "JULIQUELE SANTOS DE JESUS" at bounding box center [427, 138] width 303 height 26
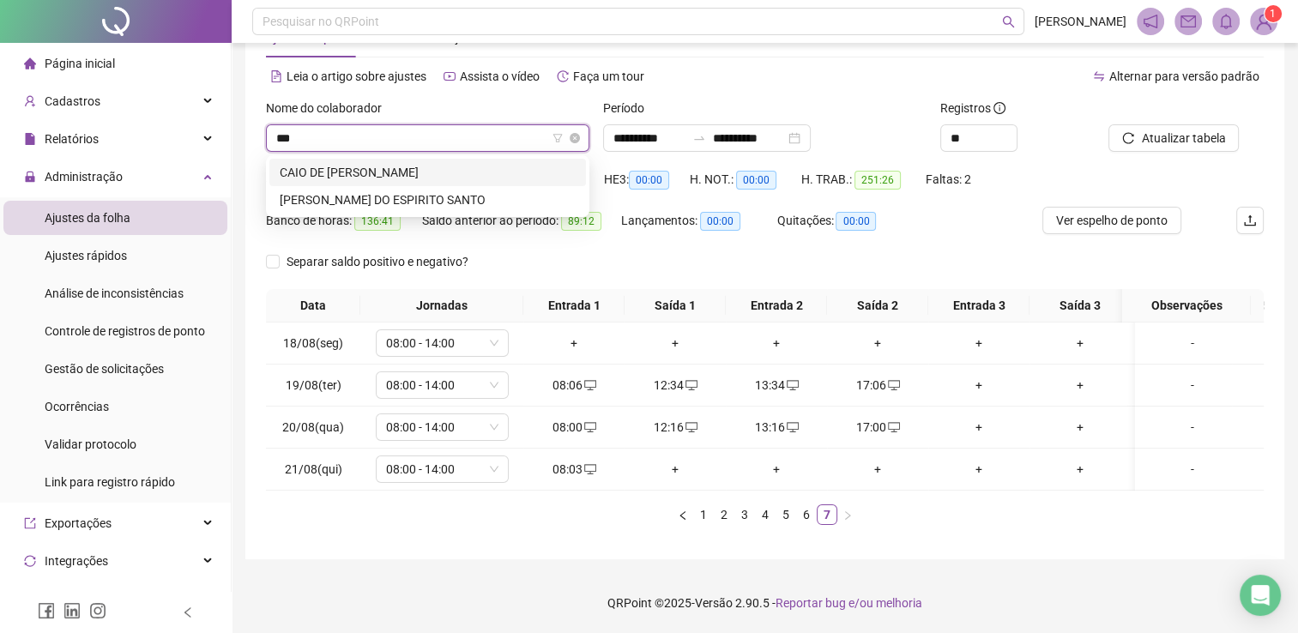
scroll to position [0, 0]
type input "****"
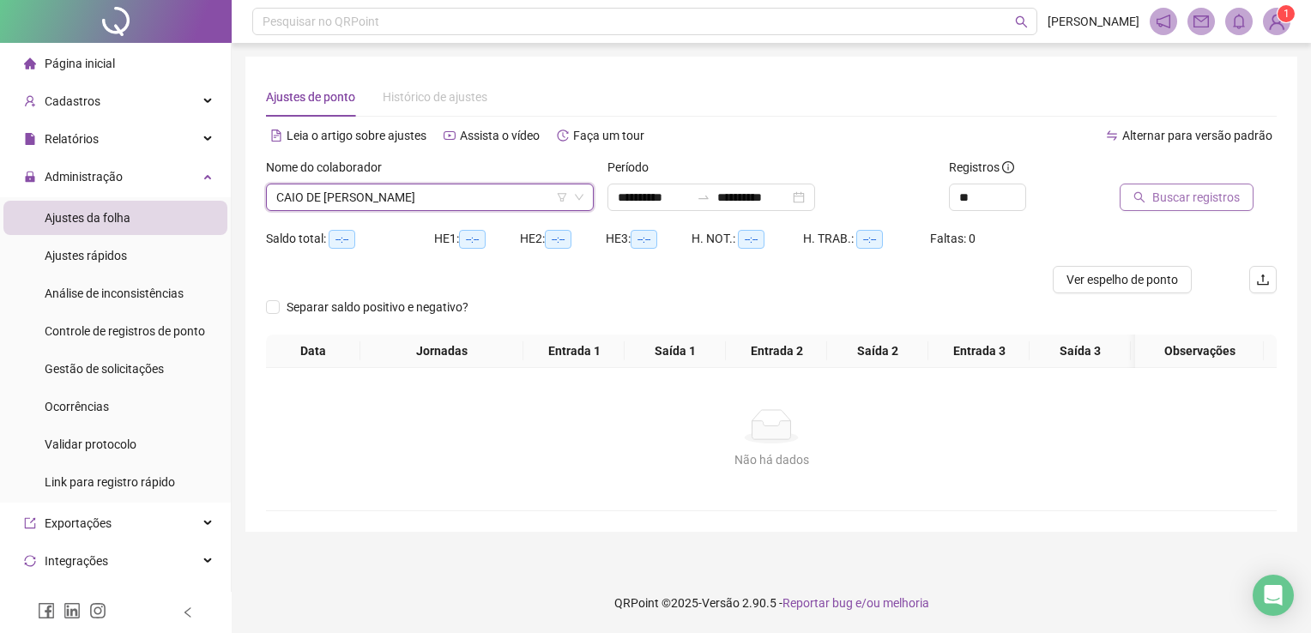
click at [1169, 195] on span "Buscar registros" at bounding box center [1195, 197] width 87 height 19
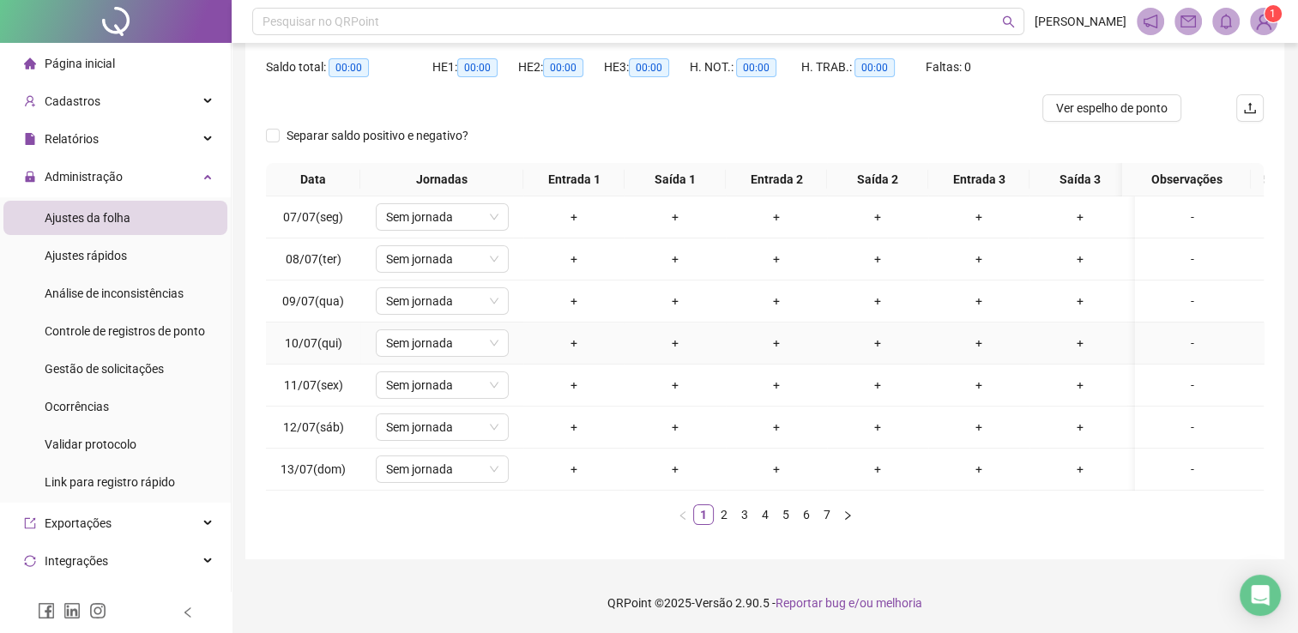
scroll to position [183, 0]
drag, startPoint x: 720, startPoint y: 514, endPoint x: 734, endPoint y: 515, distance: 13.8
click at [724, 514] on link "2" at bounding box center [723, 514] width 19 height 19
click at [741, 515] on link "3" at bounding box center [744, 514] width 19 height 19
click at [761, 509] on link "4" at bounding box center [765, 514] width 19 height 19
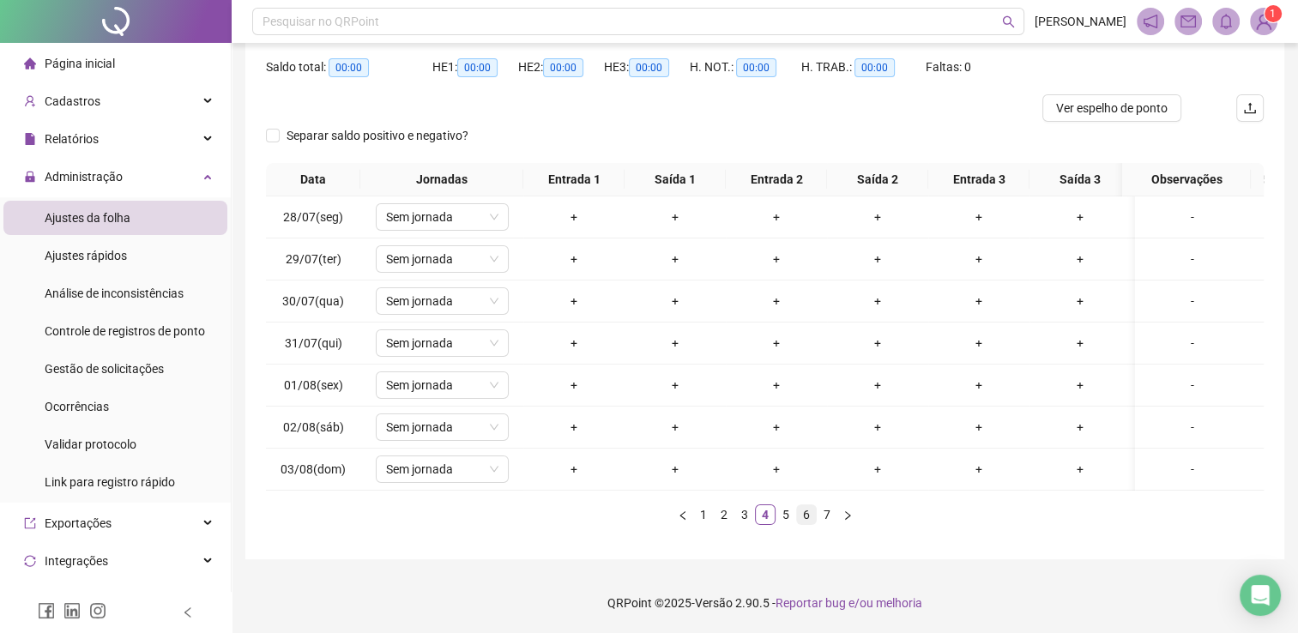
drag, startPoint x: 789, startPoint y: 514, endPoint x: 802, endPoint y: 507, distance: 14.6
click at [791, 514] on link "5" at bounding box center [785, 514] width 19 height 19
drag, startPoint x: 803, startPoint y: 506, endPoint x: 817, endPoint y: 509, distance: 14.0
click at [803, 506] on link "6" at bounding box center [806, 514] width 19 height 19
click at [817, 509] on link "7" at bounding box center [826, 514] width 19 height 19
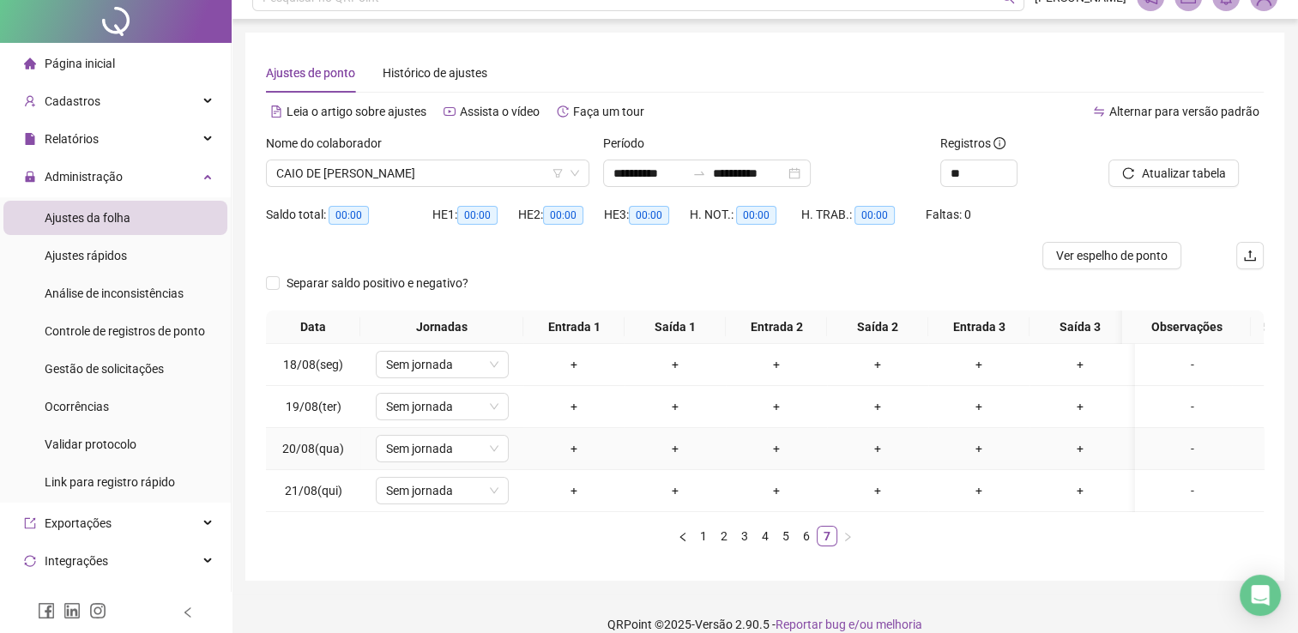
scroll to position [0, 0]
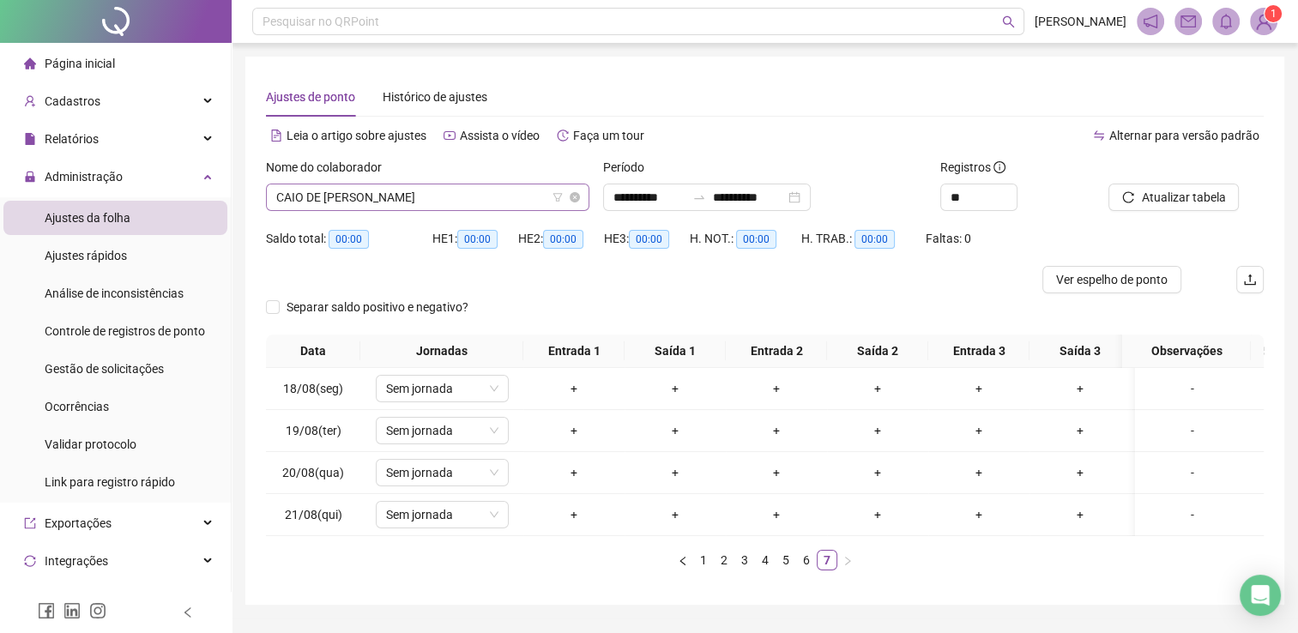
click at [494, 190] on span "CAIO DE PAIVA FLORÊNCIO ALVES" at bounding box center [427, 197] width 303 height 26
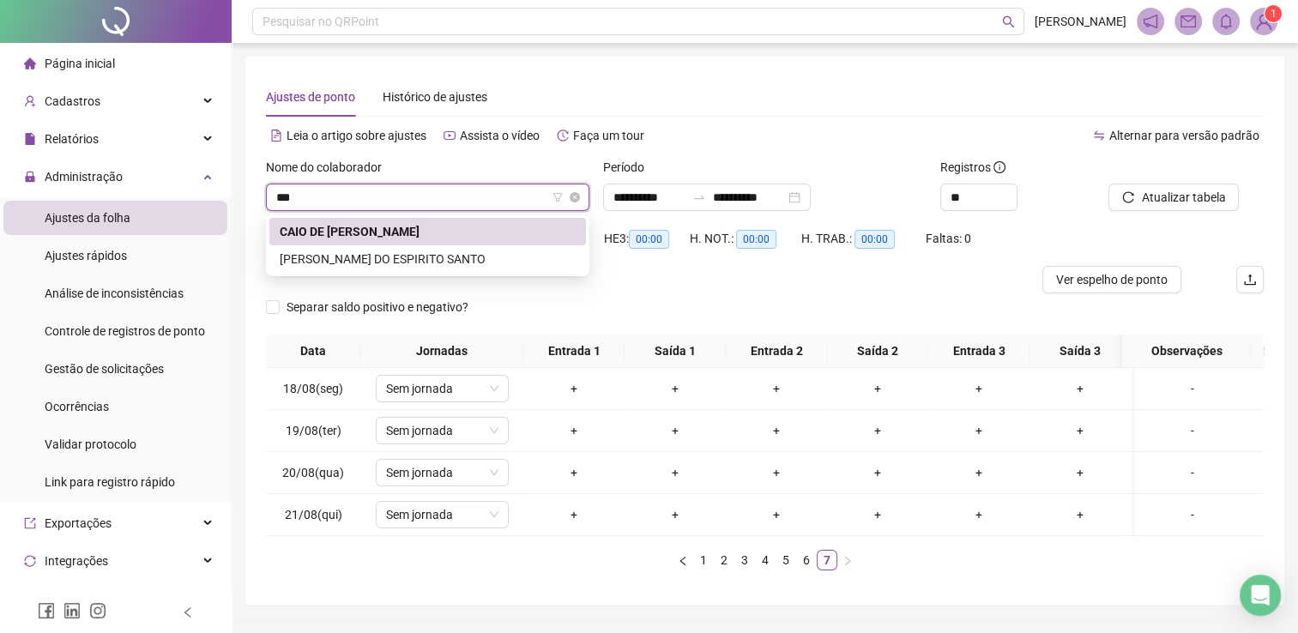
type input "****"
click at [476, 268] on div "[PERSON_NAME] DO ESPIRITO SANTO" at bounding box center [427, 258] width 317 height 27
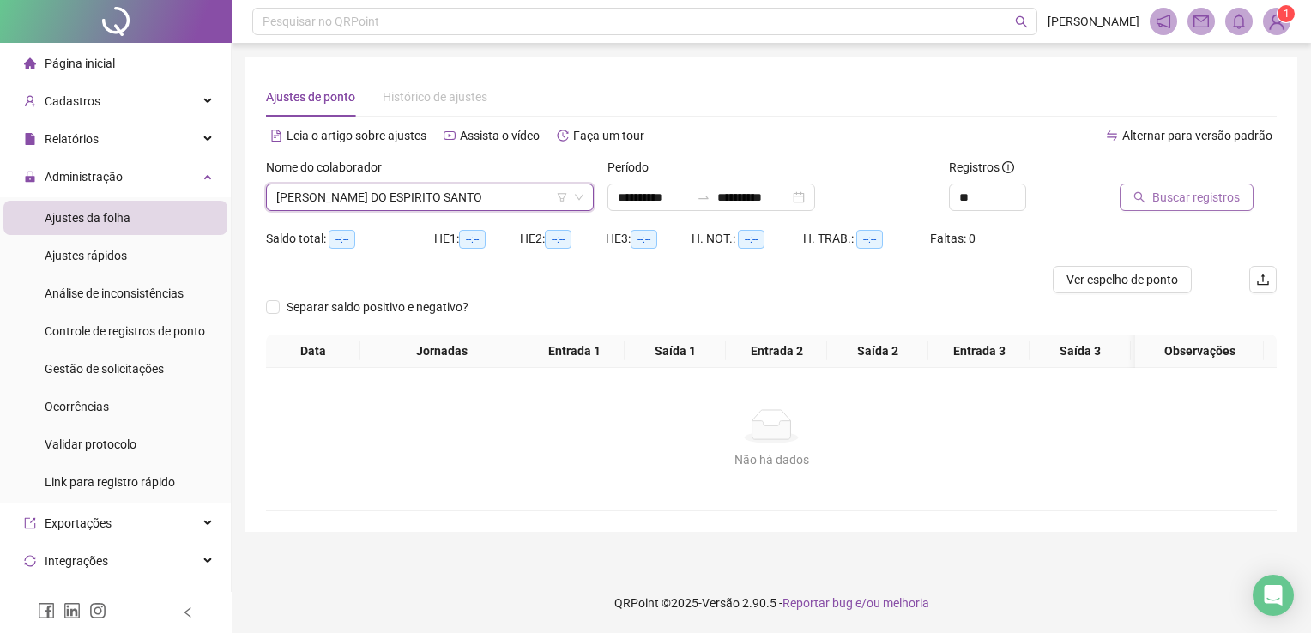
click at [1143, 196] on icon "search" at bounding box center [1139, 197] width 12 height 12
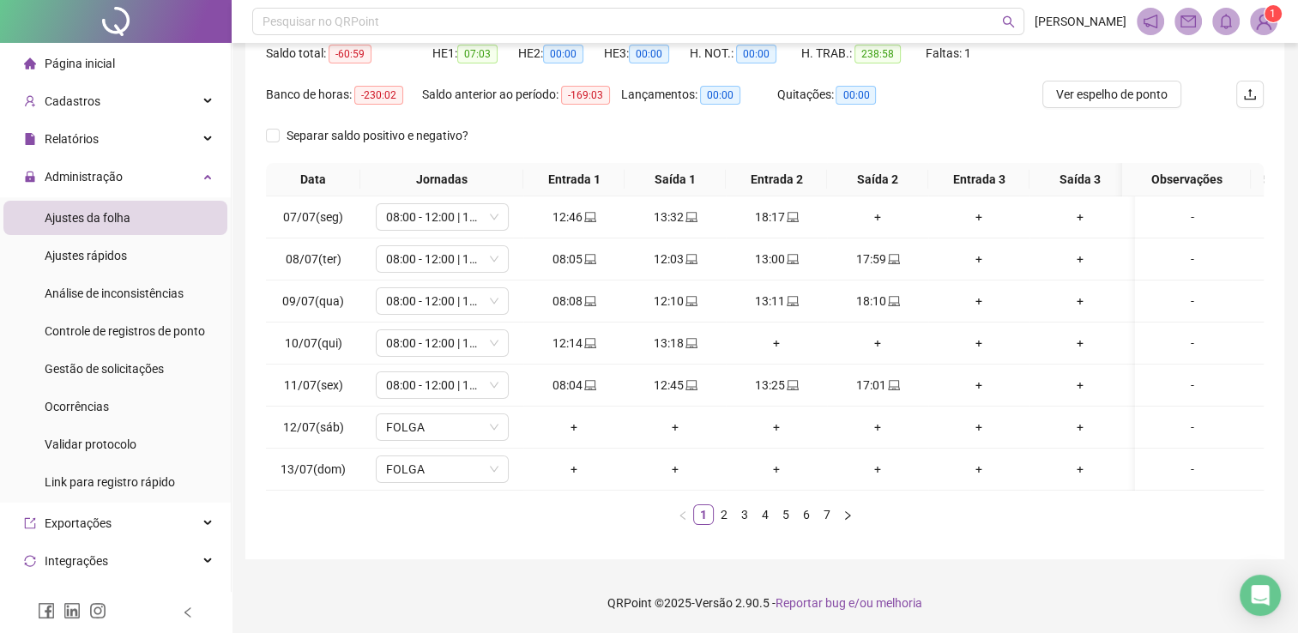
scroll to position [25, 0]
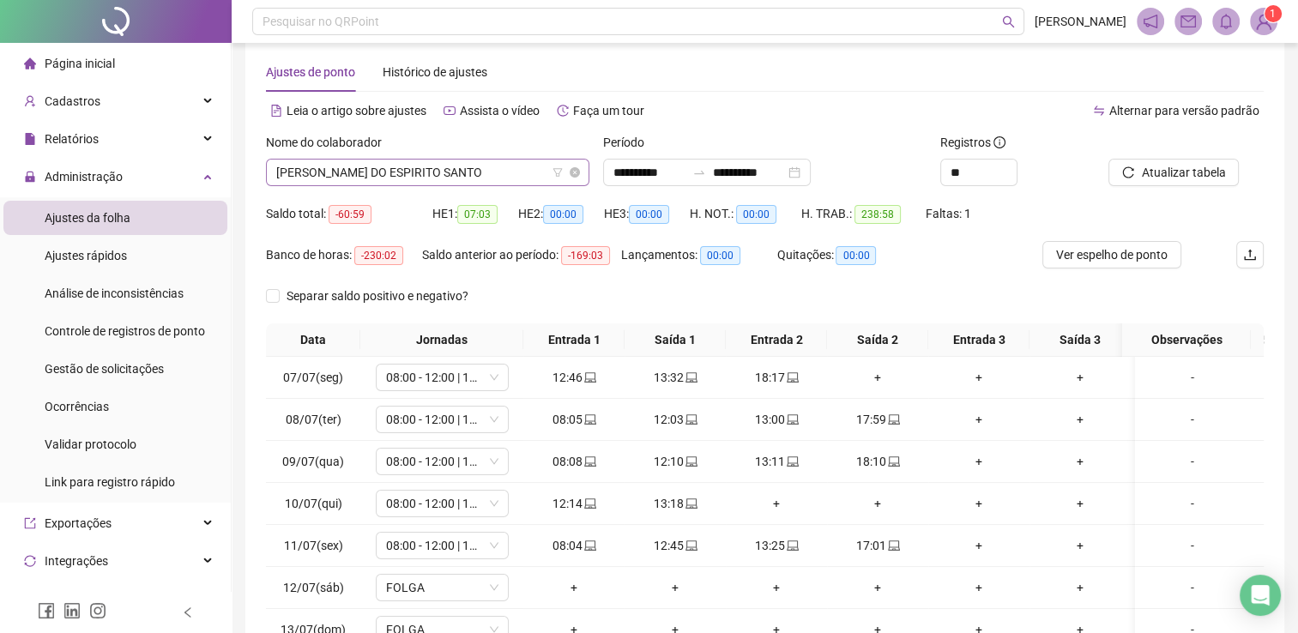
click at [415, 166] on span "[PERSON_NAME] DO ESPIRITO SANTO" at bounding box center [427, 173] width 303 height 26
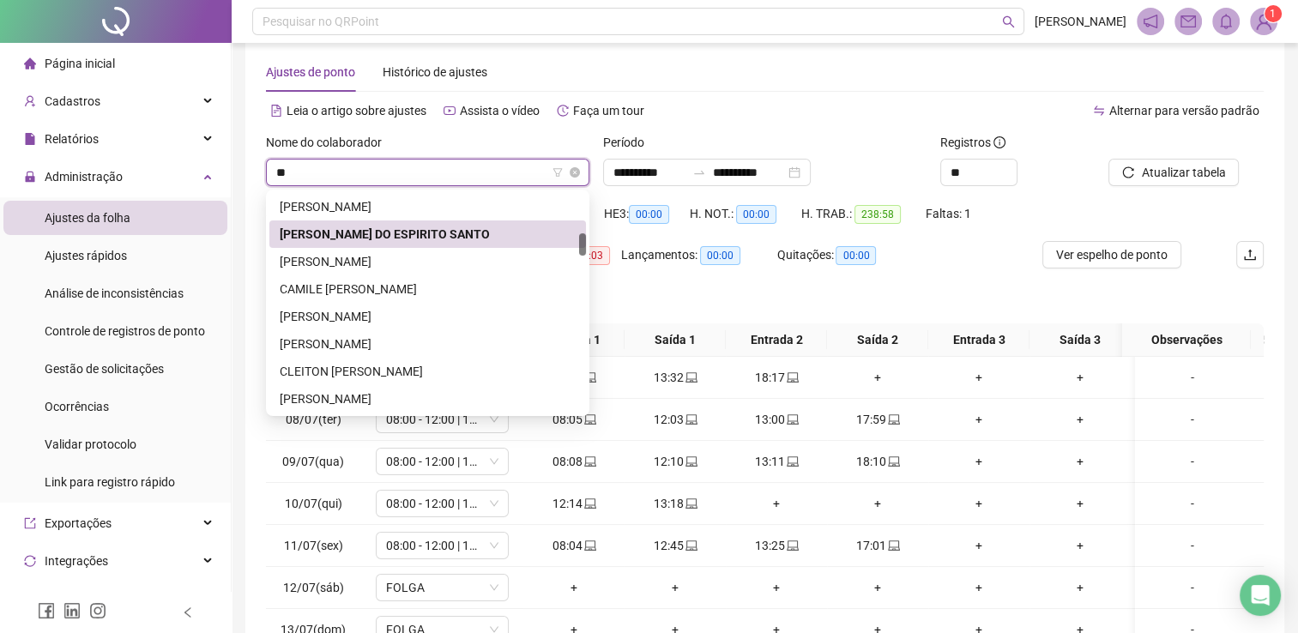
type input "***"
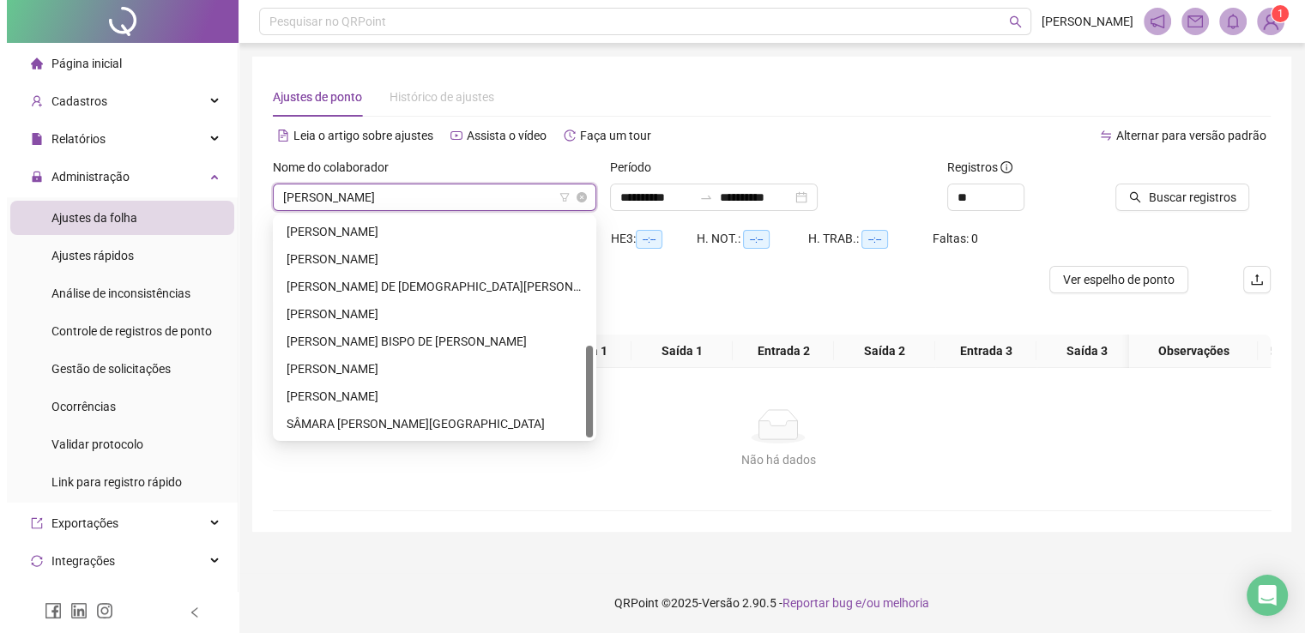
scroll to position [0, 0]
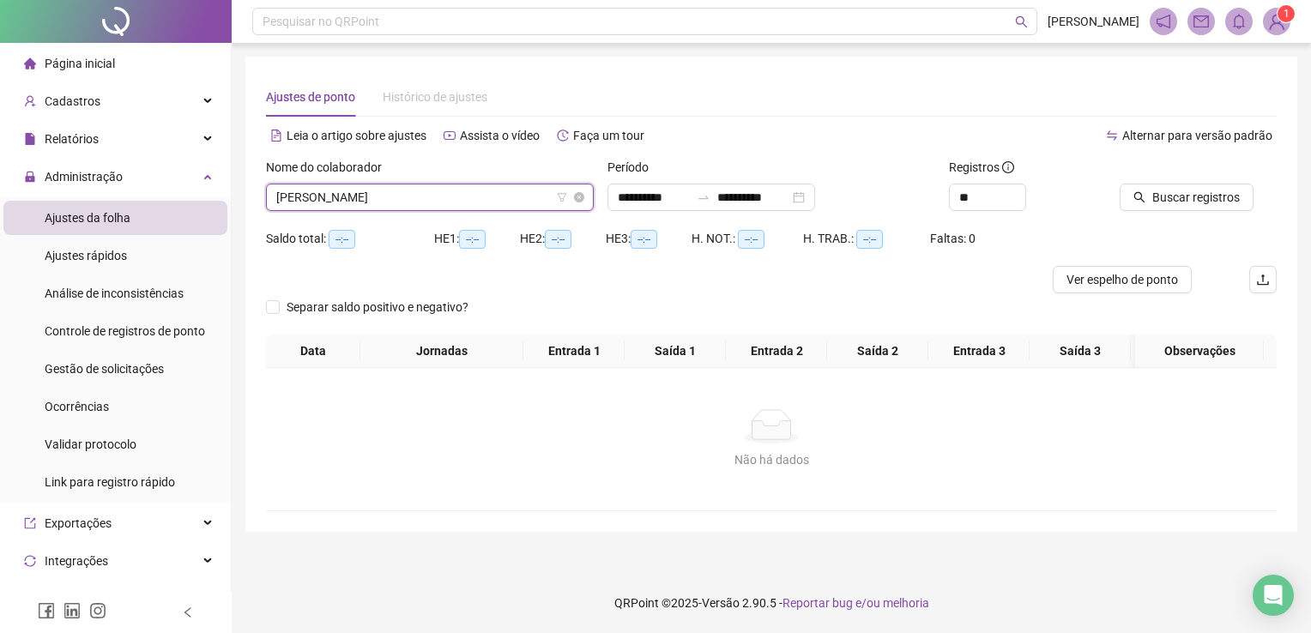
click at [409, 186] on span "AILANA RAIRES SANTOS" at bounding box center [429, 197] width 307 height 26
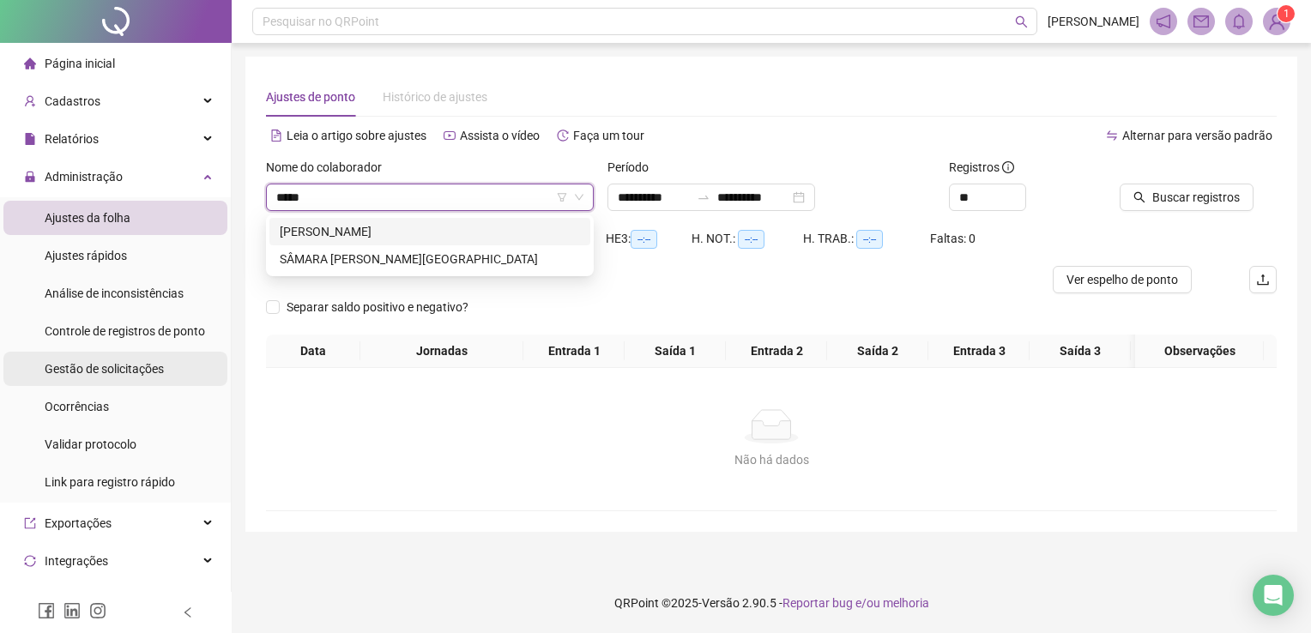
type input "******"
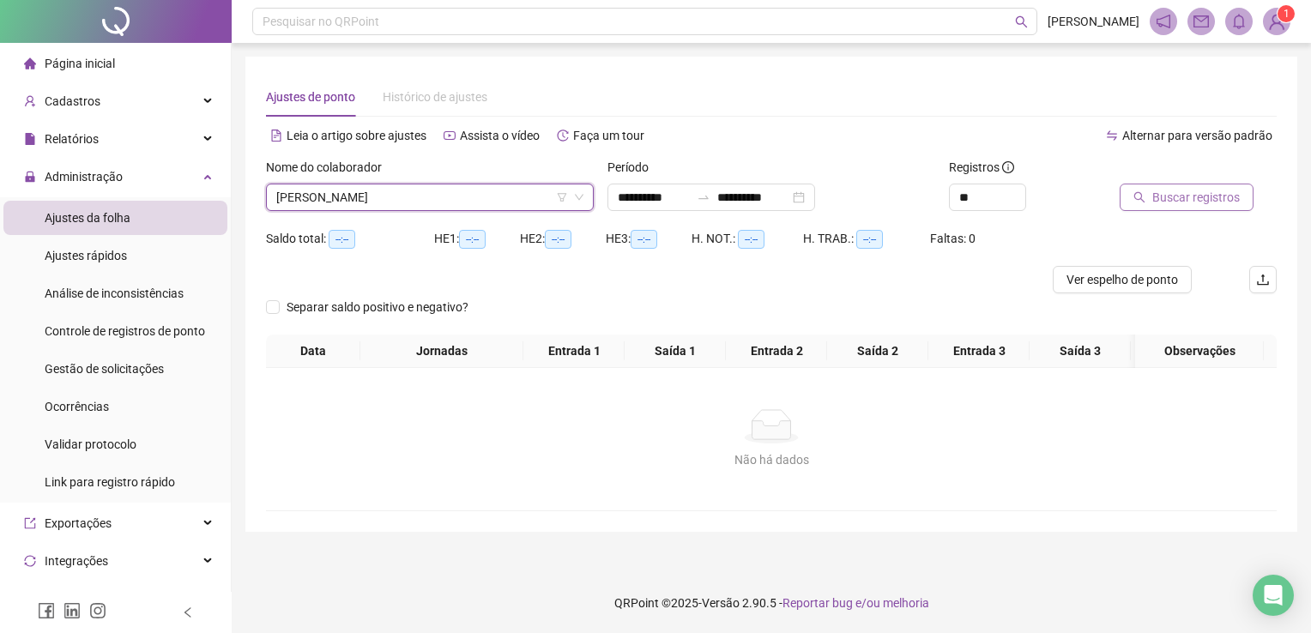
click at [1208, 188] on span "Buscar registros" at bounding box center [1195, 197] width 87 height 19
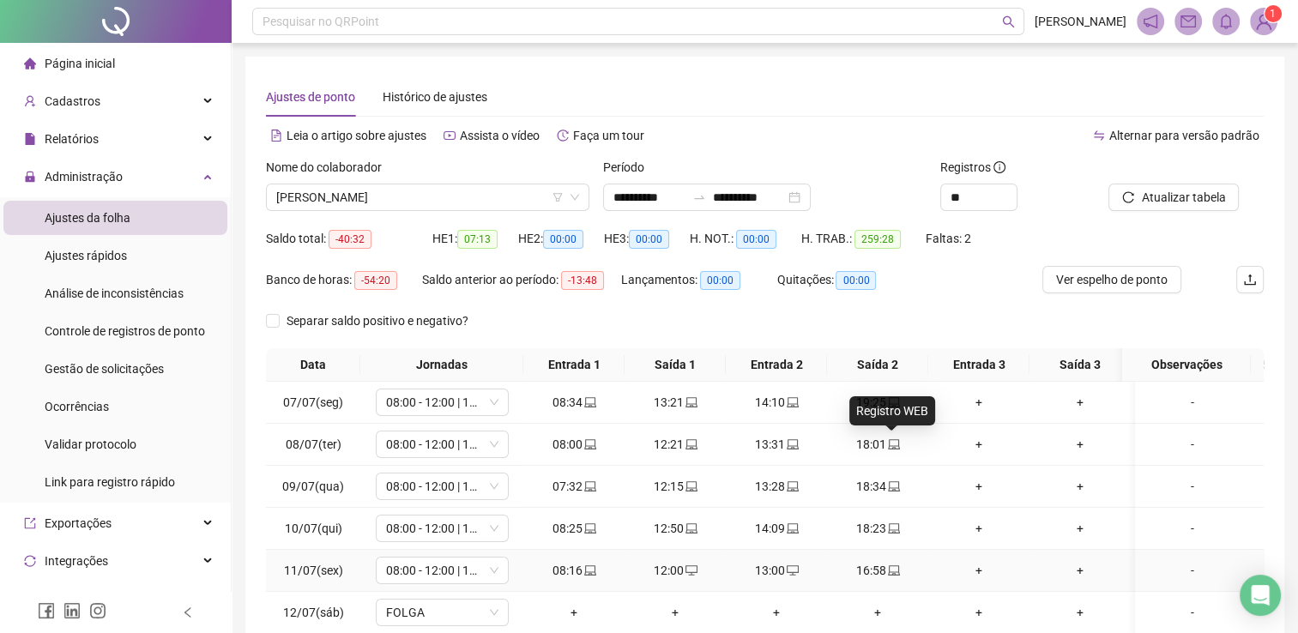
scroll to position [196, 0]
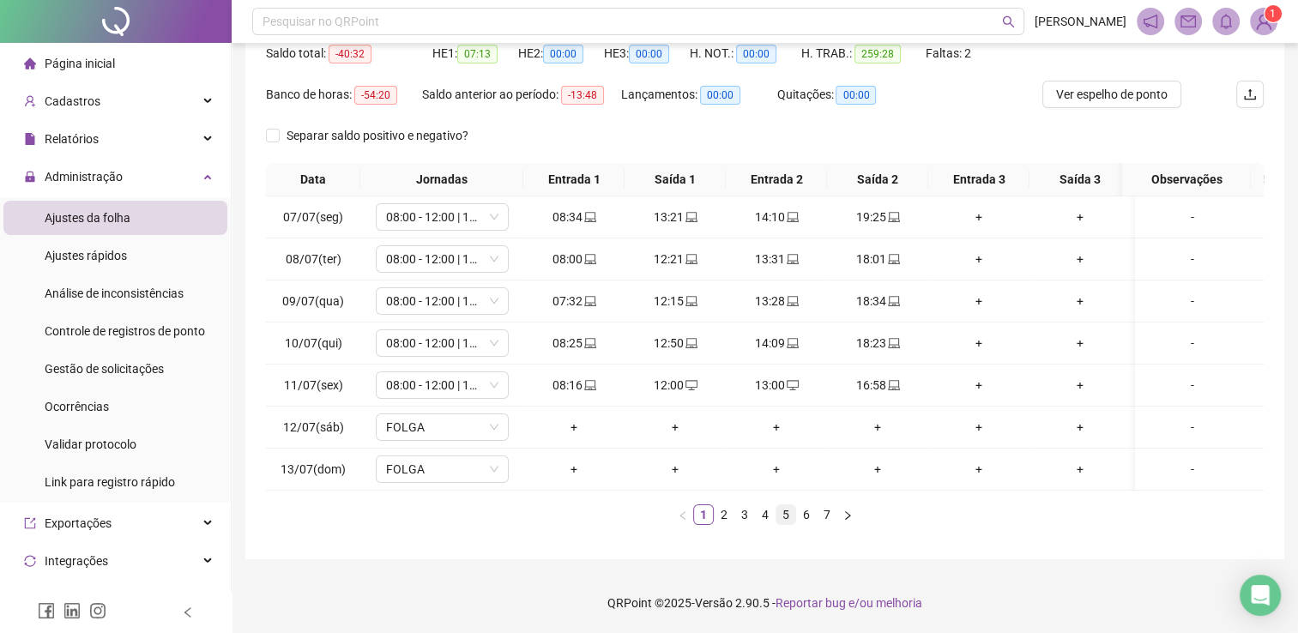
click at [782, 506] on link "5" at bounding box center [785, 514] width 19 height 19
click at [813, 511] on link "6" at bounding box center [806, 514] width 19 height 19
click at [833, 506] on link "7" at bounding box center [826, 514] width 19 height 19
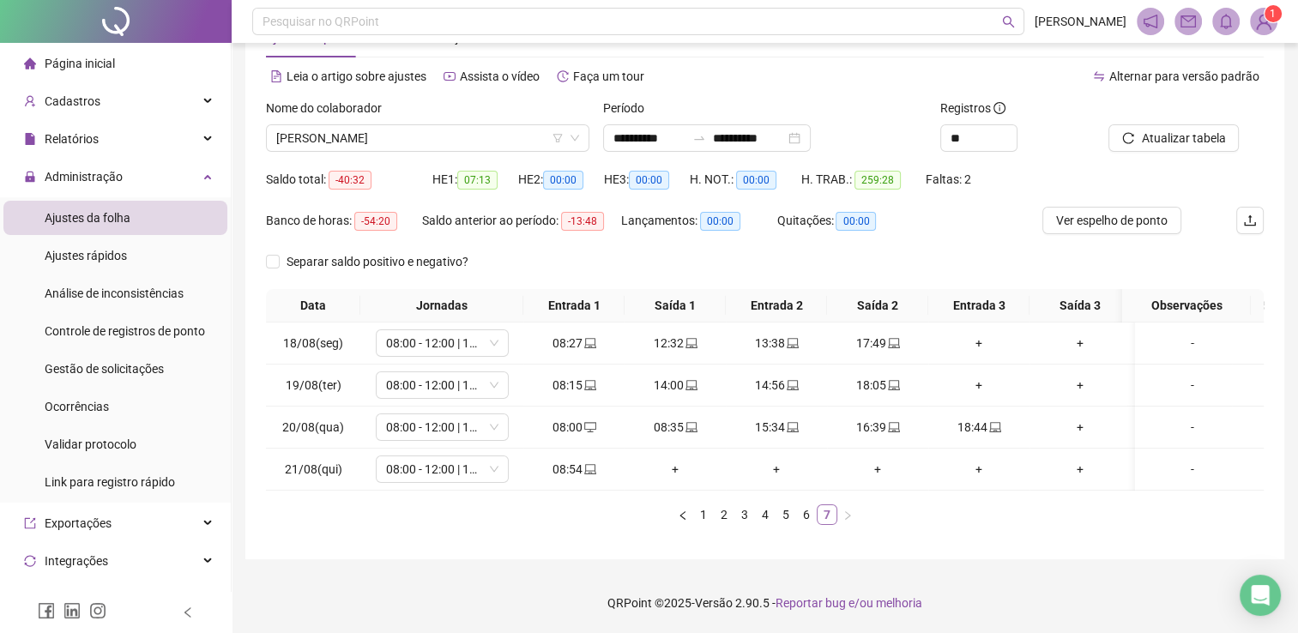
scroll to position [71, 0]
click at [803, 514] on link "6" at bounding box center [806, 514] width 19 height 19
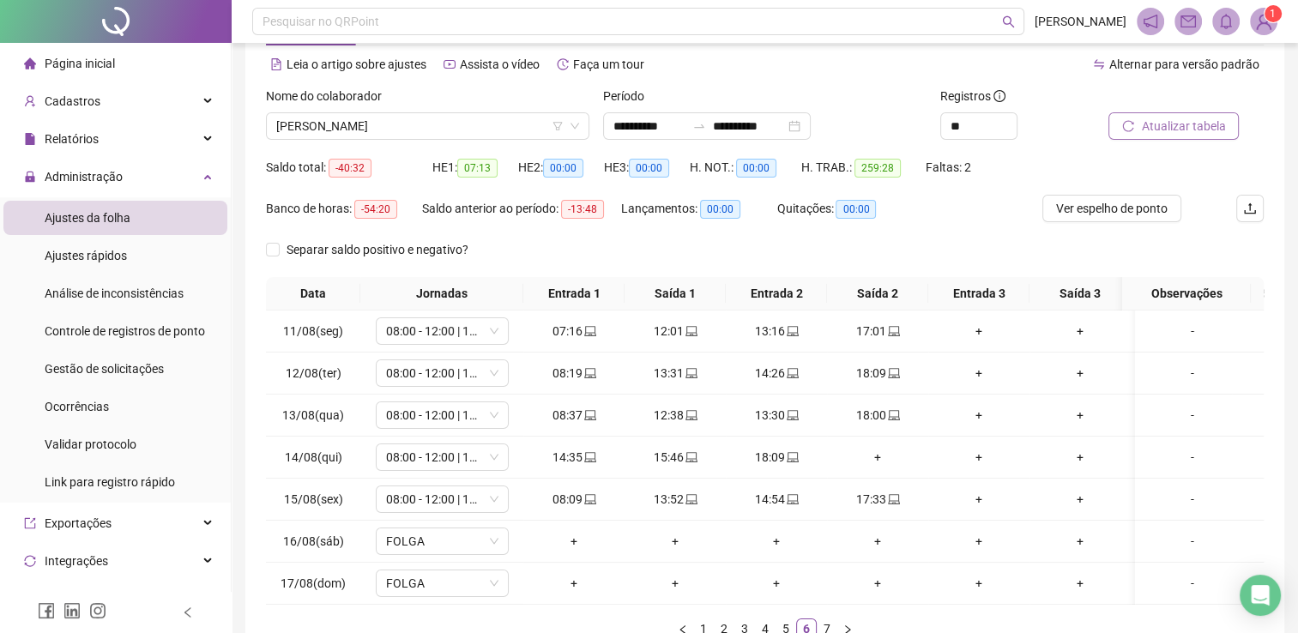
click at [1159, 125] on span "Atualizar tabela" at bounding box center [1183, 126] width 84 height 19
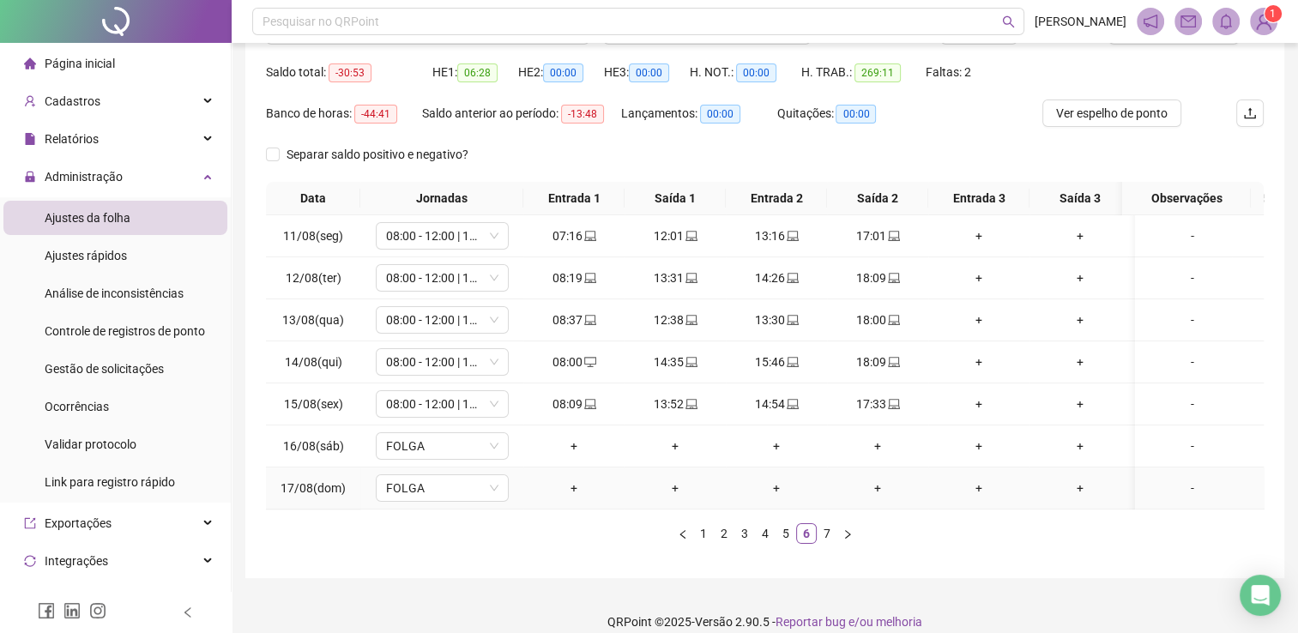
scroll to position [196, 0]
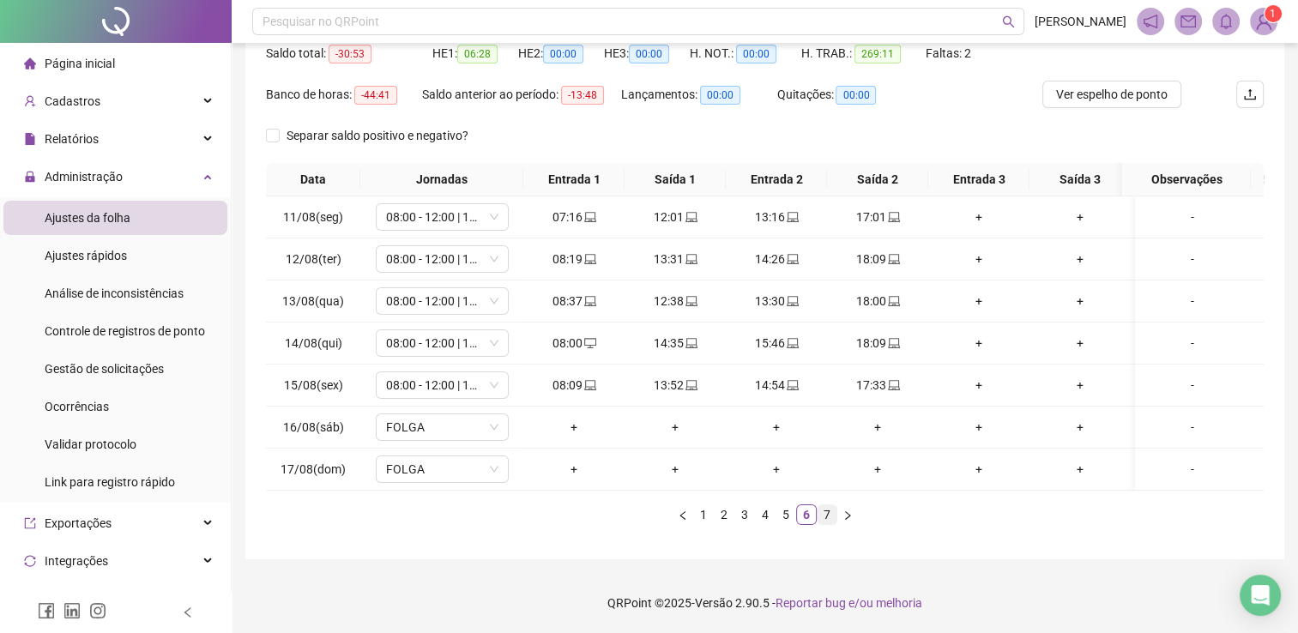
click at [819, 518] on link "7" at bounding box center [826, 514] width 19 height 19
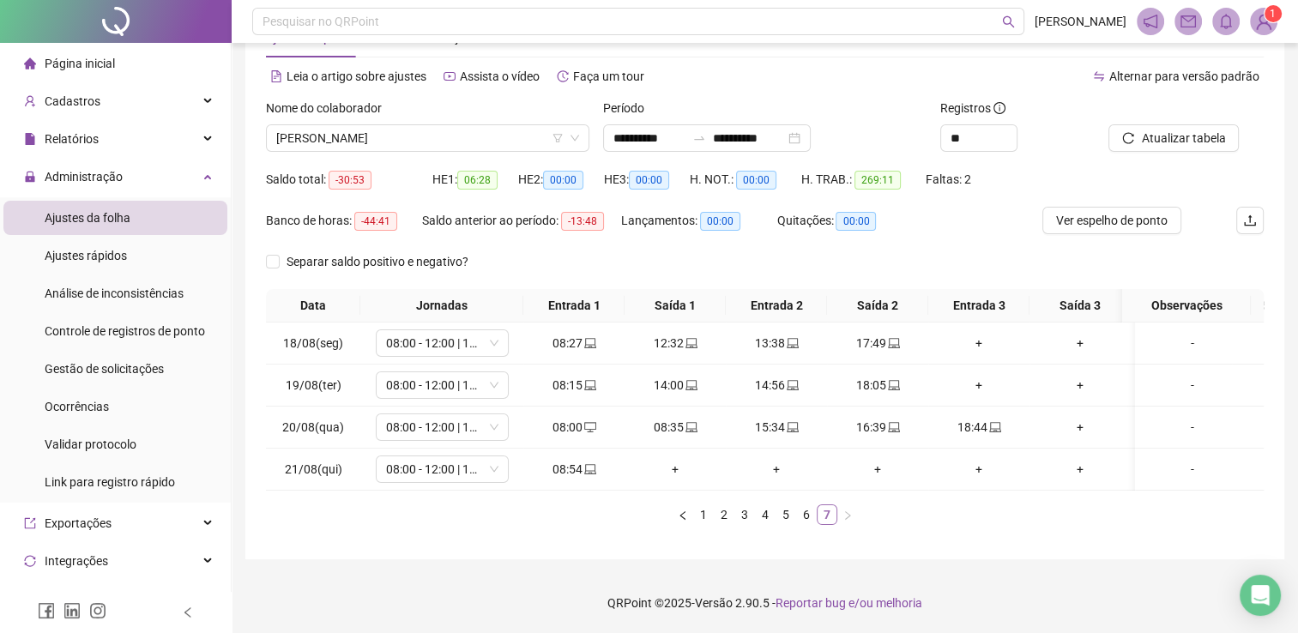
scroll to position [71, 0]
click at [799, 512] on link "6" at bounding box center [806, 514] width 19 height 19
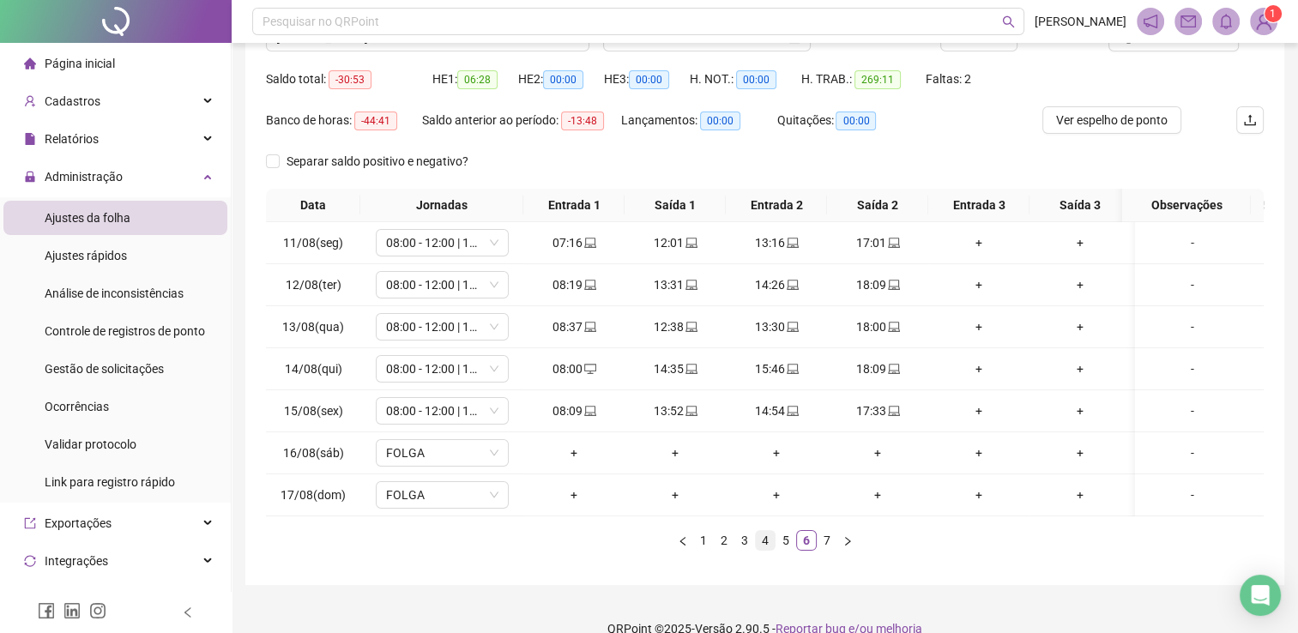
scroll to position [196, 0]
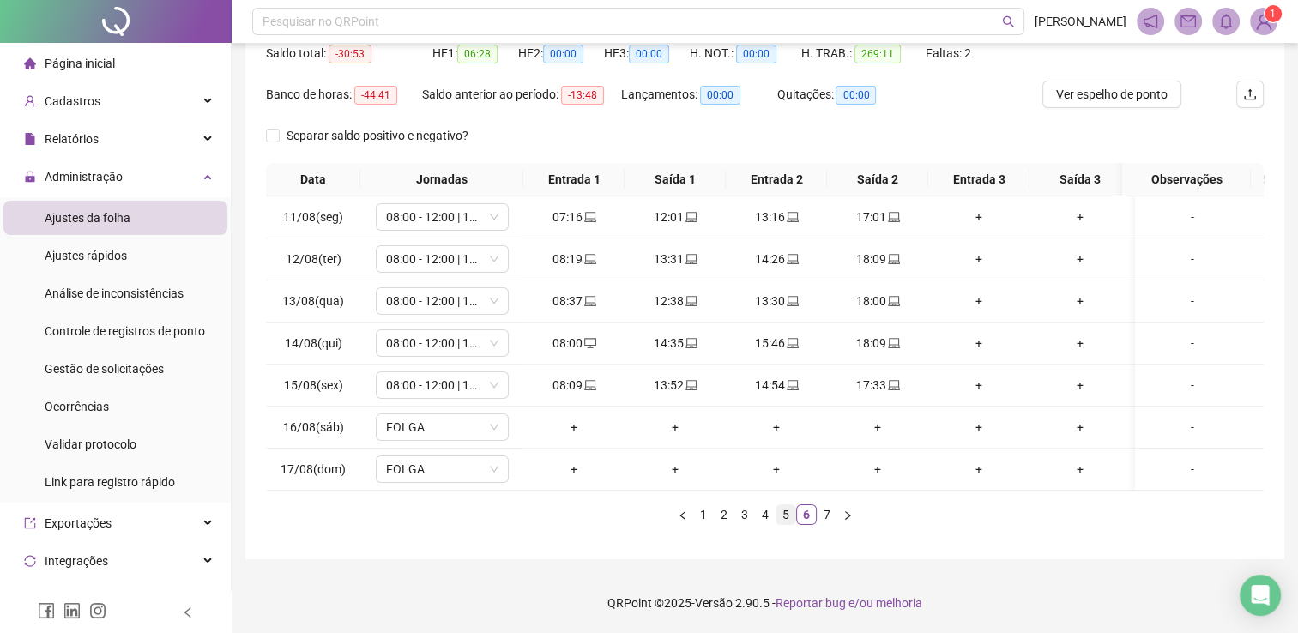
click at [779, 522] on link "5" at bounding box center [785, 514] width 19 height 19
click at [762, 520] on link "4" at bounding box center [765, 514] width 19 height 19
click at [705, 517] on link "1" at bounding box center [703, 514] width 19 height 19
click at [720, 513] on link "2" at bounding box center [723, 514] width 19 height 19
click at [744, 513] on link "3" at bounding box center [744, 514] width 19 height 19
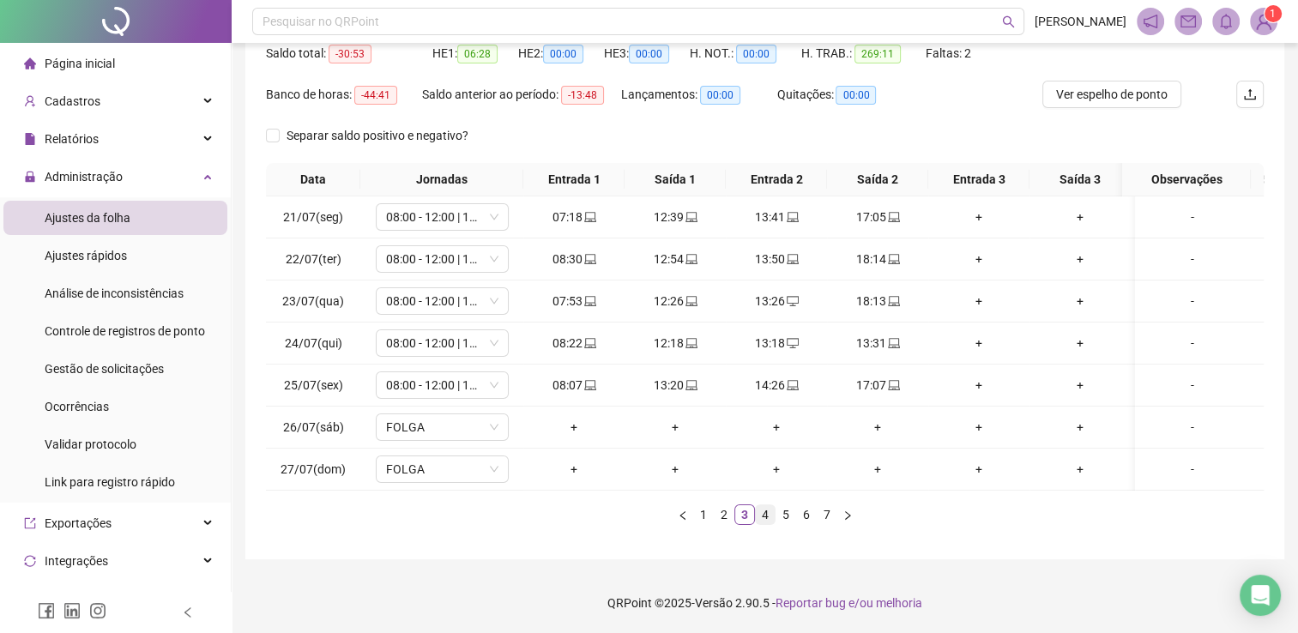
click at [758, 516] on link "4" at bounding box center [765, 514] width 19 height 19
click at [781, 515] on link "5" at bounding box center [785, 514] width 19 height 19
click at [806, 516] on link "6" at bounding box center [806, 514] width 19 height 19
click at [822, 513] on link "7" at bounding box center [826, 514] width 19 height 19
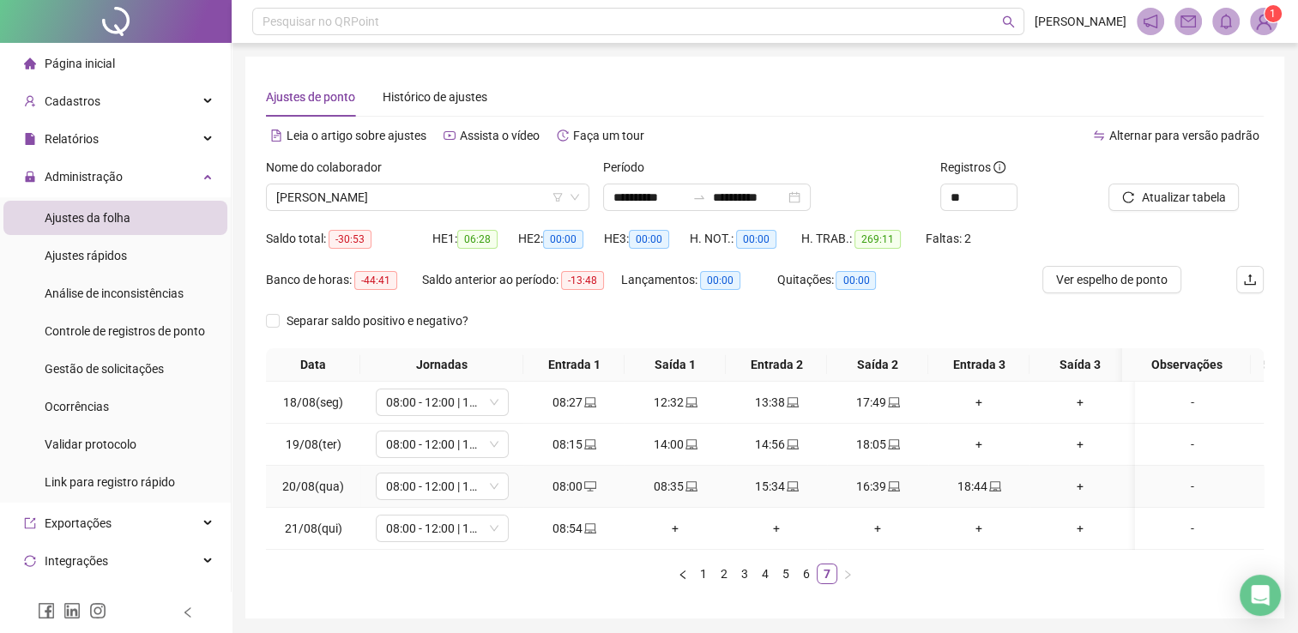
scroll to position [71, 0]
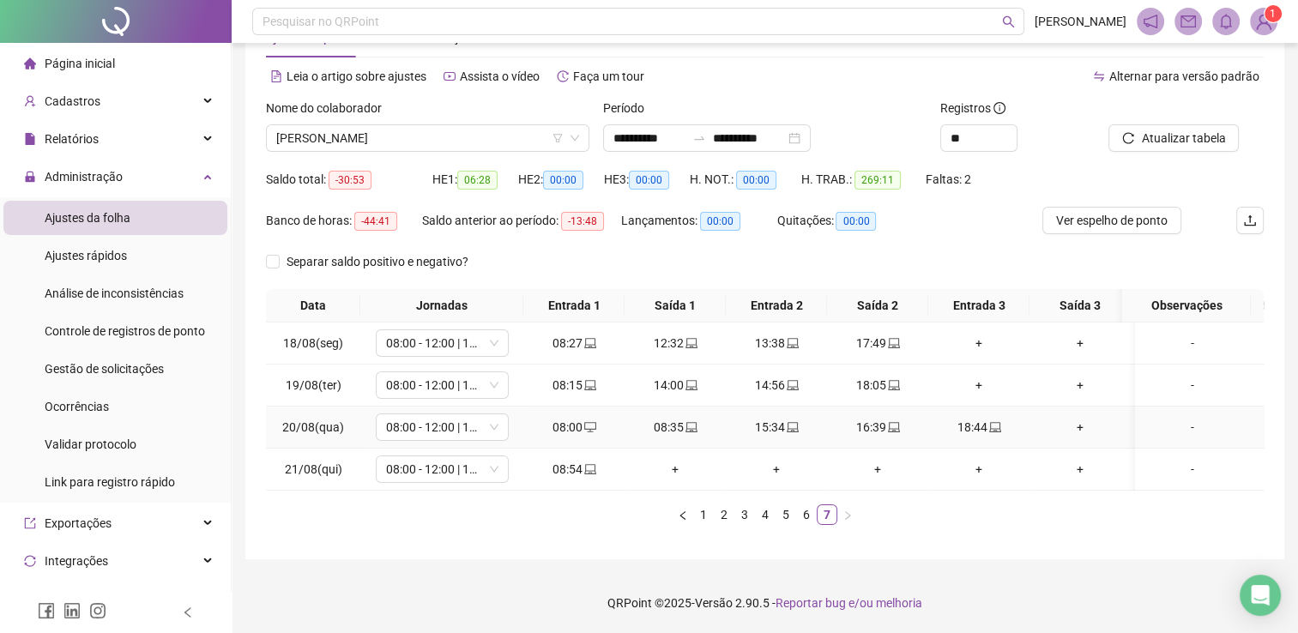
click at [564, 418] on div "08:00" at bounding box center [573, 427] width 87 height 19
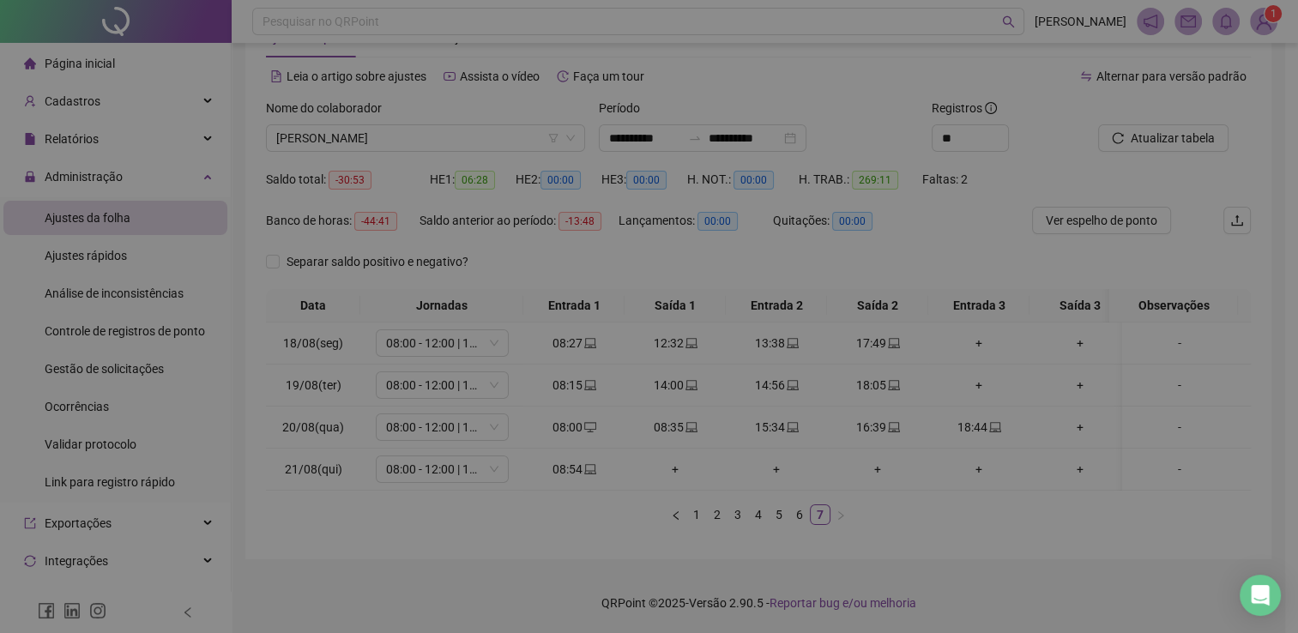
type input "**********"
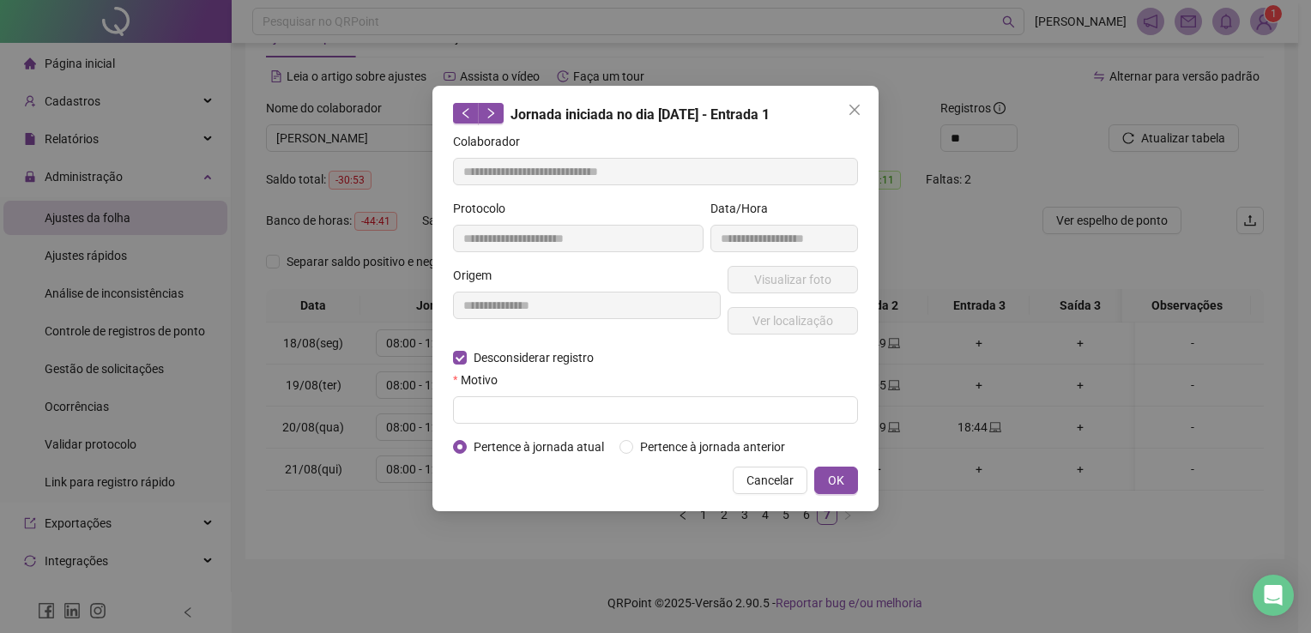
click at [502, 393] on div "Motivo" at bounding box center [655, 384] width 405 height 26
click at [512, 429] on form "**********" at bounding box center [655, 294] width 405 height 324
click at [525, 408] on input "text" at bounding box center [655, 409] width 405 height 27
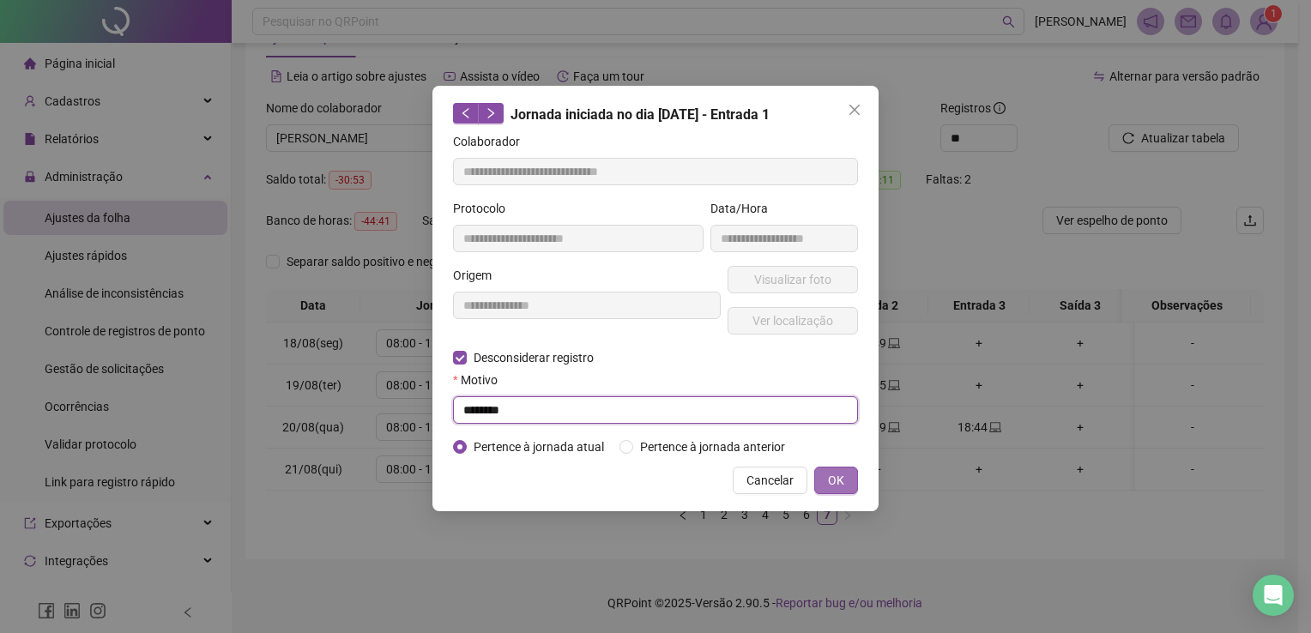
type input "********"
click at [852, 487] on button "OK" at bounding box center [836, 480] width 44 height 27
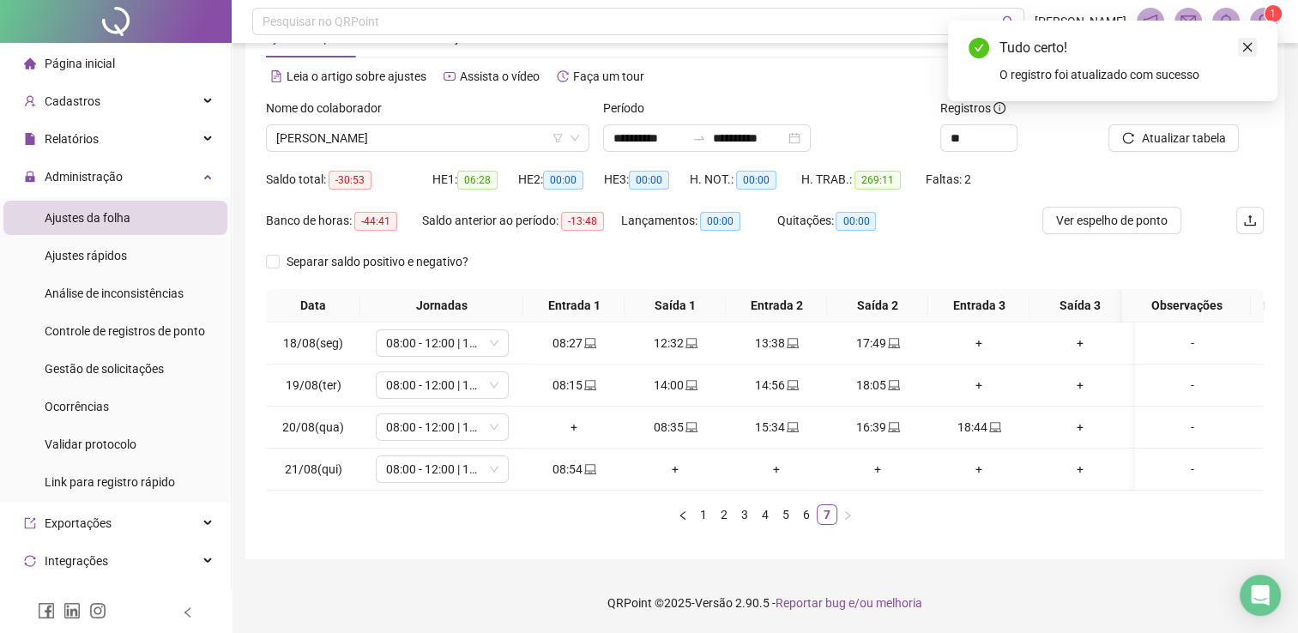
click at [1250, 46] on icon "close" at bounding box center [1247, 47] width 12 height 12
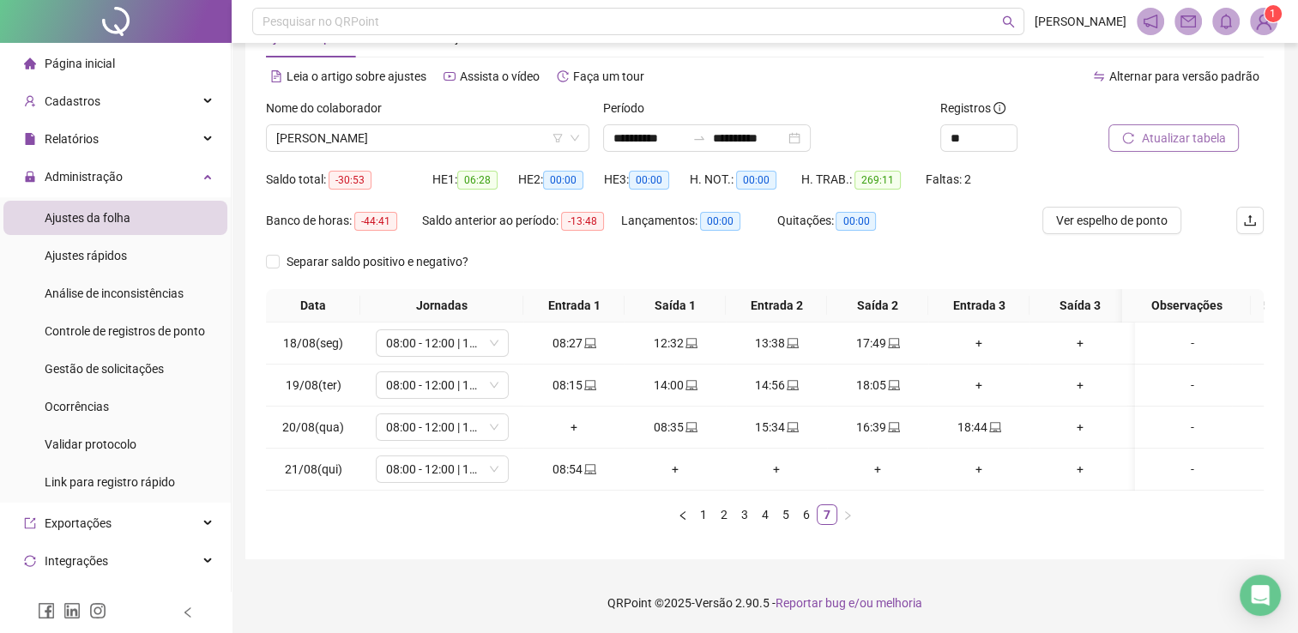
drag, startPoint x: 1153, startPoint y: 140, endPoint x: 1148, endPoint y: 127, distance: 13.9
click at [1151, 137] on div "Atualizar tabela" at bounding box center [1185, 132] width 169 height 67
click at [1148, 129] on span "Atualizar tabela" at bounding box center [1183, 138] width 84 height 19
